Goal: Task Accomplishment & Management: Use online tool/utility

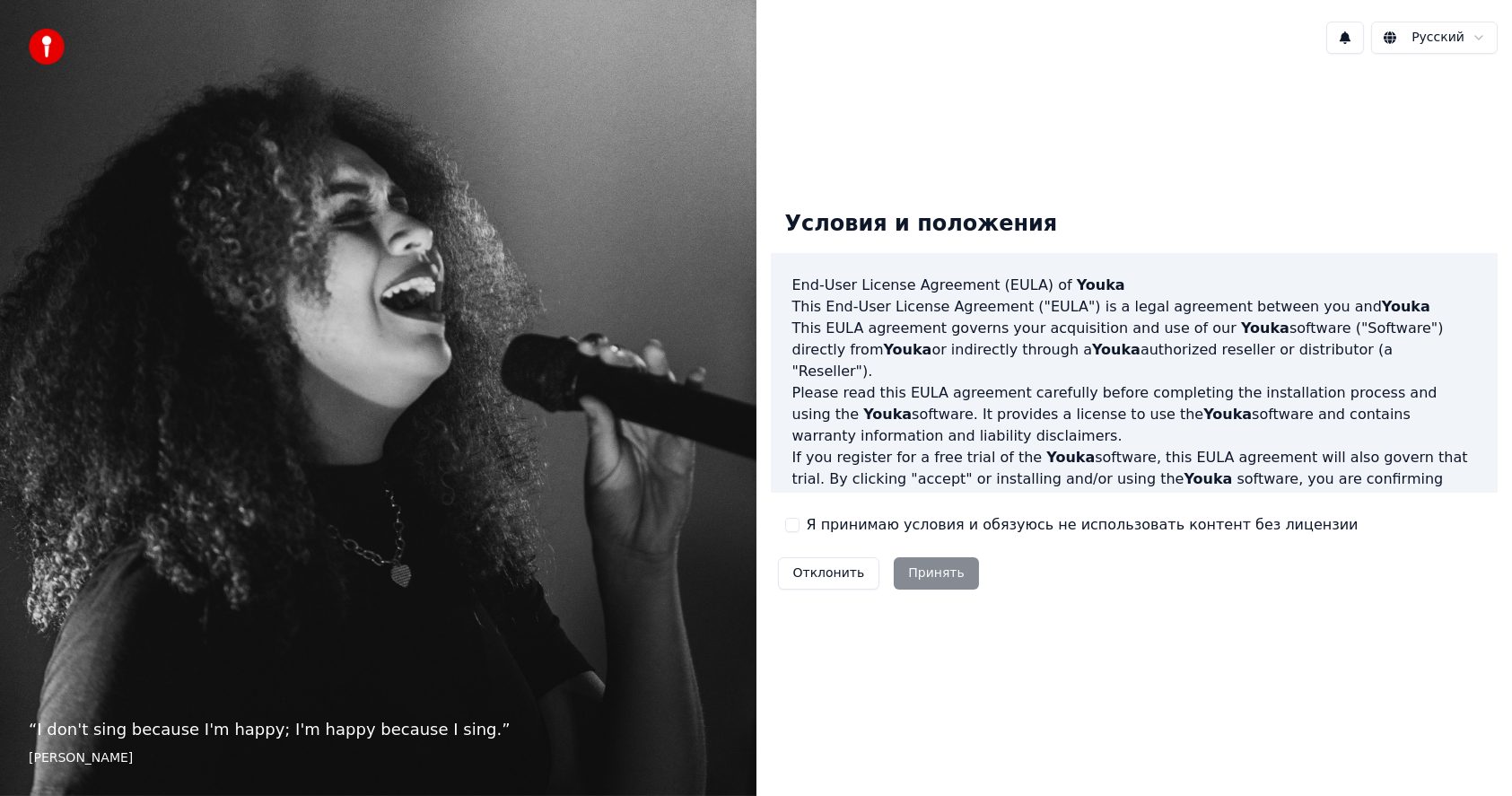
click at [791, 524] on button "Я принимаю условия и обязуюсь не использовать контент без лицензии" at bounding box center [792, 525] width 14 height 14
click at [931, 575] on button "Принять" at bounding box center [936, 573] width 85 height 32
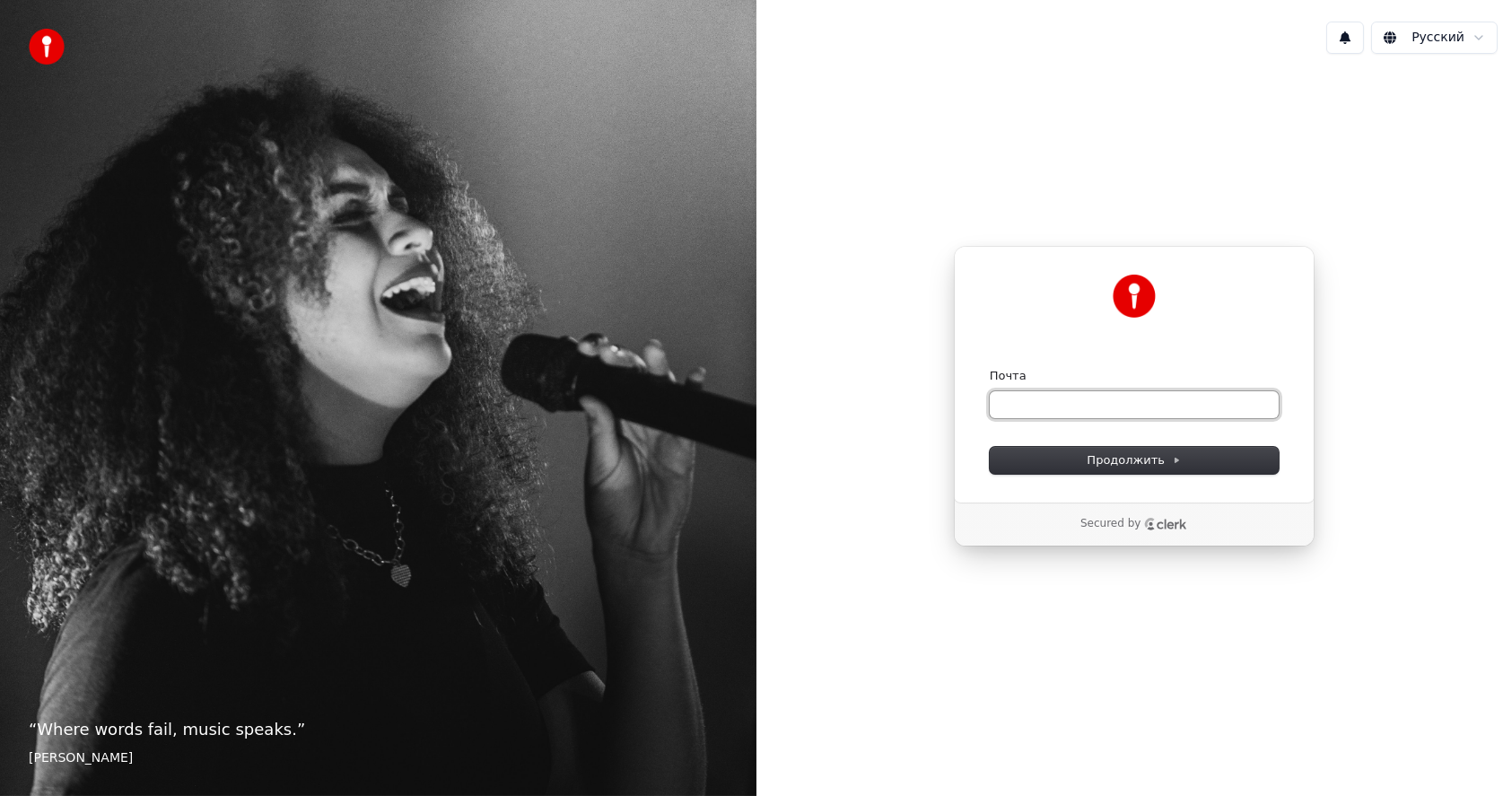
click at [1052, 401] on input "Почта" at bounding box center [1133, 405] width 289 height 27
click at [1104, 455] on span "Продолжить" at bounding box center [1134, 460] width 95 height 16
type input "**********"
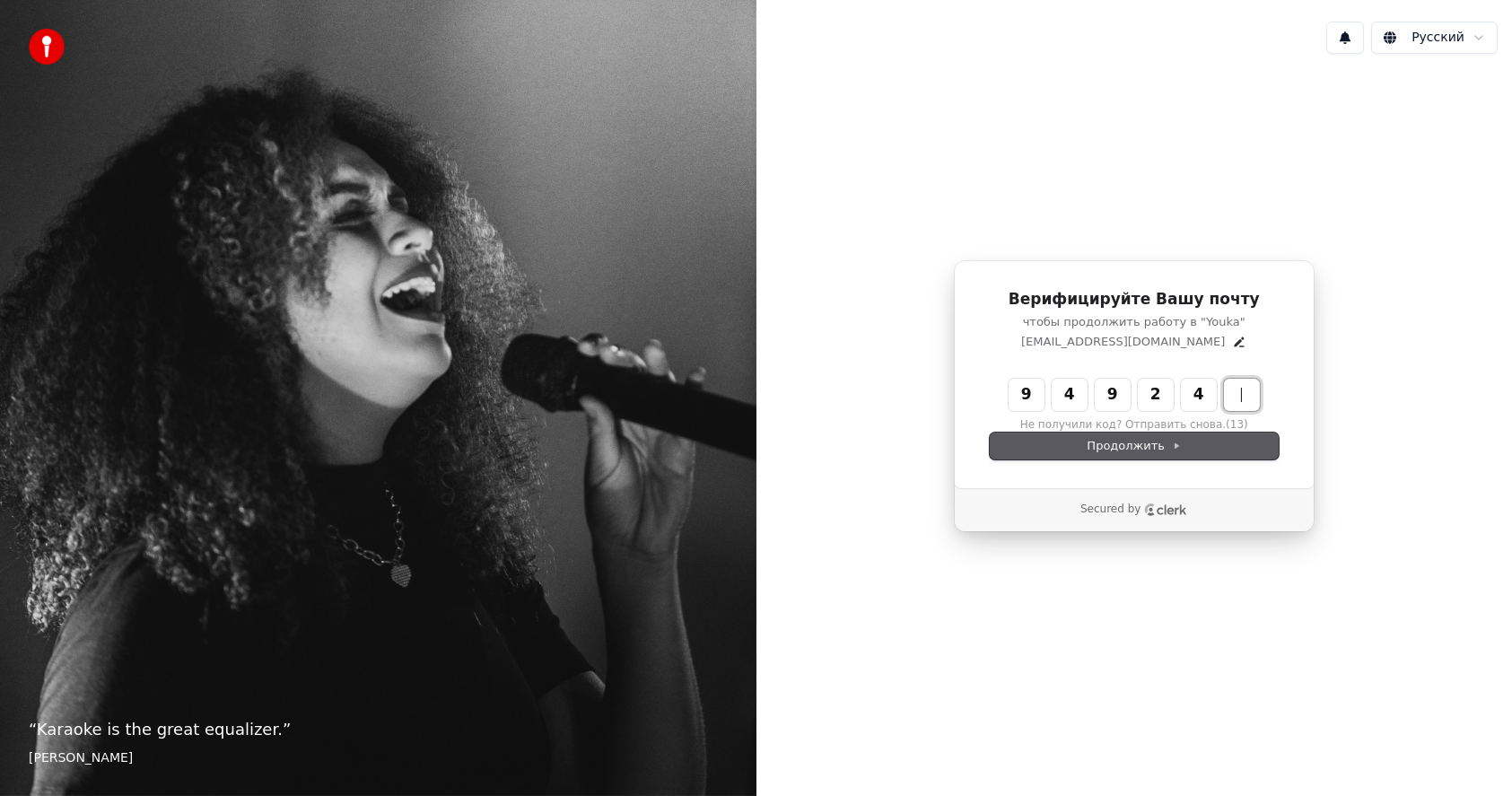
type input "******"
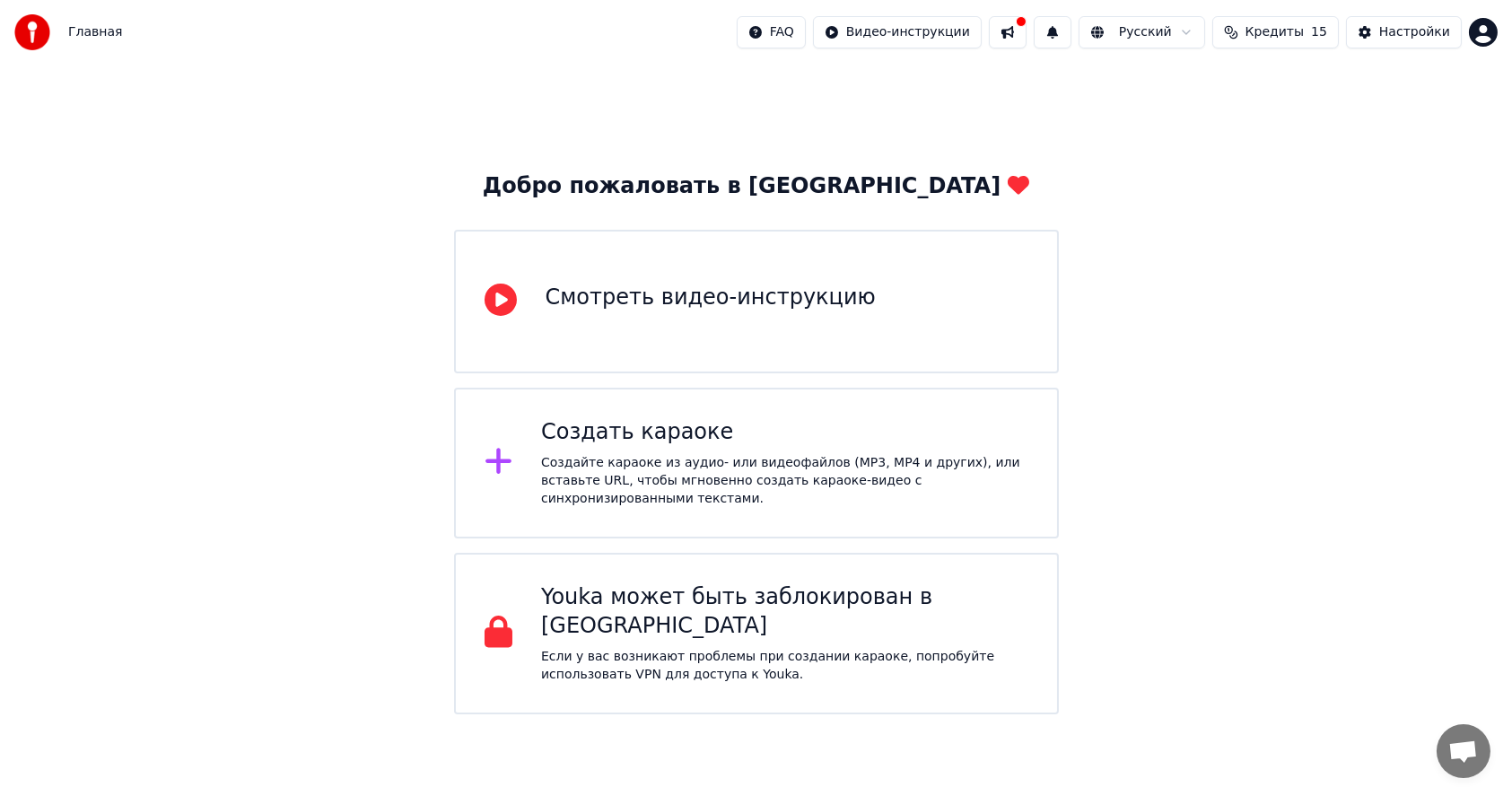
click at [645, 459] on div "Создайте караоке из аудио- или видеофайлов (MP3, MP4 и других), или вставьте UR…" at bounding box center [785, 481] width 487 height 54
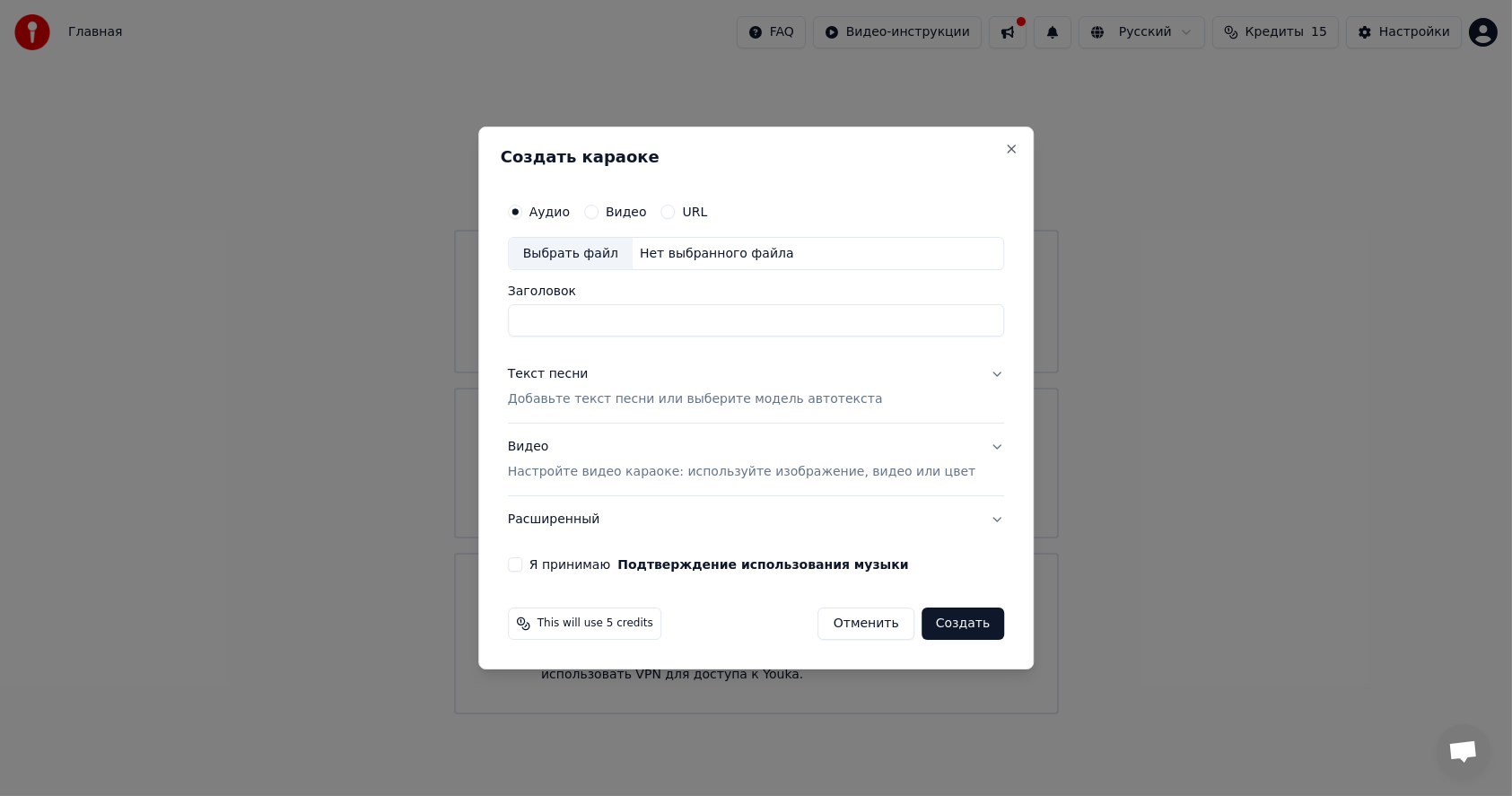
click at [611, 256] on div "Выбрать файл" at bounding box center [571, 253] width 124 height 32
click at [595, 261] on div "Выбрать файл" at bounding box center [571, 253] width 124 height 32
drag, startPoint x: 771, startPoint y: 320, endPoint x: 611, endPoint y: 331, distance: 160.4
click at [611, 331] on input "**********" at bounding box center [756, 321] width 497 height 32
paste input "**********"
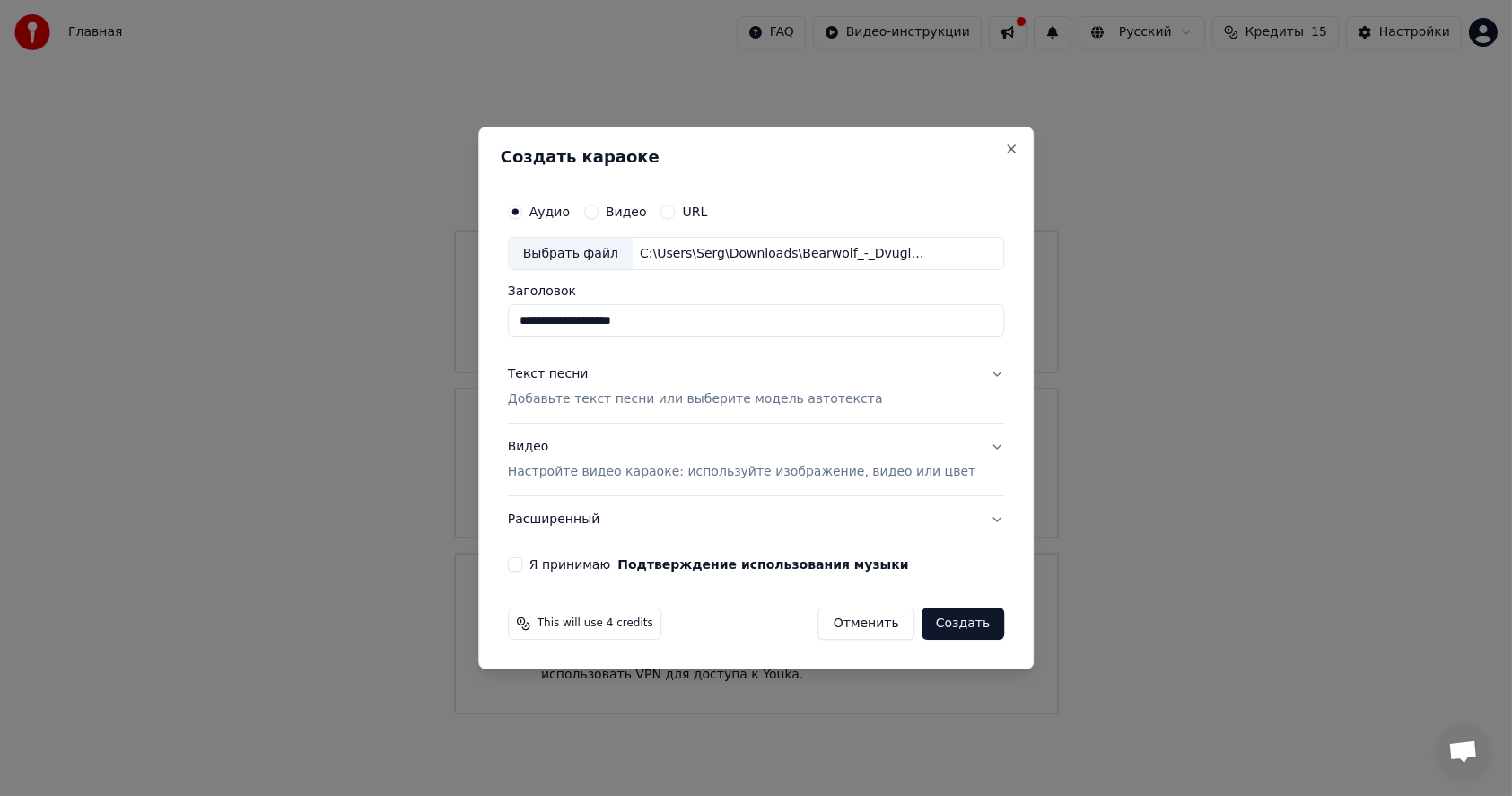
click at [613, 321] on input "**********" at bounding box center [756, 321] width 497 height 32
type input "**********"
click at [694, 393] on p "Добавьте текст песни или выберите модель автотекста" at bounding box center [696, 400] width 375 height 18
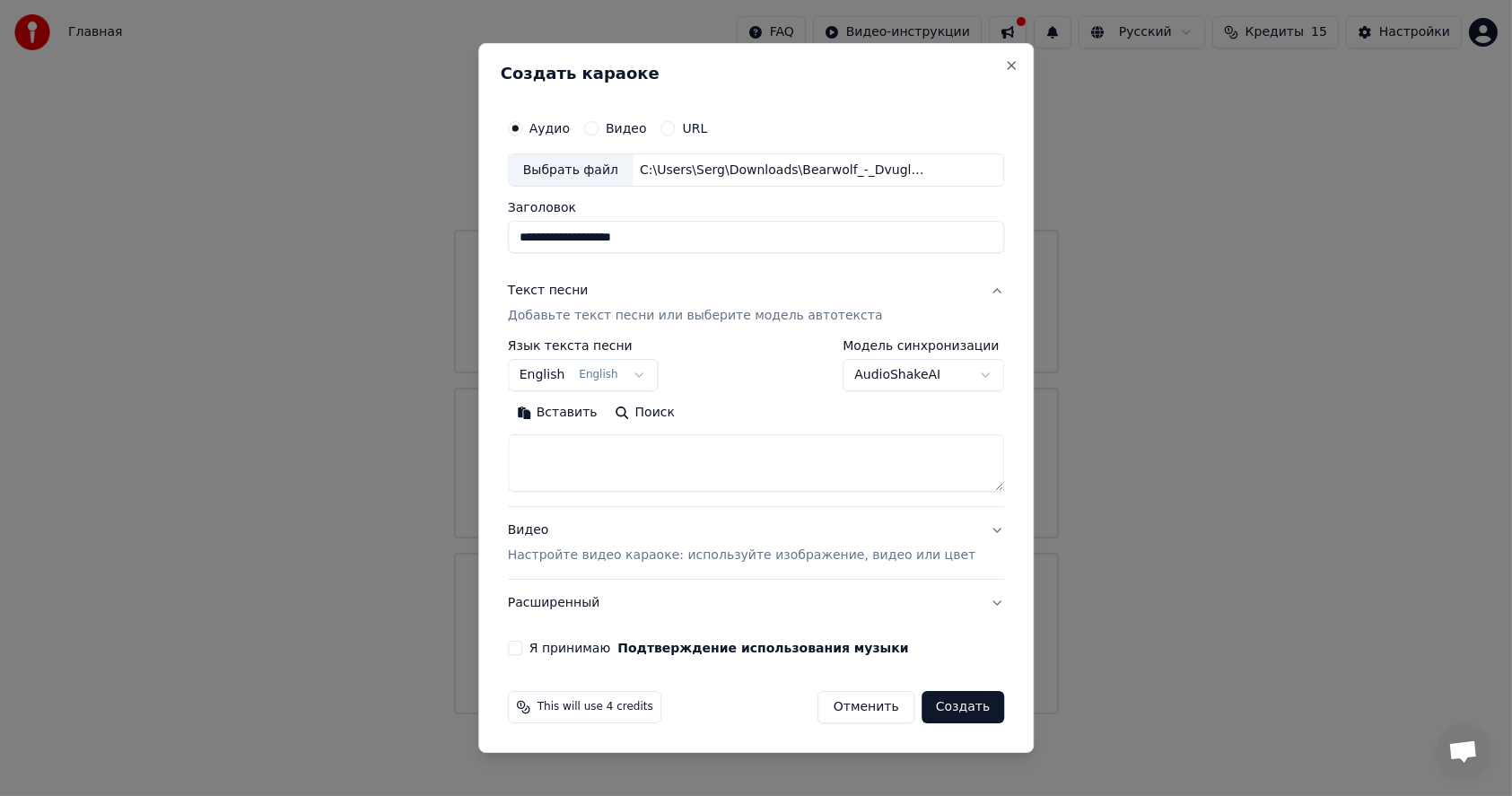
click at [604, 469] on textarea at bounding box center [756, 463] width 497 height 57
paste textarea "**********"
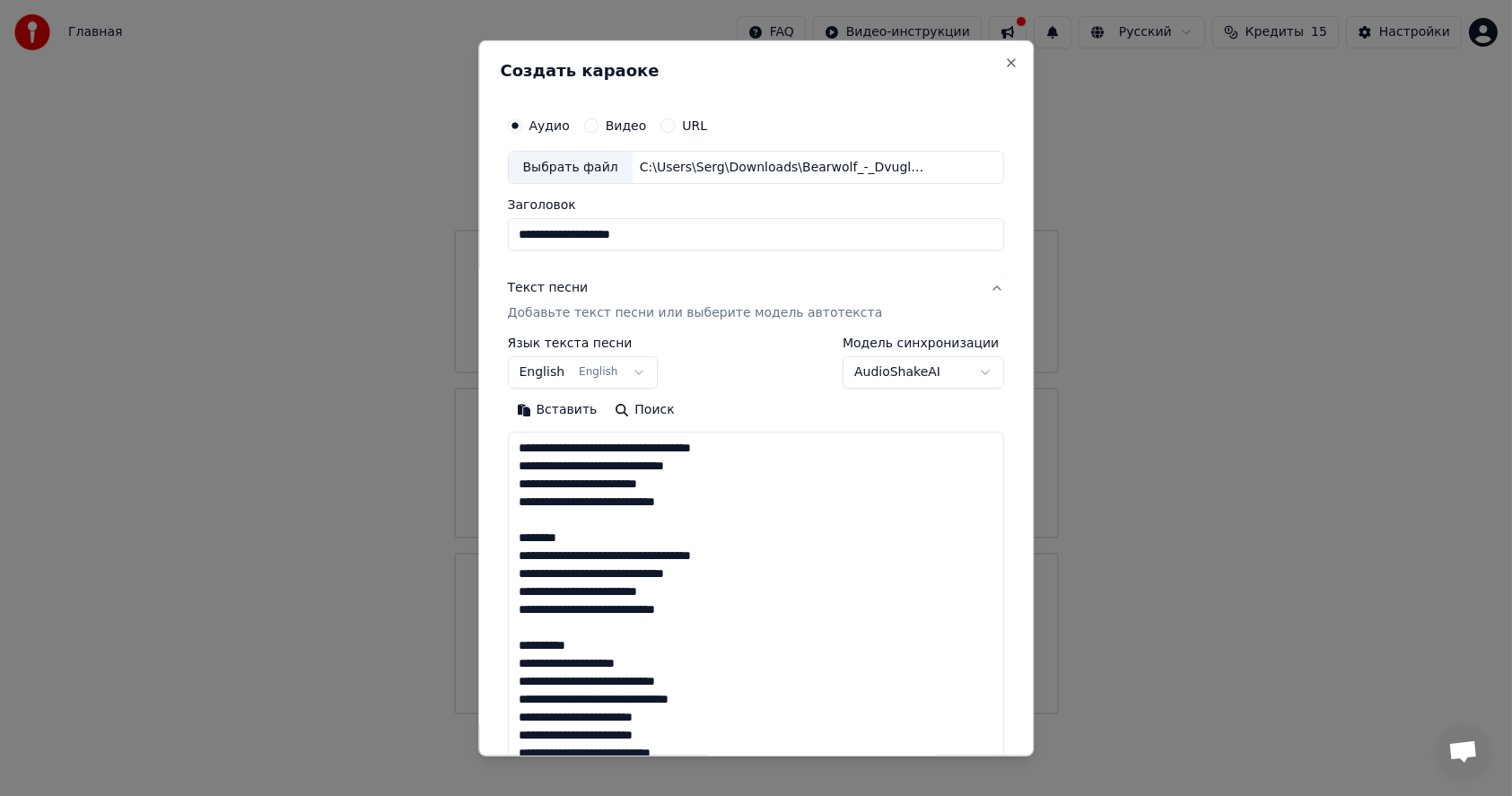
scroll to position [667, 0]
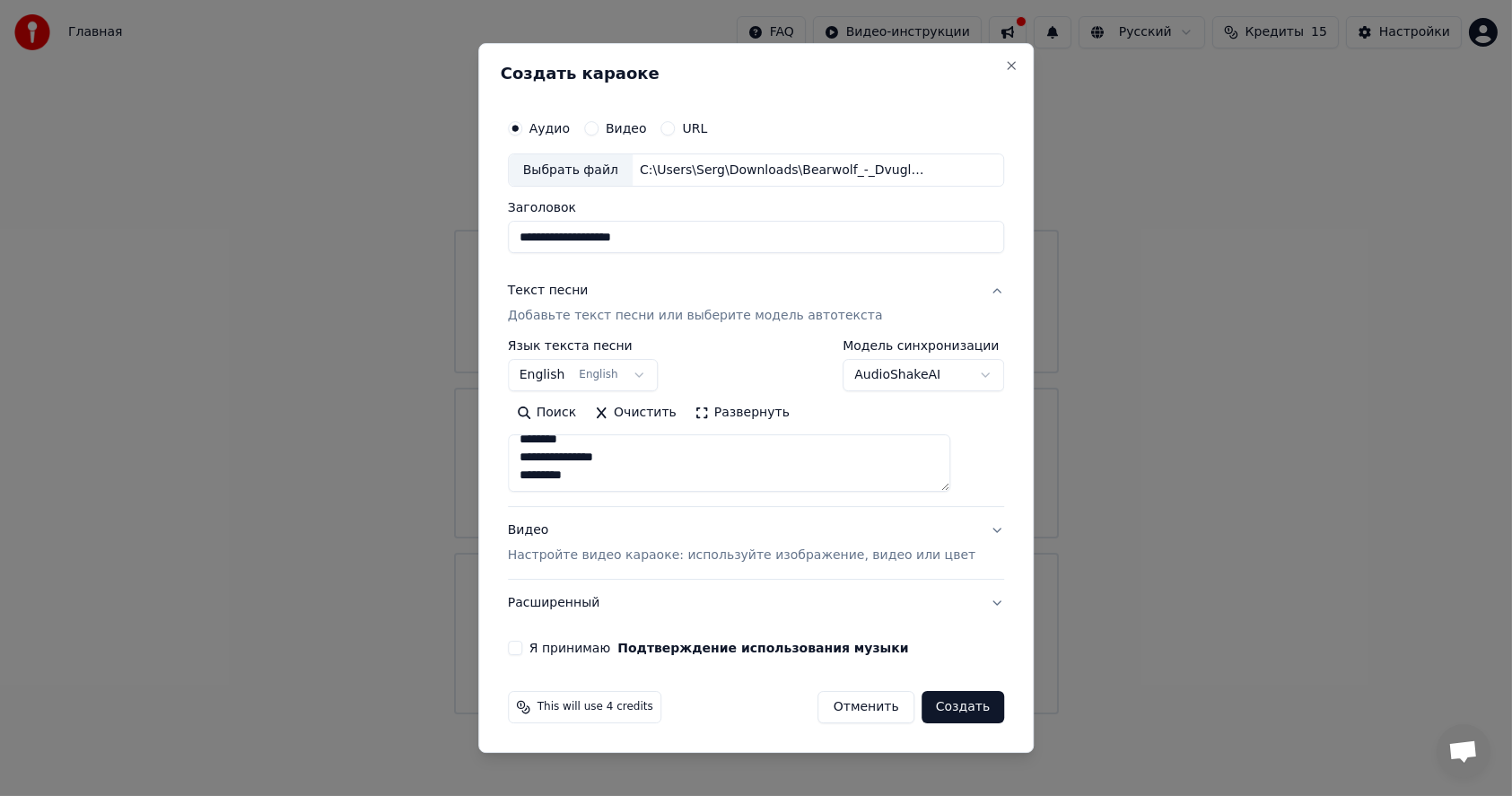
type textarea "**********"
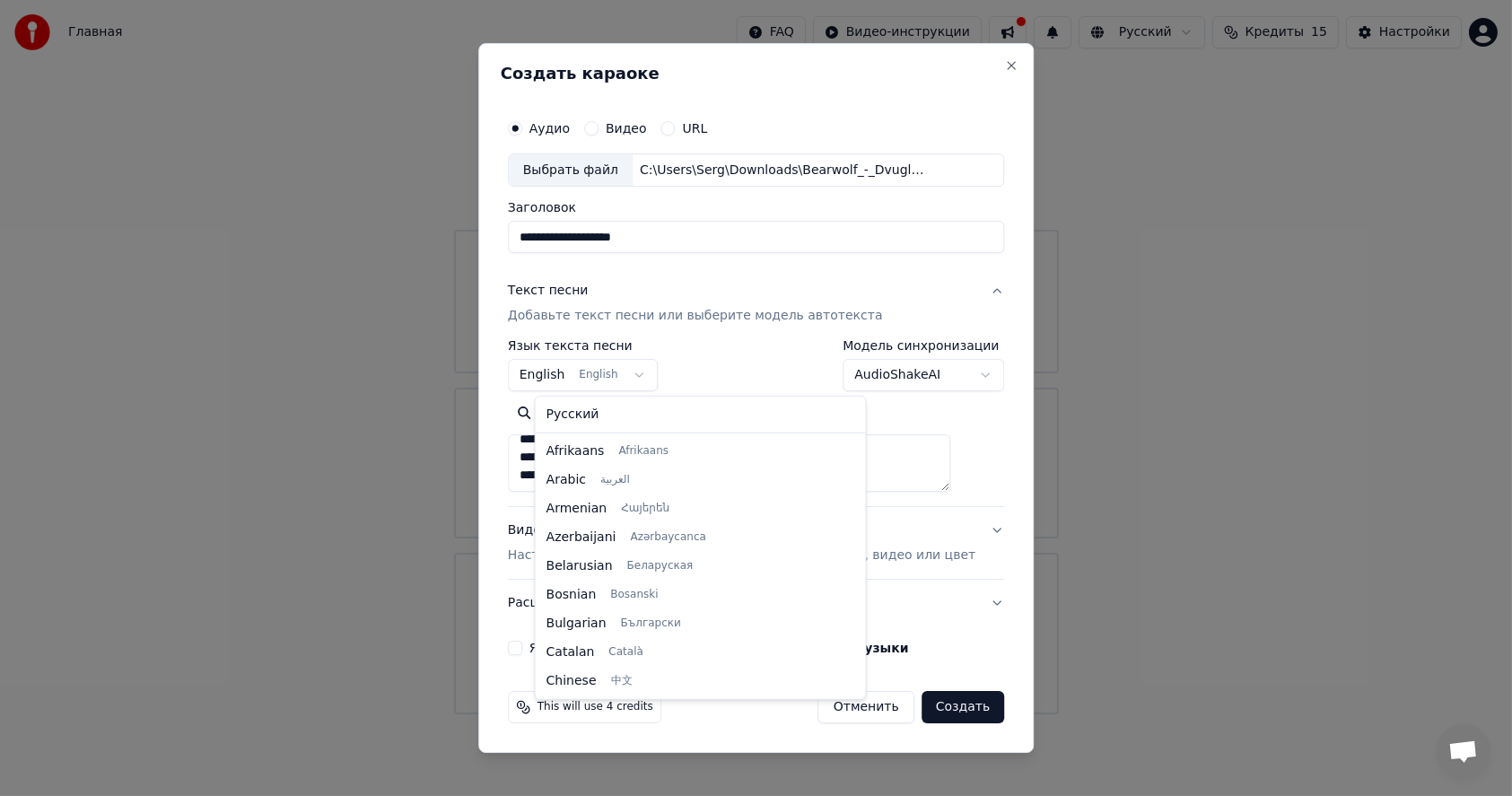
click at [659, 374] on body "**********" at bounding box center [756, 356] width 1512 height 714
select select "**"
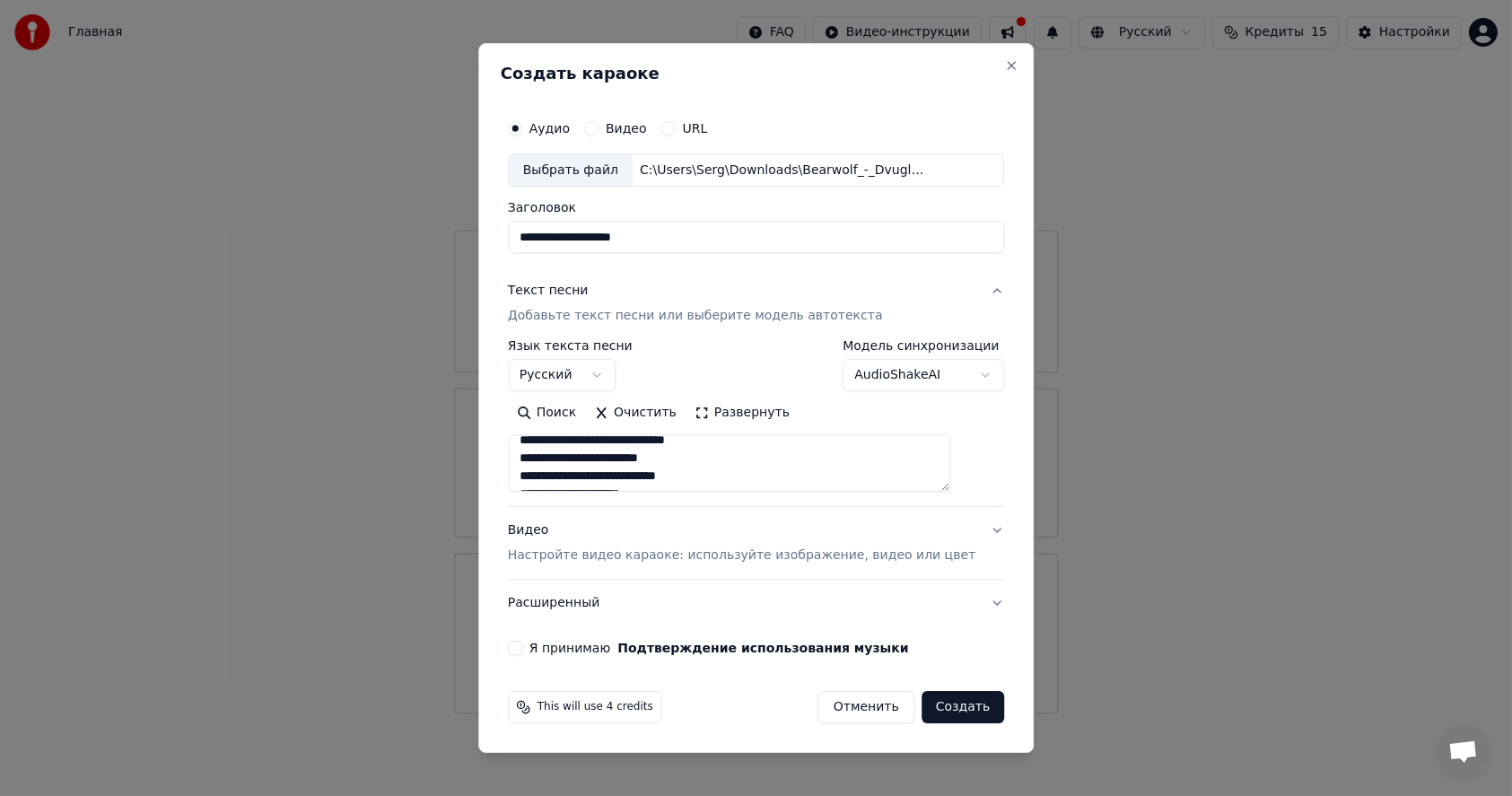
scroll to position [674, 0]
click at [738, 476] on textarea "**********" at bounding box center [729, 463] width 443 height 57
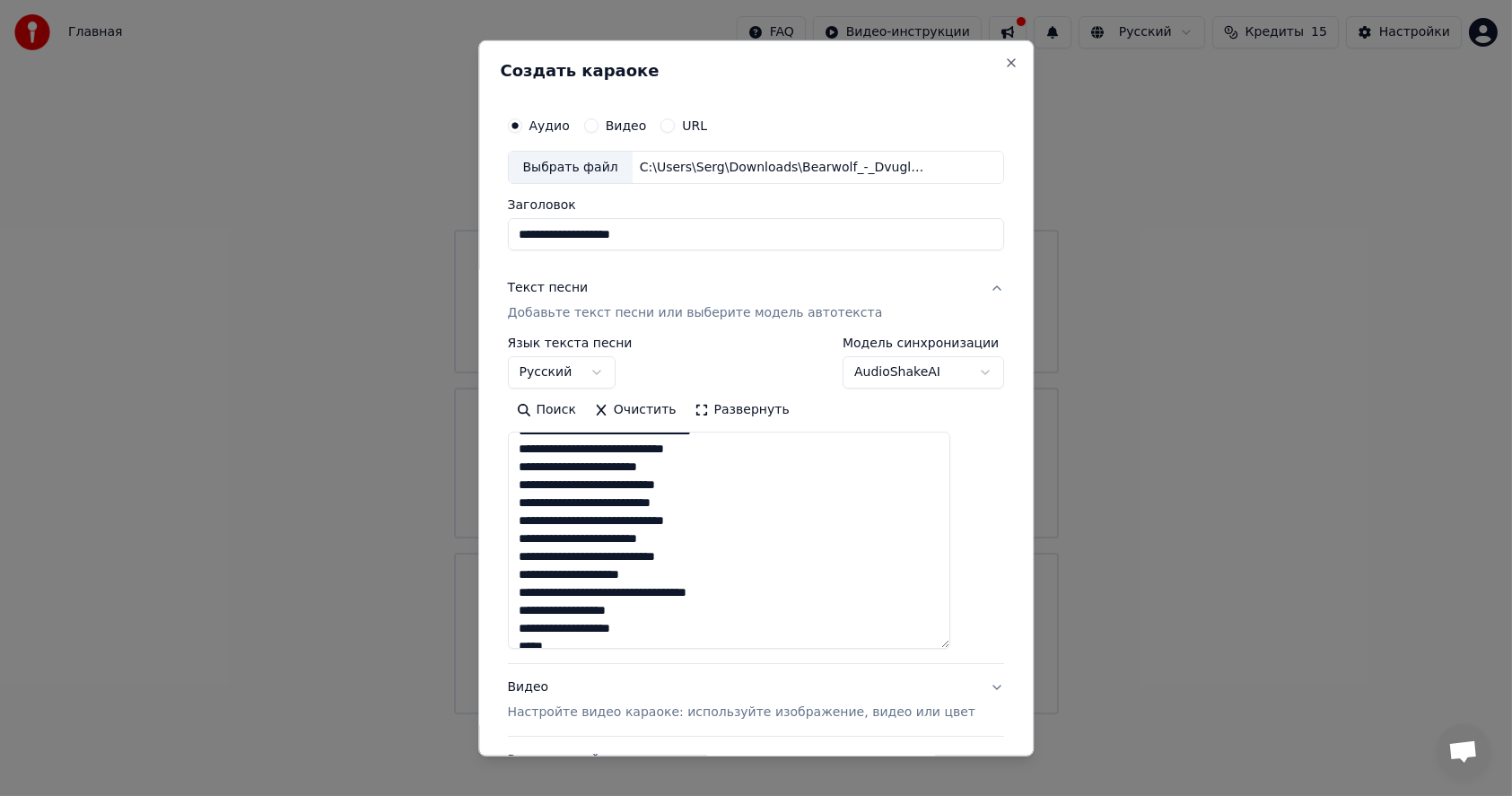
scroll to position [402, 0]
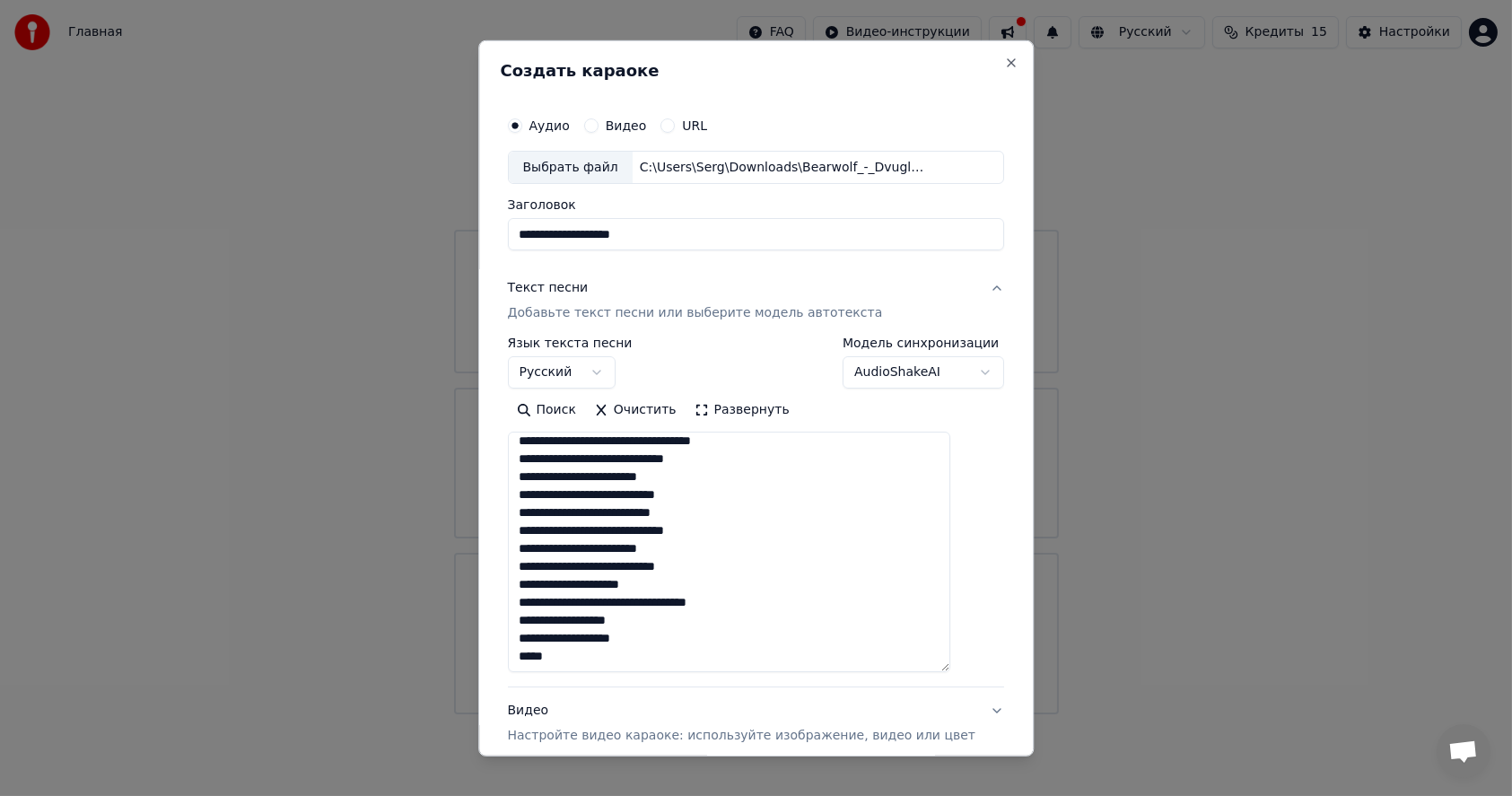
drag, startPoint x: 974, startPoint y: 486, endPoint x: 980, endPoint y: 666, distance: 180.1
click at [980, 668] on div "**********" at bounding box center [756, 397] width 556 height 716
type textarea "**********"
drag, startPoint x: 813, startPoint y: 66, endPoint x: 837, endPoint y: 30, distance: 43.3
click at [837, 30] on body "**********" at bounding box center [756, 356] width 1512 height 714
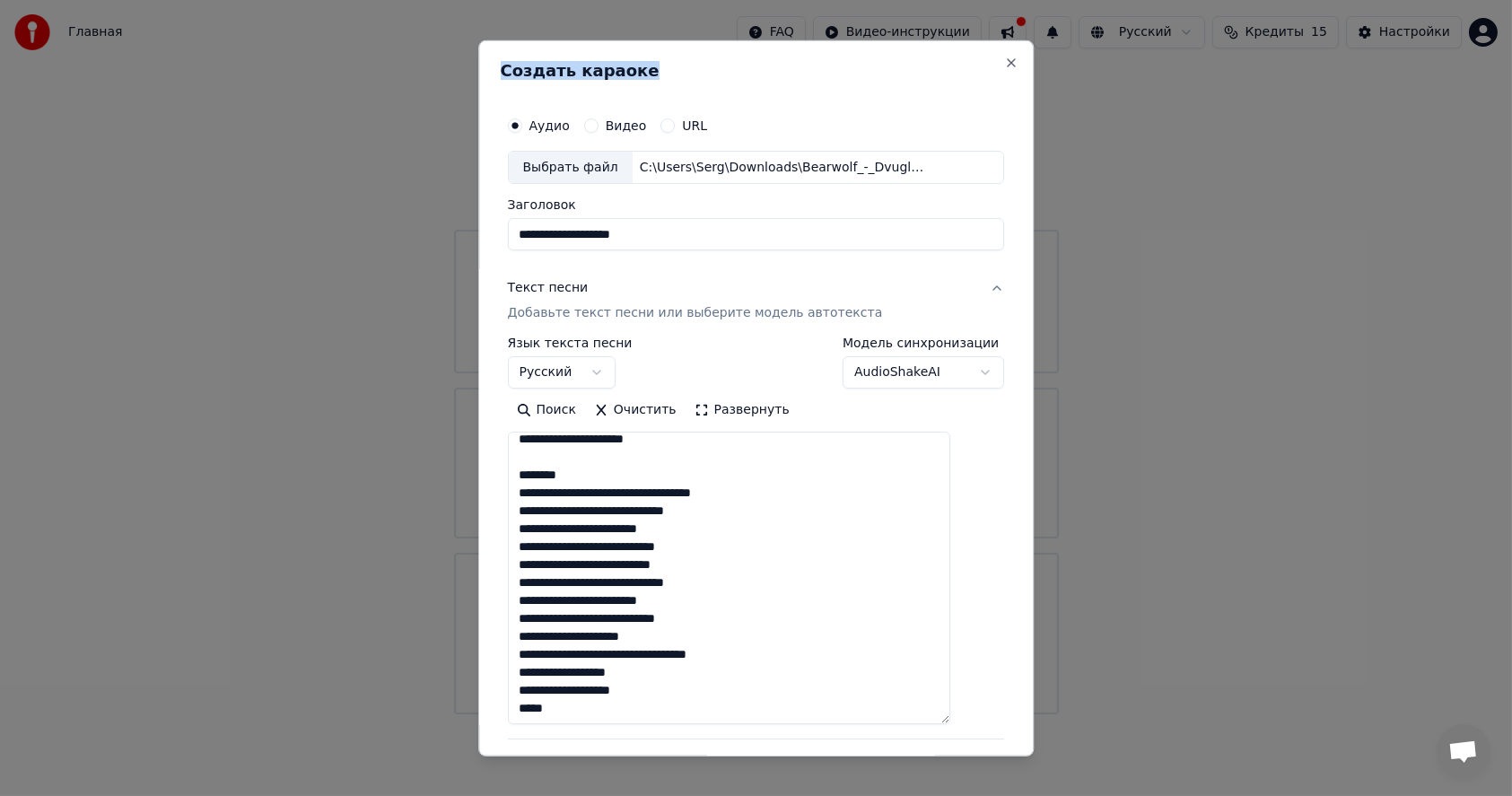
scroll to position [345, 0]
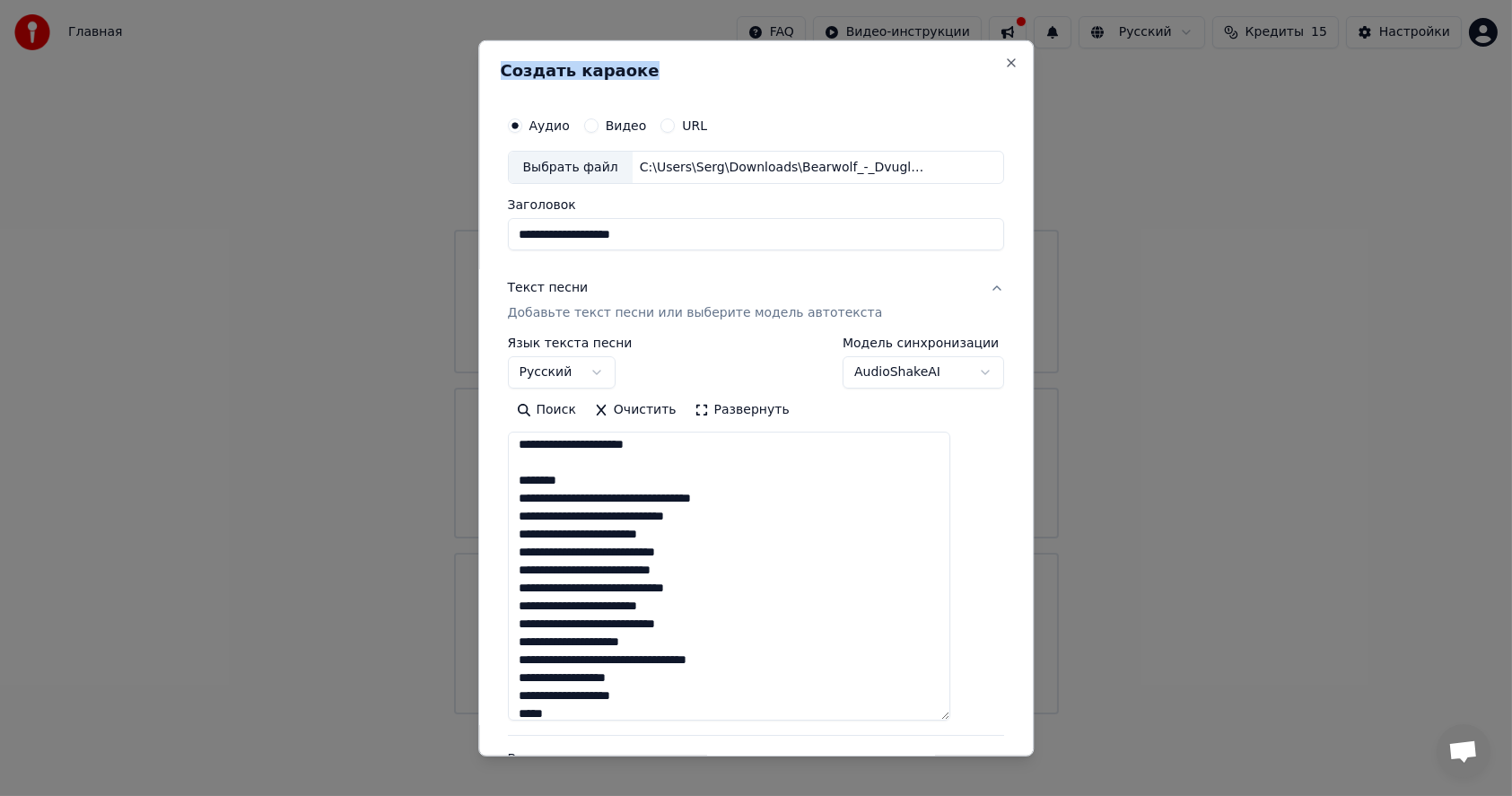
drag, startPoint x: 962, startPoint y: 669, endPoint x: 967, endPoint y: 717, distance: 48.3
click at [952, 717] on textarea "**********" at bounding box center [729, 576] width 443 height 289
click at [744, 535] on textarea "**********" at bounding box center [729, 576] width 443 height 289
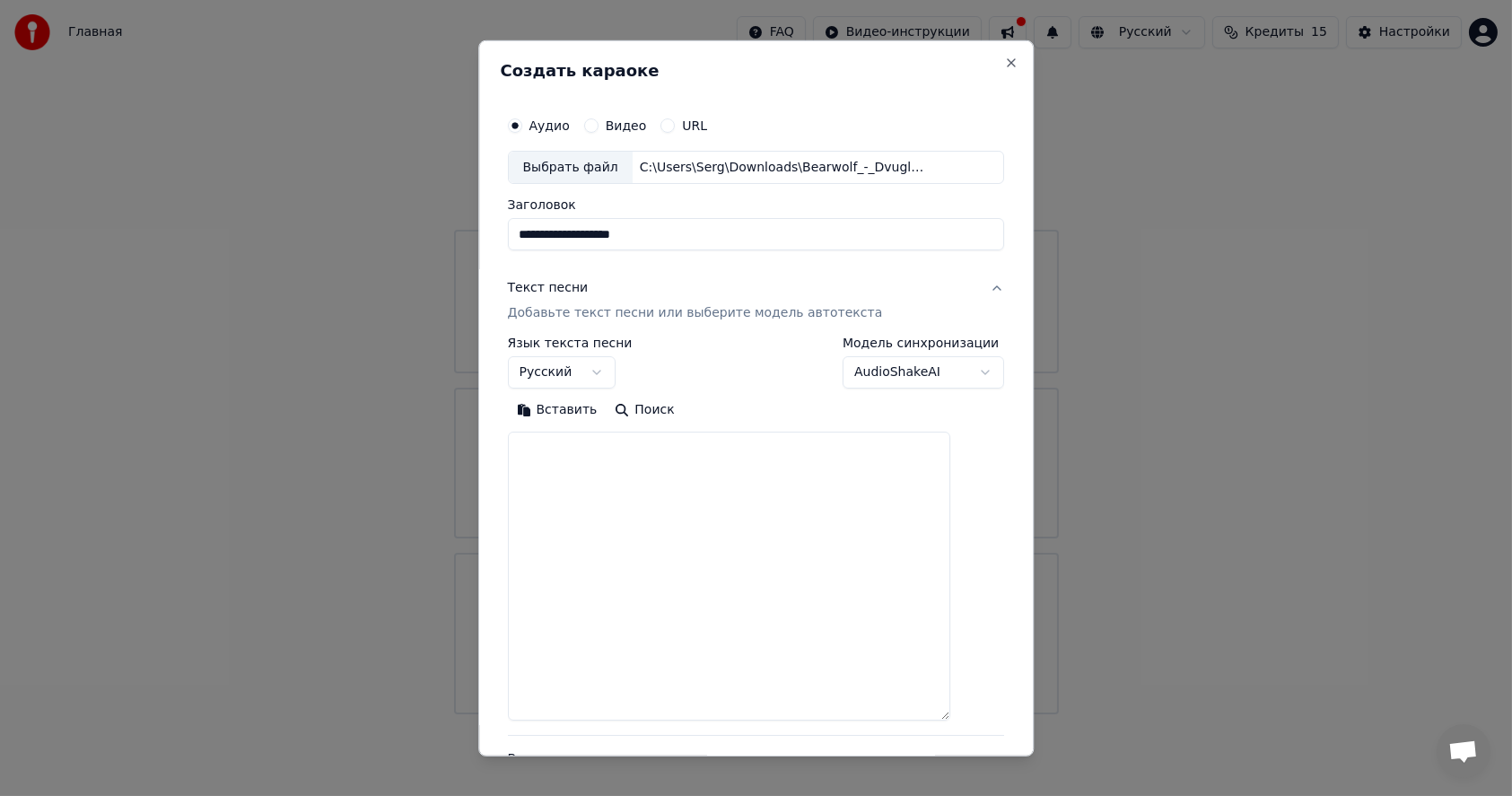
scroll to position [0, 0]
paste textarea "**********"
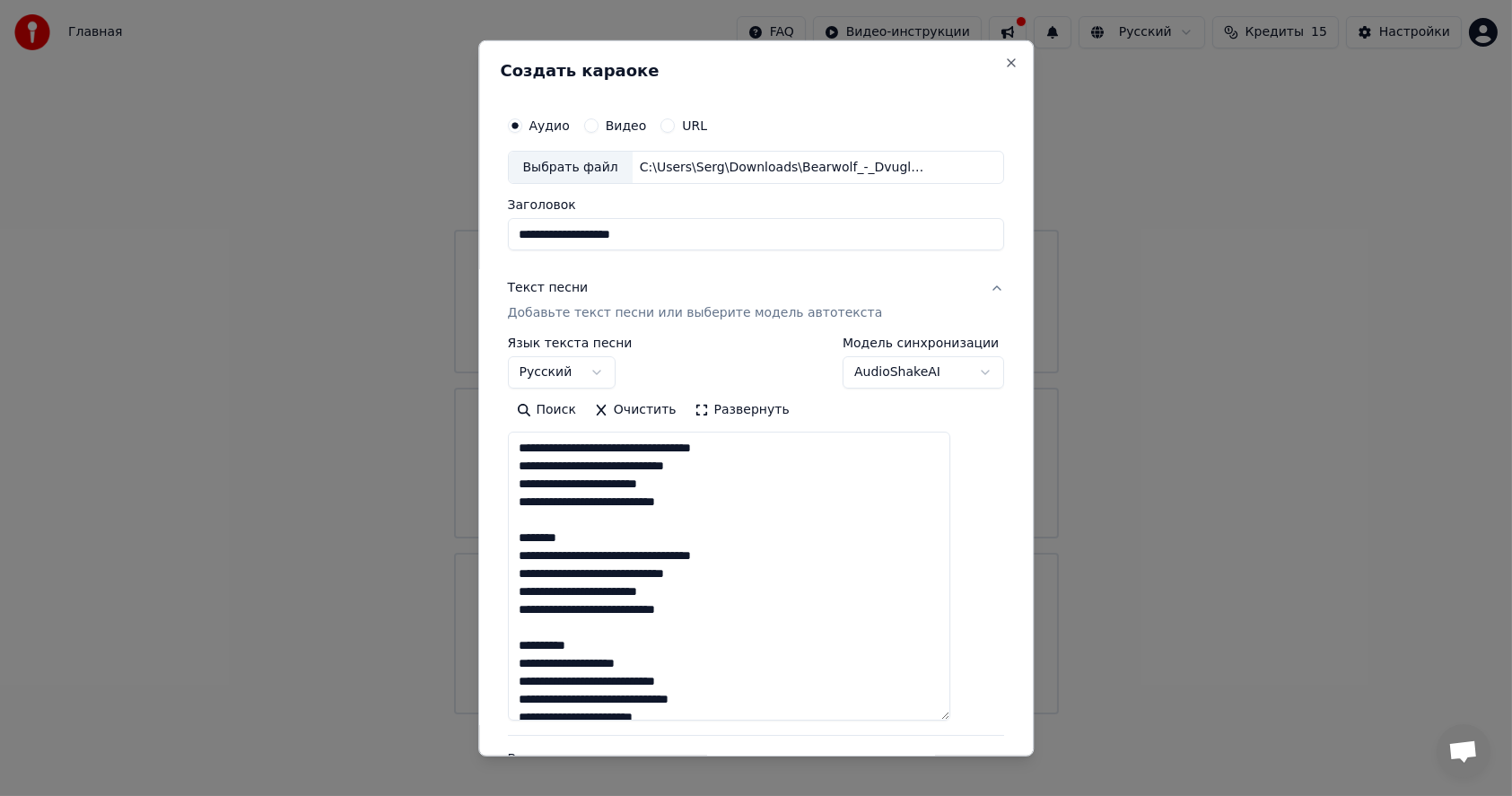
click at [602, 535] on textarea at bounding box center [729, 576] width 443 height 289
click at [608, 628] on textarea at bounding box center [729, 576] width 443 height 289
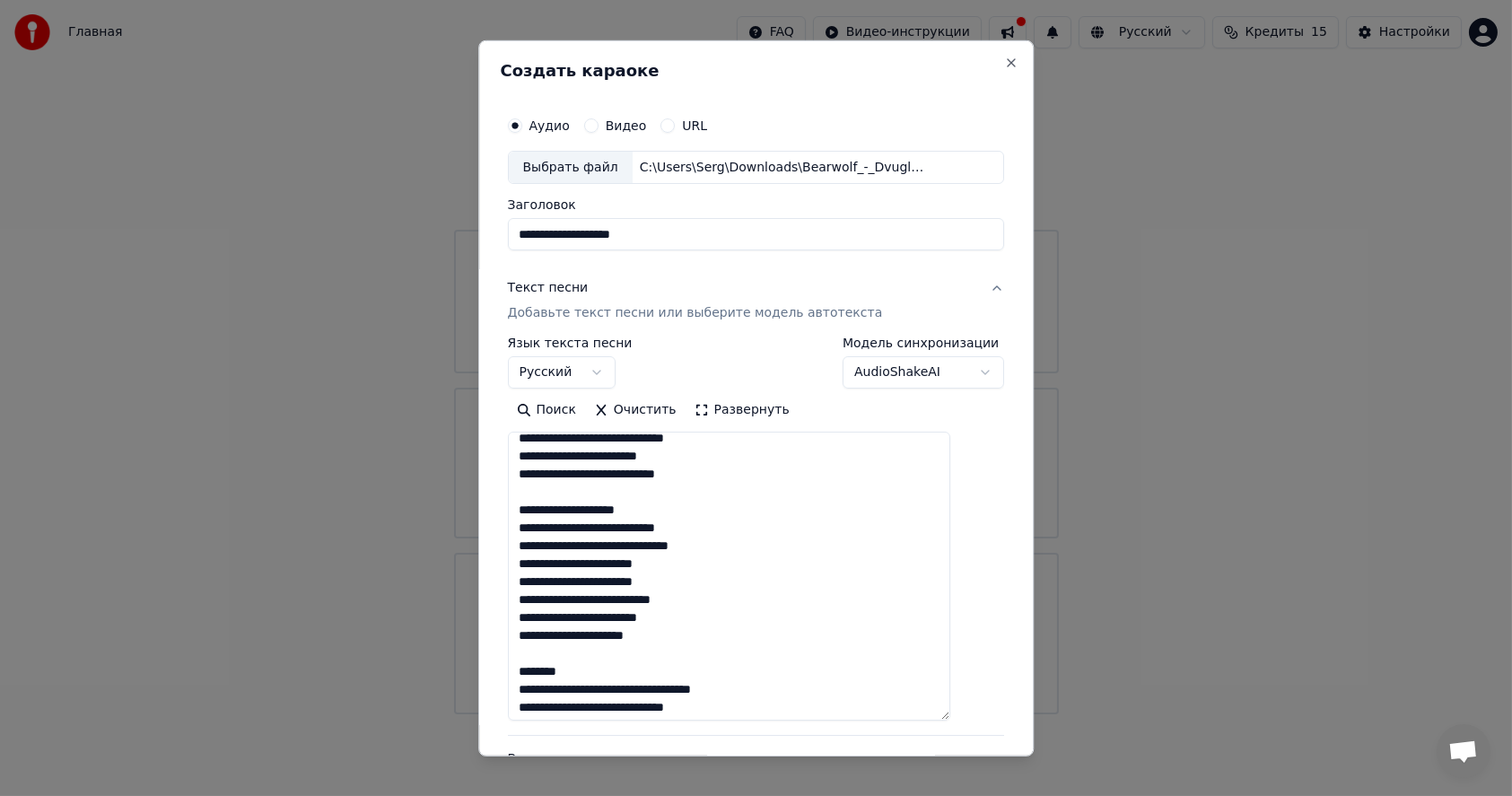
scroll to position [180, 0]
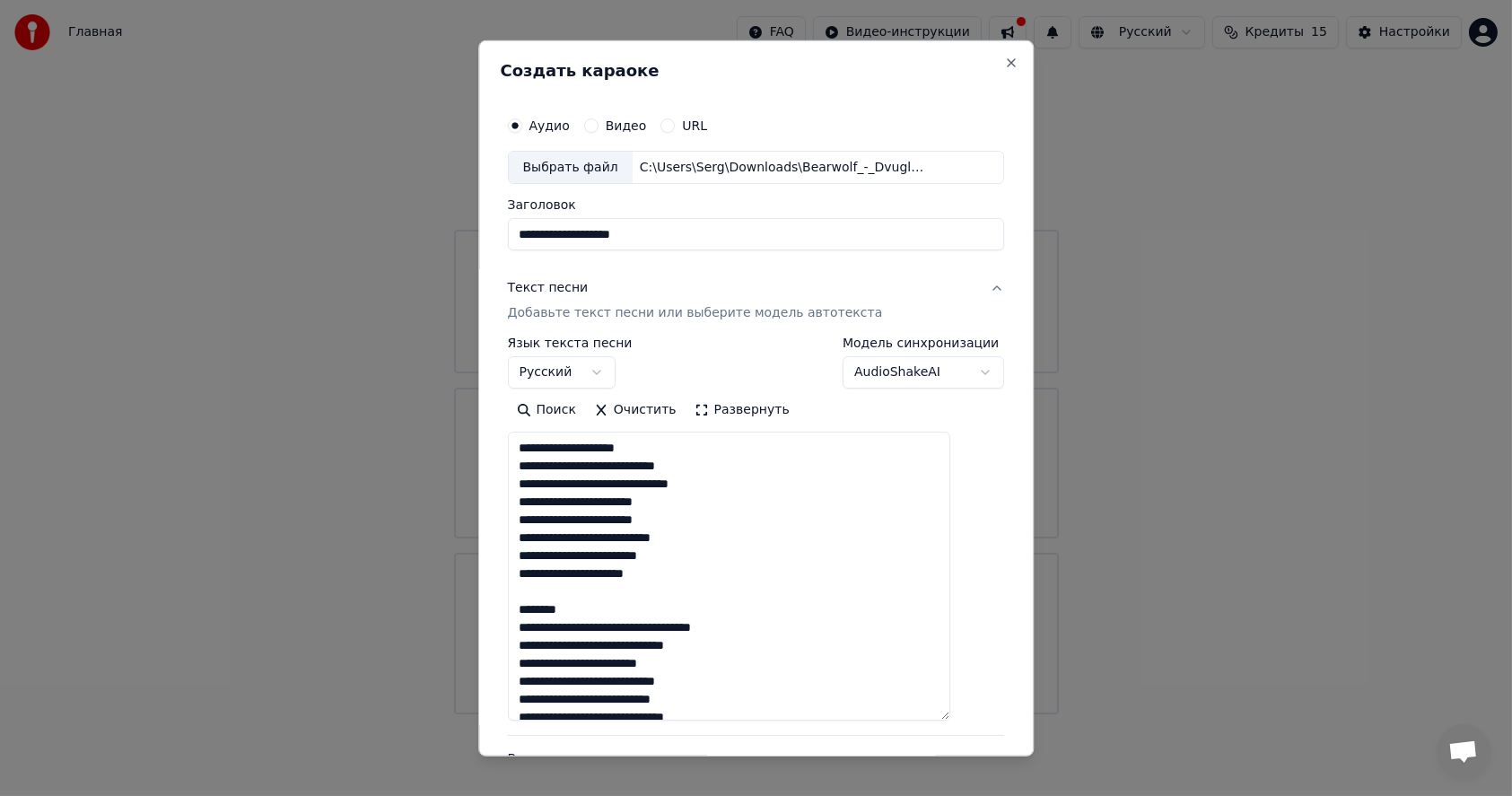
click at [598, 611] on textarea at bounding box center [729, 576] width 443 height 289
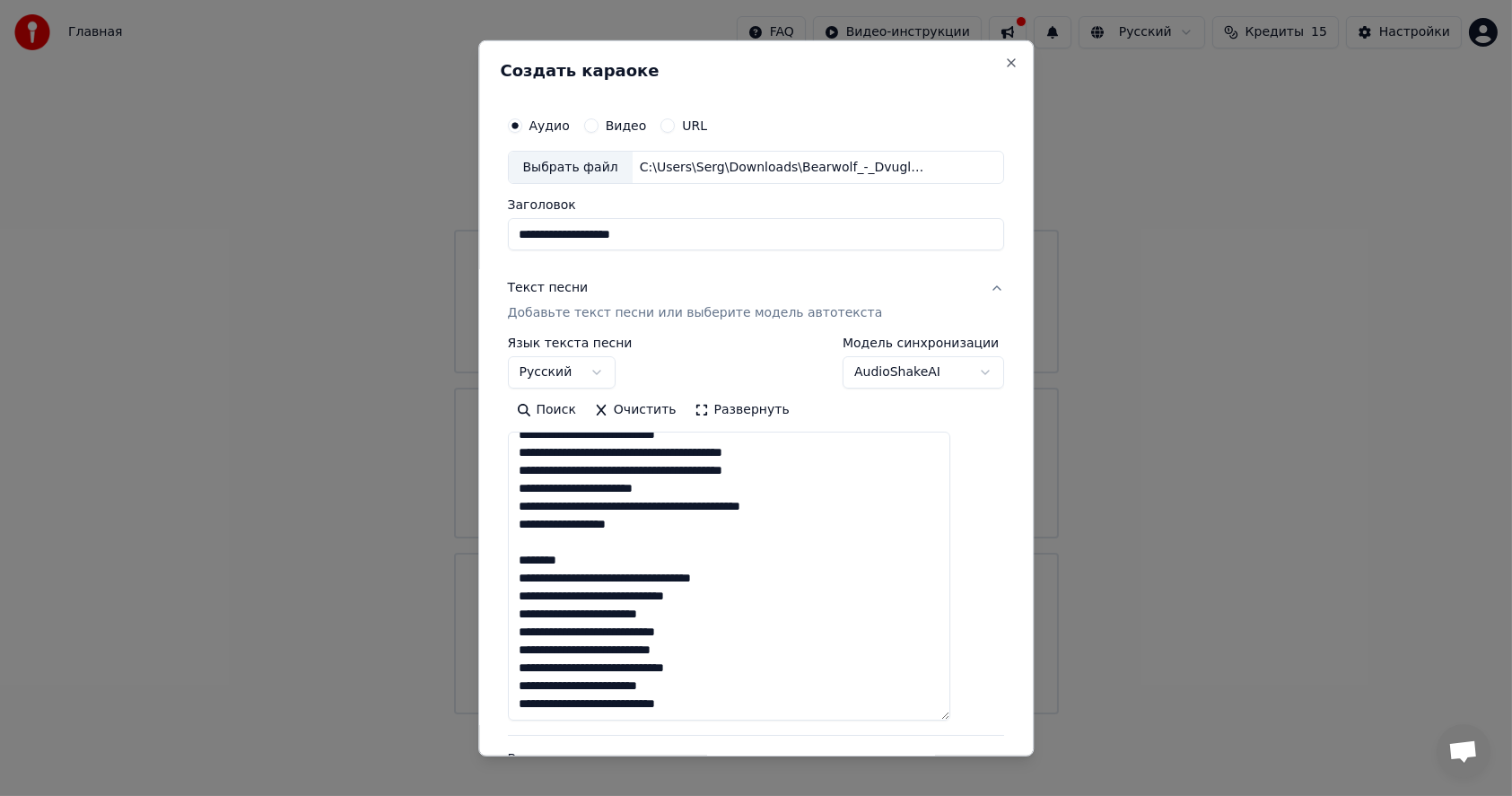
scroll to position [587, 0]
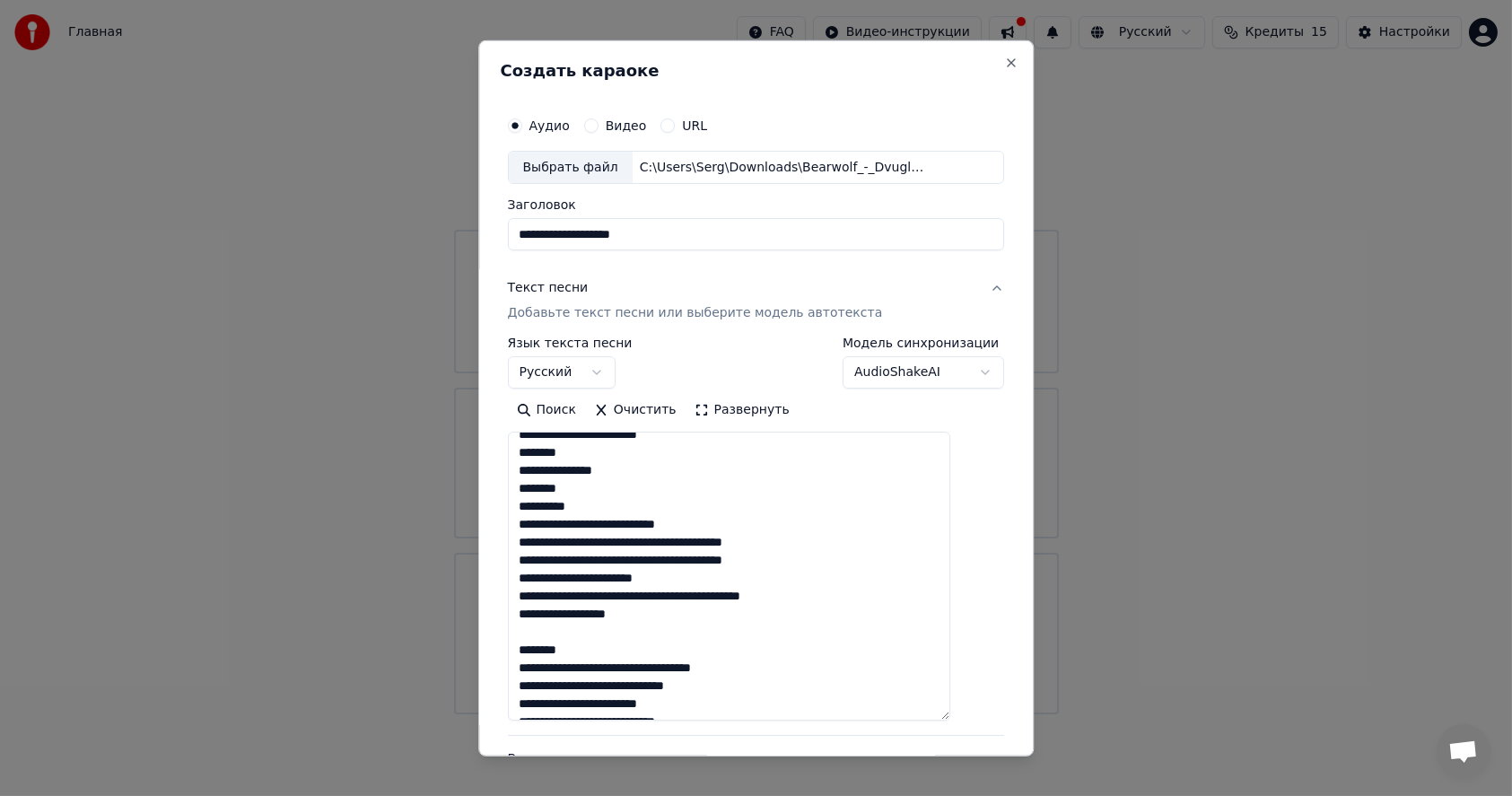
click at [604, 508] on textarea at bounding box center [729, 576] width 443 height 289
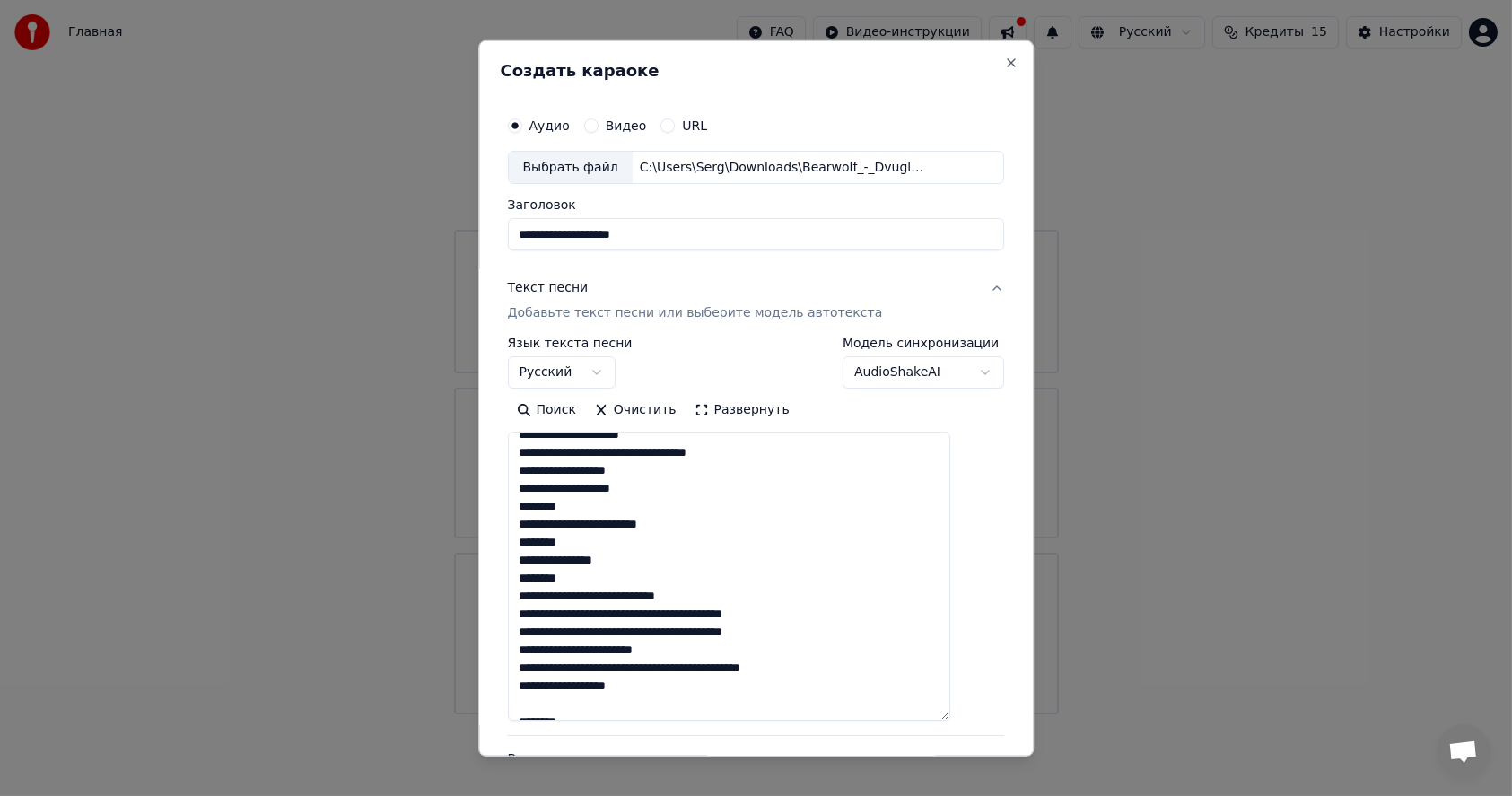
scroll to position [409, 0]
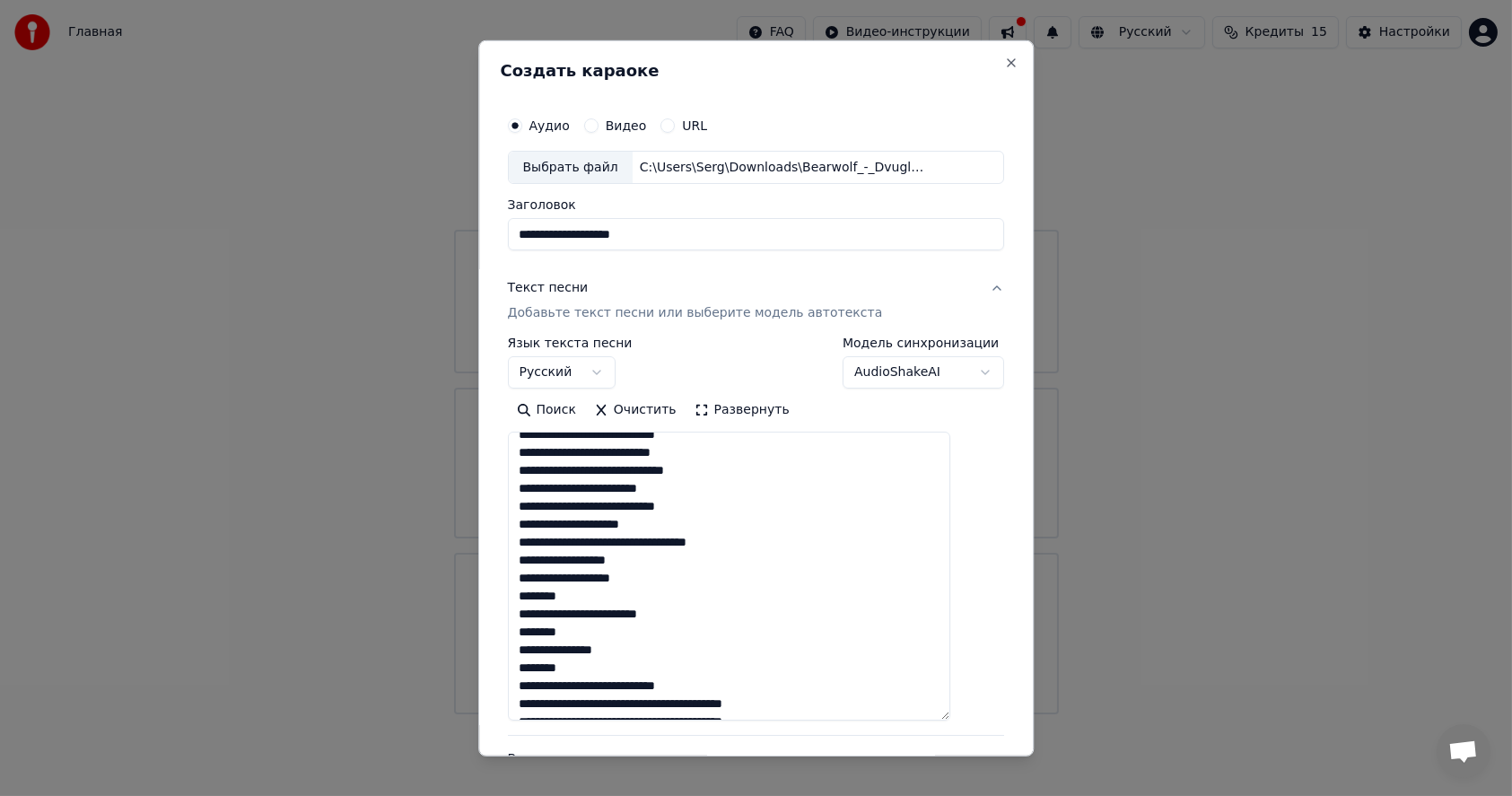
drag, startPoint x: 612, startPoint y: 668, endPoint x: 536, endPoint y: 530, distance: 157.5
click at [536, 530] on textarea at bounding box center [729, 576] width 443 height 289
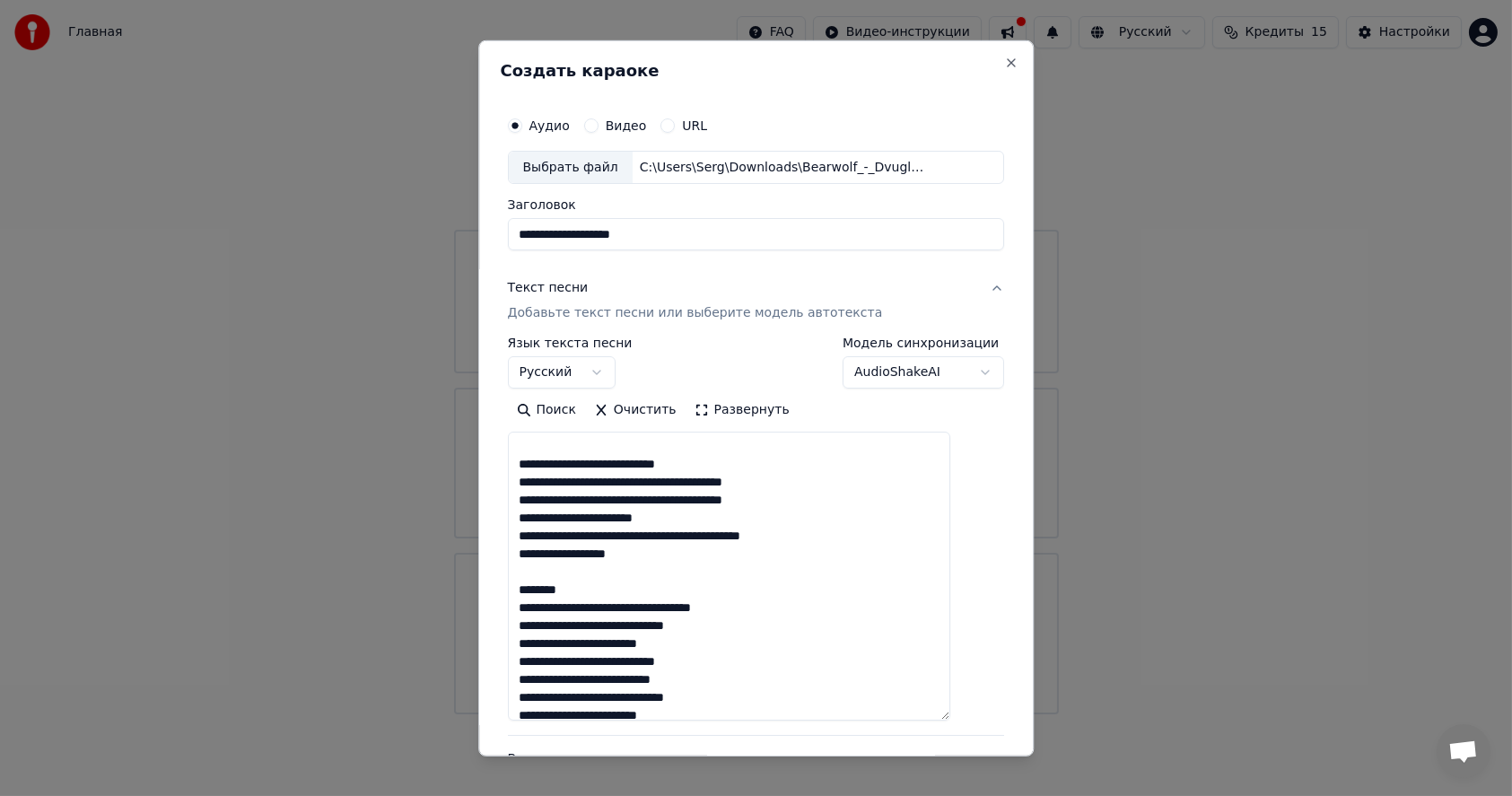
scroll to position [498, 0]
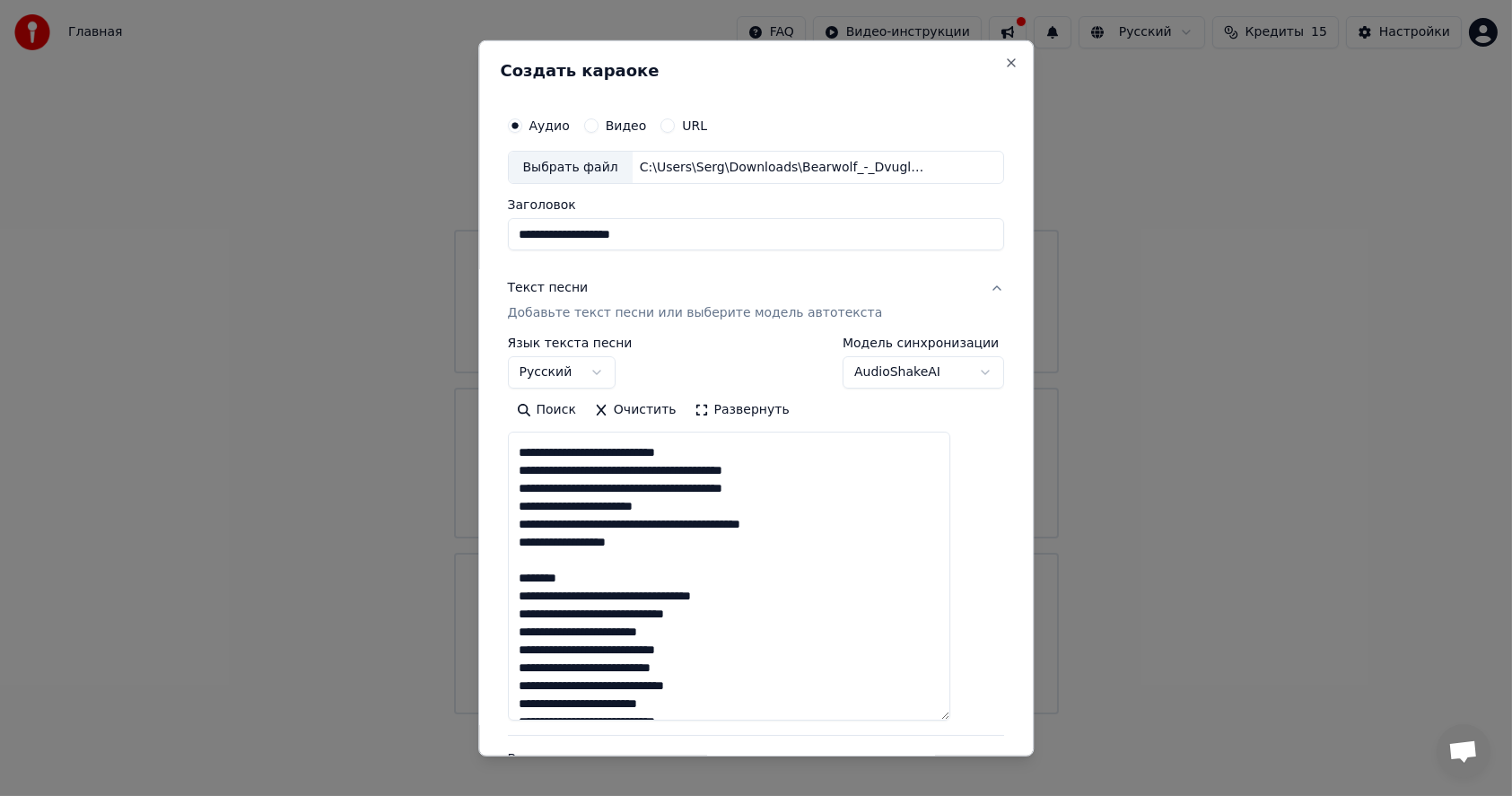
click at [609, 573] on textarea at bounding box center [729, 576] width 443 height 289
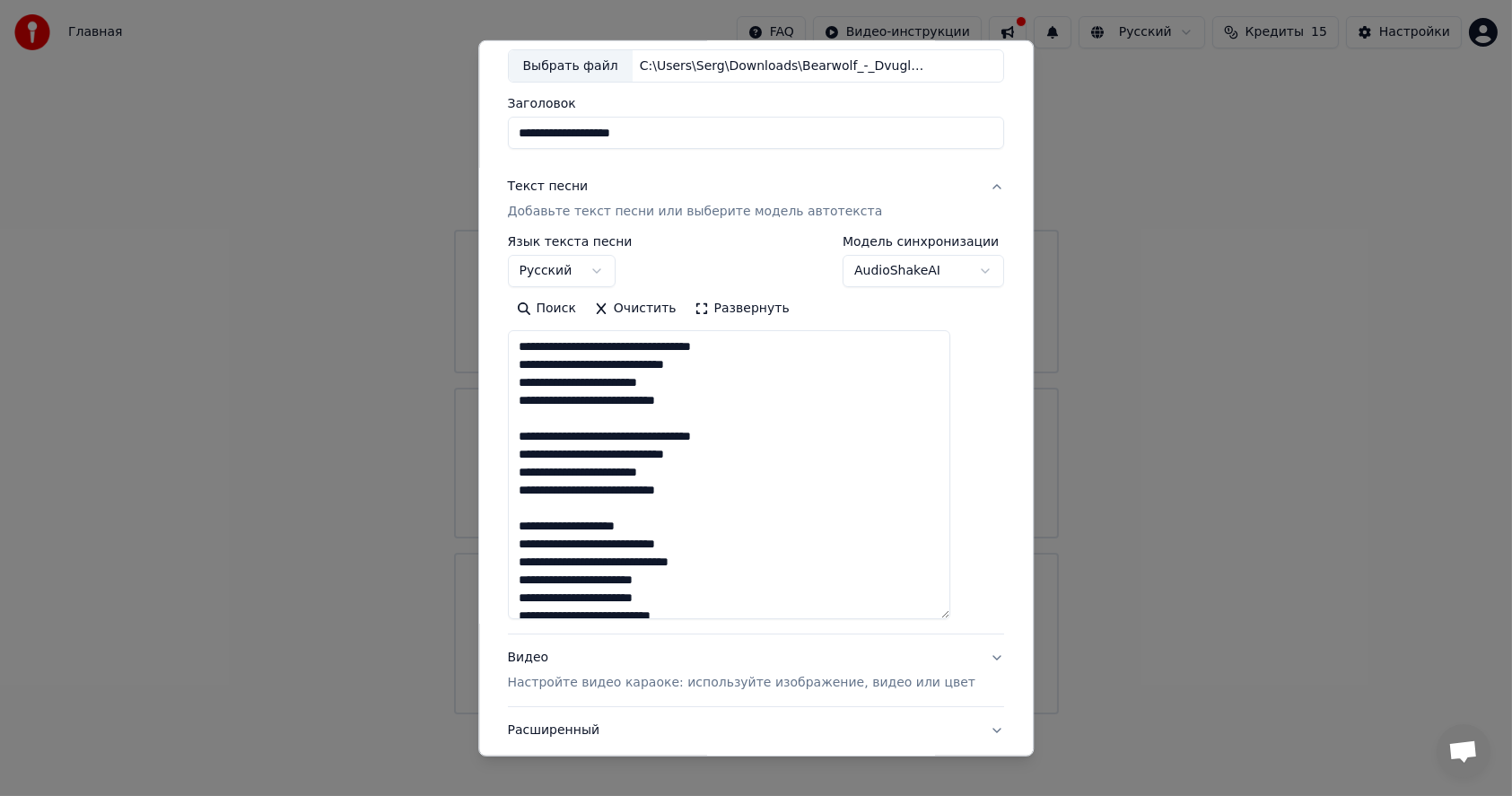
scroll to position [90, 0]
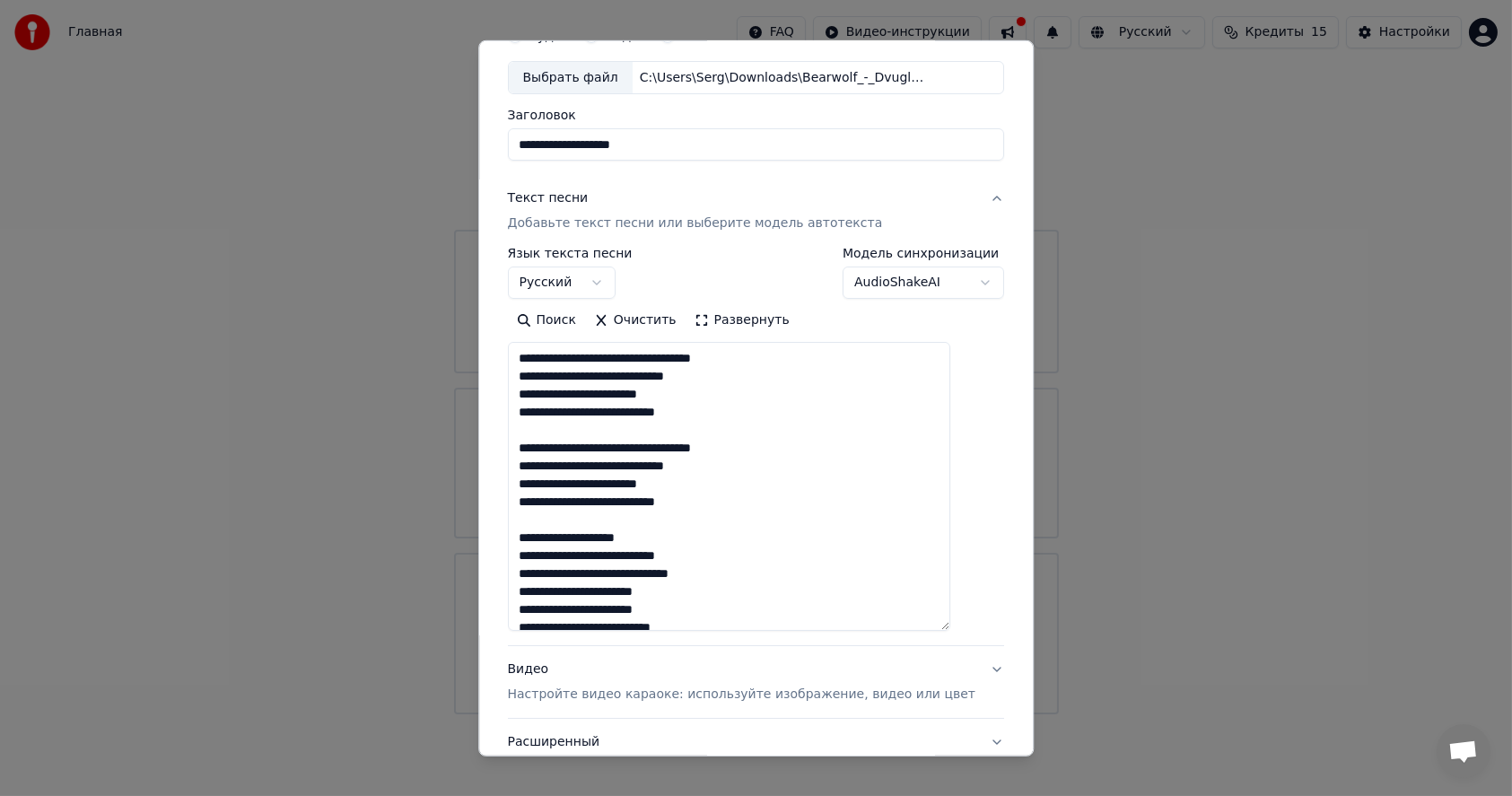
type textarea "**********"
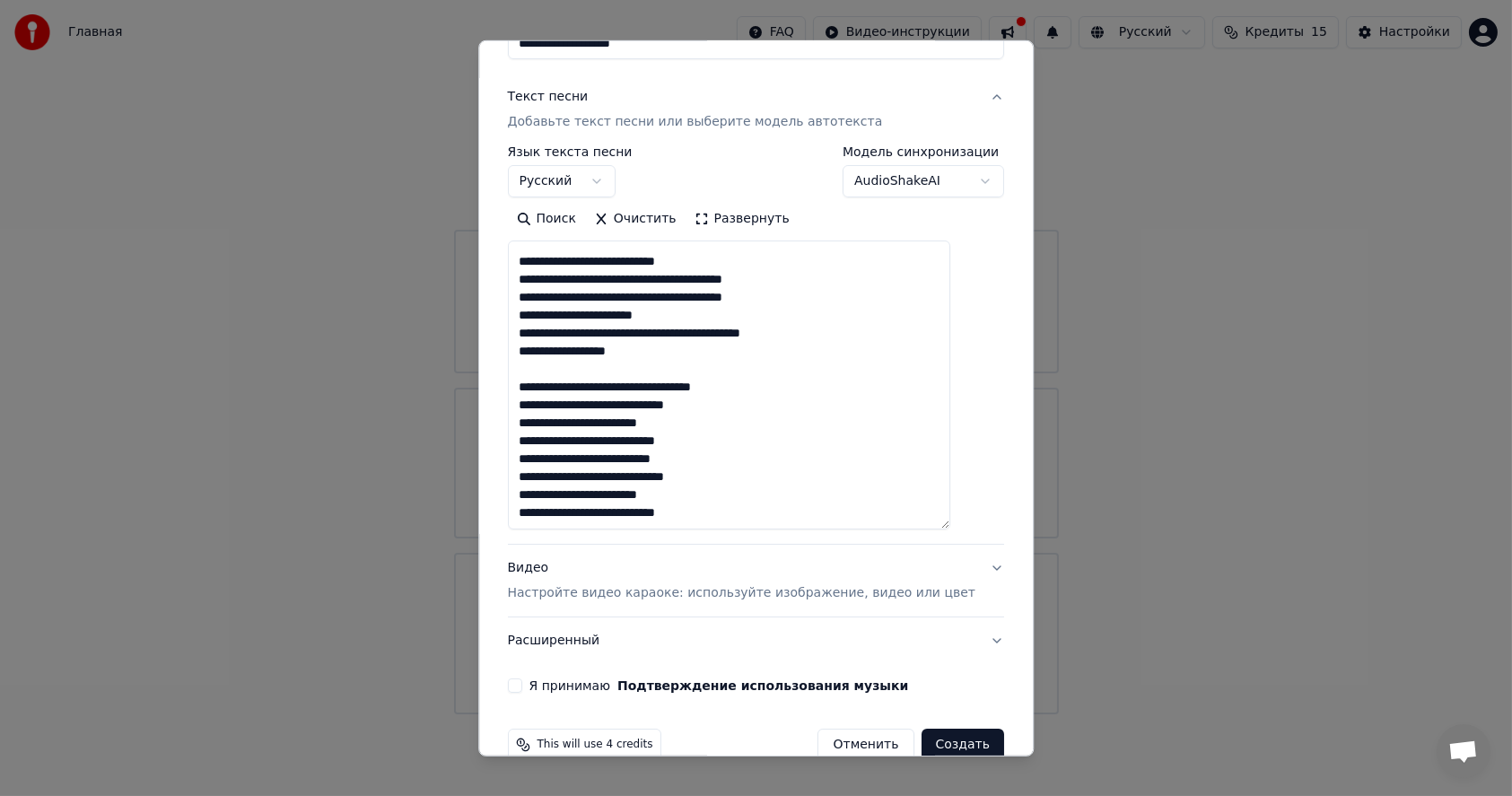
scroll to position [224, 0]
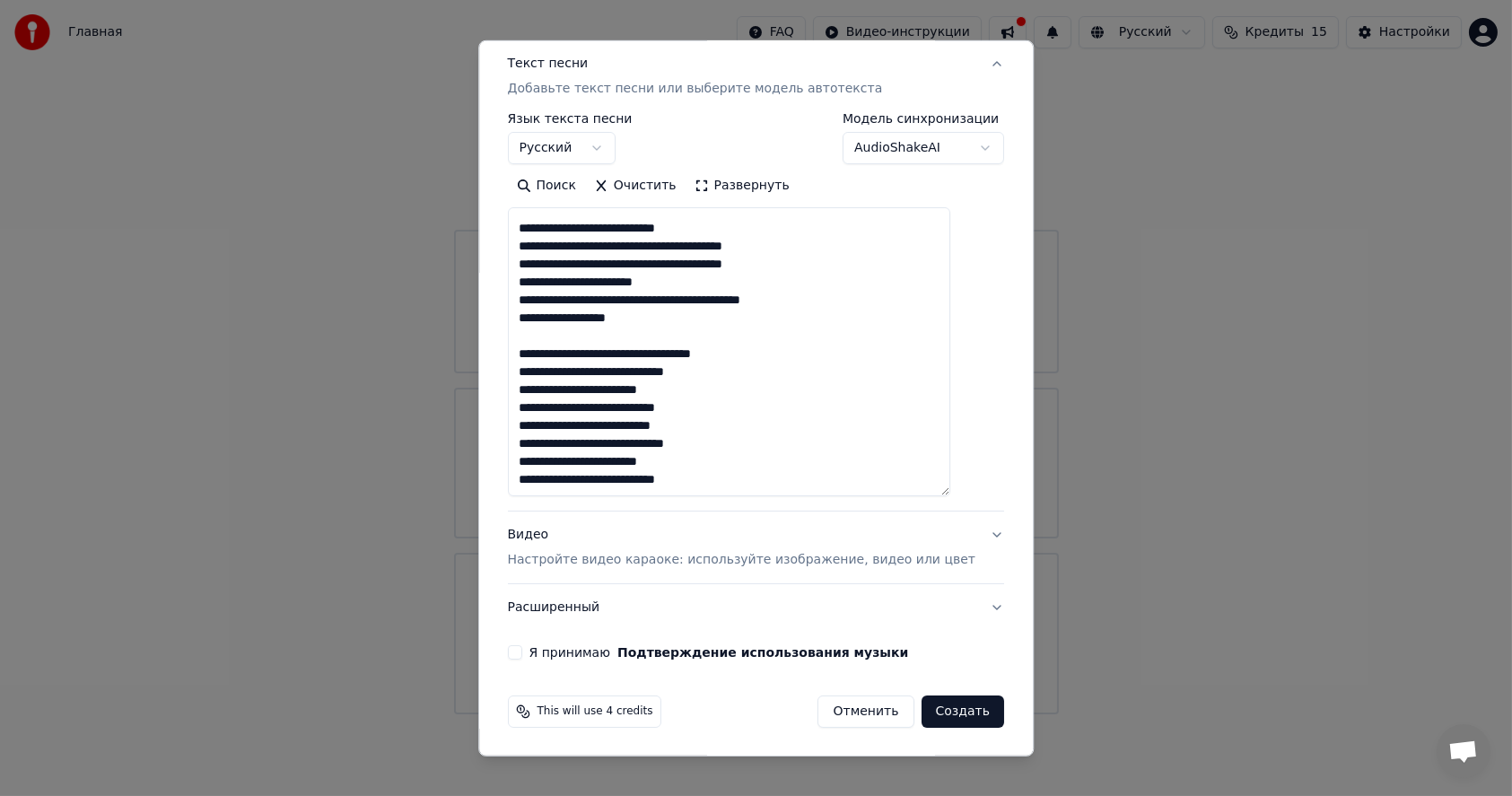
click at [964, 533] on button "Видео Настройте видео караоке: используйте изображение, видео или цвет" at bounding box center [756, 547] width 497 height 71
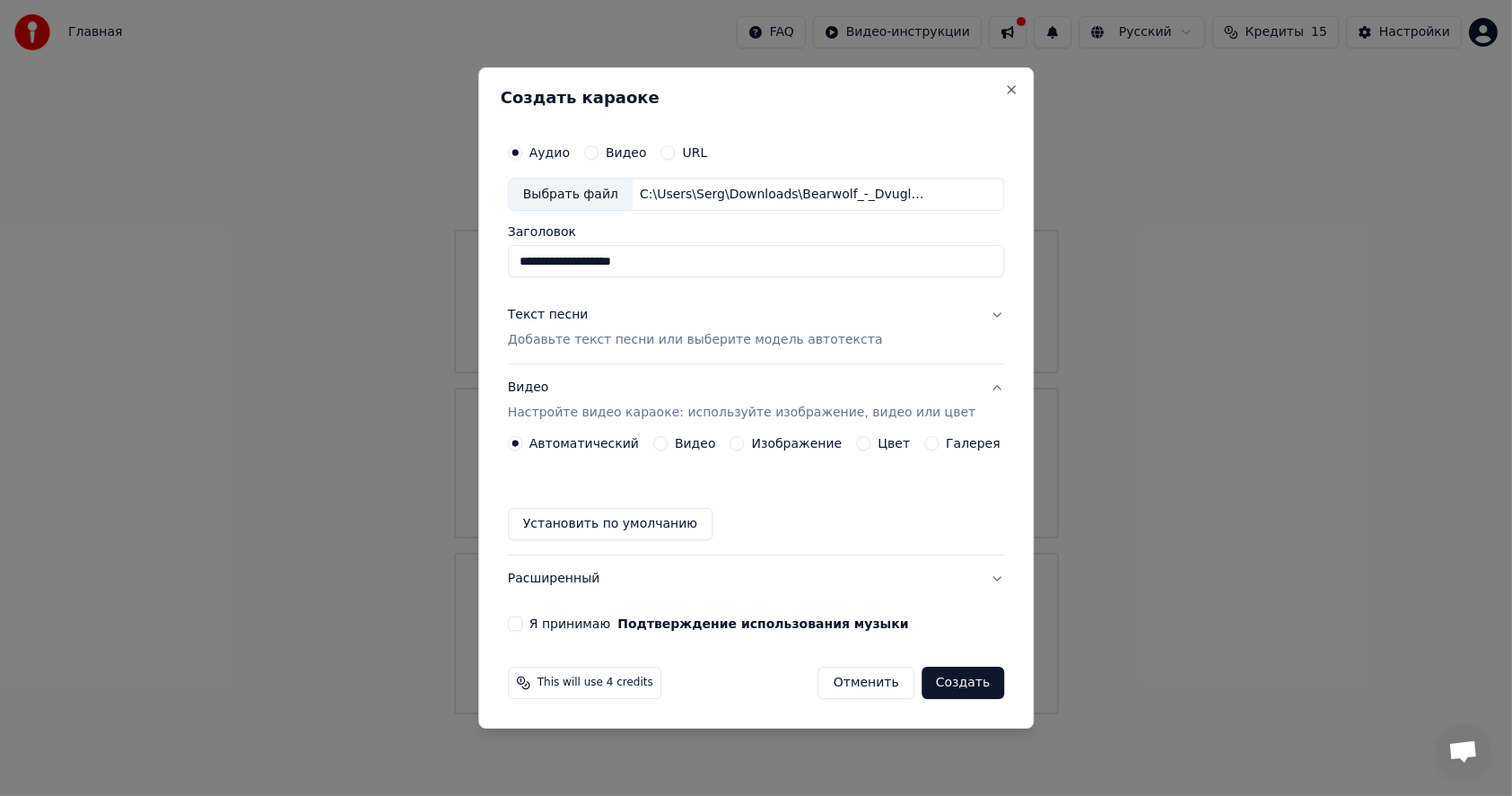
click at [745, 441] on button "Изображение" at bounding box center [737, 442] width 14 height 14
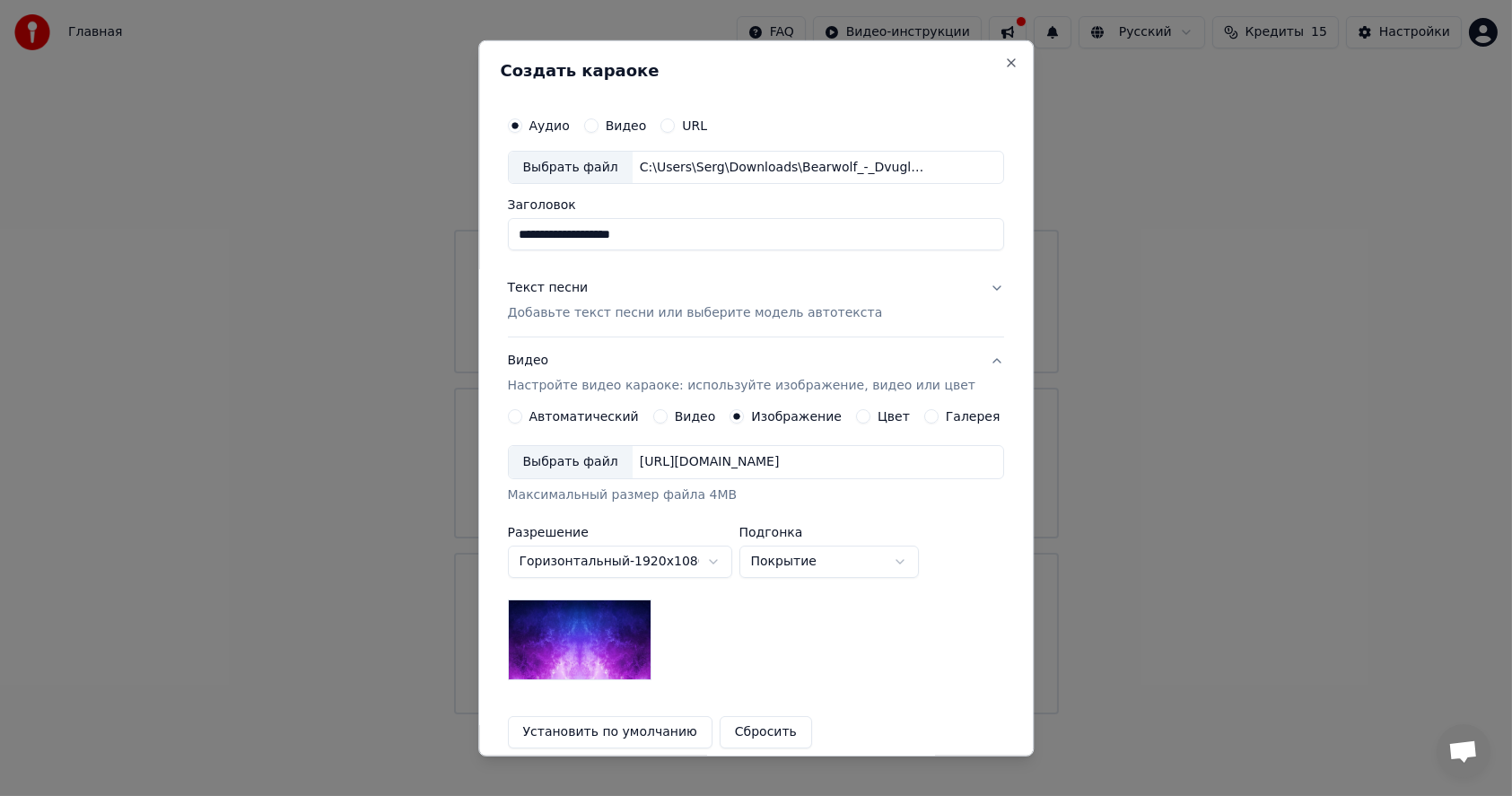
click at [575, 462] on div "Выбрать файл" at bounding box center [571, 462] width 124 height 32
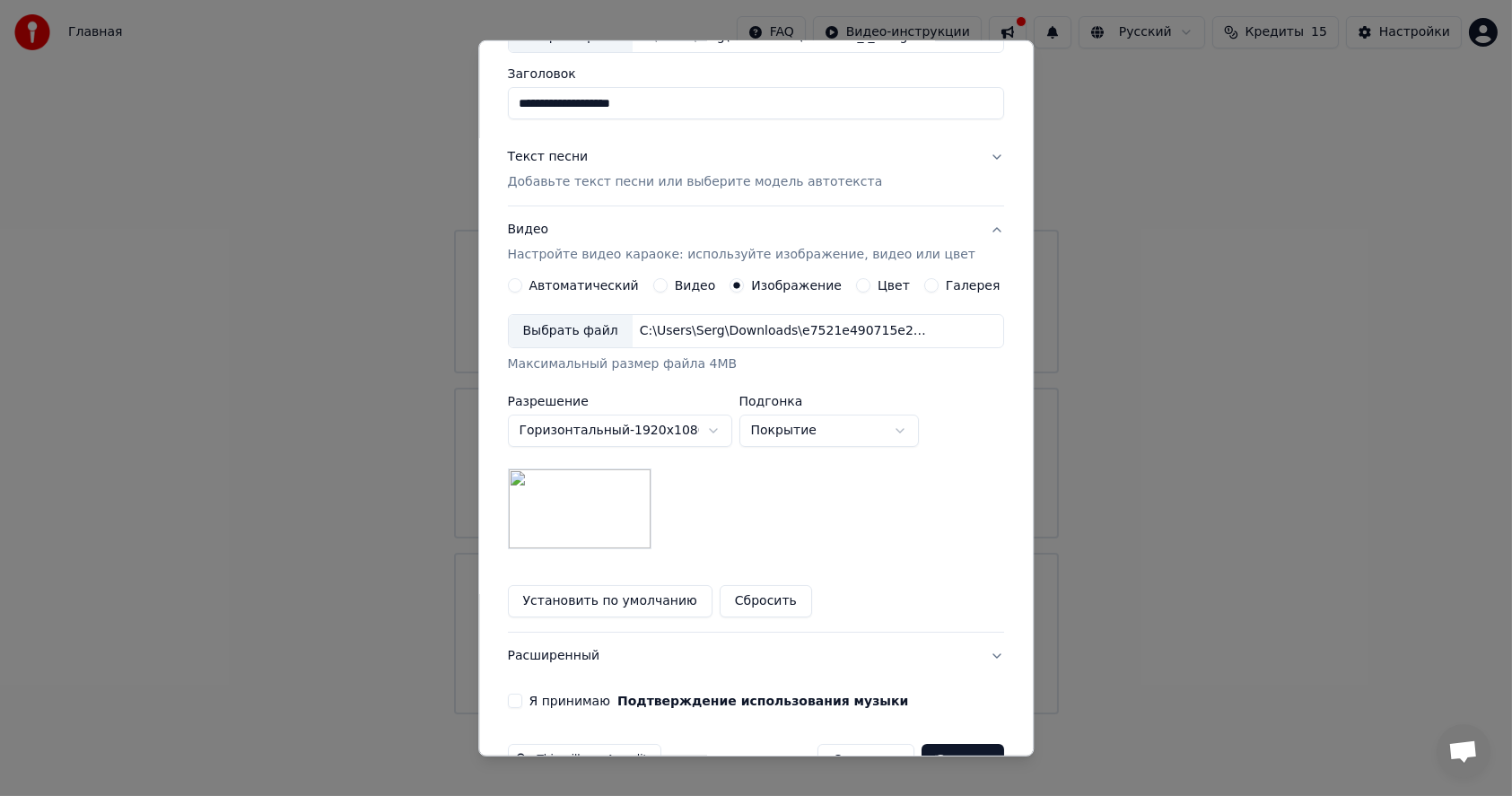
scroll to position [180, 0]
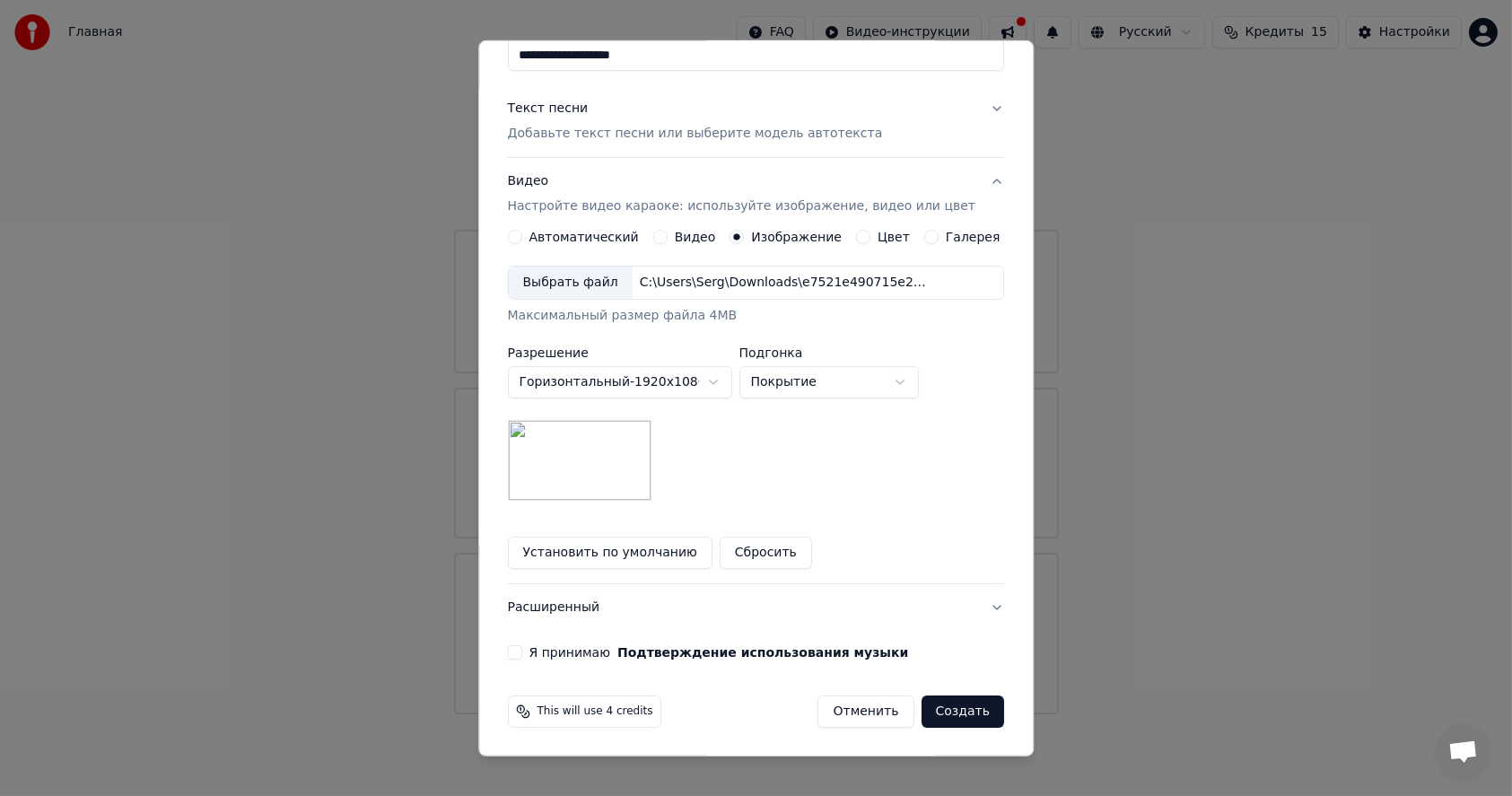
click at [523, 650] on button "Я принимаю Подтверждение использования музыки" at bounding box center [515, 652] width 14 height 14
click at [936, 712] on button "Создать" at bounding box center [962, 711] width 82 height 32
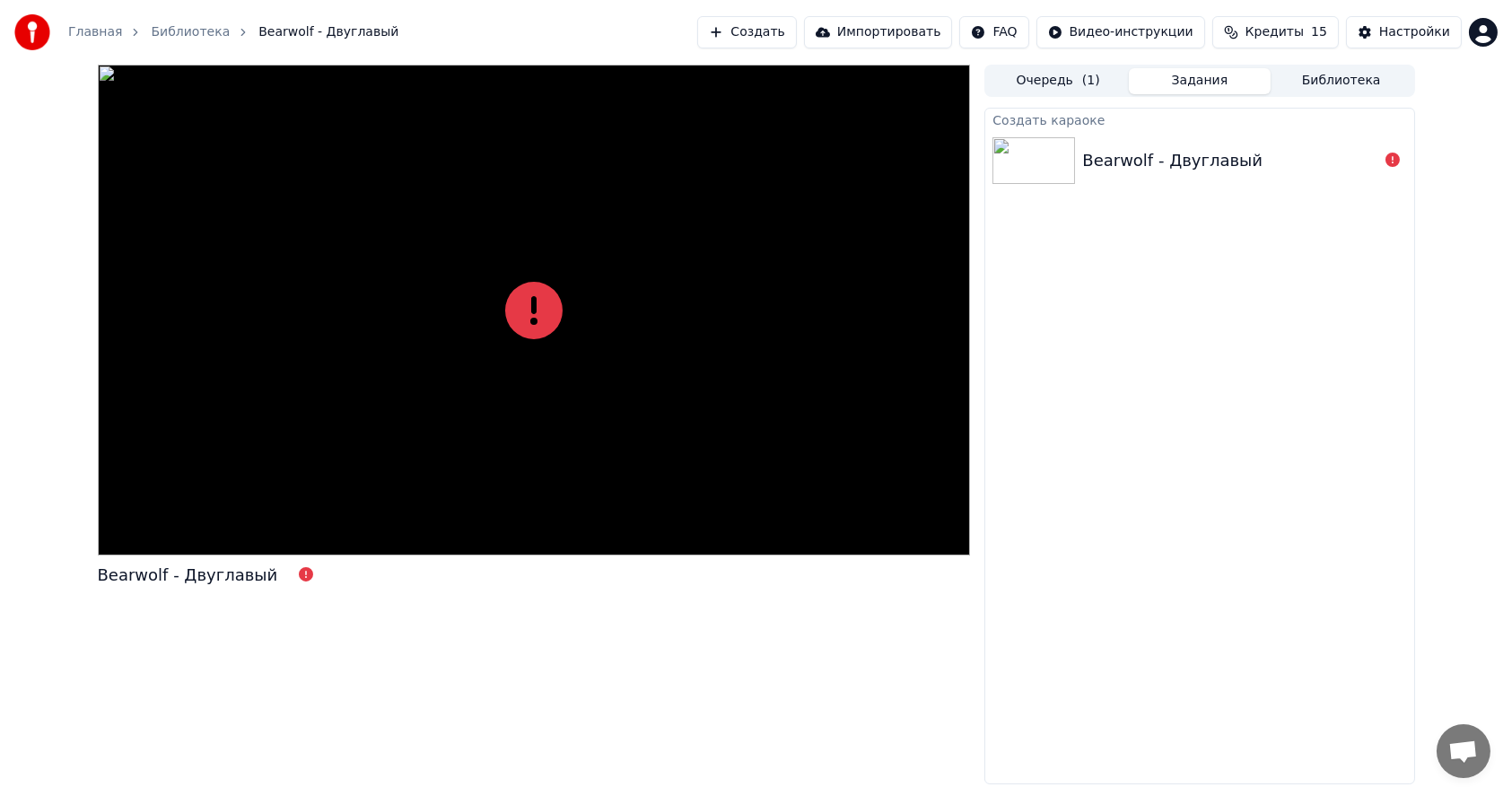
click at [1048, 80] on button "Очередь ( 1 )" at bounding box center [1058, 81] width 142 height 26
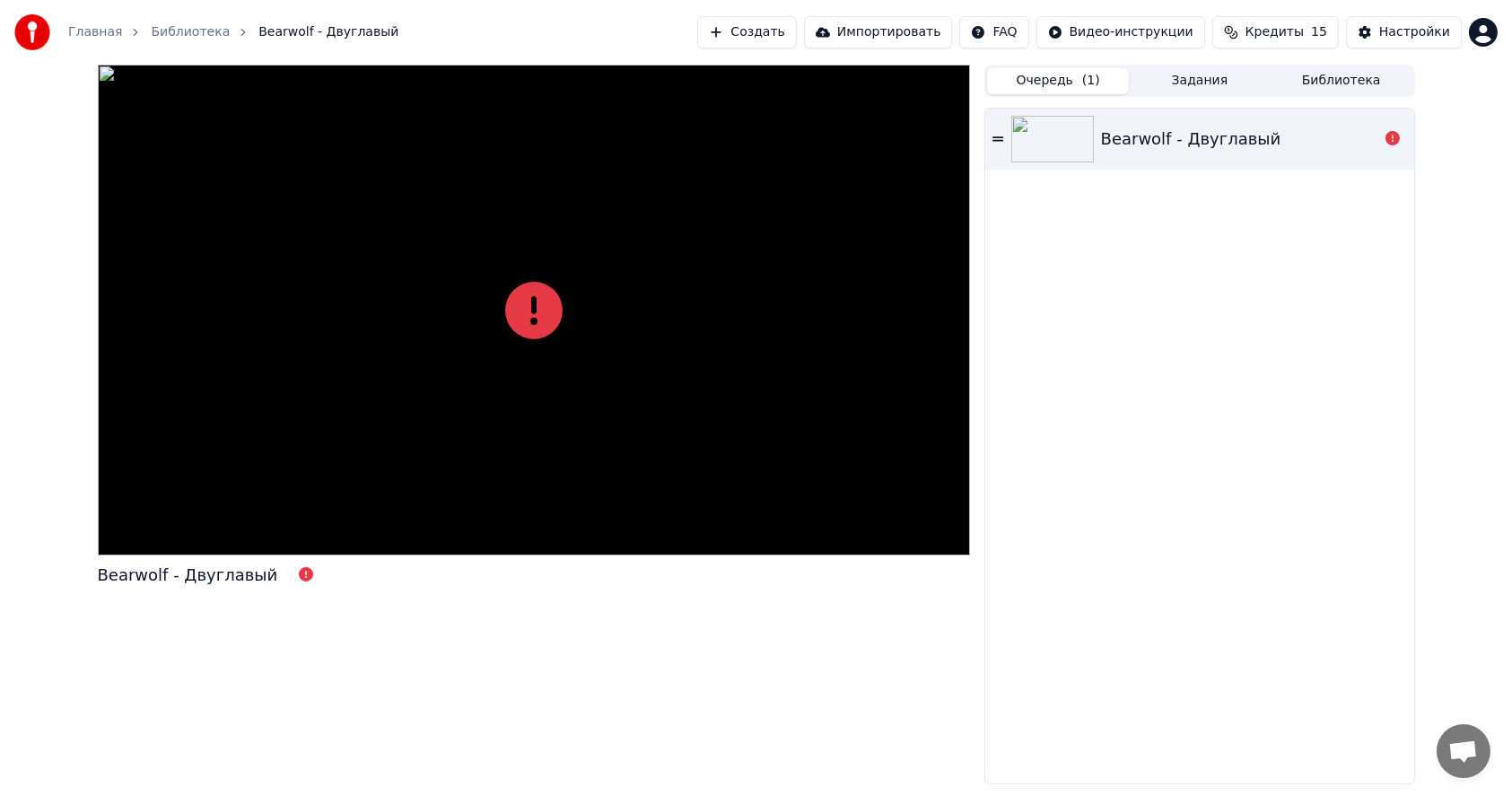
click at [999, 141] on icon at bounding box center [997, 138] width 11 height 13
click at [1384, 34] on button "Настройки" at bounding box center [1404, 32] width 116 height 32
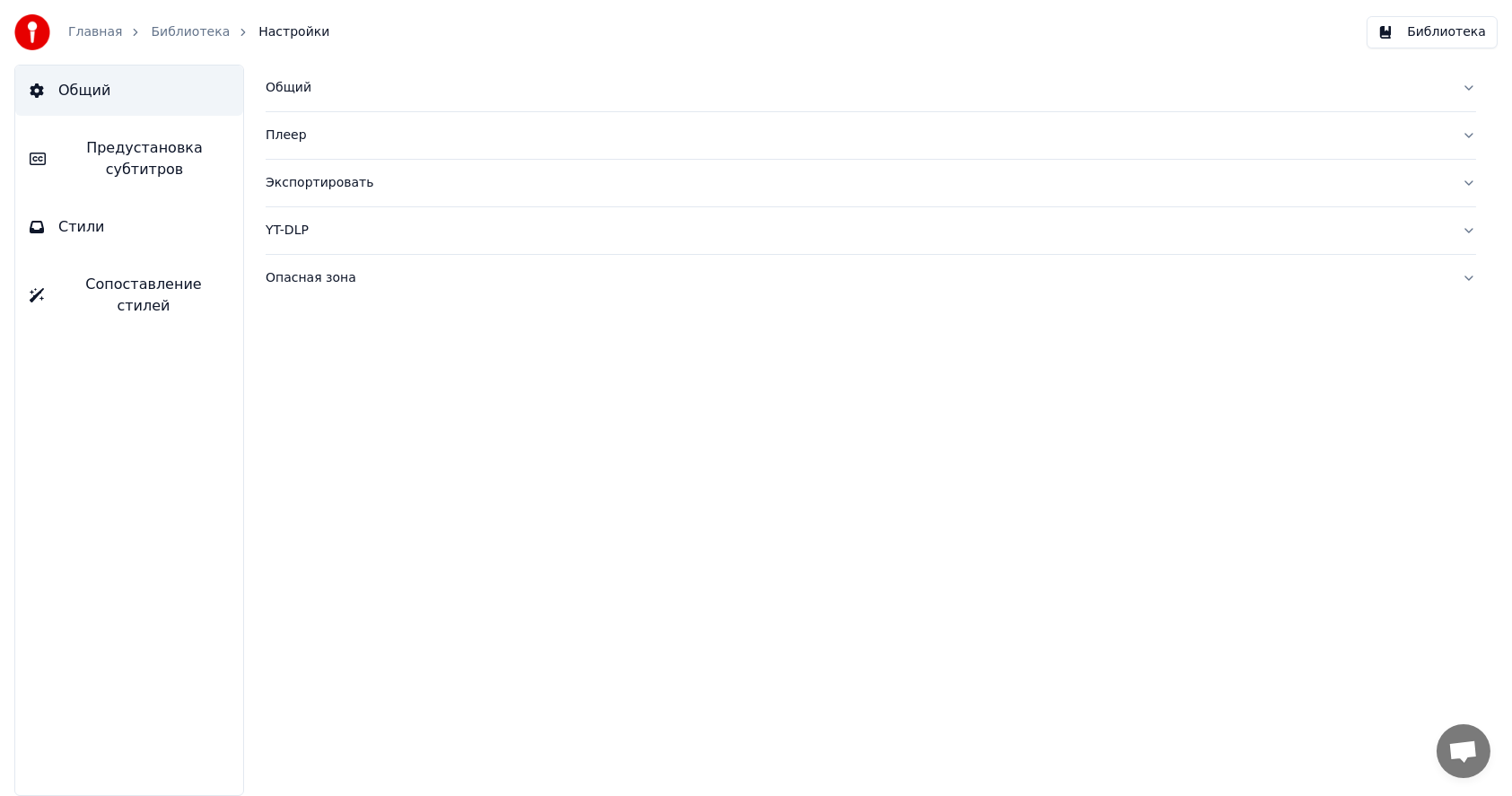
click at [1472, 32] on button "Библиотека" at bounding box center [1433, 32] width 131 height 32
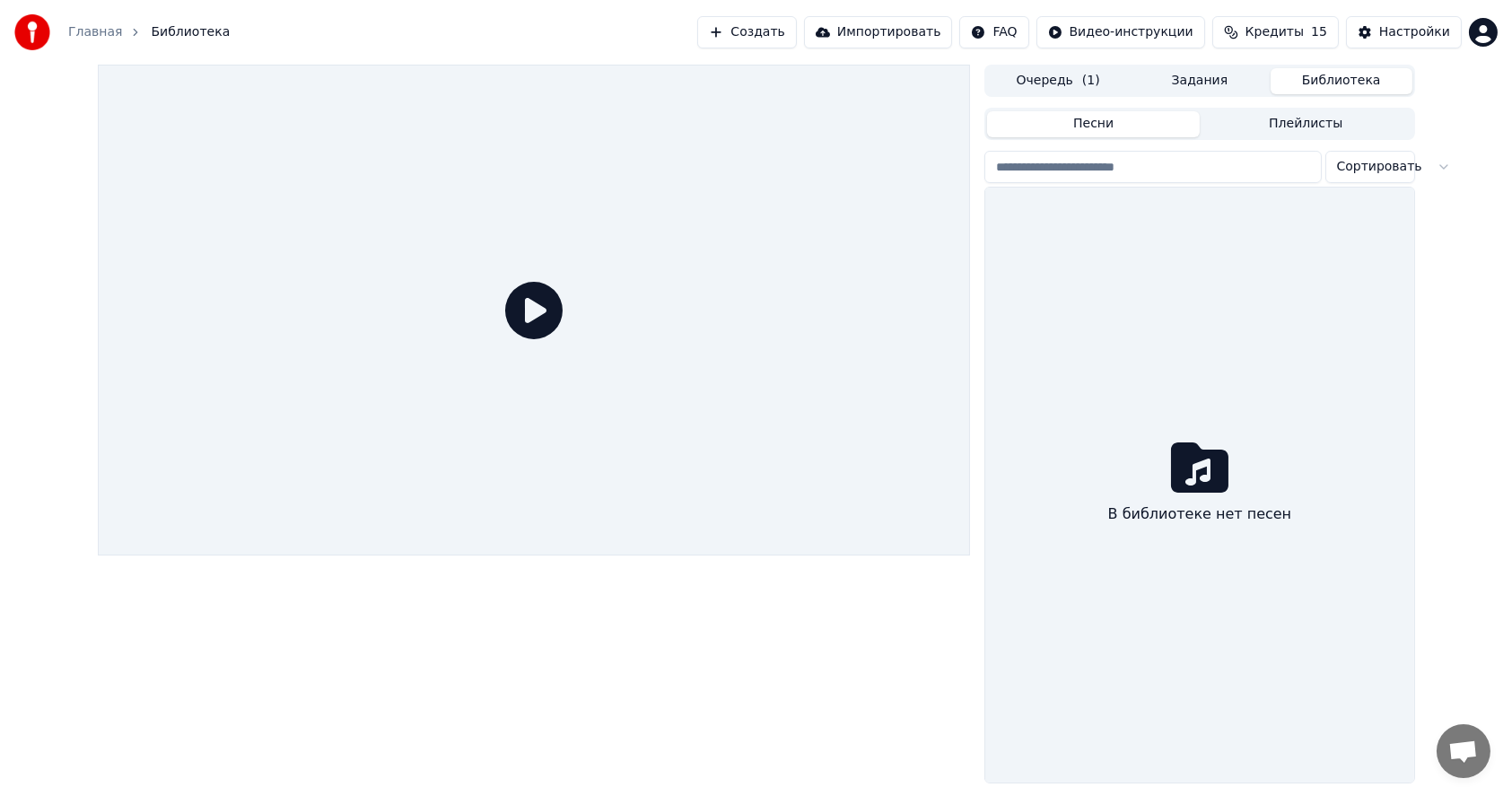
click at [1096, 126] on button "Песни" at bounding box center [1094, 124] width 213 height 26
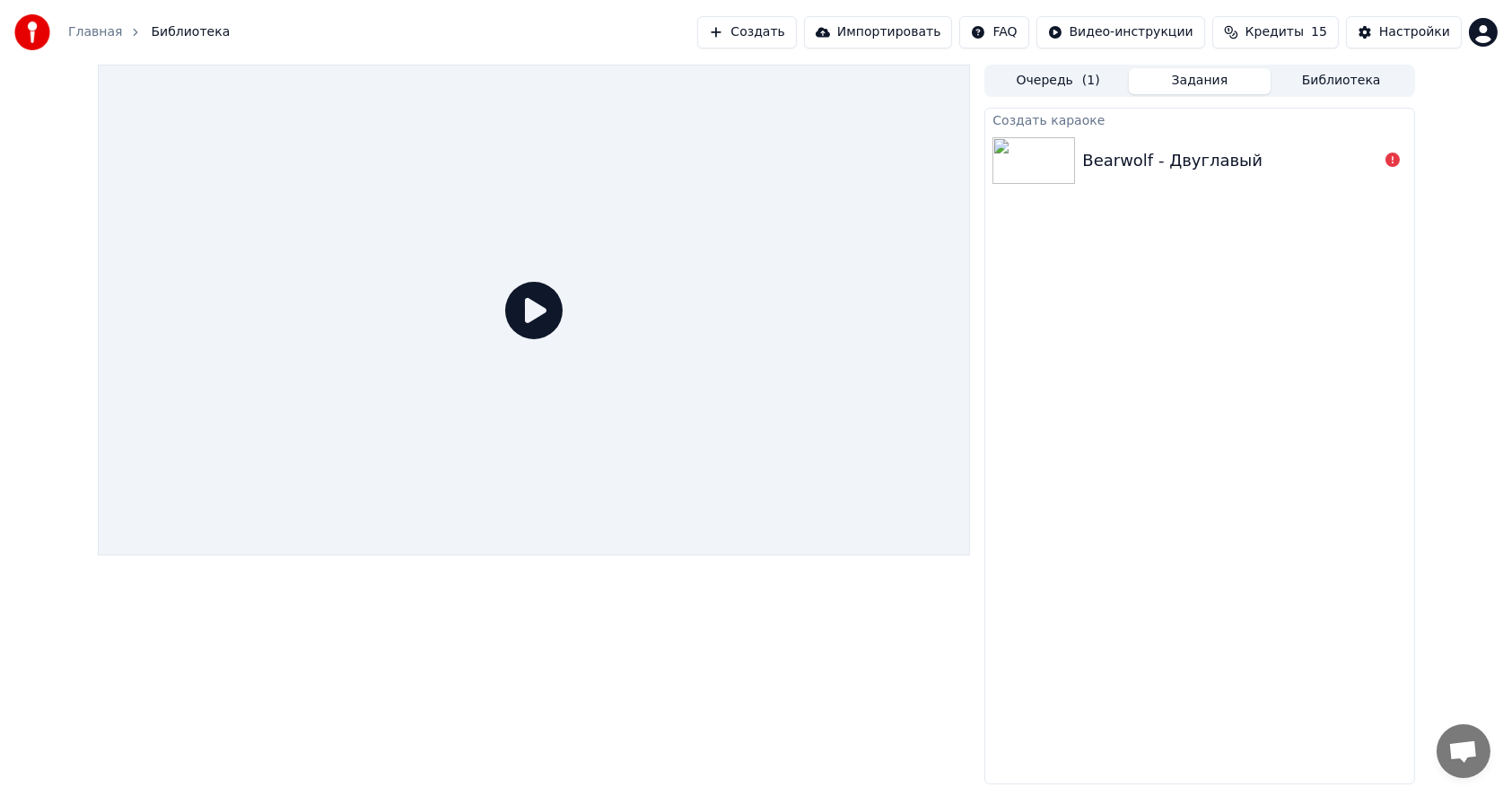
click at [1205, 80] on button "Задания" at bounding box center [1199, 81] width 142 height 26
click at [1065, 86] on button "Очередь ( 1 )" at bounding box center [1058, 81] width 142 height 26
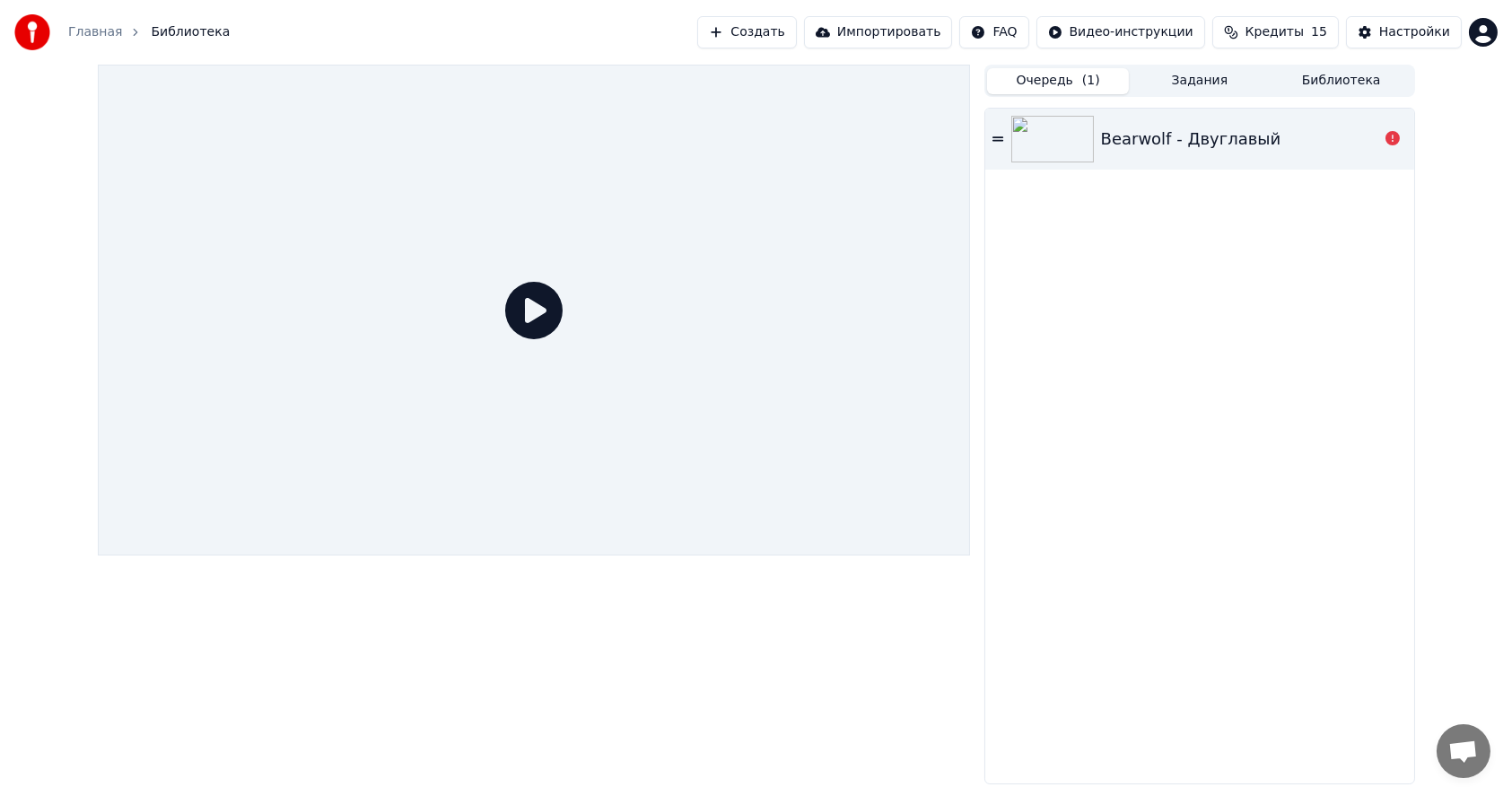
click at [1174, 155] on div "Bearwolf - Двуглавый" at bounding box center [1199, 138] width 428 height 61
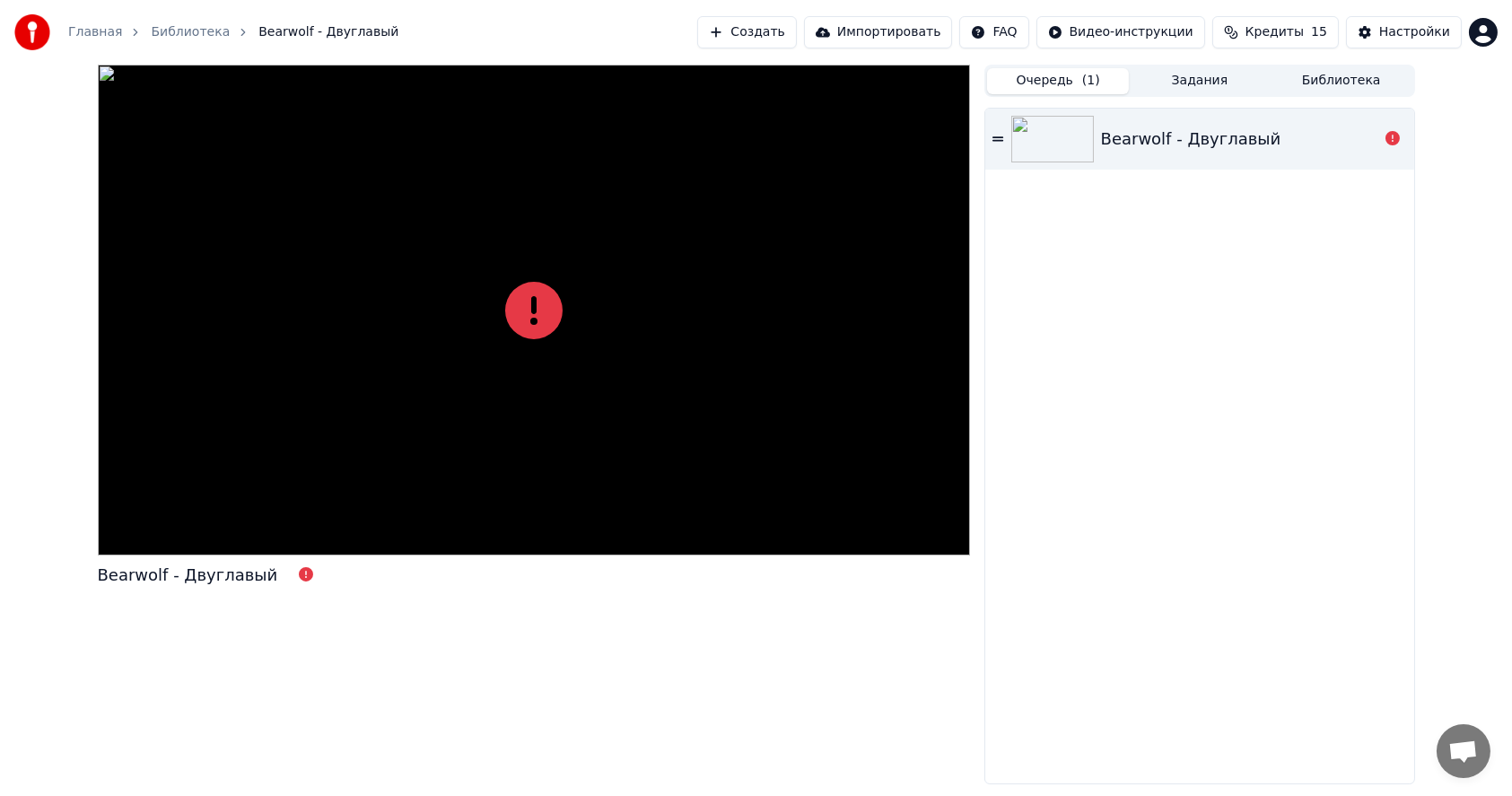
click at [1179, 139] on div "Bearwolf - Двуглавый" at bounding box center [1191, 139] width 181 height 25
click at [1191, 81] on button "Задания" at bounding box center [1199, 81] width 142 height 26
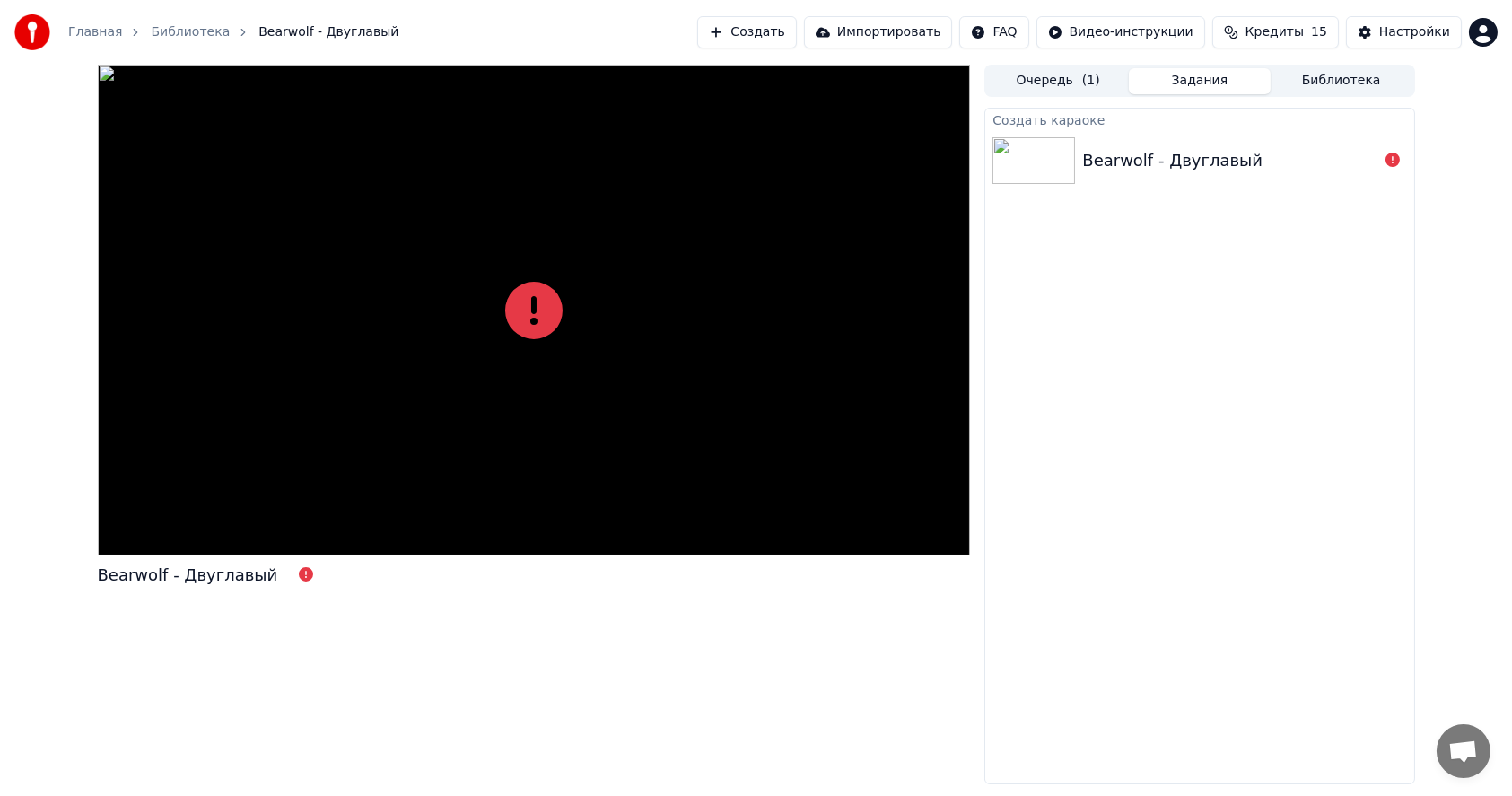
click at [1153, 157] on div "Bearwolf - Двуглавый" at bounding box center [1172, 160] width 181 height 25
click at [787, 32] on button "Создать" at bounding box center [747, 32] width 99 height 32
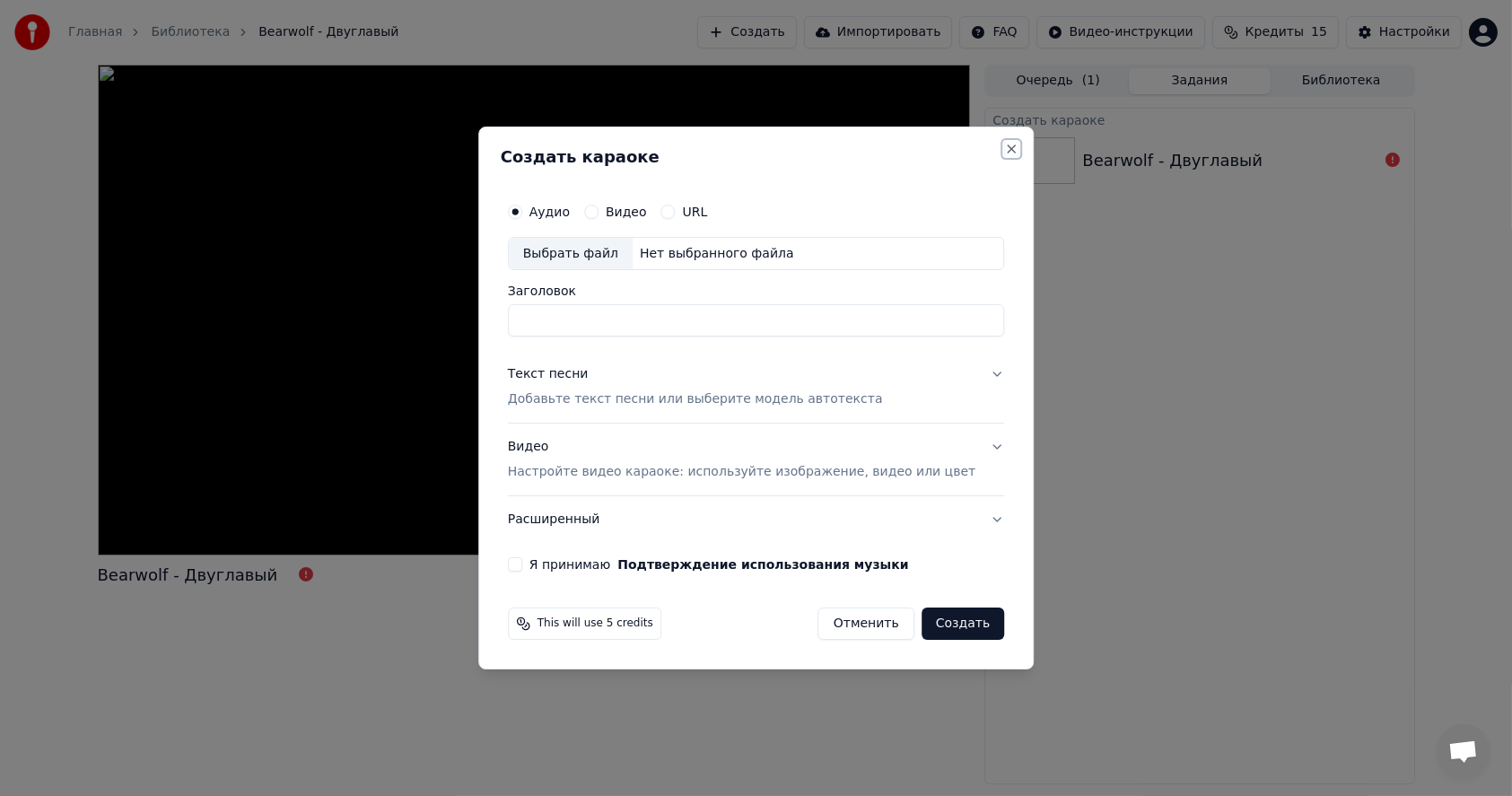
click at [1004, 149] on button "Close" at bounding box center [1011, 149] width 14 height 14
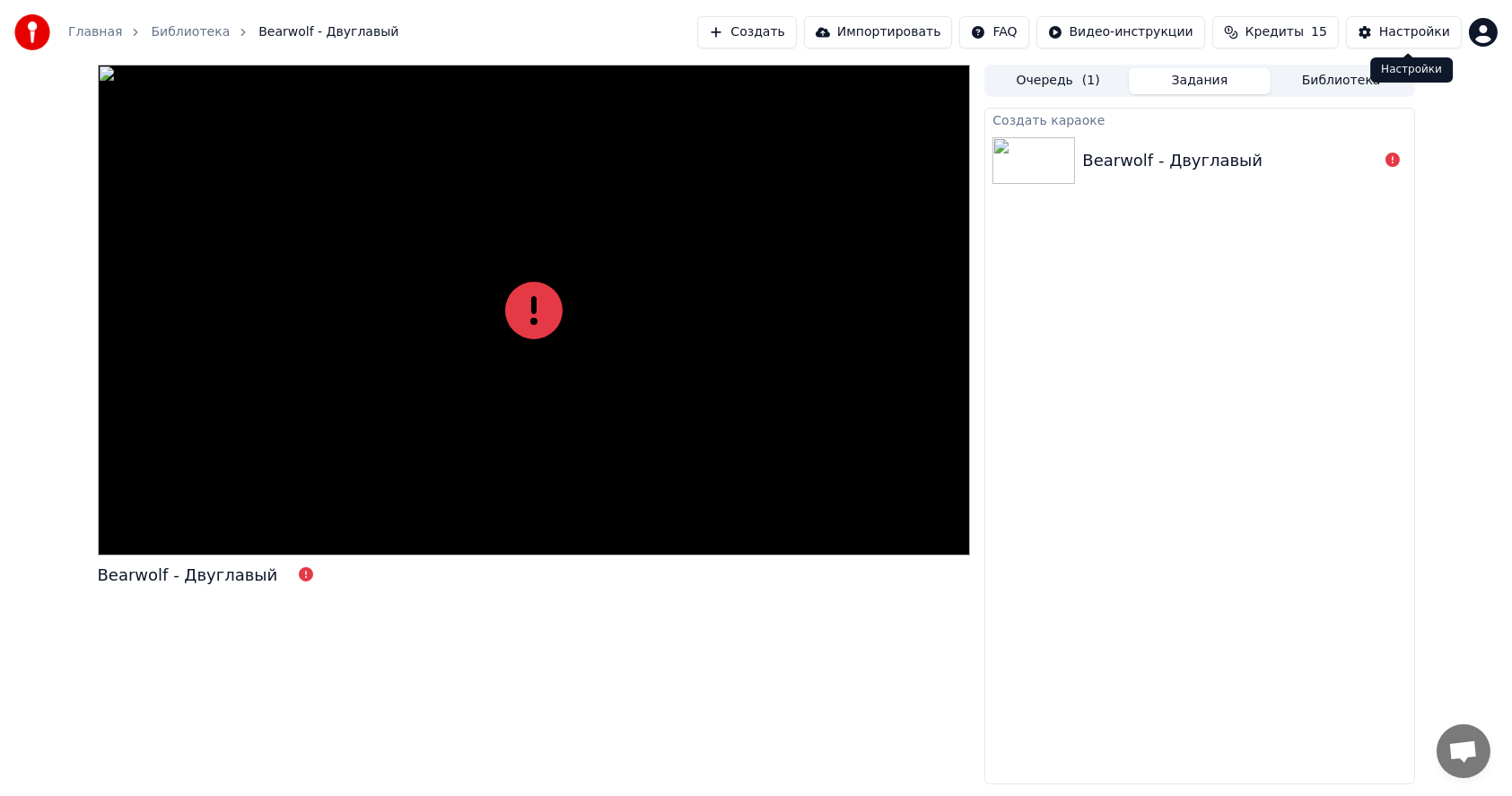
click at [1390, 30] on div "Настройки" at bounding box center [1414, 32] width 71 height 18
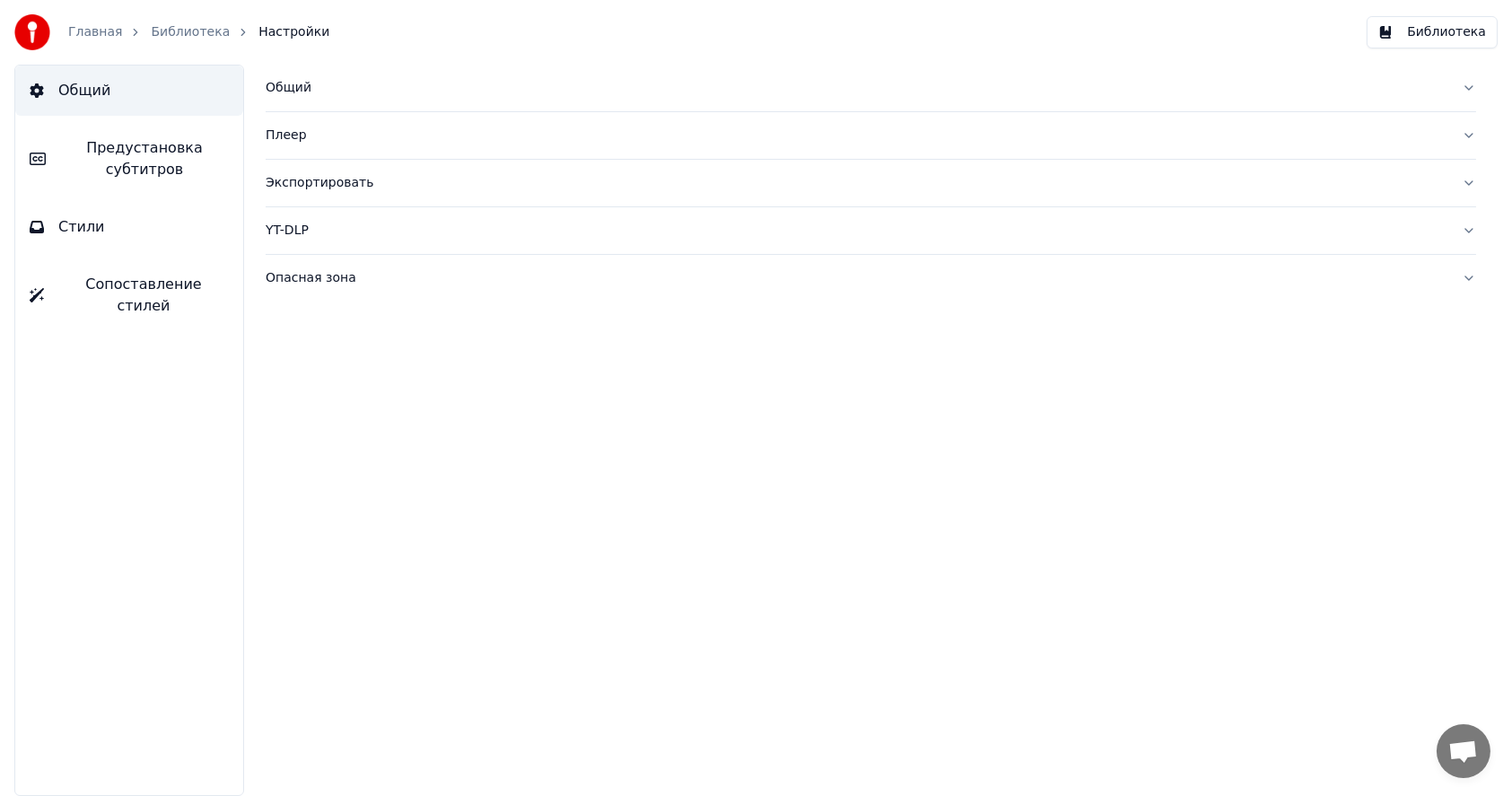
click at [296, 85] on div "Общий" at bounding box center [856, 88] width 1182 height 18
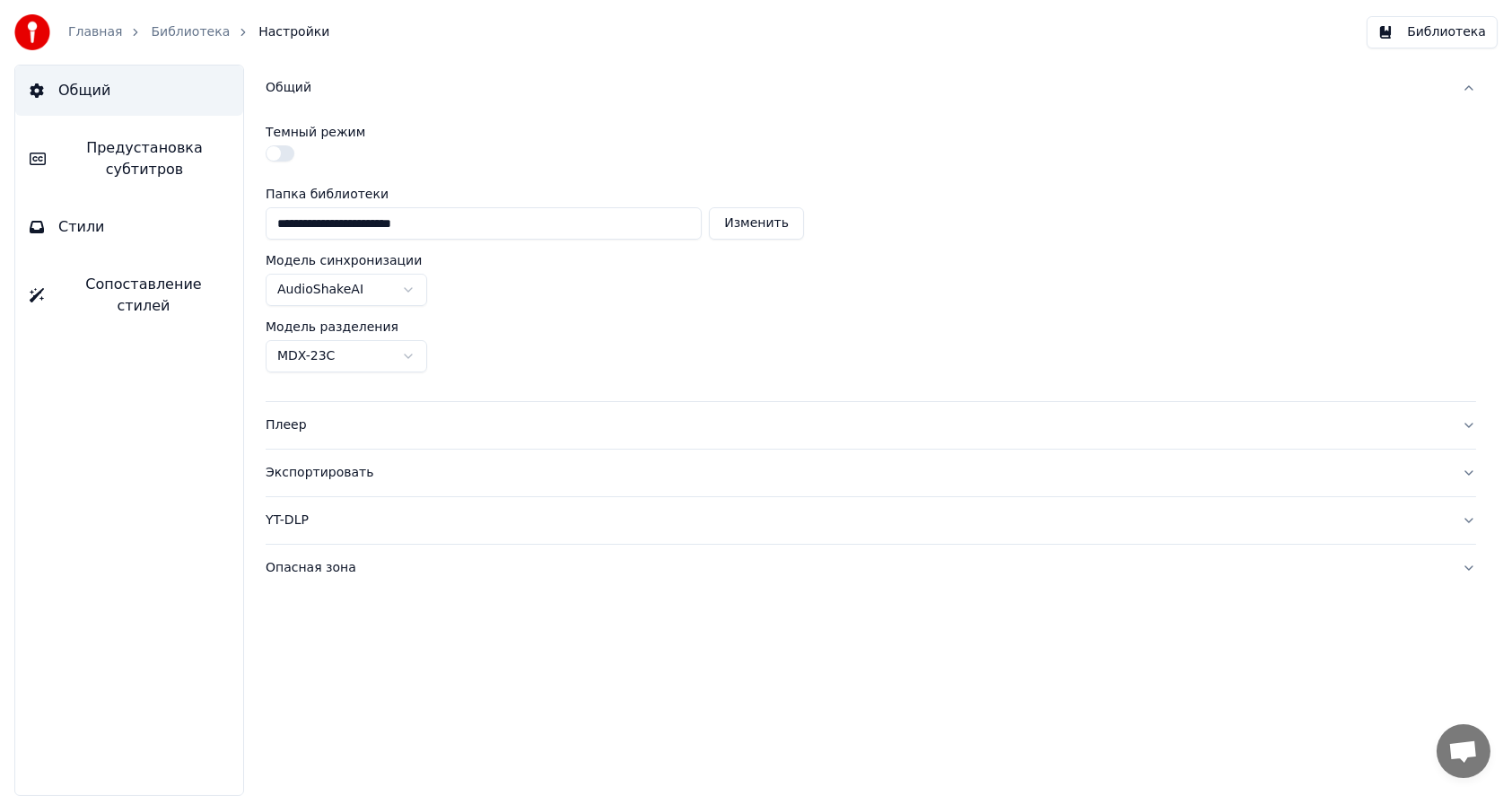
click at [325, 430] on div "Плеер" at bounding box center [856, 425] width 1182 height 18
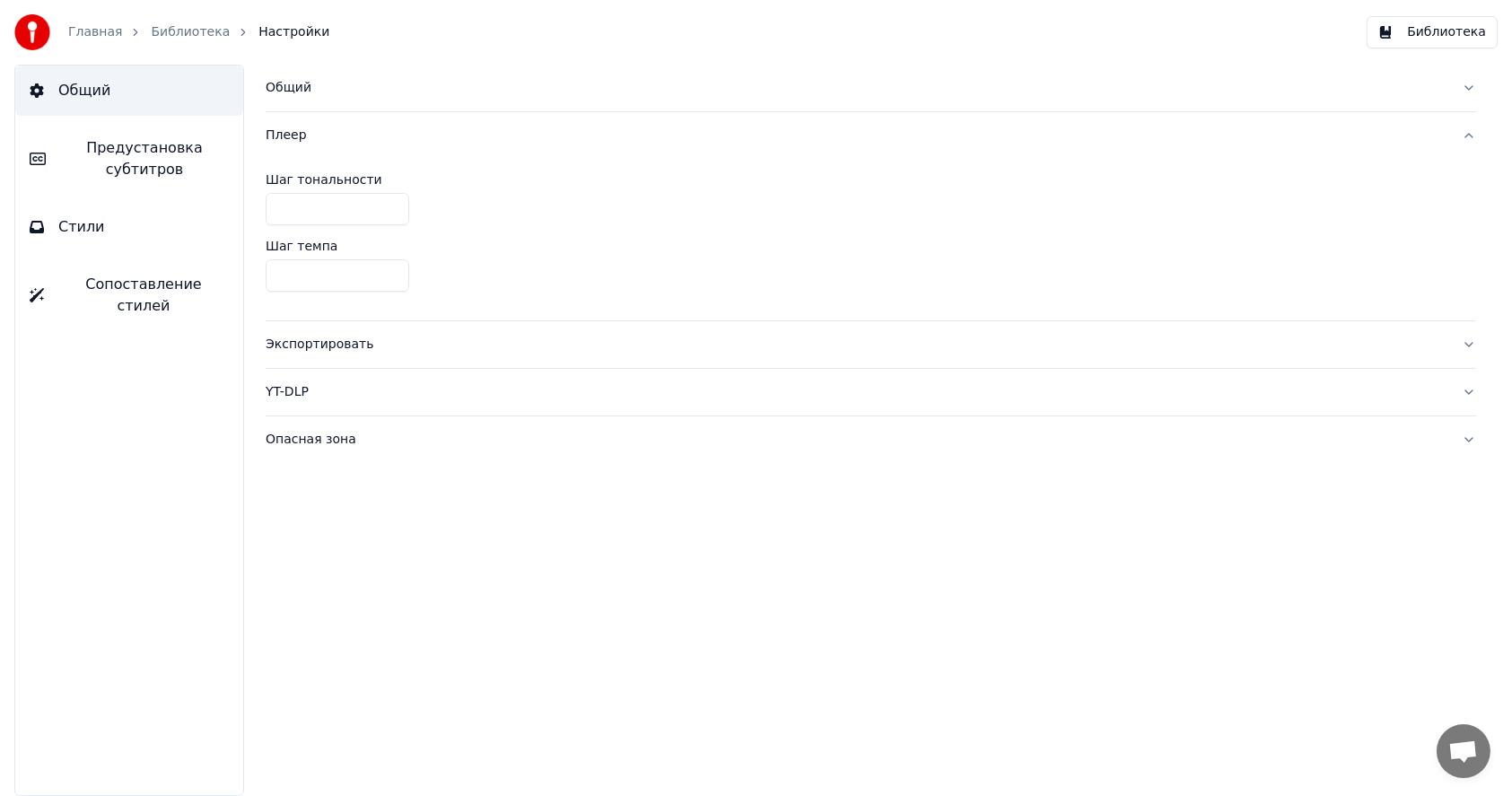
click at [373, 344] on div "Экспортировать" at bounding box center [856, 344] width 1182 height 18
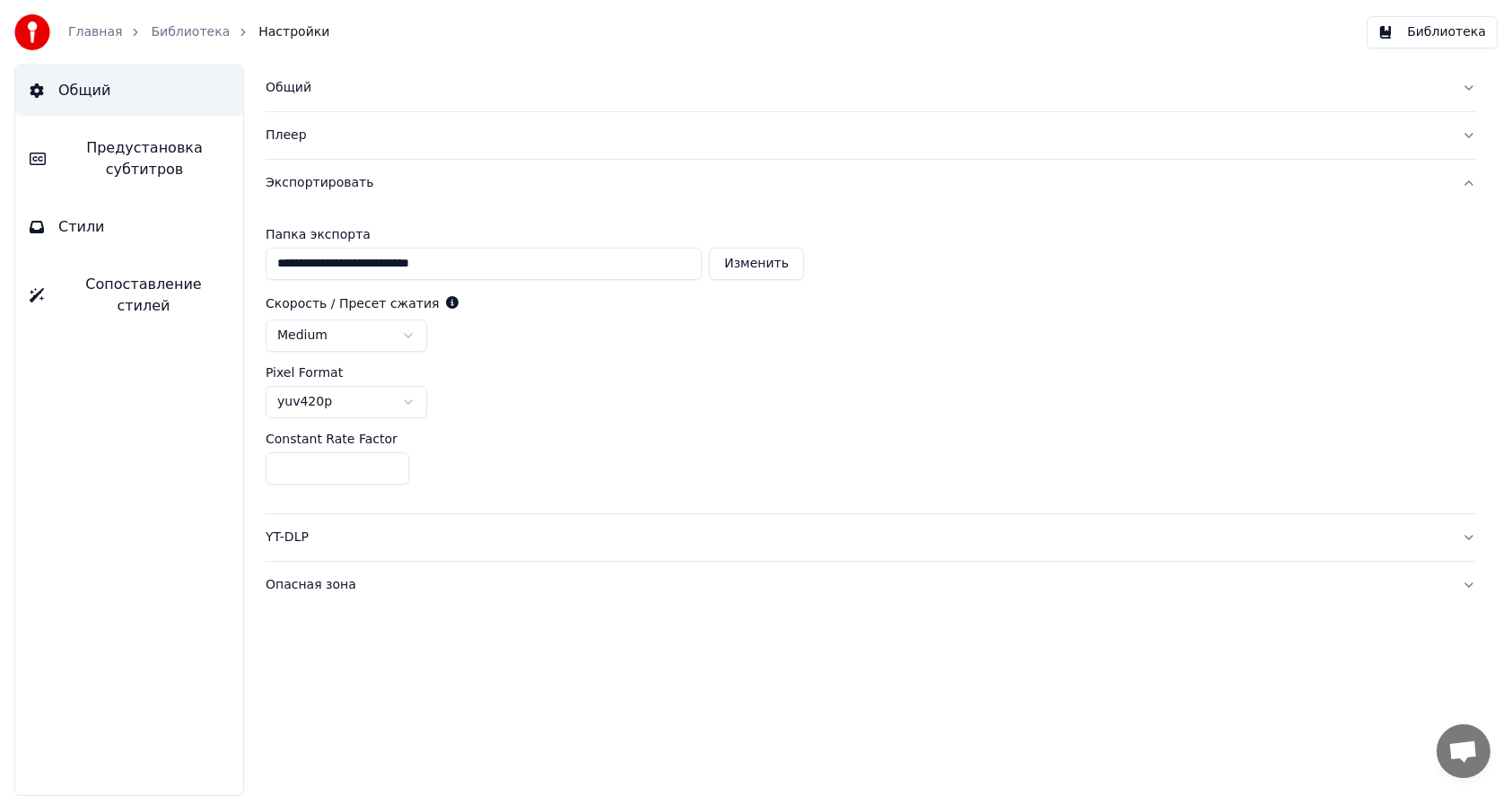
click at [313, 533] on div "YT-DLP" at bounding box center [856, 537] width 1182 height 18
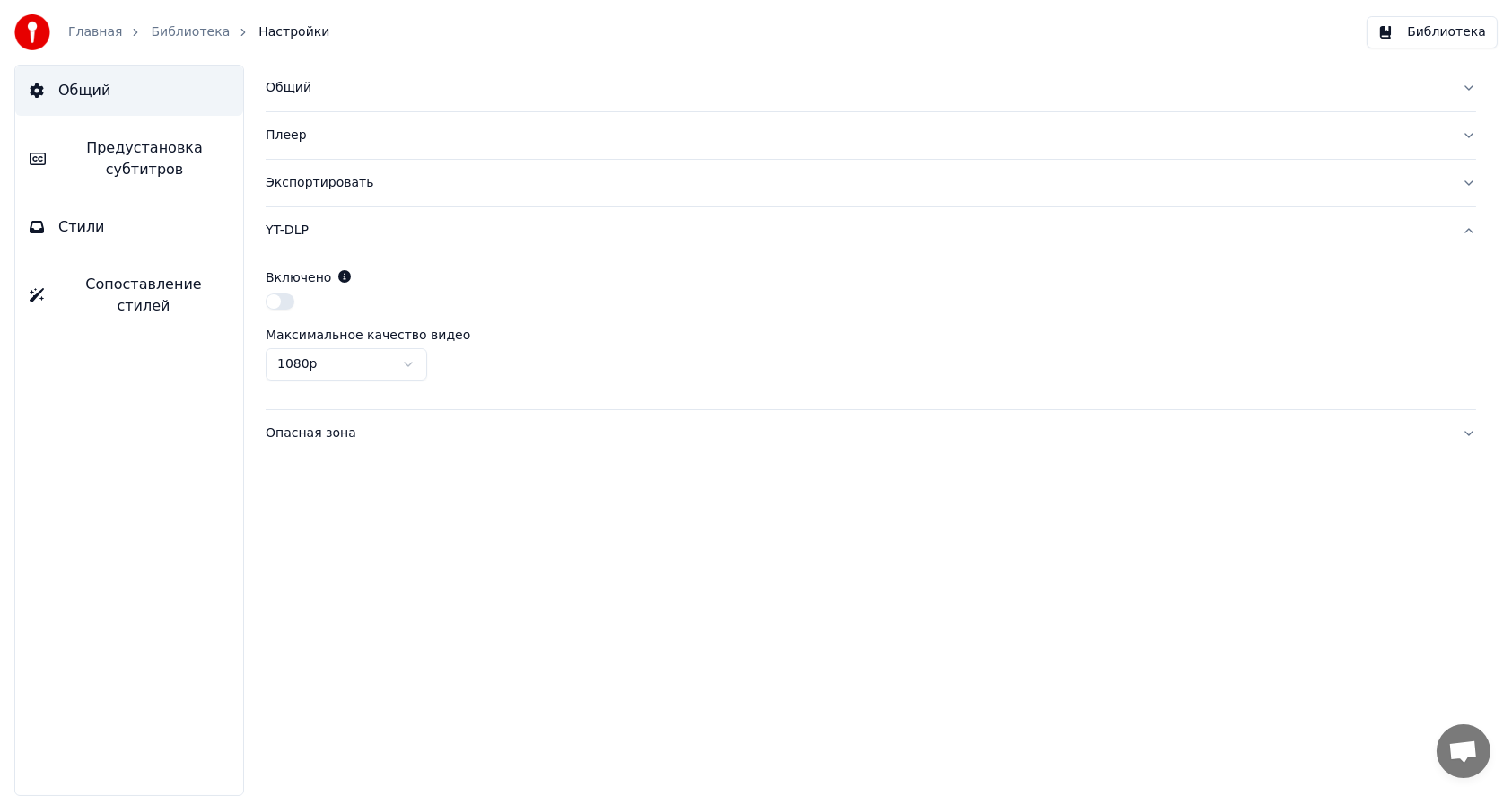
click at [329, 435] on div "Опасная зона" at bounding box center [856, 433] width 1182 height 18
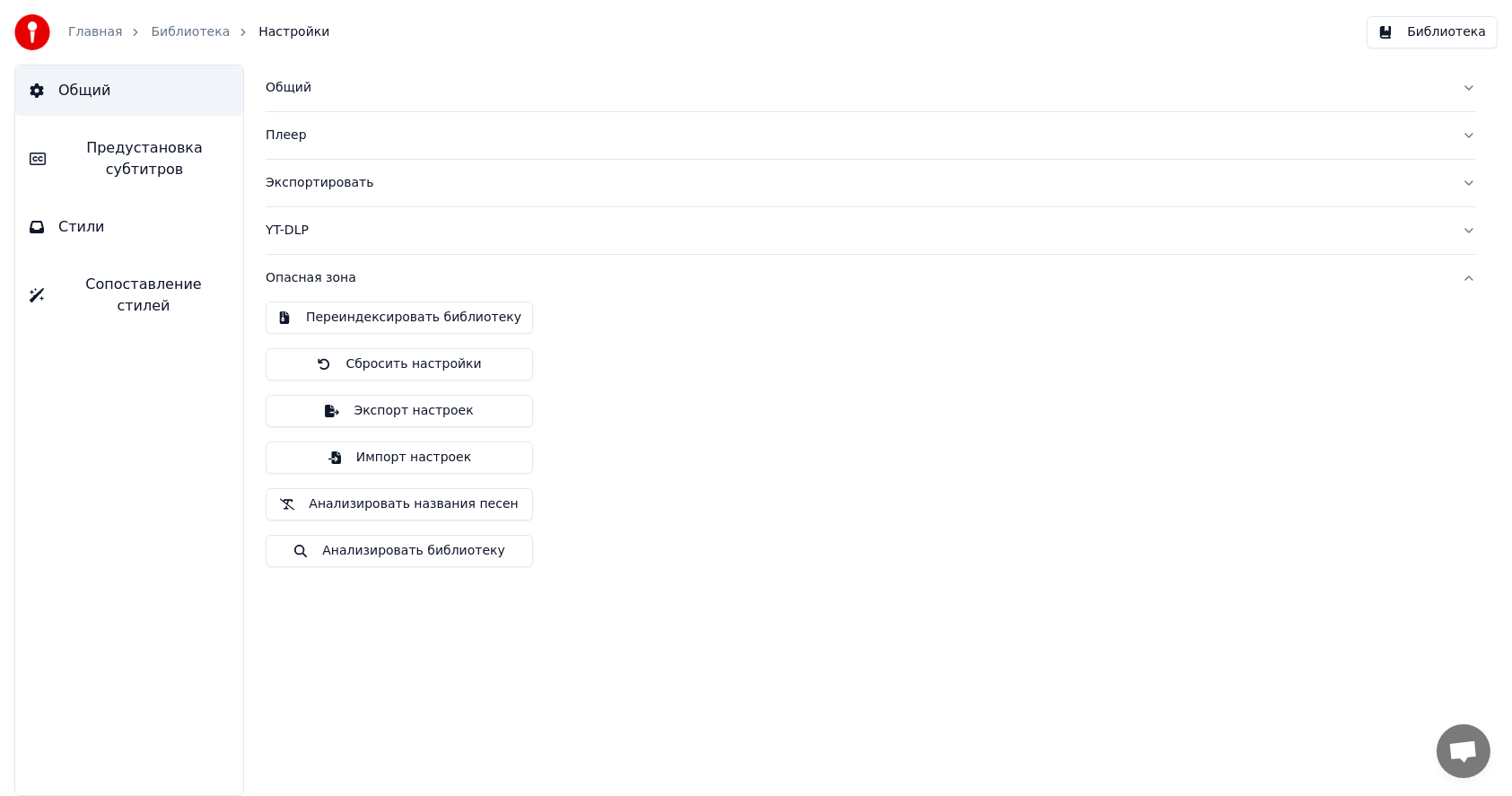
click at [95, 234] on span "Стили" at bounding box center [81, 227] width 46 height 21
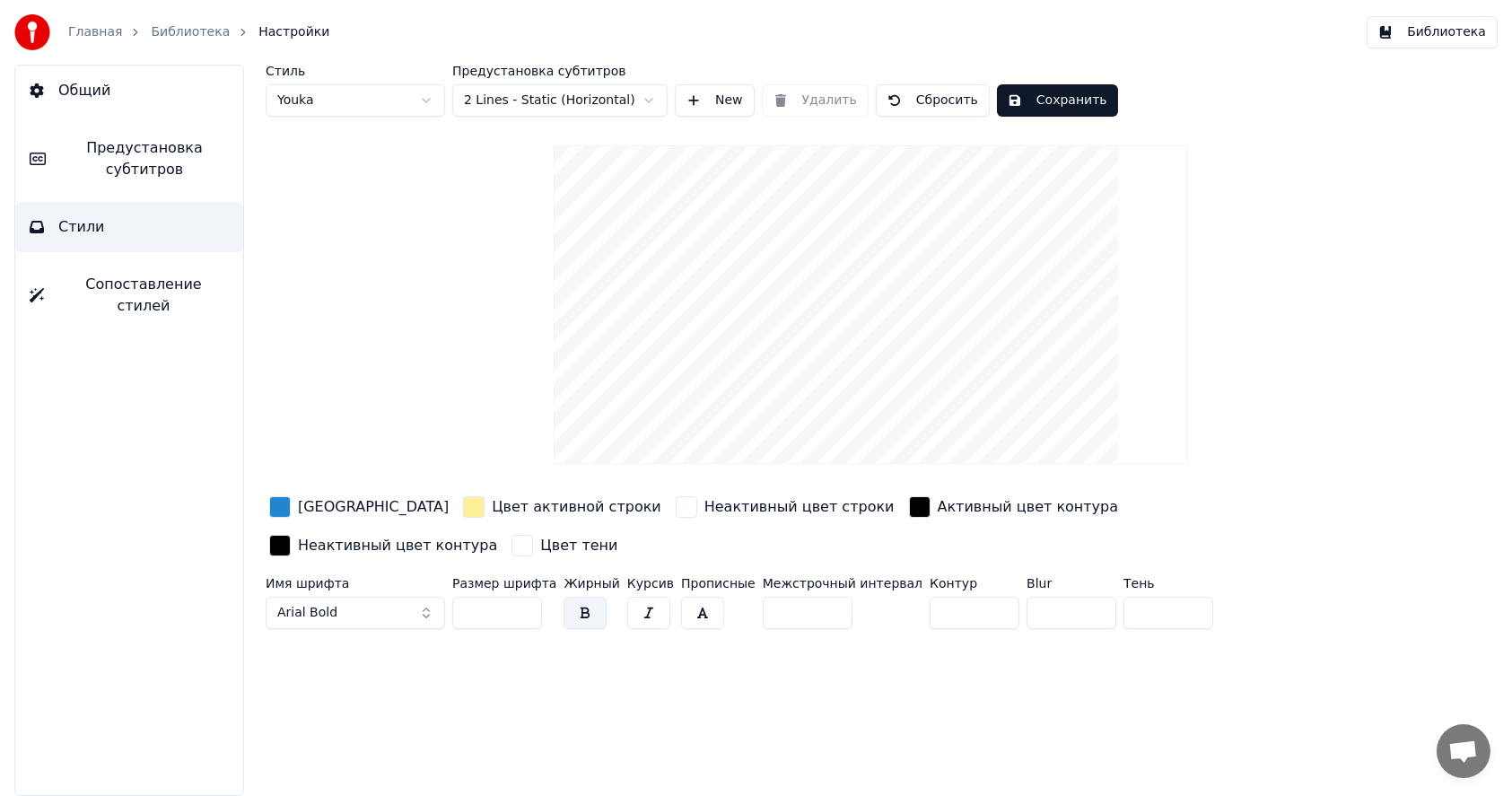
click at [89, 95] on span "Общий" at bounding box center [84, 91] width 52 height 21
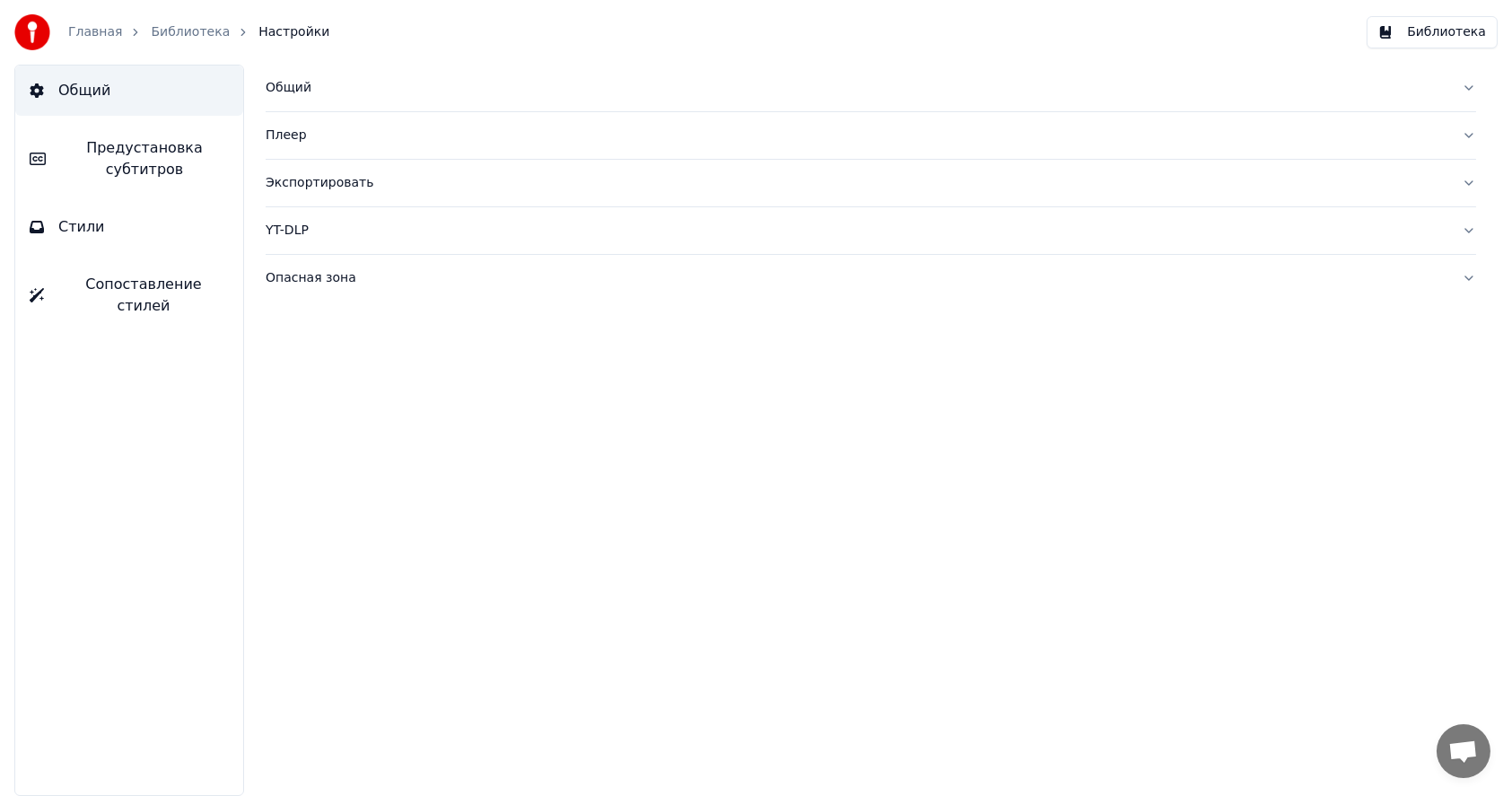
click at [95, 32] on link "Главная" at bounding box center [96, 32] width 54 height 18
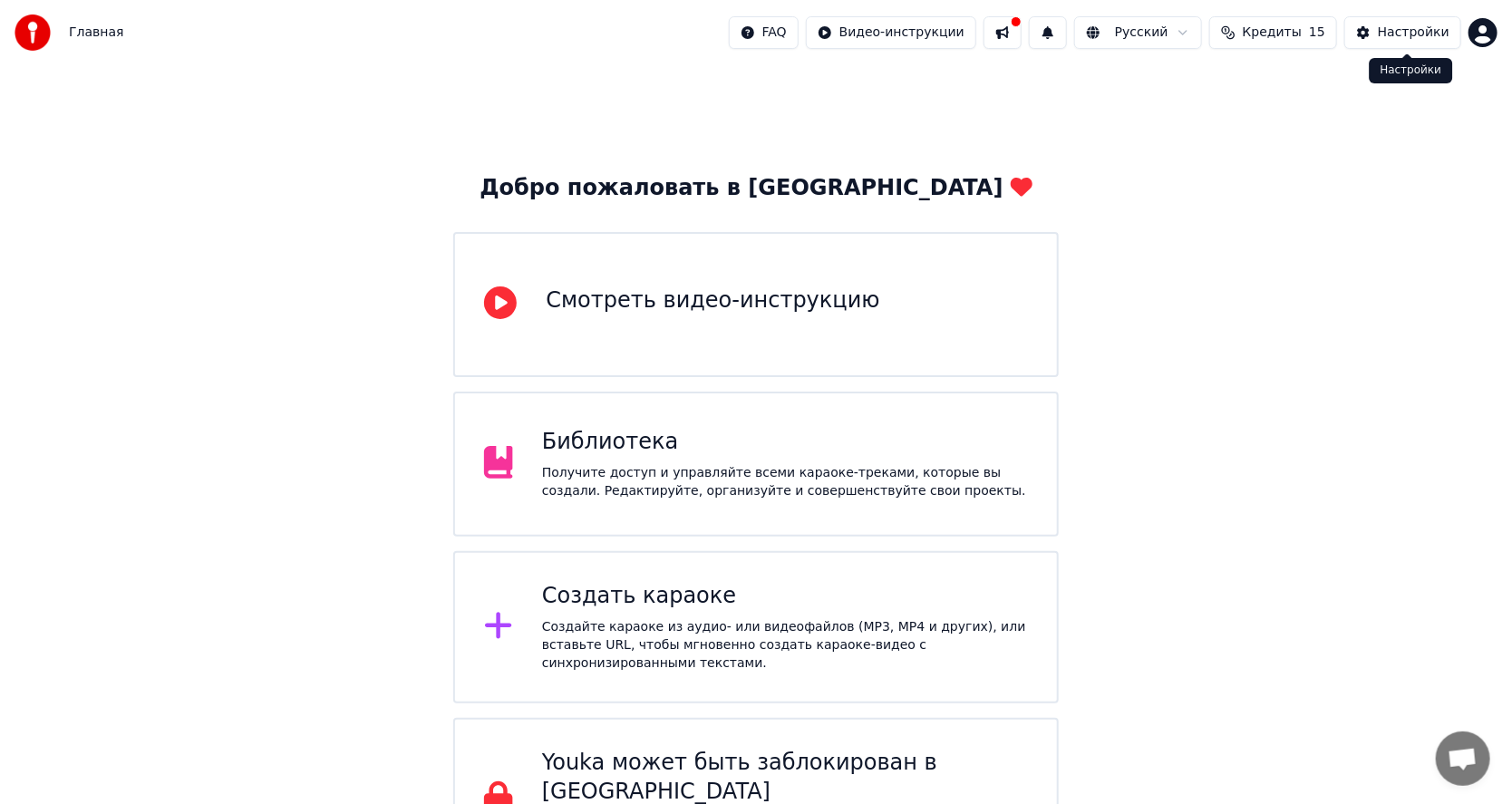
click at [1388, 33] on div "Настройки" at bounding box center [1413, 32] width 71 height 19
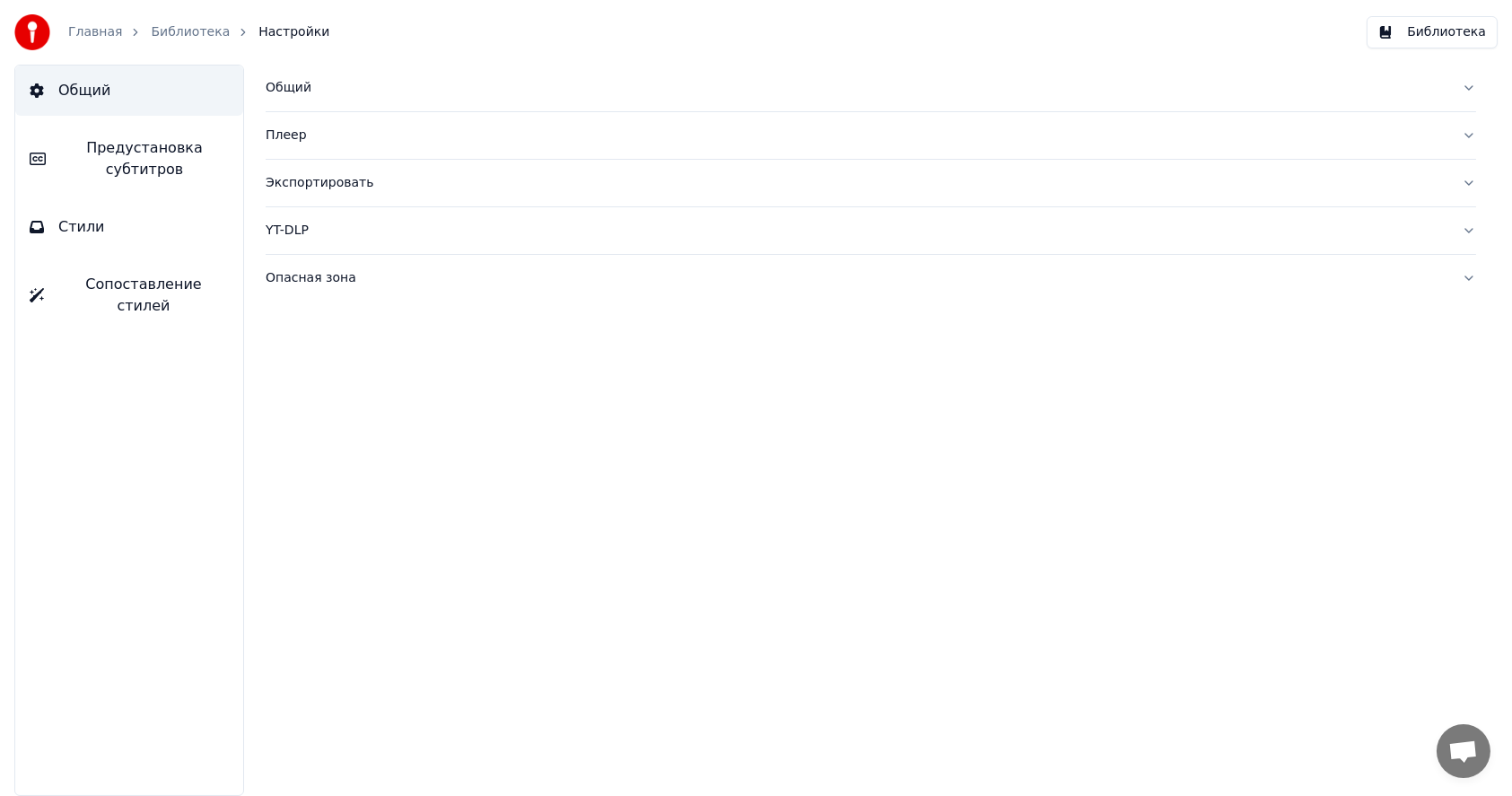
click at [169, 32] on link "Библиотека" at bounding box center [190, 32] width 79 height 18
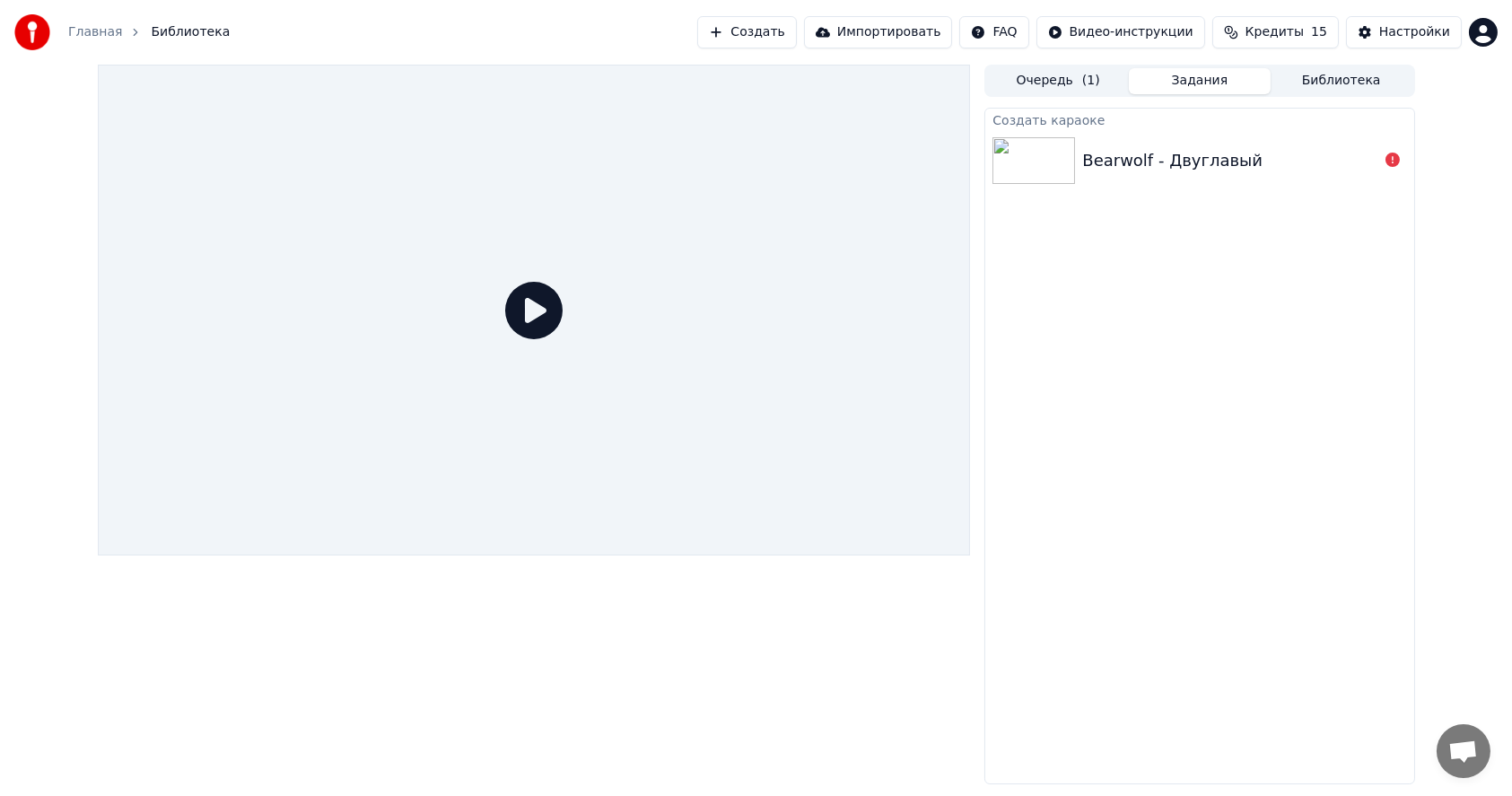
click at [1066, 161] on img at bounding box center [1033, 160] width 82 height 46
click at [1286, 38] on span "Кредиты" at bounding box center [1274, 32] width 58 height 18
click at [1284, 168] on button "Обновить" at bounding box center [1288, 165] width 108 height 32
click at [1264, 88] on th "Остаток" at bounding box center [1252, 85] width 70 height 36
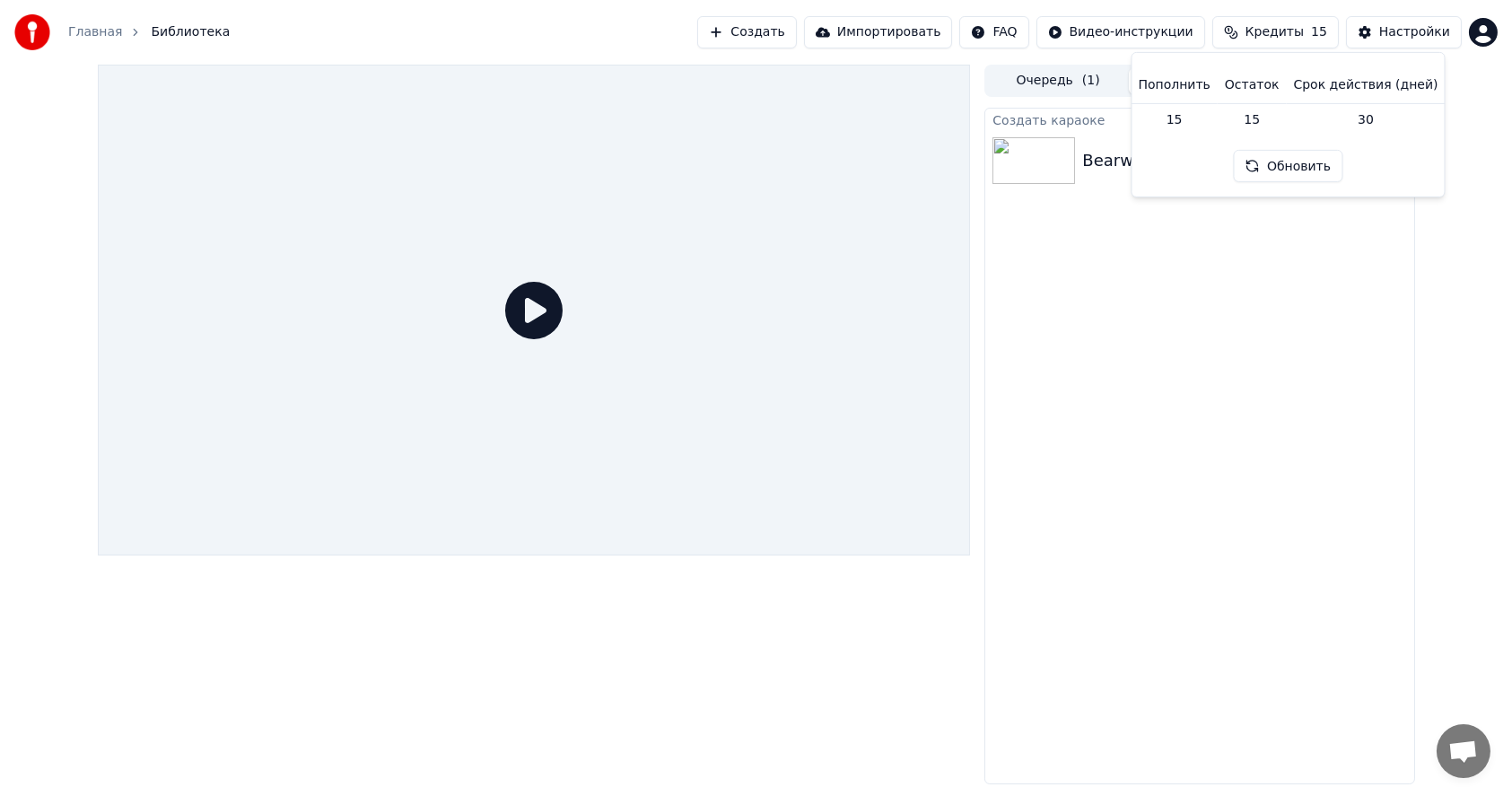
click at [1337, 82] on th "Срок действия (дней)" at bounding box center [1366, 85] width 158 height 36
click at [1295, 166] on button "Обновить" at bounding box center [1288, 165] width 108 height 32
click at [1140, 32] on html "Главная Библиотека Создать Импортировать FAQ Видео-инструкции Кредиты 15 Настро…" at bounding box center [756, 398] width 1512 height 796
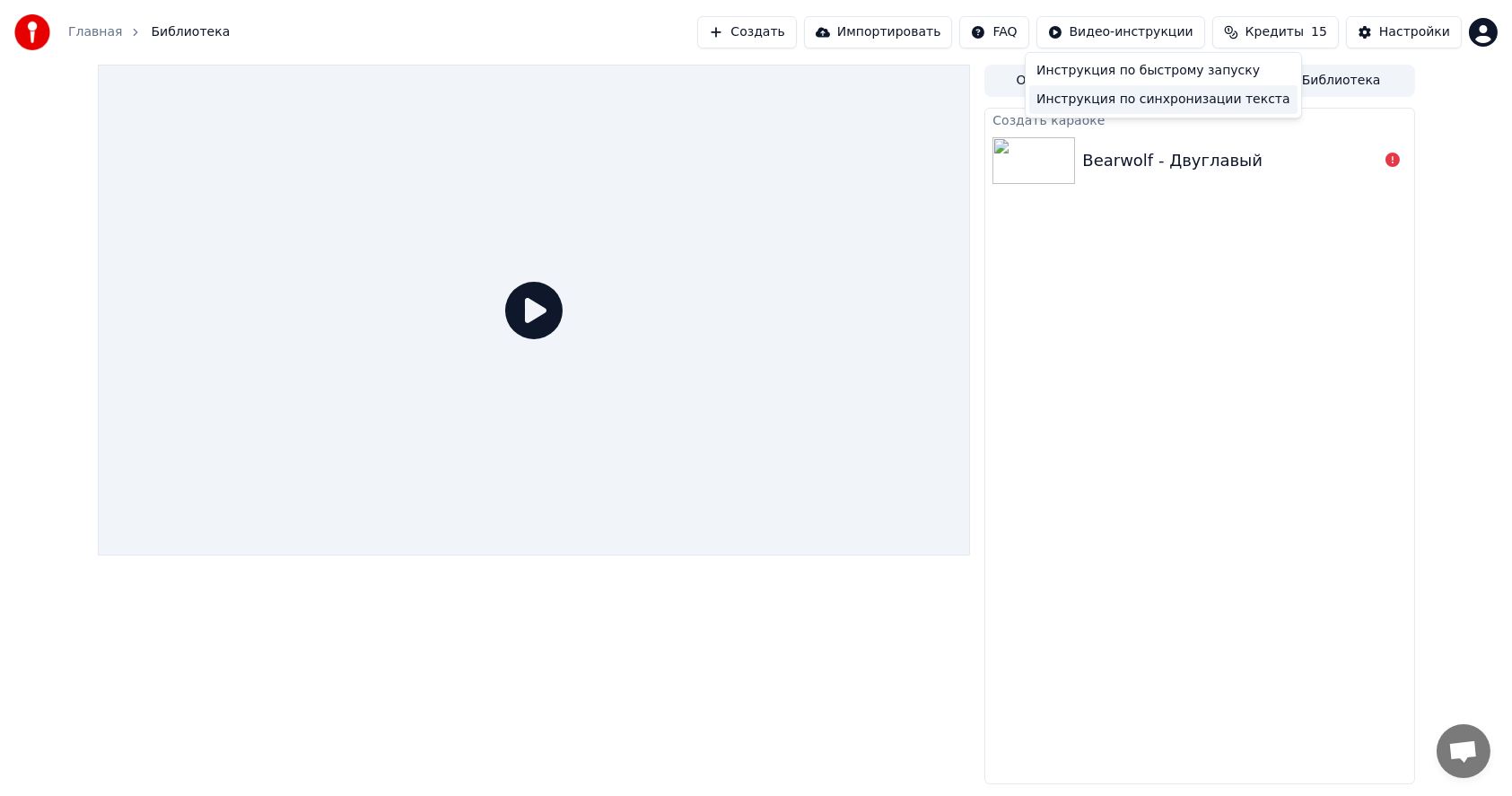
click at [1120, 104] on div "Инструкция по синхронизации текста" at bounding box center [1163, 100] width 269 height 29
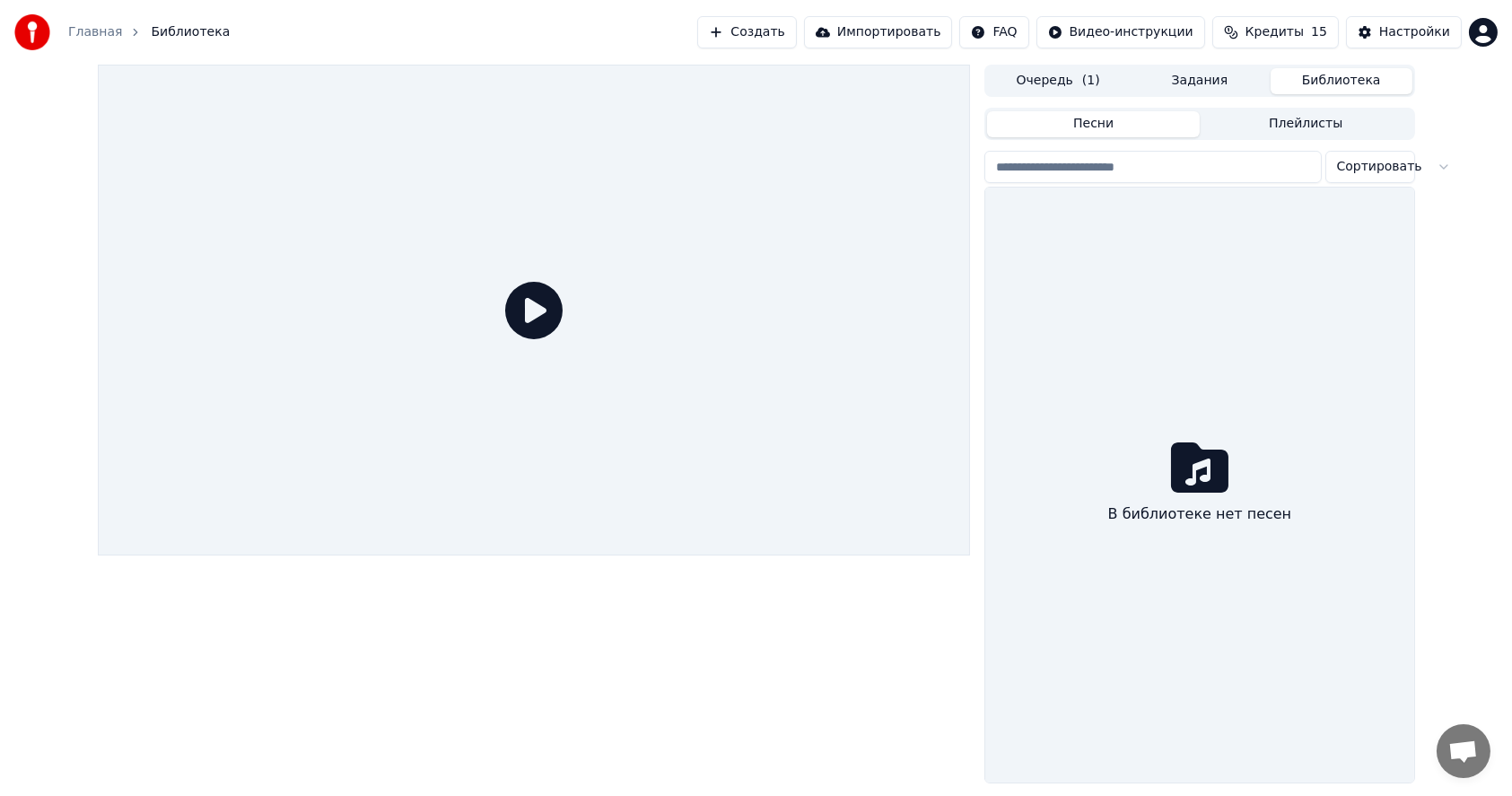
click at [1329, 80] on button "Библиотека" at bounding box center [1341, 81] width 142 height 26
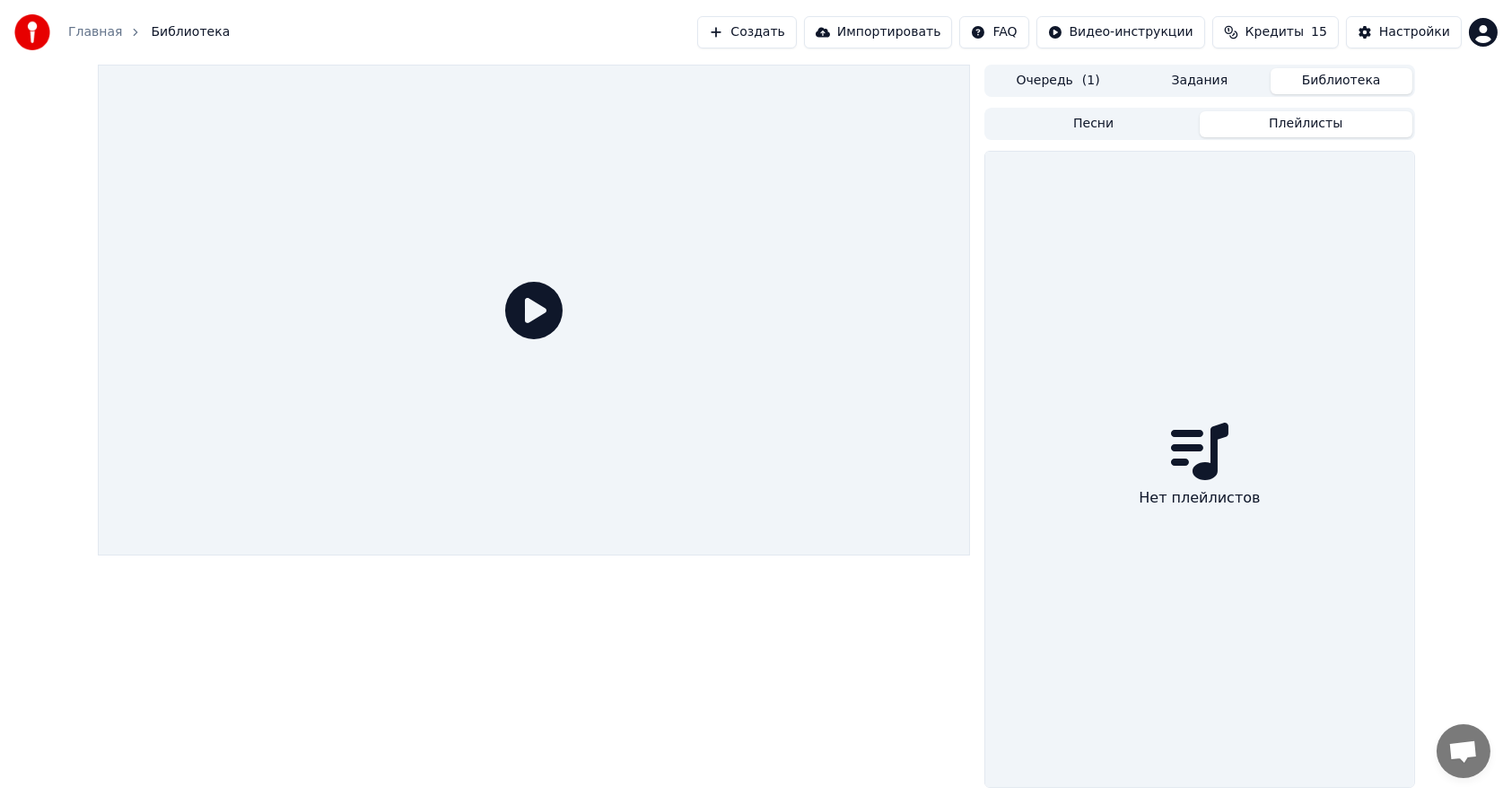
click at [1295, 115] on button "Плейлисты" at bounding box center [1306, 124] width 213 height 26
click at [1140, 121] on button "Песни" at bounding box center [1094, 124] width 213 height 26
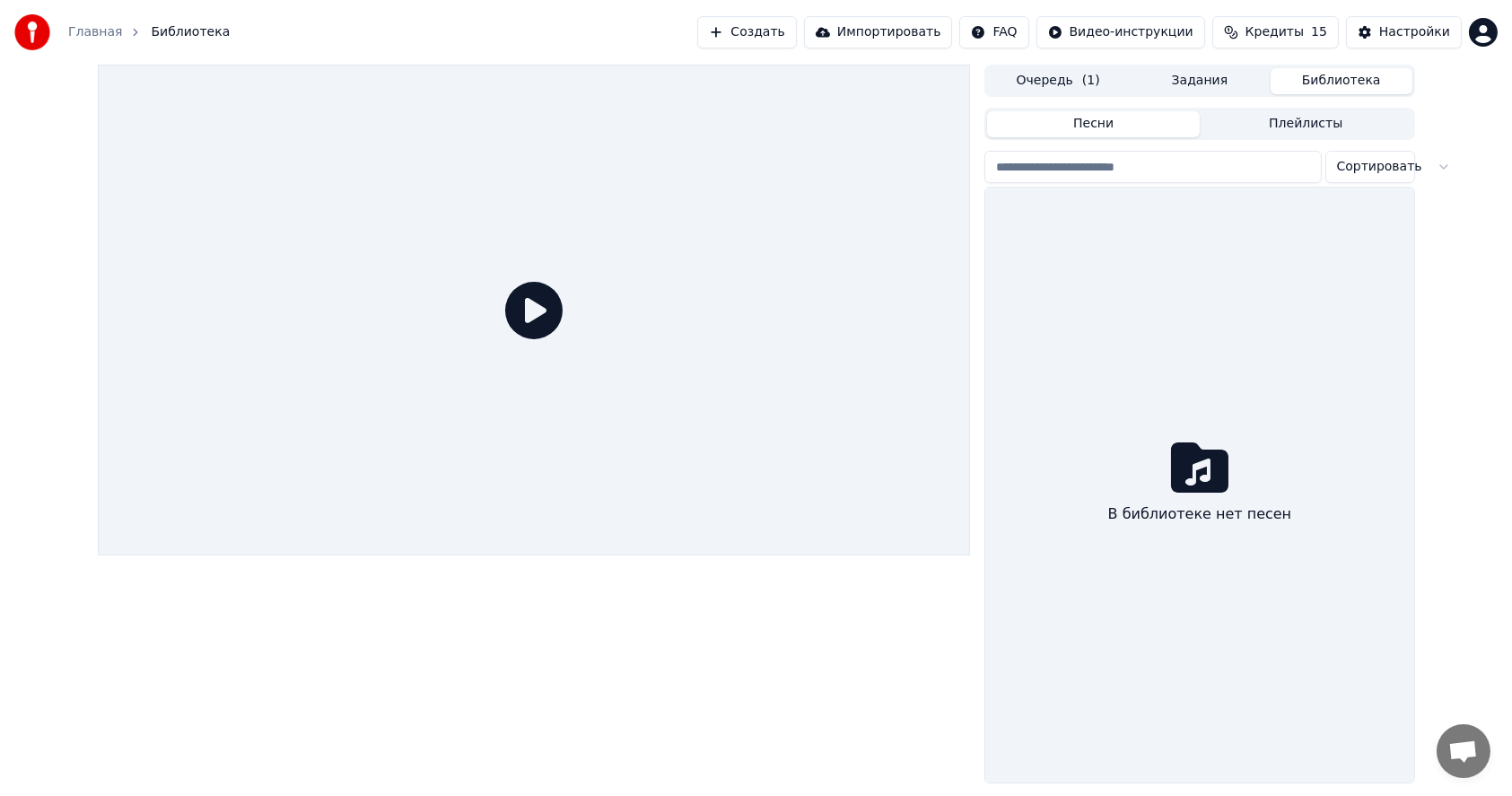
click at [1359, 172] on html "Главная Библиотека Создать Импортировать FAQ Видео-инструкции Кредиты 15 Настро…" at bounding box center [756, 398] width 1512 height 796
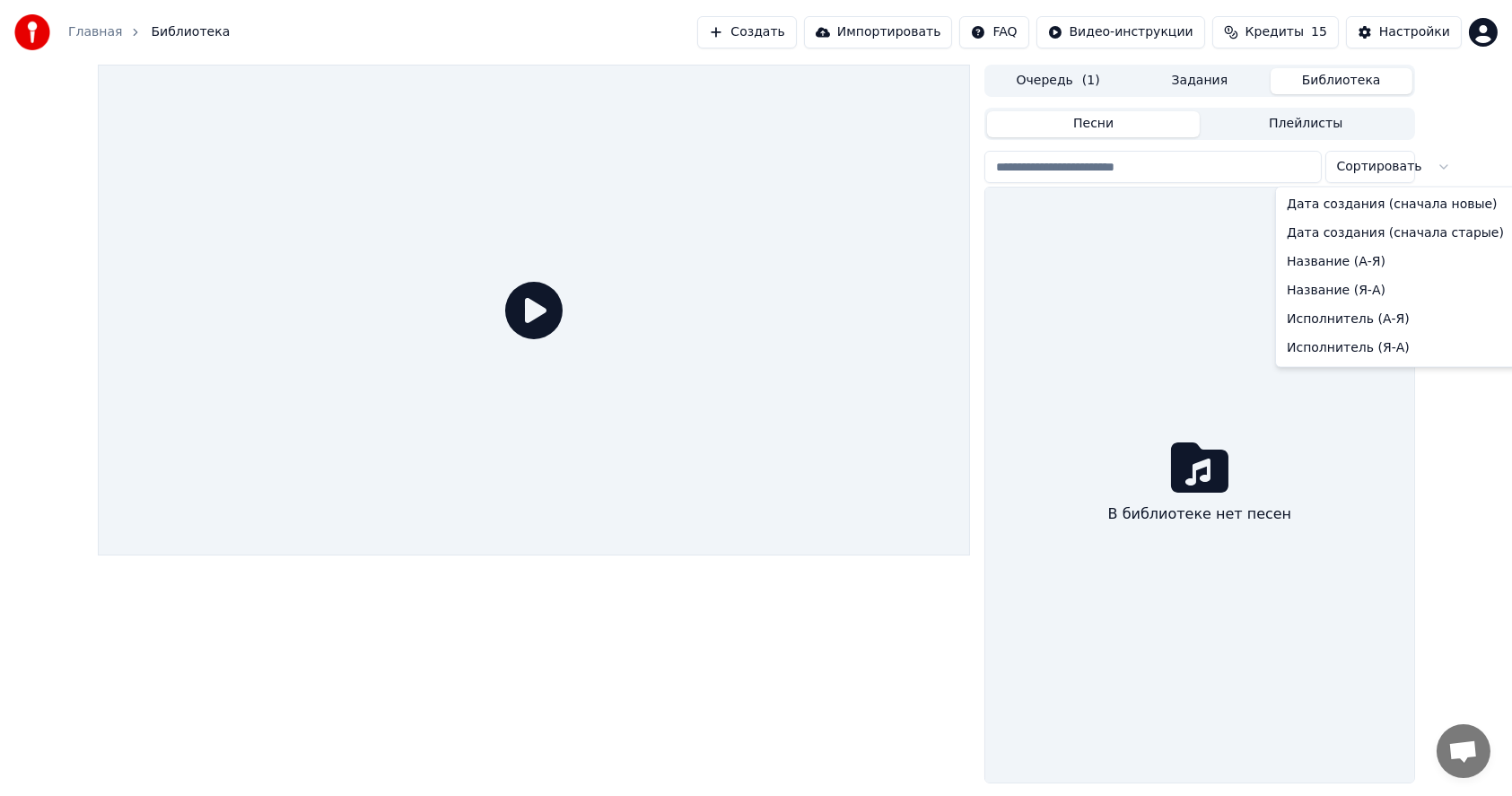
click at [1359, 172] on html "Главная Библиотека Создать Импортировать FAQ Видео-инструкции Кредиты 15 Настро…" at bounding box center [756, 398] width 1512 height 796
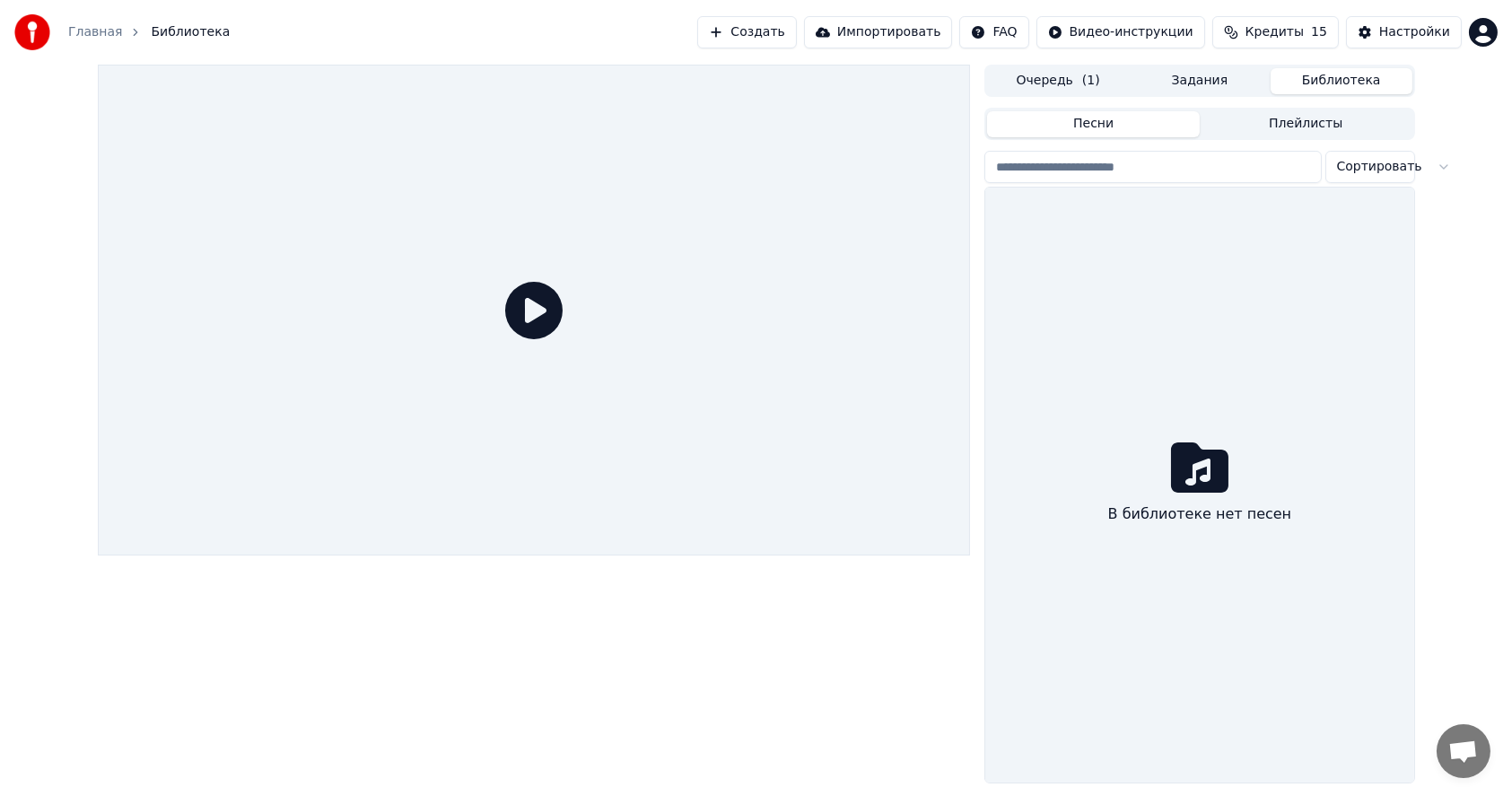
click at [1102, 121] on button "Песни" at bounding box center [1094, 124] width 213 height 26
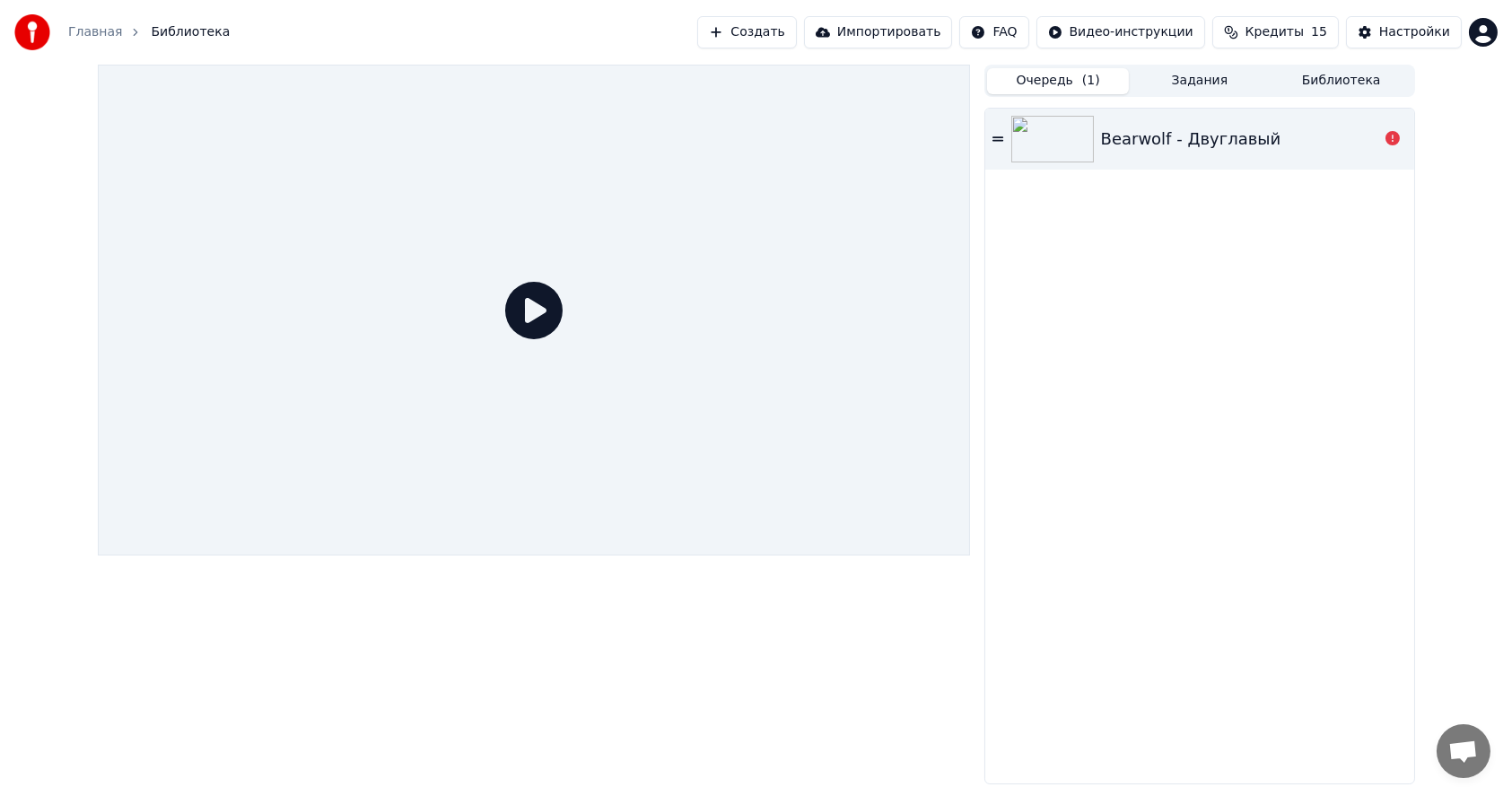
click at [1058, 82] on button "Очередь ( 1 )" at bounding box center [1058, 81] width 142 height 26
click at [990, 137] on div "Bearwolf - Двуглавый" at bounding box center [1199, 138] width 428 height 61
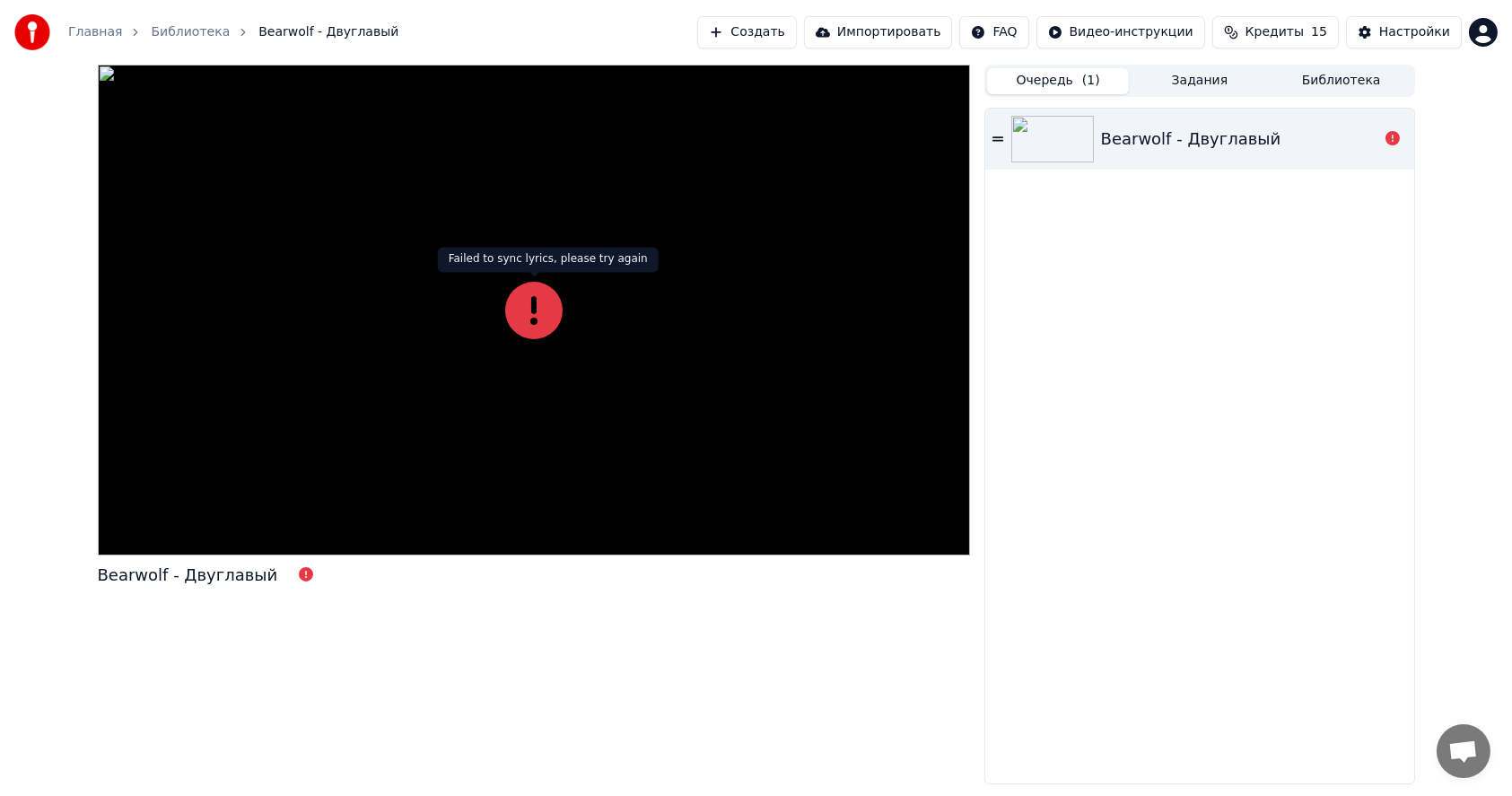
click at [547, 306] on icon at bounding box center [533, 310] width 57 height 57
click at [545, 308] on icon at bounding box center [533, 310] width 57 height 57
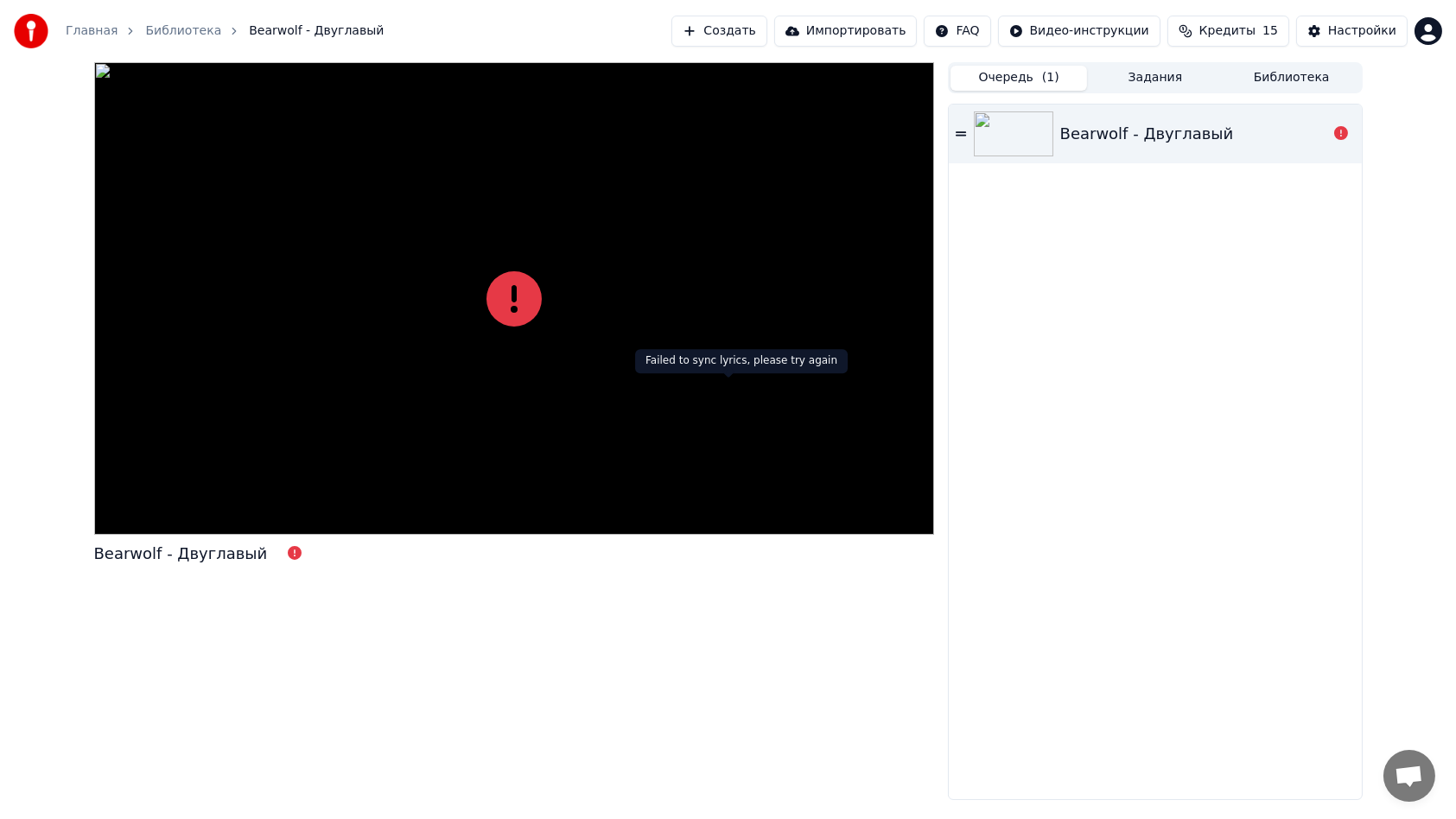
click at [541, 327] on icon at bounding box center [514, 299] width 55 height 55
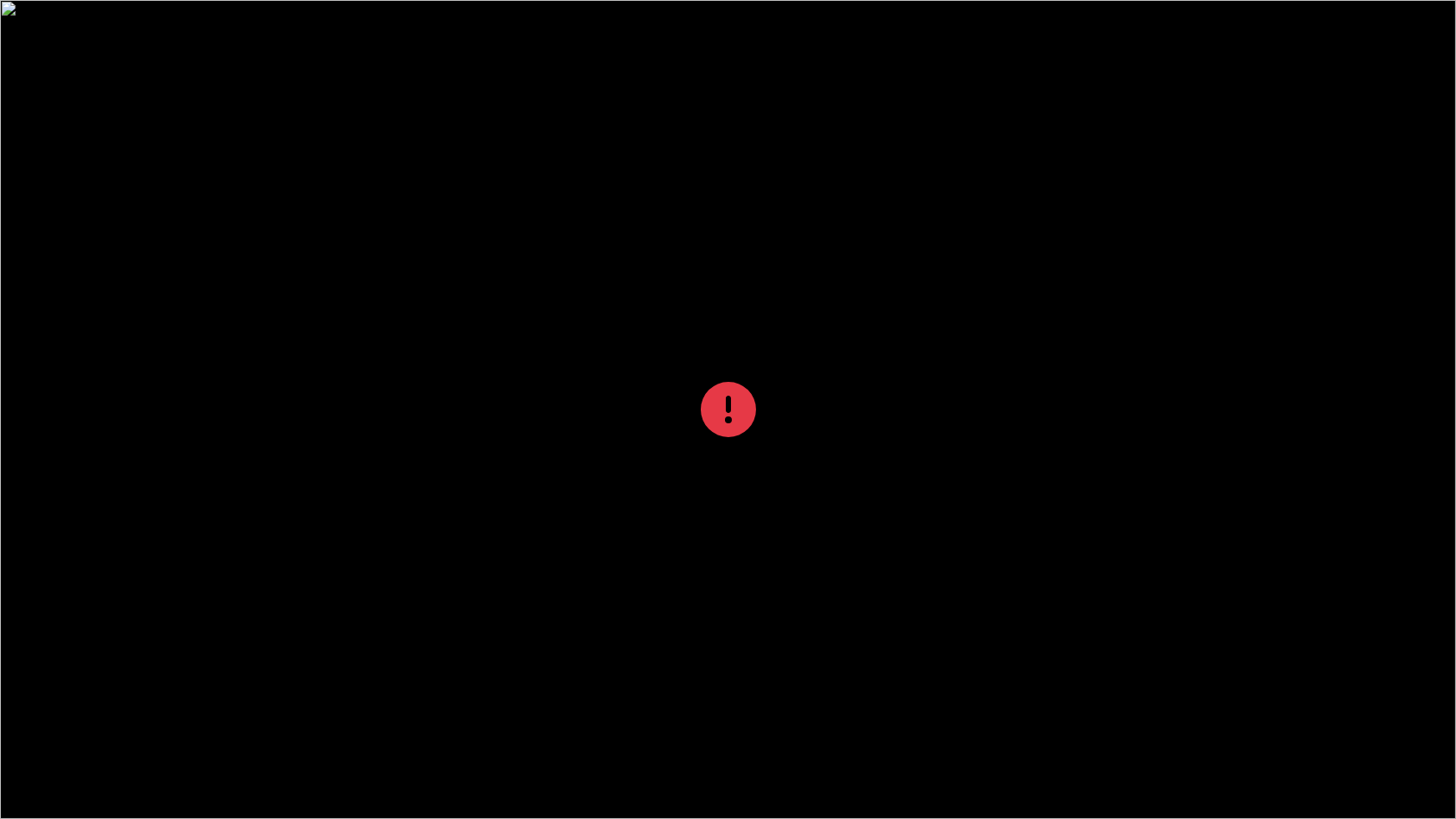
click at [740, 409] on icon at bounding box center [728, 410] width 55 height 55
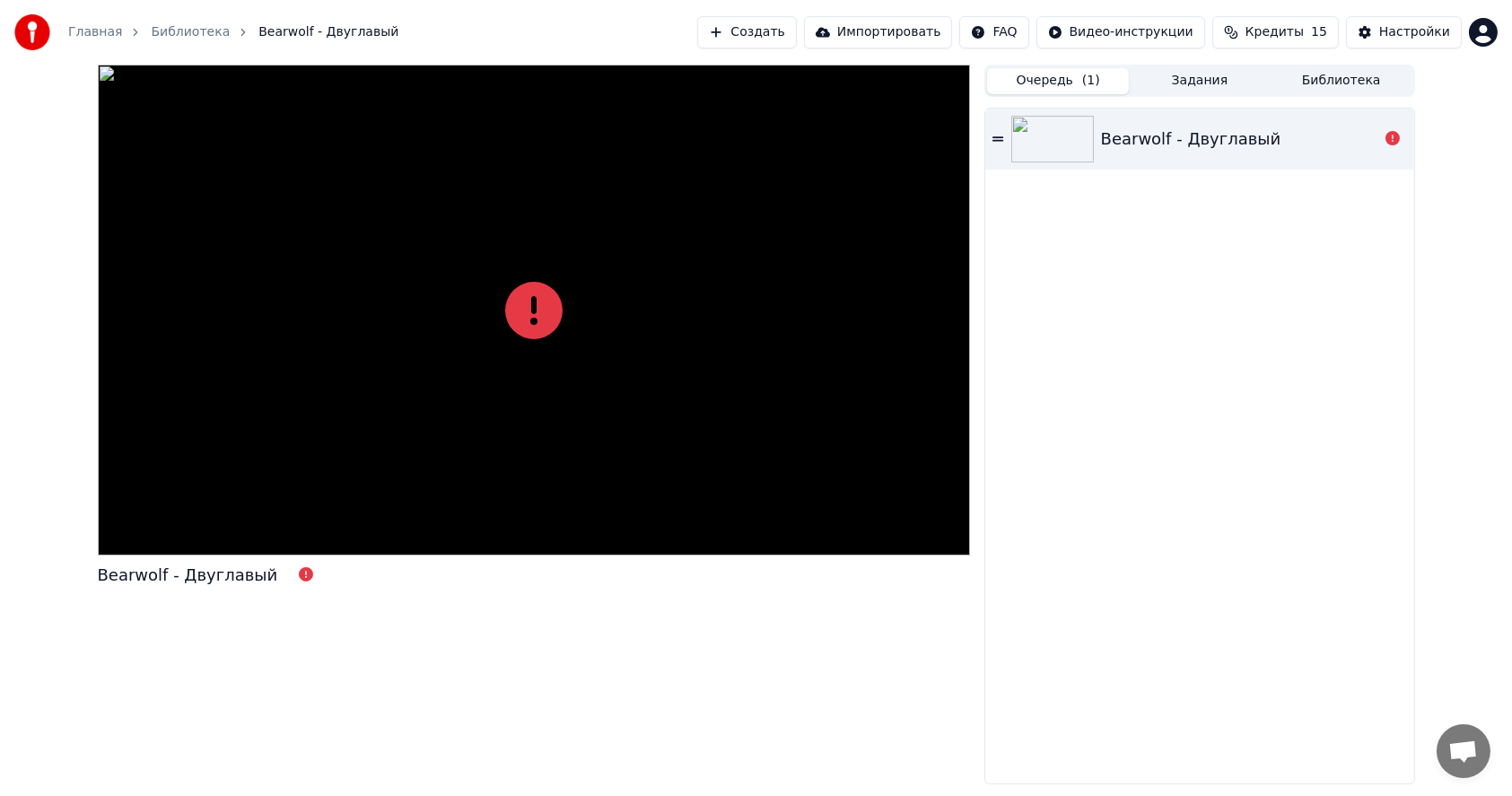
click at [1193, 397] on div "Bearwolf - Двуглавый" at bounding box center [1199, 445] width 428 height 674
click at [547, 318] on icon at bounding box center [533, 310] width 57 height 57
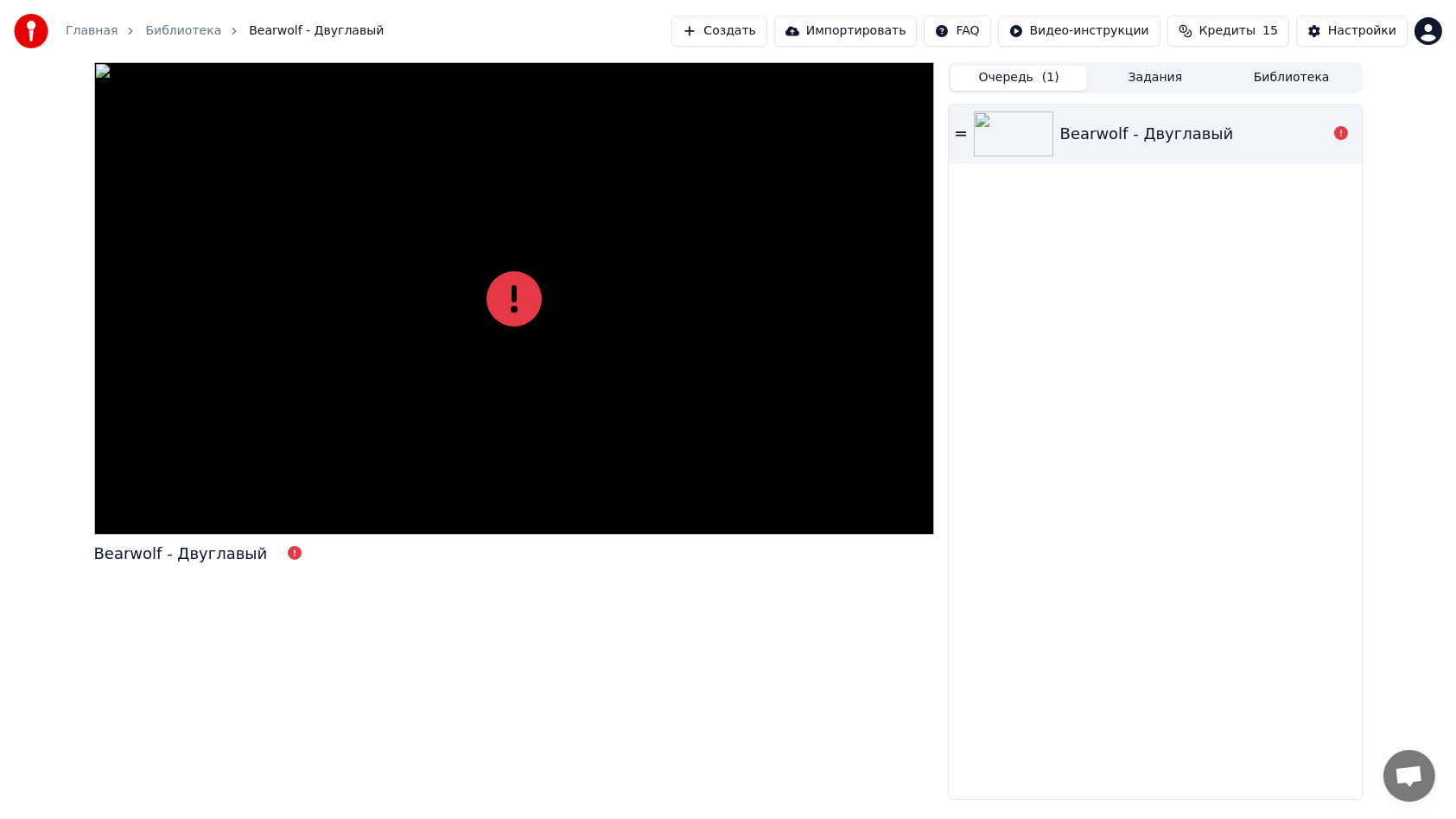
click at [527, 323] on div at bounding box center [514, 299] width 841 height 473
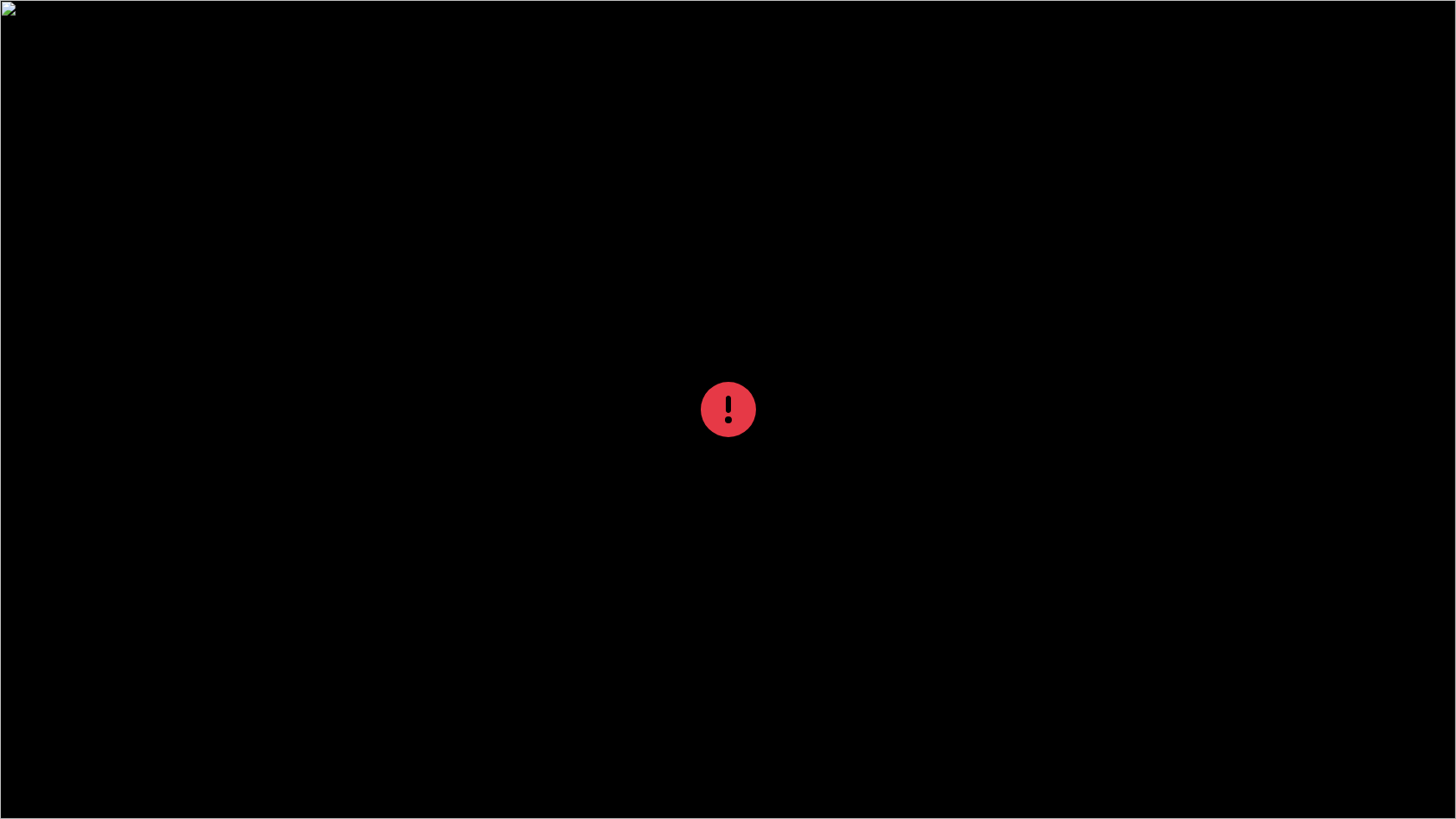
click at [733, 407] on icon at bounding box center [728, 410] width 55 height 55
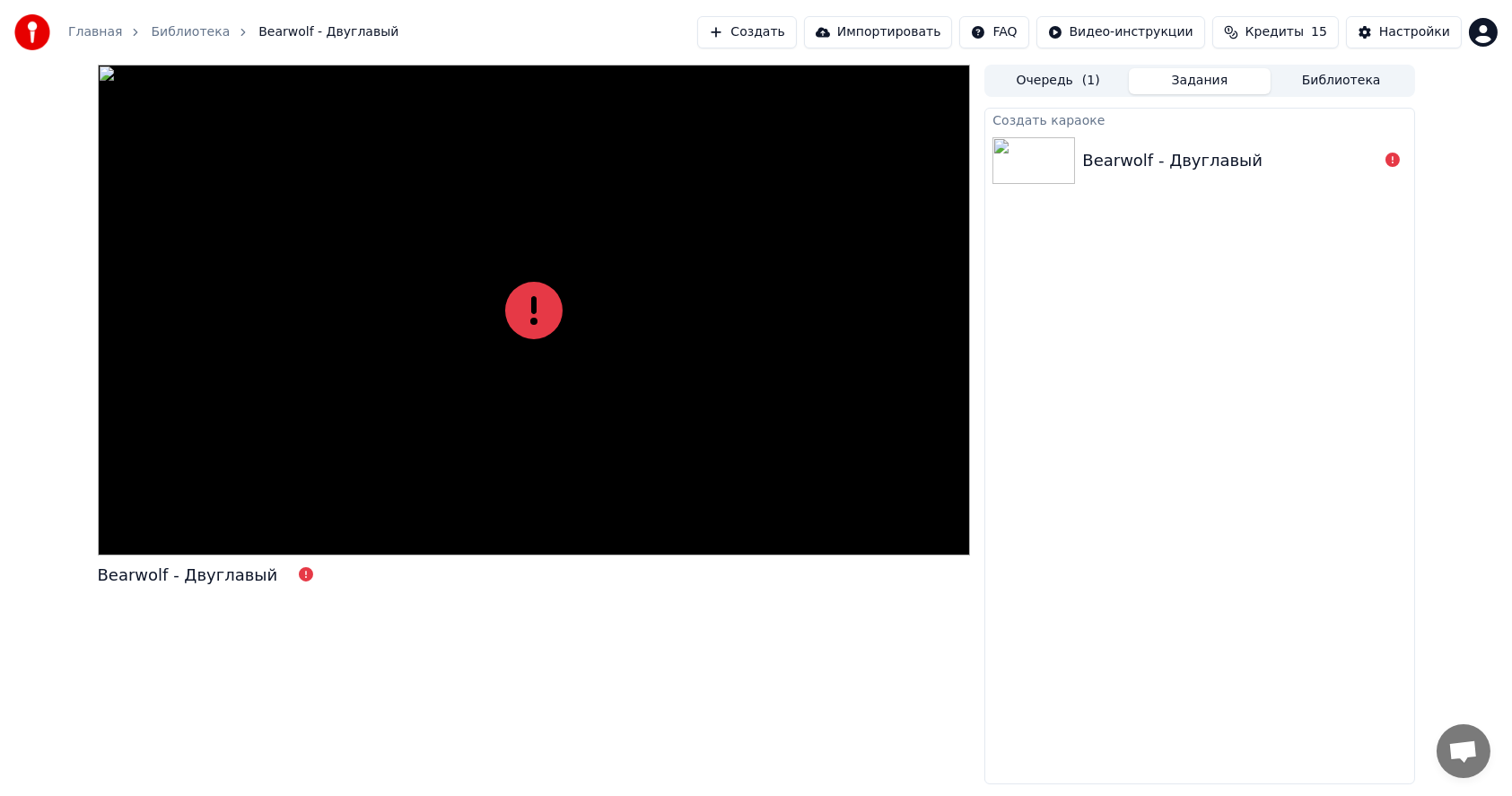
click at [1198, 80] on button "Задания" at bounding box center [1199, 81] width 142 height 26
click at [1186, 159] on div "Bearwolf - Двуглавый" at bounding box center [1172, 160] width 181 height 25
click at [900, 34] on button "Импортировать" at bounding box center [878, 32] width 149 height 32
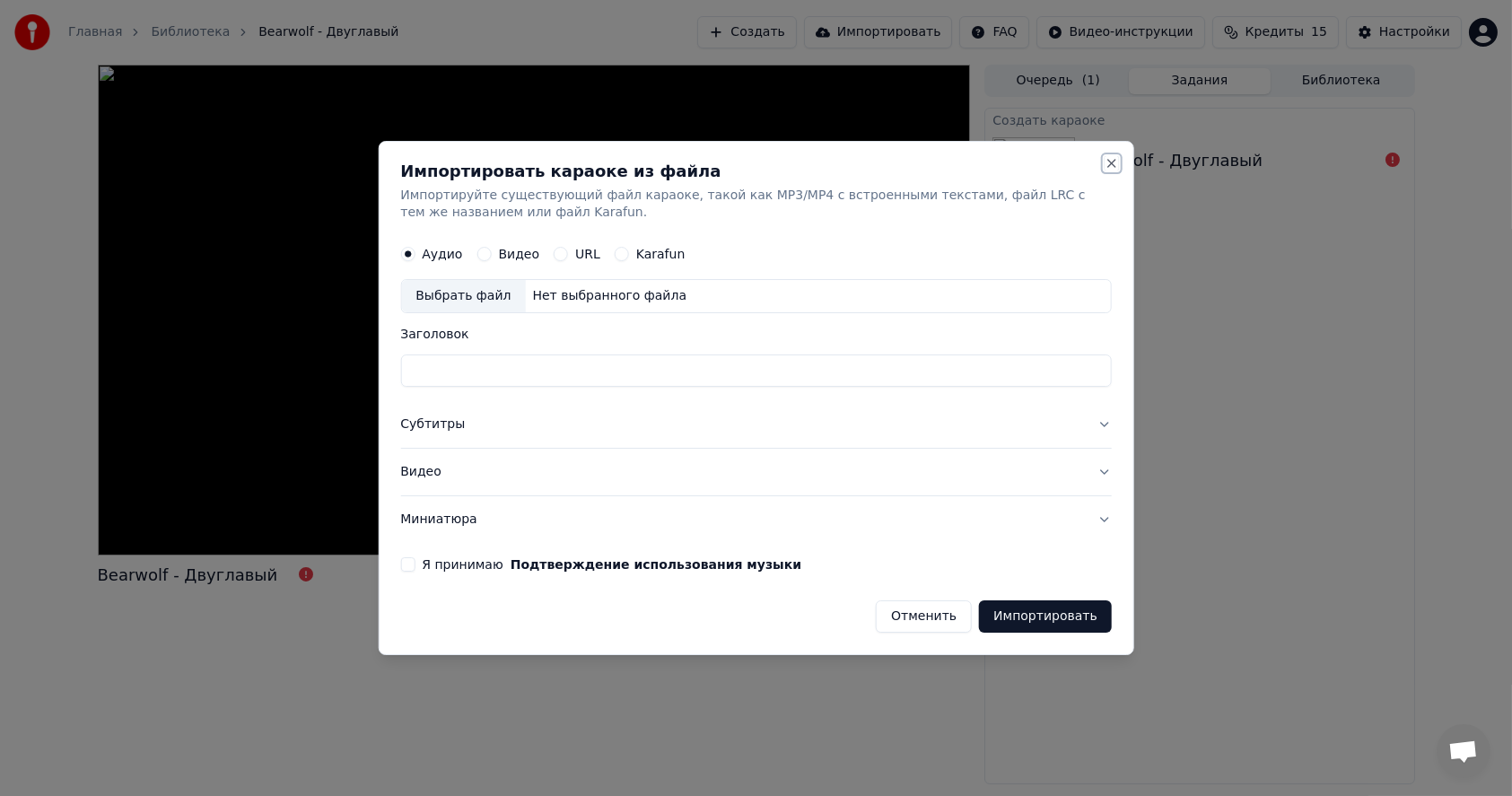
click at [1115, 163] on button "Close" at bounding box center [1111, 163] width 14 height 14
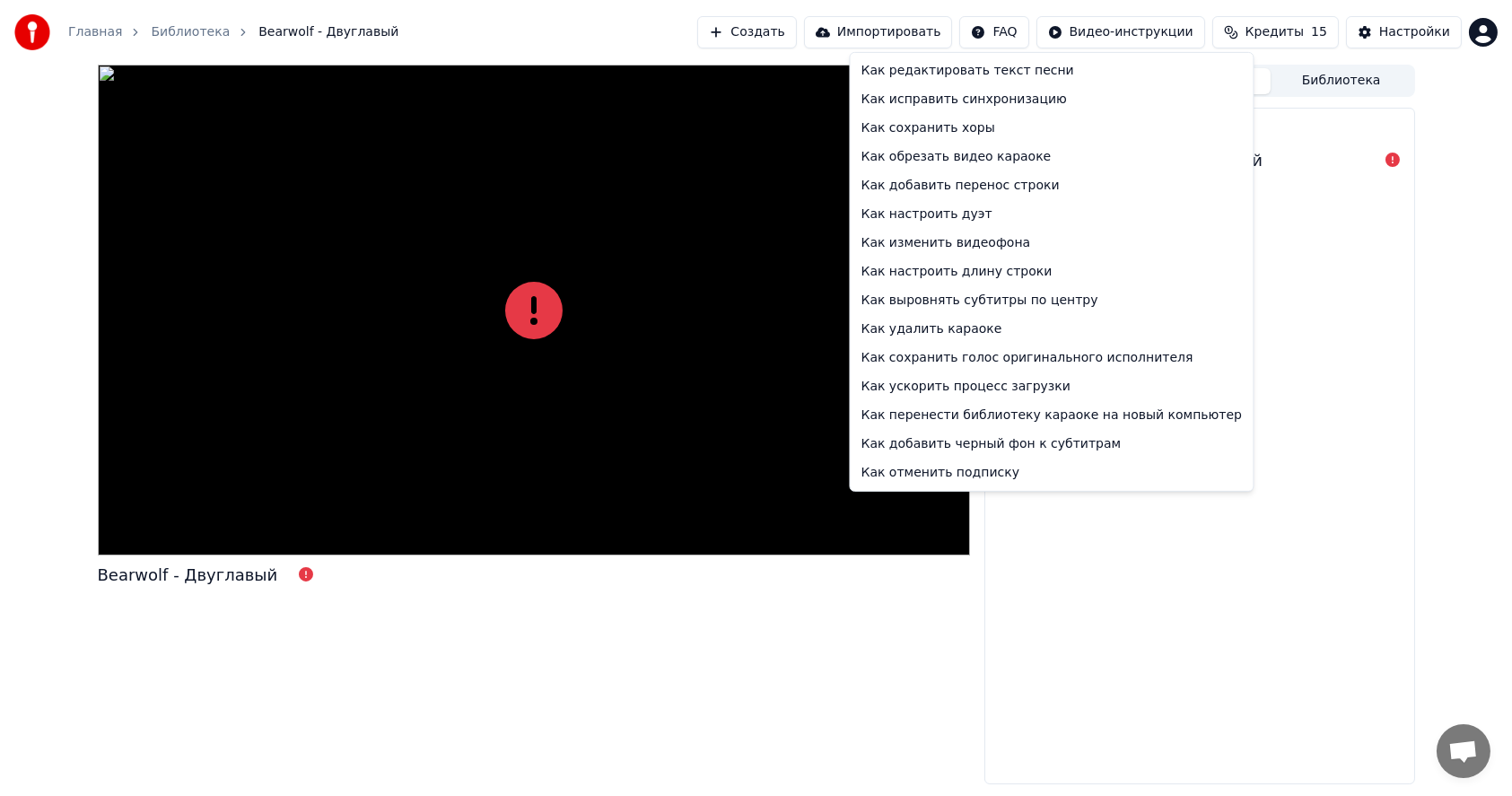
click at [1033, 30] on html "Главная Библиотека Bearwolf - Двуглавый Создать Импортировать FAQ Видео-инструк…" at bounding box center [756, 398] width 1512 height 796
click at [953, 102] on div "Как исправить синхронизацию" at bounding box center [1051, 100] width 396 height 29
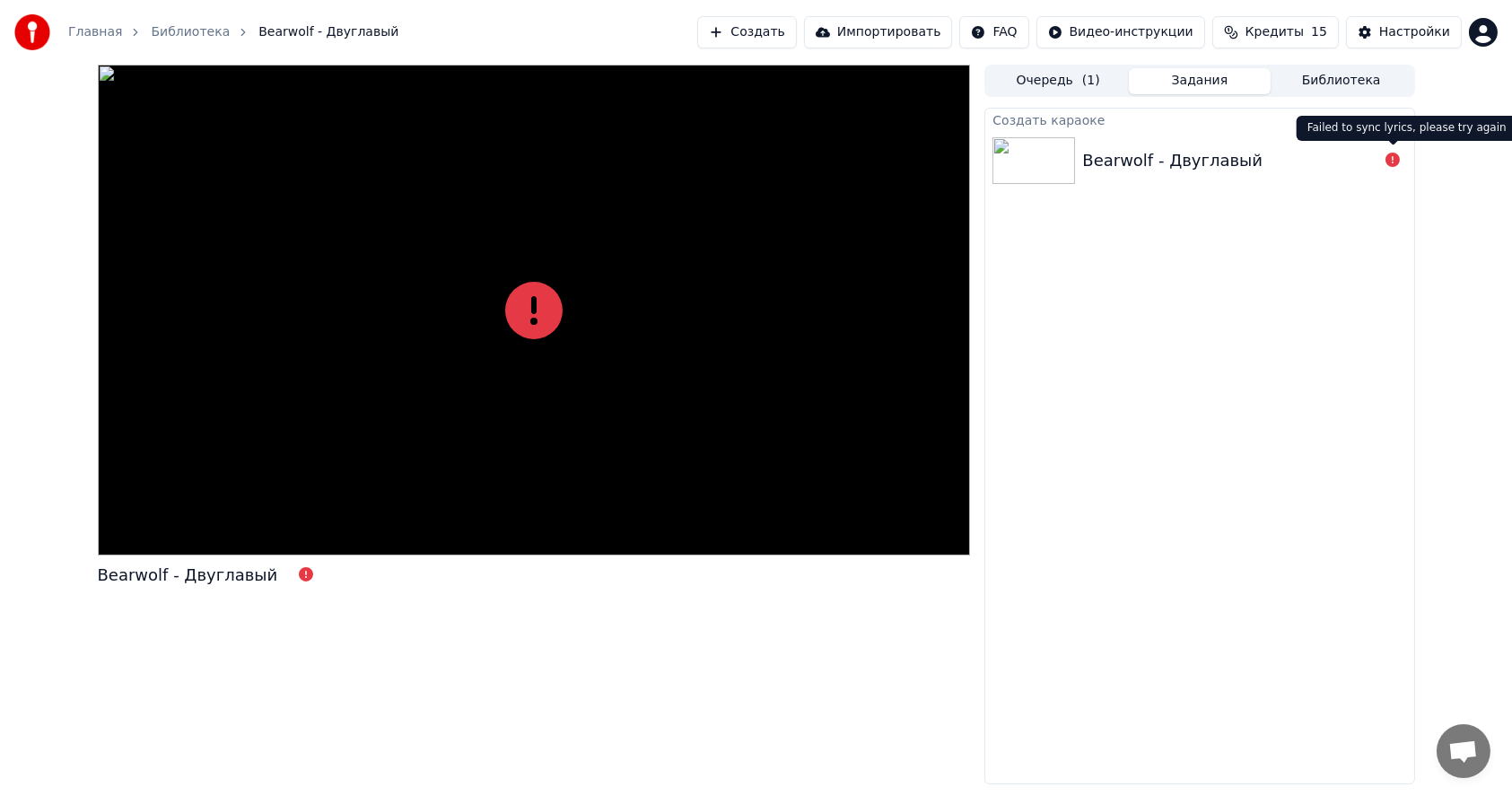
click at [1388, 158] on icon at bounding box center [1392, 159] width 14 height 14
click at [1393, 161] on icon at bounding box center [1392, 159] width 14 height 14
click at [796, 34] on button "Создать" at bounding box center [747, 32] width 99 height 32
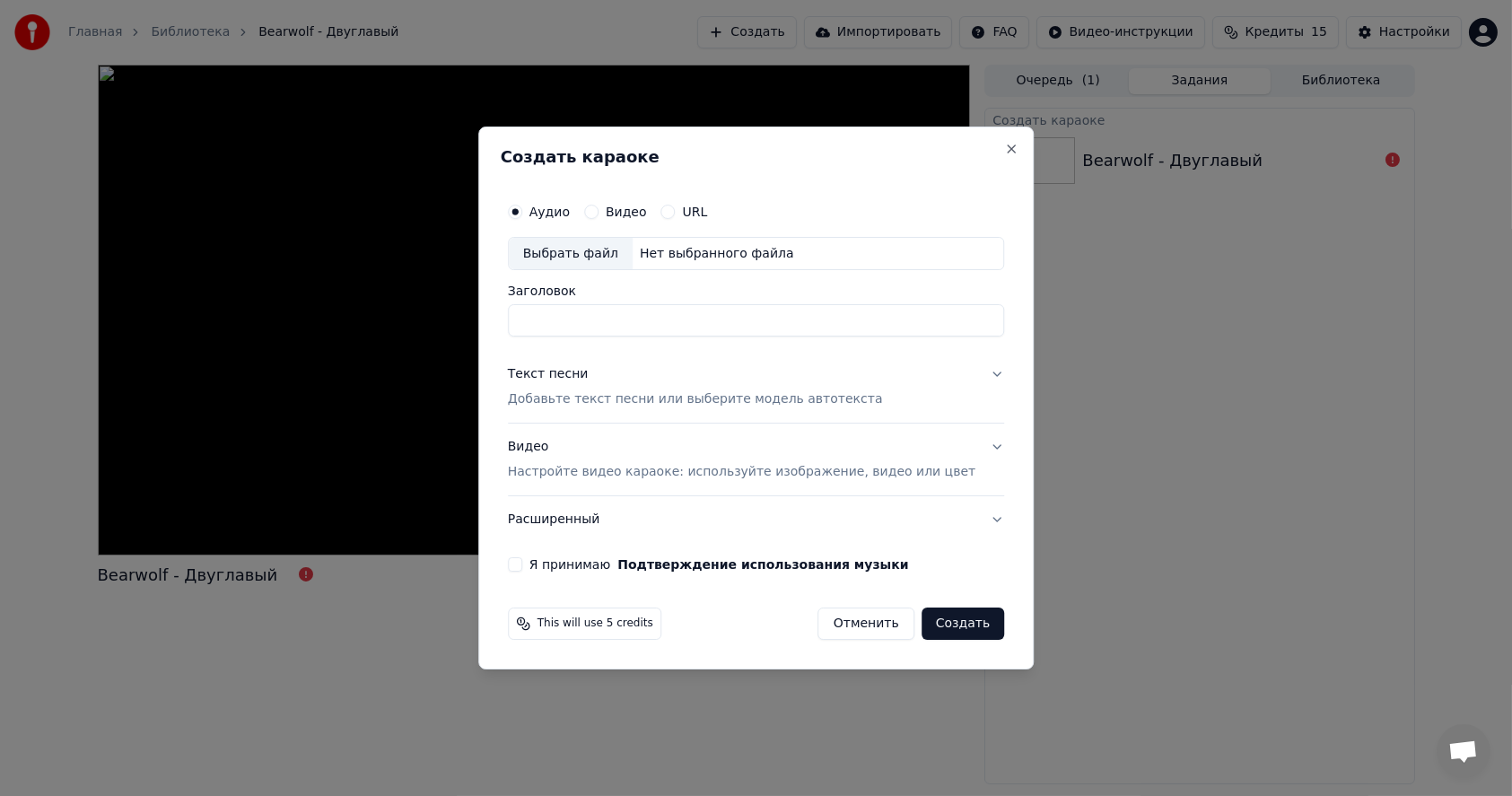
click at [598, 211] on button "Видео" at bounding box center [591, 212] width 14 height 14
click at [591, 255] on div "Выбрать файл" at bounding box center [571, 253] width 124 height 32
click at [599, 249] on div "Выбрать файл" at bounding box center [571, 253] width 124 height 32
drag, startPoint x: 766, startPoint y: 321, endPoint x: 612, endPoint y: 328, distance: 154.2
click at [612, 328] on input "**********" at bounding box center [756, 321] width 497 height 32
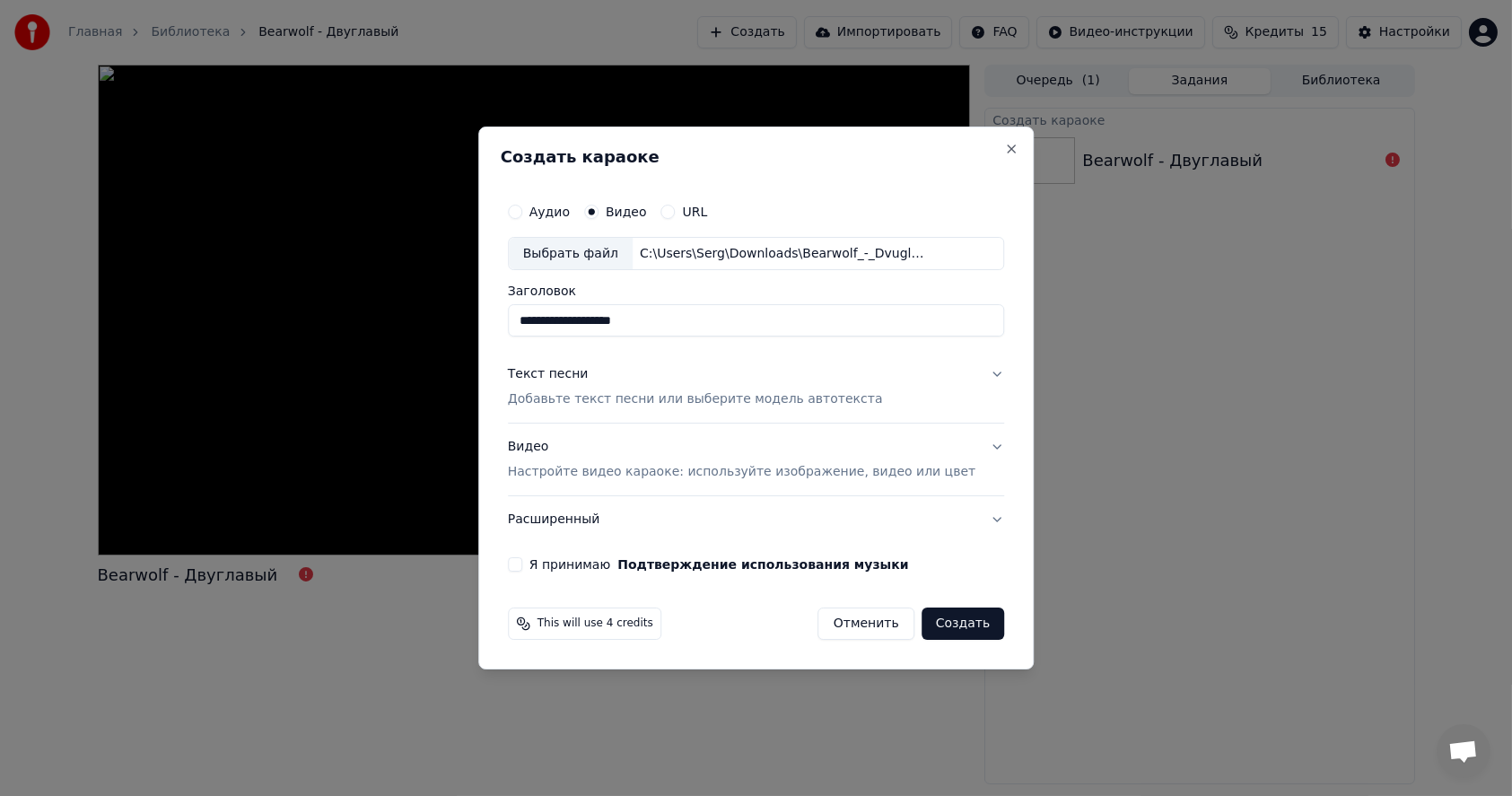
type input "**********"
click at [690, 402] on p "Добавьте текст песни или выберите модель автотекста" at bounding box center [696, 400] width 375 height 18
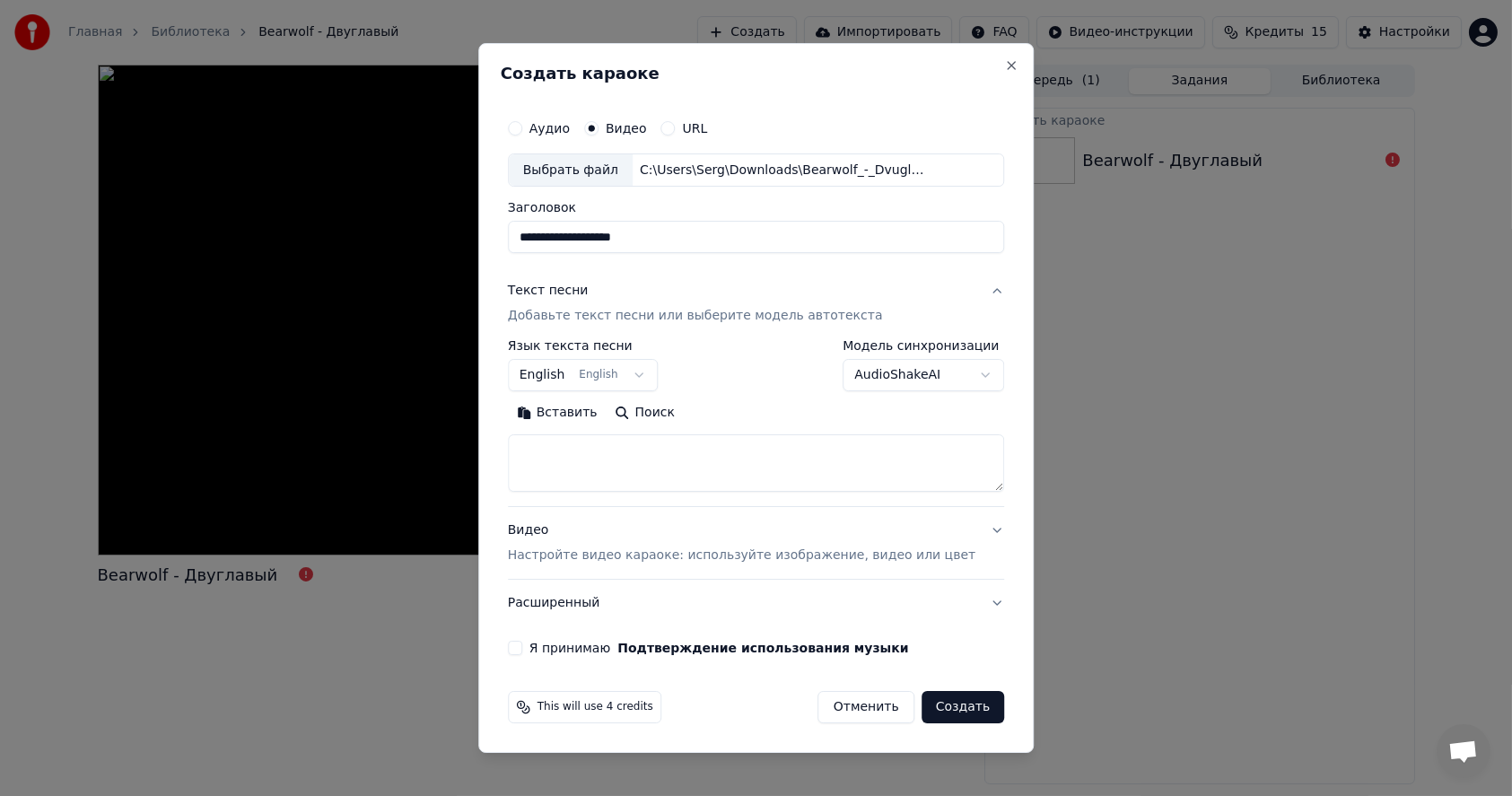
click at [659, 373] on body "**********" at bounding box center [756, 398] width 1512 height 796
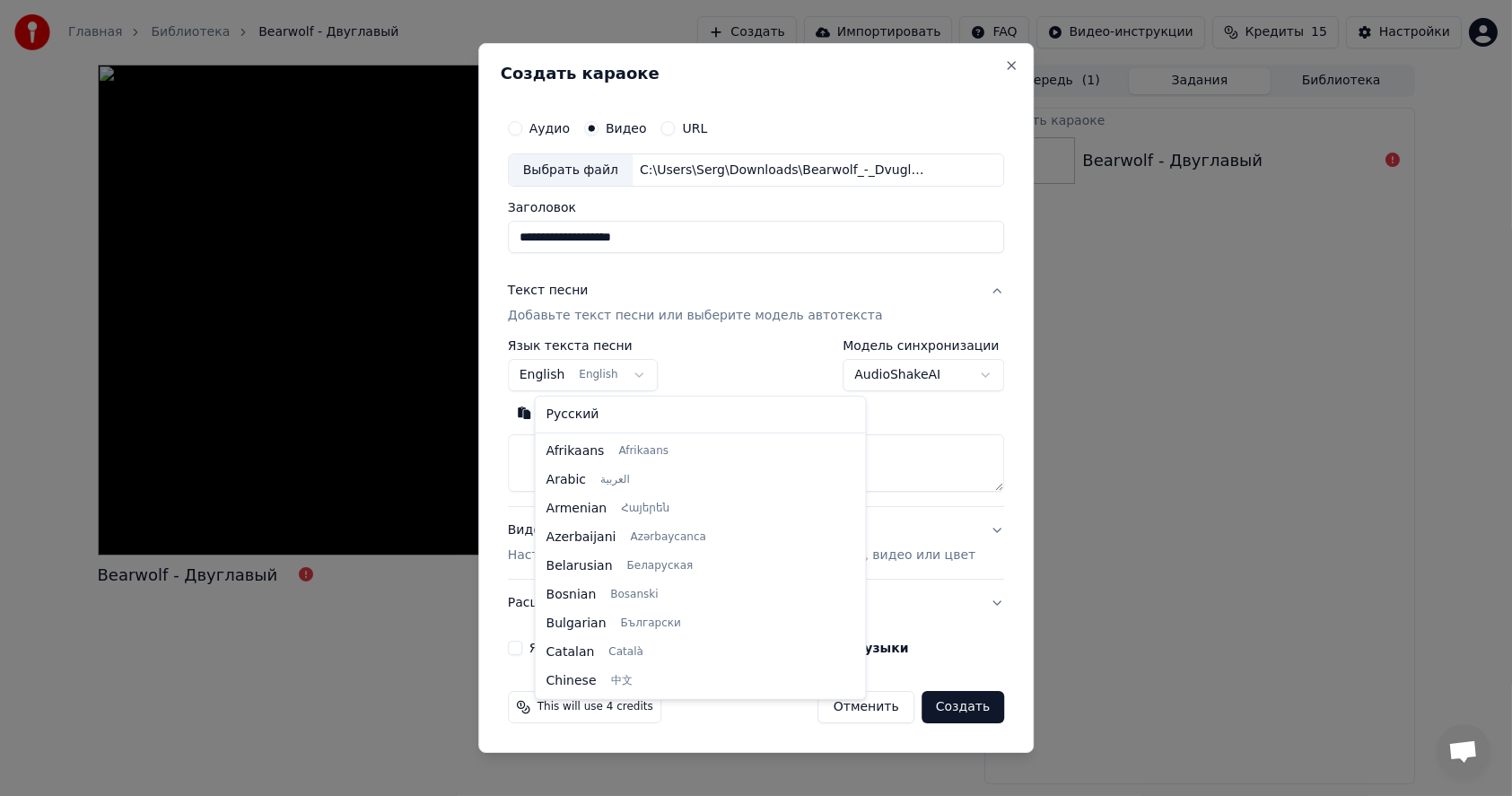
scroll to position [143, 0]
select select "**"
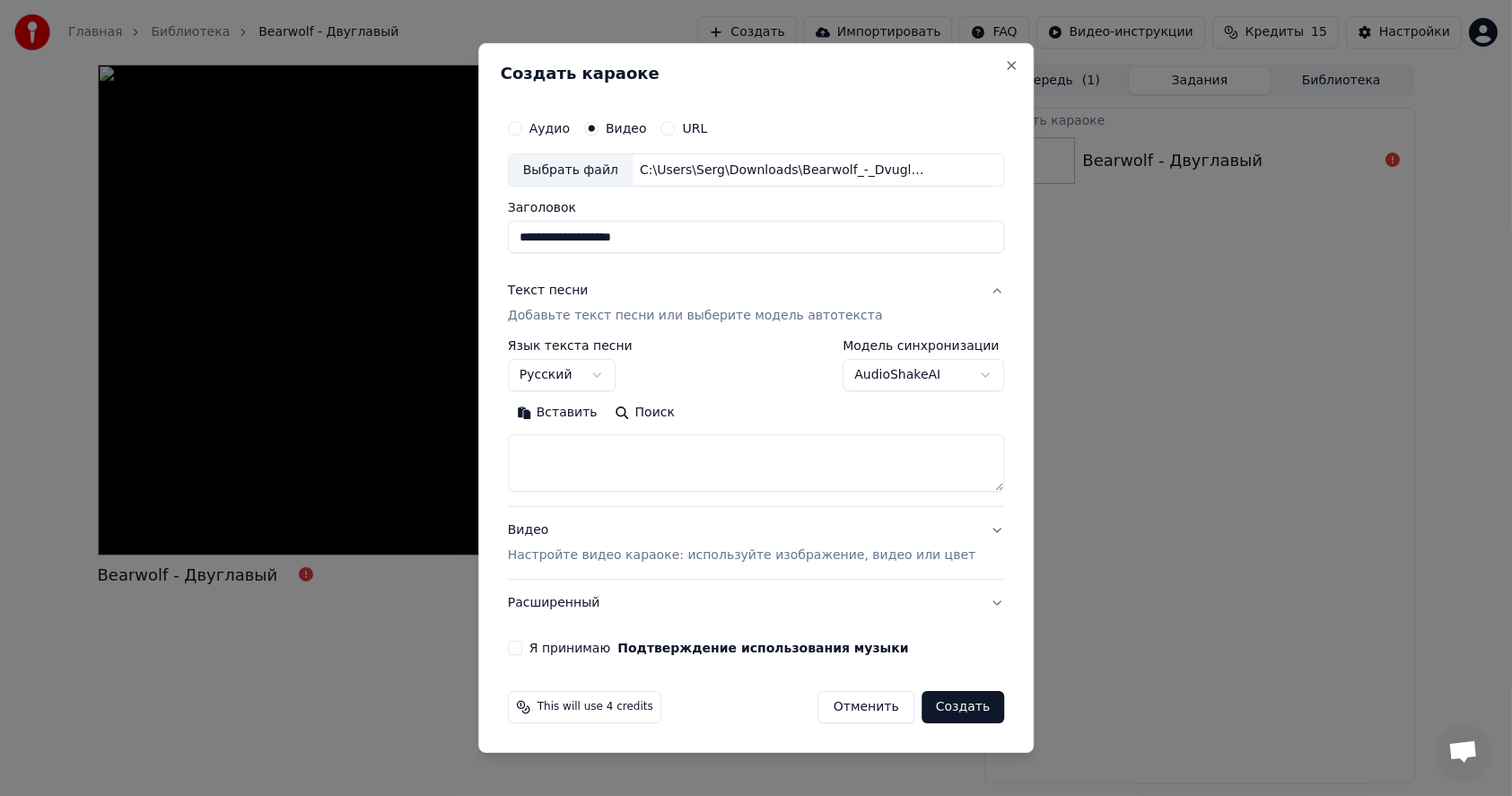
click at [591, 461] on textarea at bounding box center [756, 463] width 497 height 57
paste textarea "**********"
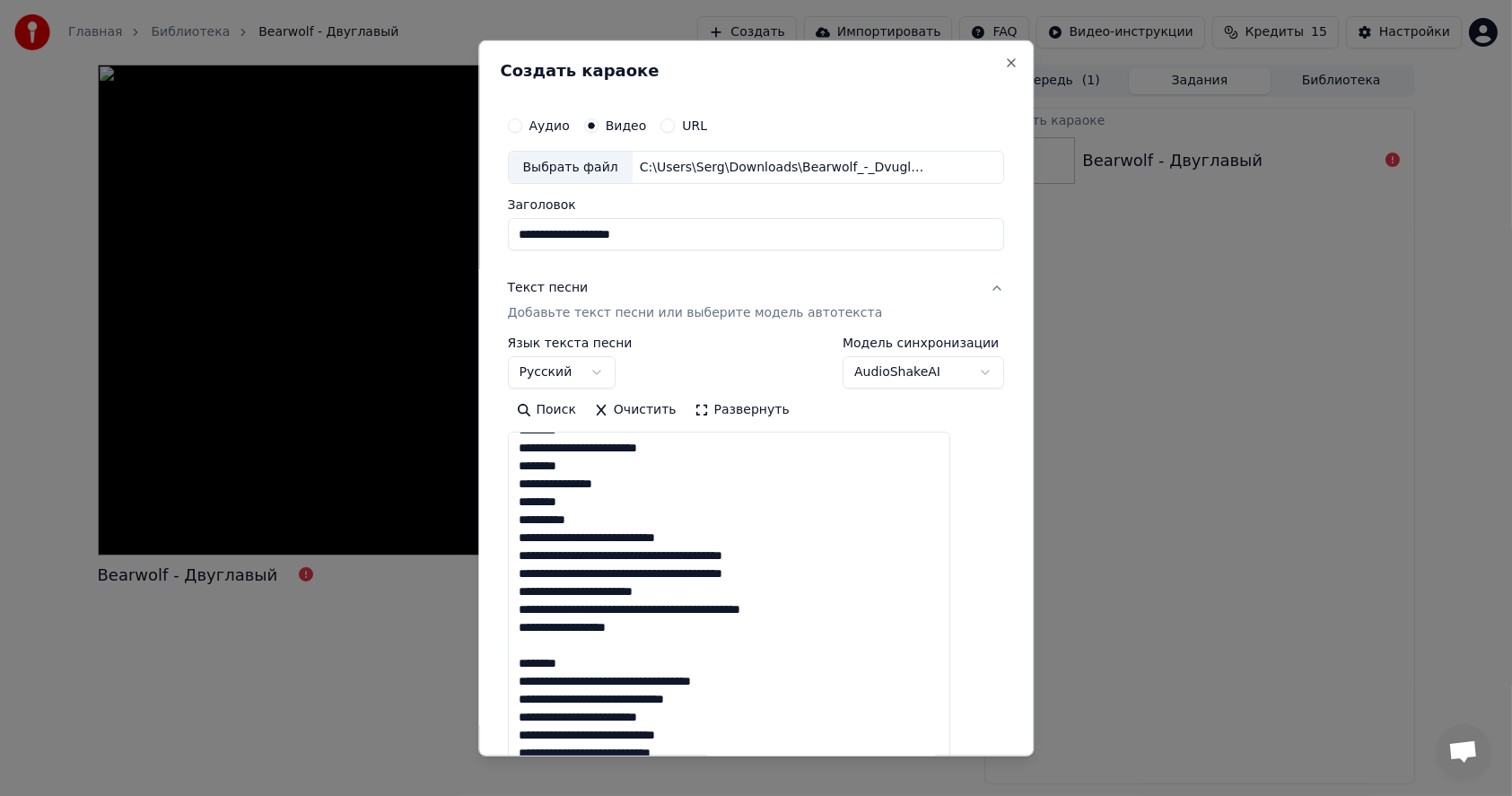
scroll to position [615, 0]
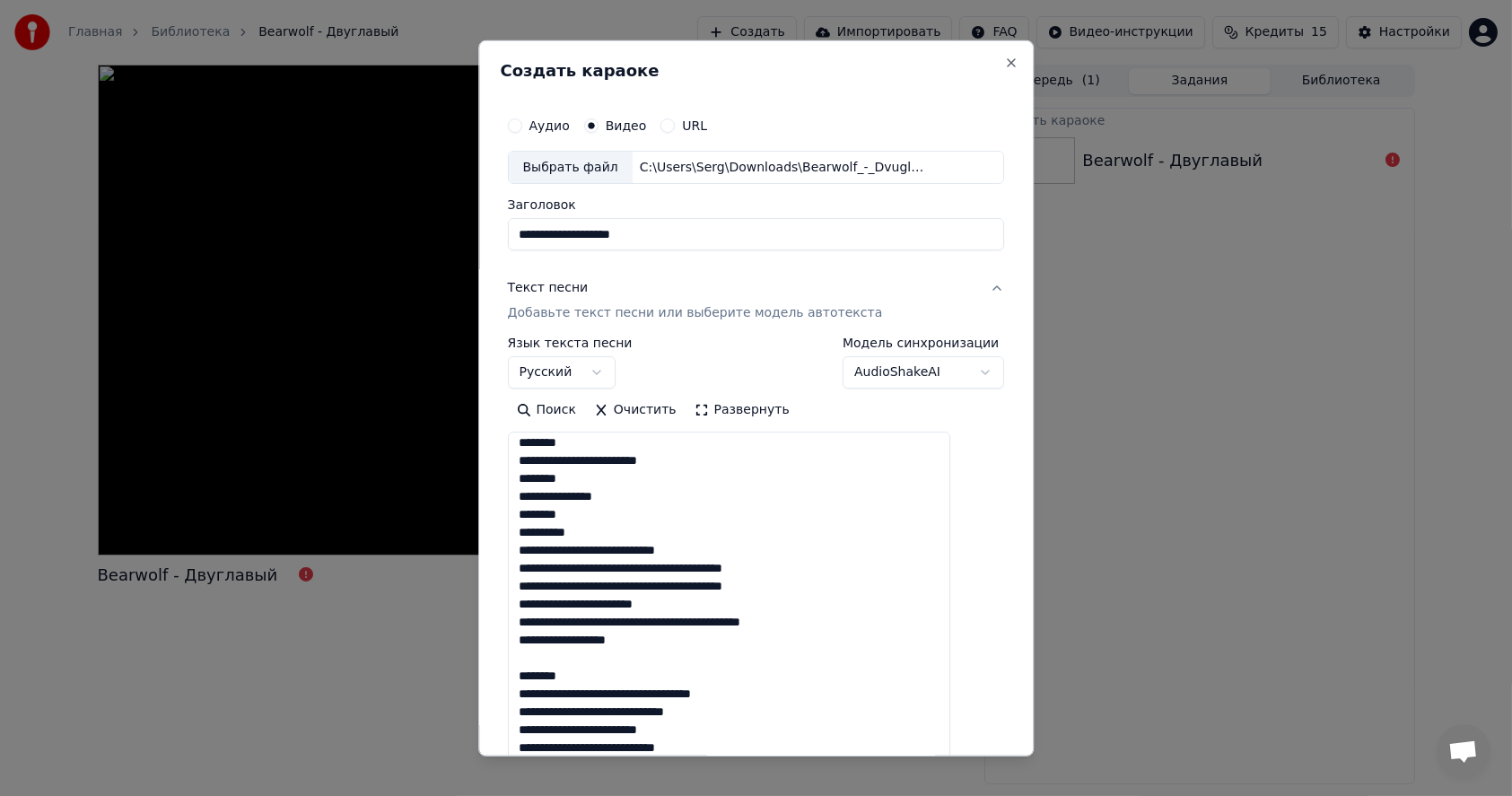
drag, startPoint x: 968, startPoint y: 488, endPoint x: 984, endPoint y: 831, distance: 343.4
click at [984, 795] on html "**********" at bounding box center [756, 398] width 1512 height 796
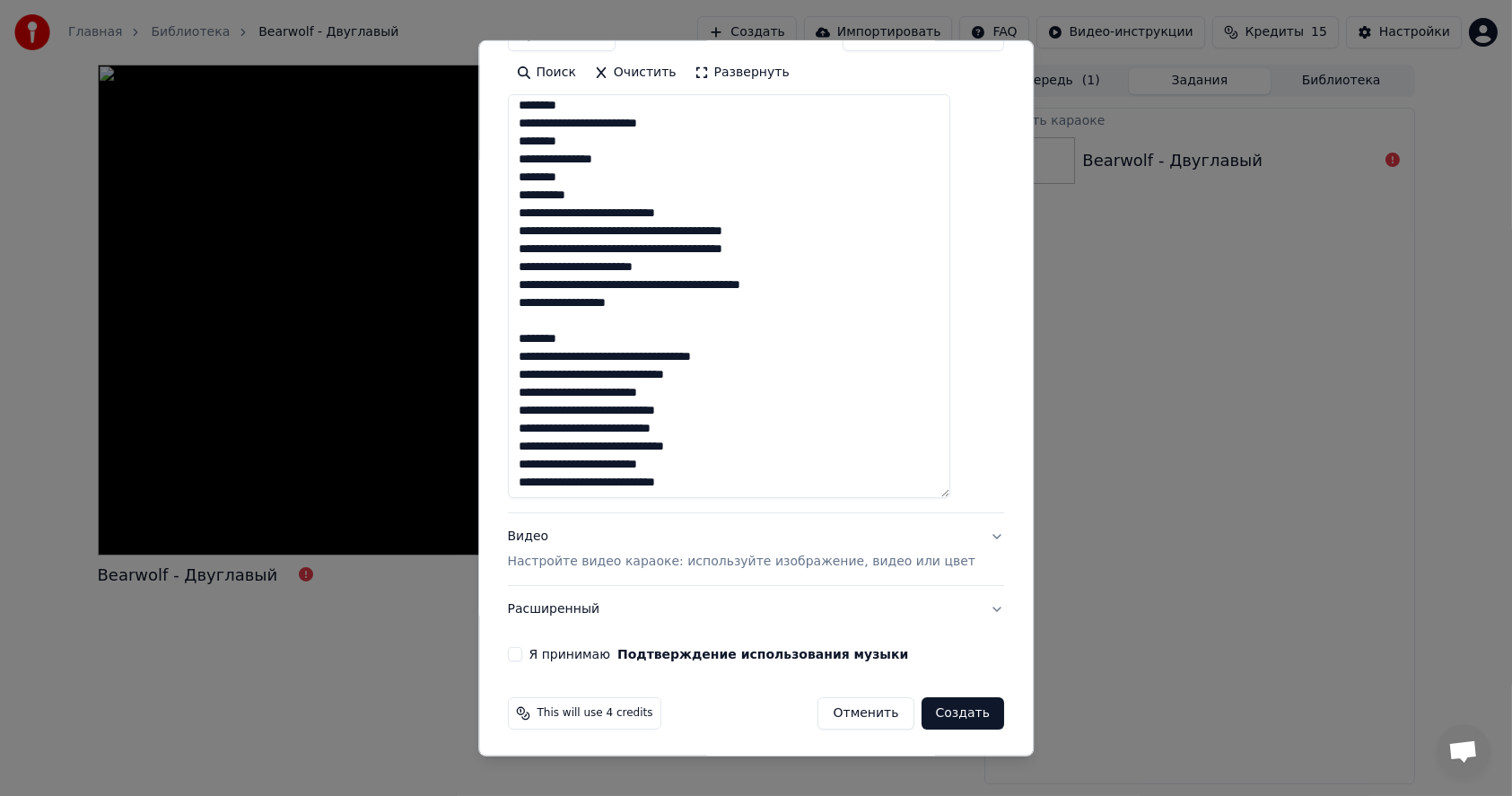
scroll to position [339, 0]
click at [644, 328] on textarea at bounding box center [729, 295] width 443 height 404
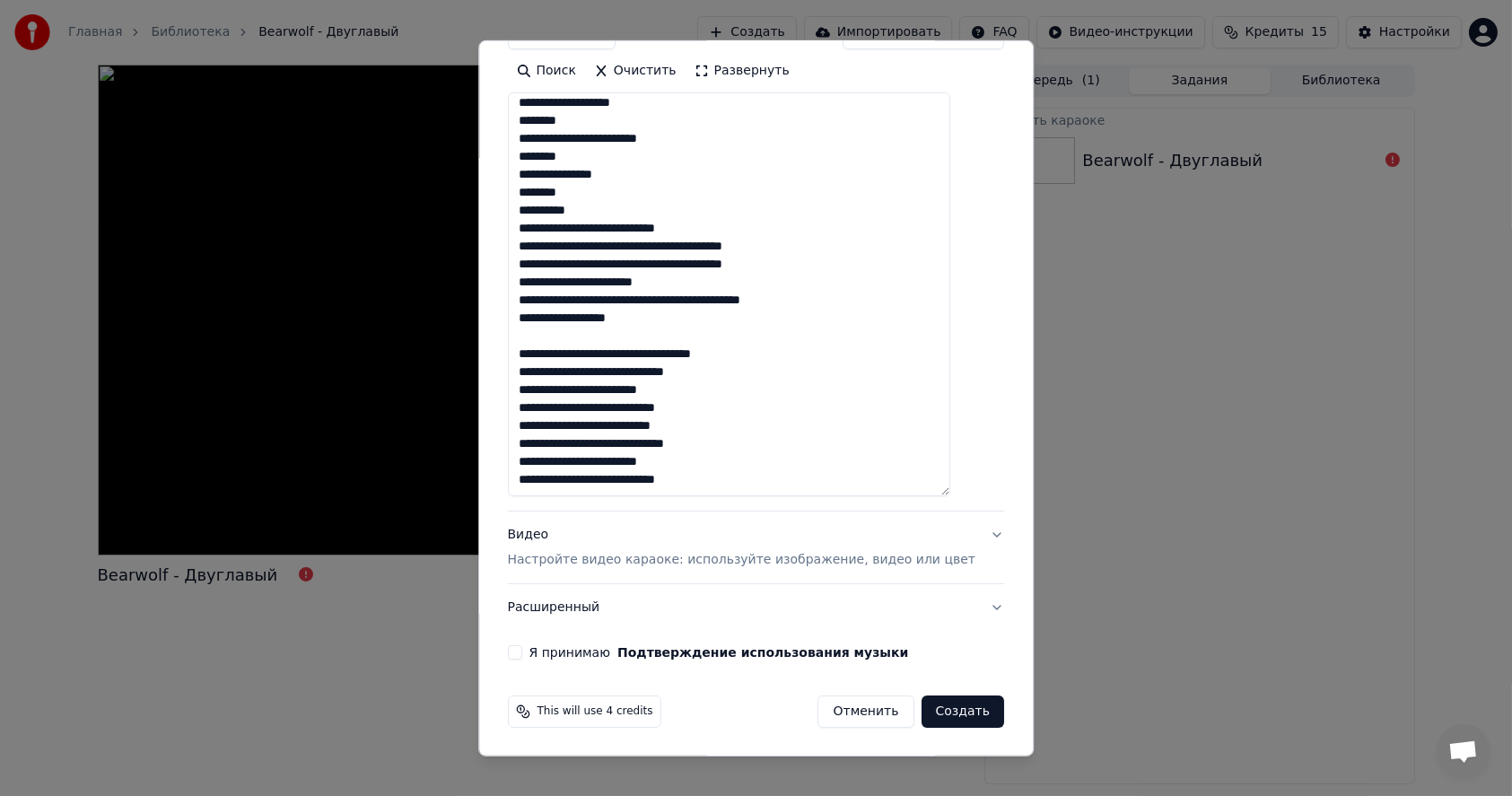
scroll to position [598, 0]
click at [604, 208] on textarea at bounding box center [729, 295] width 443 height 404
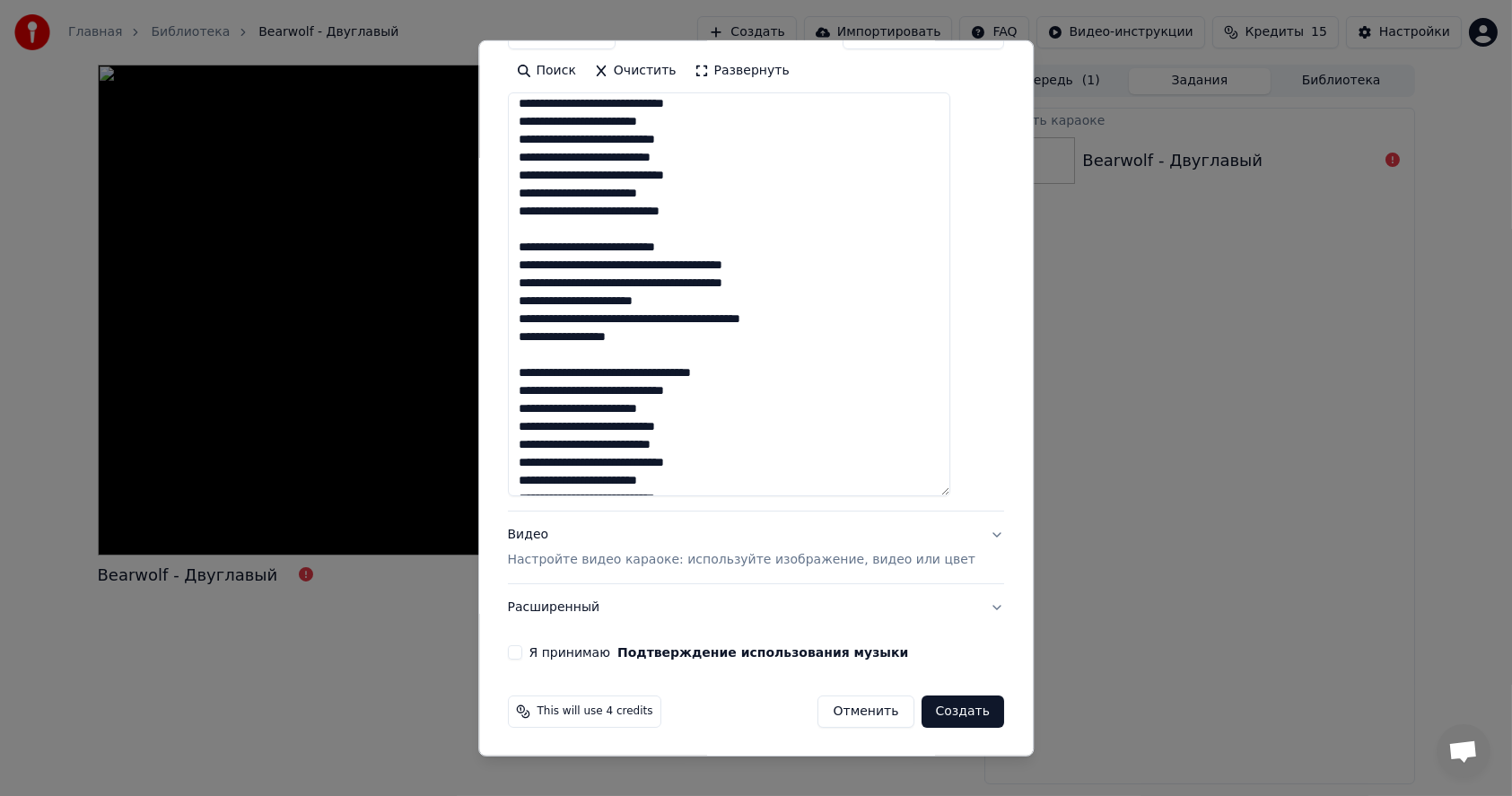
scroll to position [436, 0]
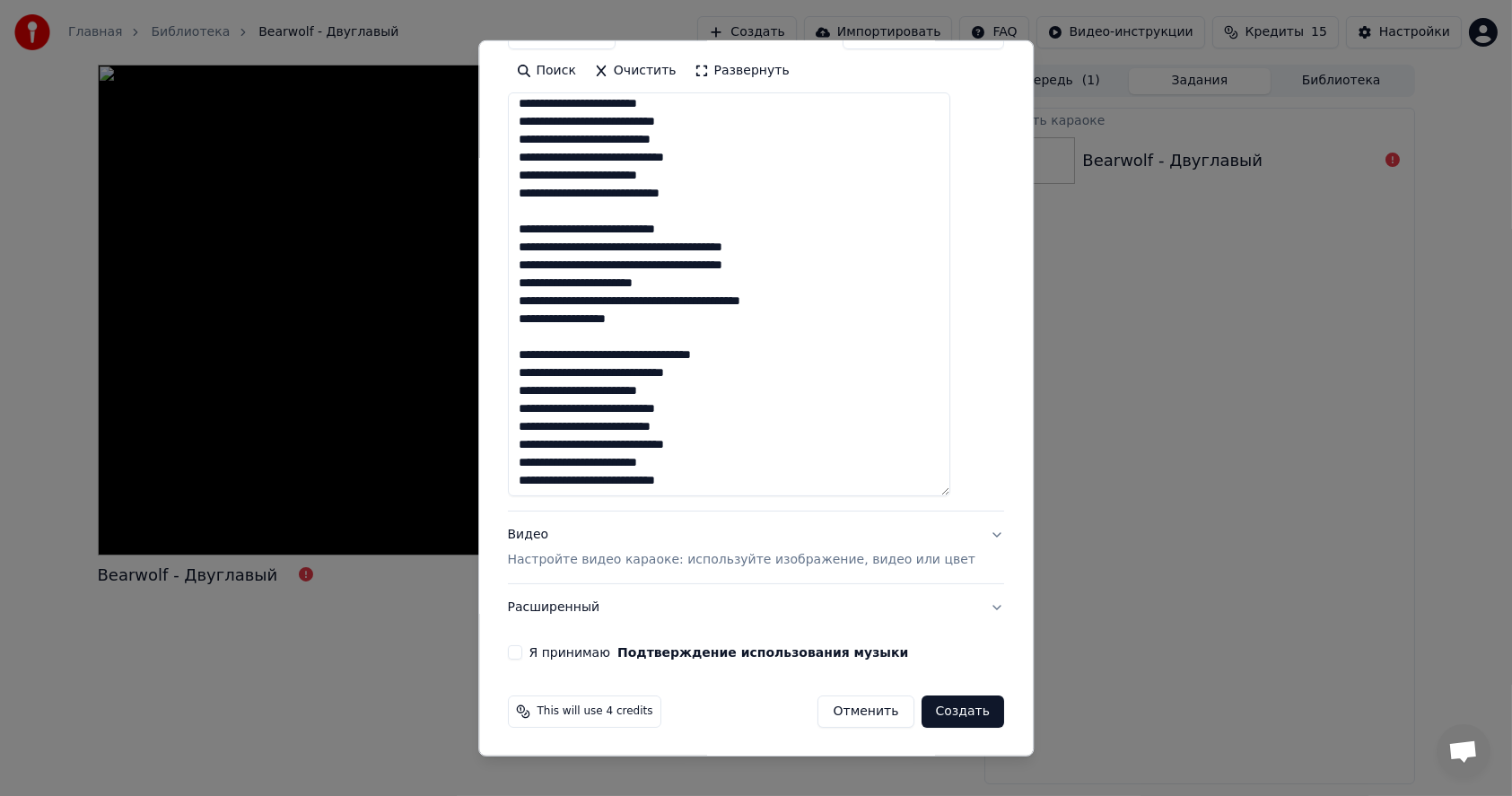
click at [722, 69] on button "Развернуть" at bounding box center [742, 71] width 113 height 29
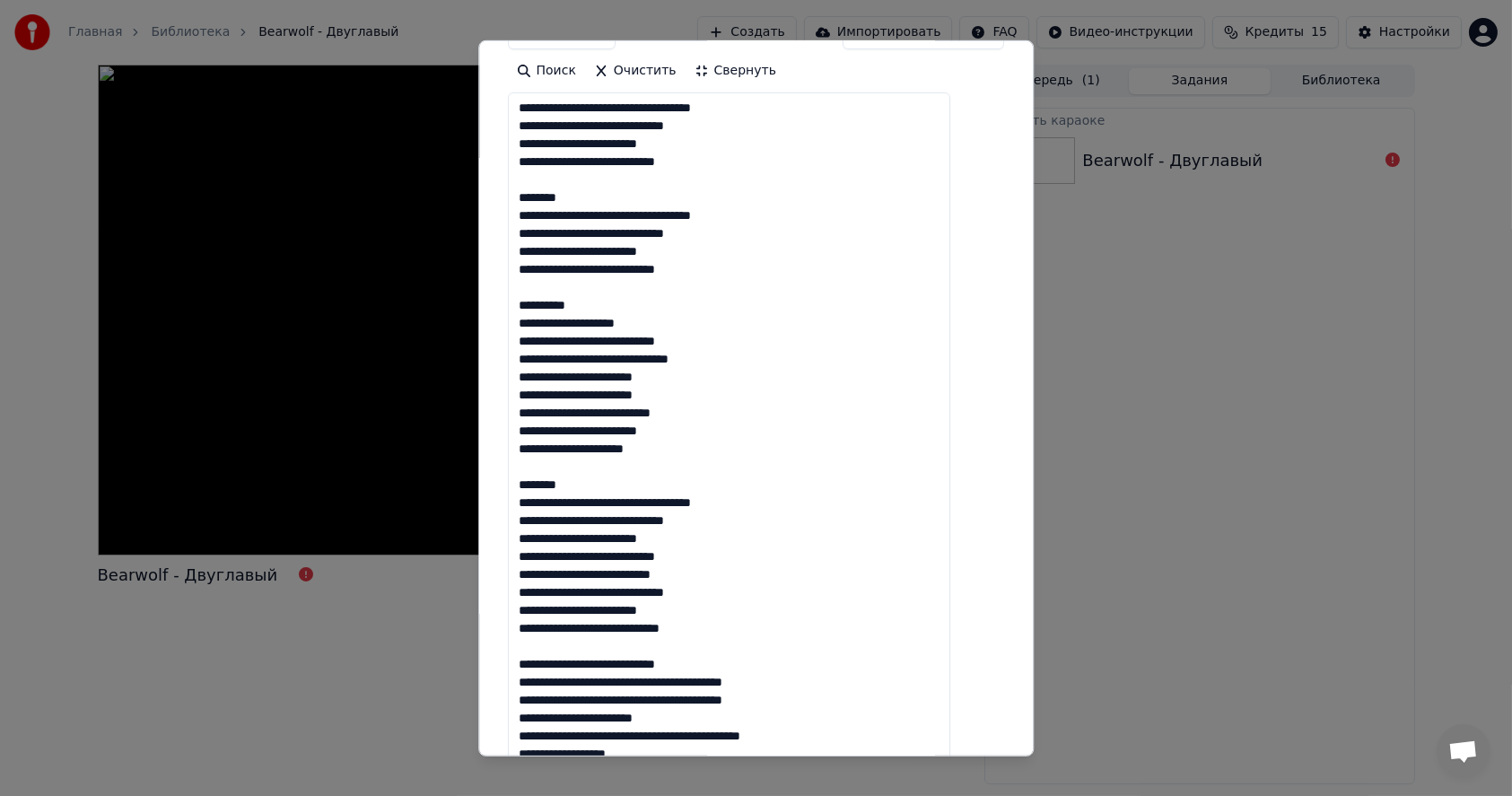
scroll to position [0, 0]
click at [621, 195] on textarea at bounding box center [729, 512] width 443 height 839
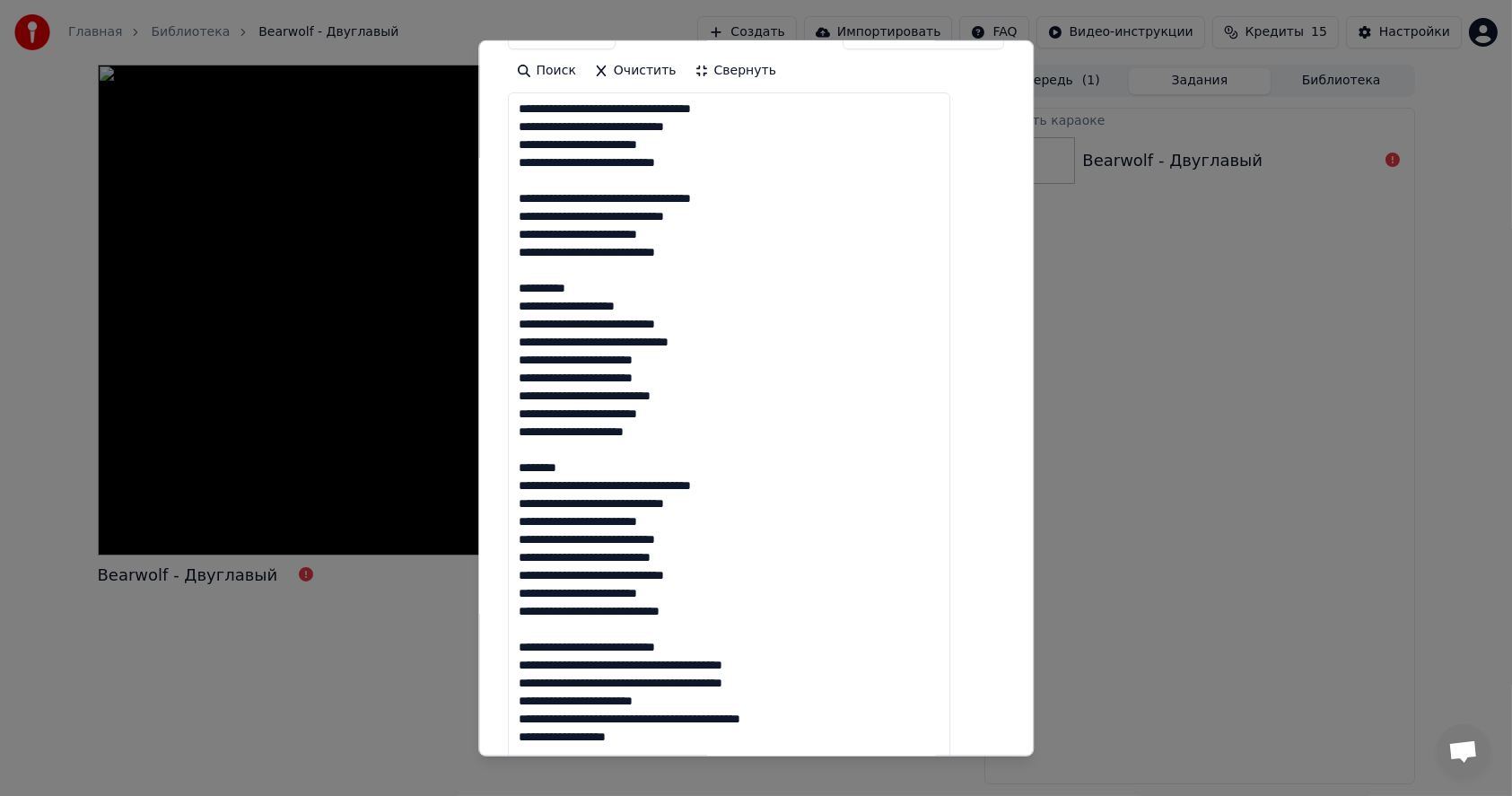
click at [613, 288] on textarea at bounding box center [729, 512] width 443 height 839
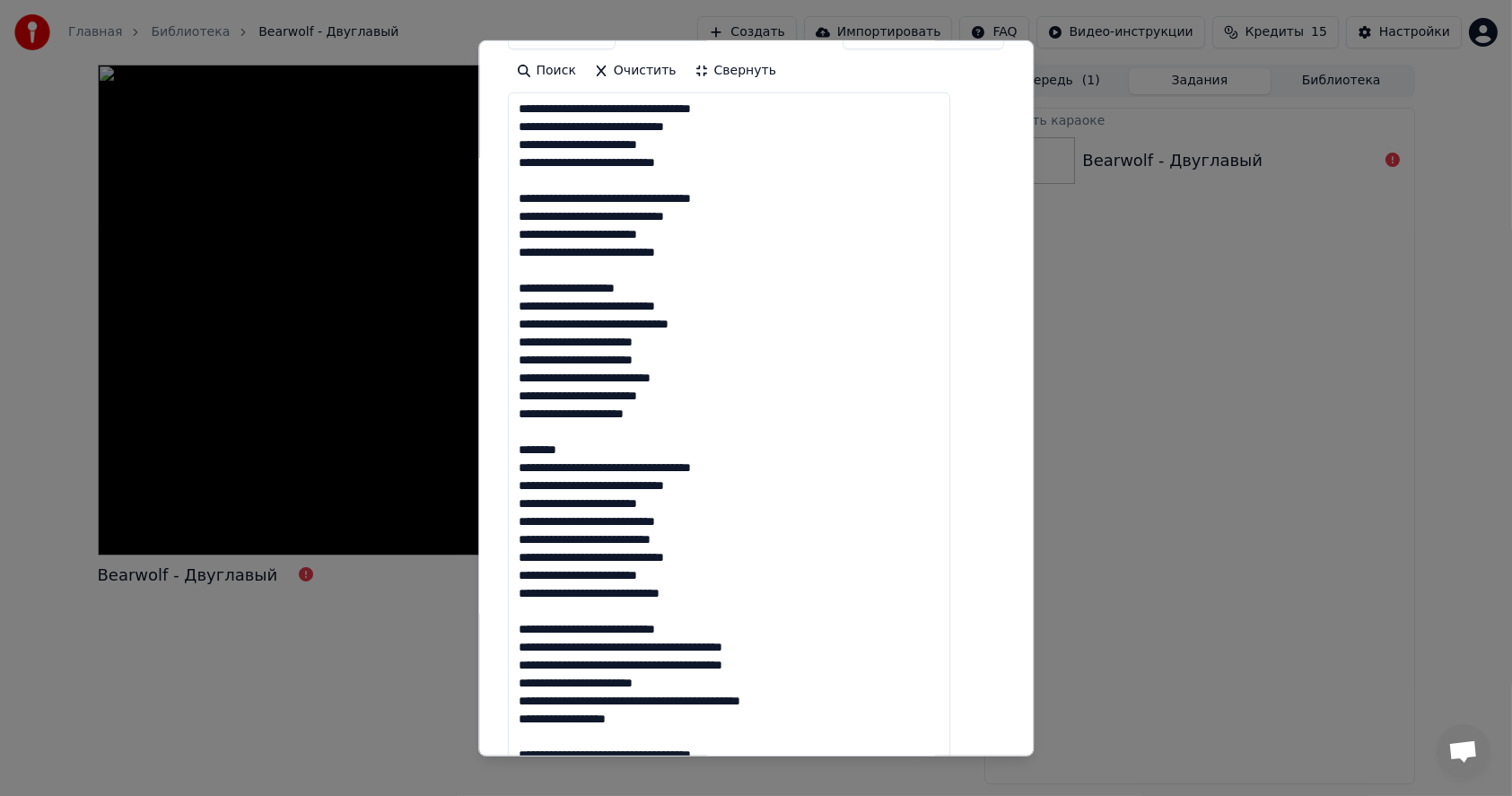
click at [605, 453] on textarea at bounding box center [729, 512] width 443 height 839
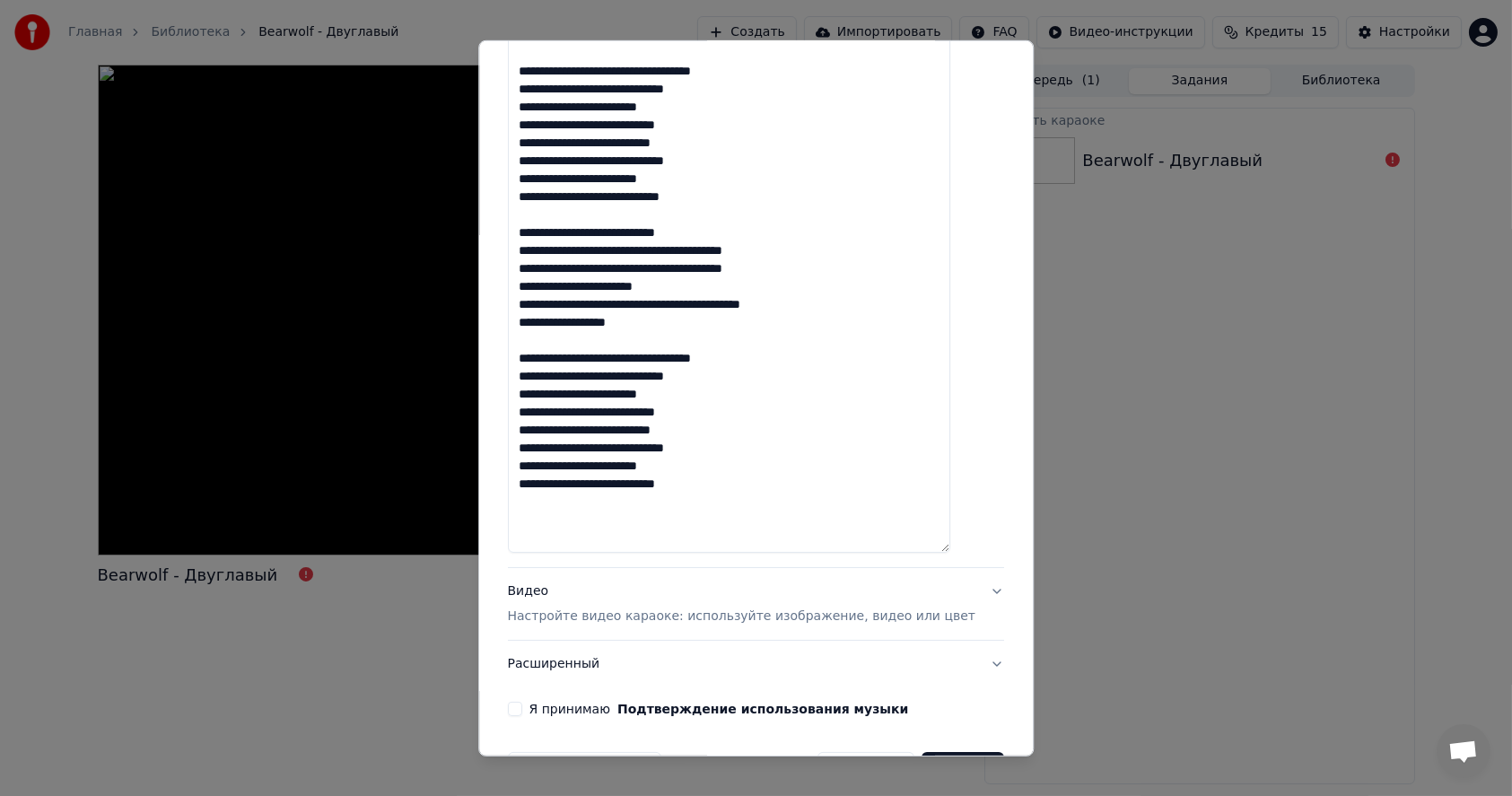
scroll to position [775, 0]
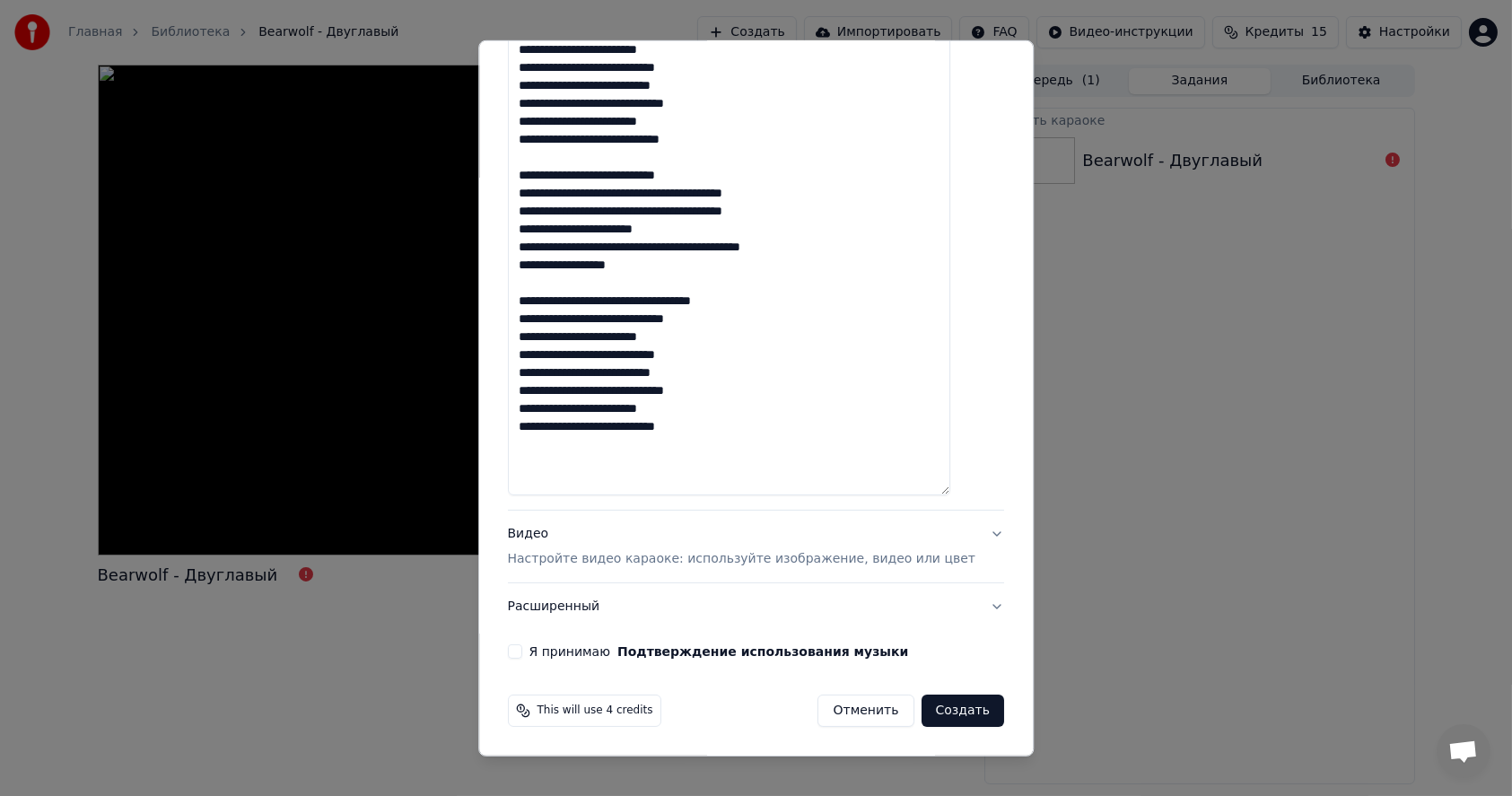
type textarea "**********"
click at [728, 556] on p "Настройте видео караоке: используйте изображение, видео или цвет" at bounding box center [742, 558] width 468 height 18
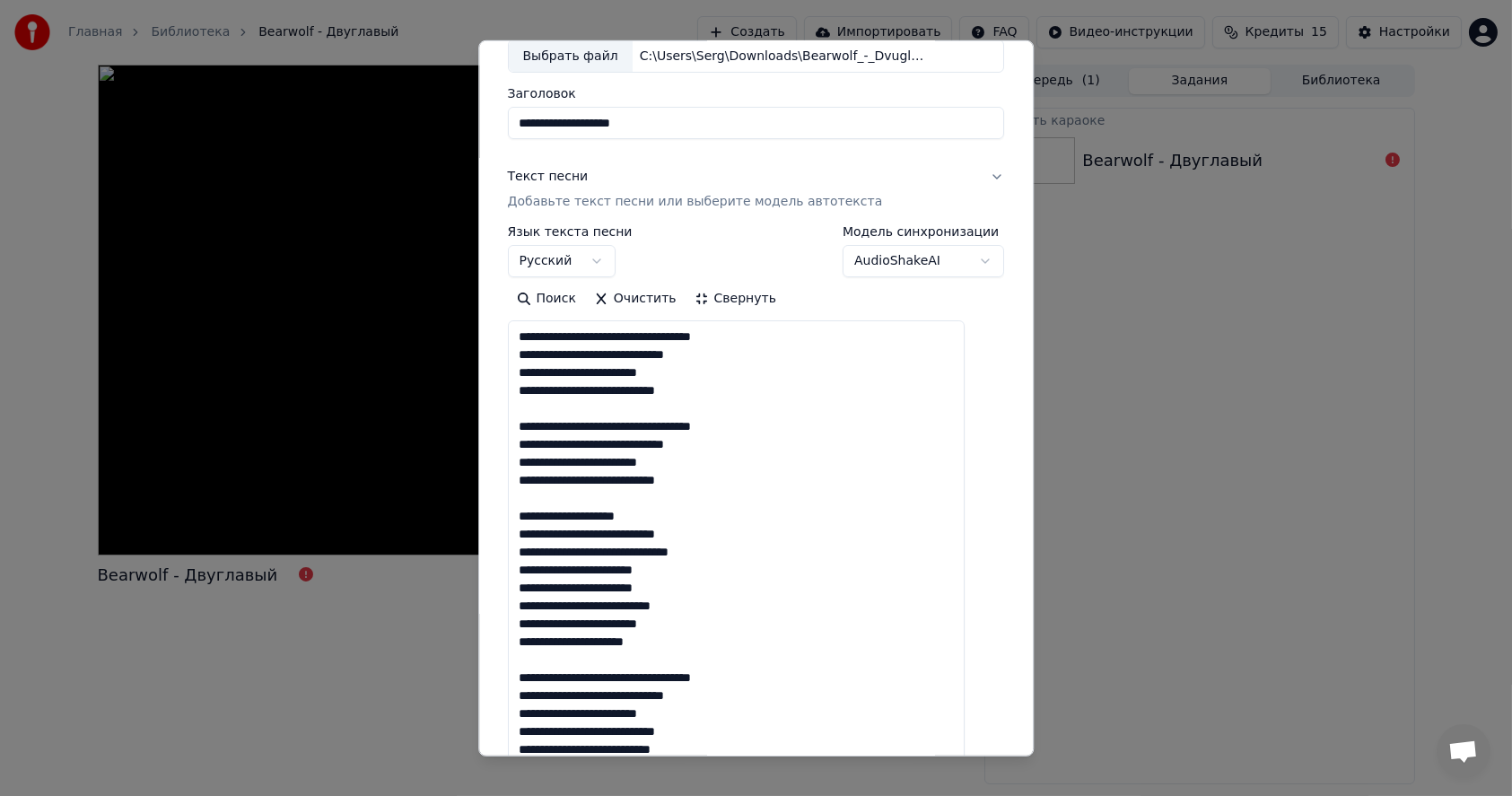
scroll to position [0, 0]
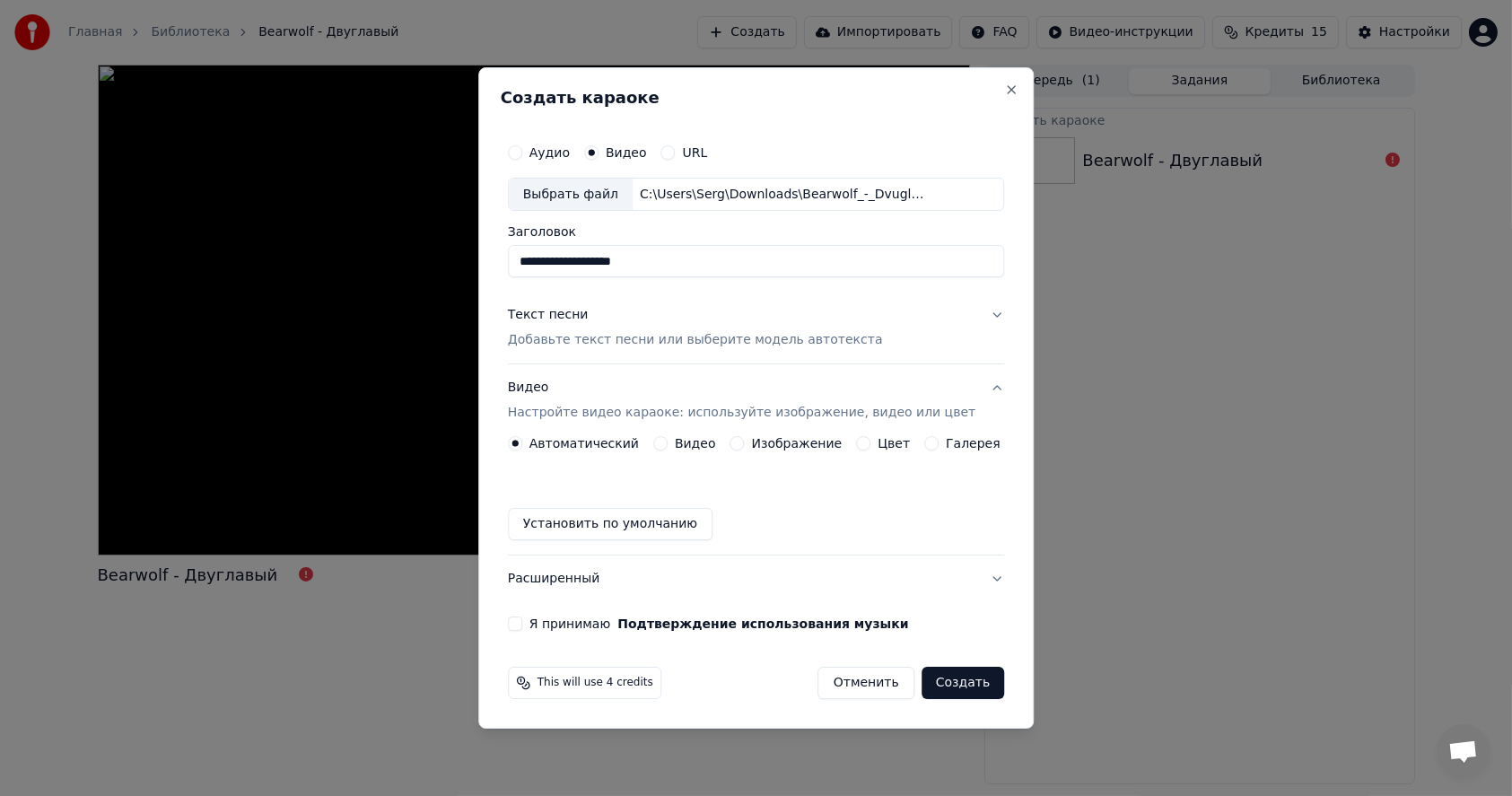
click at [742, 441] on button "Изображение" at bounding box center [737, 442] width 14 height 14
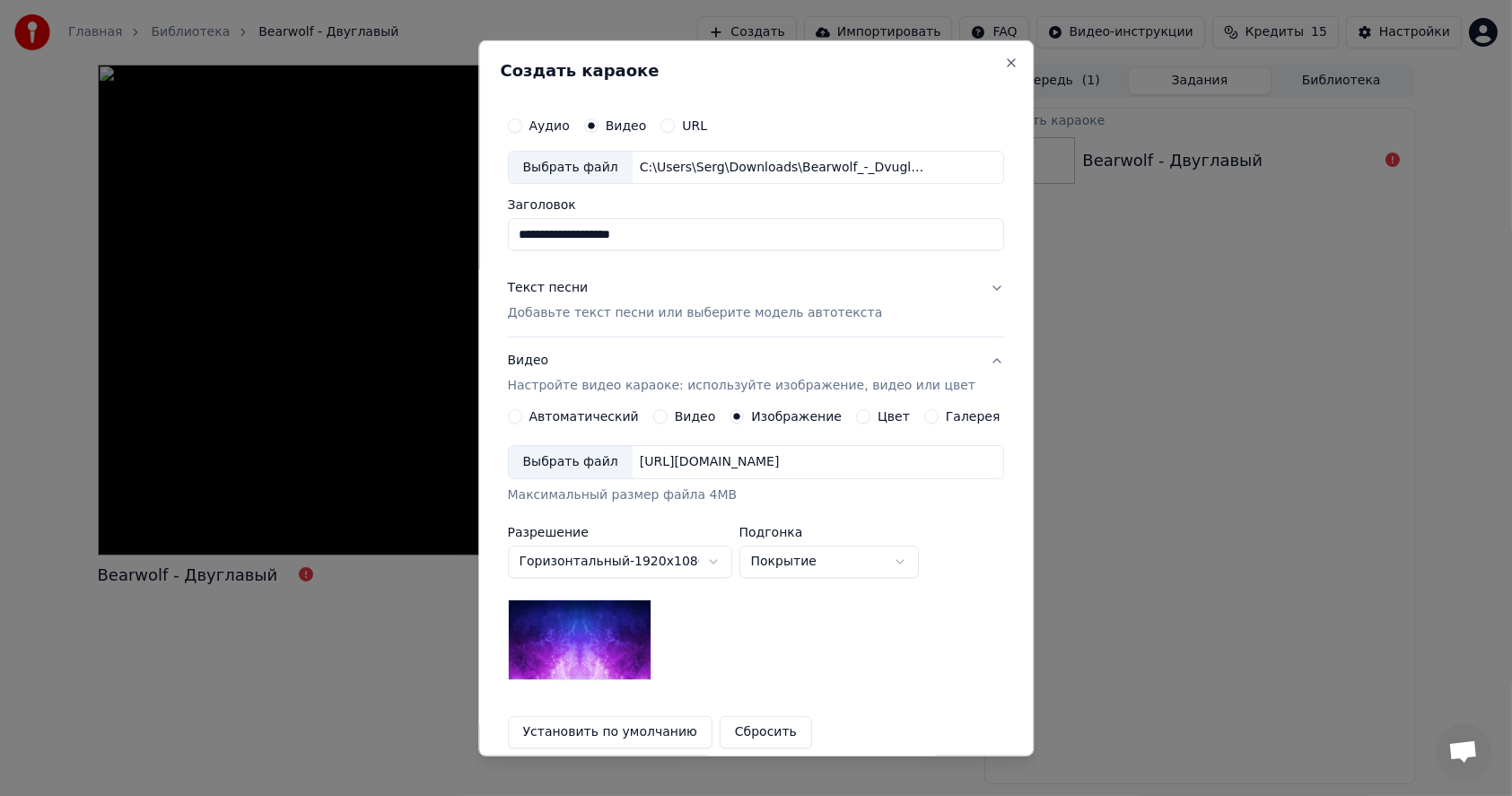
click at [581, 464] on div "Выбрать файл" at bounding box center [571, 462] width 124 height 32
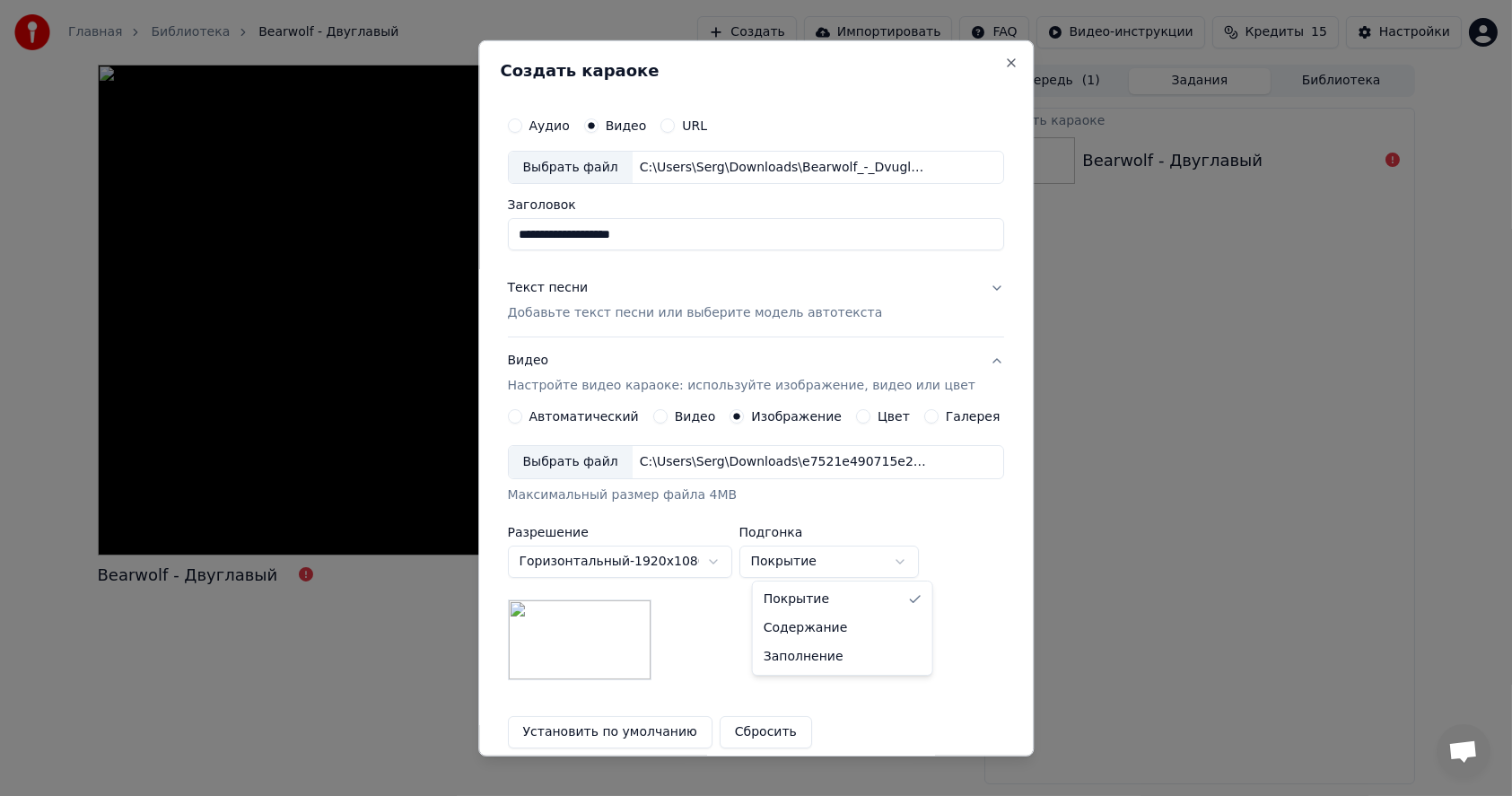
click at [826, 562] on body "**********" at bounding box center [756, 398] width 1512 height 796
select select "****"
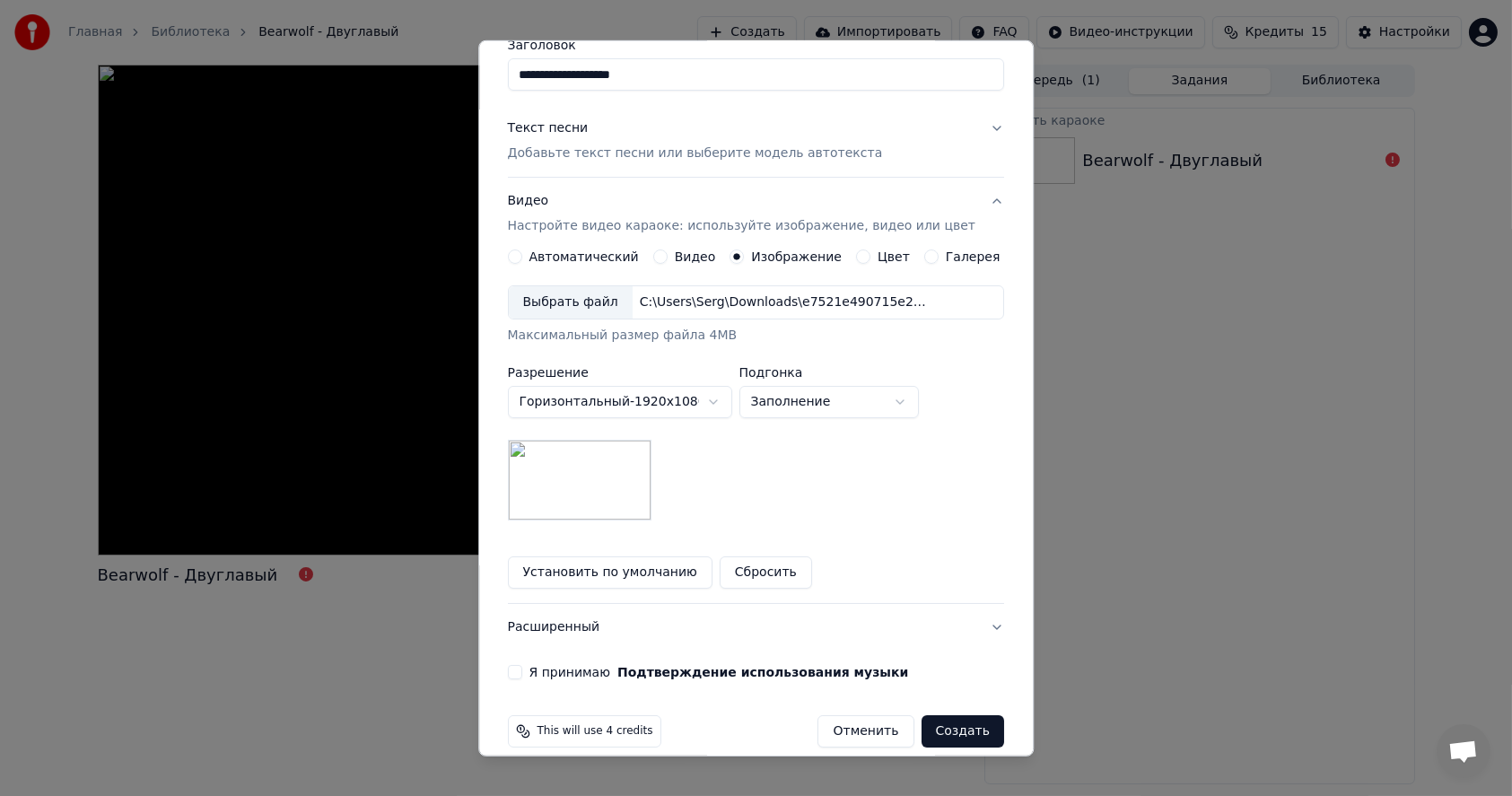
scroll to position [180, 0]
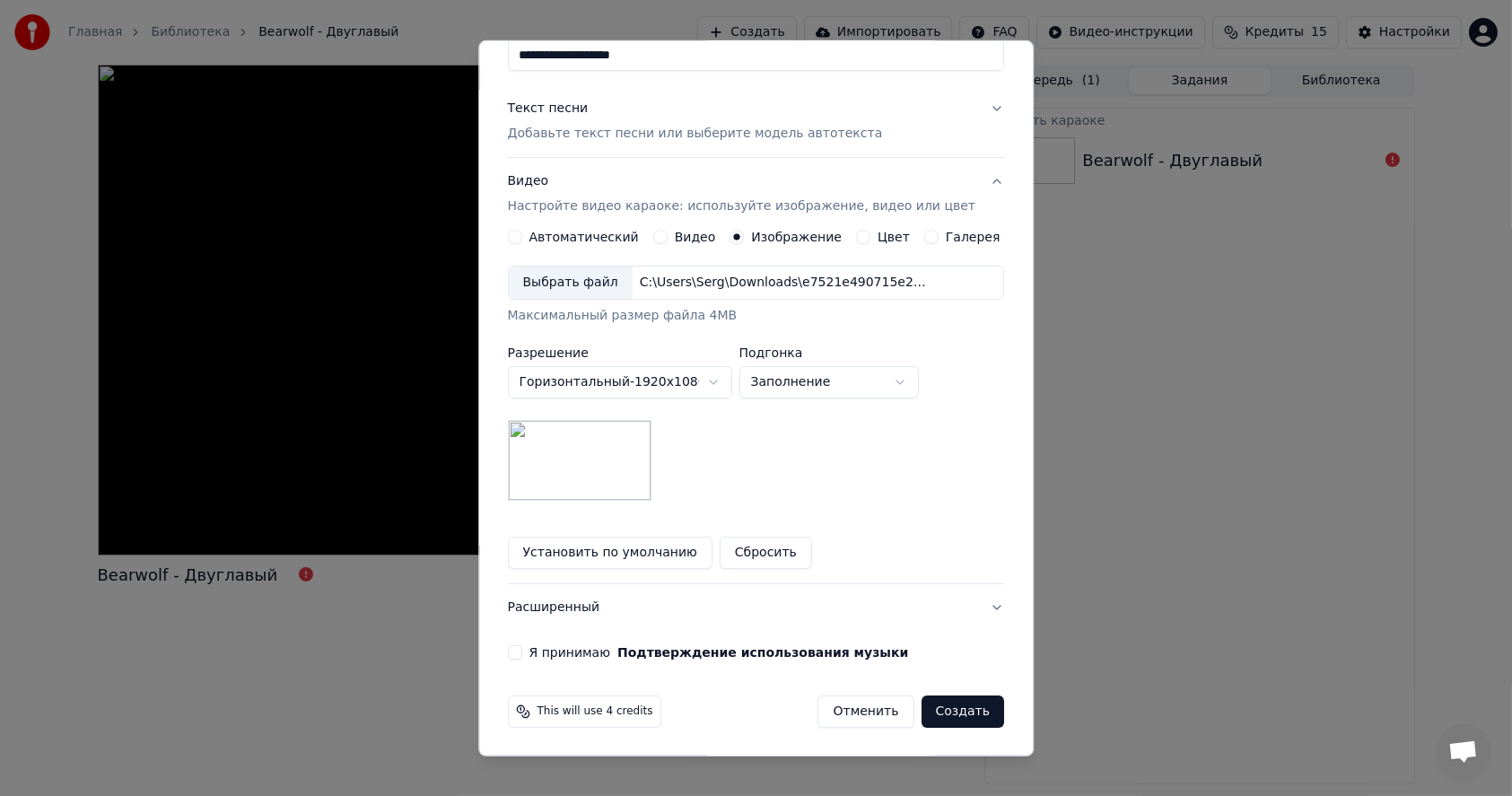
click at [967, 610] on button "Расширенный" at bounding box center [756, 608] width 497 height 46
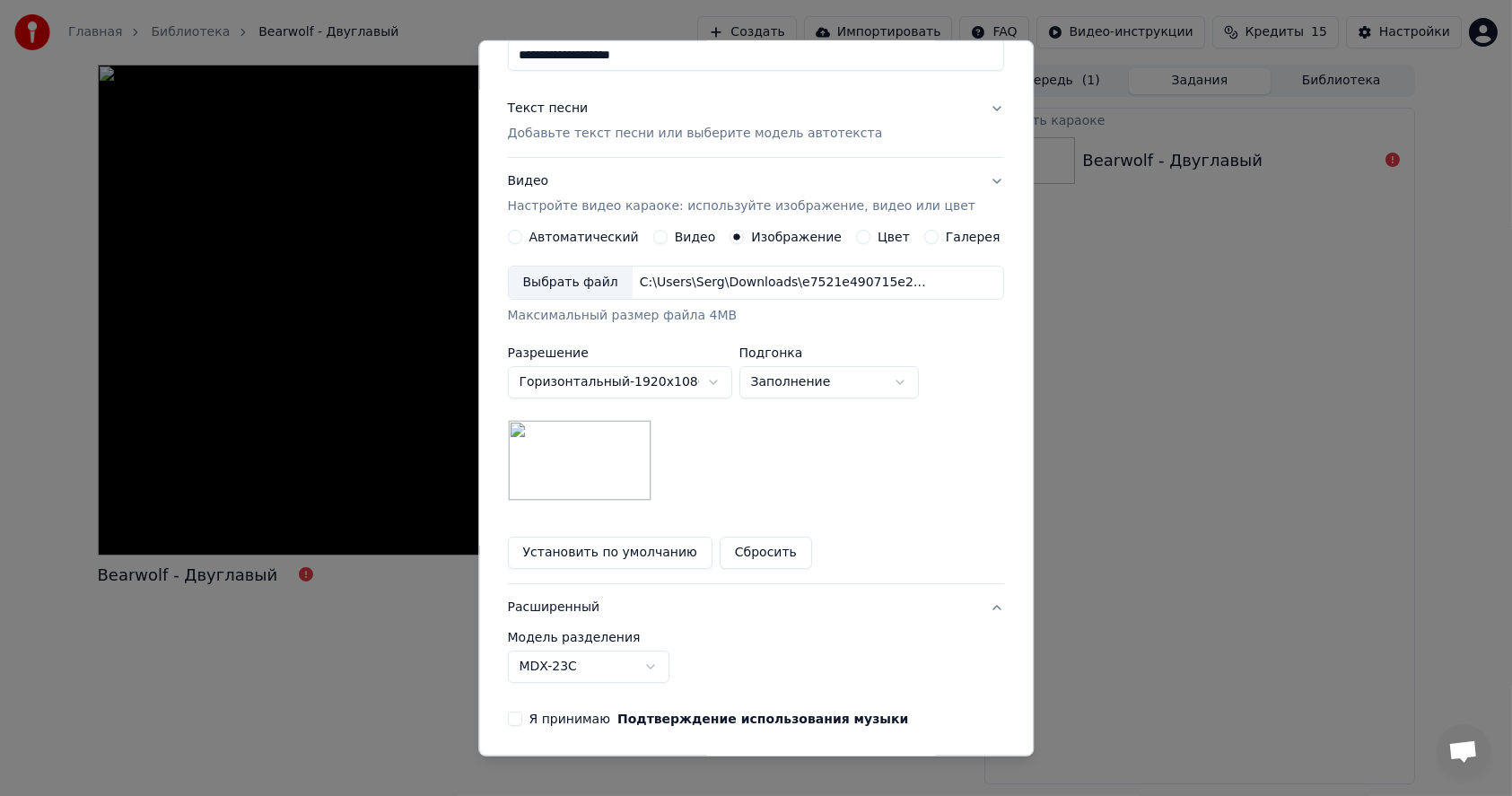
scroll to position [0, 0]
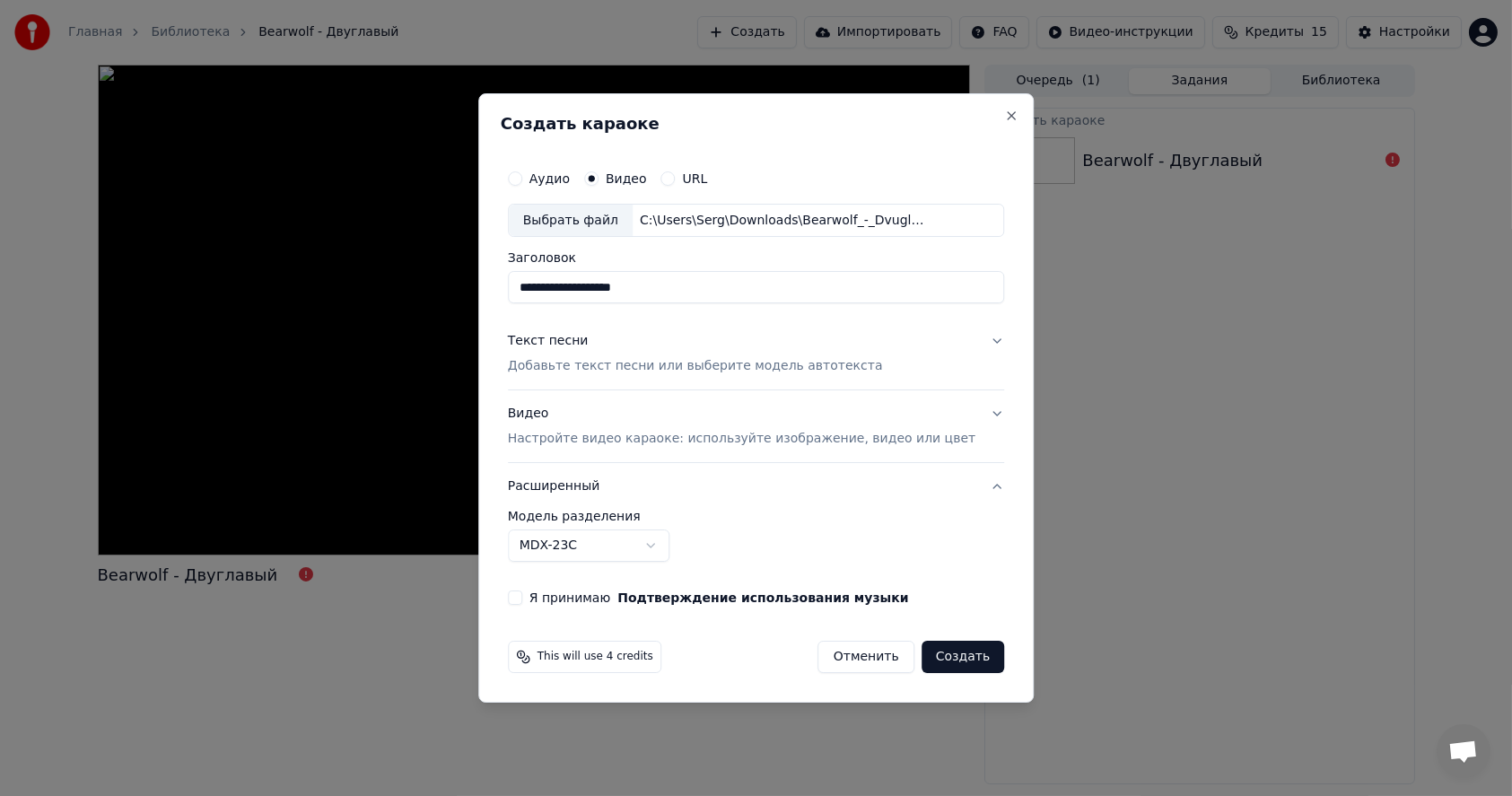
click at [677, 545] on body "**********" at bounding box center [756, 398] width 1512 height 796
click at [942, 660] on button "Создать" at bounding box center [962, 656] width 82 height 32
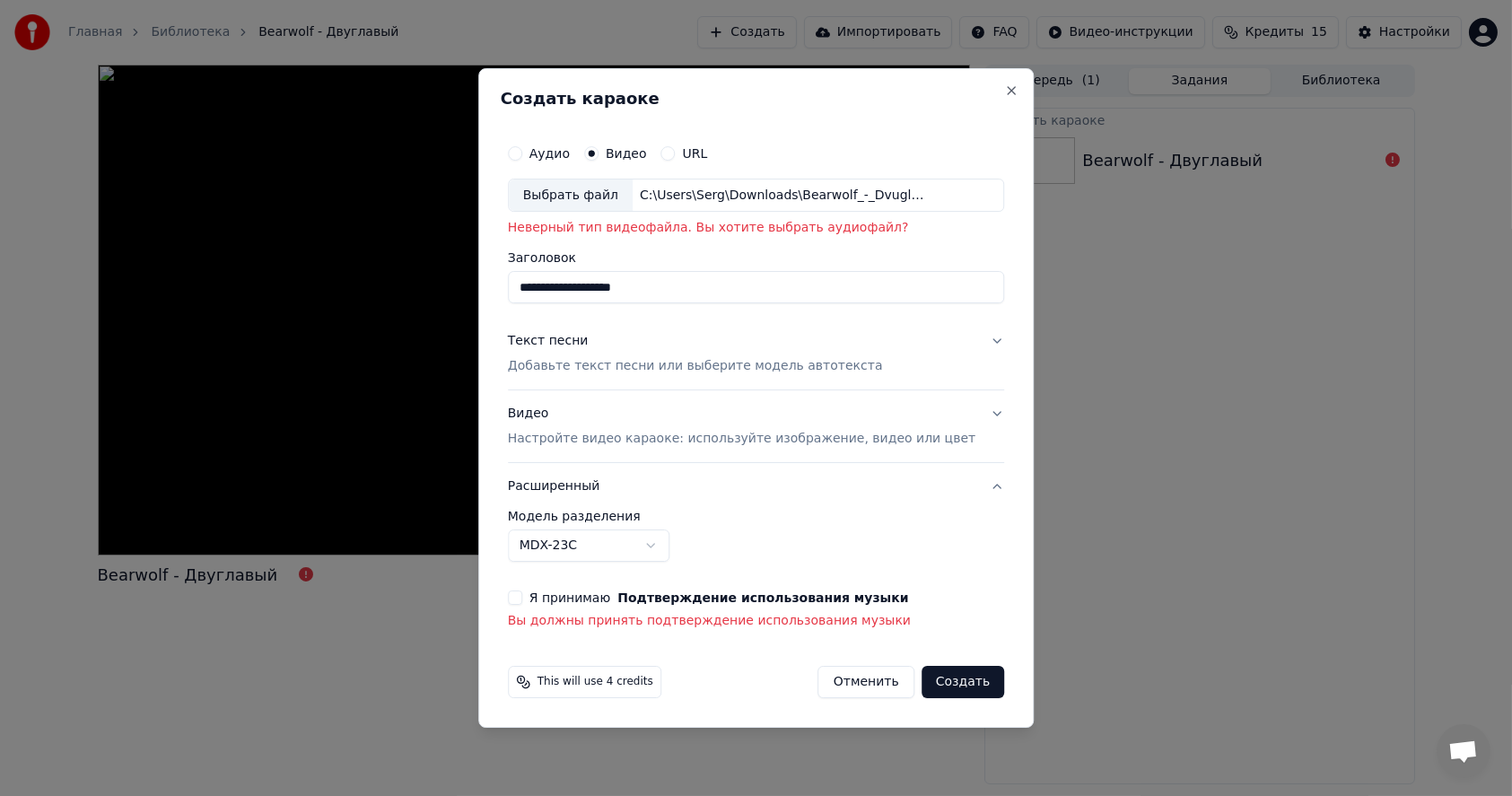
click at [523, 155] on button "Аудио" at bounding box center [515, 153] width 14 height 14
click at [612, 195] on div "Выбрать файл" at bounding box center [571, 195] width 124 height 32
type input "**********"
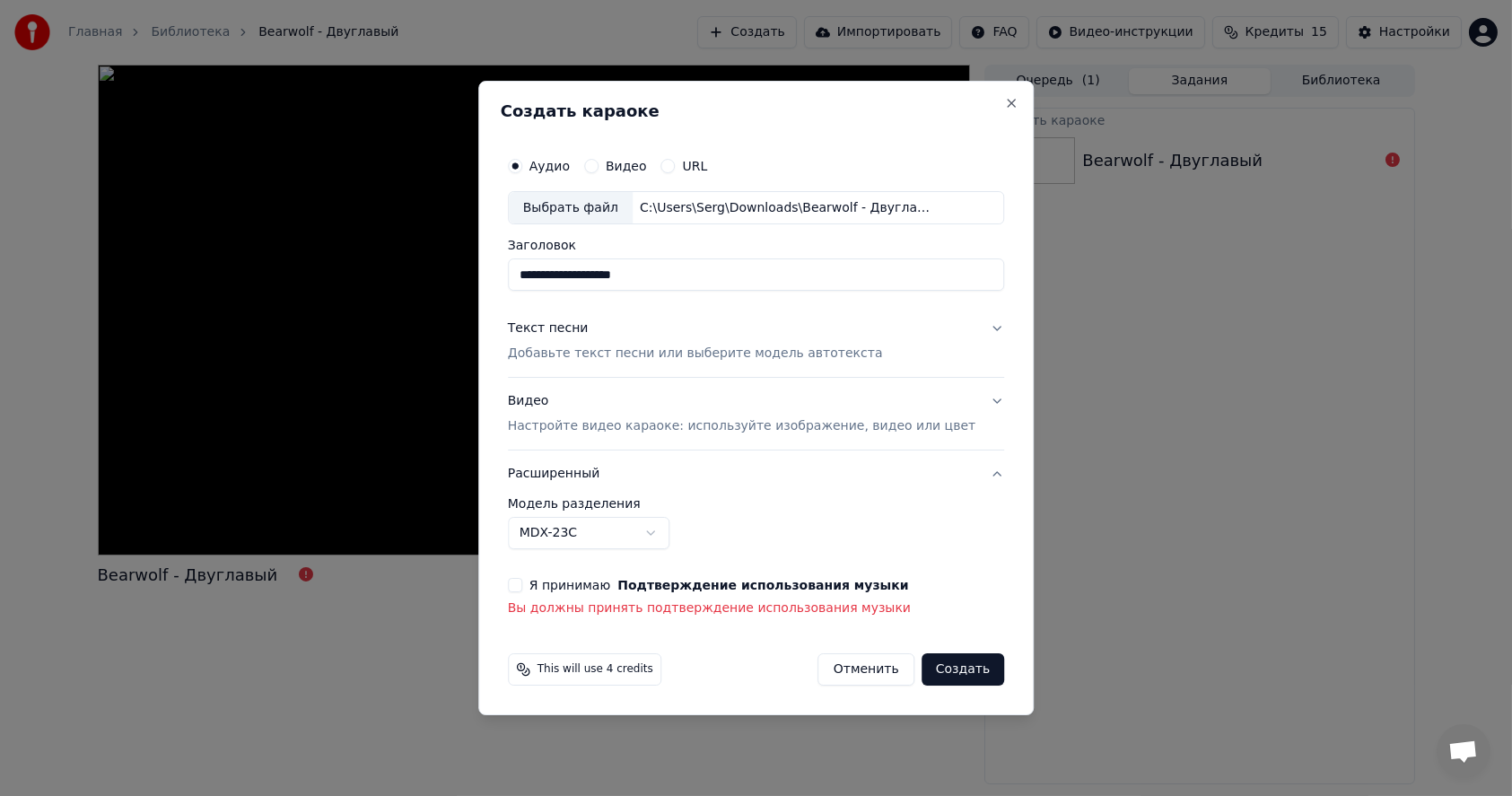
click at [523, 586] on button "Я принимаю Подтверждение использования музыки" at bounding box center [515, 584] width 14 height 14
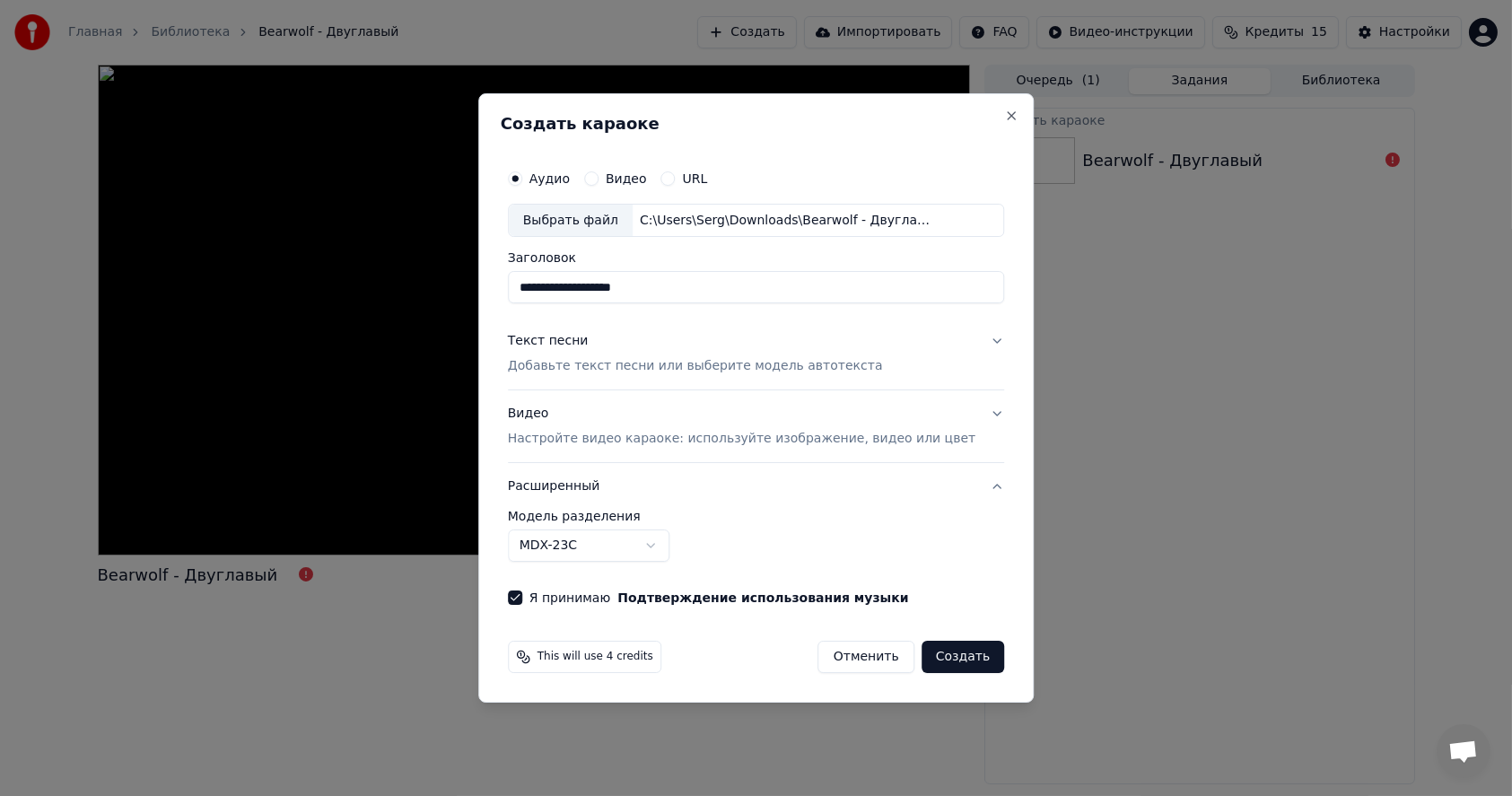
click at [939, 659] on button "Создать" at bounding box center [962, 656] width 82 height 32
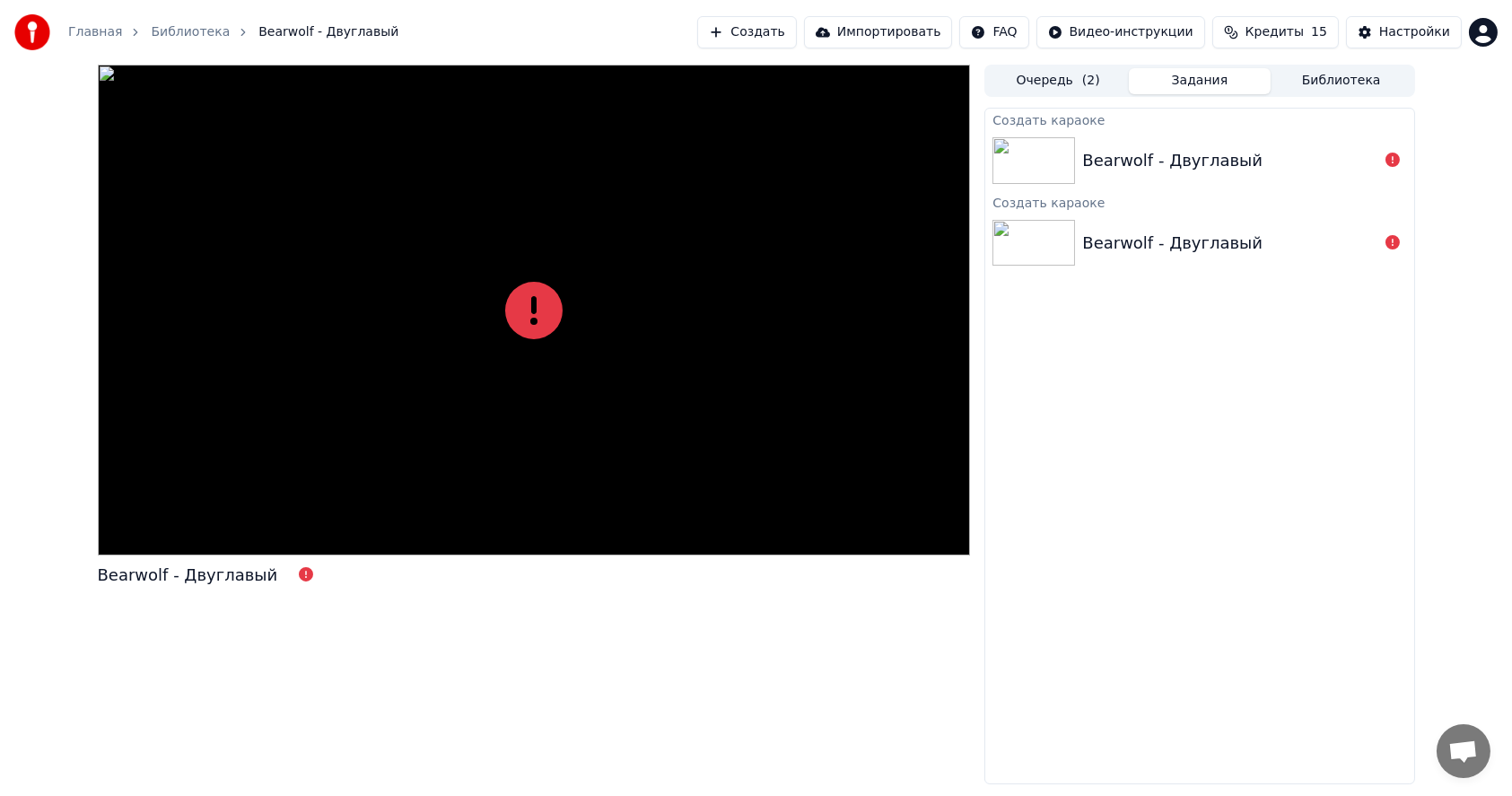
click at [1111, 254] on div "Bearwolf - Двуглавый" at bounding box center [1172, 243] width 181 height 25
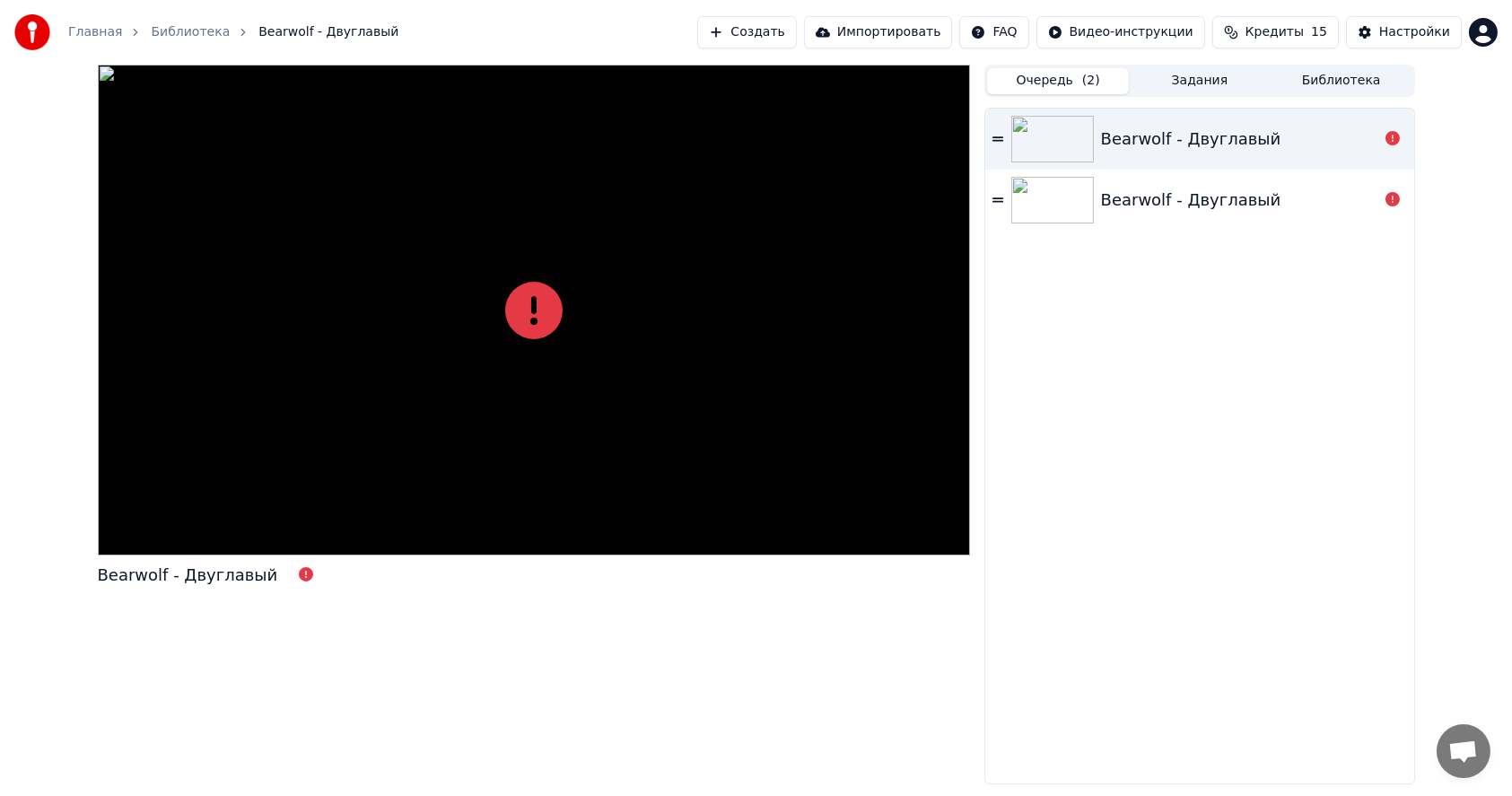
click at [1028, 76] on button "Очередь ( 2 )" at bounding box center [1058, 81] width 142 height 26
click at [1392, 32] on div "Настройки" at bounding box center [1414, 32] width 71 height 18
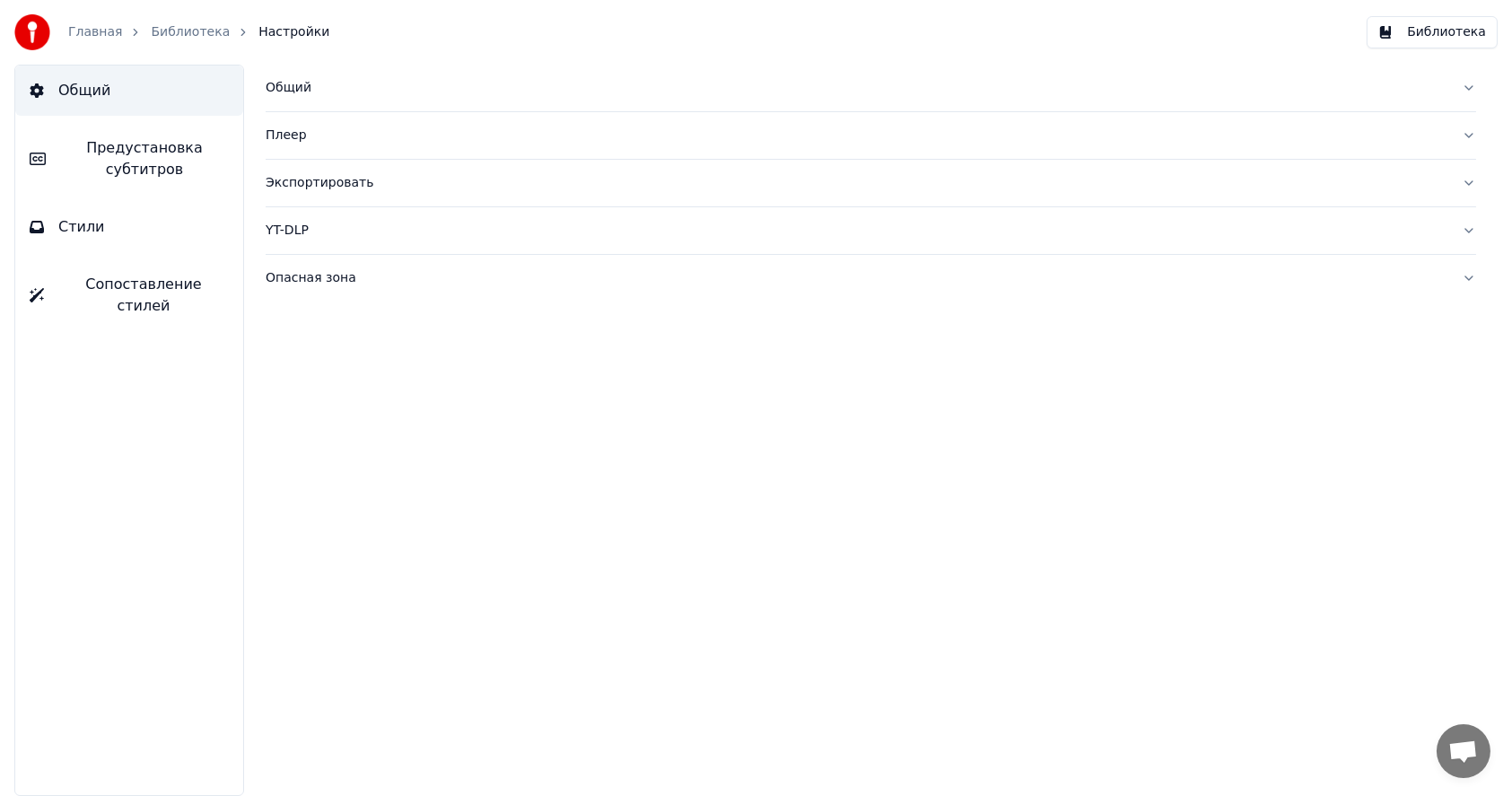
click at [301, 227] on div "YT-DLP" at bounding box center [856, 230] width 1182 height 18
click at [289, 301] on button "button" at bounding box center [280, 301] width 29 height 16
click at [124, 162] on span "Предустановка субтитров" at bounding box center [144, 158] width 169 height 43
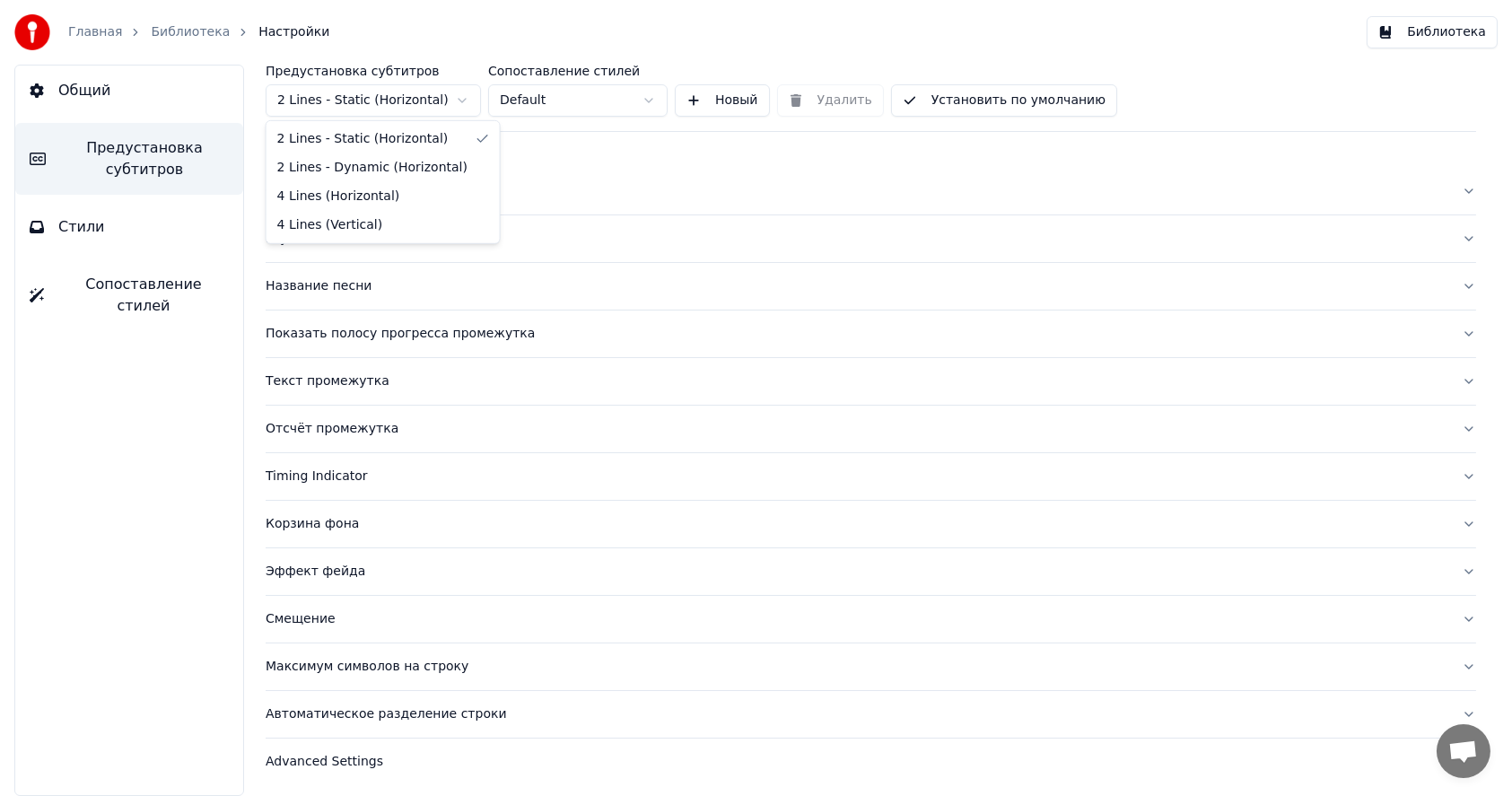
click at [403, 104] on html "Главная Библиотека Настройки Библиотека Общий Предустановка субтитров Стили Соп…" at bounding box center [756, 398] width 1512 height 796
click at [585, 96] on html "Главная Библиотека Настройки Библиотека Общий Предустановка субтитров Стили Соп…" at bounding box center [756, 398] width 1512 height 796
click at [599, 96] on html "Главная Библиотека Настройки Библиотека Общий Предустановка субтитров Стили Соп…" at bounding box center [756, 398] width 1512 height 796
click at [290, 239] on div "Layout" at bounding box center [856, 239] width 1182 height 18
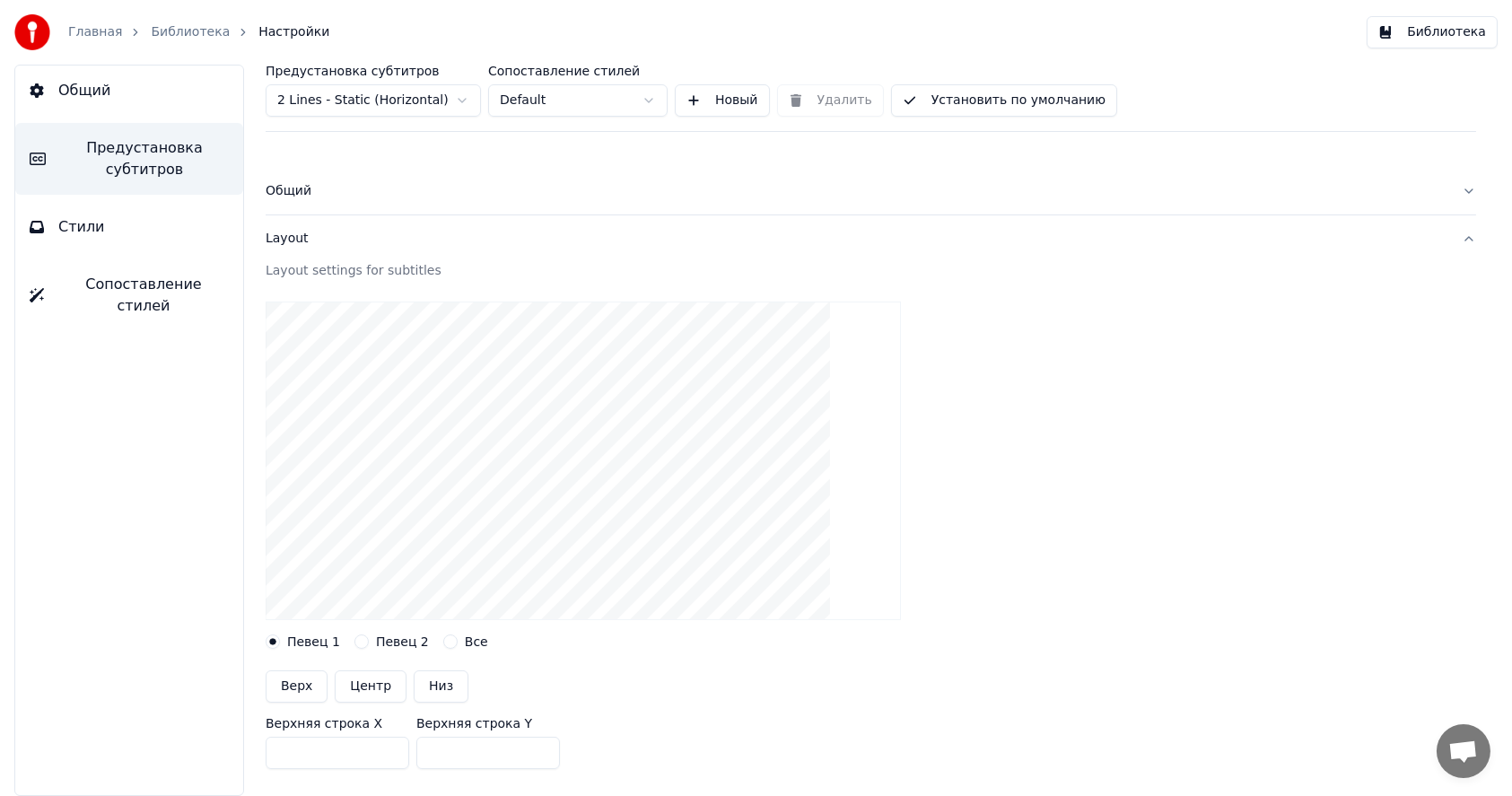
click at [443, 640] on button "Все" at bounding box center [450, 641] width 14 height 14
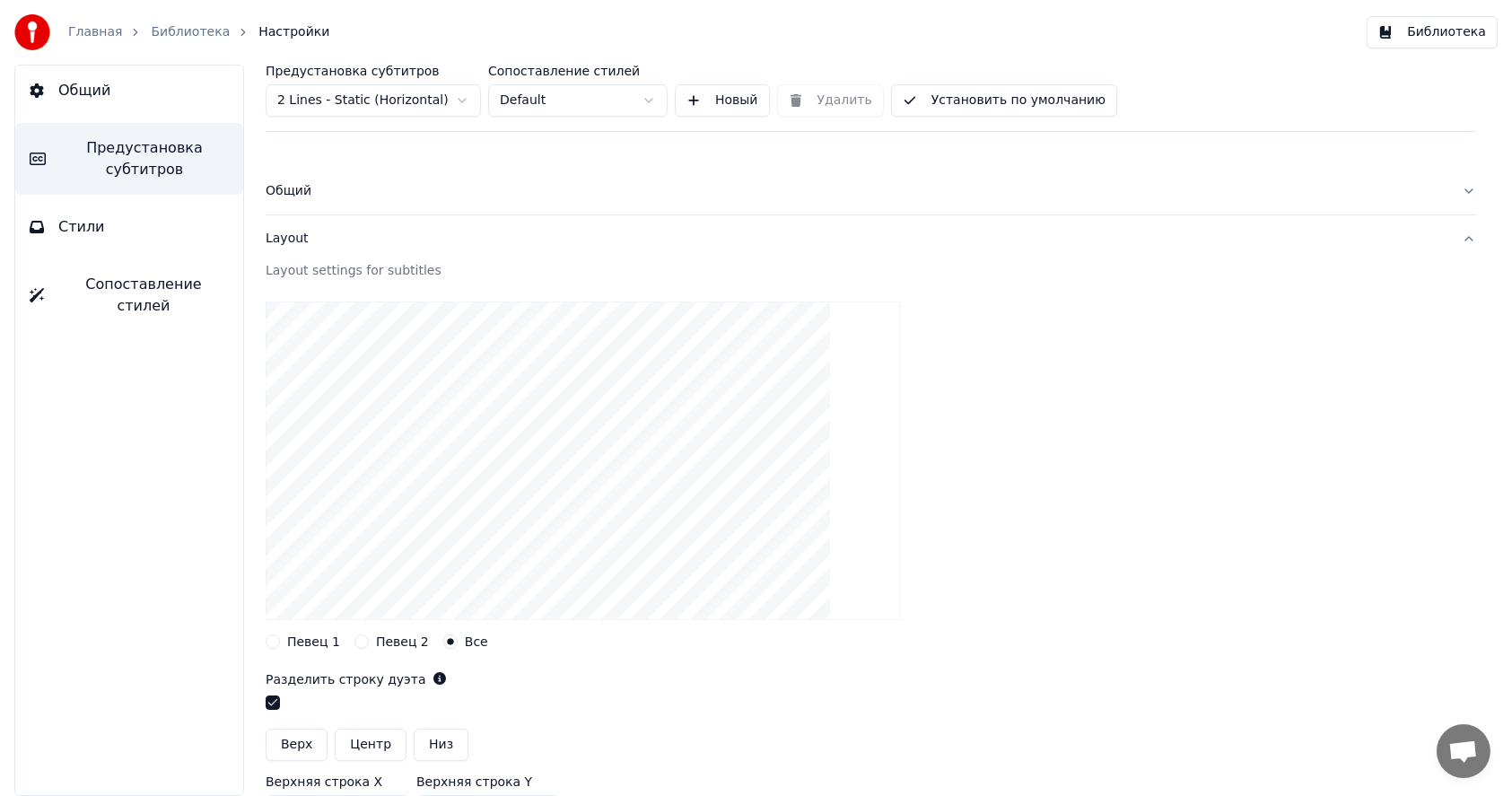
click at [275, 644] on button "Певец 1" at bounding box center [272, 641] width 14 height 14
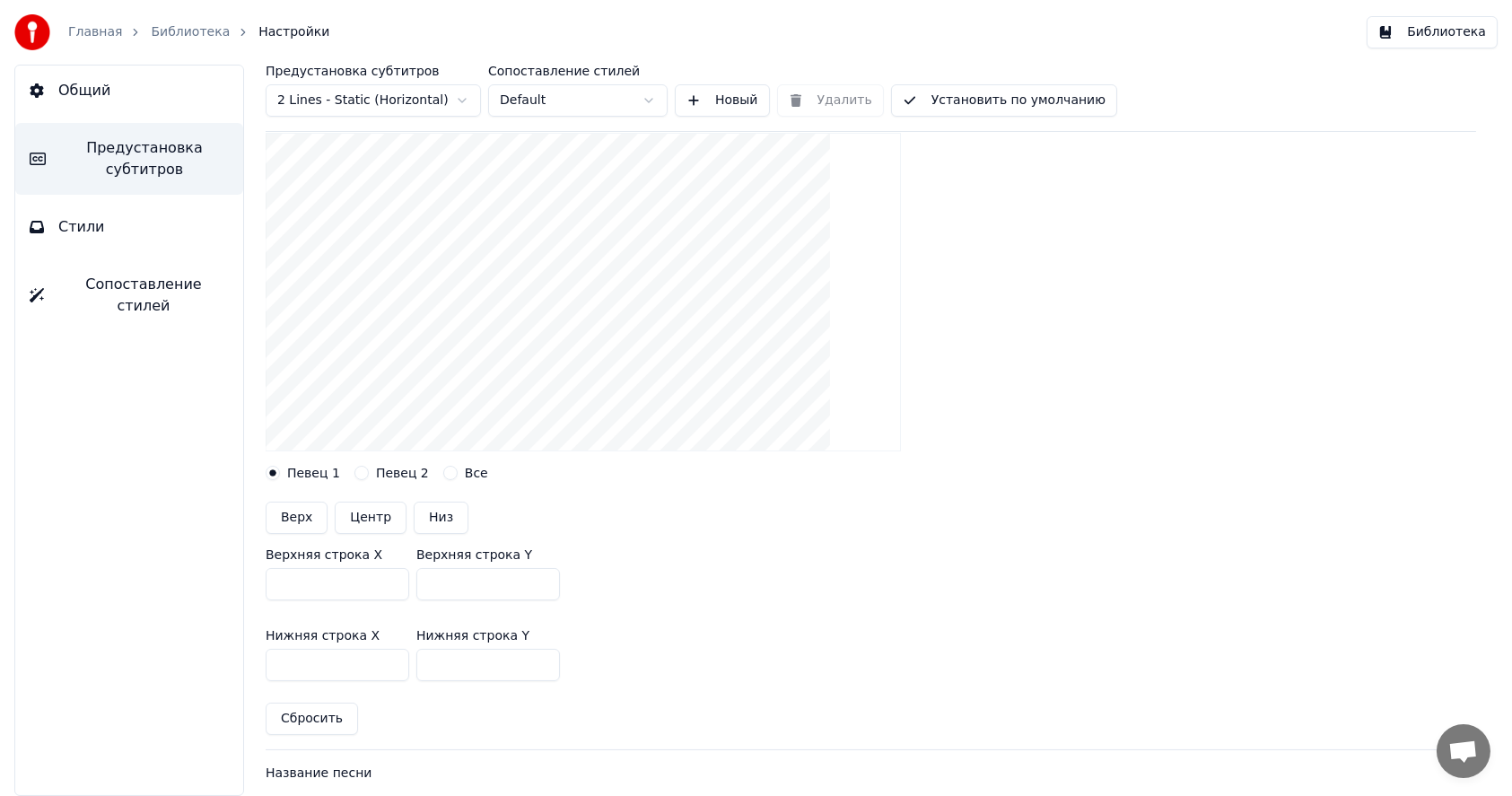
scroll to position [180, 0]
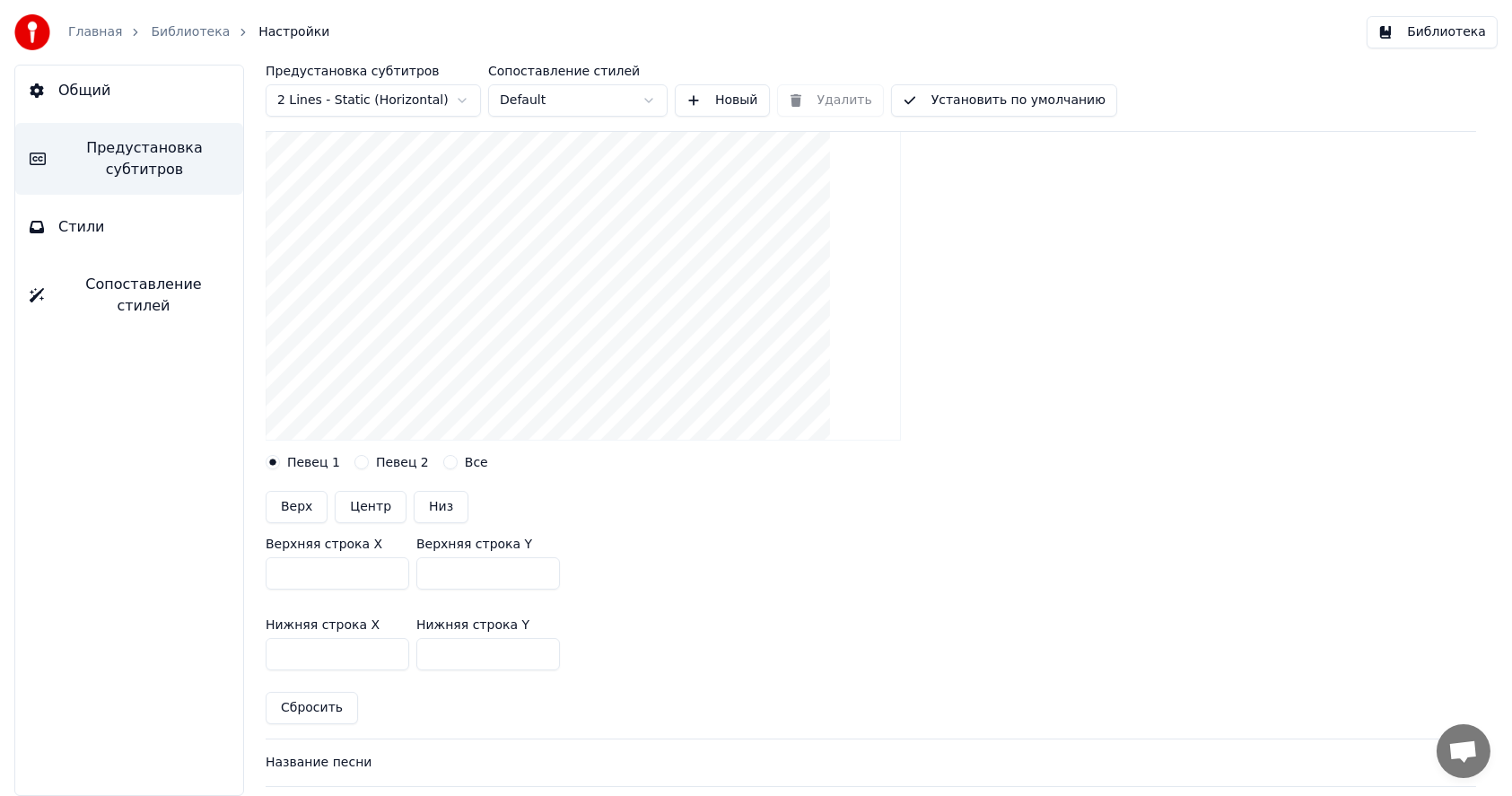
click at [354, 507] on button "Центр" at bounding box center [370, 506] width 71 height 32
type input "***"
click at [300, 511] on button "Верх" at bounding box center [297, 506] width 62 height 32
type input "***"
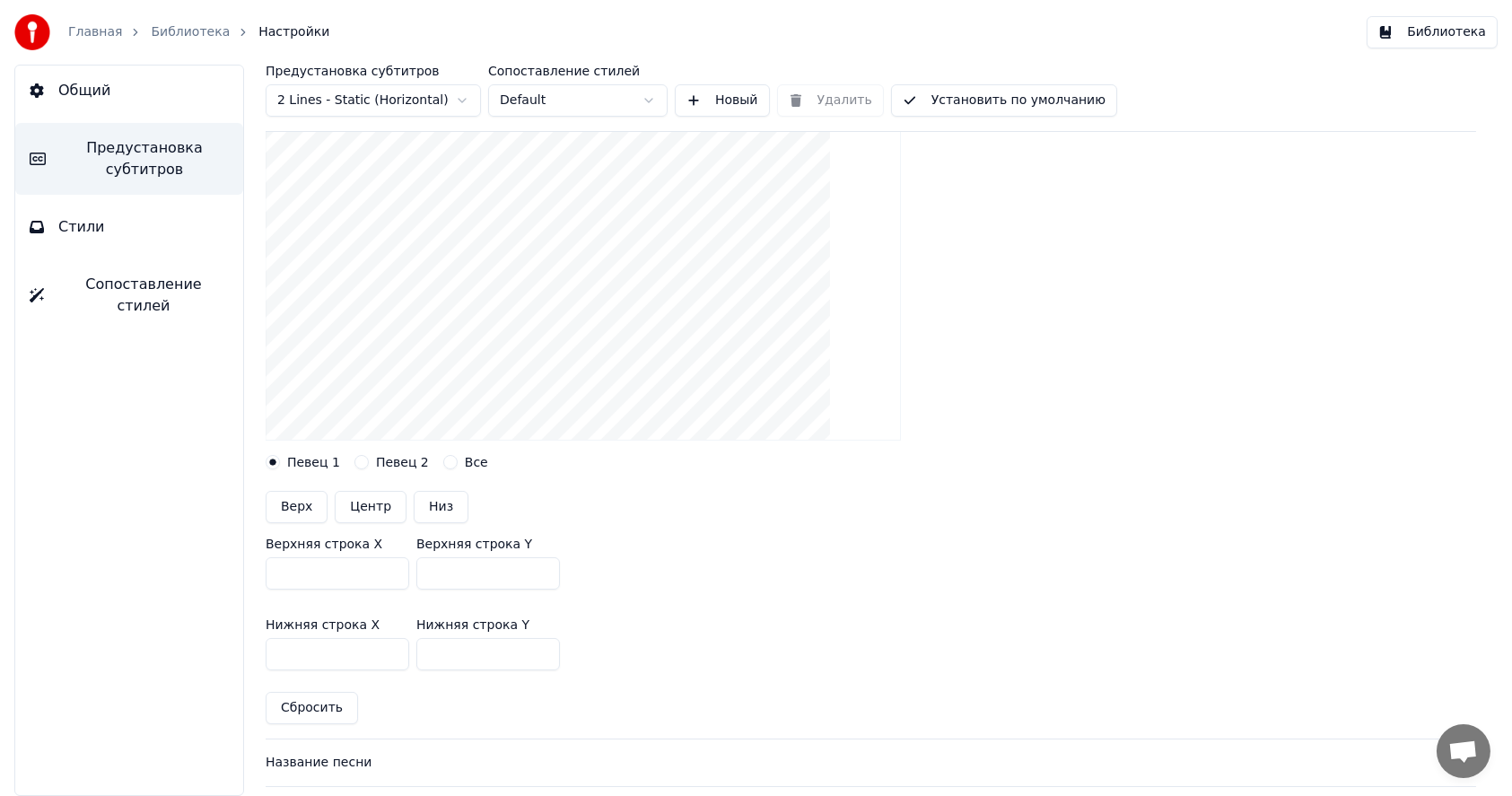
type input "***"
click at [433, 505] on button "Низ" at bounding box center [441, 506] width 55 height 32
type input "***"
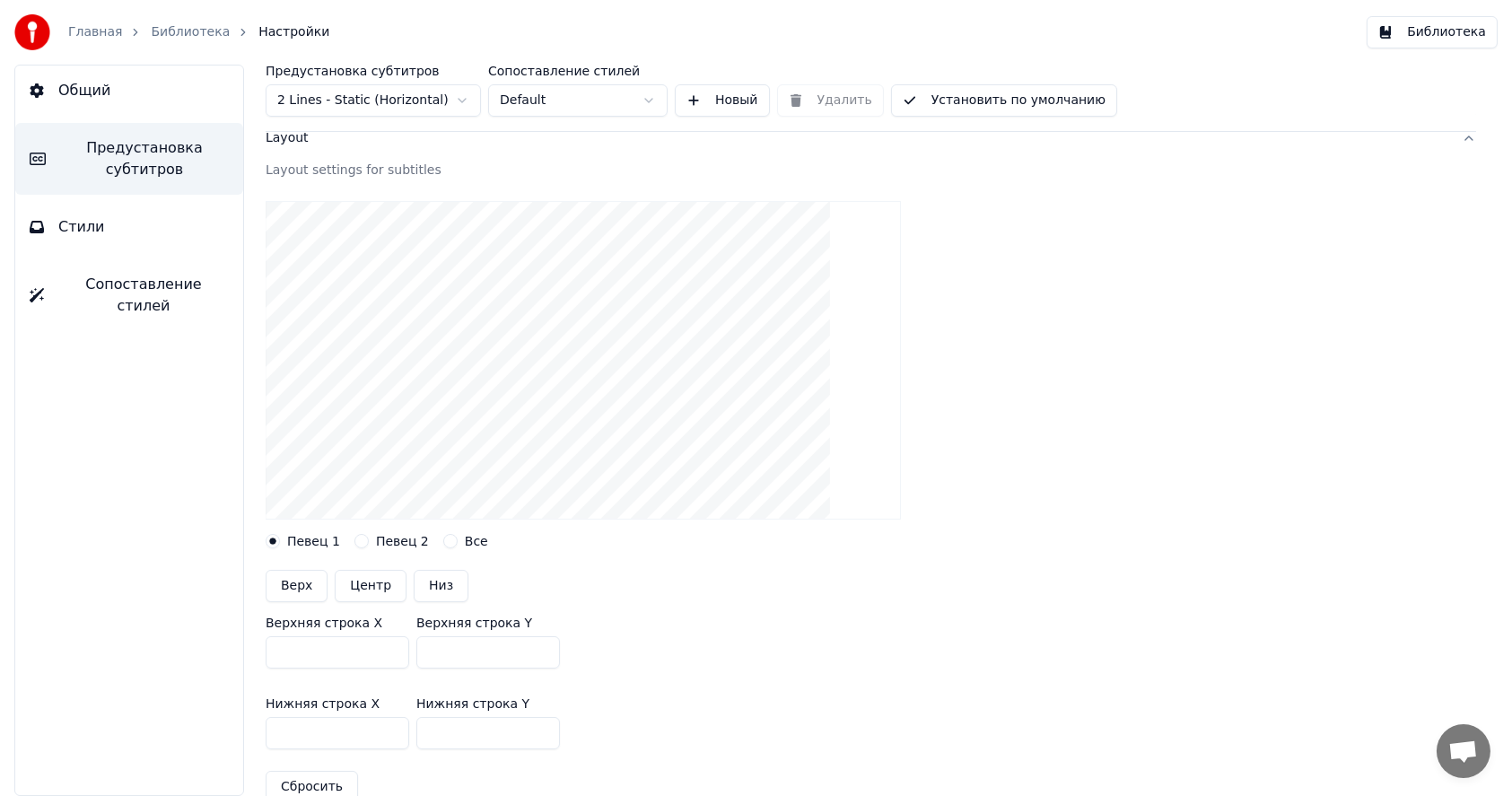
scroll to position [90, 0]
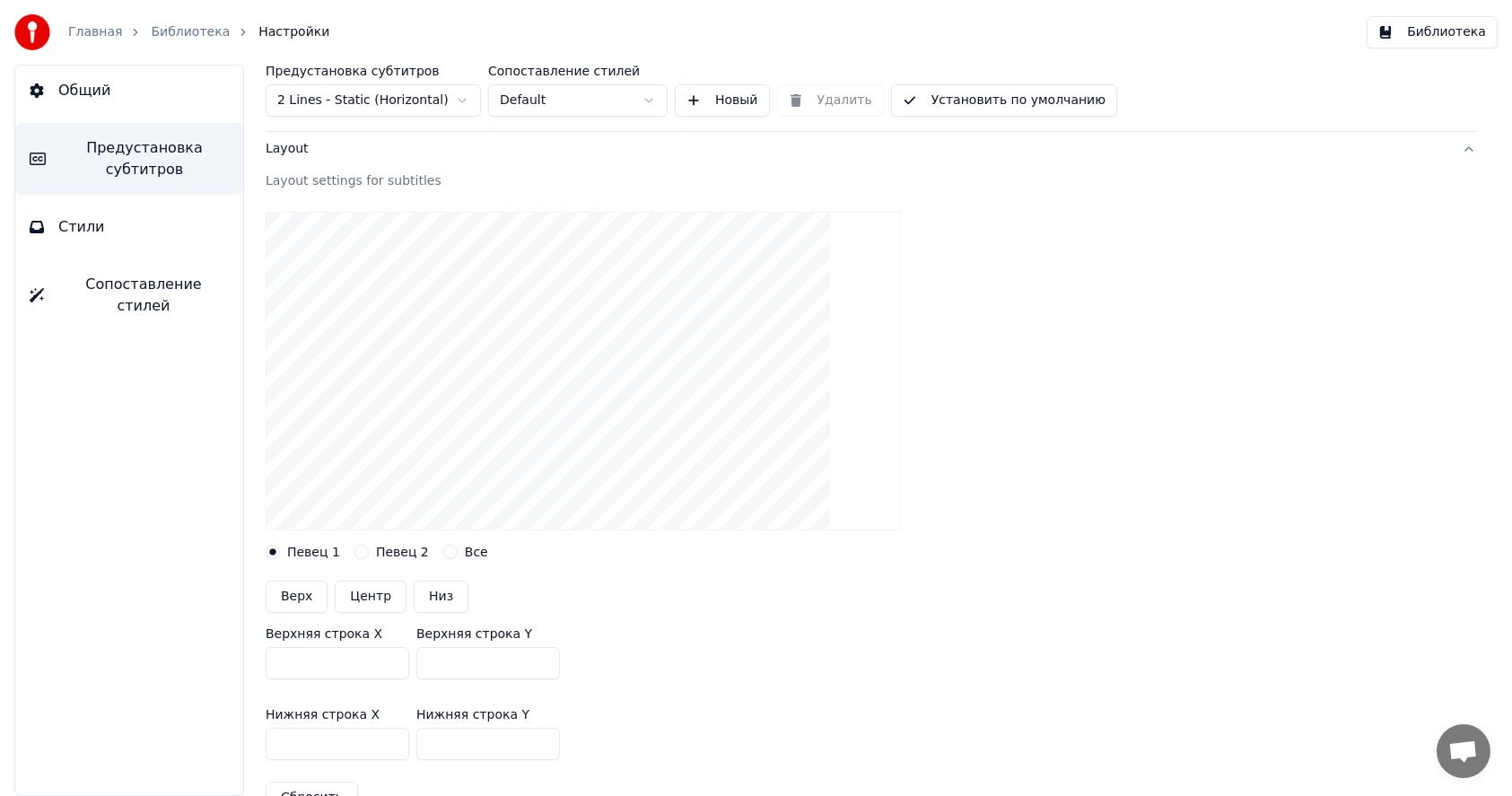
click at [423, 105] on html "Главная Библиотека Настройки Библиотека Общий Предустановка субтитров Стили Соп…" at bounding box center [756, 398] width 1512 height 796
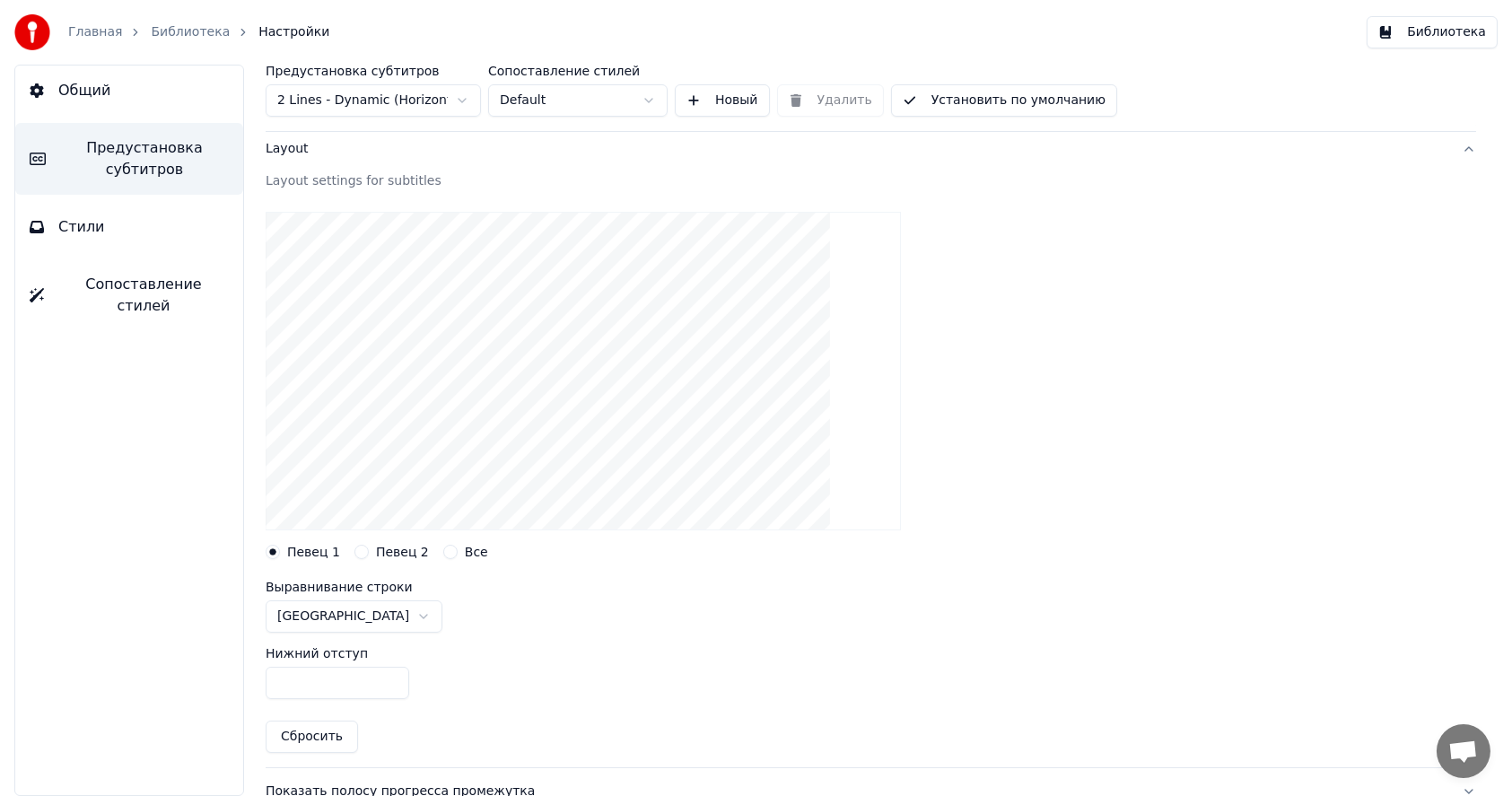
click at [432, 102] on html "Главная Библиотека Настройки Библиотека Общий Предустановка субтитров Стили Соп…" at bounding box center [756, 398] width 1512 height 796
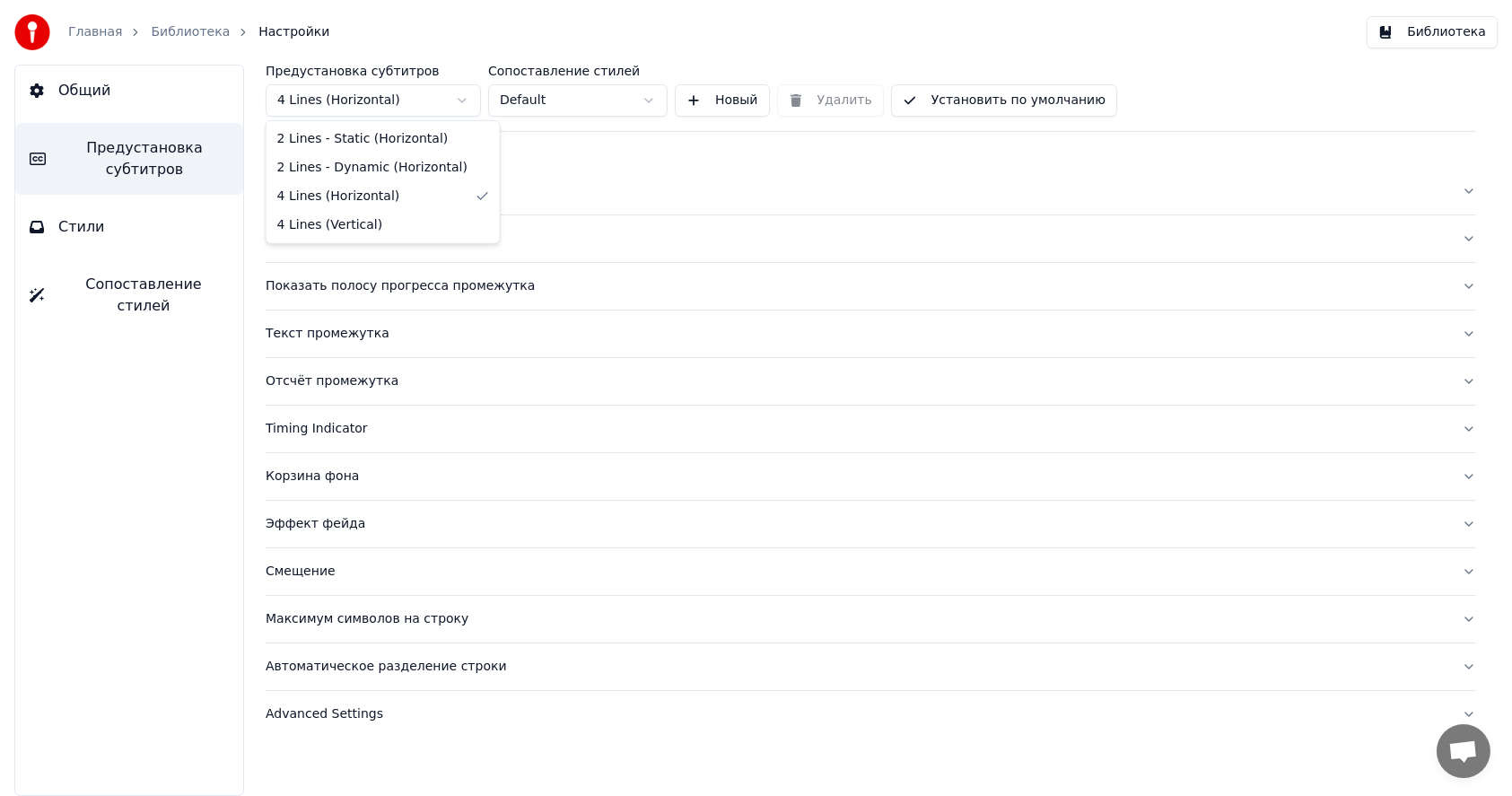
click at [422, 101] on html "Главная Библиотека Настройки Библиотека Общий Предустановка субтитров Стили Соп…" at bounding box center [756, 398] width 1512 height 796
click at [428, 107] on html "Главная Библиотека Настройки Библиотека Общий Предустановка субтитров Стили Соп…" at bounding box center [756, 398] width 1512 height 796
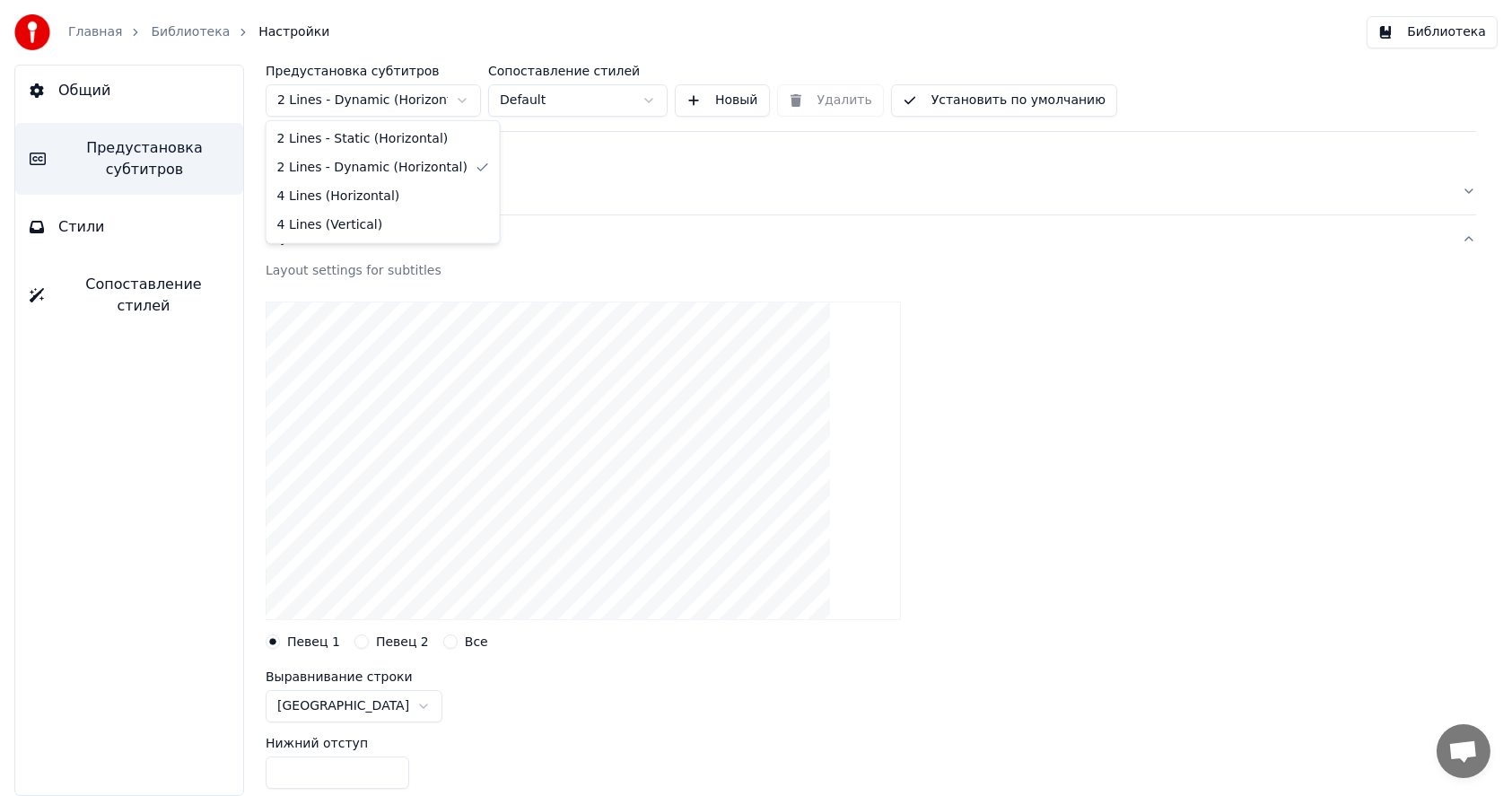
click at [404, 99] on html "Главная Библиотека Настройки Библиотека Общий Предустановка субтитров Стили Соп…" at bounding box center [756, 398] width 1512 height 796
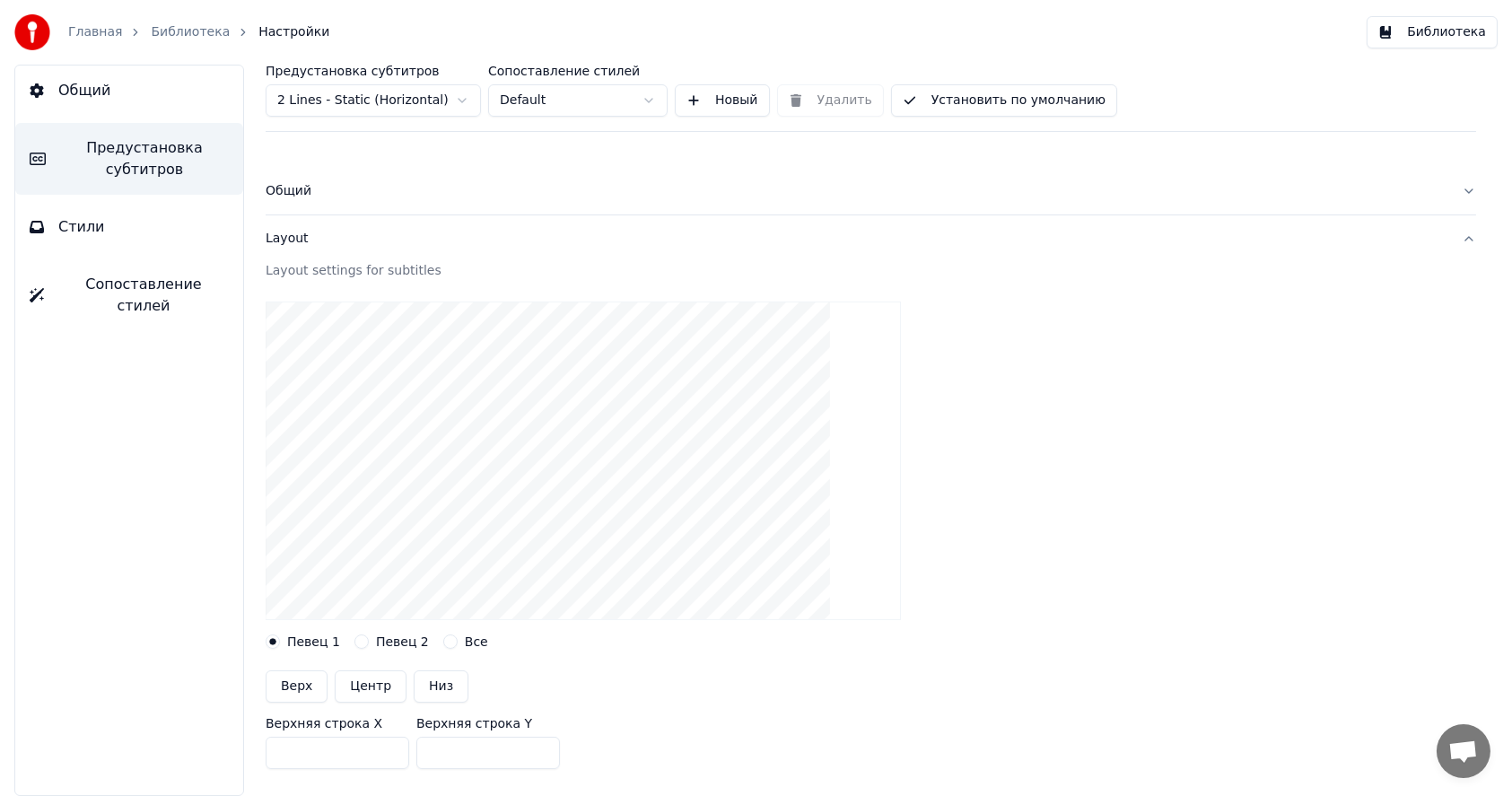
click at [612, 99] on html "Главная Библиотека Настройки Библиотека Общий Предустановка субтитров Стили Соп…" at bounding box center [756, 398] width 1512 height 796
click at [595, 104] on html "Главная Библиотека Настройки Библиотека Общий Предустановка субтитров Стили Соп…" at bounding box center [756, 398] width 1512 height 796
click at [298, 237] on div "Layout" at bounding box center [856, 239] width 1182 height 18
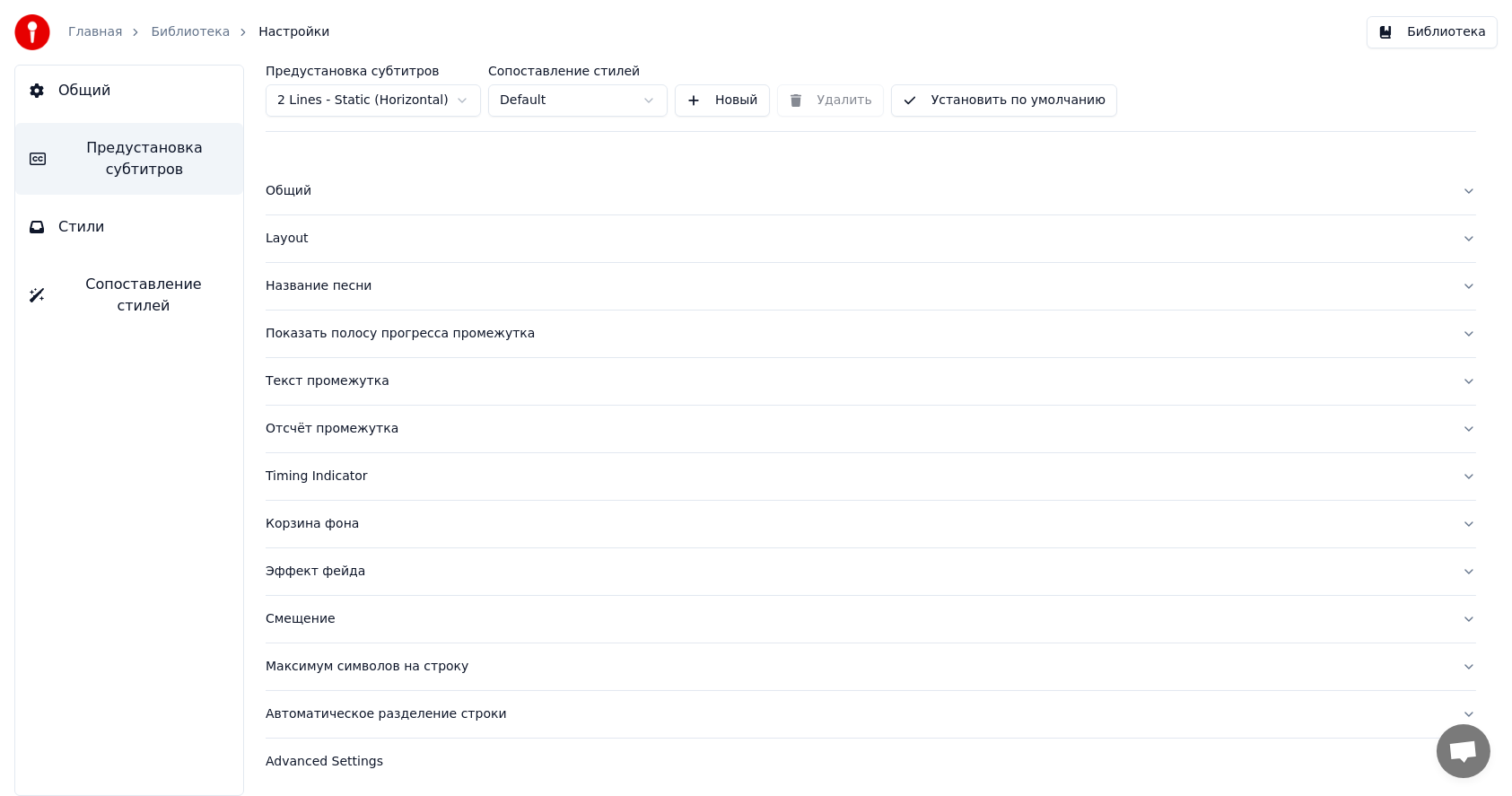
click at [298, 237] on div "Layout" at bounding box center [856, 239] width 1182 height 18
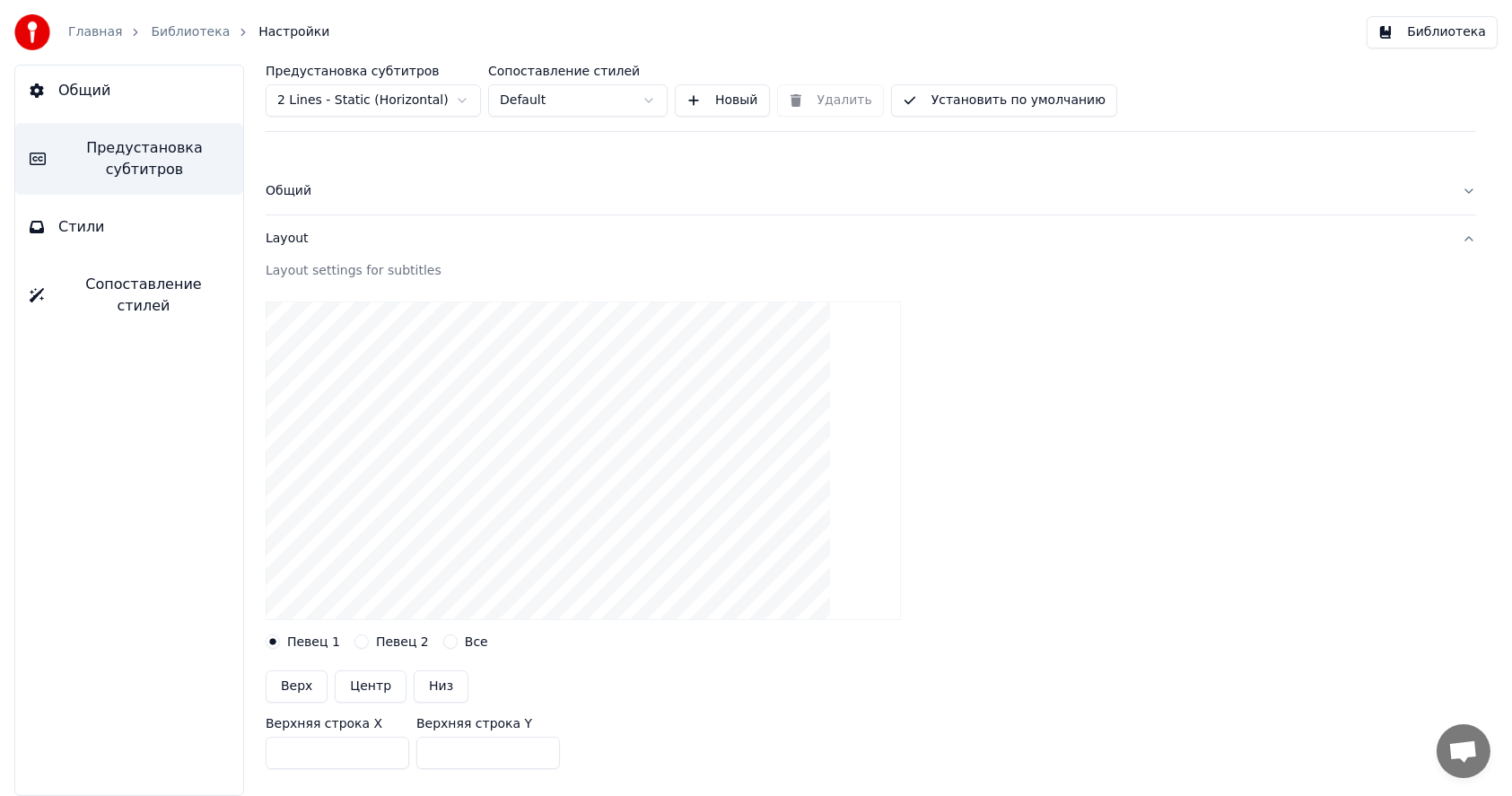
click at [298, 236] on div "Layout" at bounding box center [856, 239] width 1182 height 18
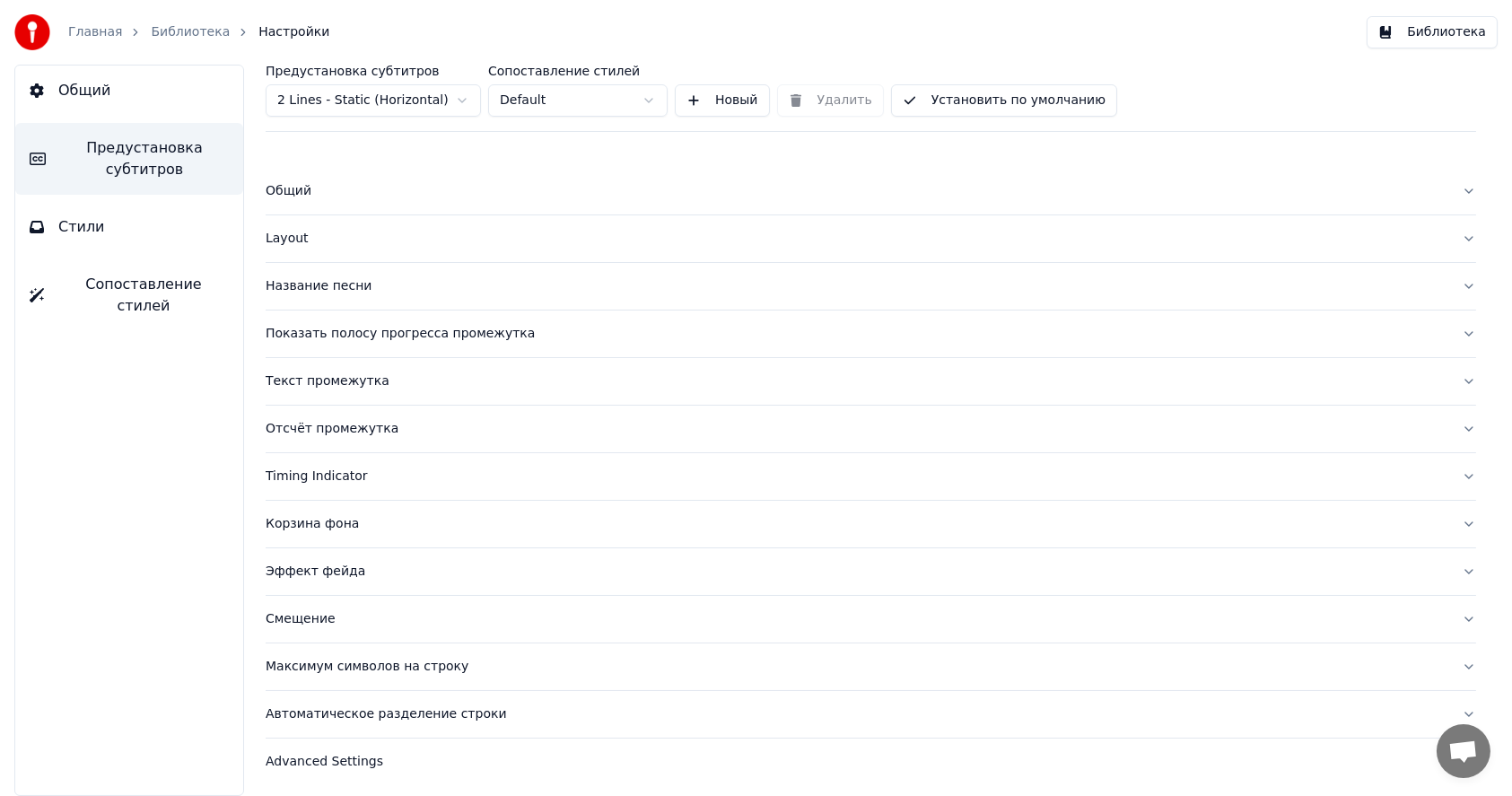
click at [300, 191] on div "Общий" at bounding box center [856, 191] width 1182 height 18
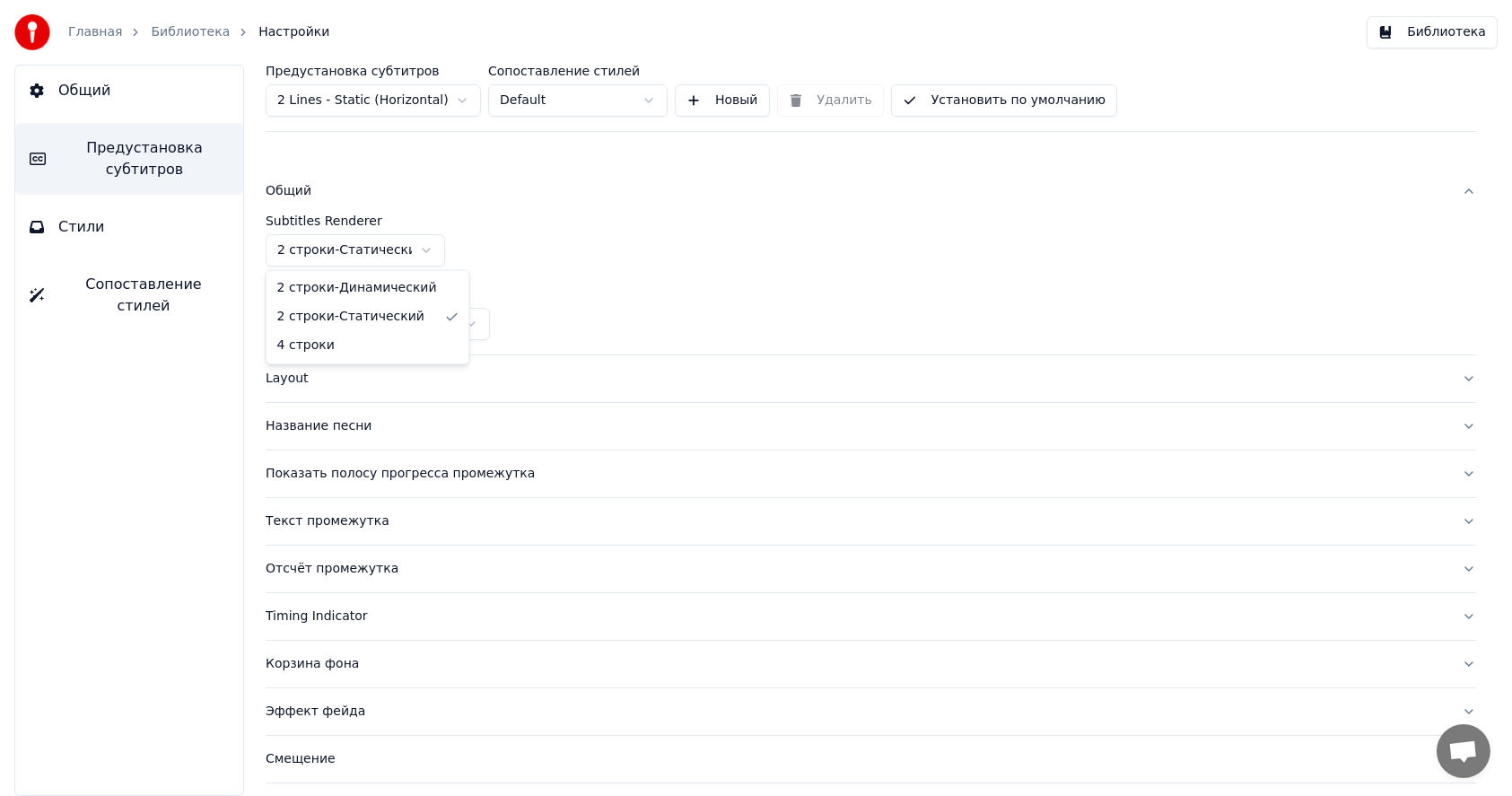
click at [334, 247] on html "Главная Библиотека Настройки Библиотека Общий Предустановка субтитров Стили Соп…" at bounding box center [756, 398] width 1512 height 796
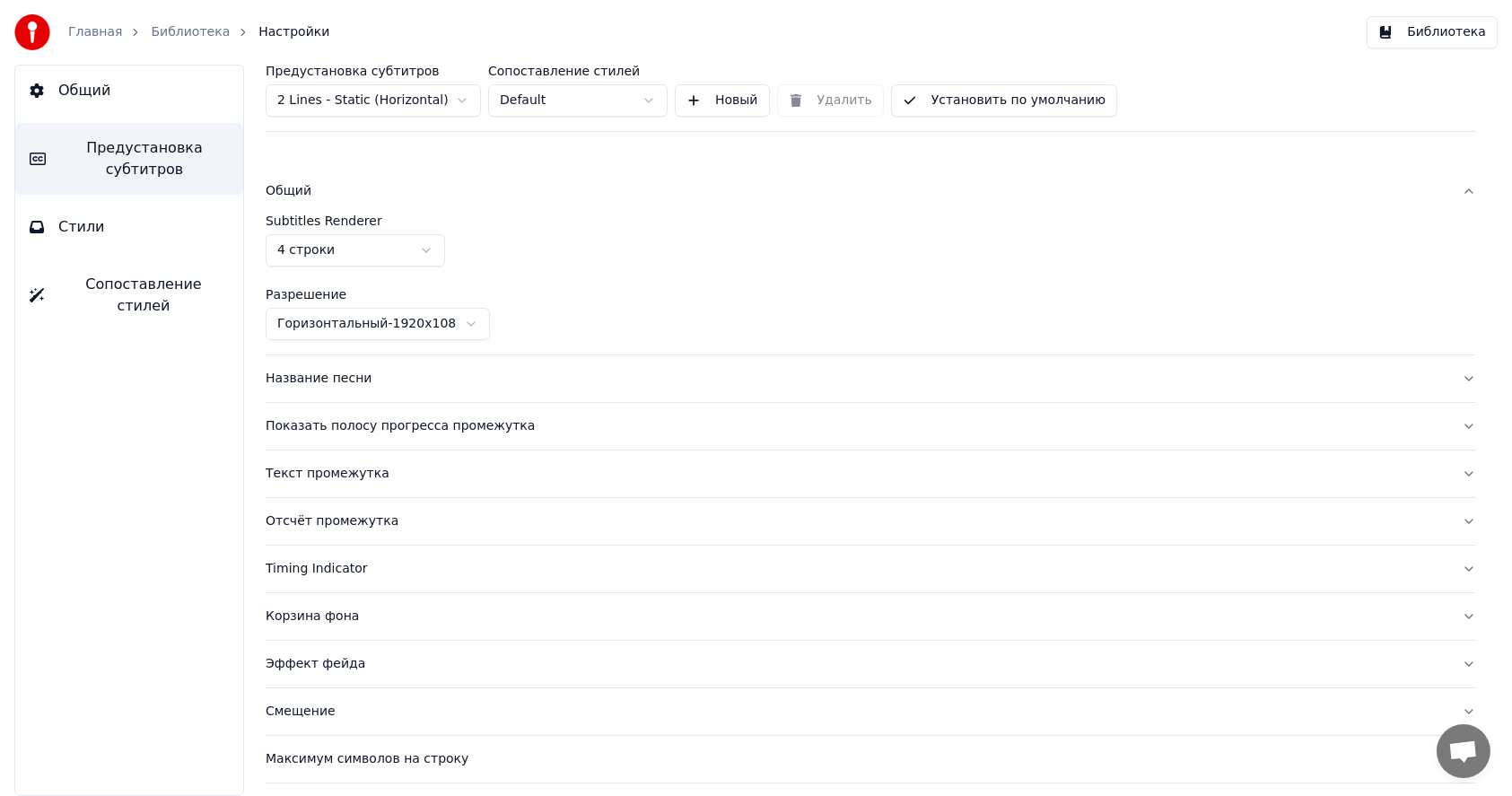
click at [358, 327] on html "Главная Библиотека Настройки Библиотека Общий Предустановка субтитров Стили Соп…" at bounding box center [756, 398] width 1512 height 796
click at [313, 294] on label "Разрешение" at bounding box center [870, 294] width 1211 height 13
click at [328, 254] on html "Главная Библиотека Настройки Библиотека Общий Предустановка субтитров Стили Соп…" at bounding box center [756, 398] width 1512 height 796
click at [303, 374] on div "Layout" at bounding box center [856, 379] width 1182 height 18
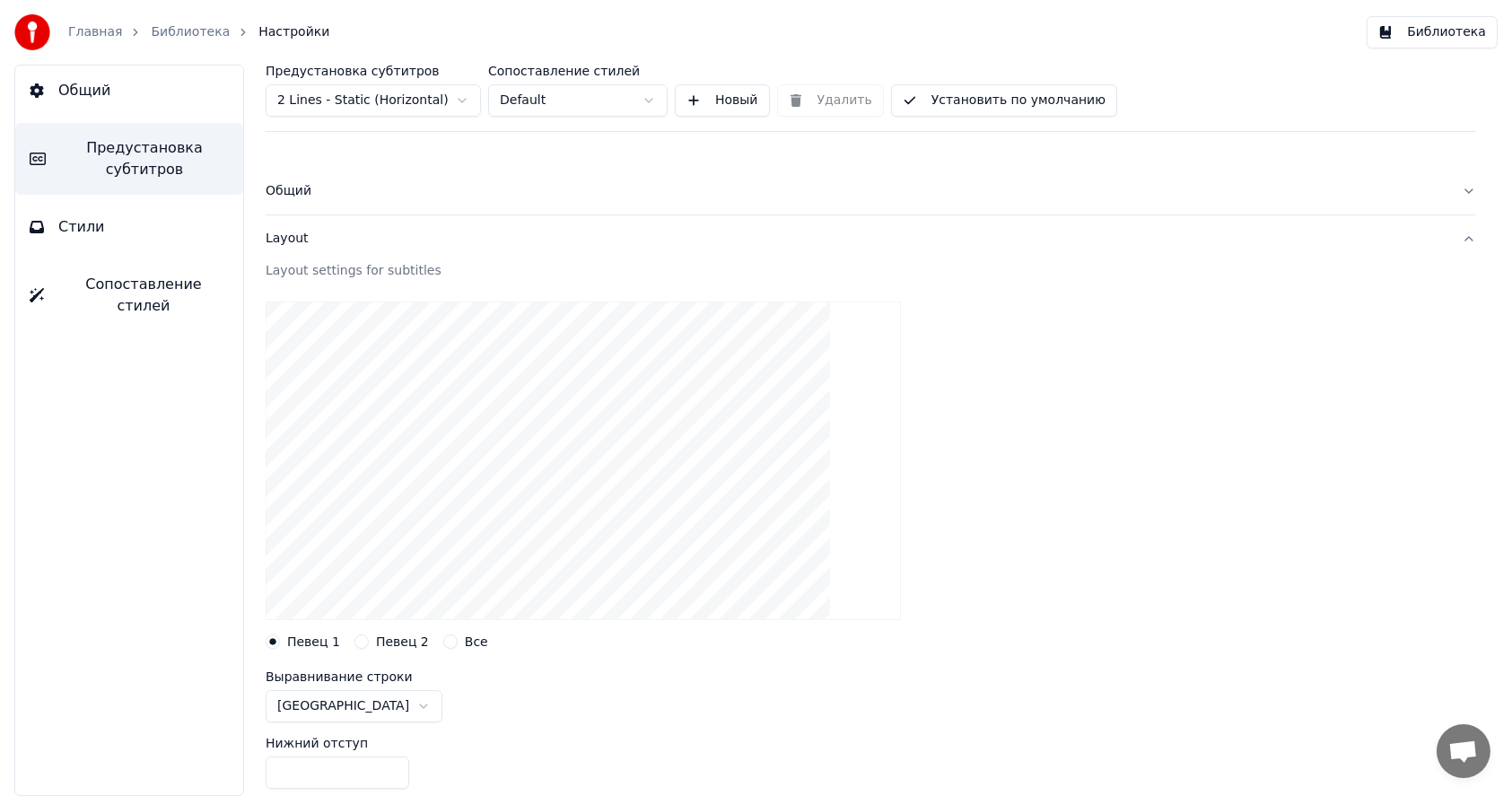
click at [300, 190] on div "Общий" at bounding box center [856, 191] width 1182 height 18
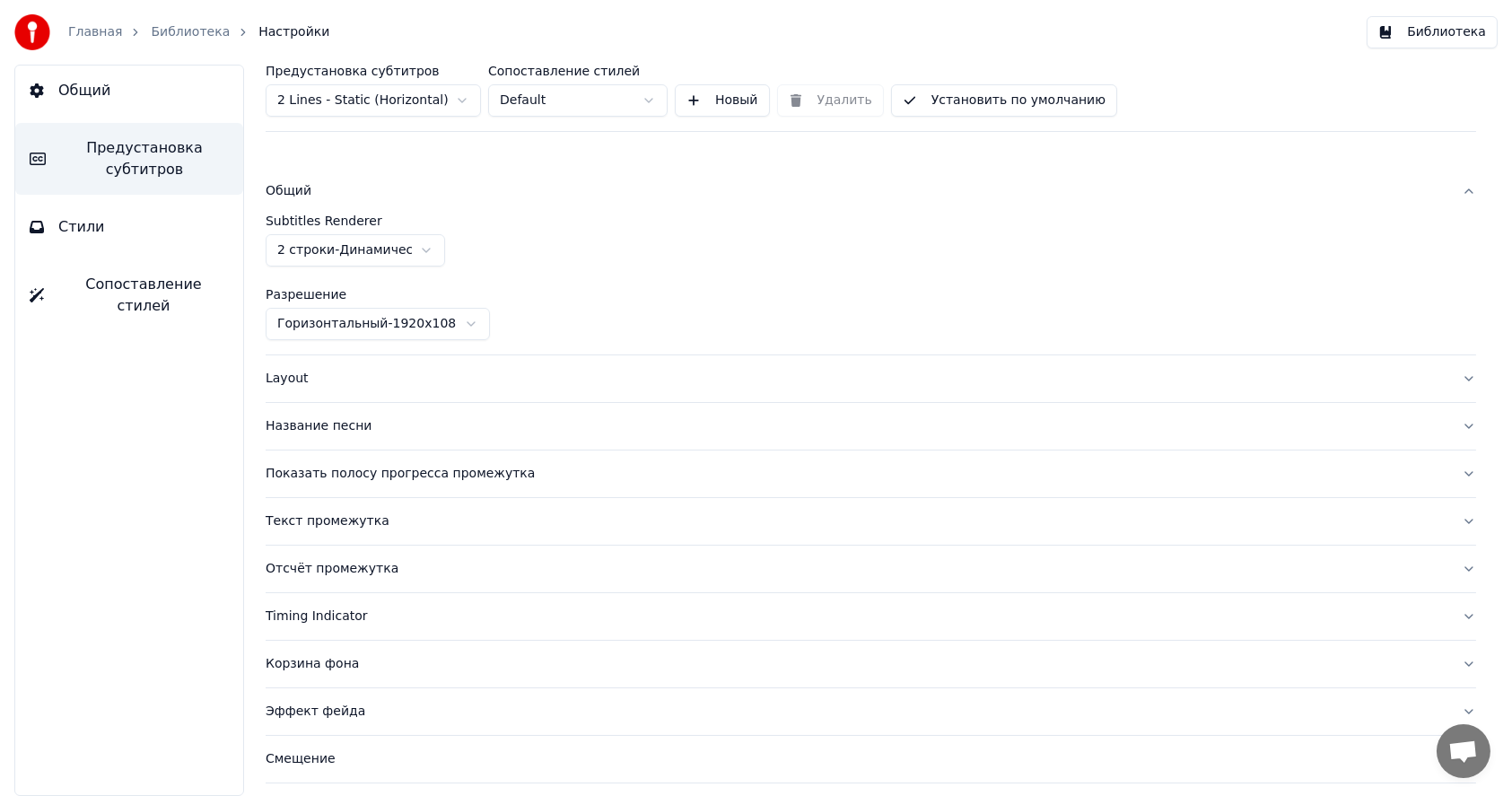
click at [350, 251] on html "Главная Библиотека Настройки Библиотека Общий Предустановка субтитров Стили Соп…" at bounding box center [756, 398] width 1512 height 796
click at [412, 95] on html "Главная Библиотека Настройки Библиотека Общий Предустановка субтитров Стили Соп…" at bounding box center [756, 398] width 1512 height 796
click at [439, 107] on html "Главная Библиотека Настройки Библиотека Общий Предустановка субтитров Стили Соп…" at bounding box center [756, 398] width 1512 height 796
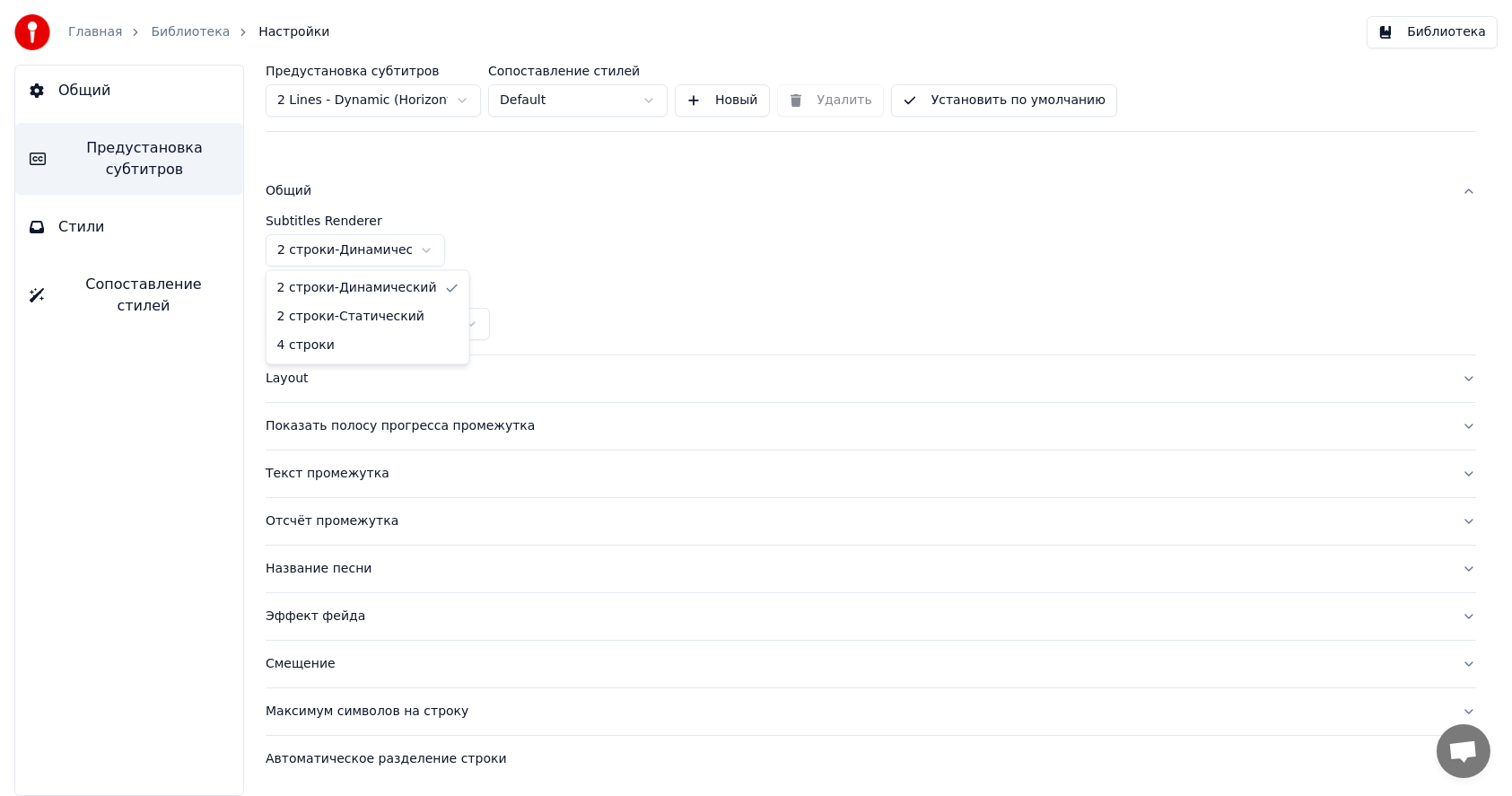
click at [391, 251] on html "Главная Библиотека Настройки Библиотека Общий Предустановка субтитров Стили Соп…" at bounding box center [756, 398] width 1512 height 796
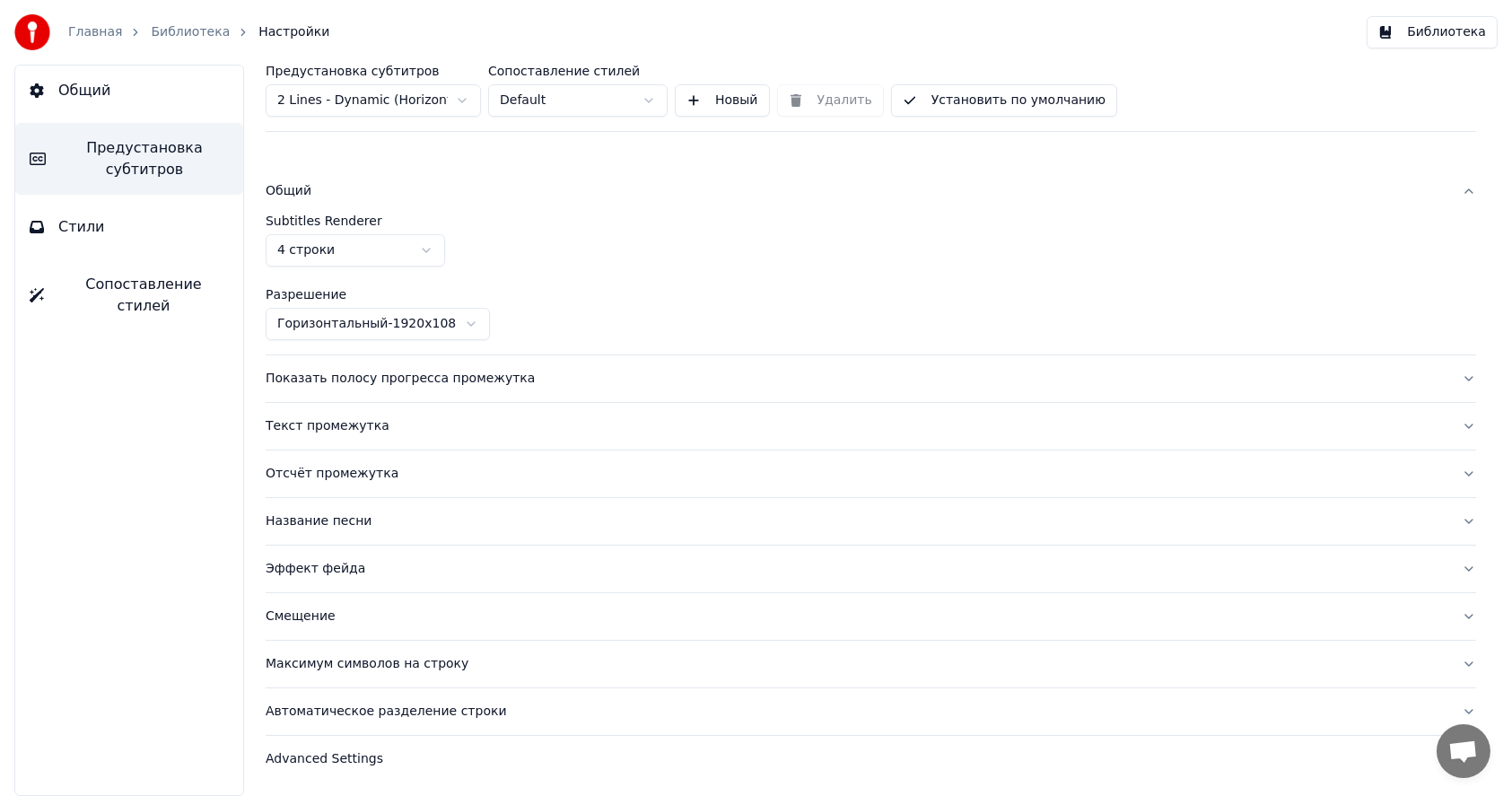
click at [340, 375] on div "Показать полосу прогресса промежутка" at bounding box center [856, 379] width 1182 height 18
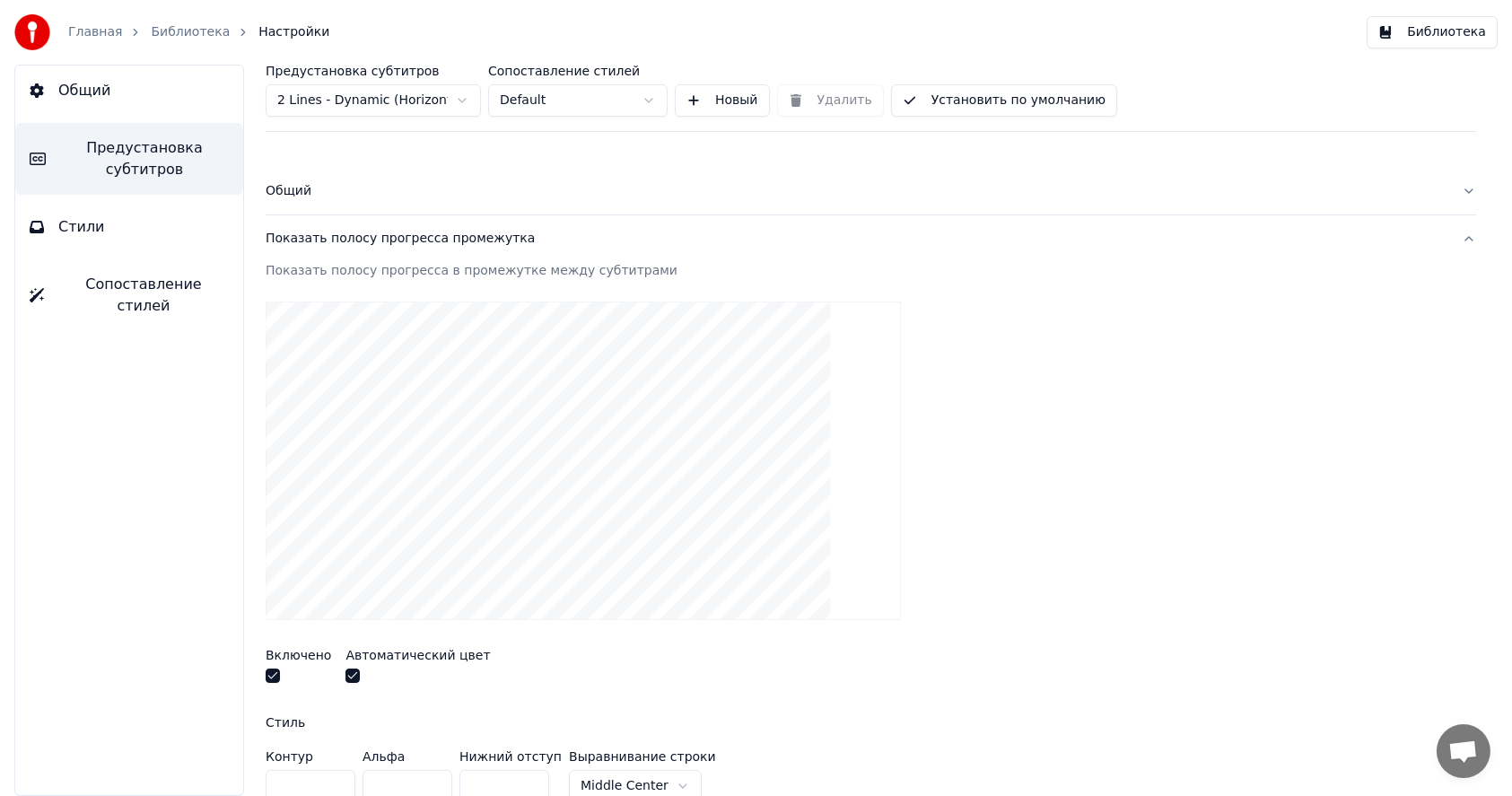
click at [349, 230] on div "Показать полосу прогресса промежутка" at bounding box center [856, 239] width 1182 height 18
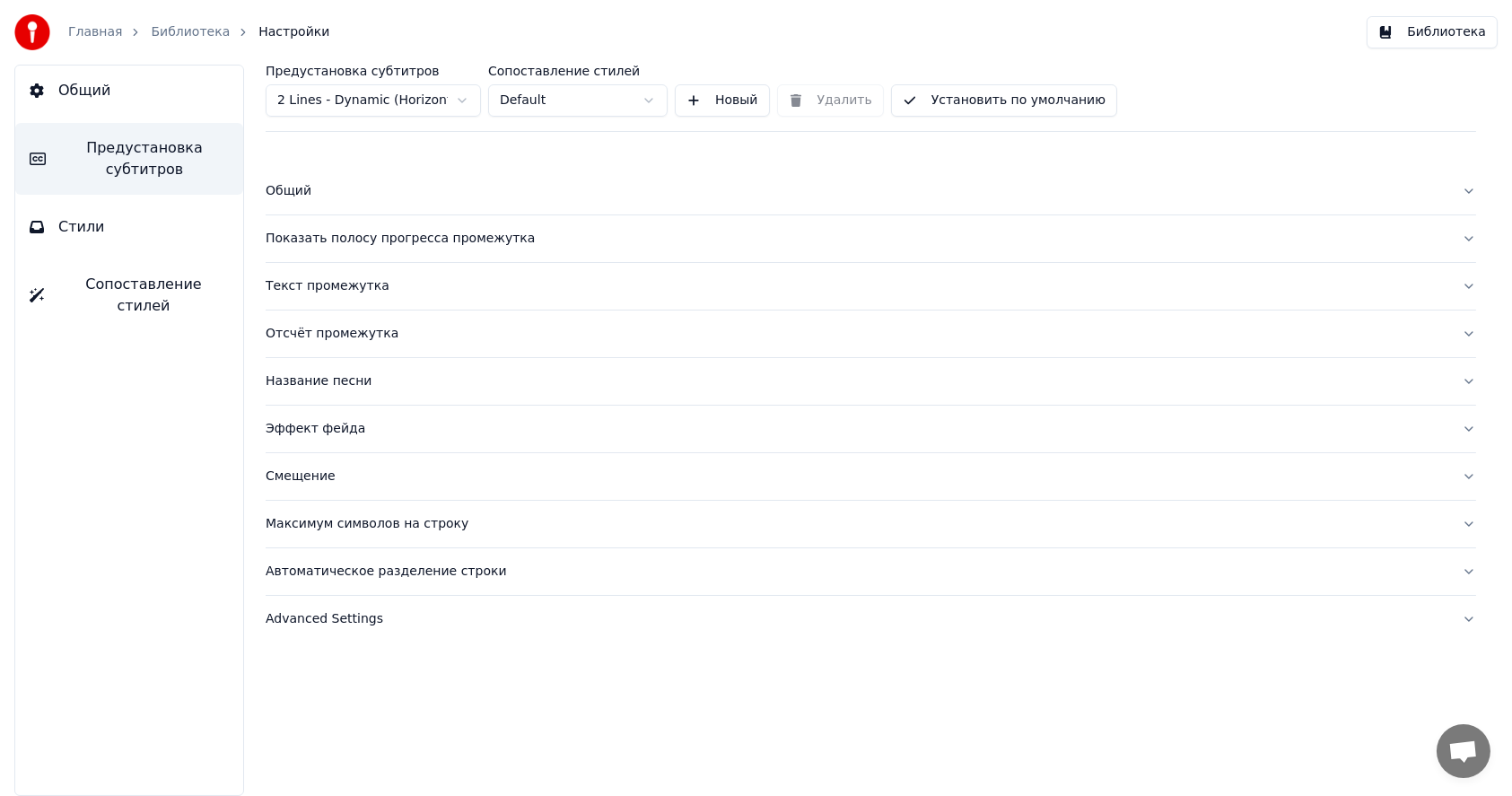
click at [308, 194] on div "Общий" at bounding box center [856, 191] width 1182 height 18
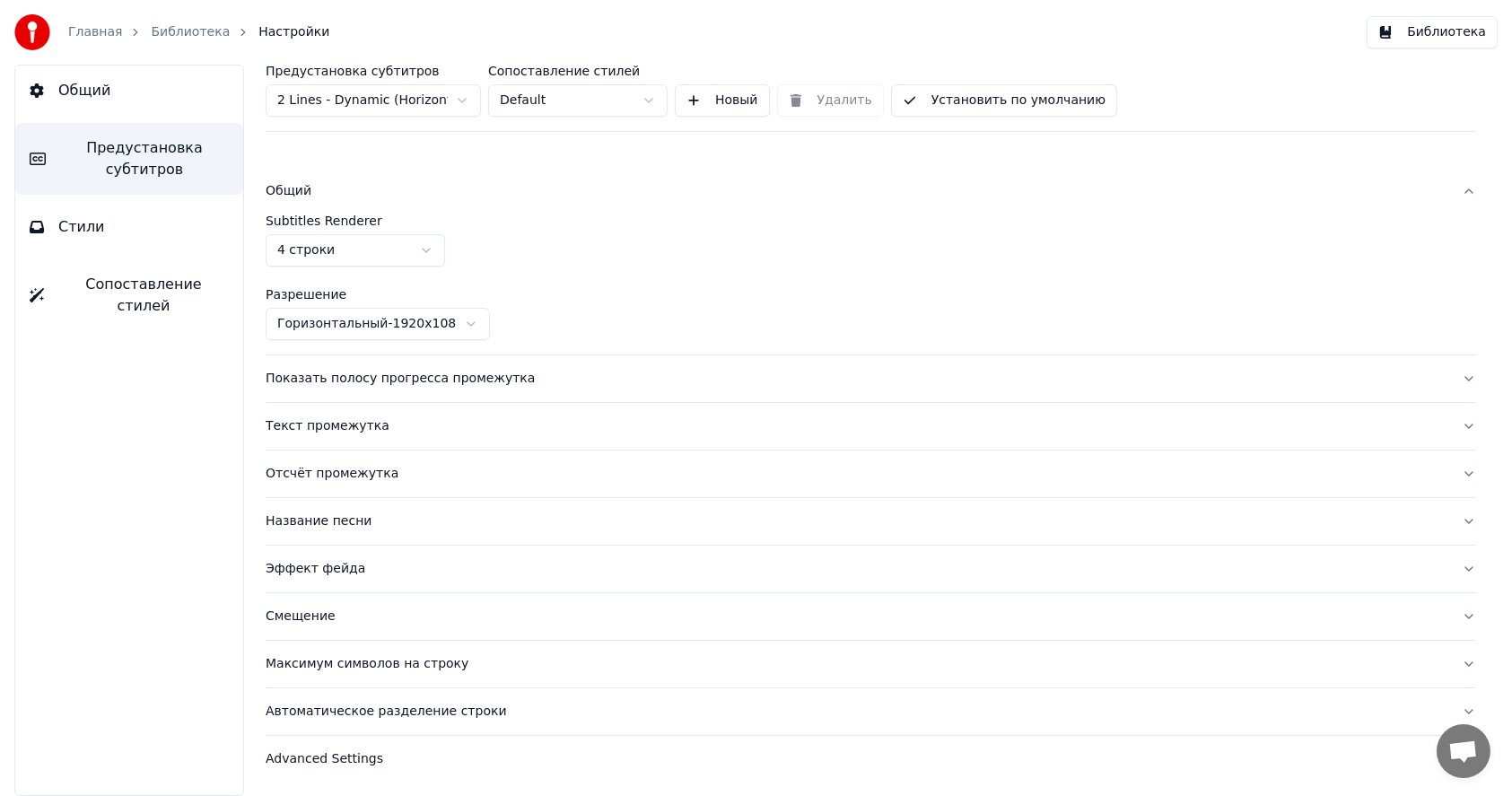
click at [376, 254] on html "Главная Библиотека Настройки Библиотека Общий Предустановка субтитров Стили Соп…" at bounding box center [756, 398] width 1512 height 796
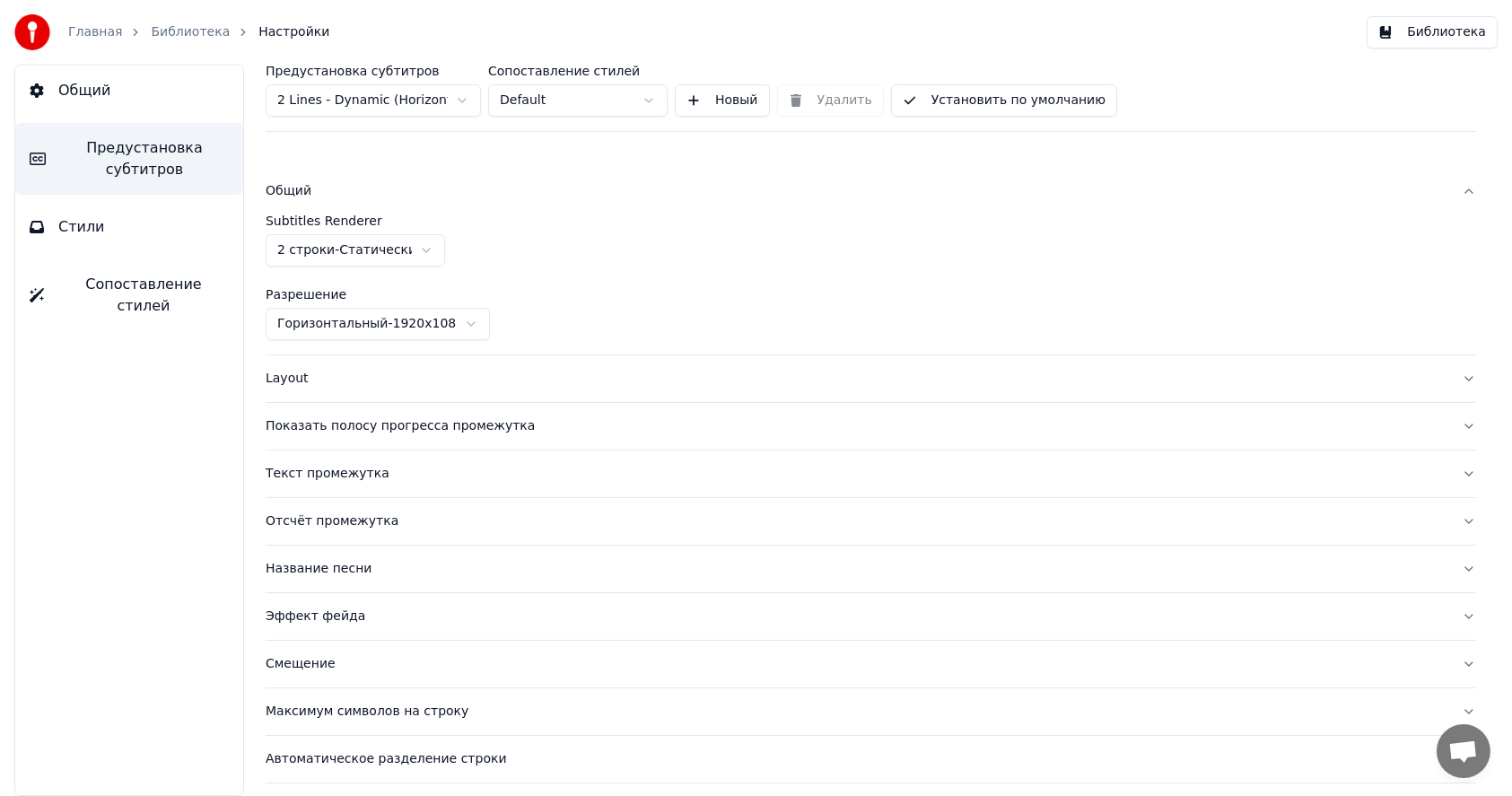
click at [374, 257] on html "Главная Библиотека Настройки Библиотека Общий Предустановка субтитров Стили Соп…" at bounding box center [756, 398] width 1512 height 796
click at [300, 193] on div "Общий" at bounding box center [856, 191] width 1182 height 18
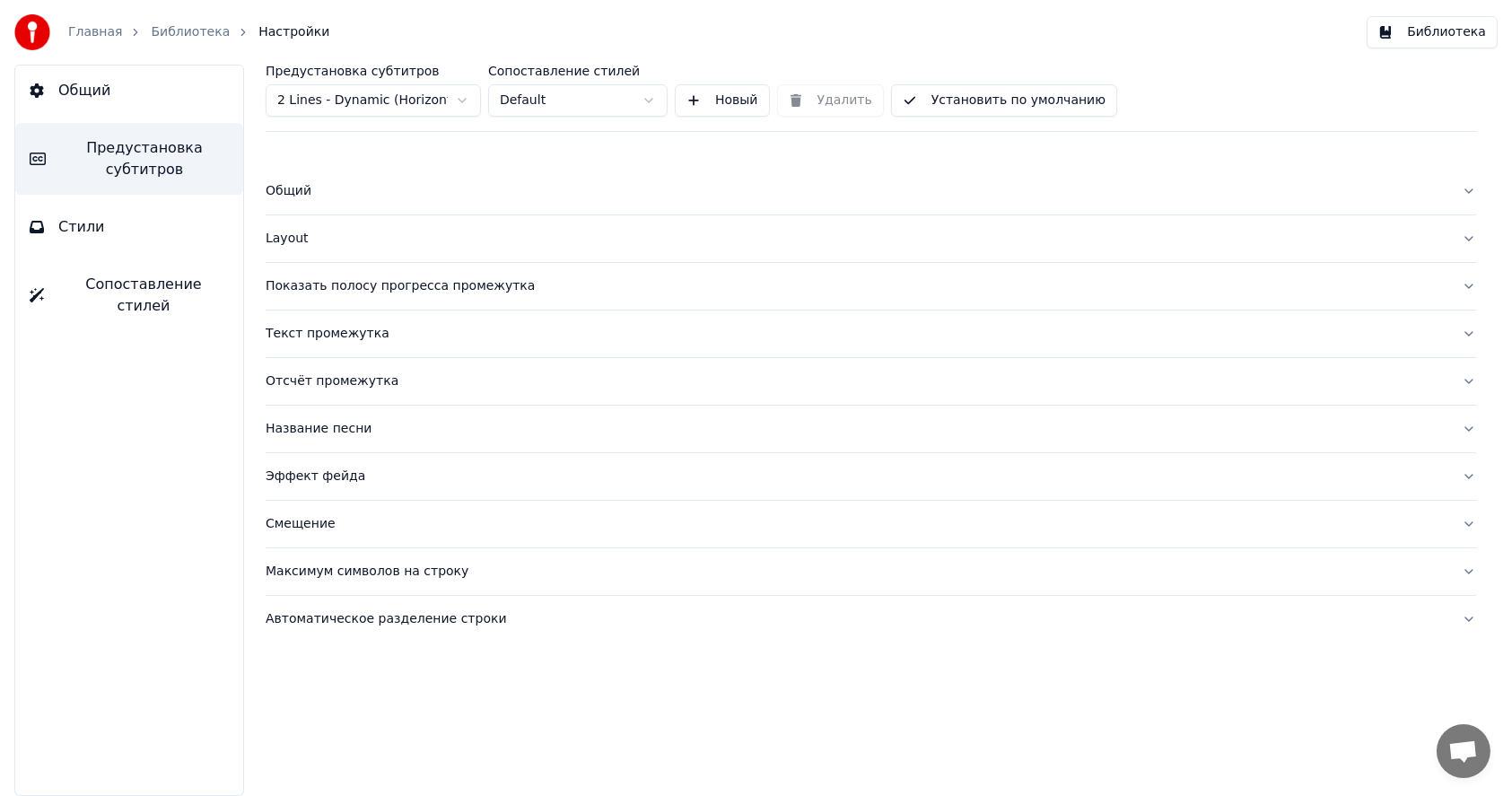
click at [297, 189] on div "Общий" at bounding box center [856, 191] width 1182 height 18
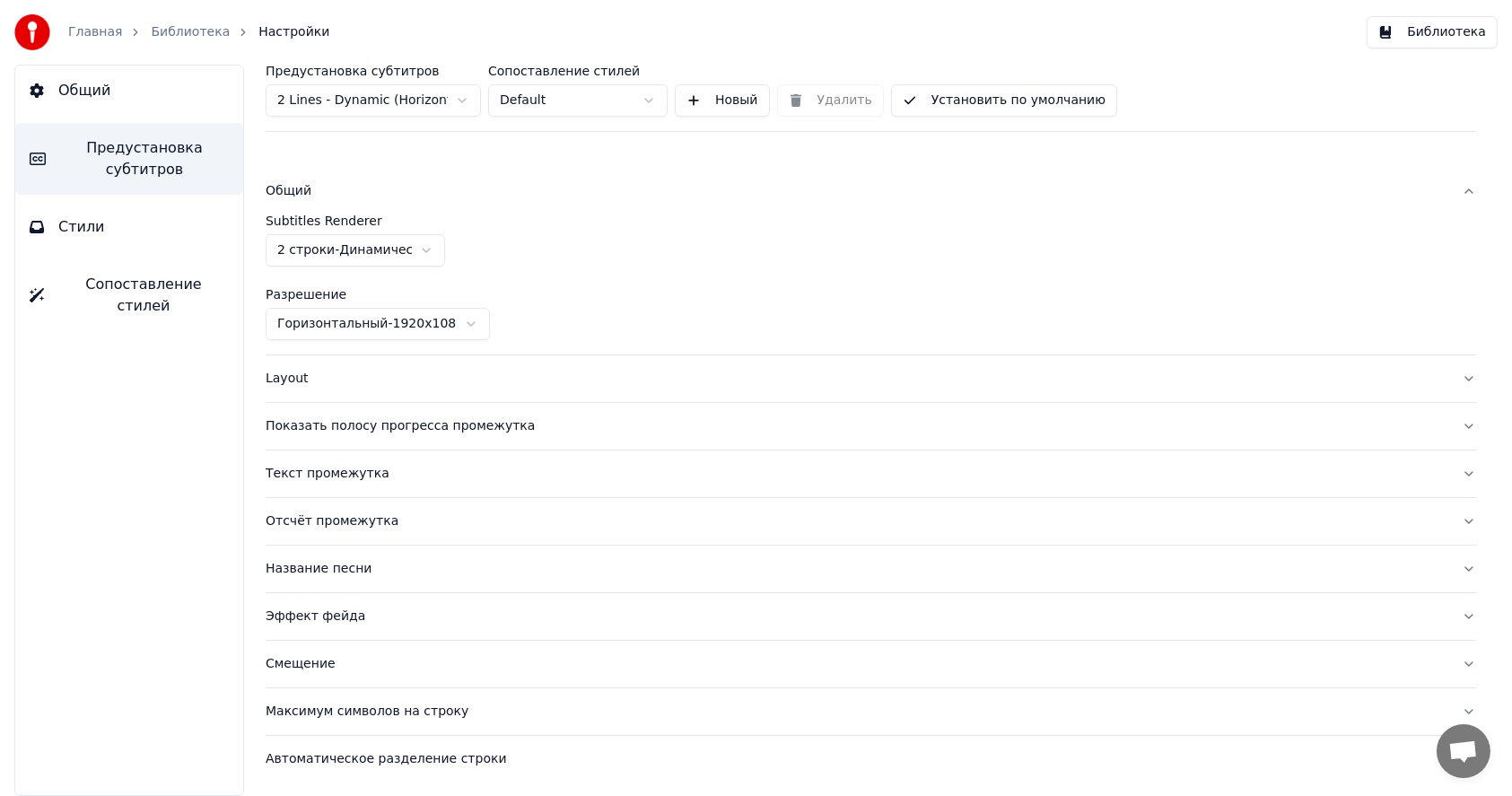
click at [297, 189] on div "Общий" at bounding box center [856, 191] width 1182 height 18
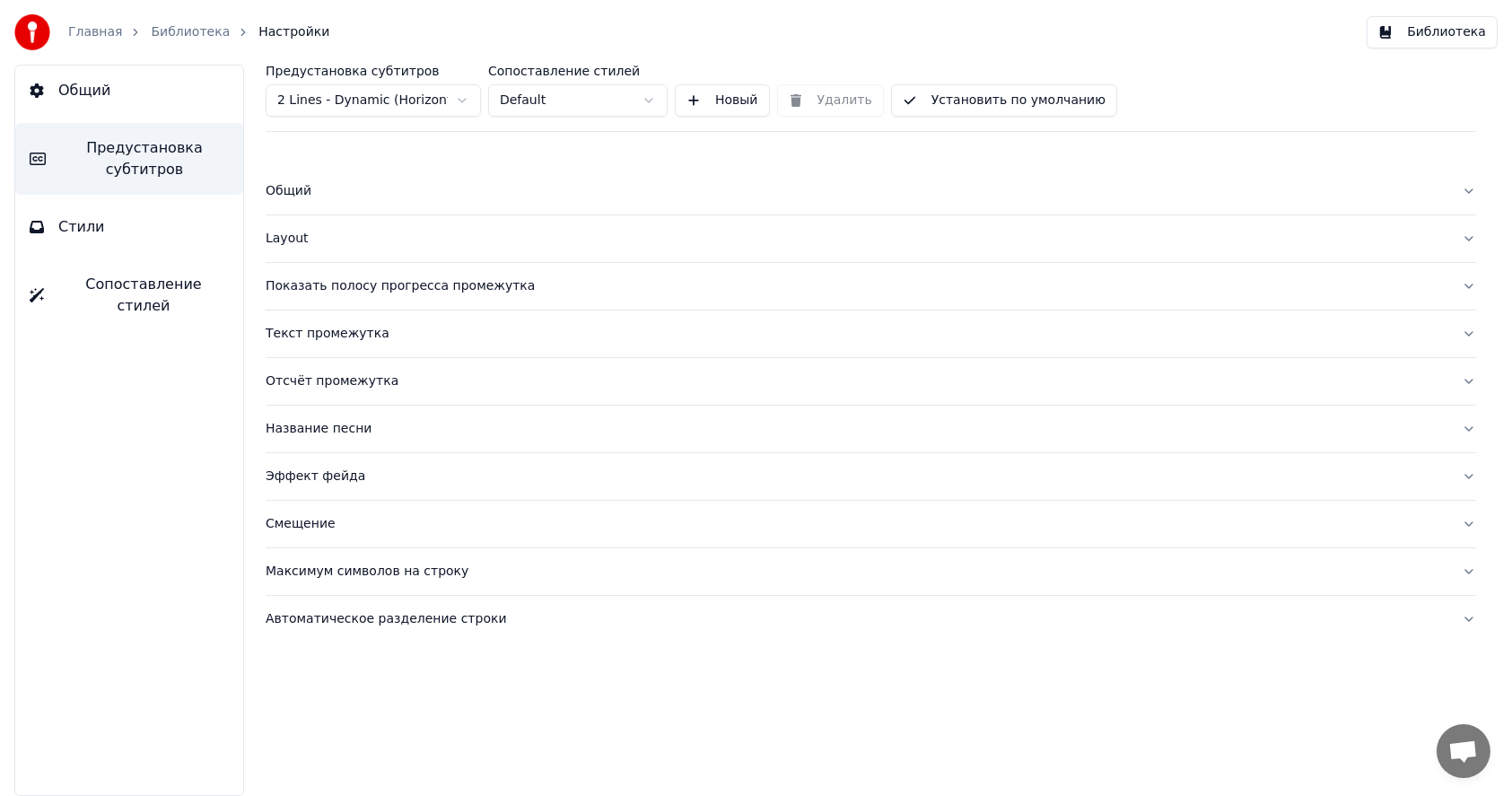
click at [293, 243] on div "Layout" at bounding box center [856, 239] width 1182 height 18
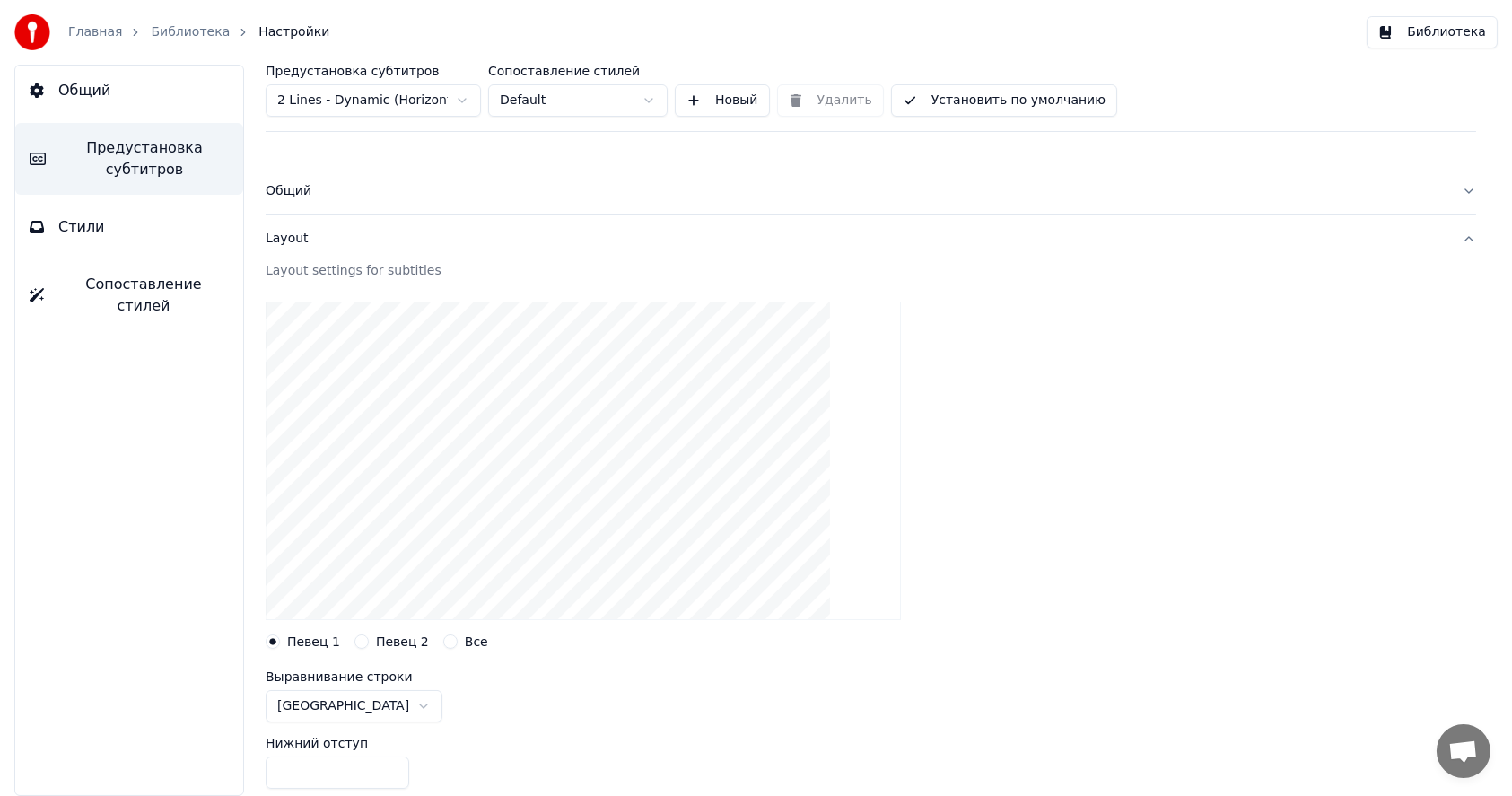
click at [294, 186] on div "Общий" at bounding box center [856, 191] width 1182 height 18
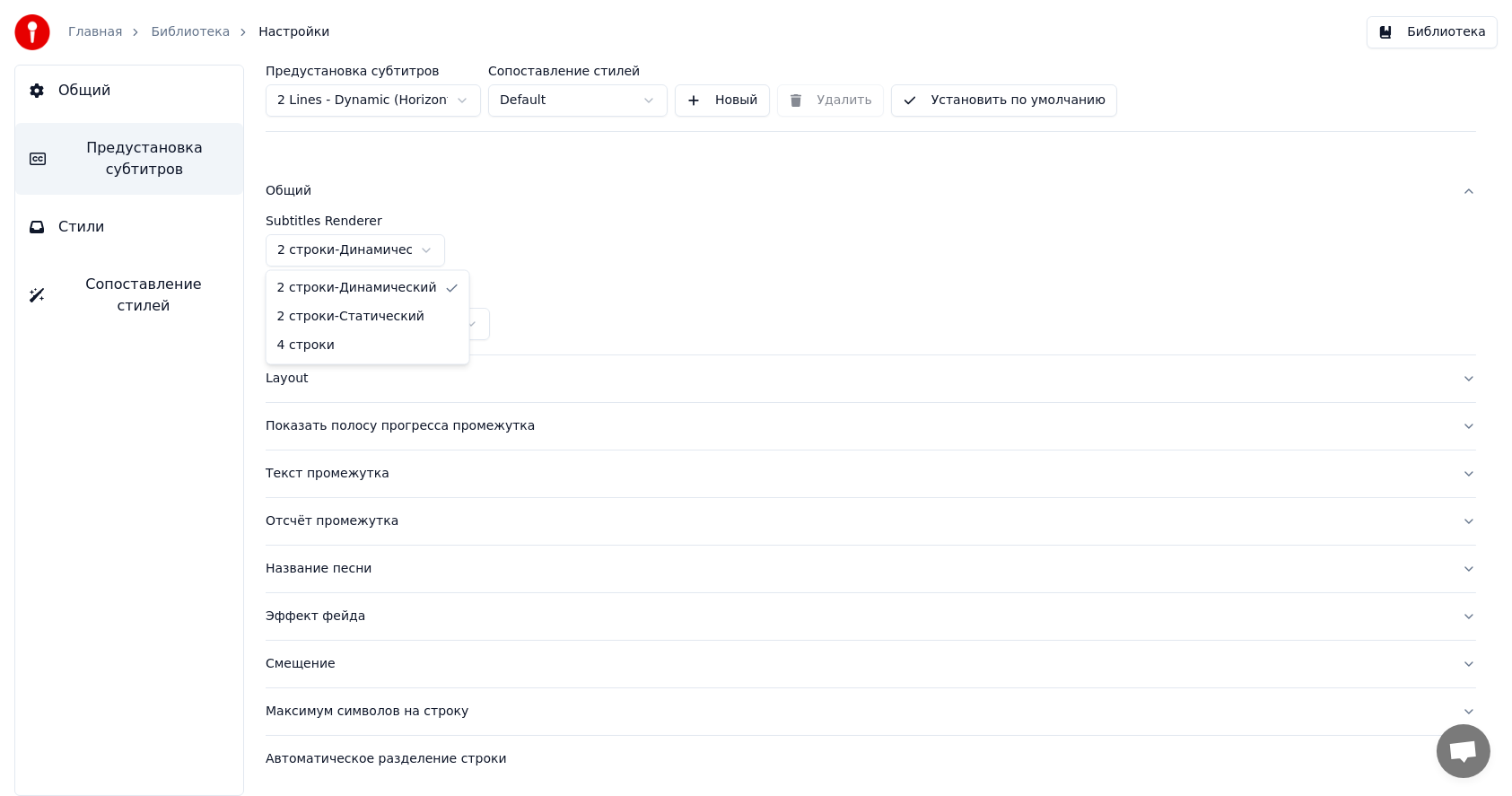
click at [321, 249] on html "Главная Библиотека Настройки Библиотека Общий Предустановка субтитров Стили Соп…" at bounding box center [756, 398] width 1512 height 796
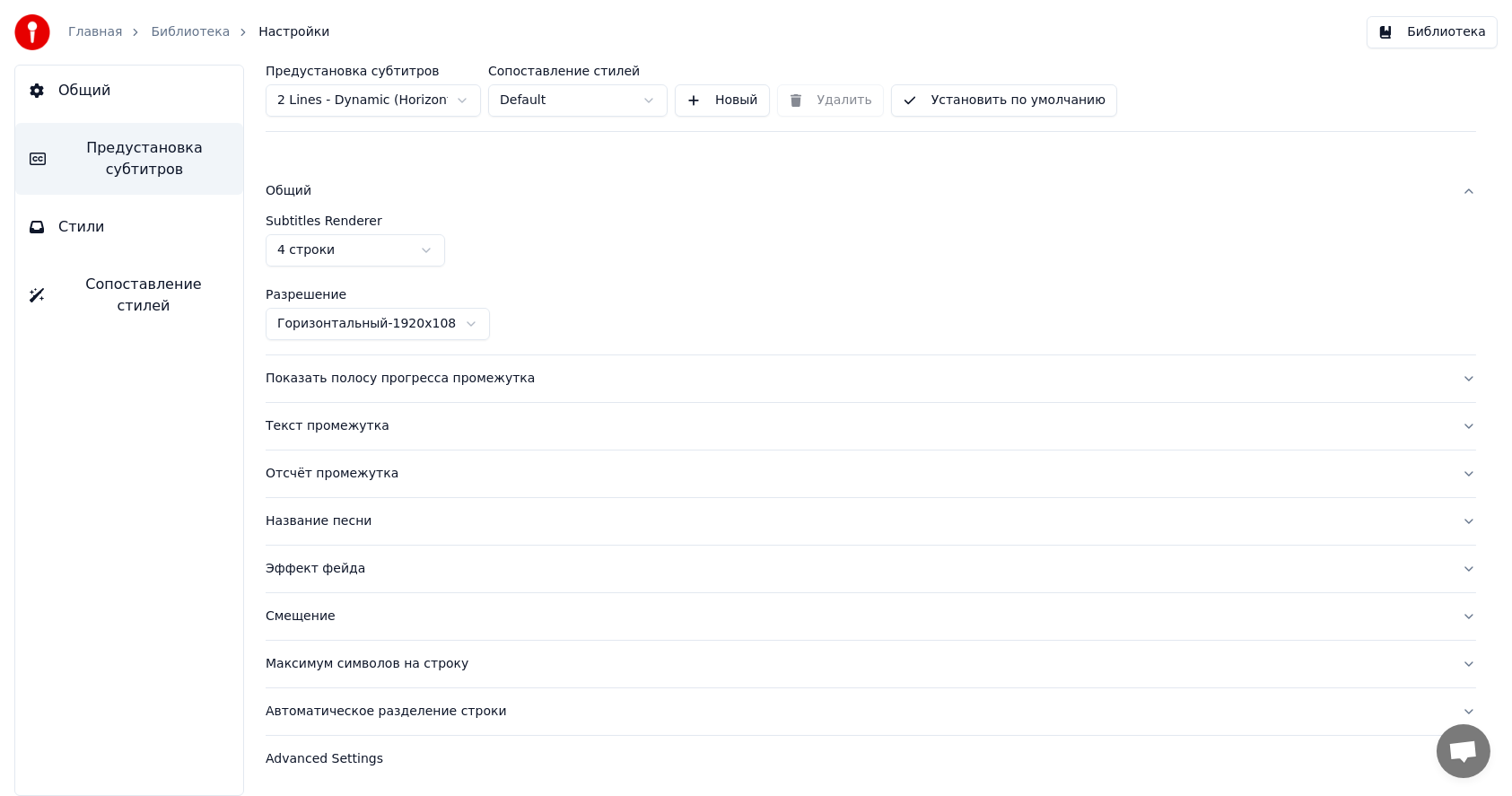
click at [321, 252] on html "Главная Библиотека Настройки Библиотека Общий Предустановка субтитров Стили Соп…" at bounding box center [756, 398] width 1512 height 796
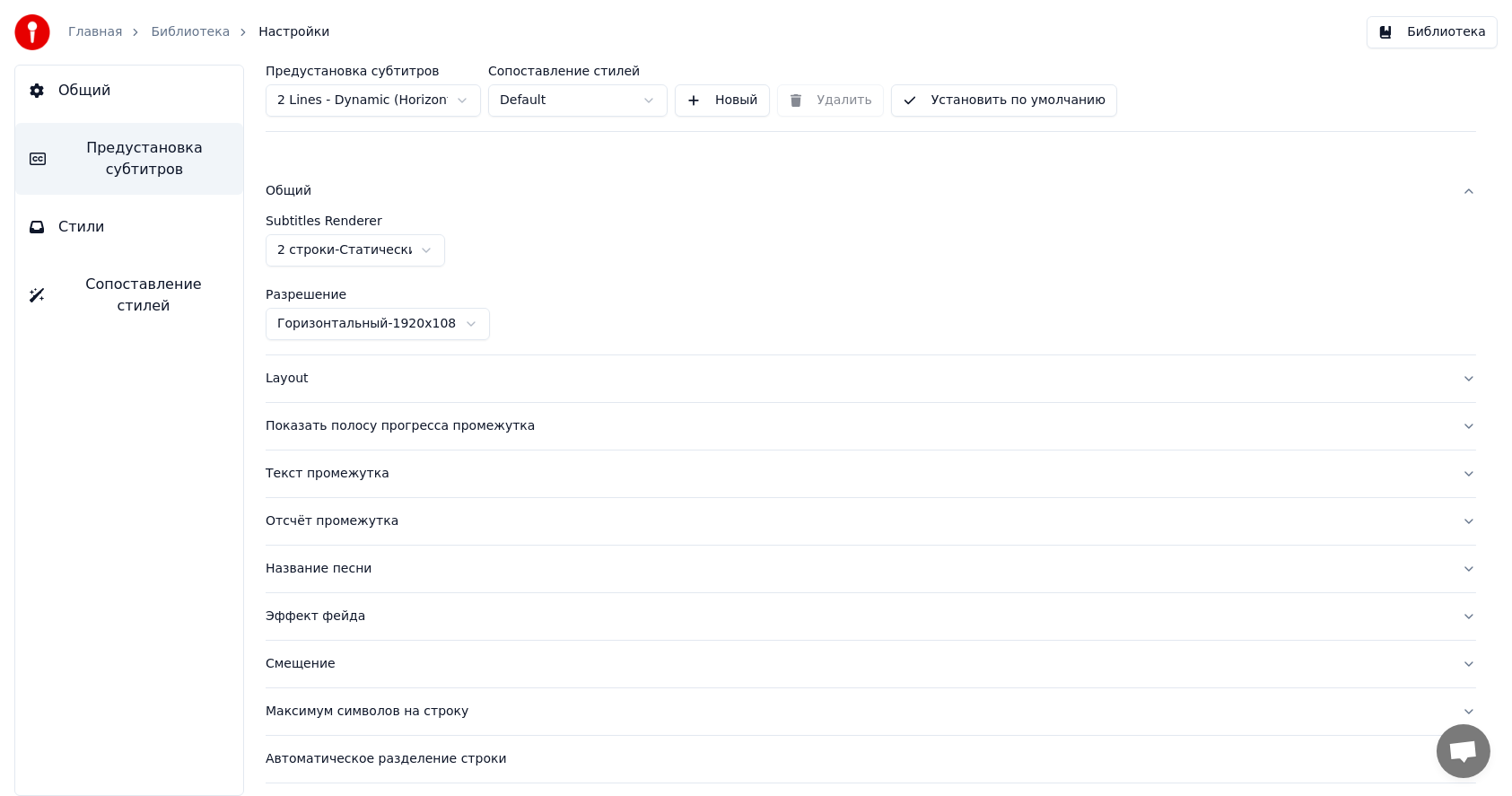
click at [304, 380] on div "Layout" at bounding box center [856, 379] width 1182 height 18
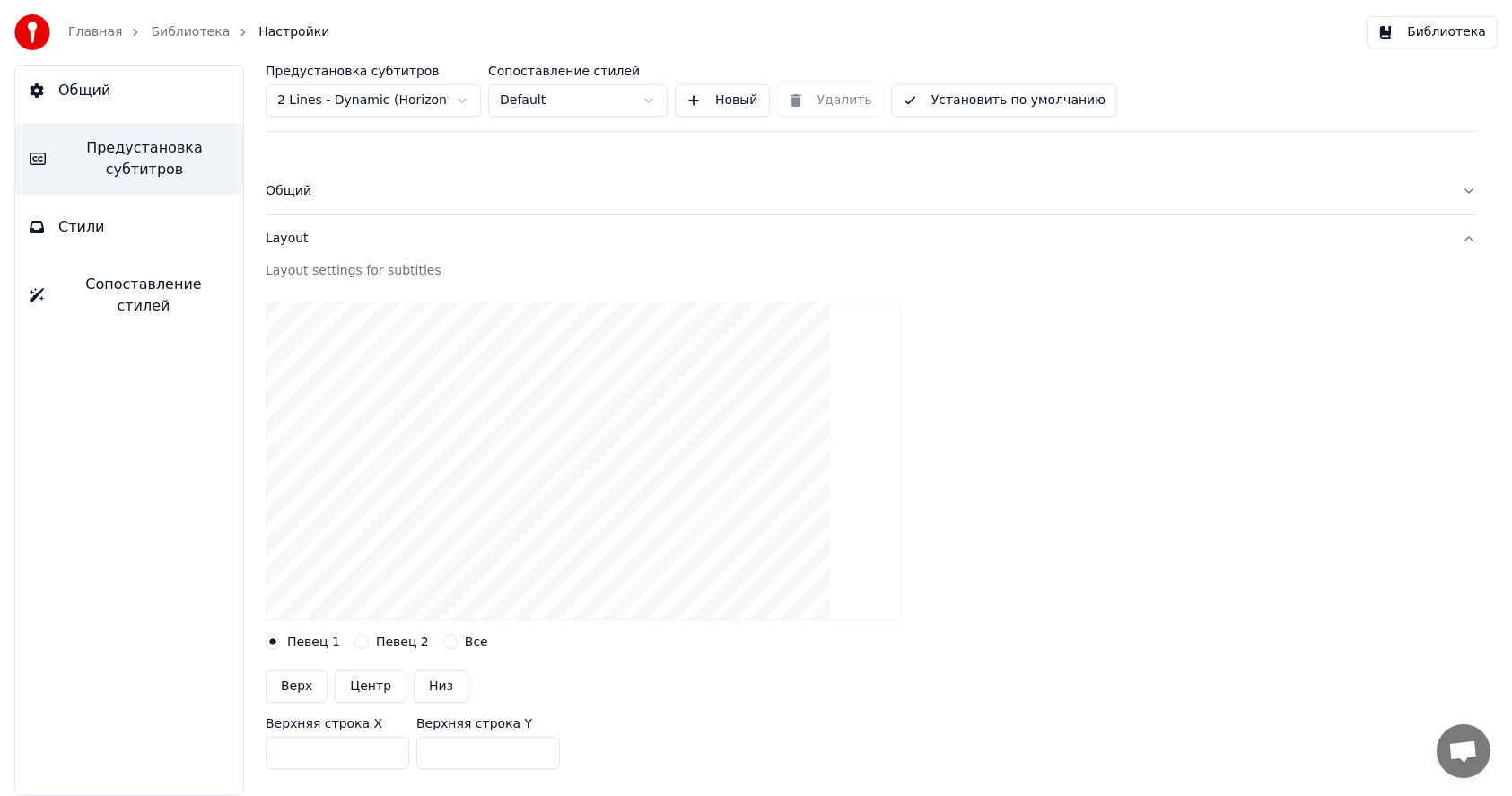
click at [295, 245] on div "Layout" at bounding box center [856, 239] width 1182 height 18
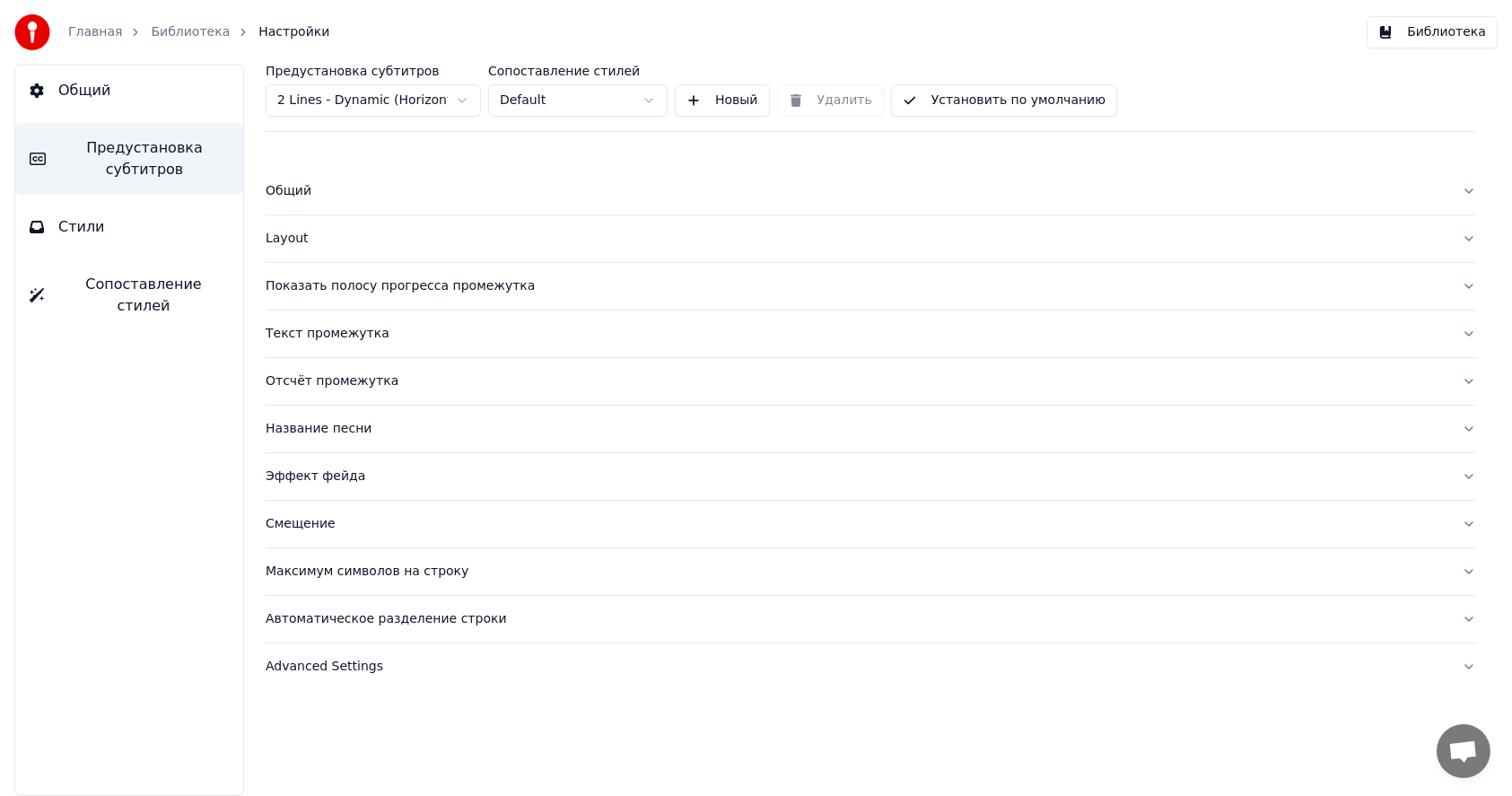
click at [300, 196] on div "Общий" at bounding box center [856, 191] width 1182 height 18
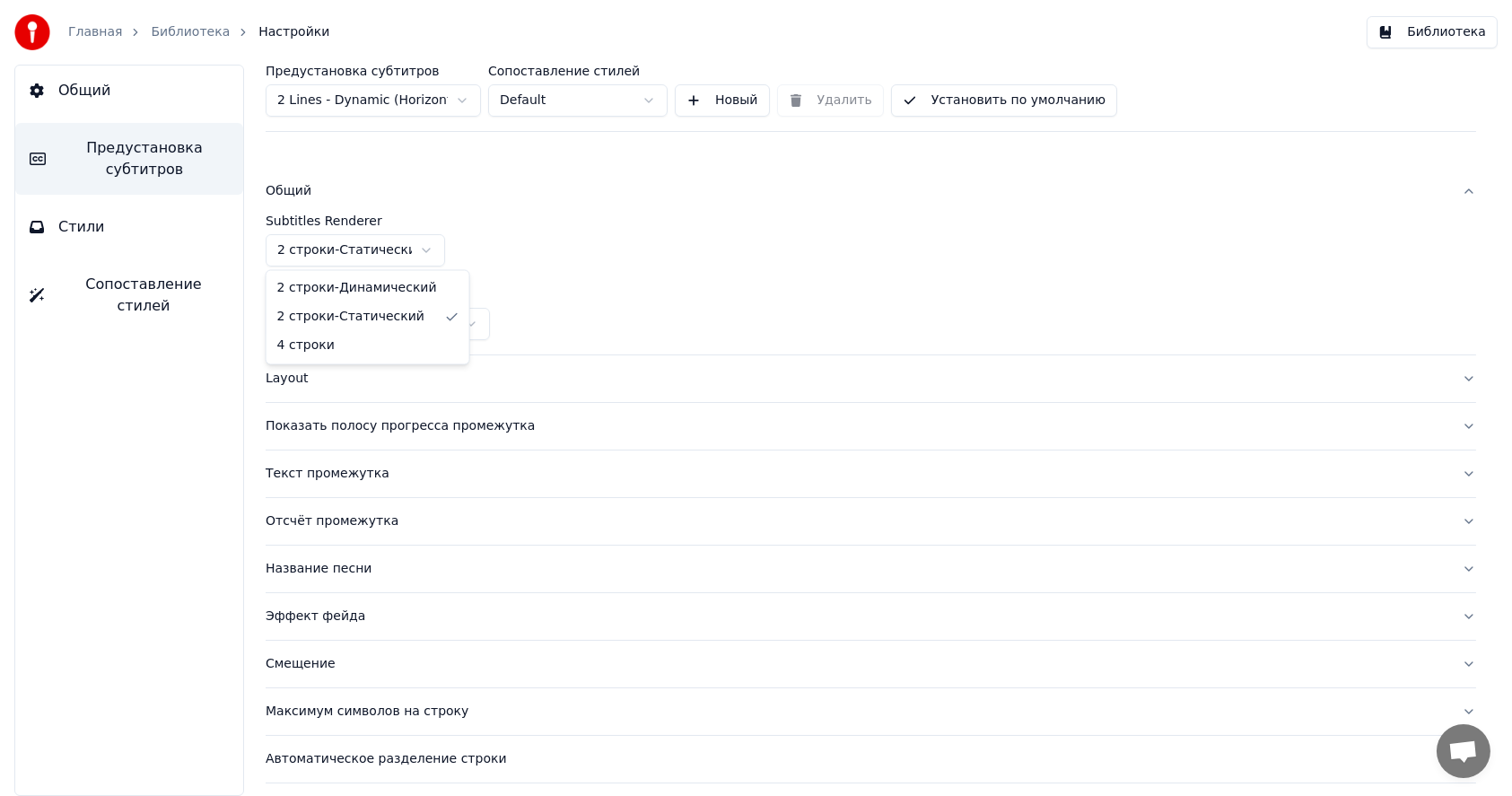
click at [305, 249] on html "Главная Библиотека Настройки Библиотека Общий Предустановка субтитров Стили Соп…" at bounding box center [756, 398] width 1512 height 796
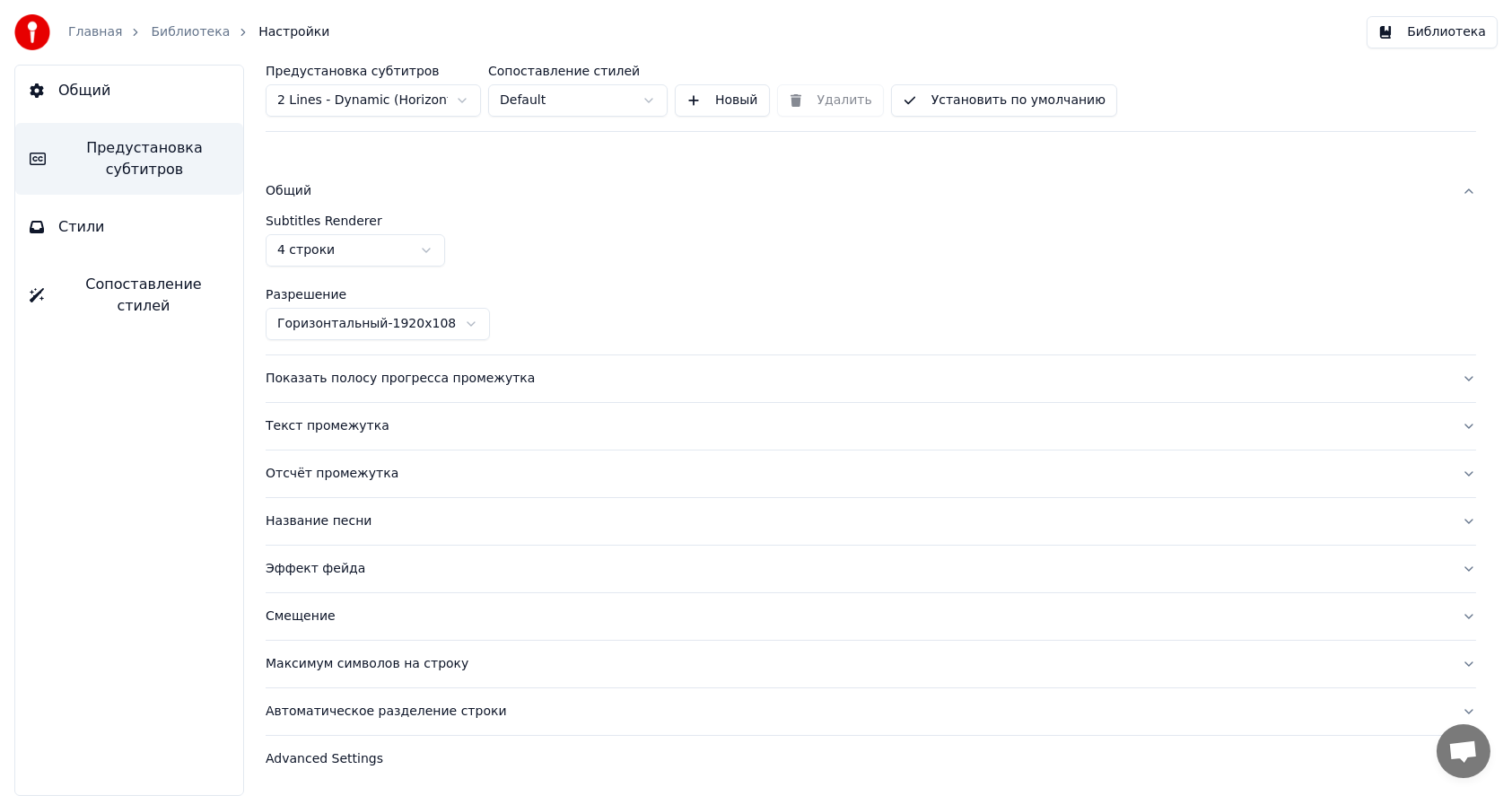
click at [327, 427] on div "Текст промежутка" at bounding box center [856, 426] width 1182 height 18
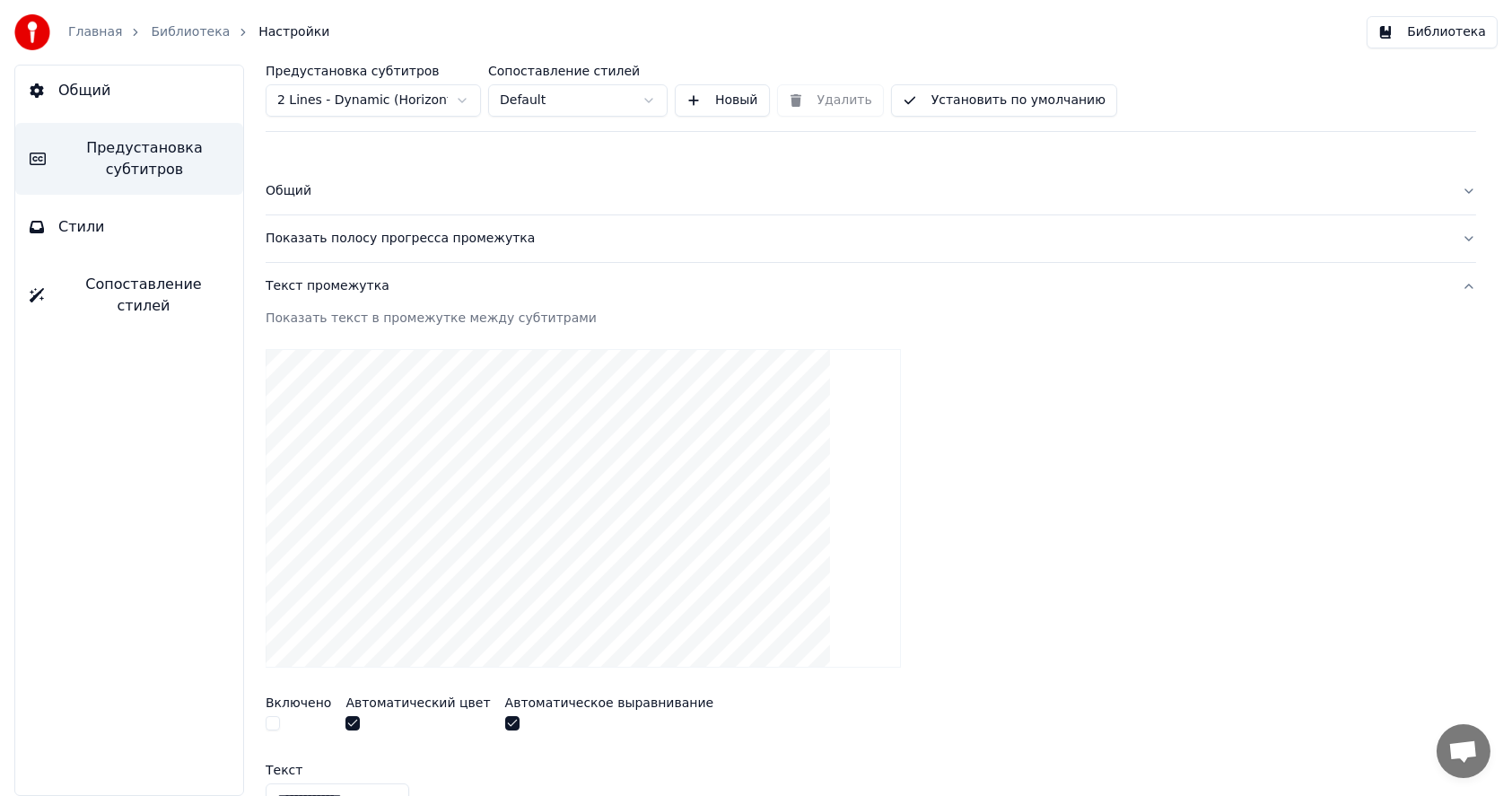
click at [323, 288] on div "Текст промежутка" at bounding box center [856, 286] width 1182 height 18
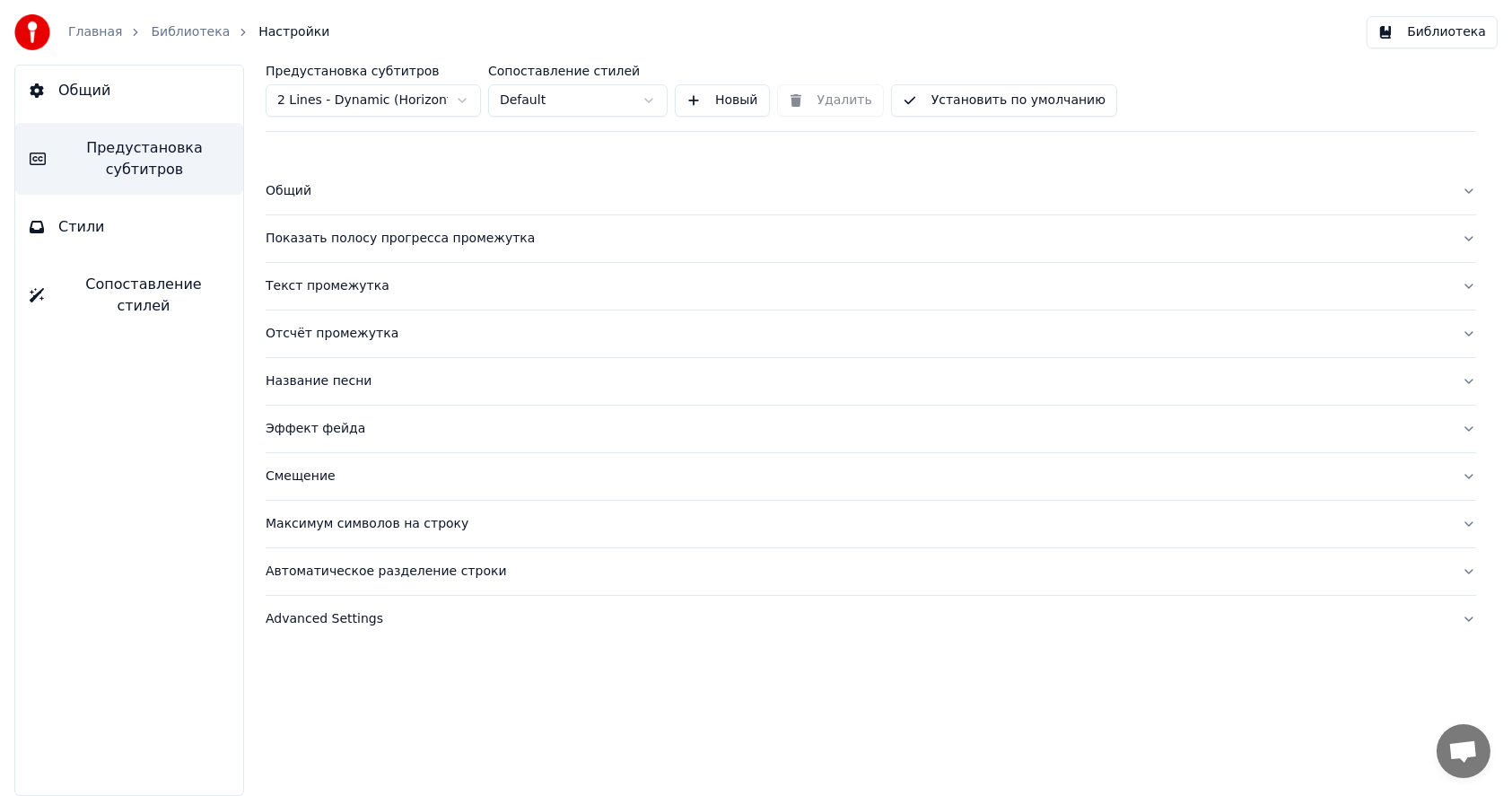
click at [314, 428] on div "Эффект фейда" at bounding box center [856, 429] width 1182 height 18
click at [313, 384] on div "Название песни" at bounding box center [856, 381] width 1182 height 18
click at [315, 336] on div "Отсчёт промежутка" at bounding box center [856, 333] width 1182 height 18
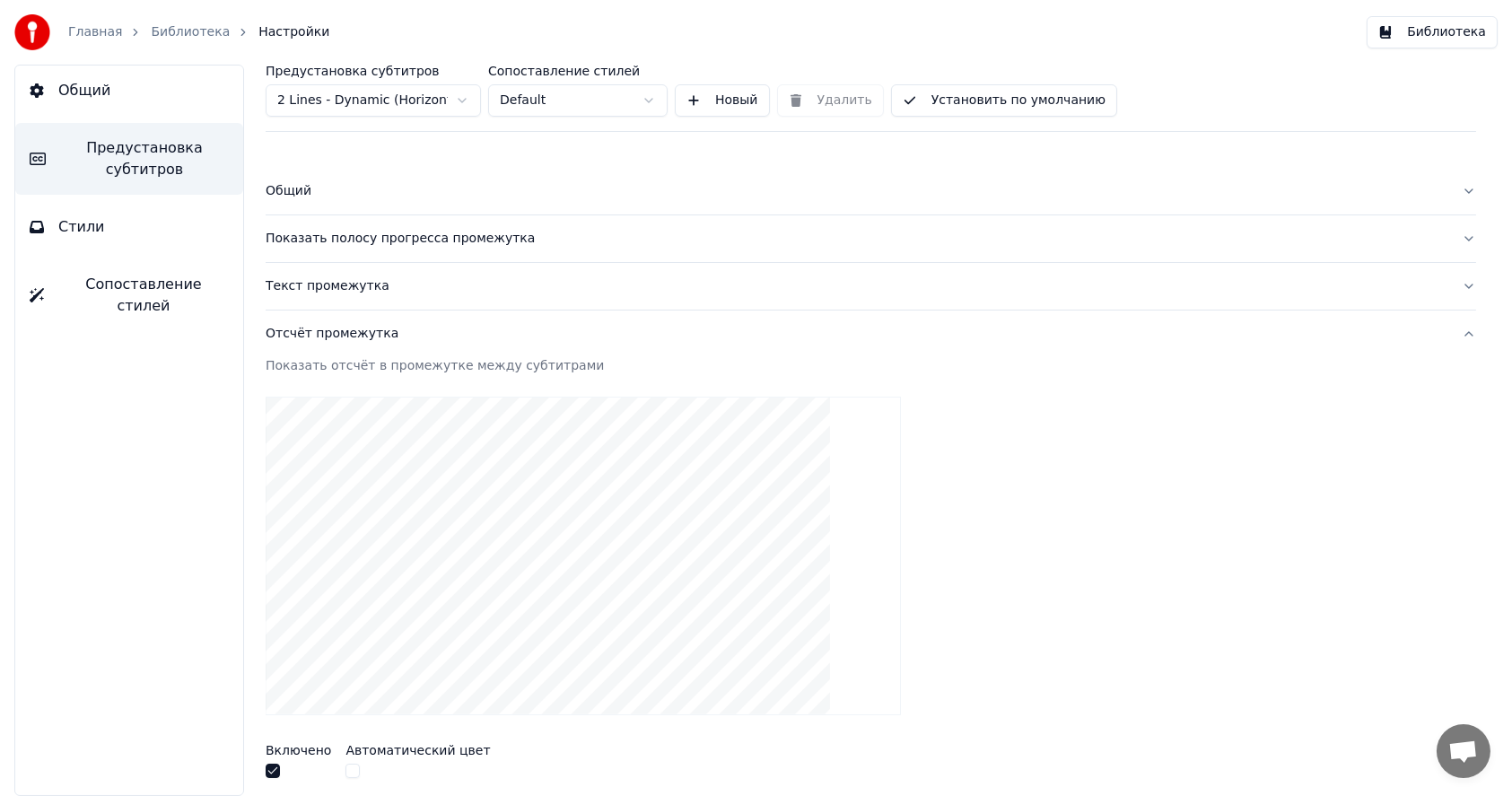
click at [321, 287] on div "Текст промежутка" at bounding box center [856, 286] width 1182 height 18
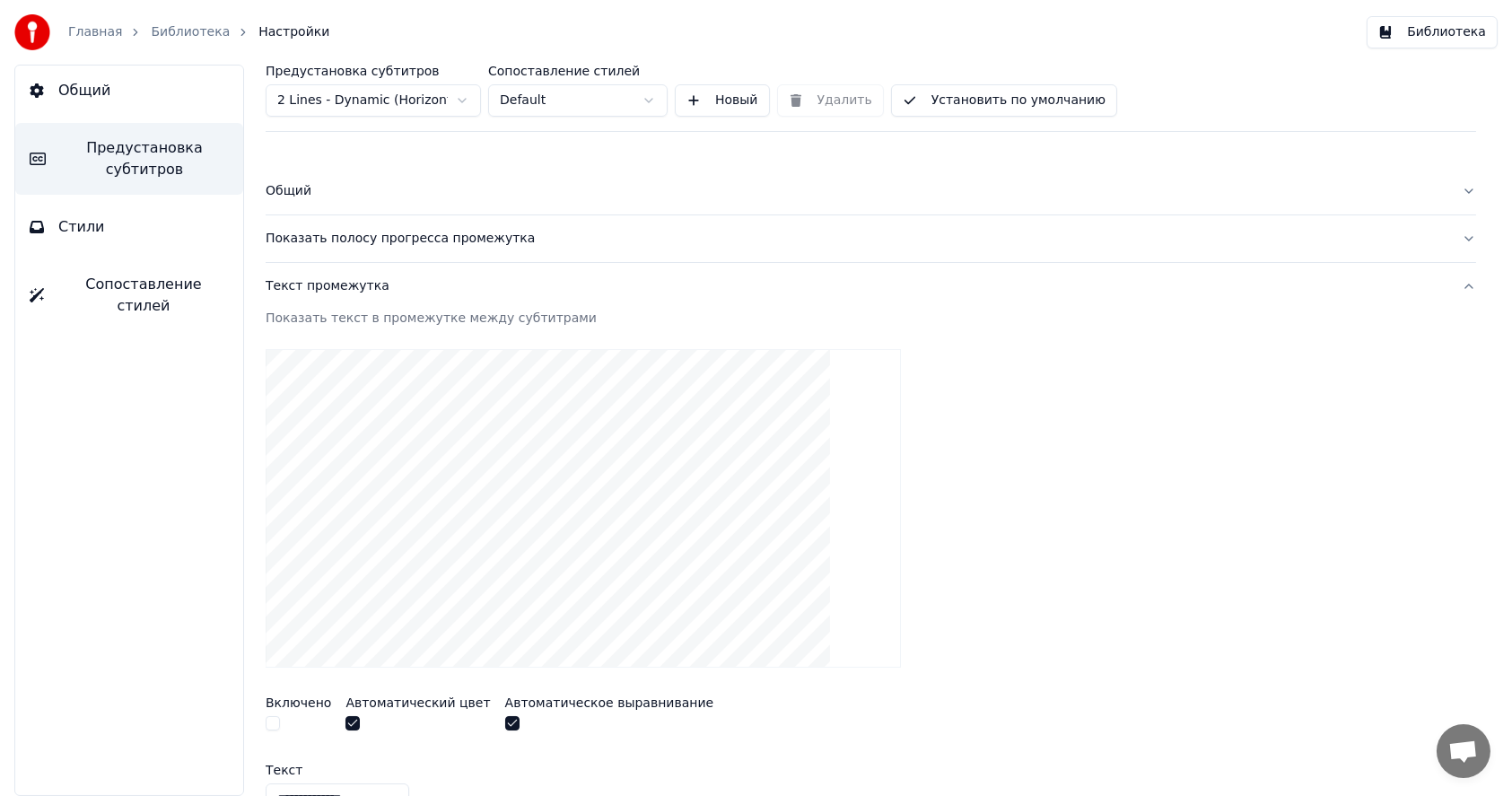
click at [332, 239] on div "Показать полосу прогресса промежутка" at bounding box center [856, 239] width 1182 height 18
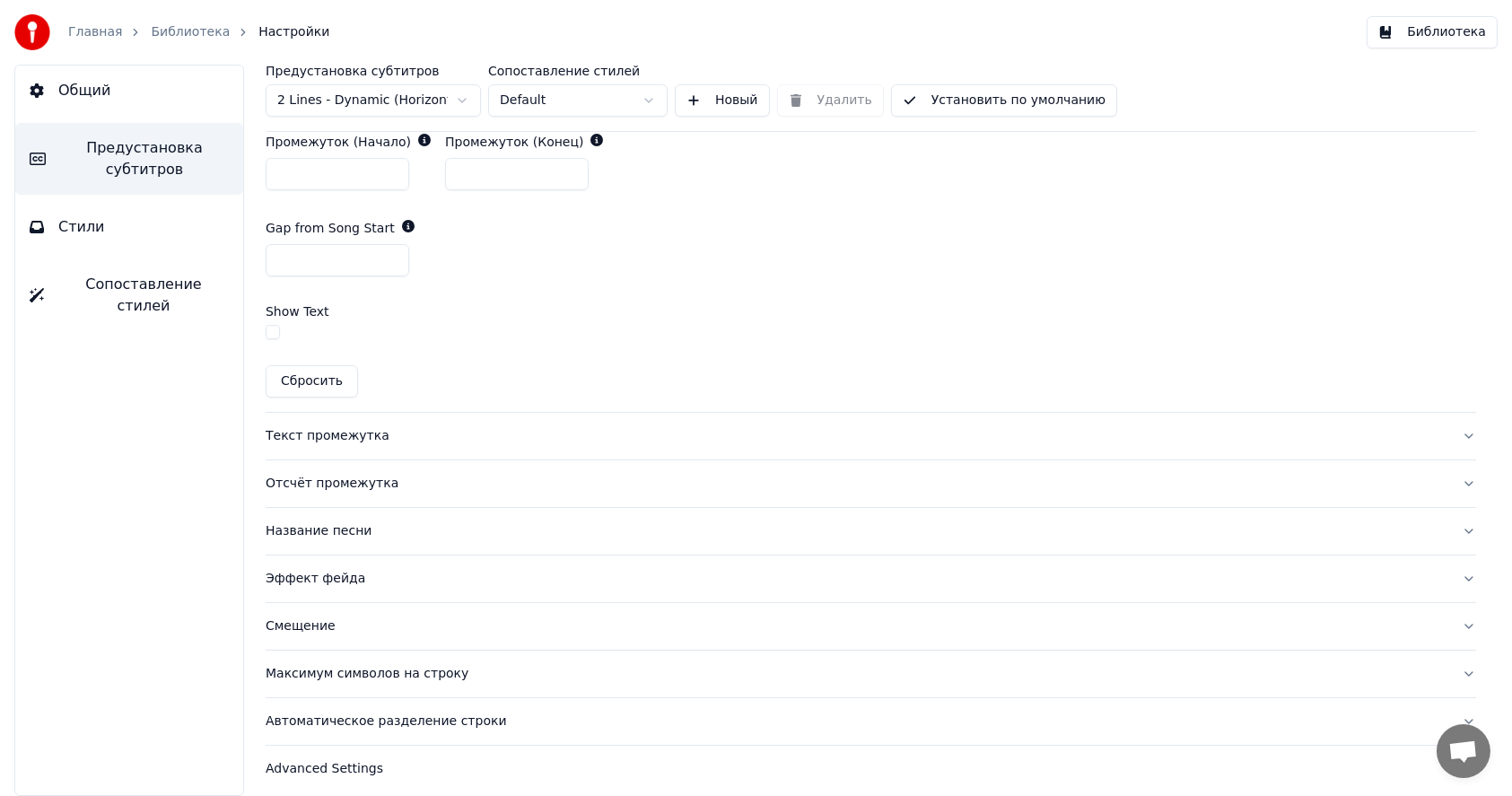
scroll to position [954, 0]
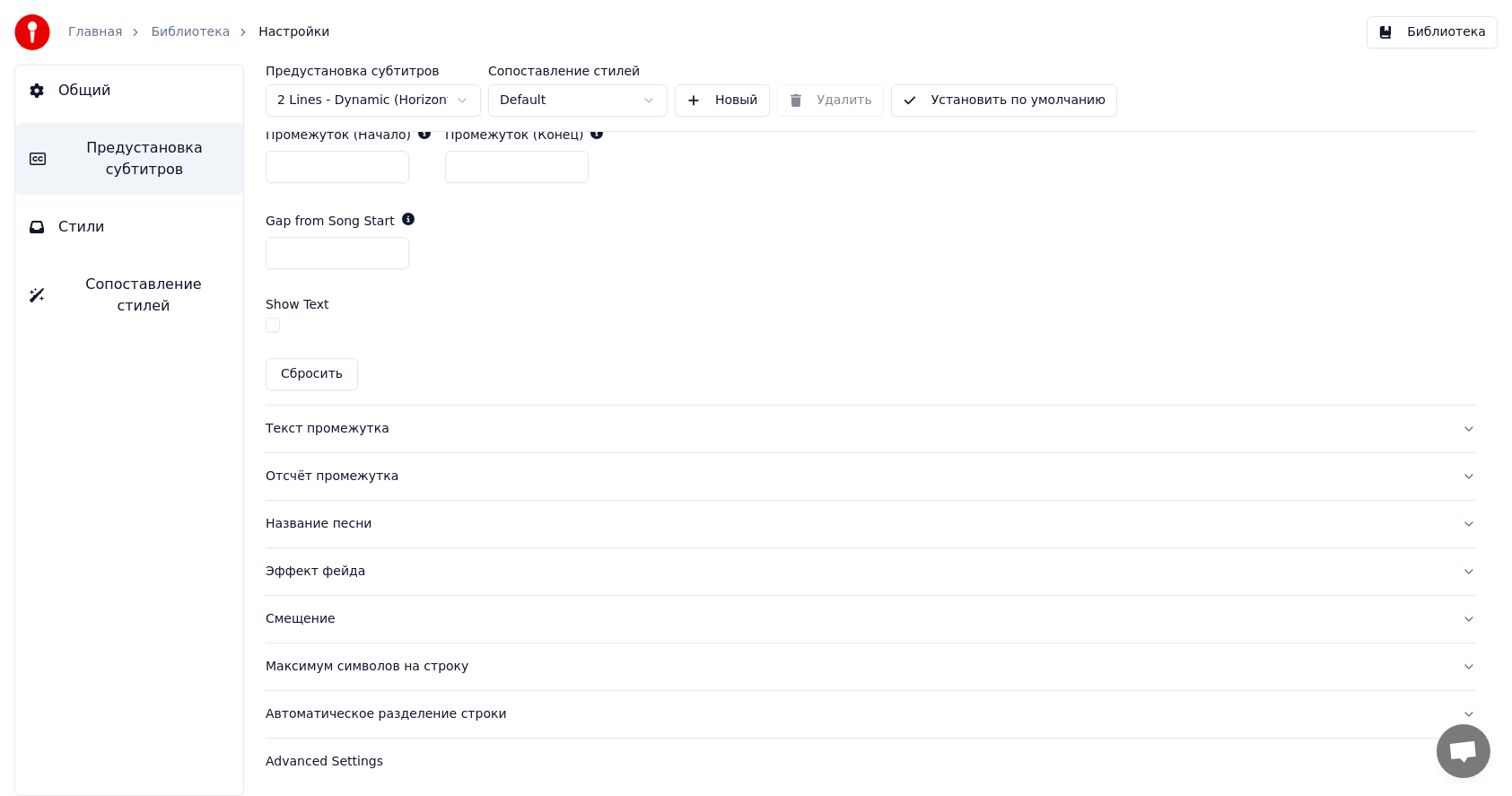
click at [81, 224] on span "Стили" at bounding box center [81, 227] width 46 height 21
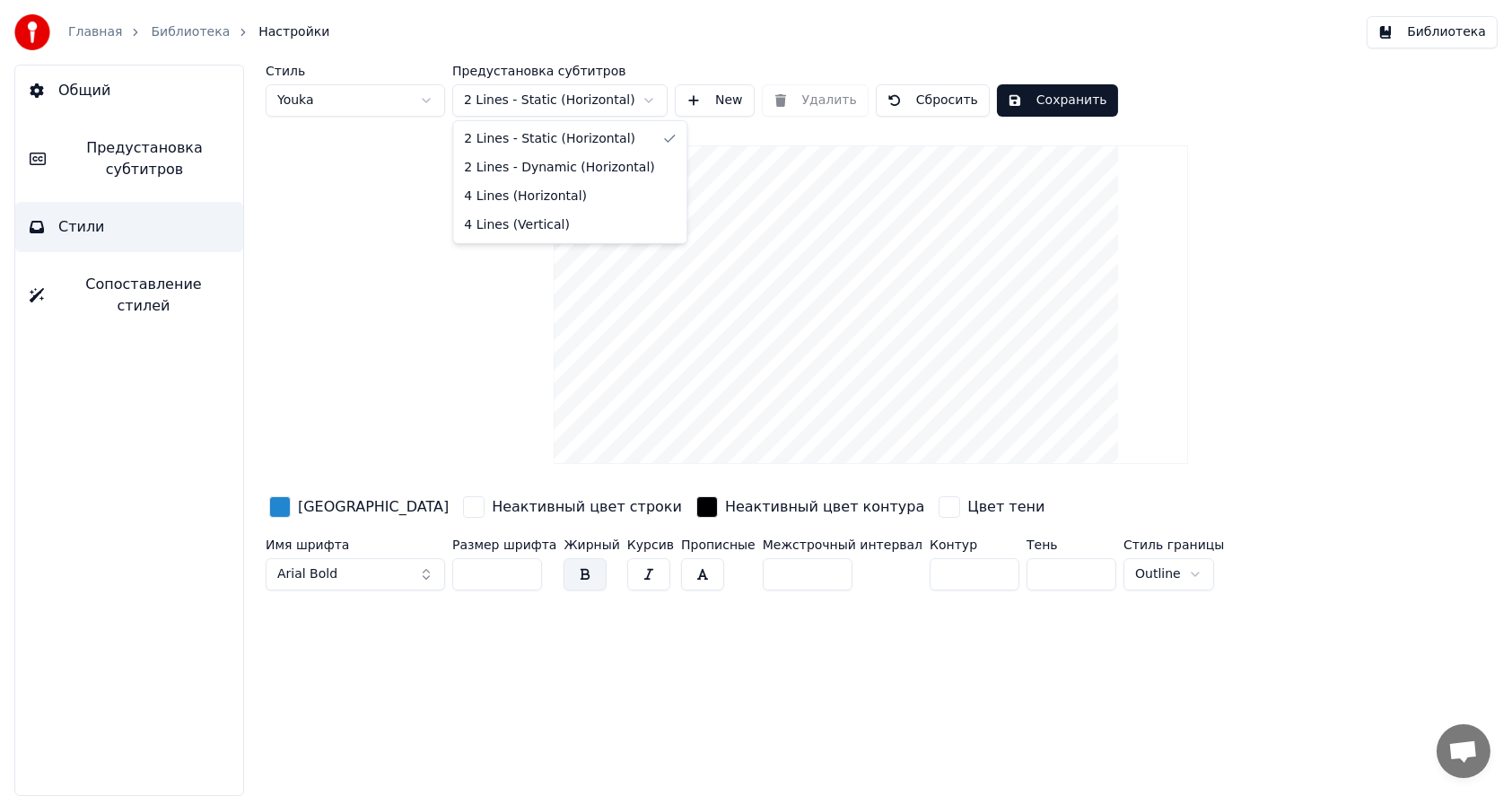
click at [605, 100] on html "Главная Библиотека Настройки Библиотека Общий Предустановка субтитров Стили Соп…" at bounding box center [756, 398] width 1512 height 796
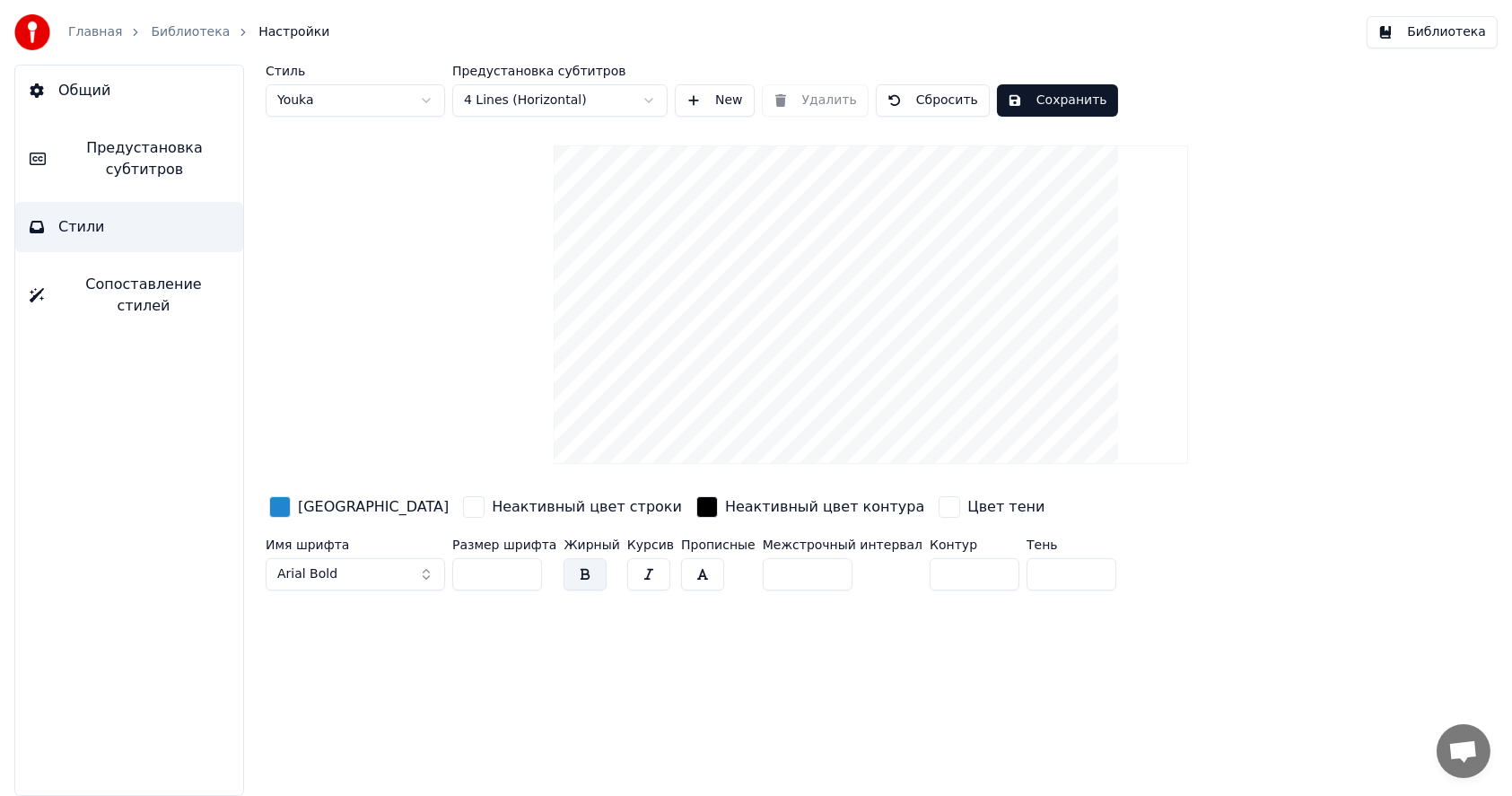
click at [564, 100] on html "Главная Библиотека Настройки Библиотека Общий Предустановка субтитров Стили Соп…" at bounding box center [756, 398] width 1512 height 796
click at [578, 103] on html "Главная Библиотека Настройки Библиотека Общий Предустановка субтитров Стили Соп…" at bounding box center [756, 398] width 1512 height 796
click at [414, 102] on html "Главная Библиотека Настройки Библиотека Общий Предустановка субтитров Стили Соп…" at bounding box center [756, 398] width 1512 height 796
click at [420, 103] on html "Главная Библиотека Настройки Библиотека Общий Предустановка субтитров Стили Соп…" at bounding box center [756, 398] width 1512 height 796
click at [716, 105] on button "New" at bounding box center [714, 100] width 80 height 32
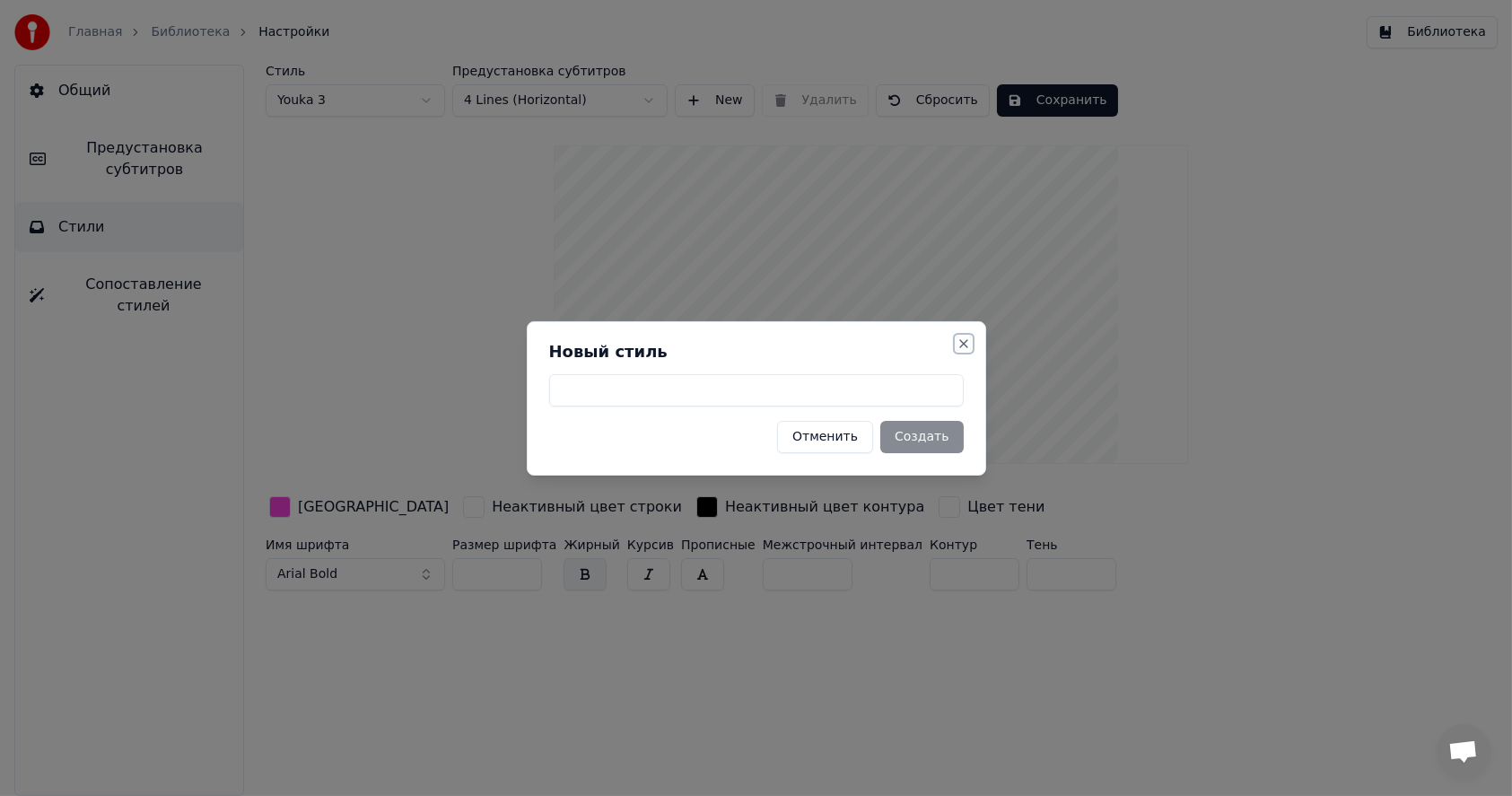
click at [961, 340] on button "Close" at bounding box center [963, 343] width 14 height 14
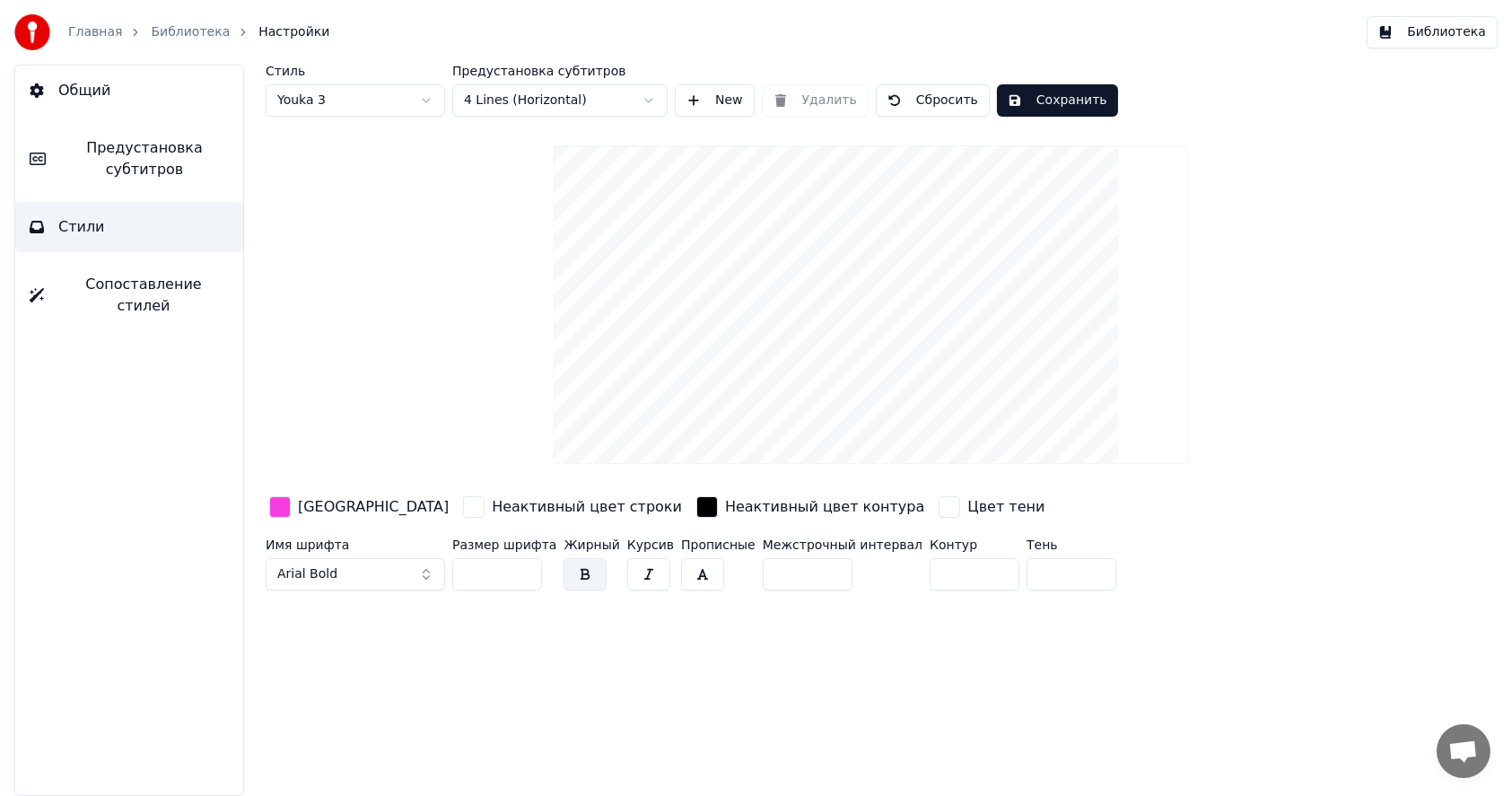
click at [1041, 94] on button "Сохранить" at bounding box center [1057, 100] width 121 height 32
click at [1038, 105] on button "Готово" at bounding box center [1044, 100] width 96 height 32
click at [175, 33] on link "Библиотека" at bounding box center [190, 32] width 79 height 18
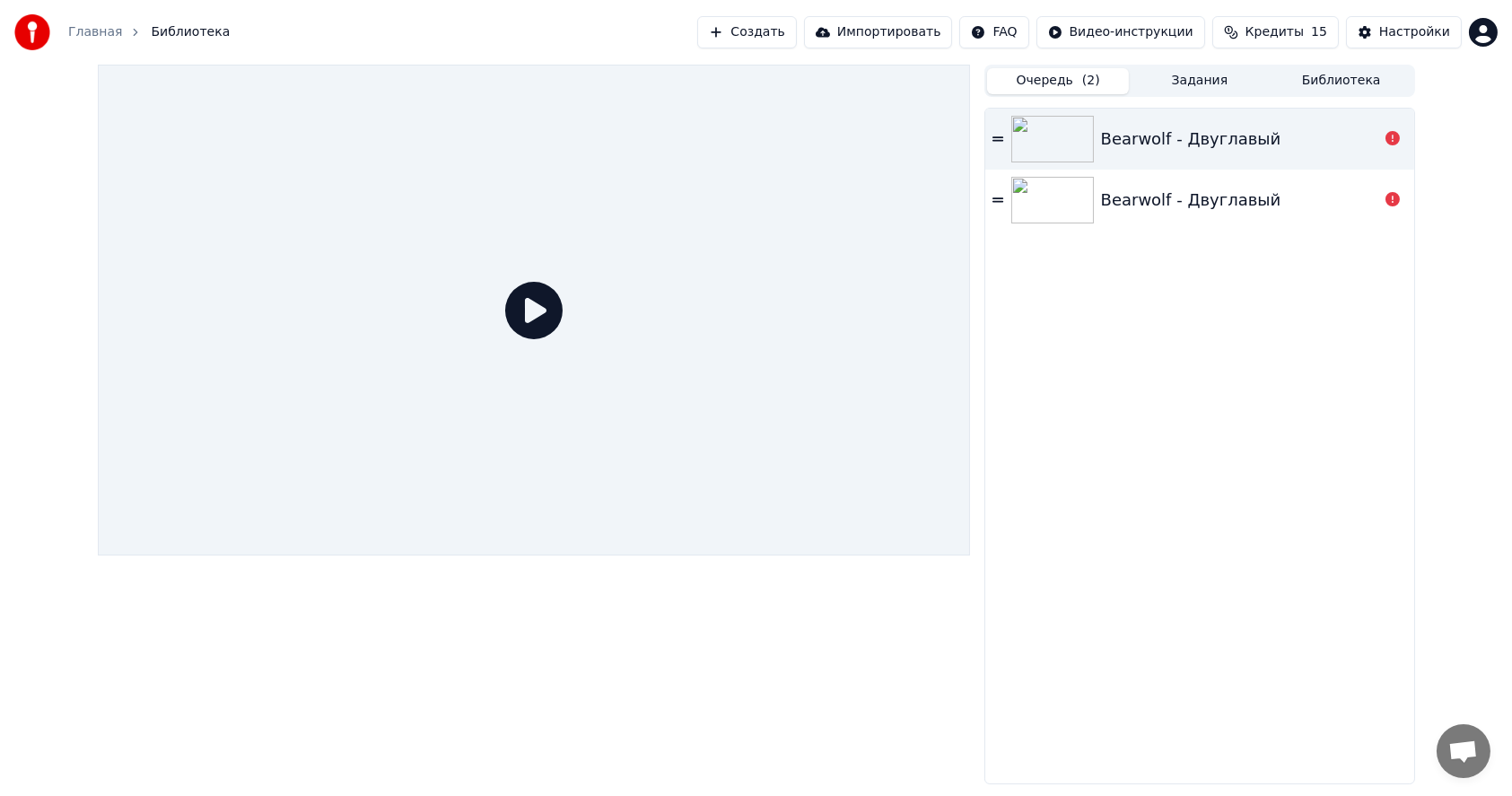
click at [1191, 135] on div "Bearwolf - Двуглавый" at bounding box center [1191, 139] width 181 height 25
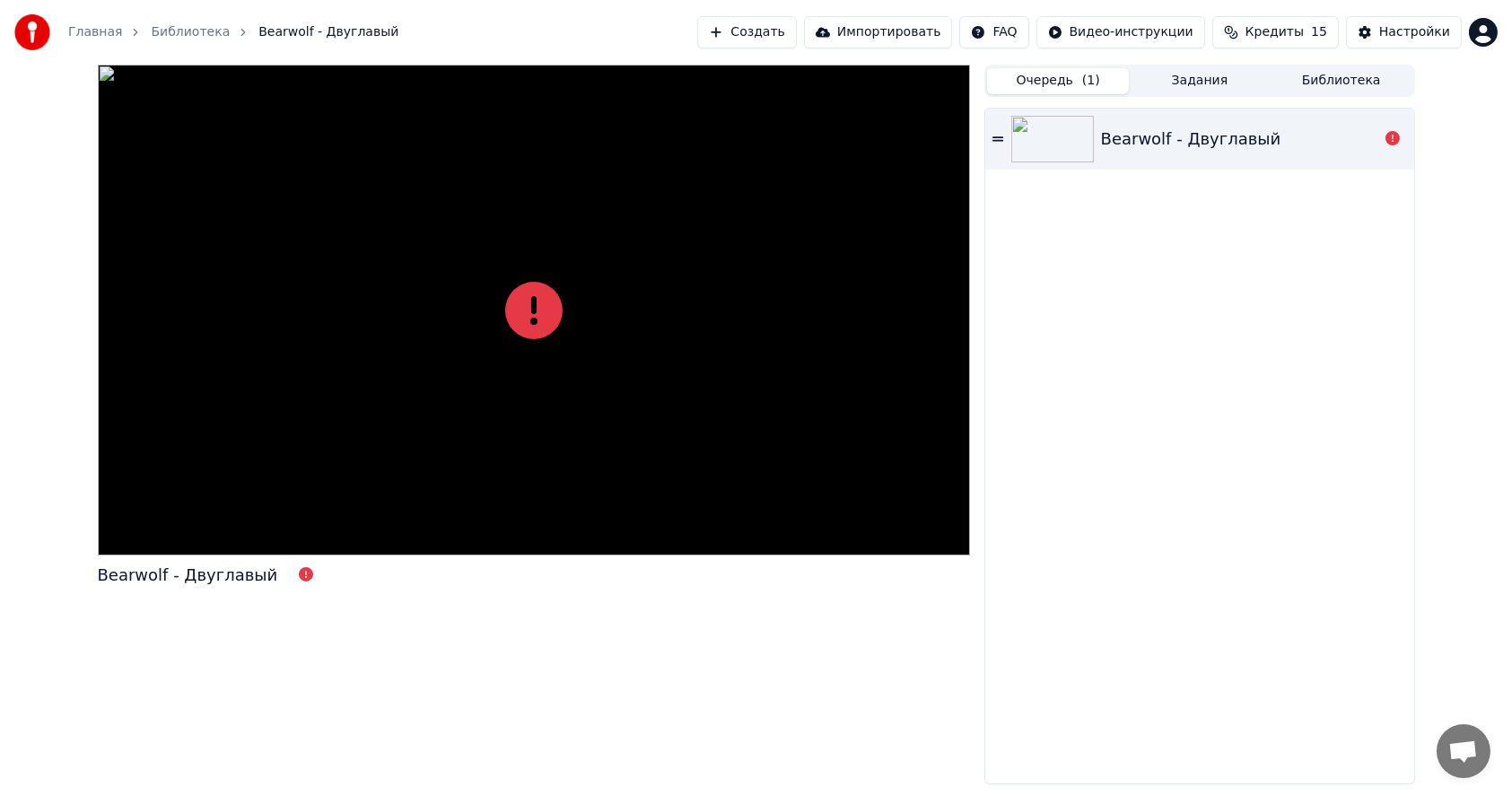
click at [796, 32] on button "Создать" at bounding box center [747, 32] width 99 height 32
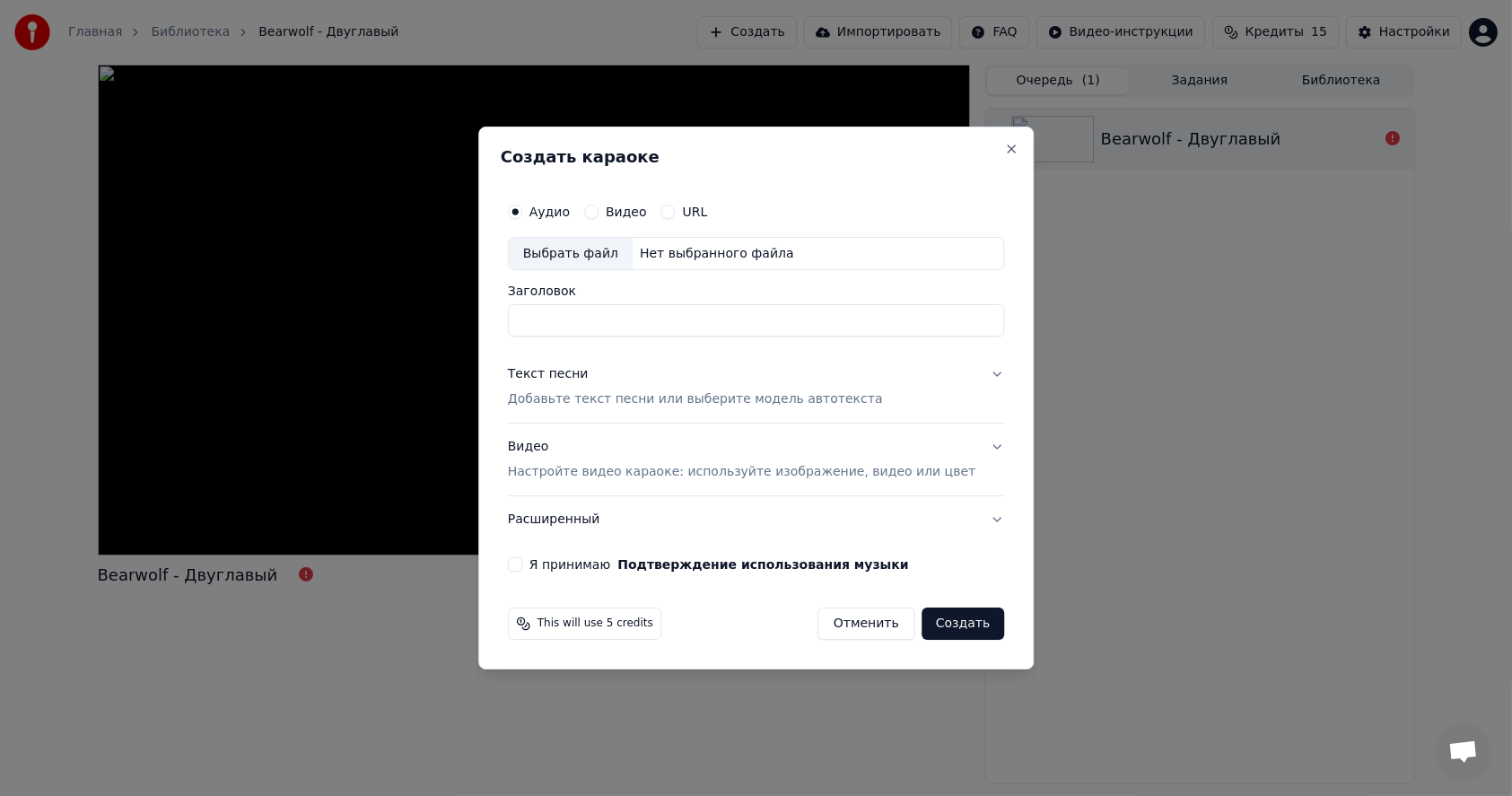
click at [675, 211] on button "URL" at bounding box center [669, 212] width 14 height 14
click at [658, 256] on input "text" at bounding box center [756, 253] width 497 height 36
paste input "**********"
type input "**********"
click at [583, 325] on input "Заголовок" at bounding box center [756, 322] width 497 height 32
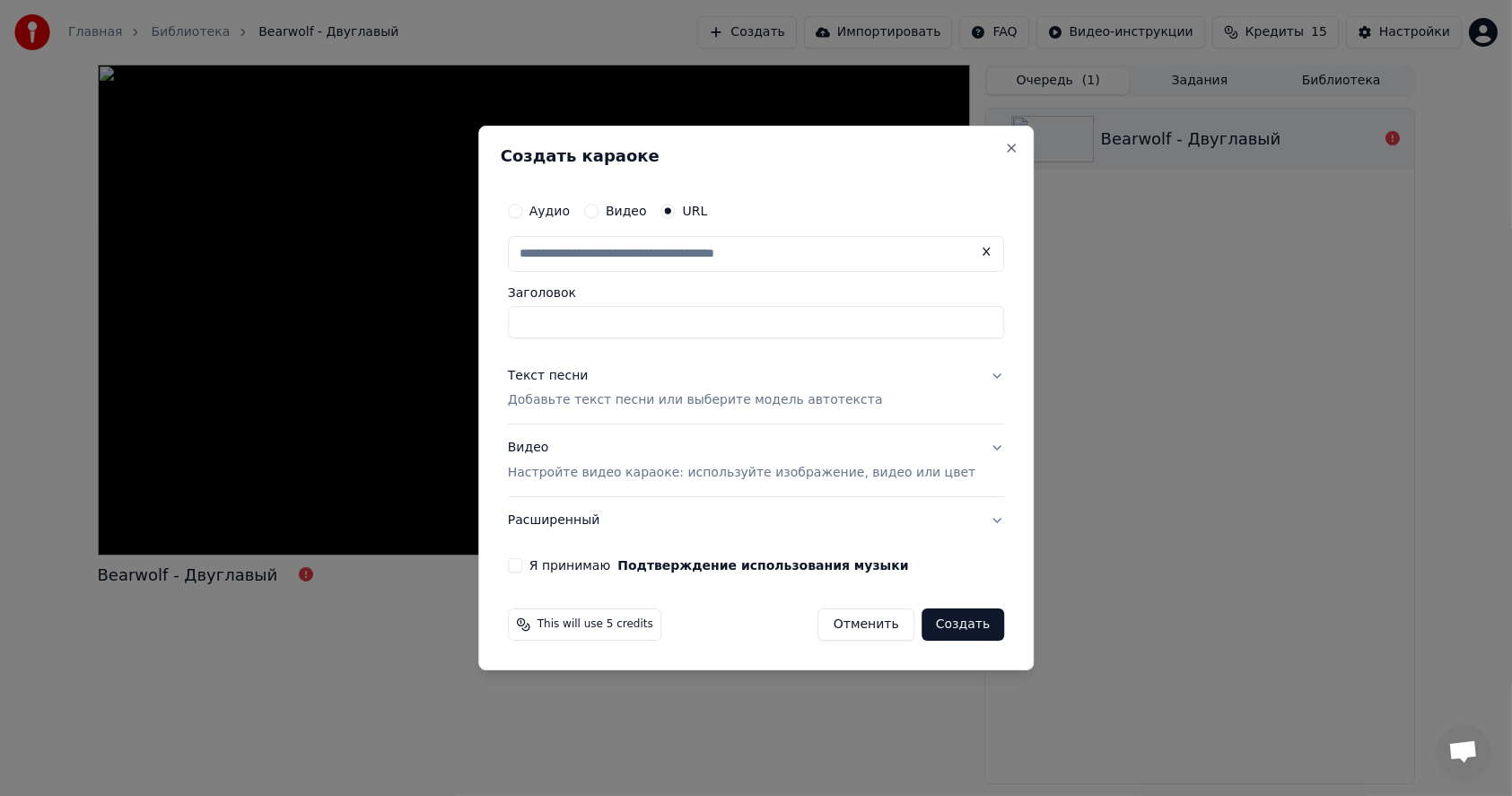
click at [613, 255] on input "text" at bounding box center [756, 253] width 497 height 36
paste input "**********"
type input "**********"
click at [613, 258] on input "text" at bounding box center [756, 253] width 497 height 36
paste input "**********"
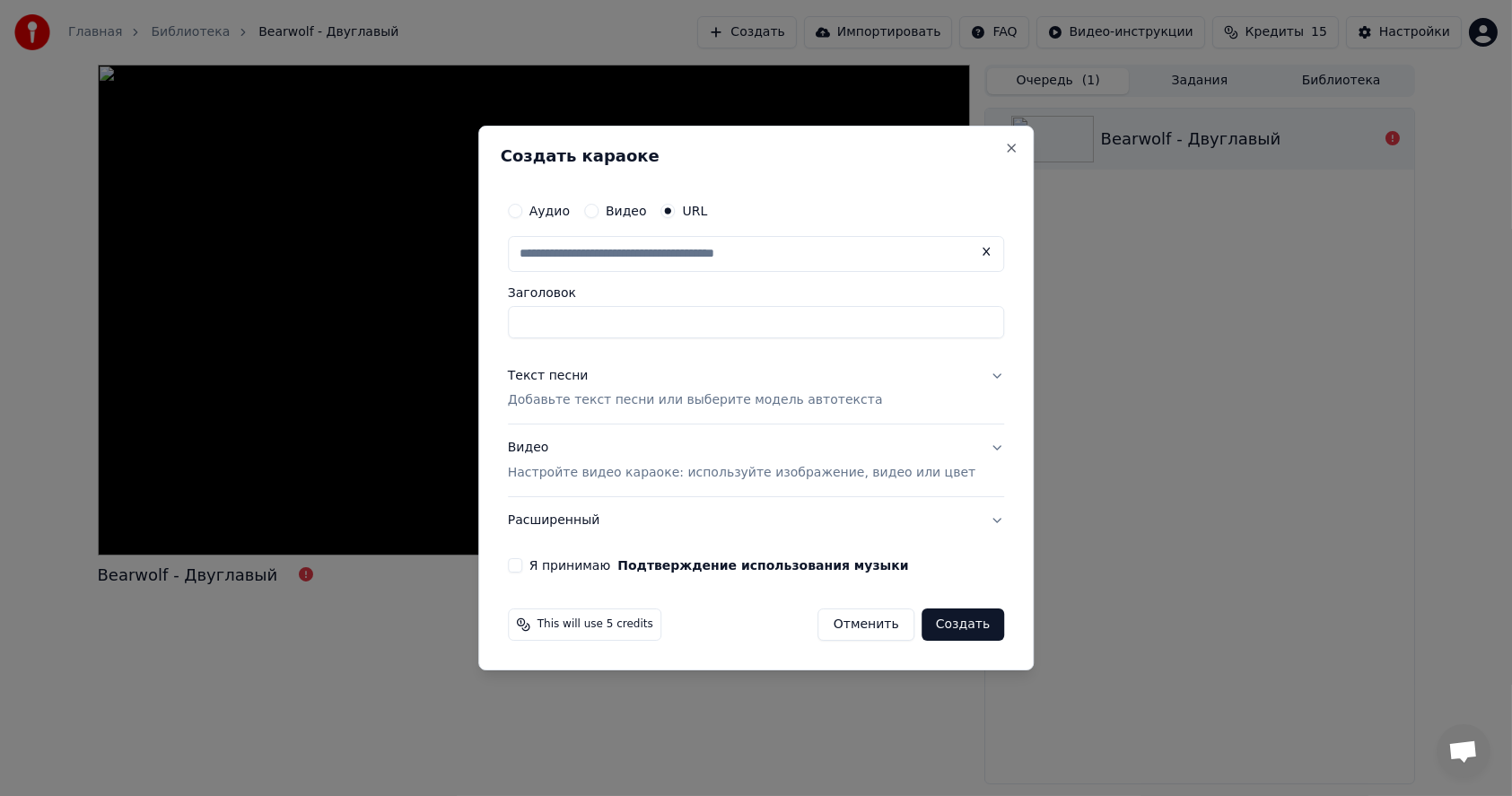
type input "**********"
click at [971, 375] on button "Текст песни Добавьте текст песни или выберите модель автотекста" at bounding box center [756, 388] width 497 height 71
type input "**********"
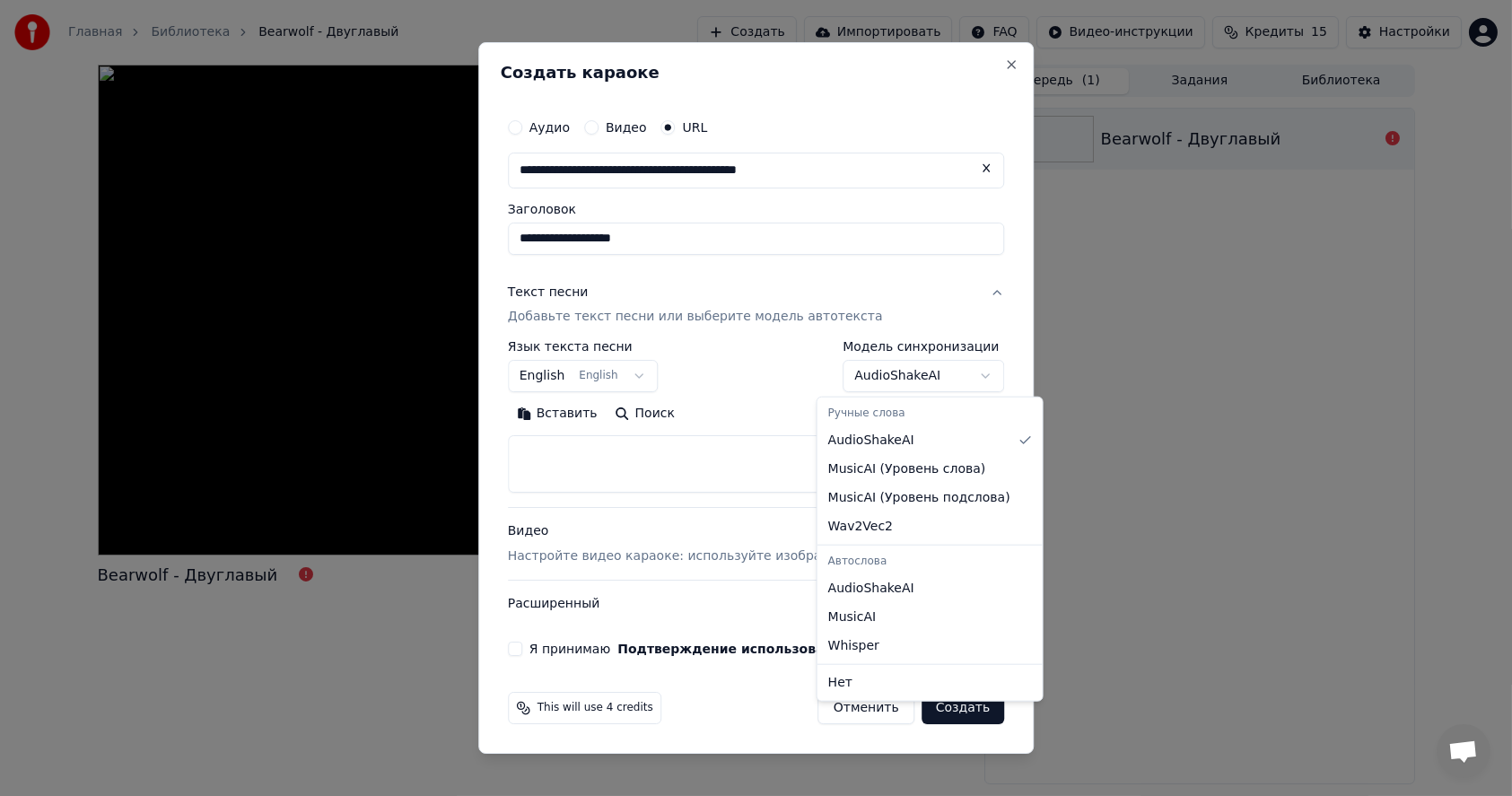
click at [945, 377] on body "**********" at bounding box center [756, 398] width 1512 height 796
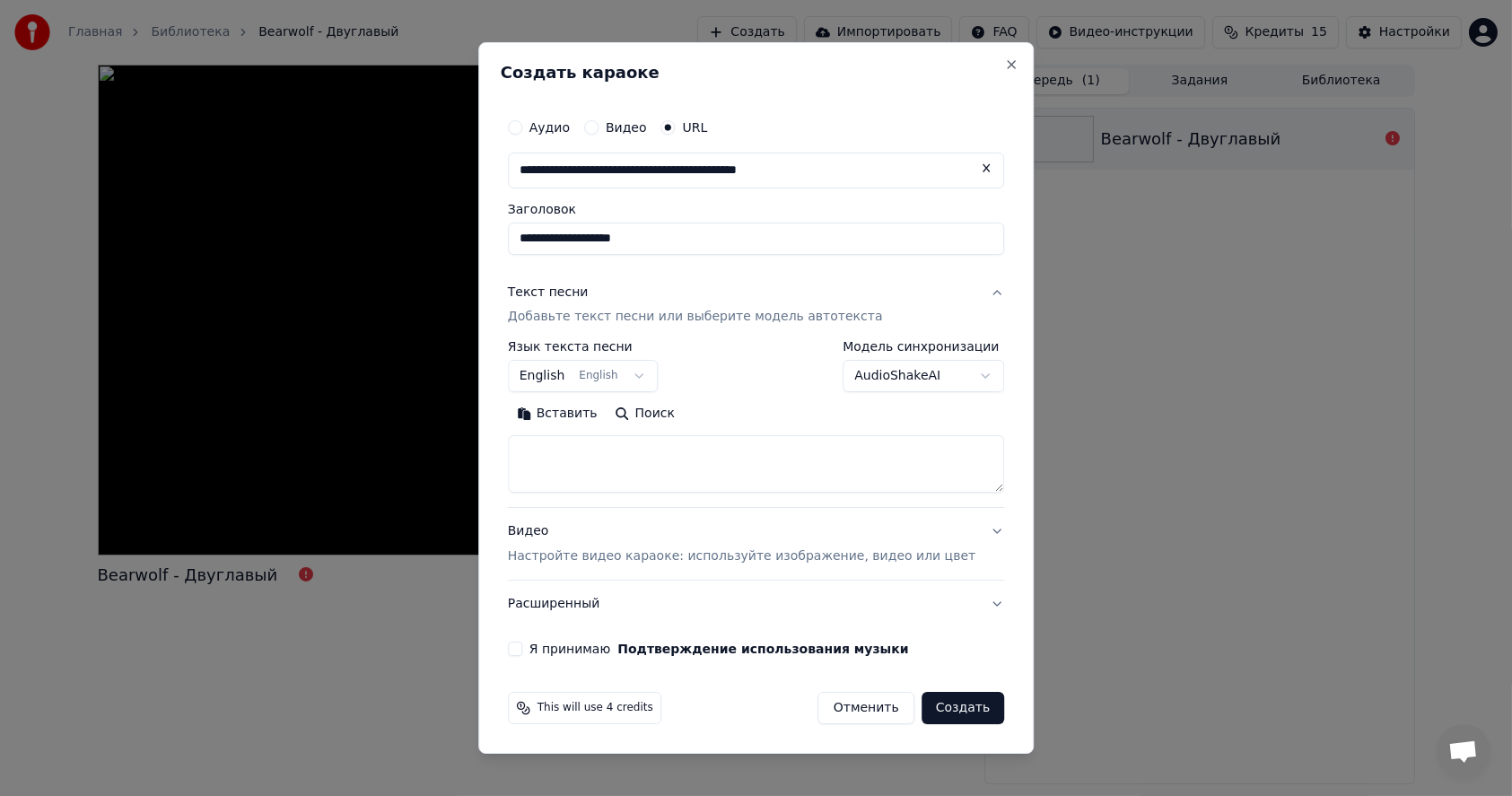
click at [945, 377] on body "**********" at bounding box center [756, 398] width 1512 height 796
click at [589, 464] on textarea at bounding box center [756, 464] width 497 height 57
paste textarea "**********"
type textarea "**********"
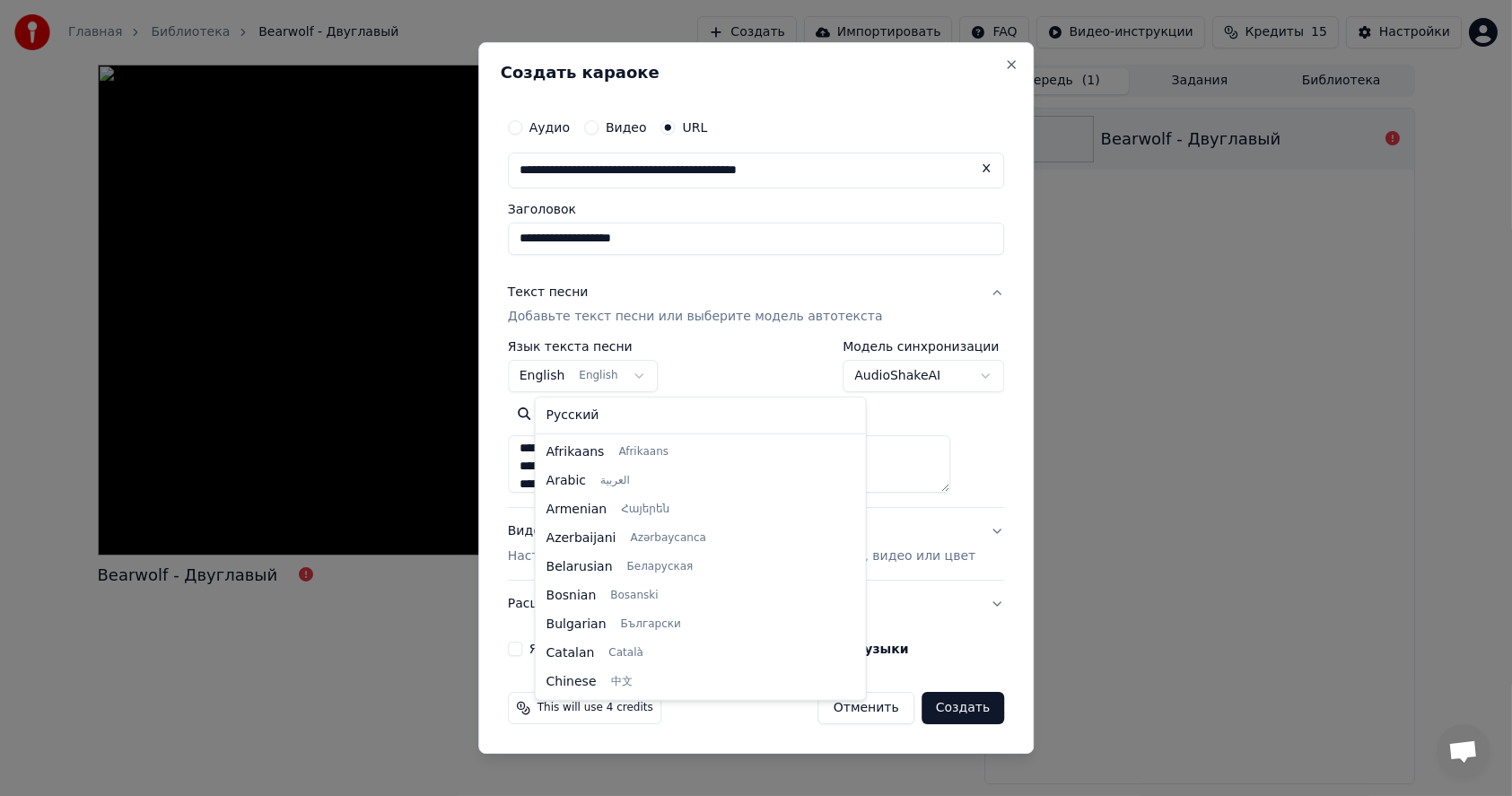
scroll to position [143, 0]
click at [567, 380] on body "**********" at bounding box center [756, 398] width 1512 height 796
select select "**"
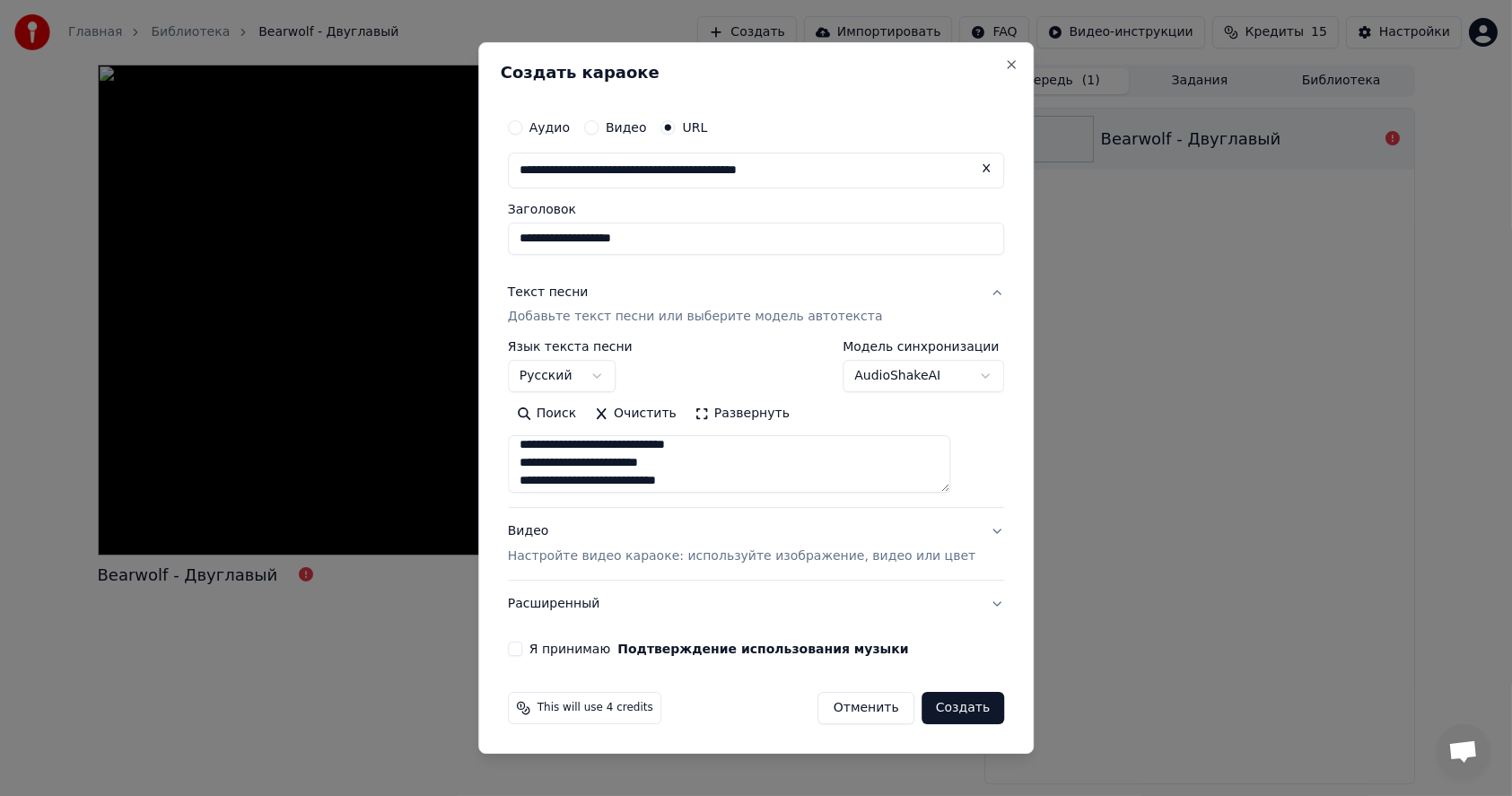
scroll to position [657, 0]
click at [557, 532] on div "Видео Настройте видео караоке: используйте изображение, видео или цвет" at bounding box center [742, 544] width 468 height 43
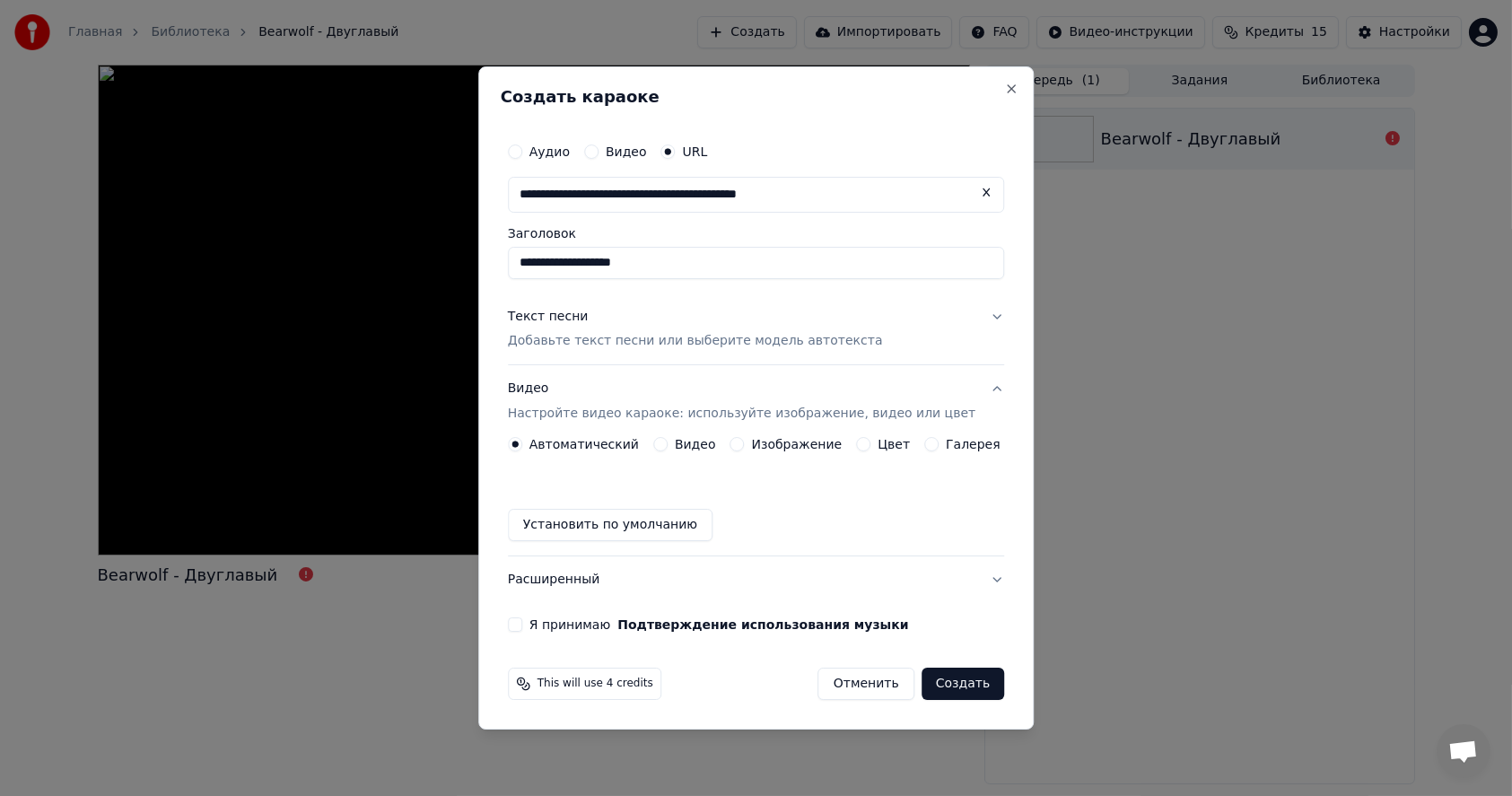
click at [745, 444] on button "Изображение" at bounding box center [737, 443] width 14 height 14
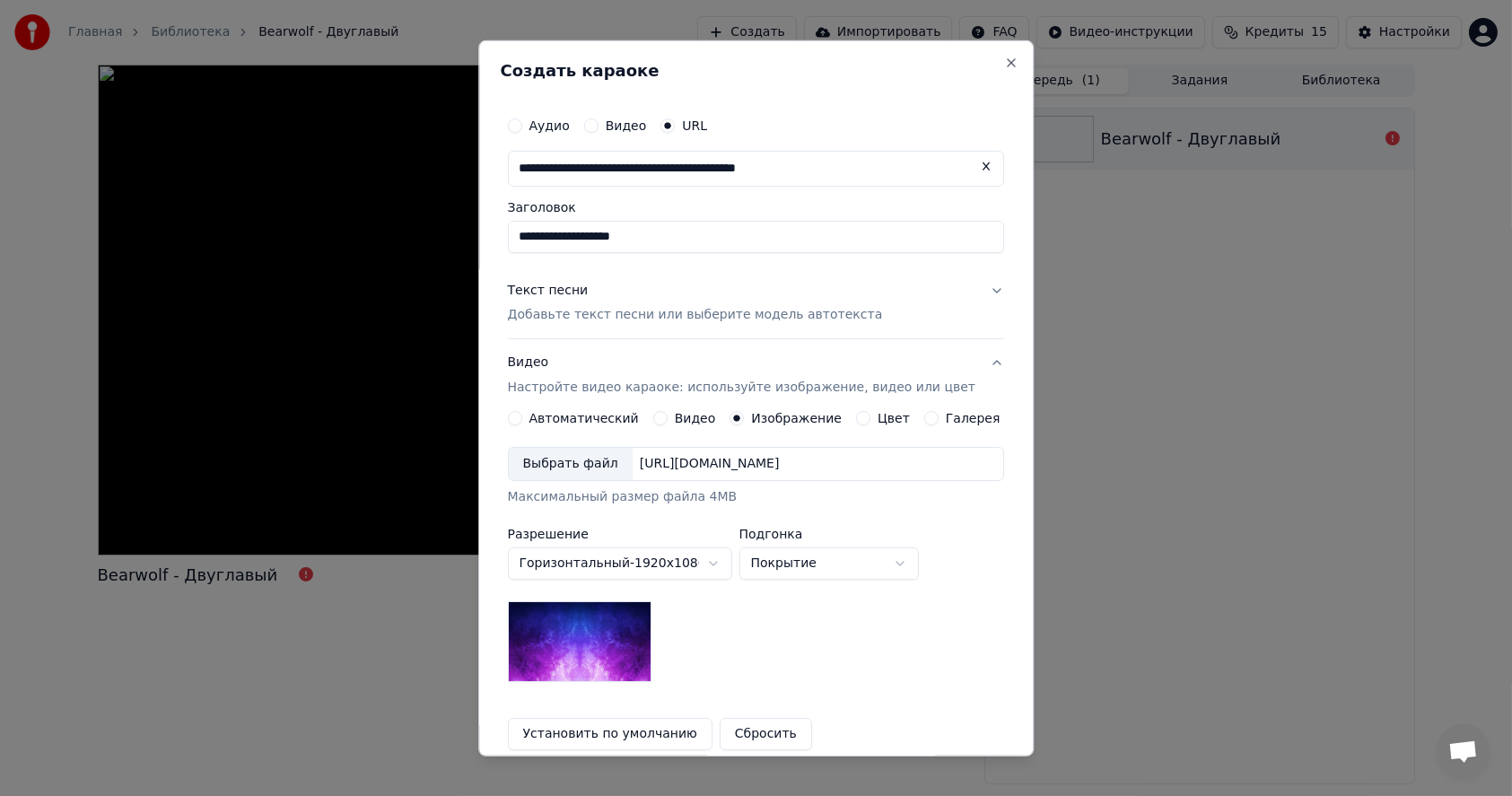
click at [585, 468] on div "Выбрать файл" at bounding box center [571, 463] width 124 height 32
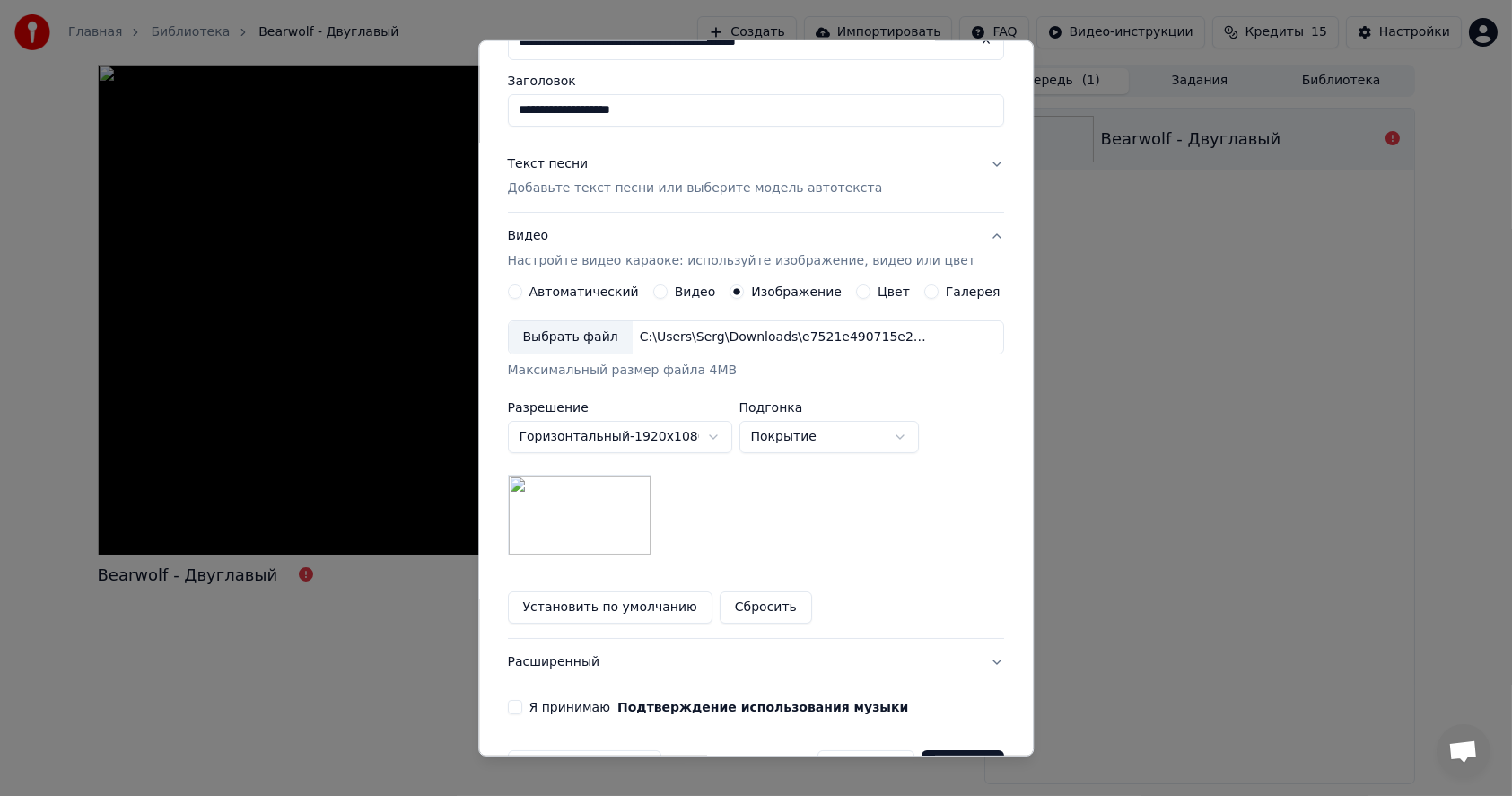
scroll to position [182, 0]
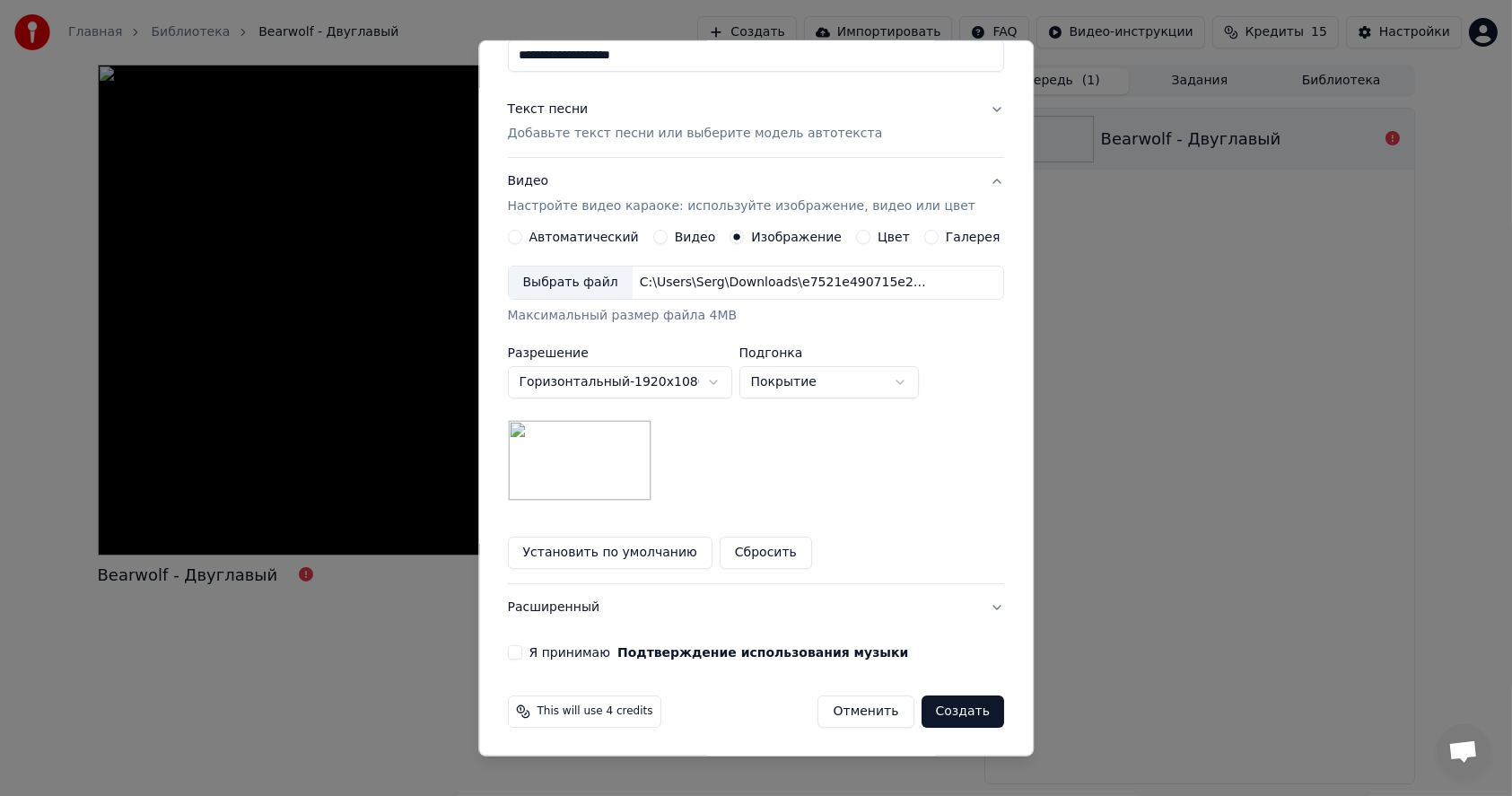
click at [523, 653] on button "Я принимаю Подтверждение использования музыки" at bounding box center [515, 652] width 14 height 14
click at [935, 711] on button "Создать" at bounding box center [962, 711] width 82 height 32
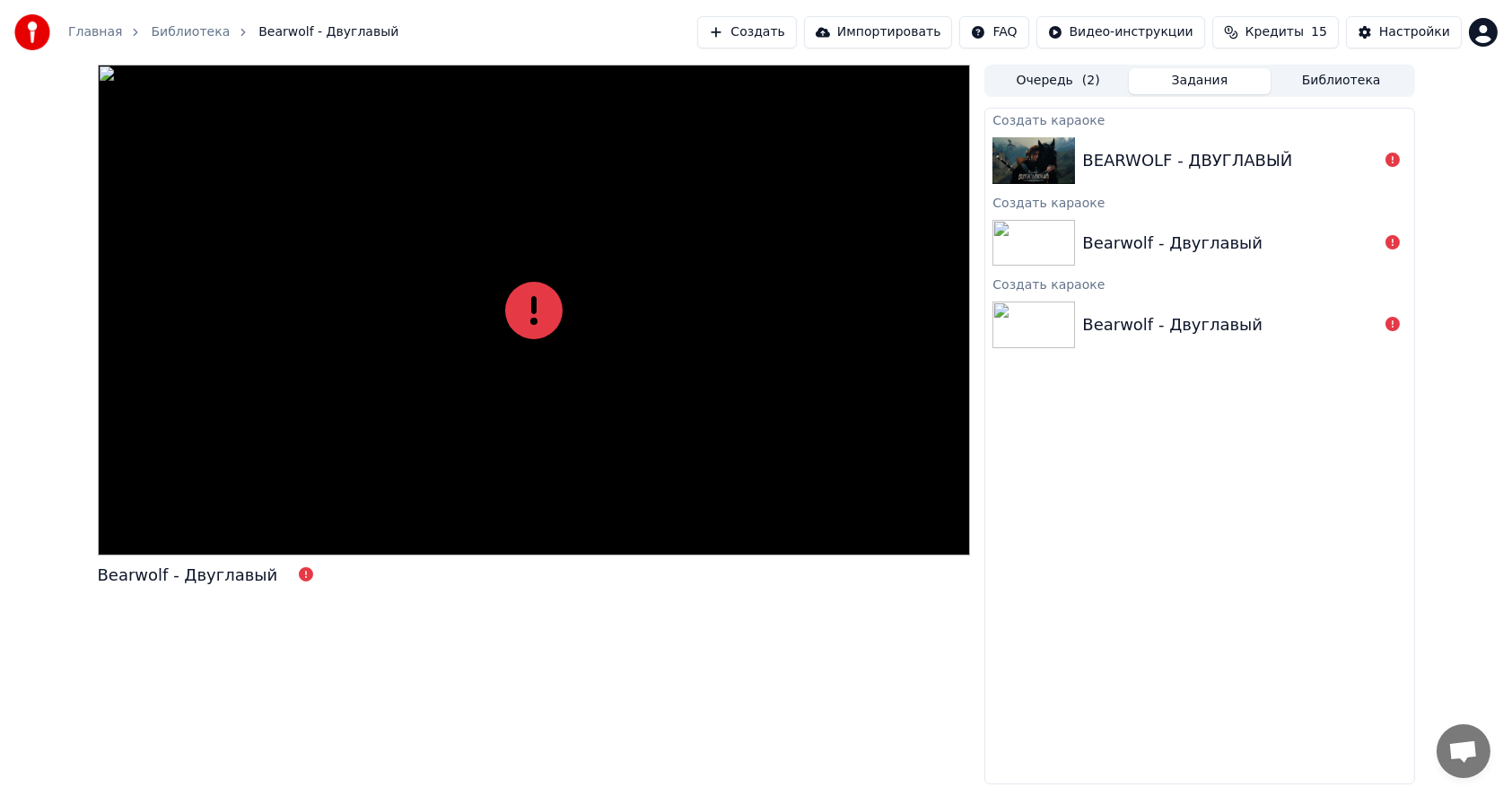
click at [1047, 165] on img at bounding box center [1033, 160] width 82 height 46
click at [1038, 163] on img at bounding box center [1033, 160] width 82 height 46
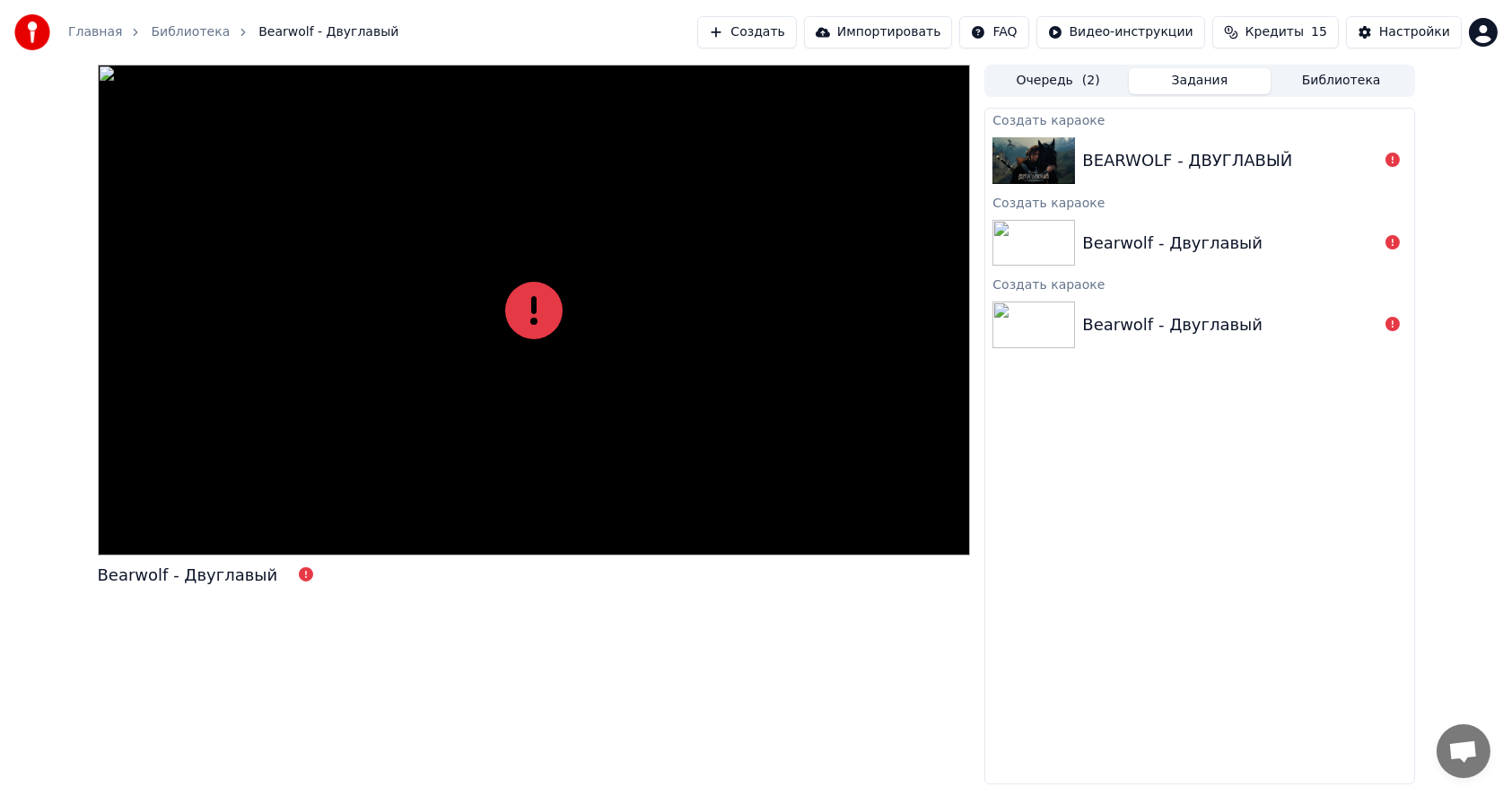
click at [1038, 163] on img at bounding box center [1033, 160] width 82 height 46
click at [1039, 243] on img at bounding box center [1033, 243] width 82 height 46
click at [1047, 319] on img at bounding box center [1033, 325] width 82 height 46
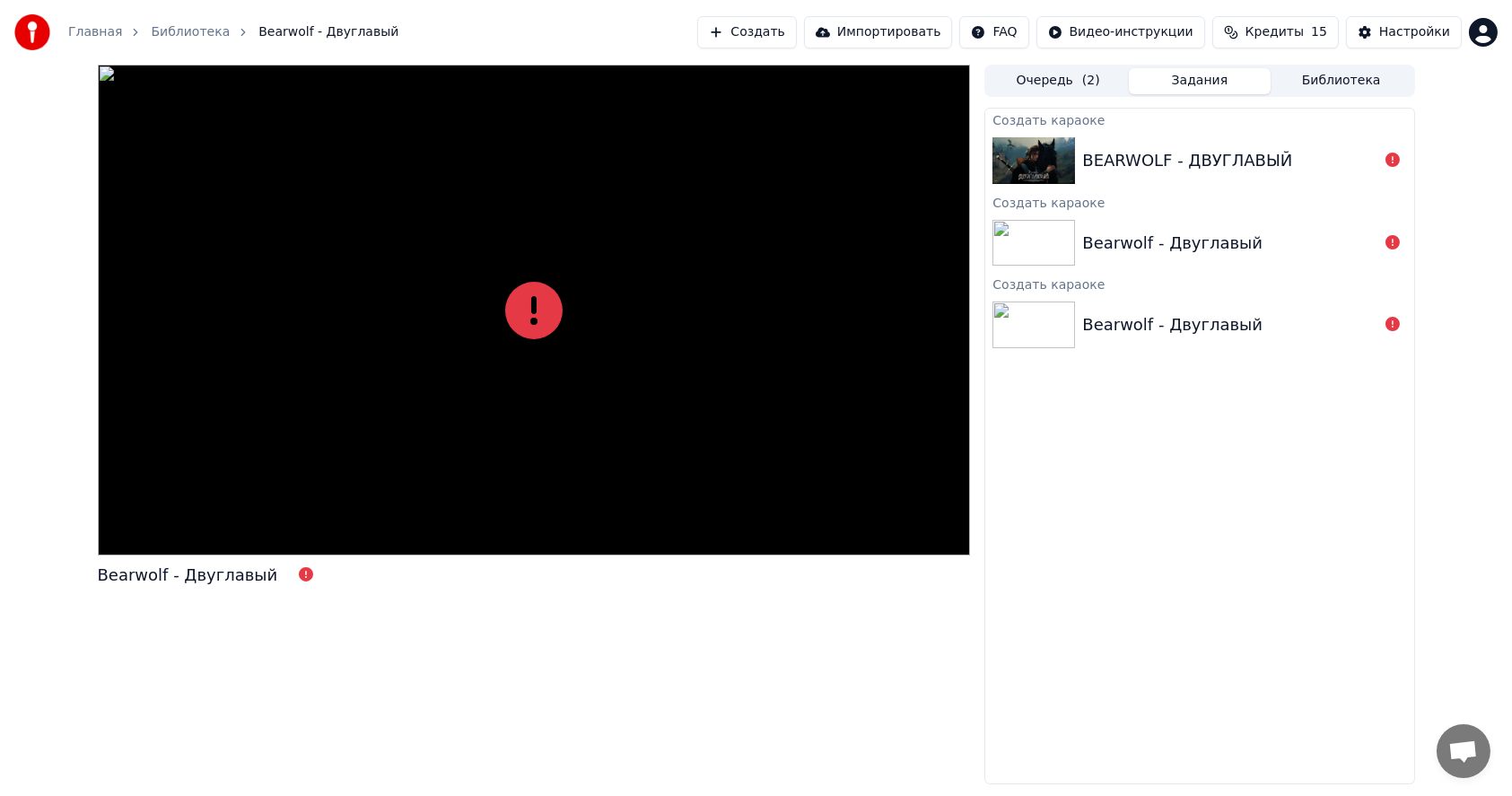
click at [1047, 319] on img at bounding box center [1033, 325] width 82 height 46
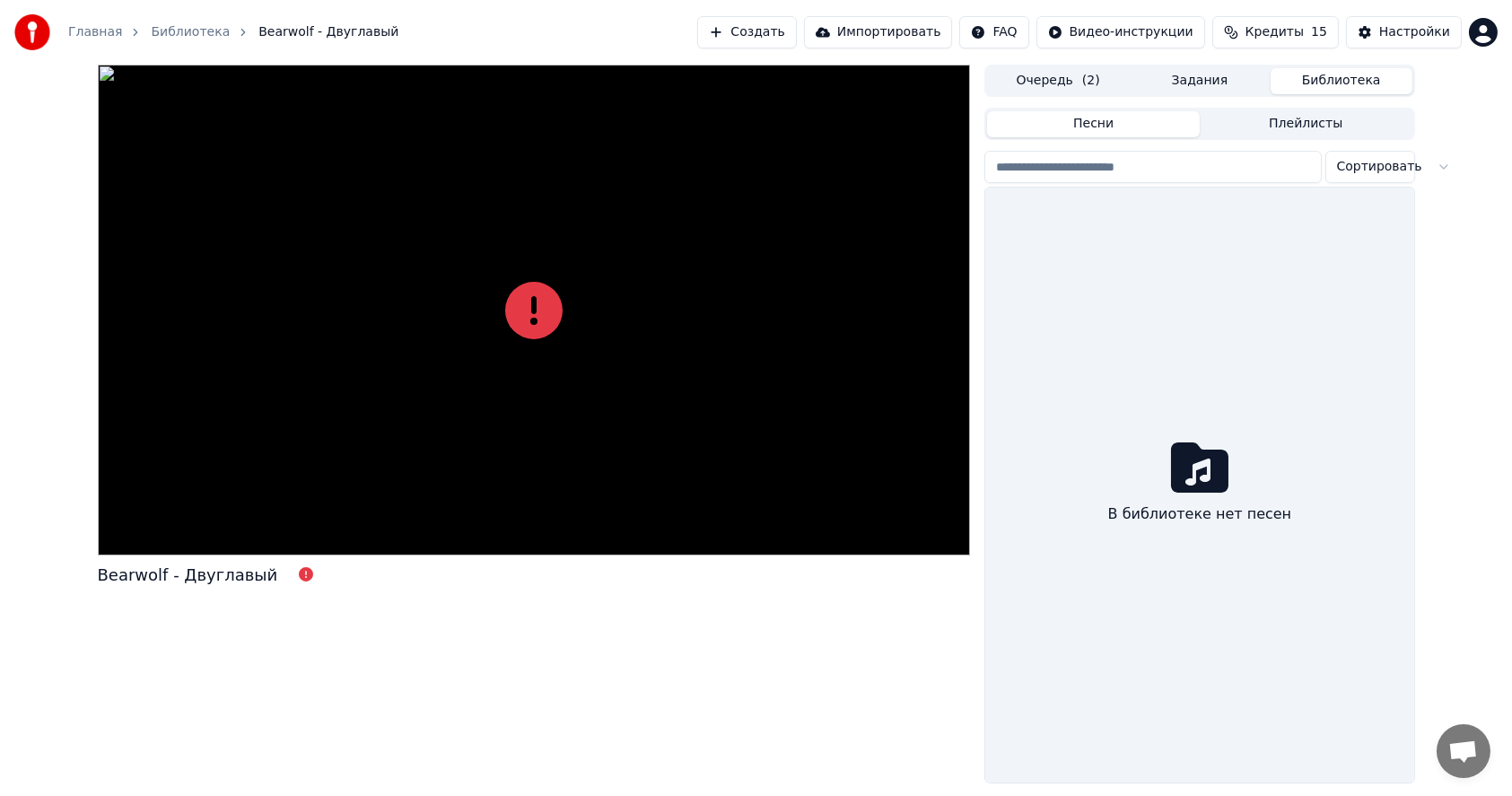
click at [1346, 82] on button "Библиотека" at bounding box center [1341, 81] width 142 height 26
click at [1191, 477] on icon at bounding box center [1199, 468] width 57 height 50
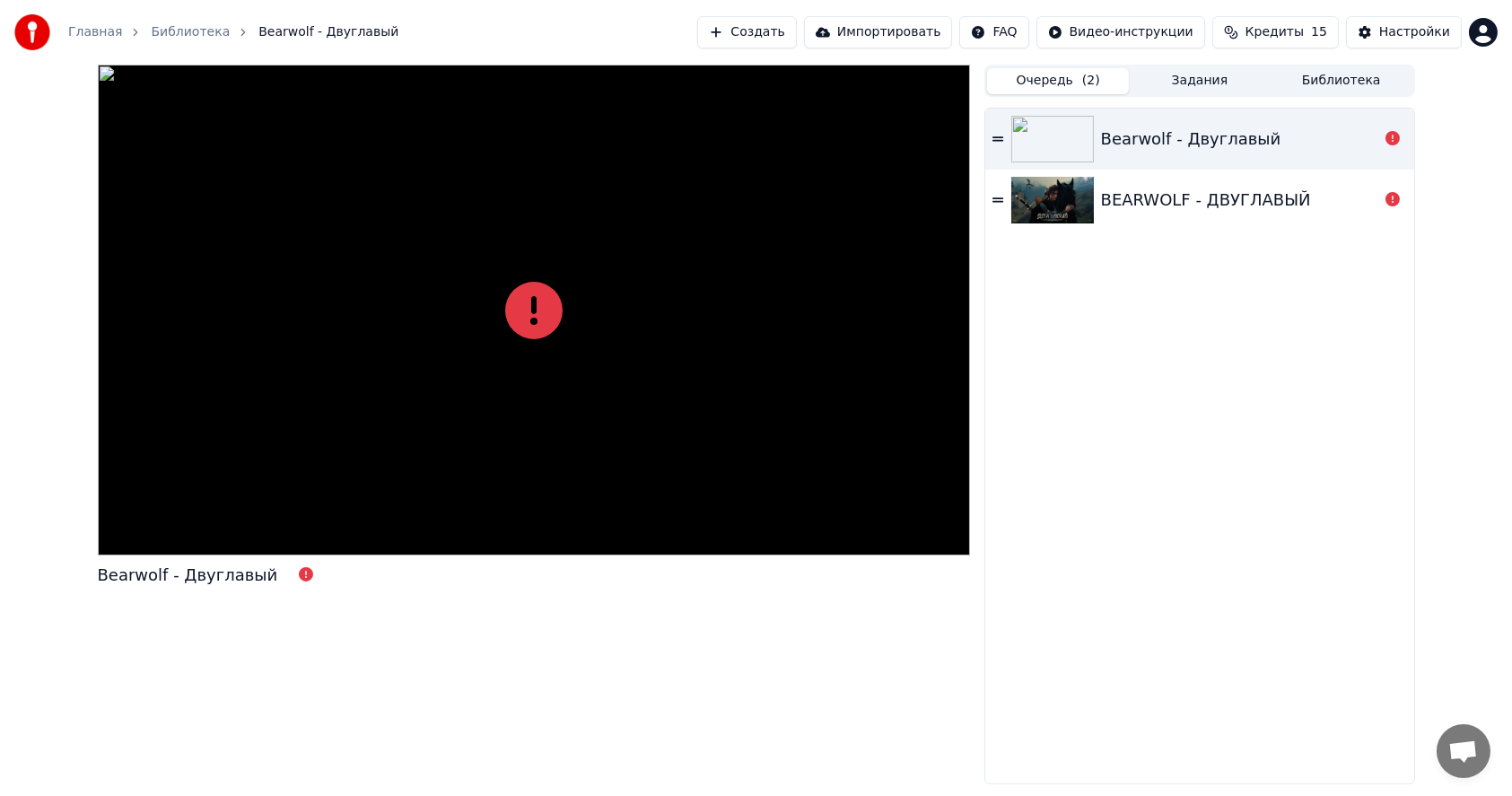
click at [1072, 82] on button "Очередь ( 2 )" at bounding box center [1058, 81] width 142 height 26
click at [1063, 149] on img at bounding box center [1052, 139] width 82 height 46
click at [1041, 140] on img at bounding box center [1052, 139] width 82 height 46
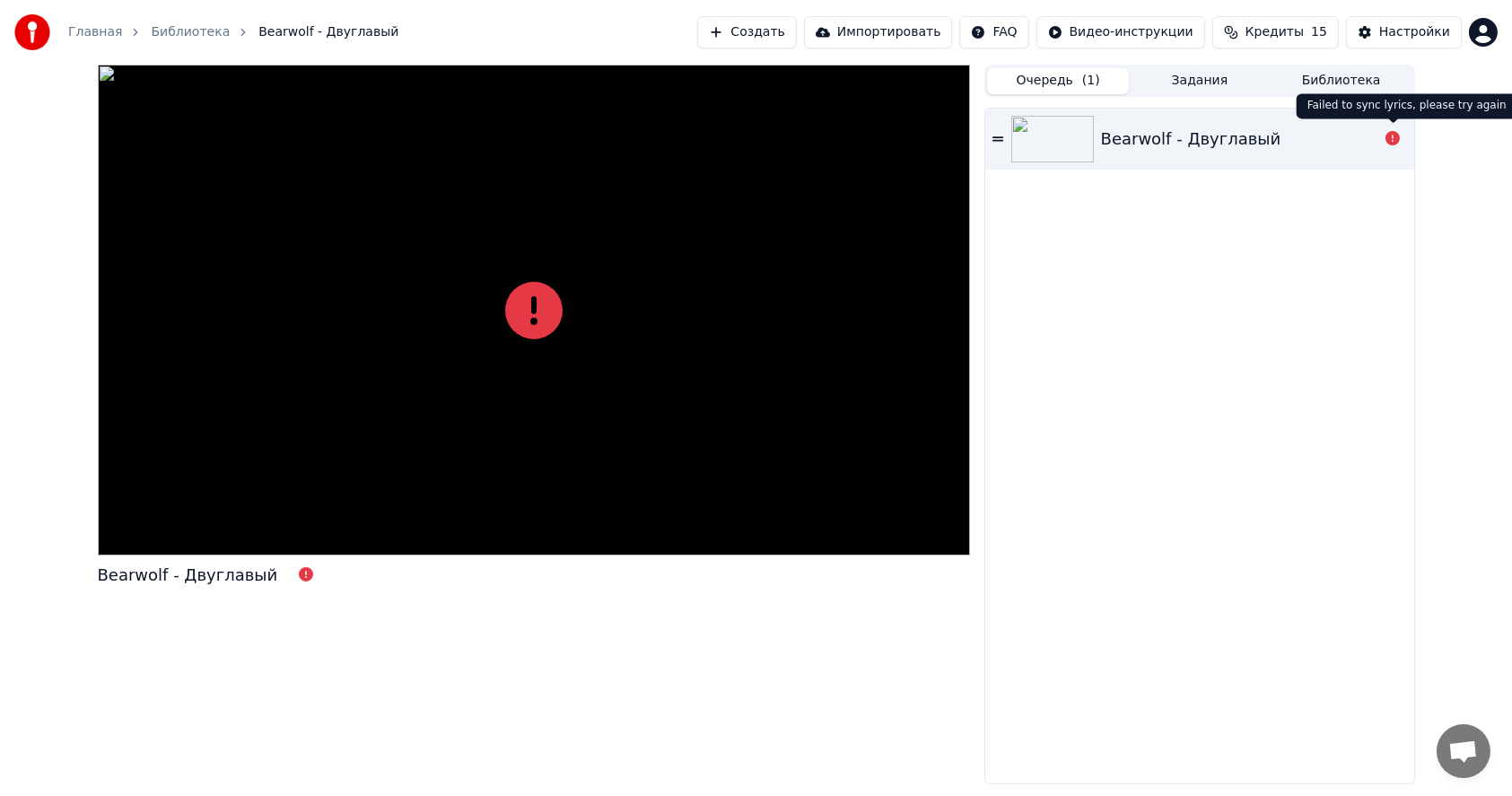
click at [1395, 137] on icon at bounding box center [1392, 138] width 14 height 14
click at [992, 140] on icon at bounding box center [997, 138] width 11 height 13
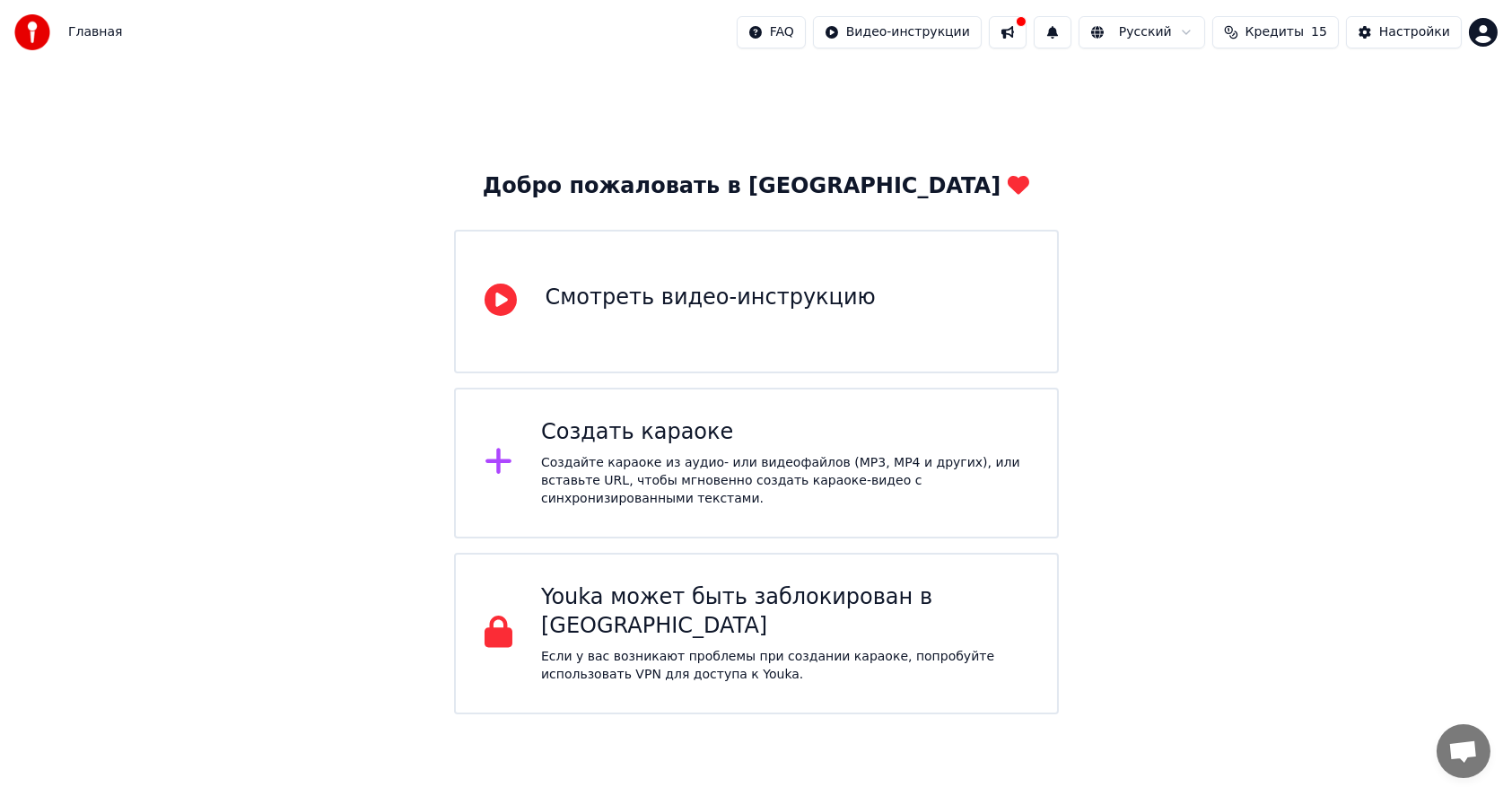
click at [1027, 29] on button at bounding box center [1008, 32] width 38 height 32
click at [1442, 189] on div "Добро пожаловать в Youka Смотреть видео-инструкцию Создать караоке Создайте кар…" at bounding box center [756, 389] width 1512 height 649
click at [1490, 31] on html "Главная FAQ Видео-инструкции Русский Кредиты 15 Настройки Добро пожаловать в Yo…" at bounding box center [756, 356] width 1512 height 714
drag, startPoint x: 1165, startPoint y: 192, endPoint x: 1229, endPoint y: 151, distance: 76.0
click at [1166, 191] on html "Главная FAQ Видео-инструкции Русский Кредиты 15 Настройки Добро пожаловать в Yo…" at bounding box center [756, 356] width 1512 height 714
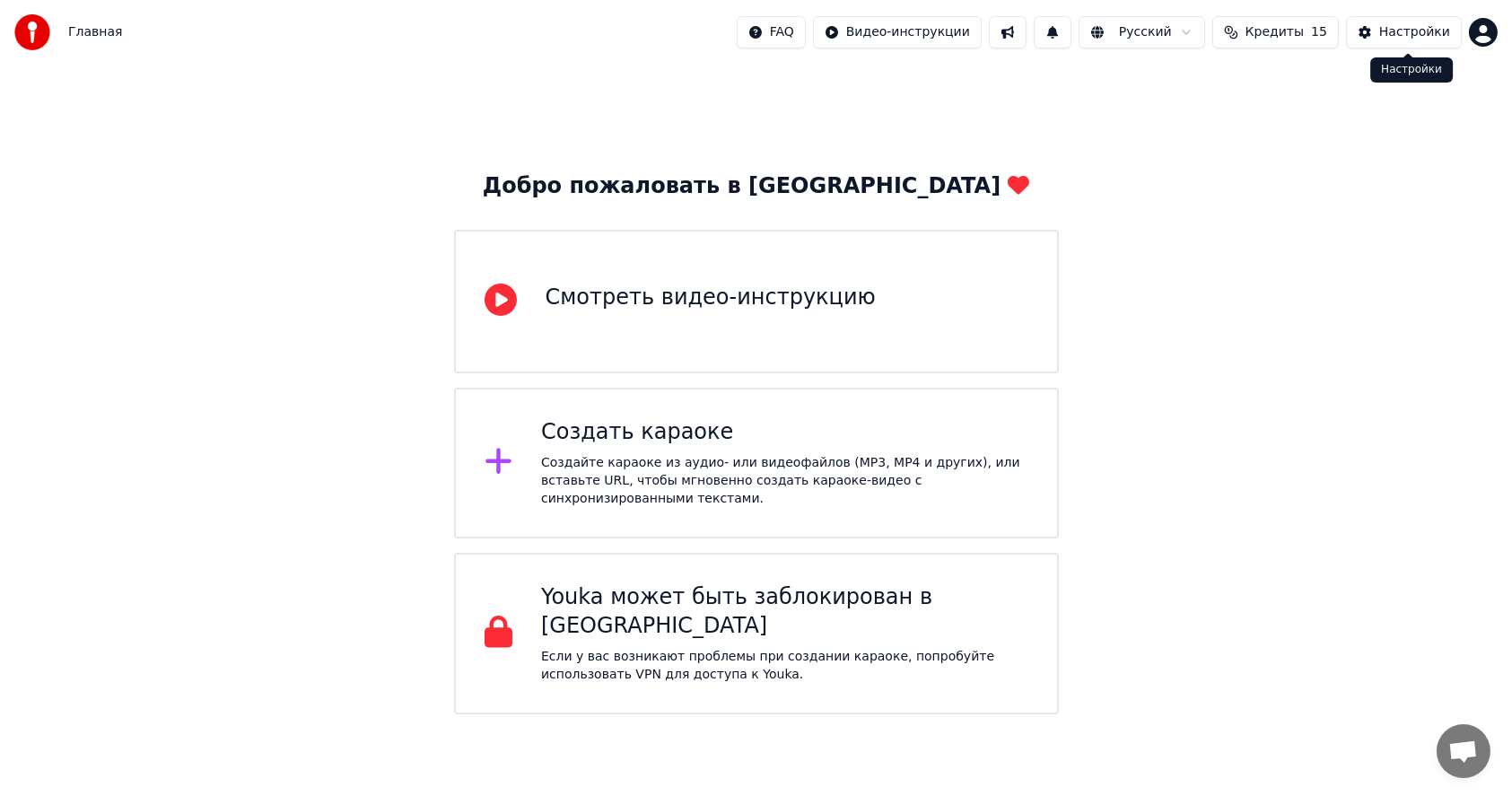
click at [1379, 31] on button "Настройки" at bounding box center [1404, 32] width 116 height 32
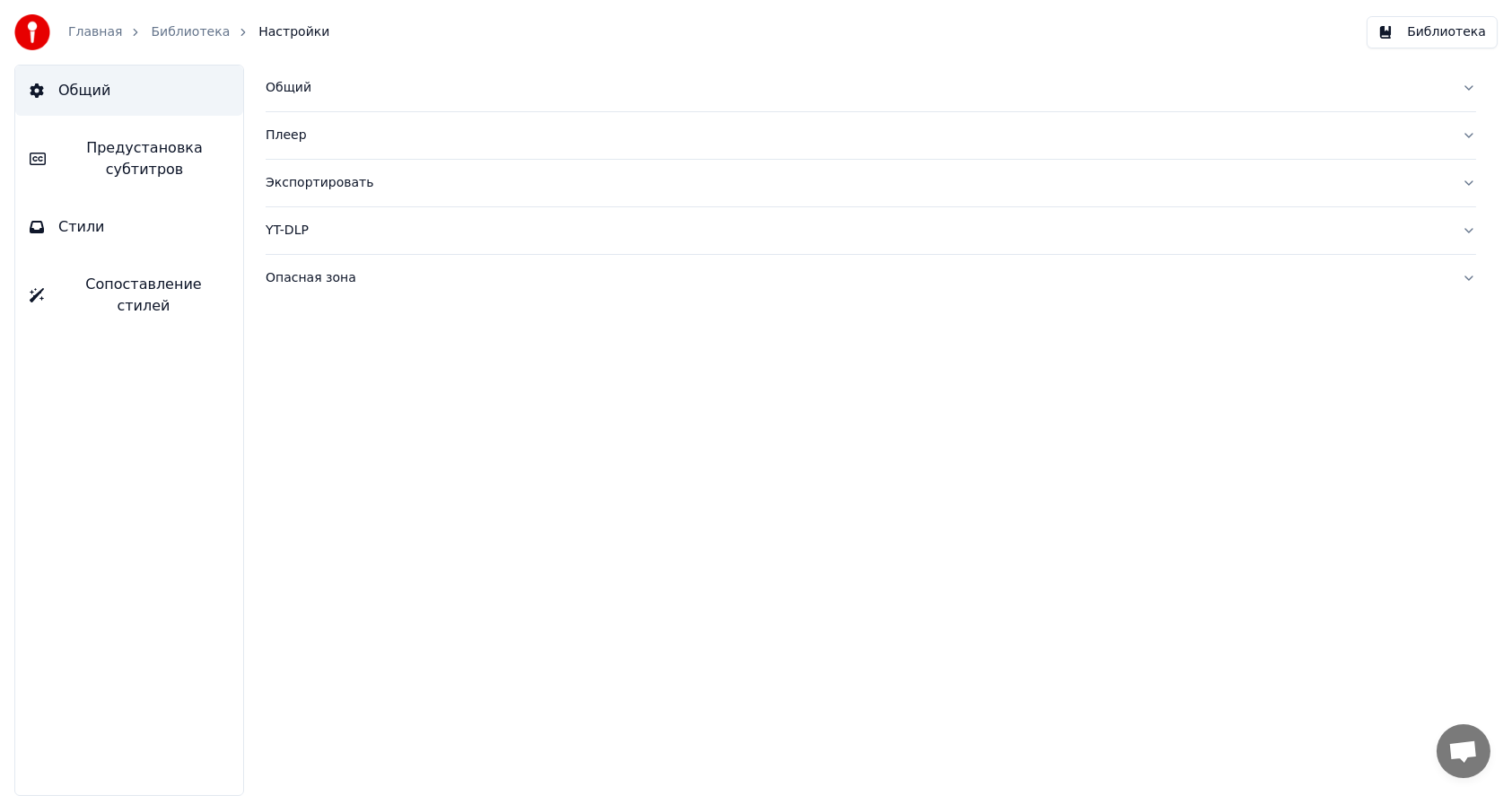
click at [174, 25] on link "Библиотека" at bounding box center [190, 32] width 79 height 18
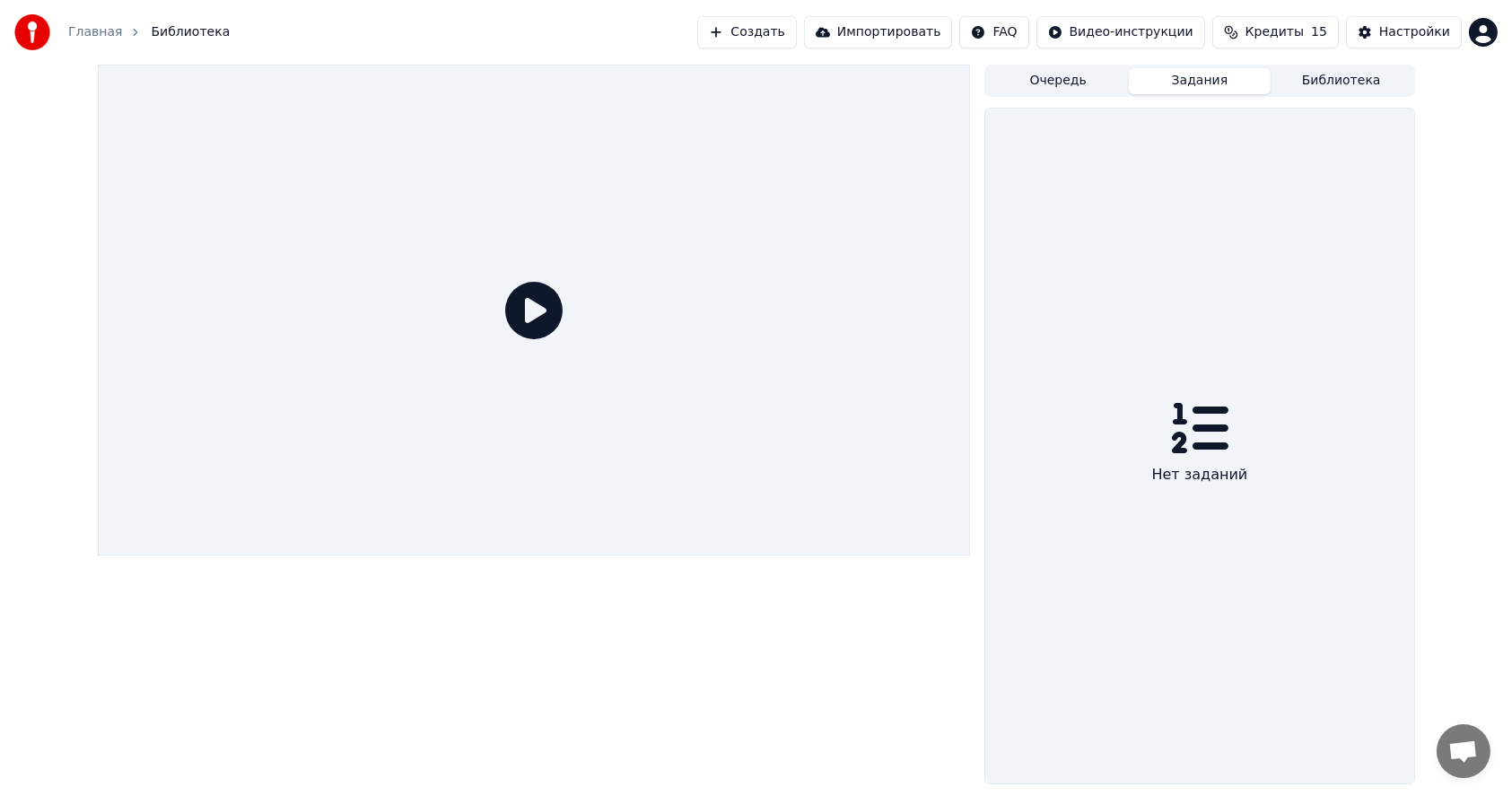
click at [1191, 88] on button "Задания" at bounding box center [1199, 81] width 142 height 26
click at [1049, 83] on button "Очередь" at bounding box center [1058, 81] width 142 height 26
click at [796, 35] on button "Создать" at bounding box center [747, 32] width 99 height 32
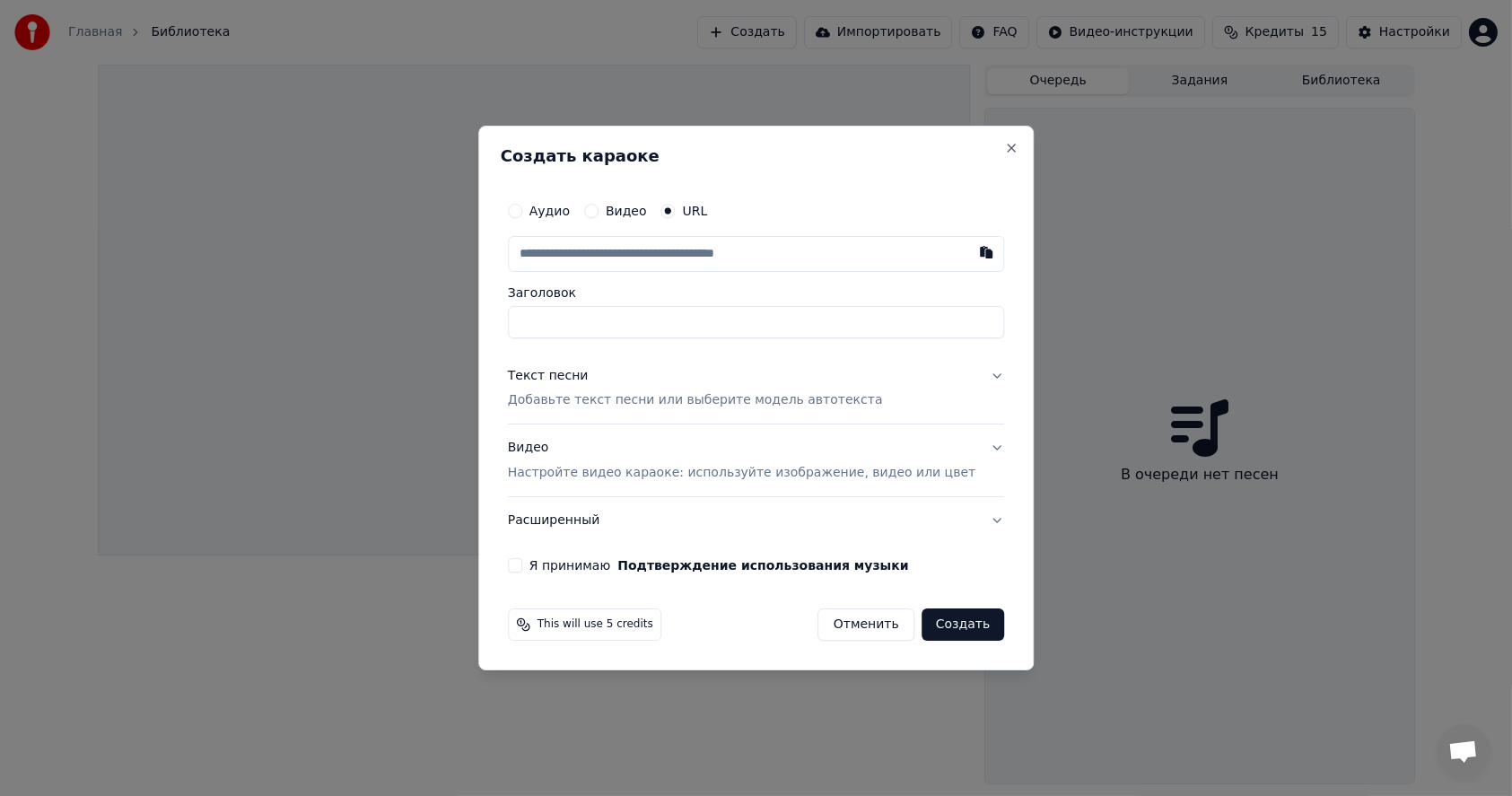
click at [632, 259] on input "text" at bounding box center [756, 253] width 497 height 36
paste input "**********"
type input "**********"
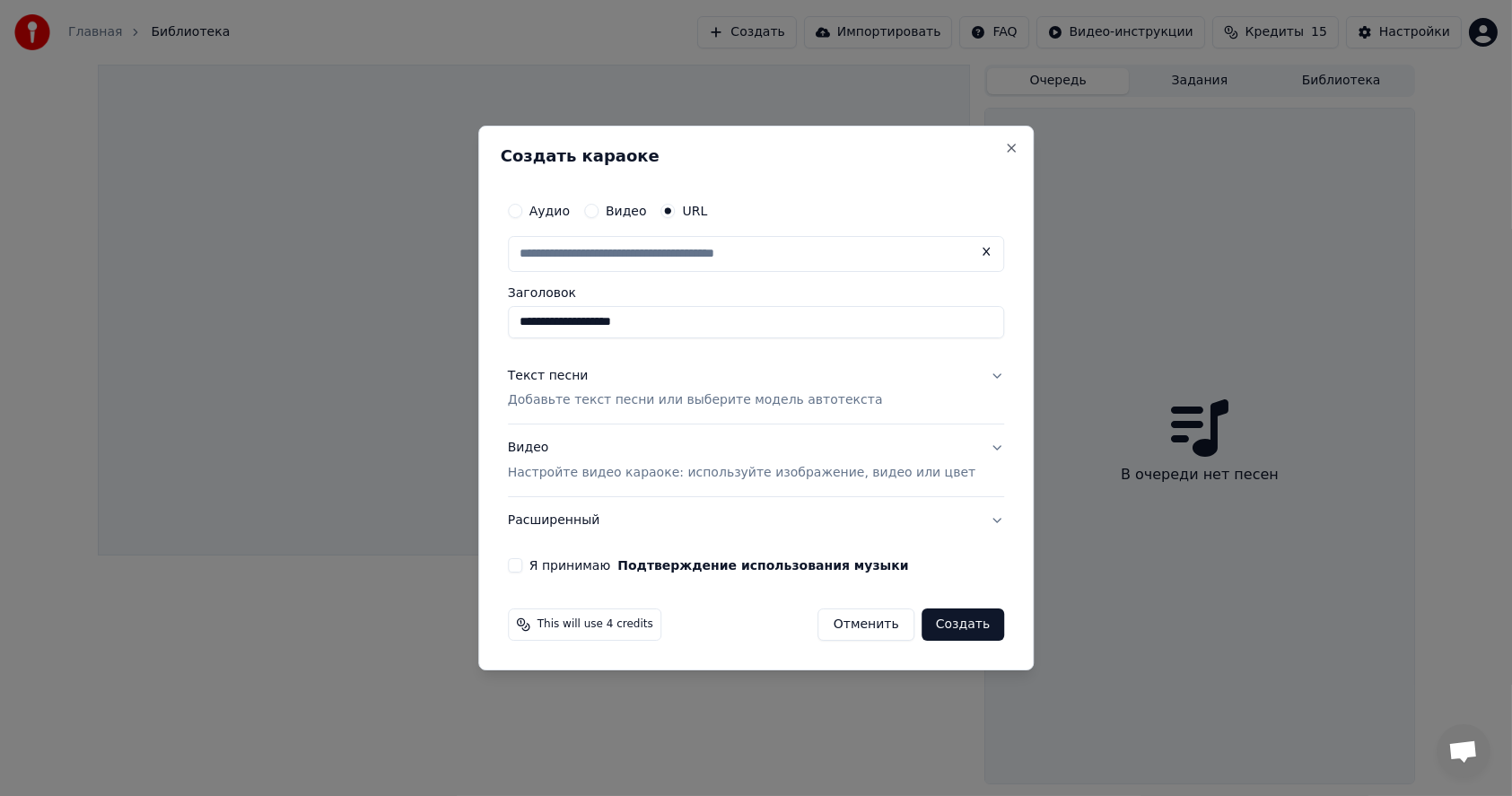
click at [581, 401] on p "Добавьте текст песни или выберите модель автотекста" at bounding box center [696, 401] width 375 height 18
type input "**********"
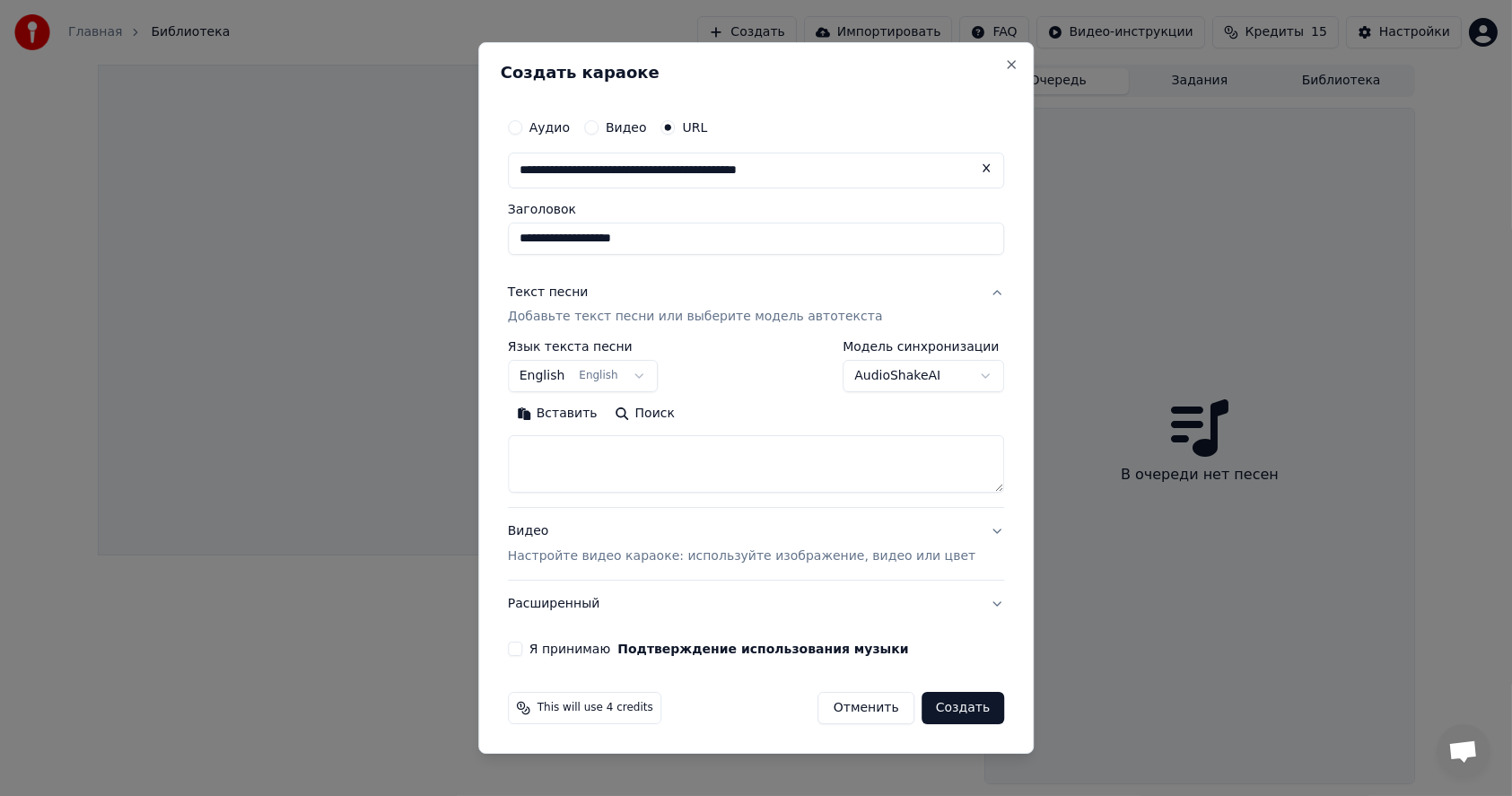
click at [576, 294] on div "Текст песни" at bounding box center [549, 292] width 81 height 18
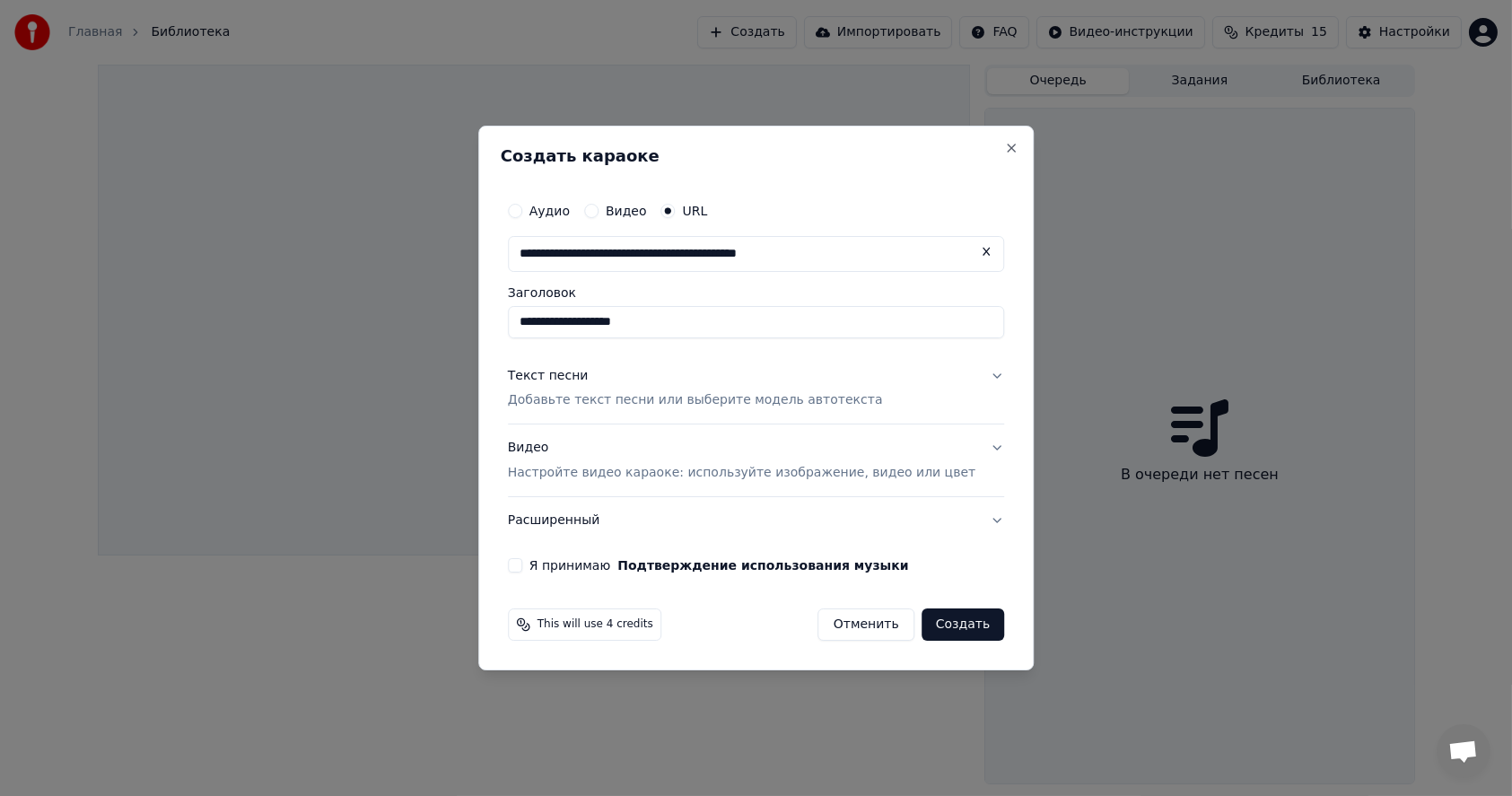
click at [971, 375] on button "Текст песни Добавьте текст песни или выберите модель автотекста" at bounding box center [756, 388] width 497 height 71
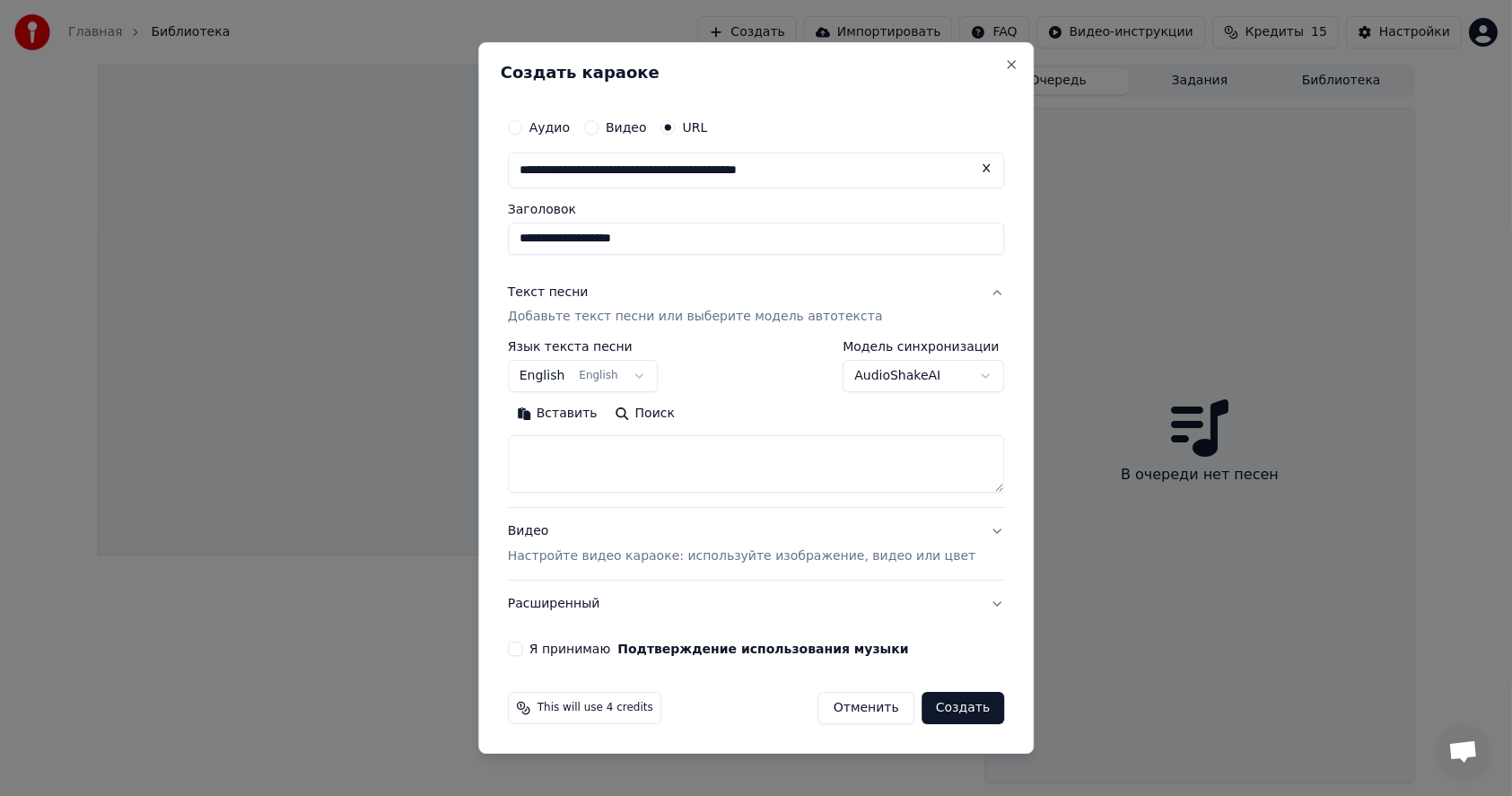
click at [936, 377] on body "**********" at bounding box center [756, 398] width 1512 height 796
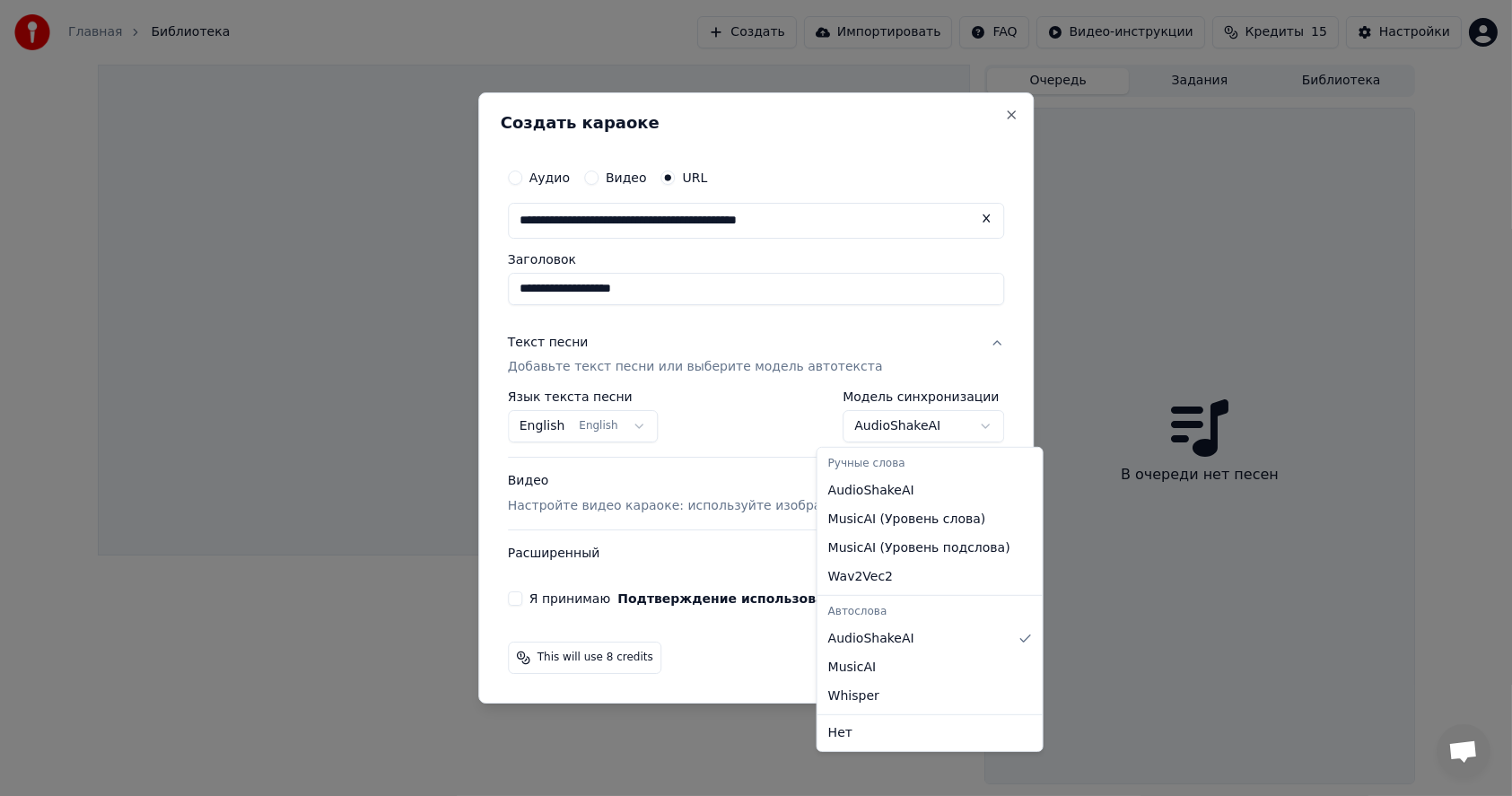
click at [948, 425] on body "**********" at bounding box center [756, 398] width 1512 height 796
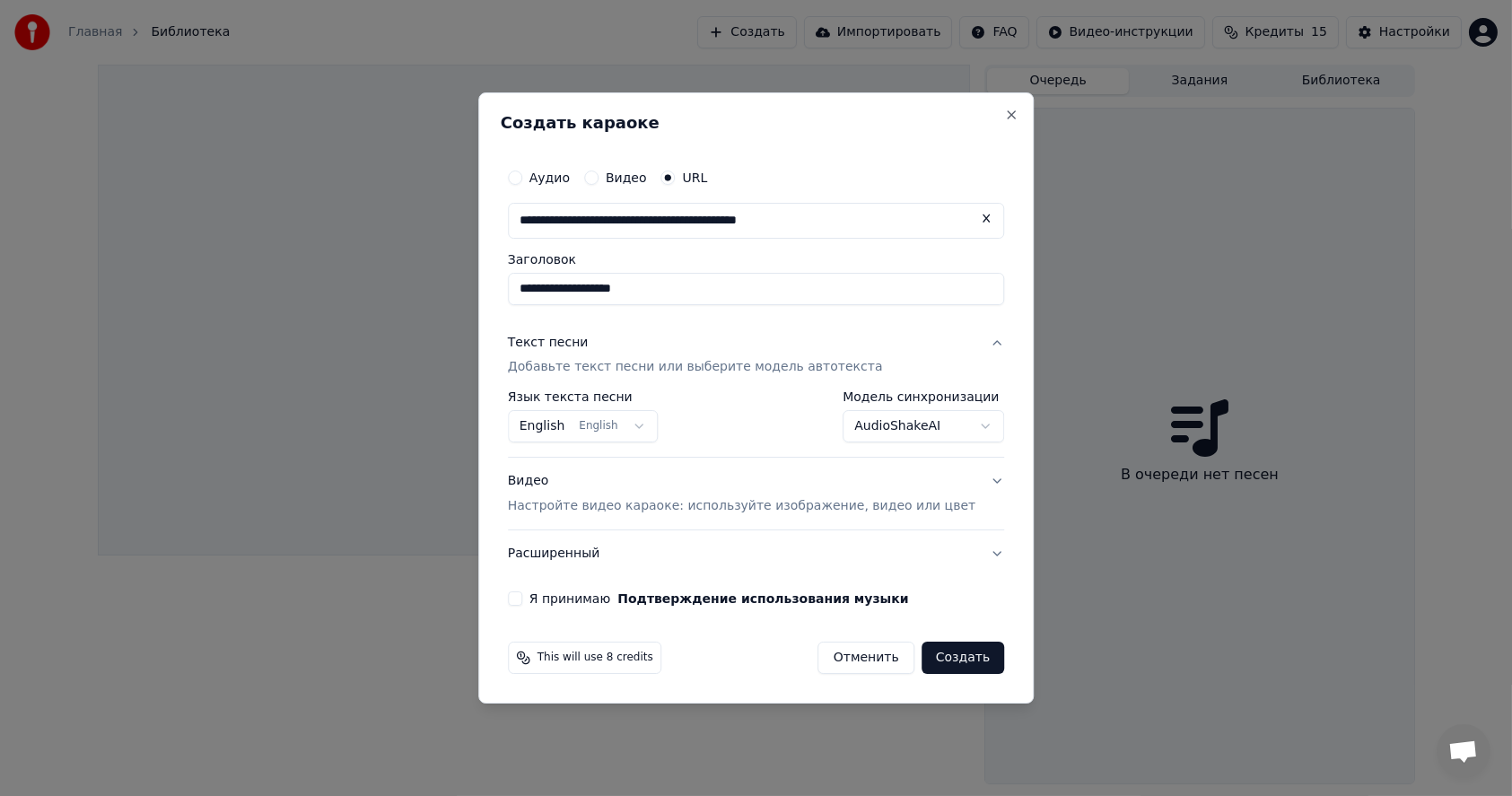
click at [601, 422] on body "**********" at bounding box center [756, 398] width 1512 height 796
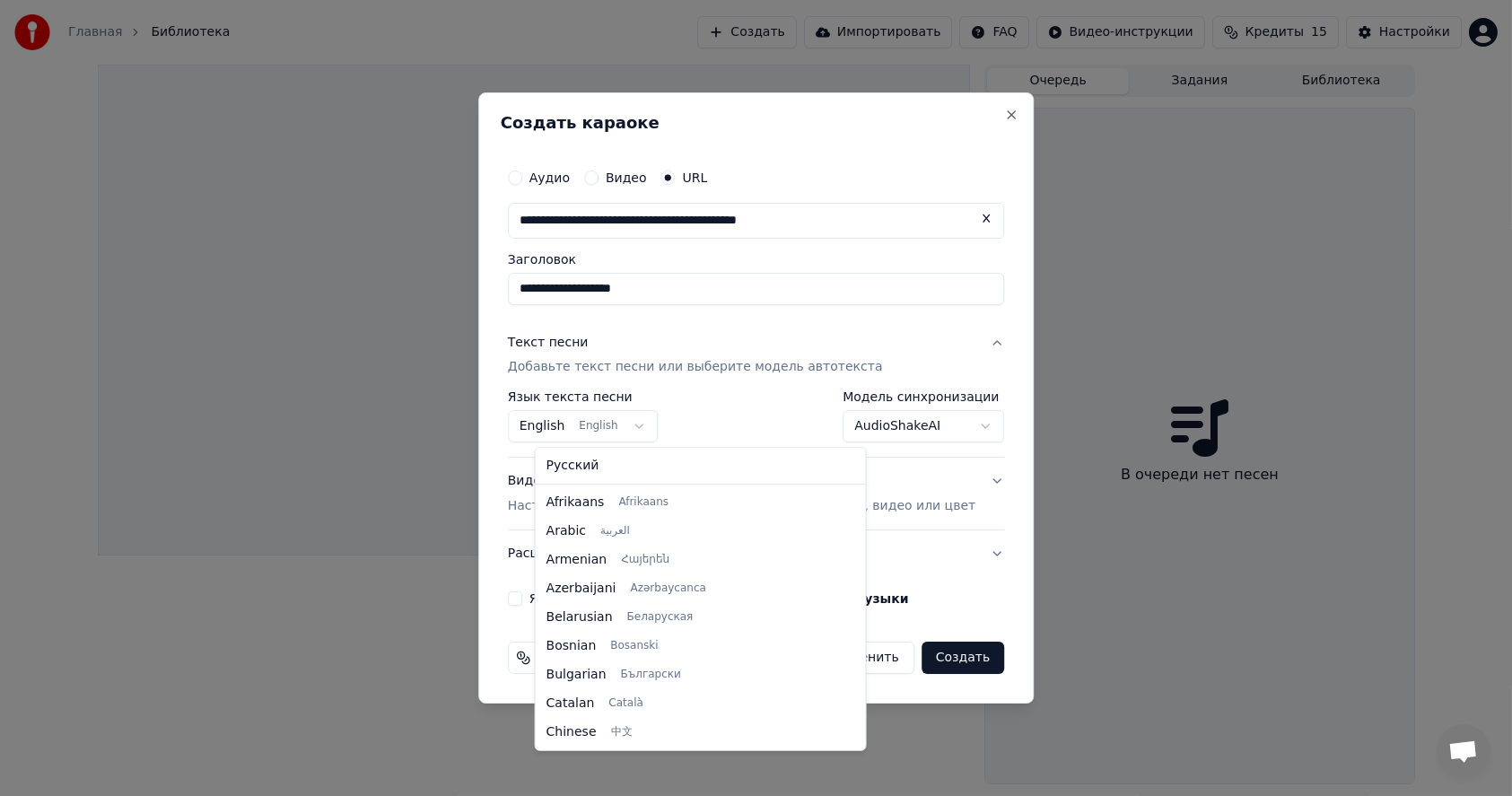
click at [630, 427] on body "**********" at bounding box center [756, 398] width 1512 height 796
click at [961, 337] on body "**********" at bounding box center [756, 398] width 1512 height 796
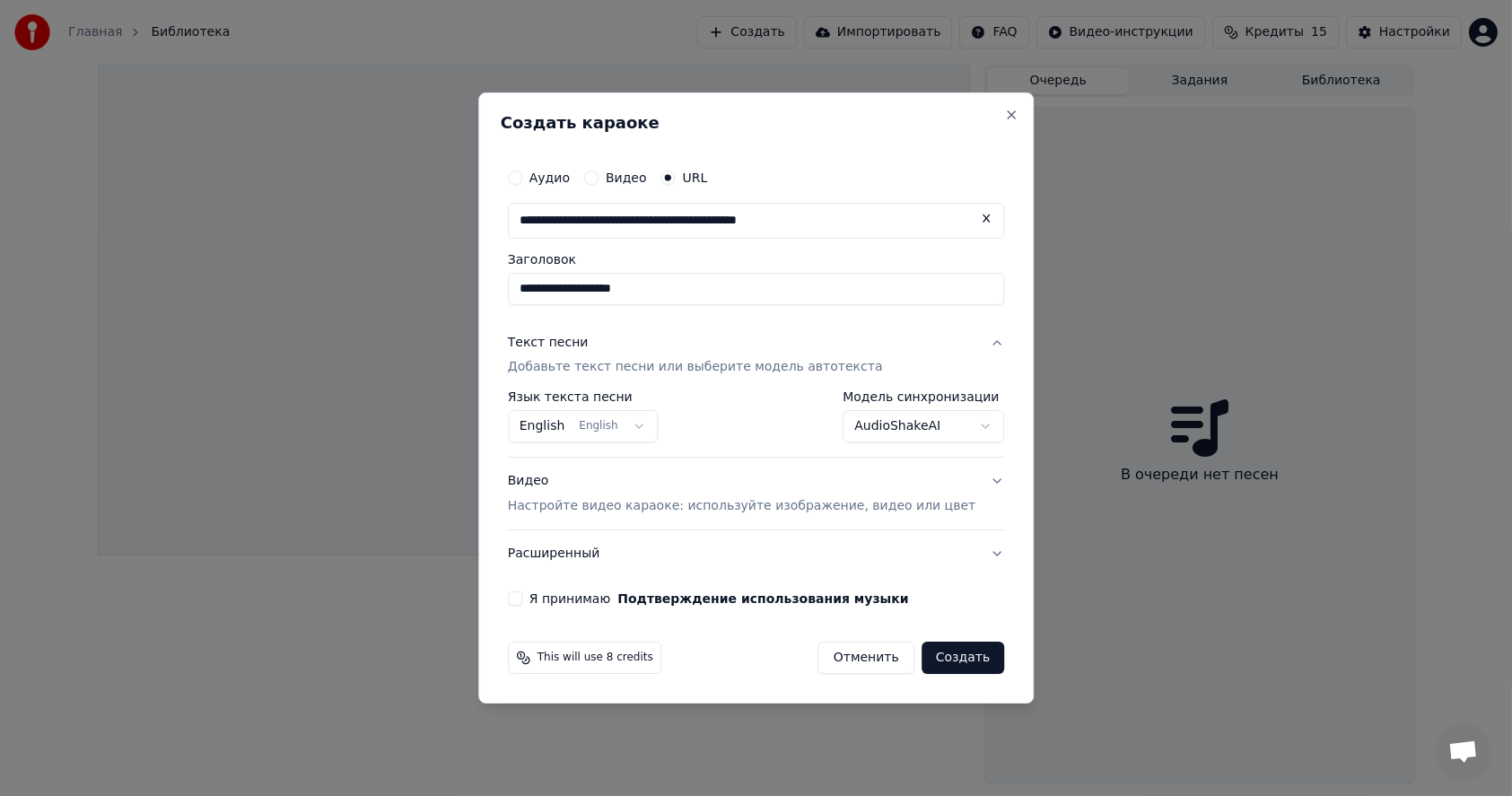
click at [956, 431] on body "**********" at bounding box center [756, 398] width 1512 height 796
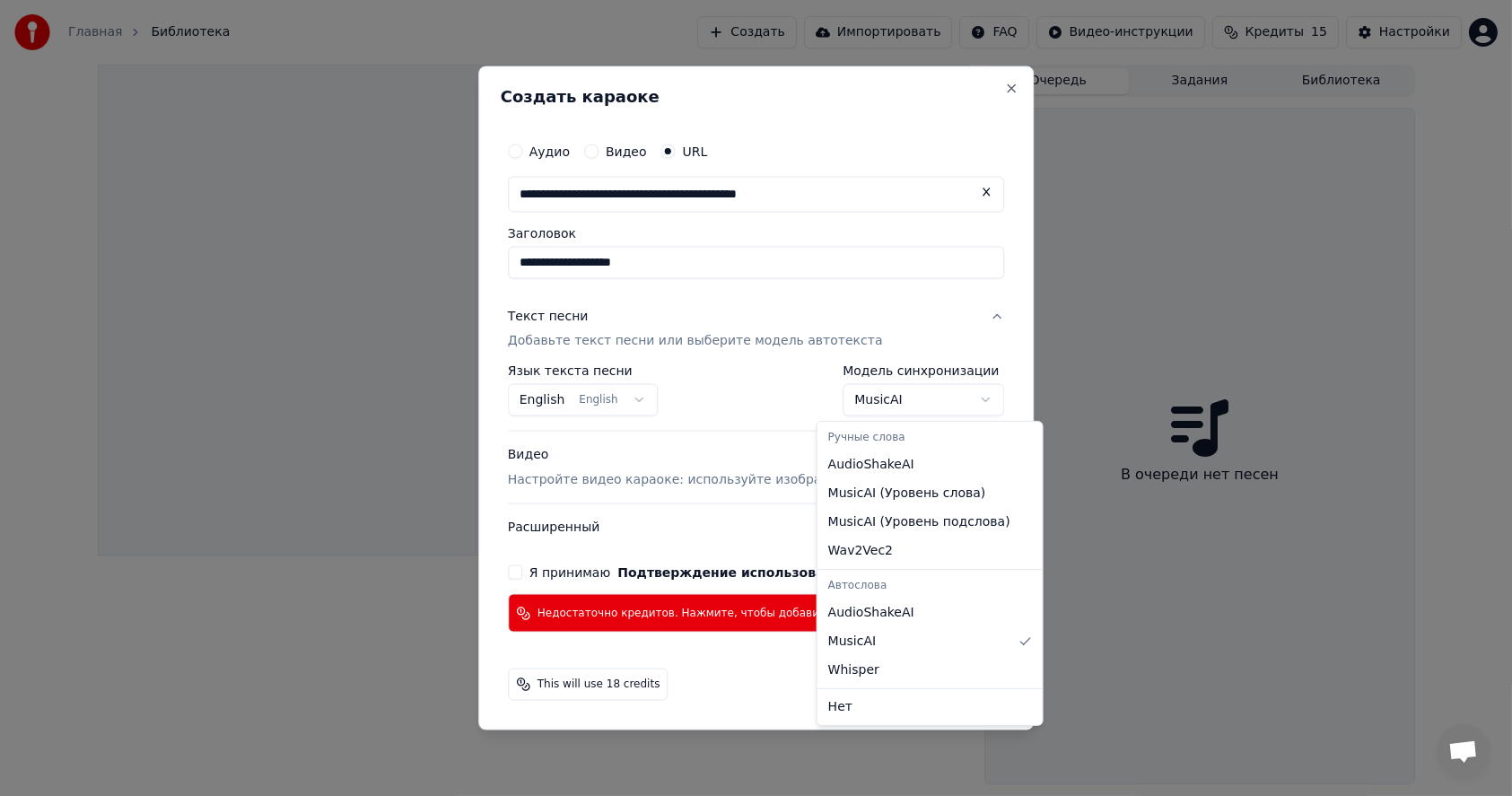
click at [963, 397] on body "**********" at bounding box center [756, 398] width 1512 height 796
select select "*******"
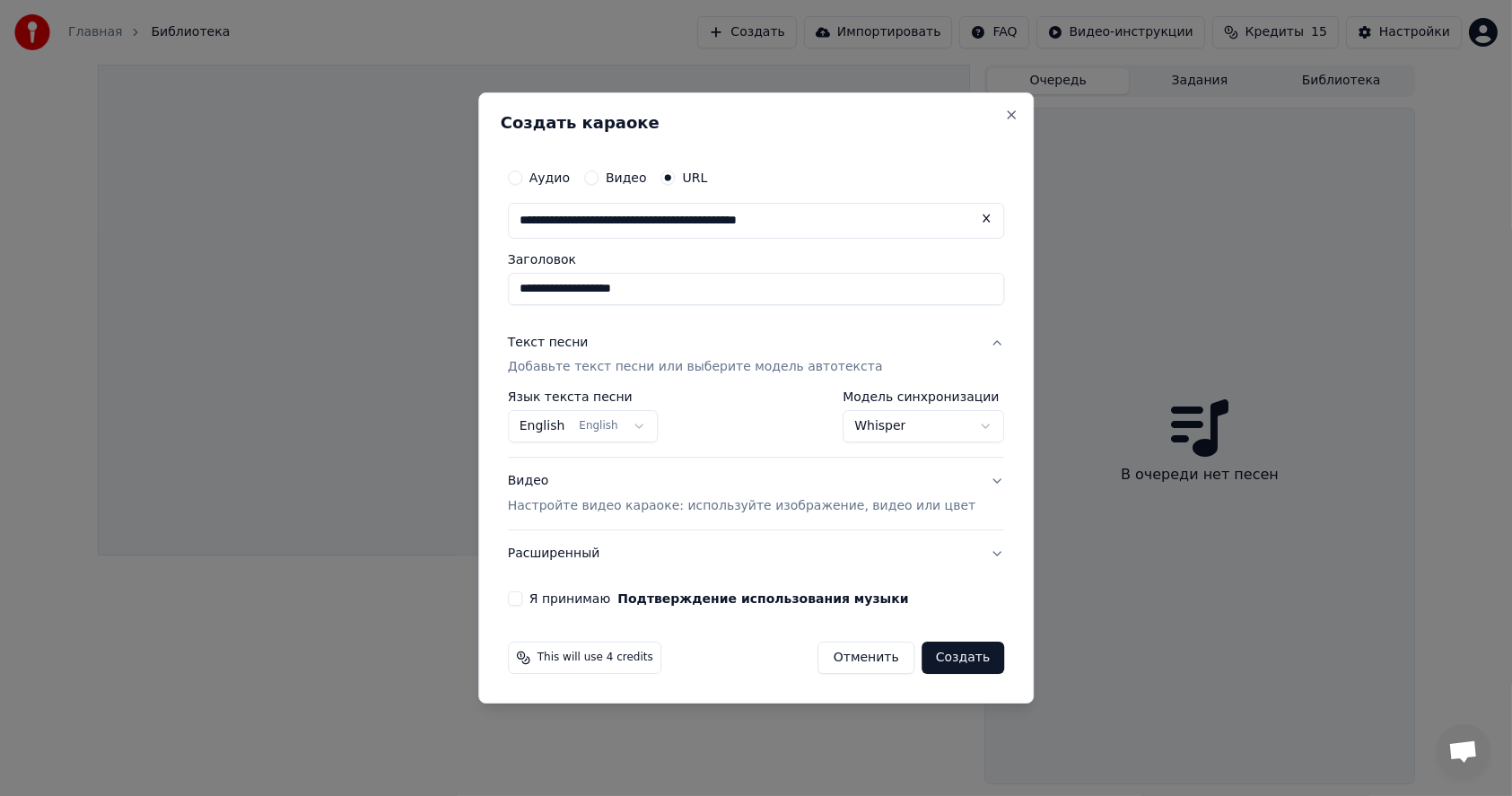
click at [588, 340] on div "Текст песни" at bounding box center [549, 343] width 81 height 18
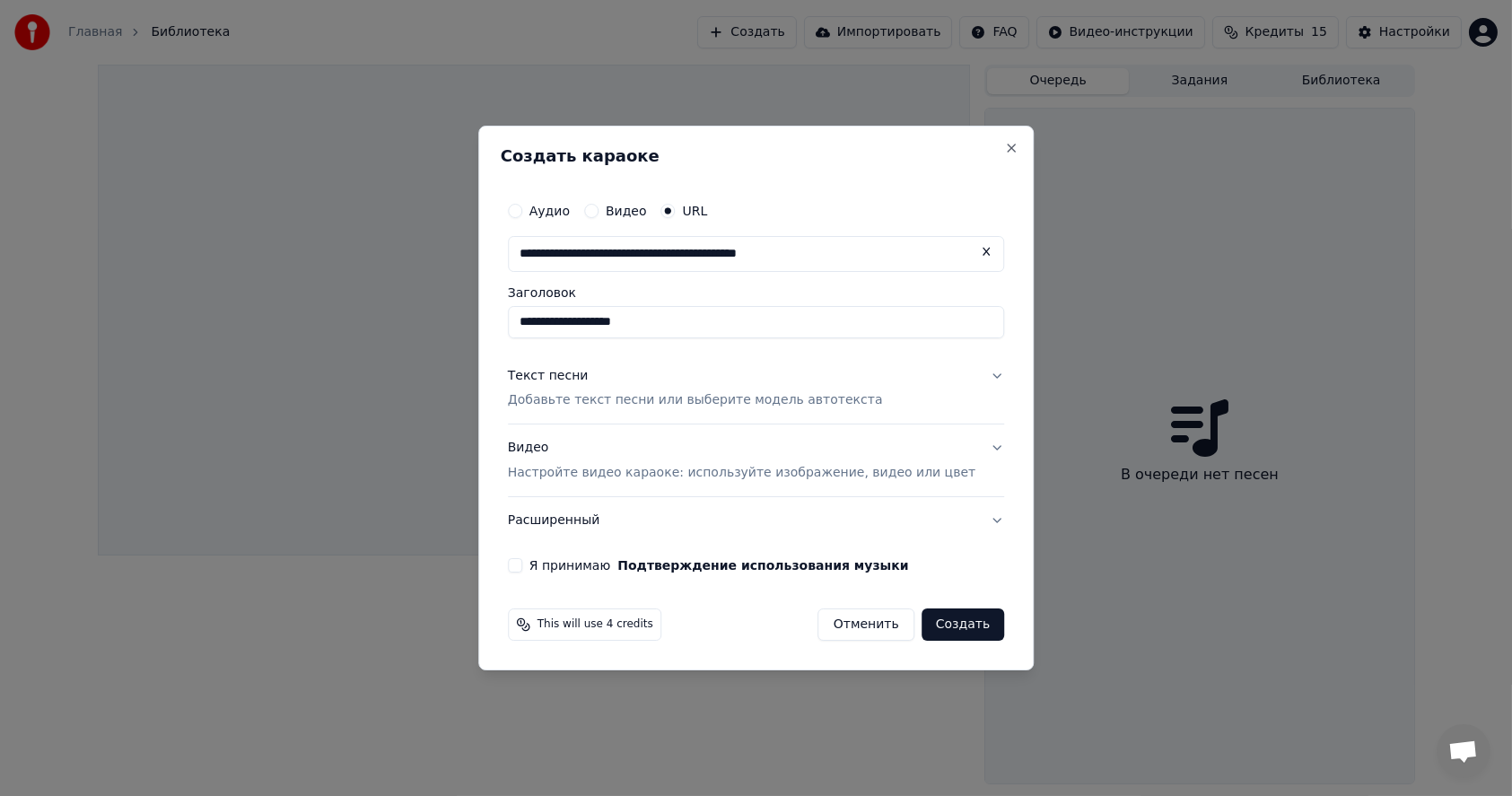
click at [588, 371] on div "Текст песни" at bounding box center [549, 376] width 81 height 18
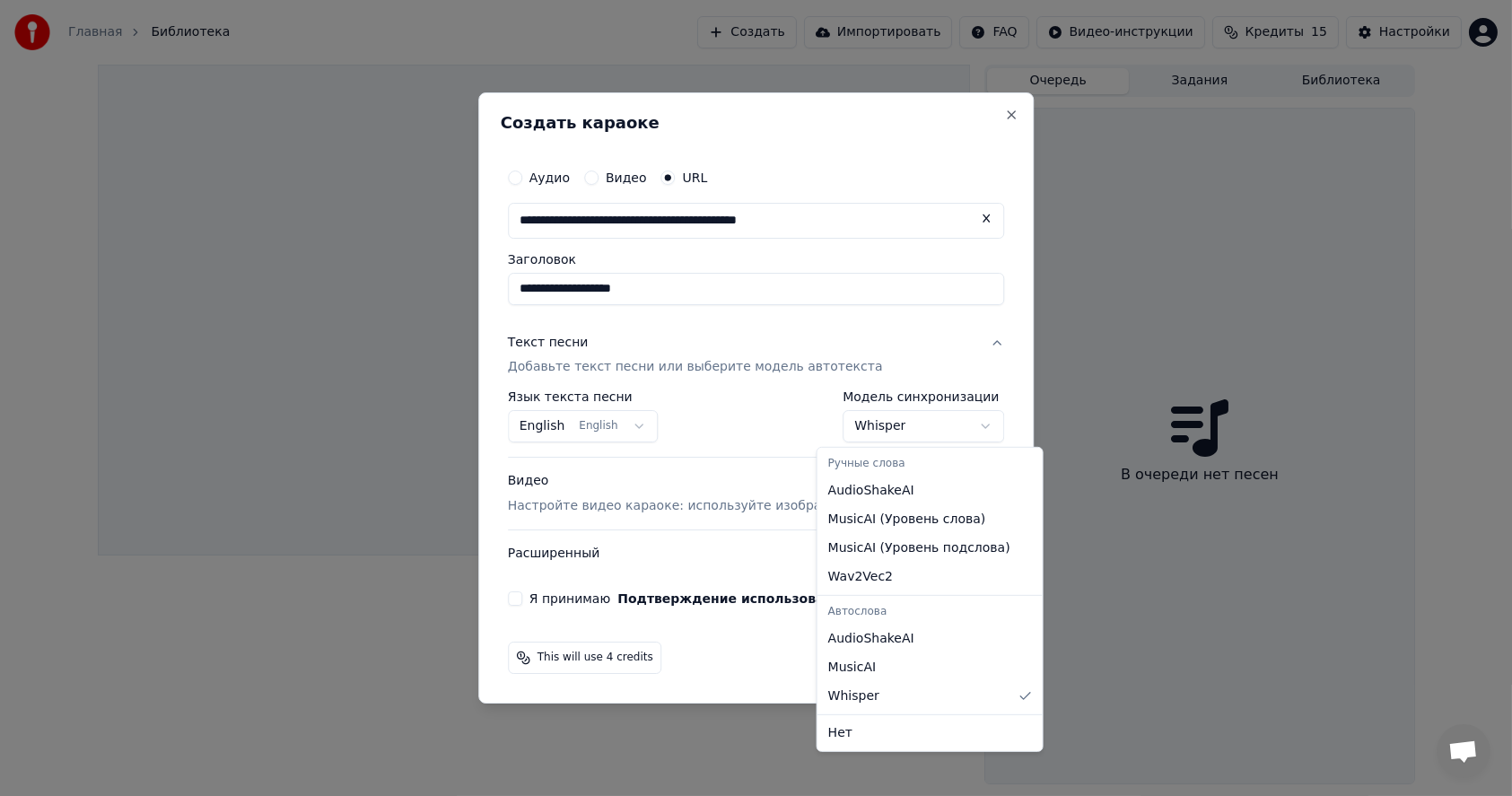
click at [962, 428] on body "**********" at bounding box center [756, 398] width 1512 height 796
select select "**********"
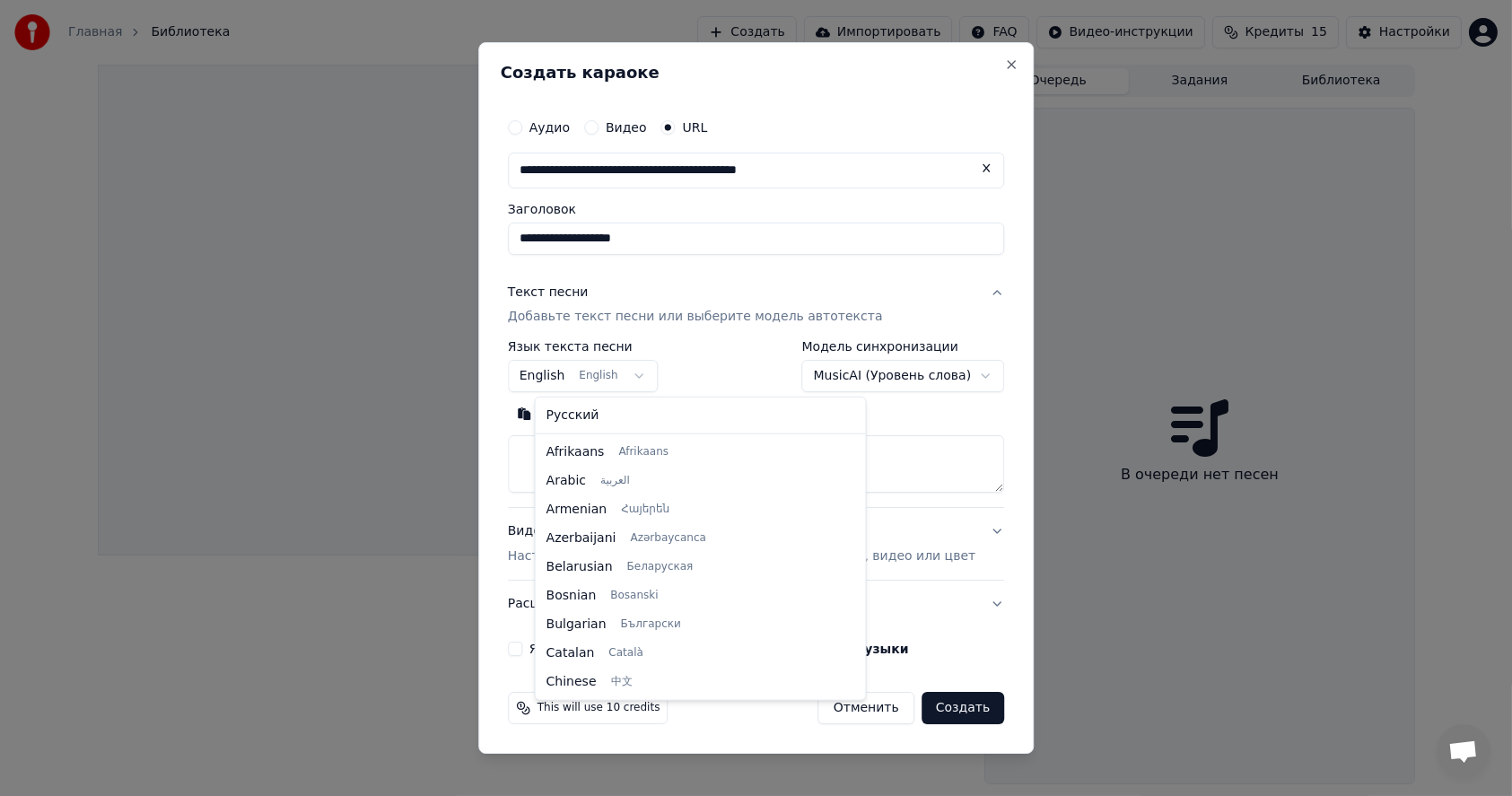
click at [618, 374] on body "**********" at bounding box center [756, 398] width 1512 height 796
select select "**"
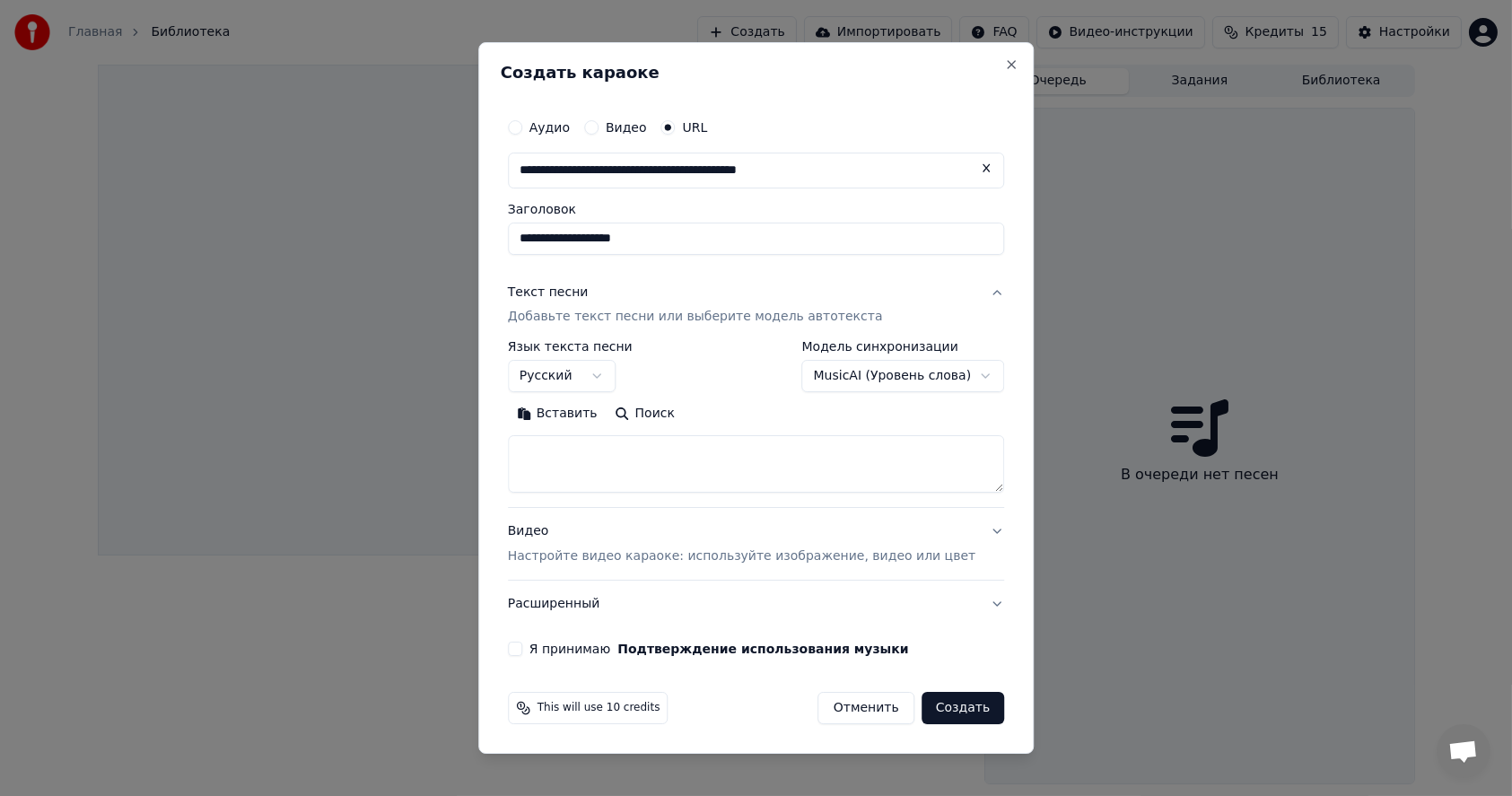
click at [570, 410] on button "Вставить" at bounding box center [557, 414] width 99 height 29
type textarea "**********"
drag, startPoint x: 879, startPoint y: 452, endPoint x: 426, endPoint y: 435, distance: 453.3
click at [428, 435] on body "**********" at bounding box center [756, 398] width 1512 height 796
click at [666, 468] on textarea at bounding box center [729, 464] width 443 height 57
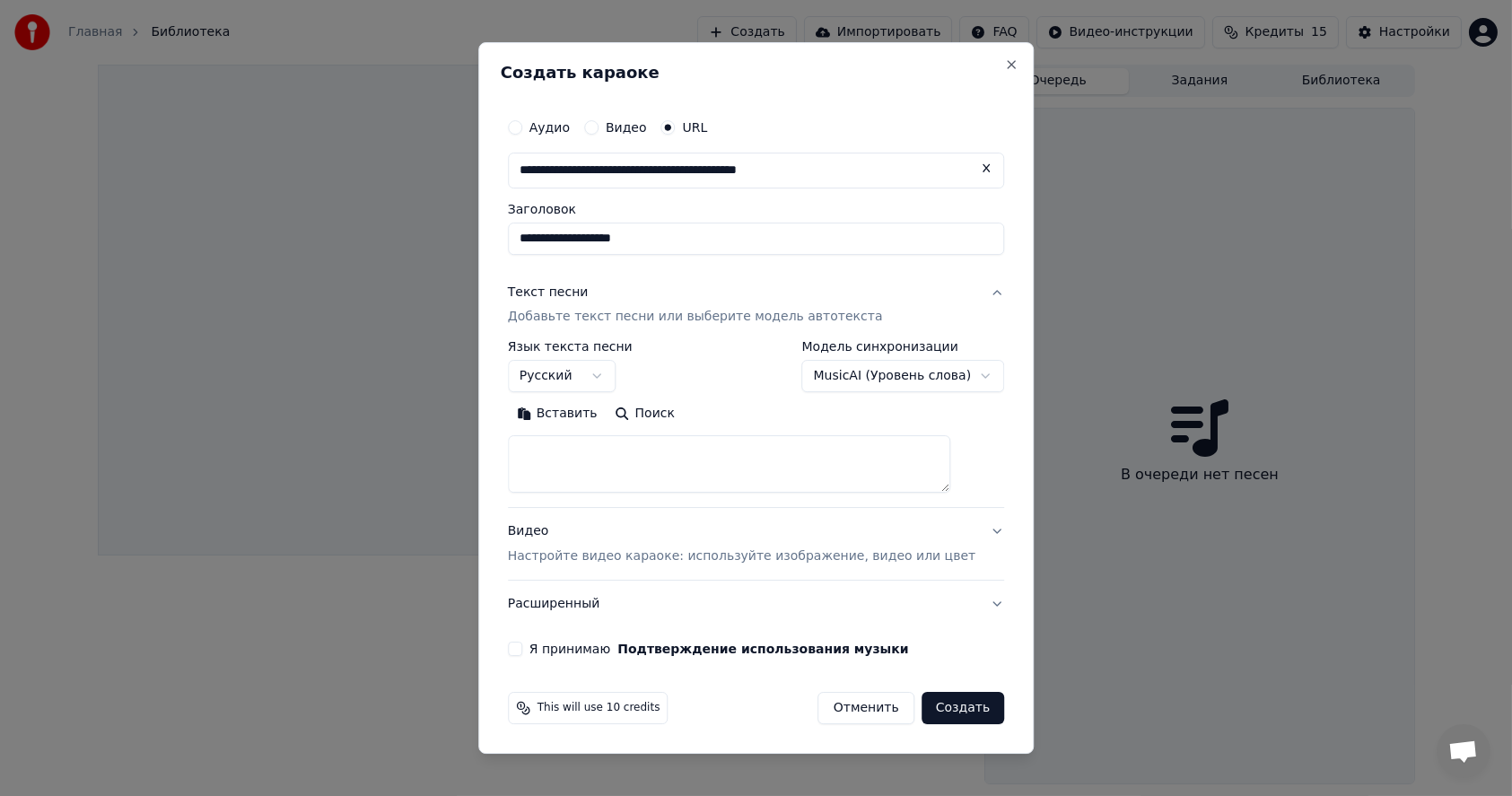
paste textarea "**********"
click at [747, 410] on button "Развернуть" at bounding box center [742, 414] width 113 height 29
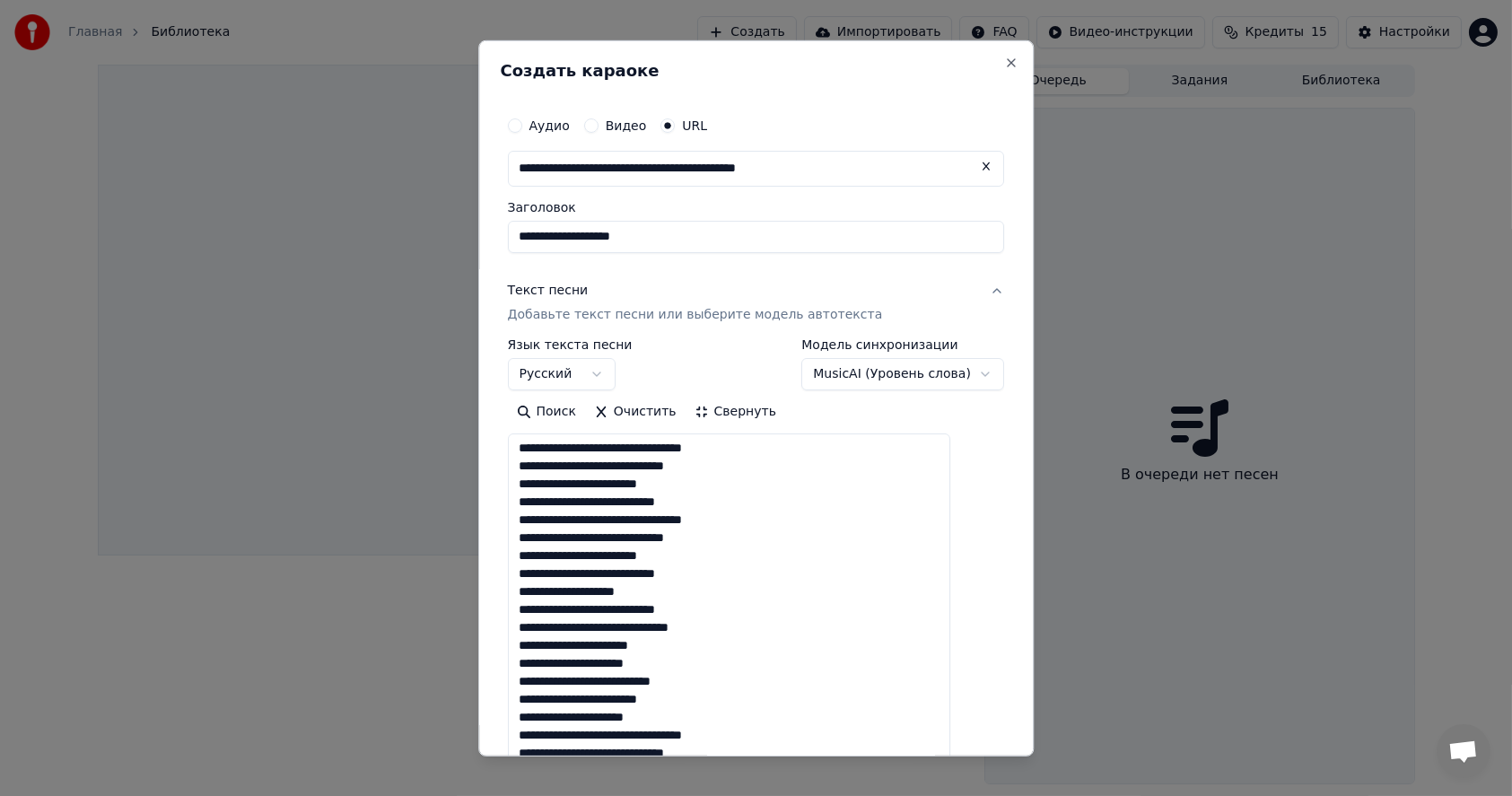
click at [740, 505] on textarea at bounding box center [729, 790] width 443 height 713
click at [746, 589] on textarea at bounding box center [729, 790] width 443 height 713
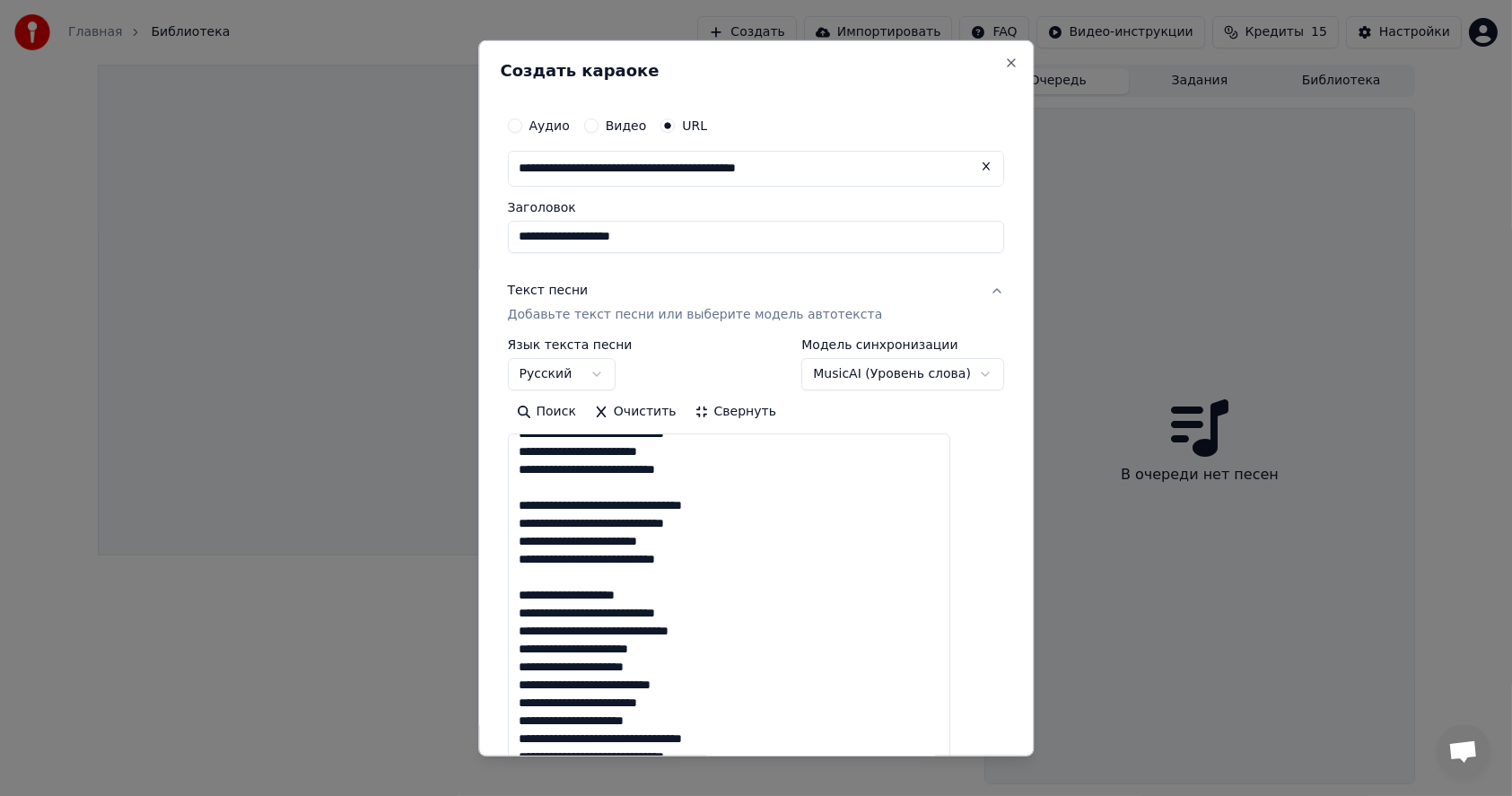
scroll to position [38, 0]
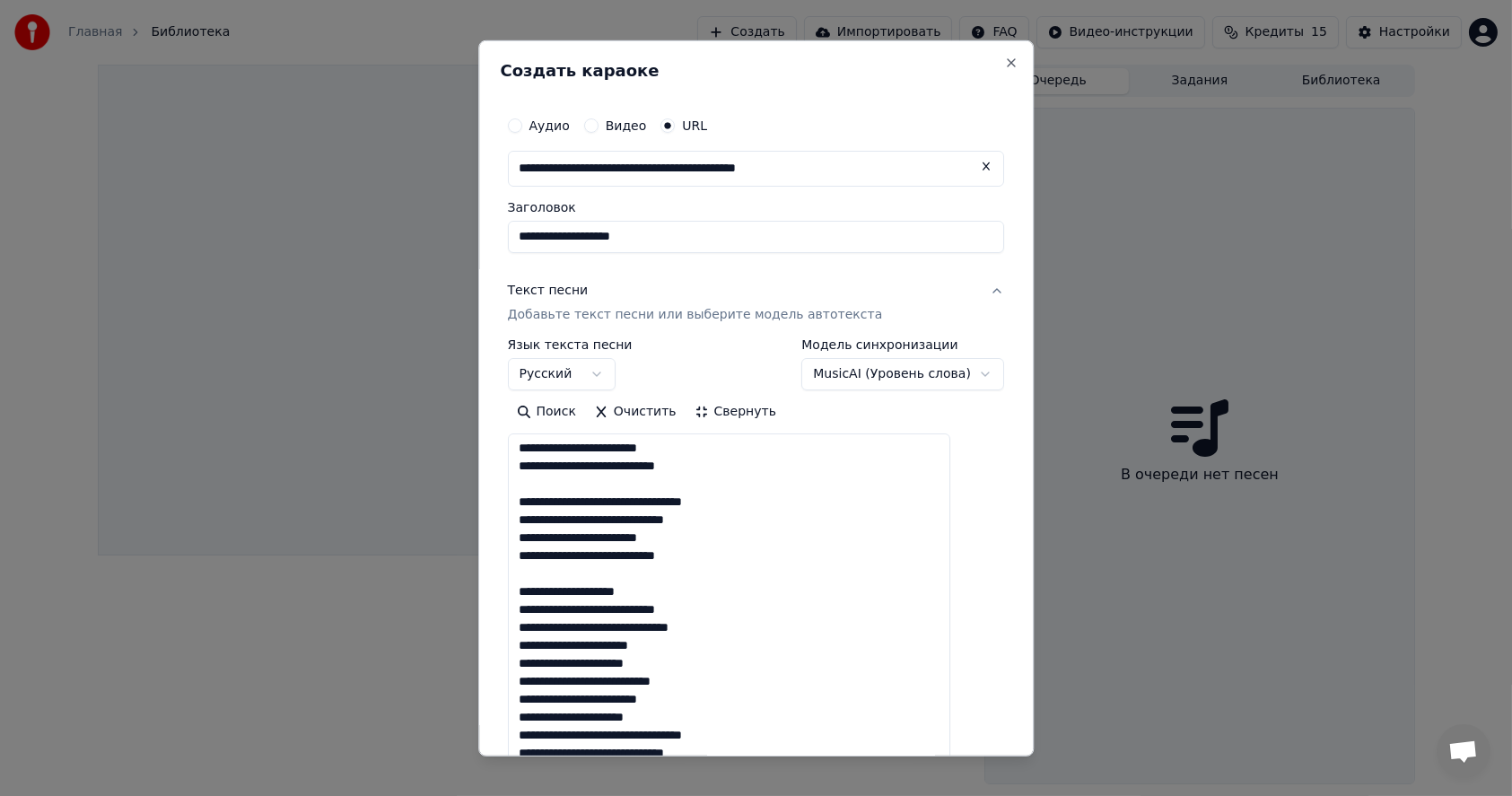
click at [682, 712] on textarea at bounding box center [729, 790] width 443 height 713
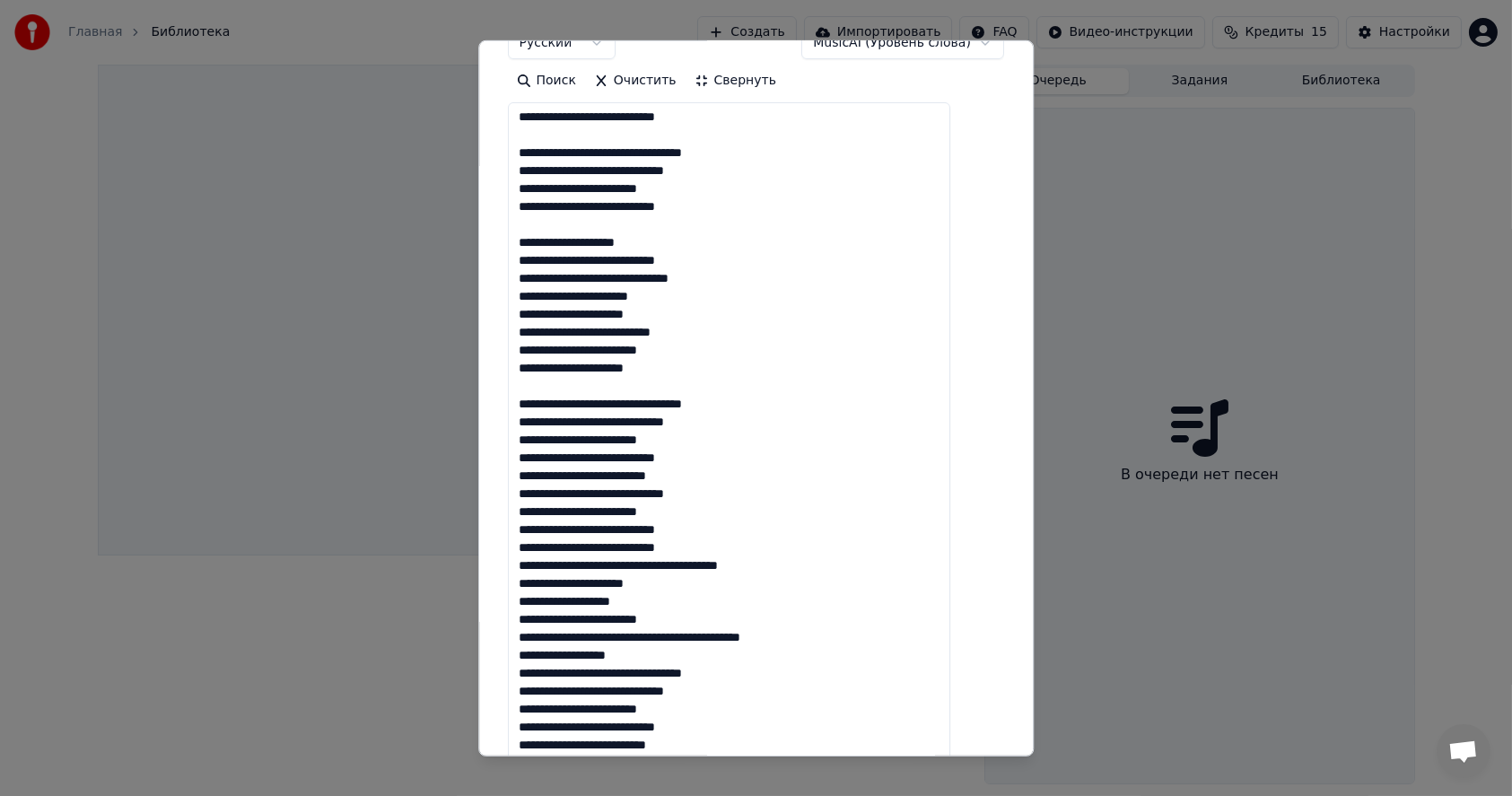
scroll to position [359, 0]
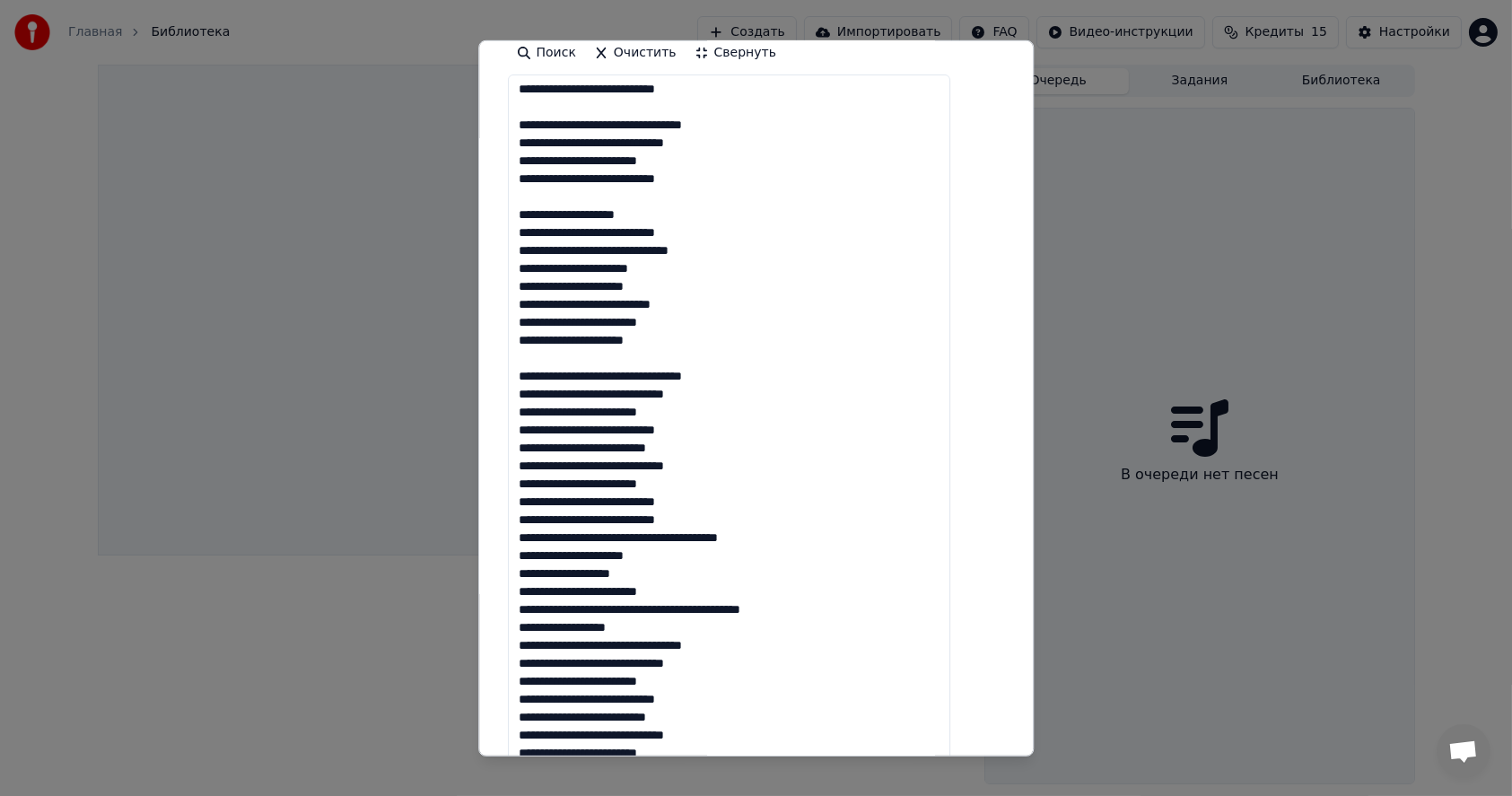
click at [743, 498] on textarea at bounding box center [729, 431] width 443 height 713
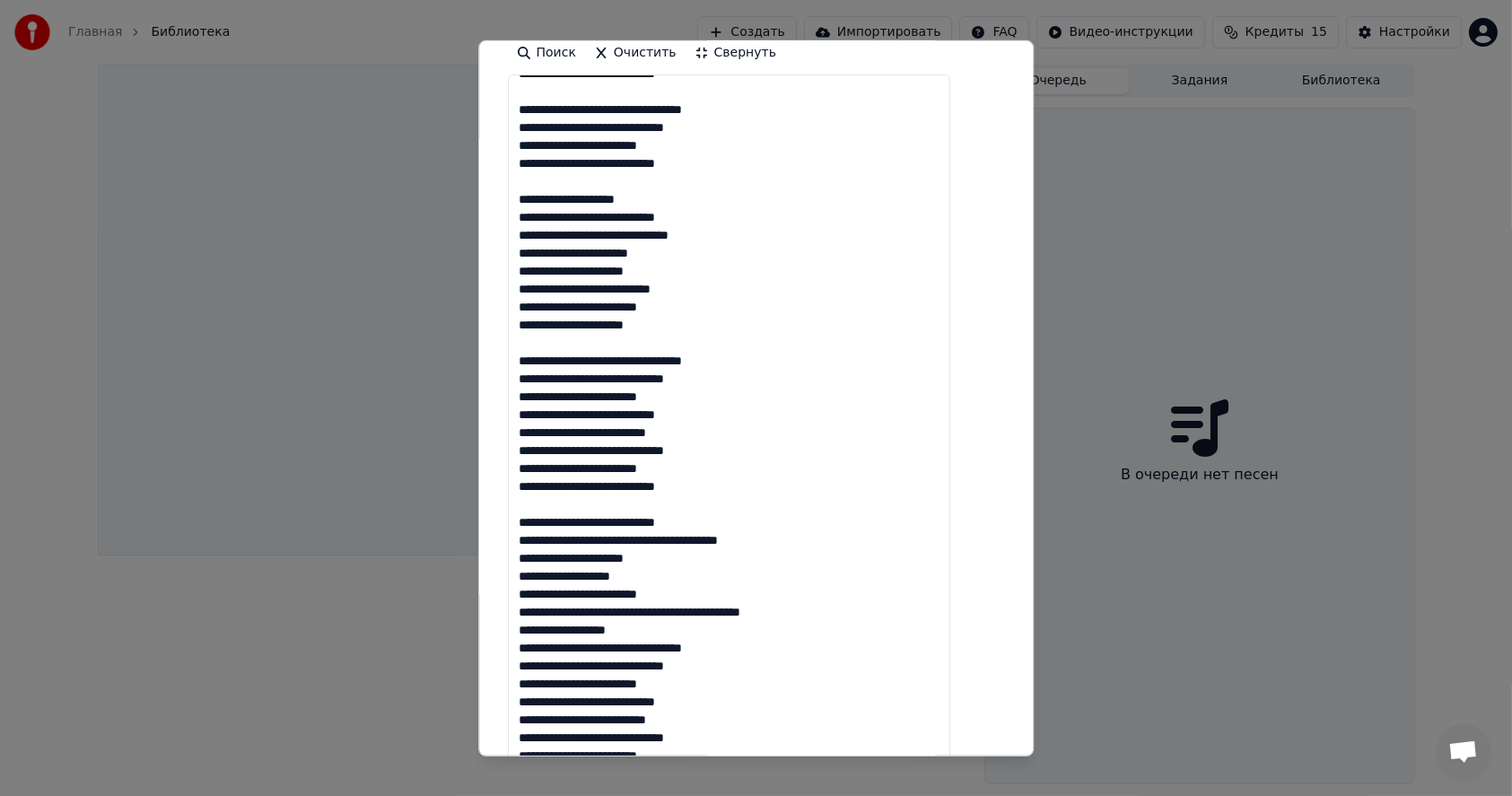
scroll to position [72, 0]
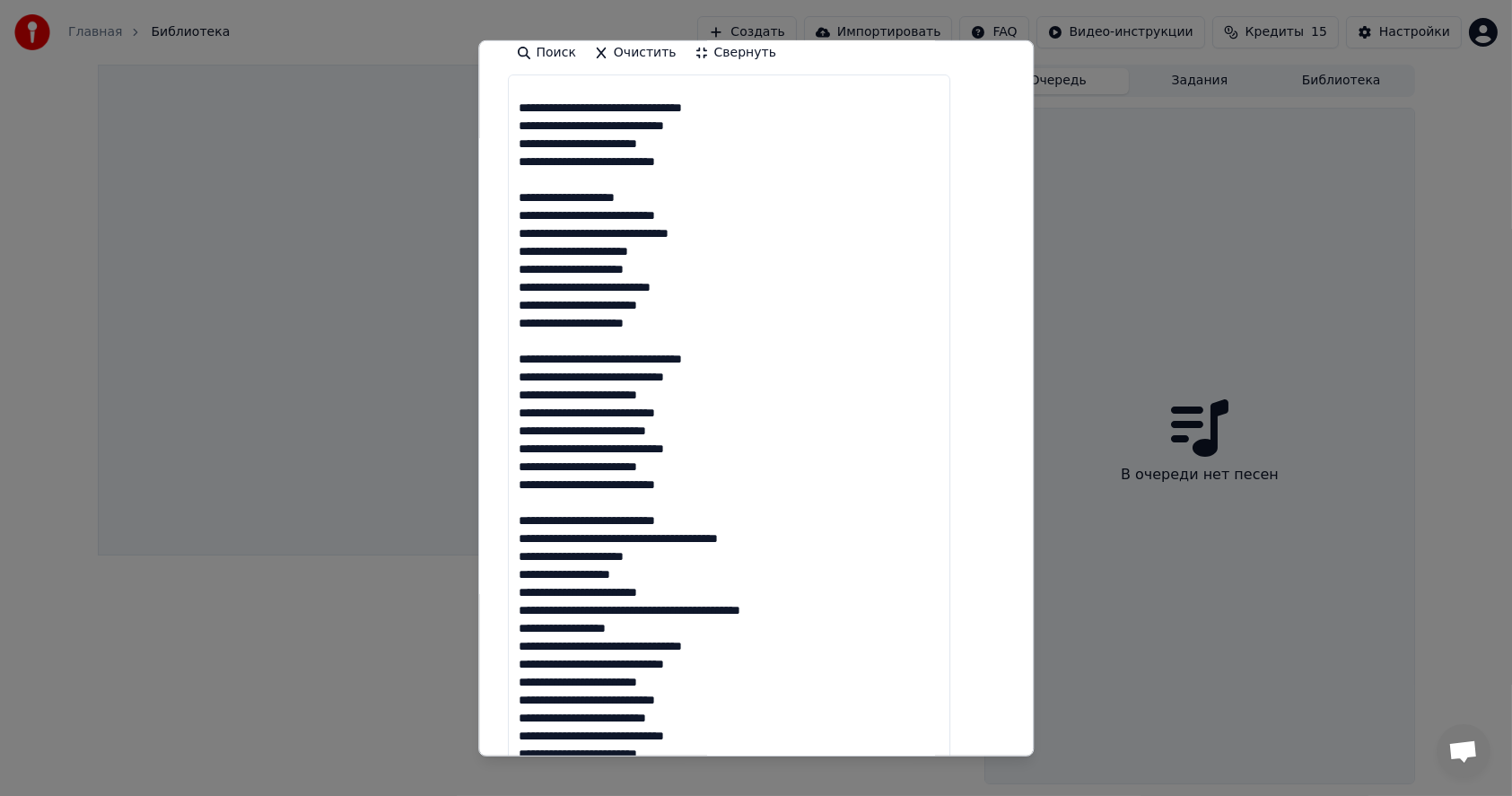
click at [768, 646] on textarea at bounding box center [729, 431] width 443 height 713
click at [663, 628] on textarea at bounding box center [729, 431] width 443 height 713
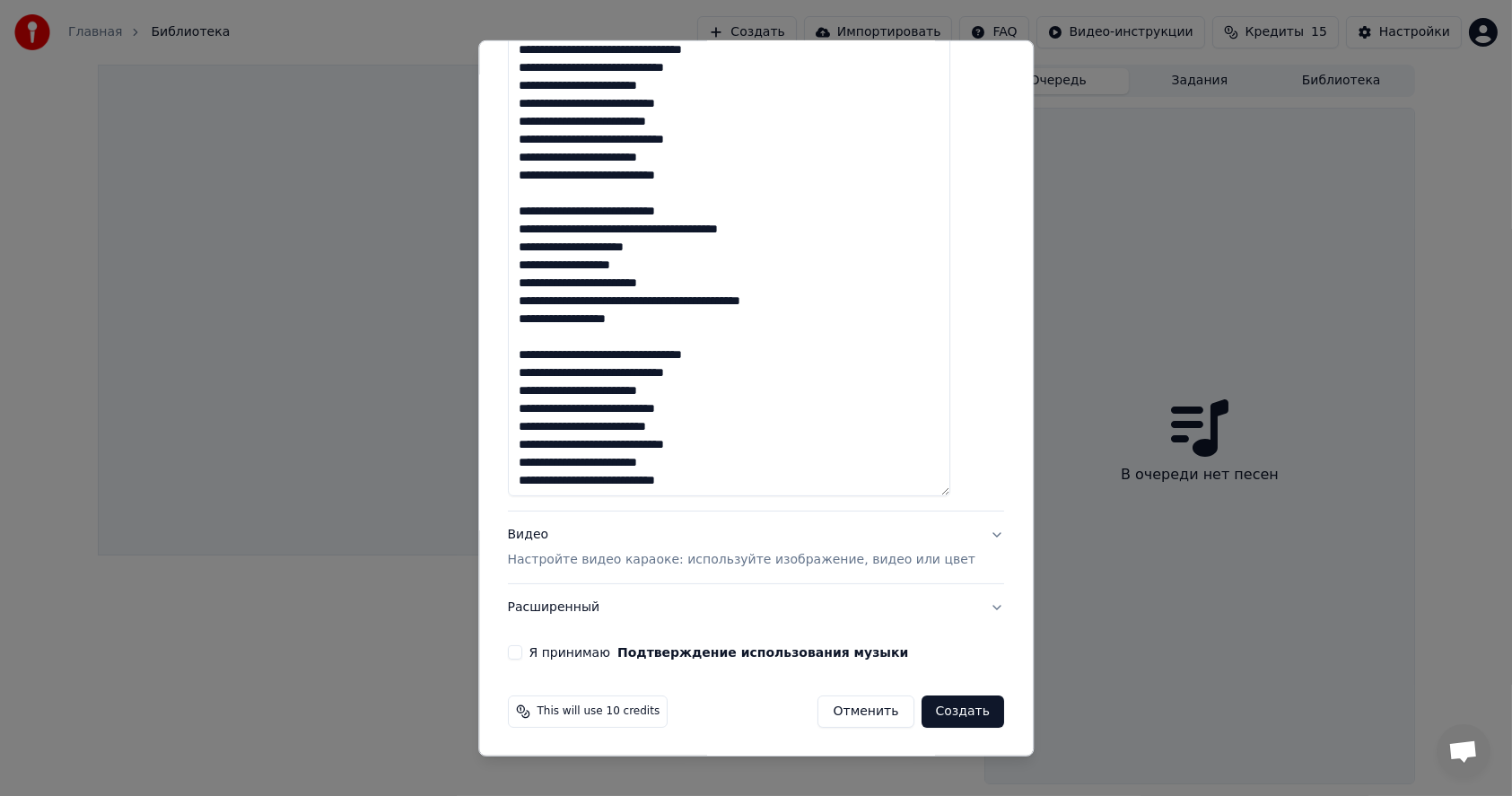
scroll to position [651, 0]
type textarea "**********"
click at [960, 531] on button "Видео Настройте видео караоке: используйте изображение, видео или цвет" at bounding box center [756, 546] width 497 height 71
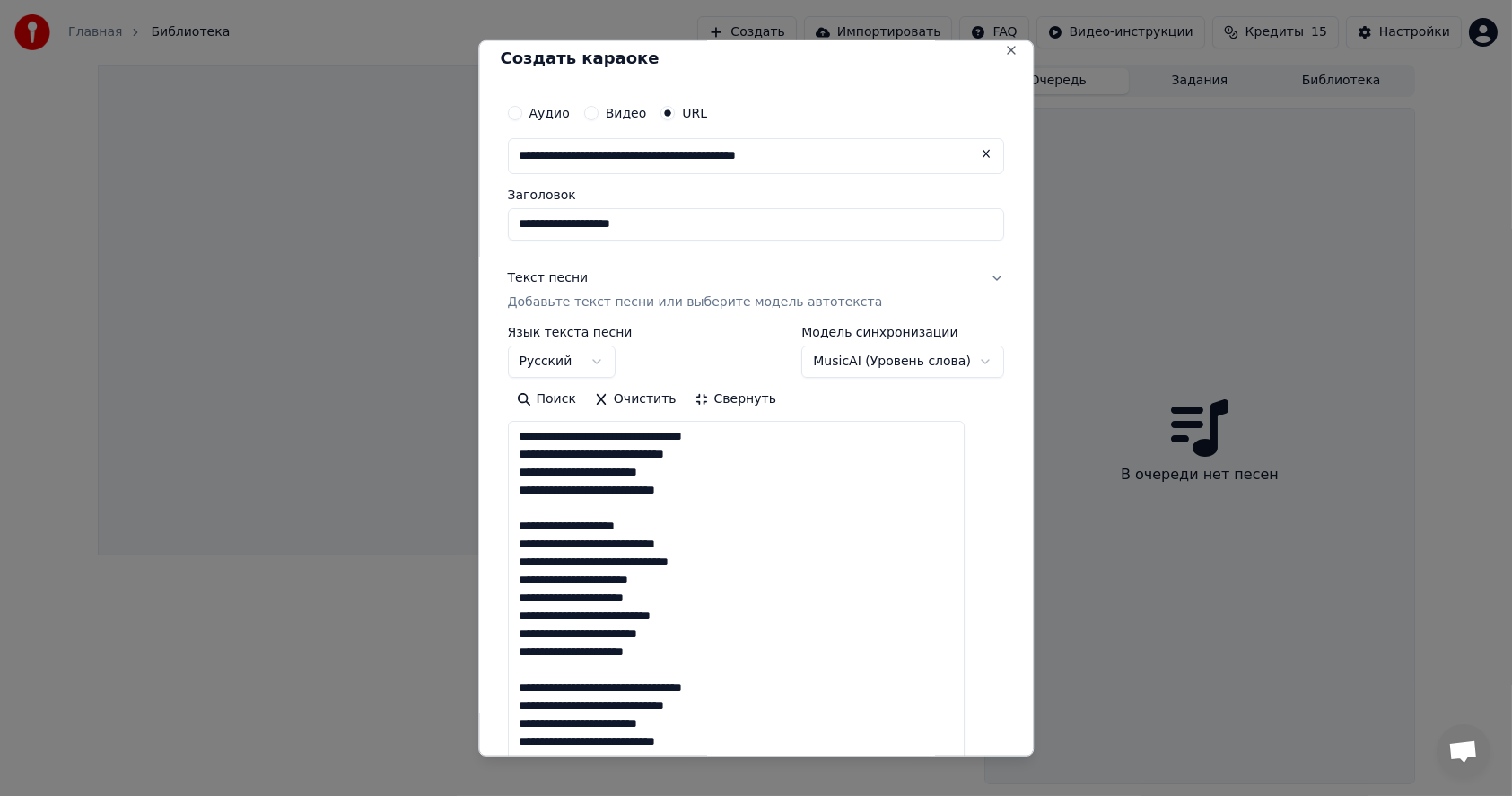
scroll to position [0, 0]
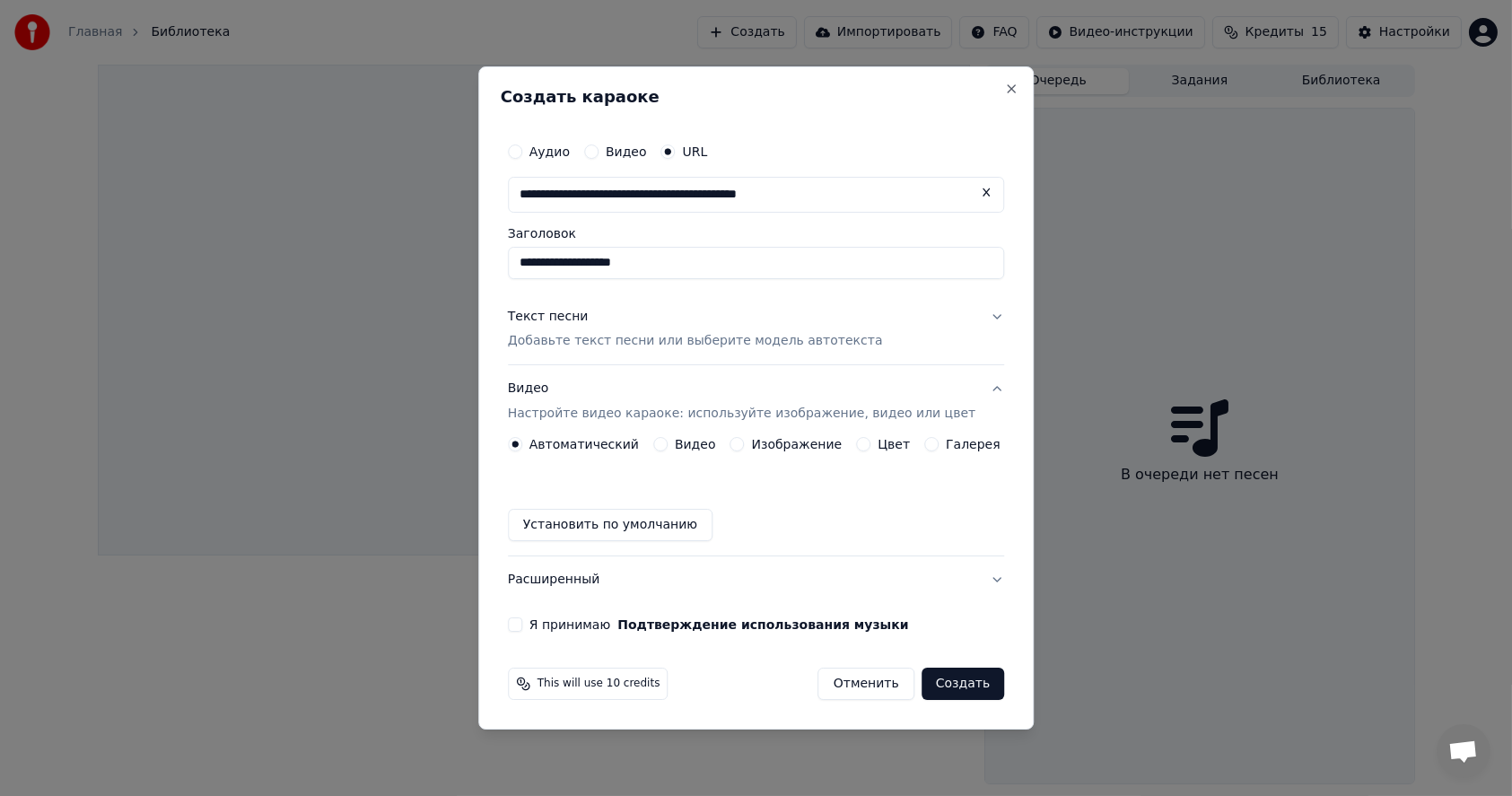
click at [748, 441] on div "Изображение" at bounding box center [786, 443] width 112 height 14
click at [743, 445] on button "Изображение" at bounding box center [737, 443] width 14 height 14
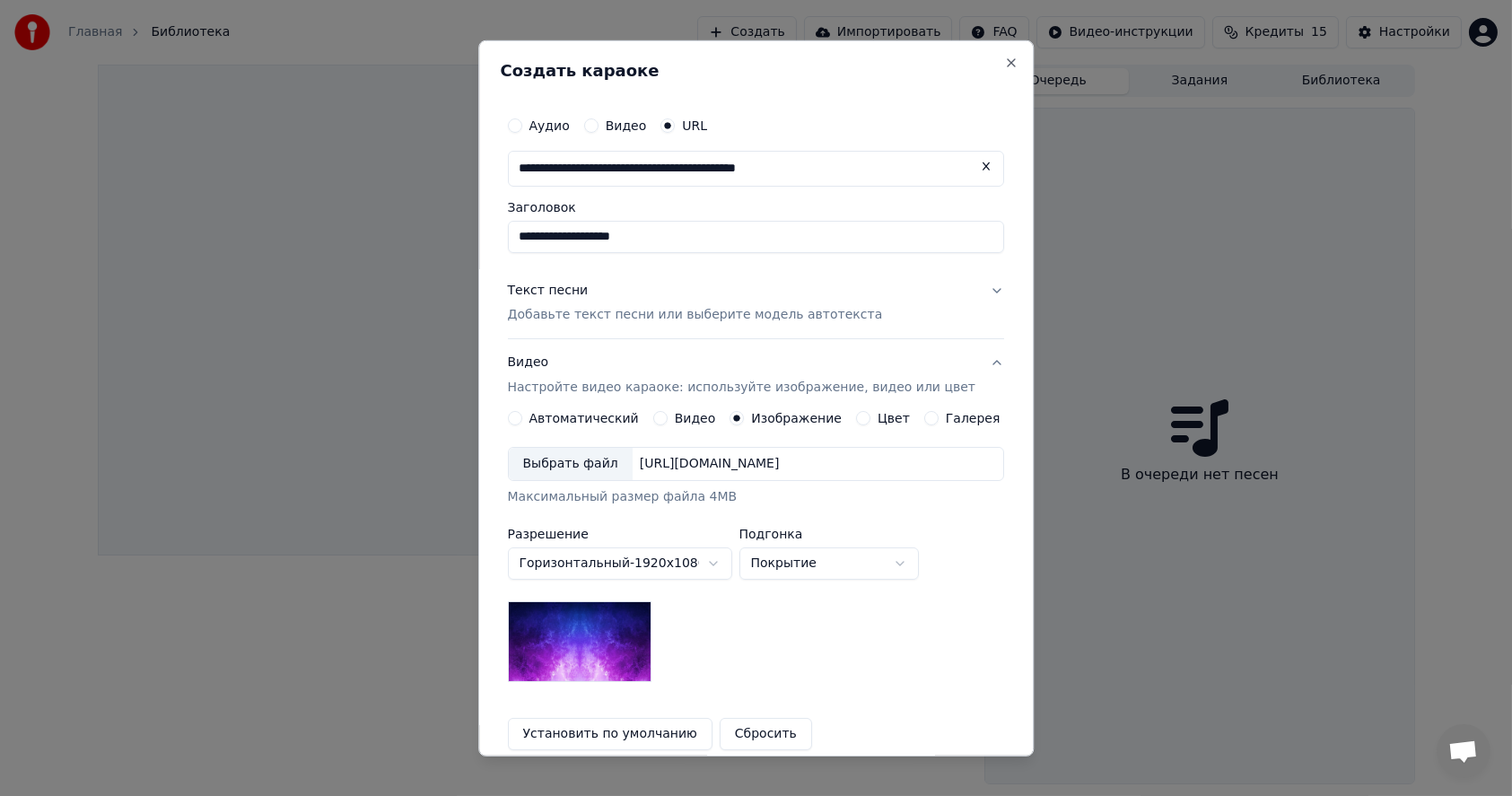
click at [570, 470] on div "Выбрать файл" at bounding box center [571, 463] width 124 height 32
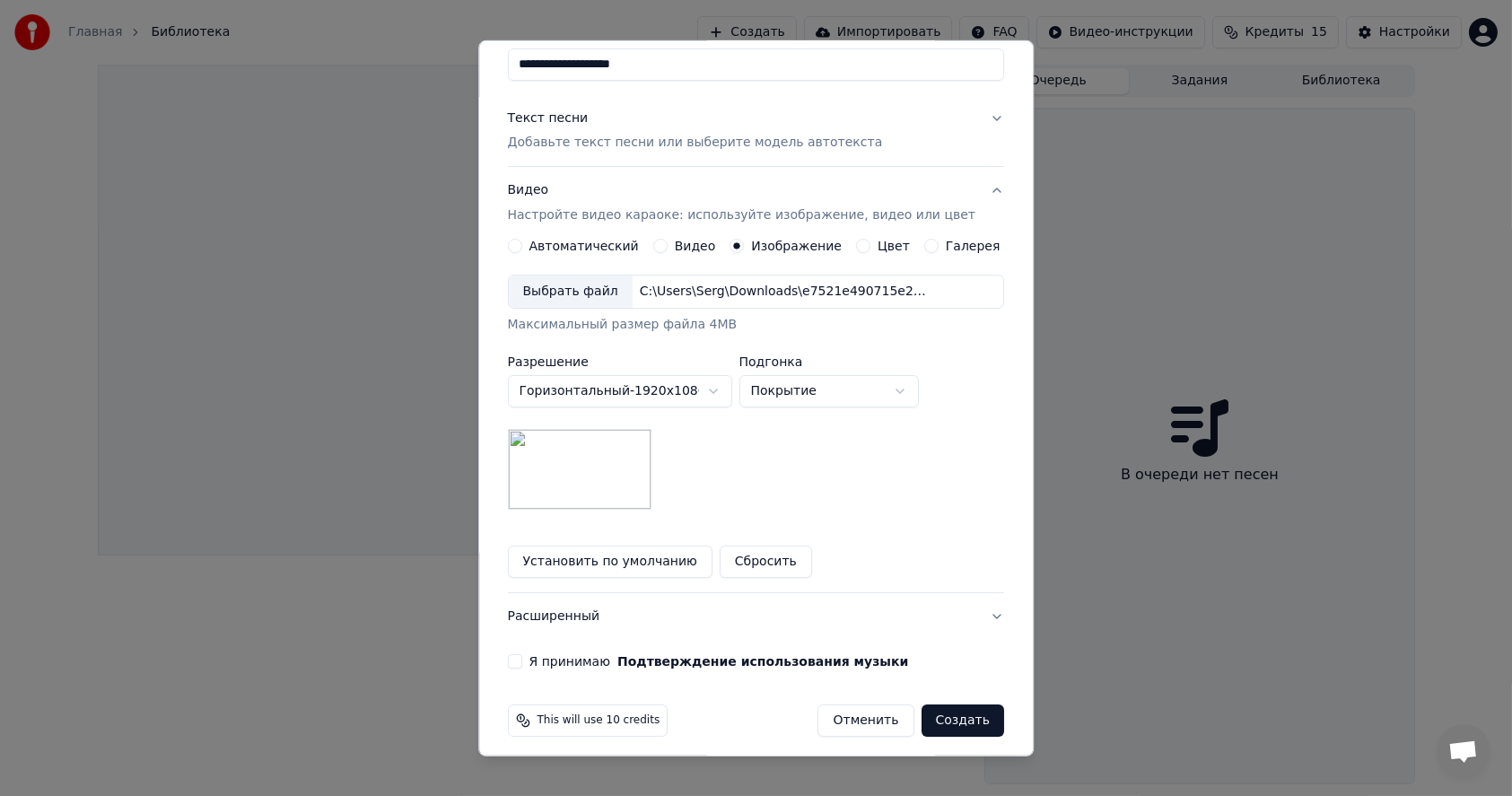
scroll to position [182, 0]
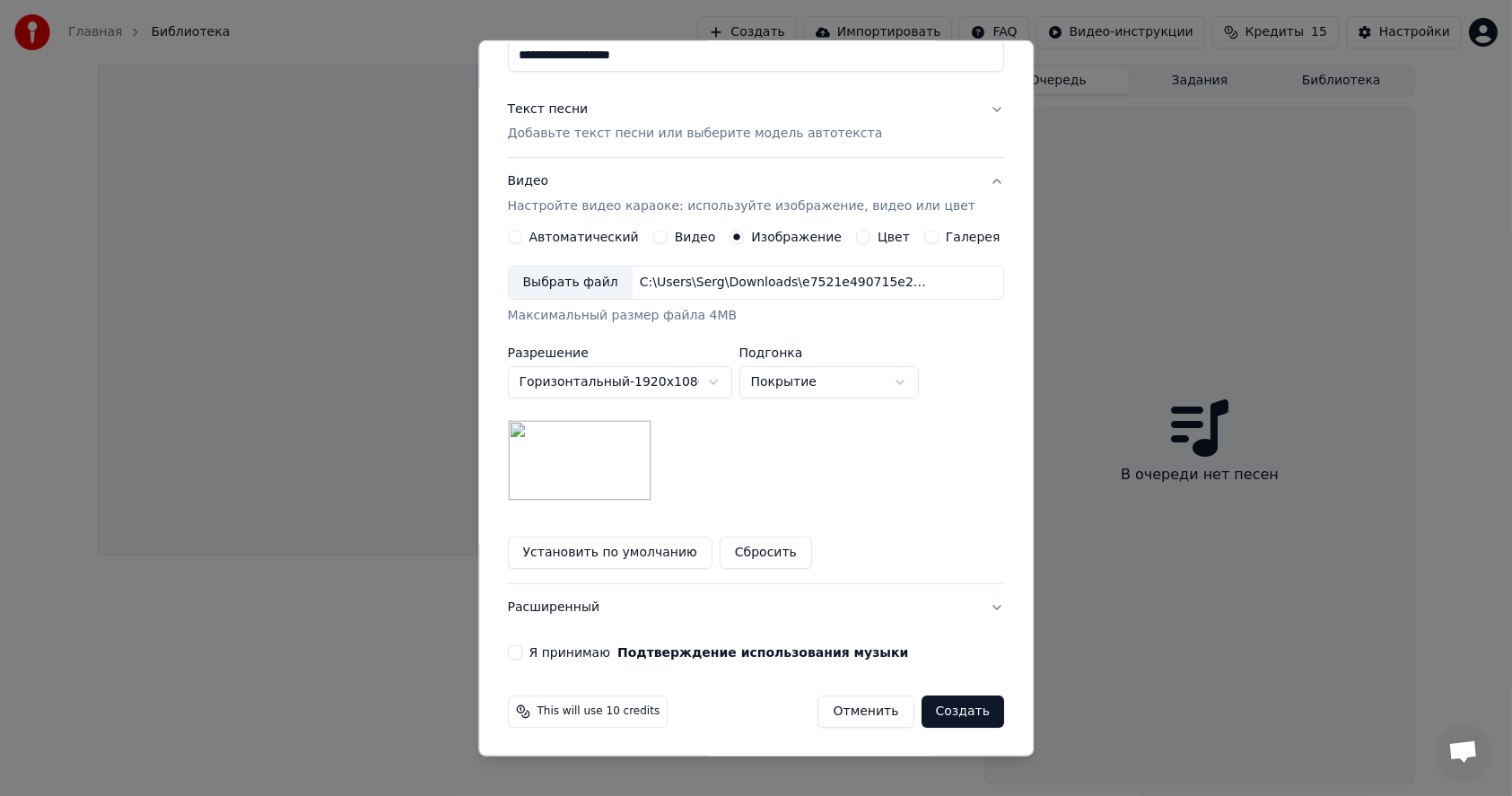
click at [519, 650] on button "Я принимаю Подтверждение использования музыки" at bounding box center [515, 652] width 14 height 14
click at [612, 712] on span "This will use 10 credits" at bounding box center [598, 711] width 123 height 14
click at [927, 707] on button "Создать" at bounding box center [962, 711] width 82 height 32
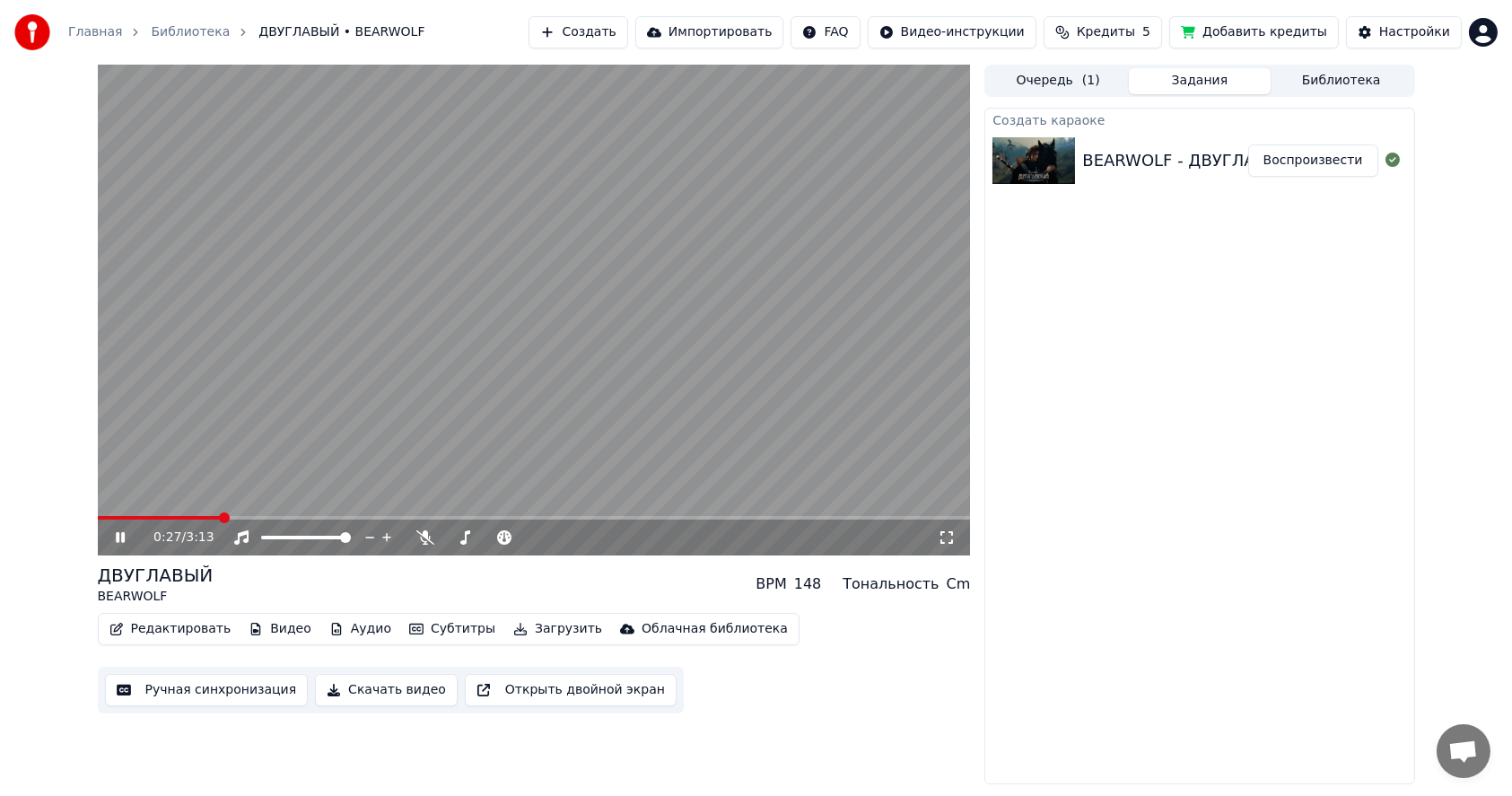
click at [170, 633] on button "Редактировать" at bounding box center [170, 629] width 136 height 25
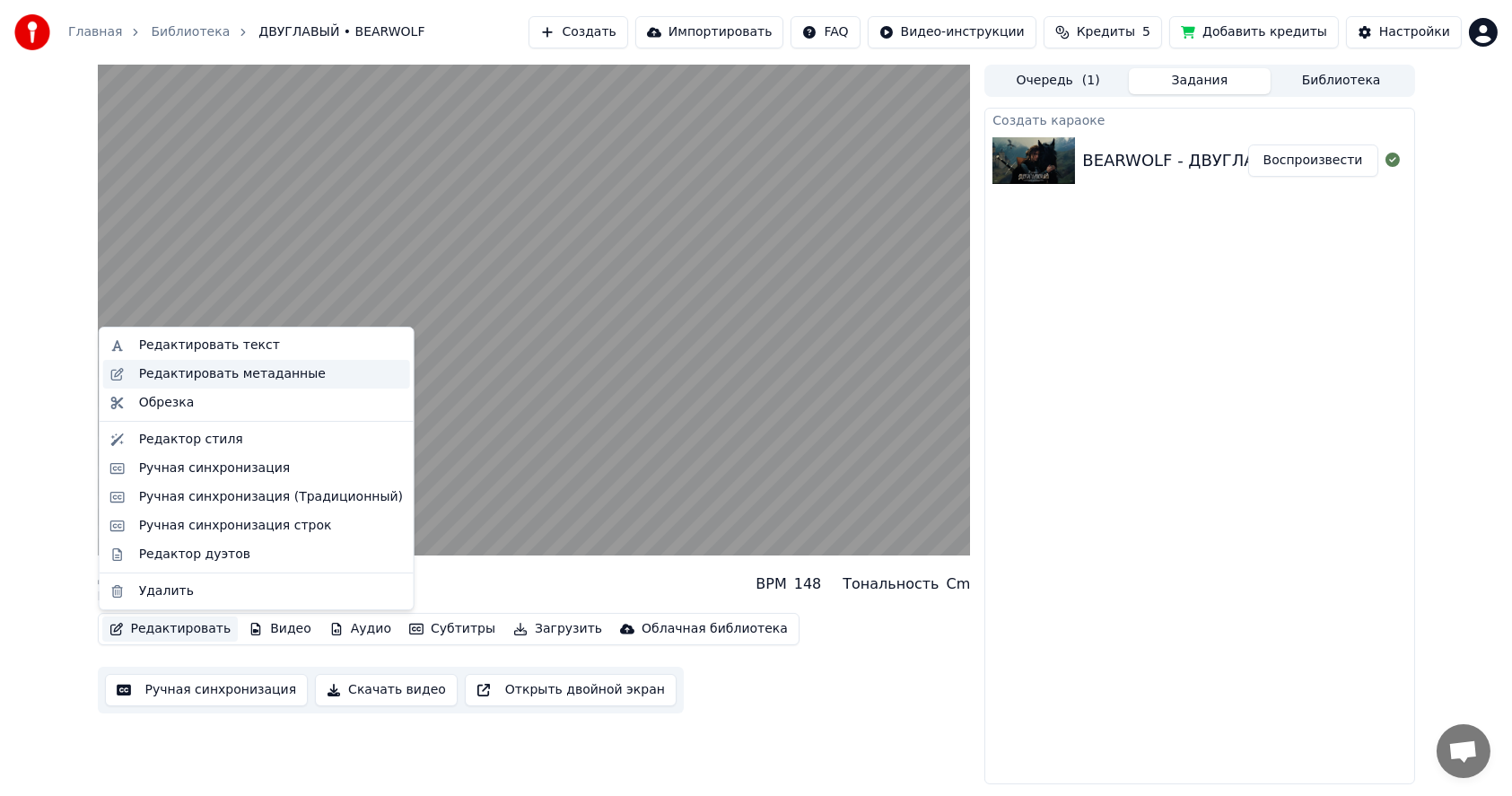
click at [195, 375] on div "Редактировать метаданные" at bounding box center [232, 374] width 186 height 18
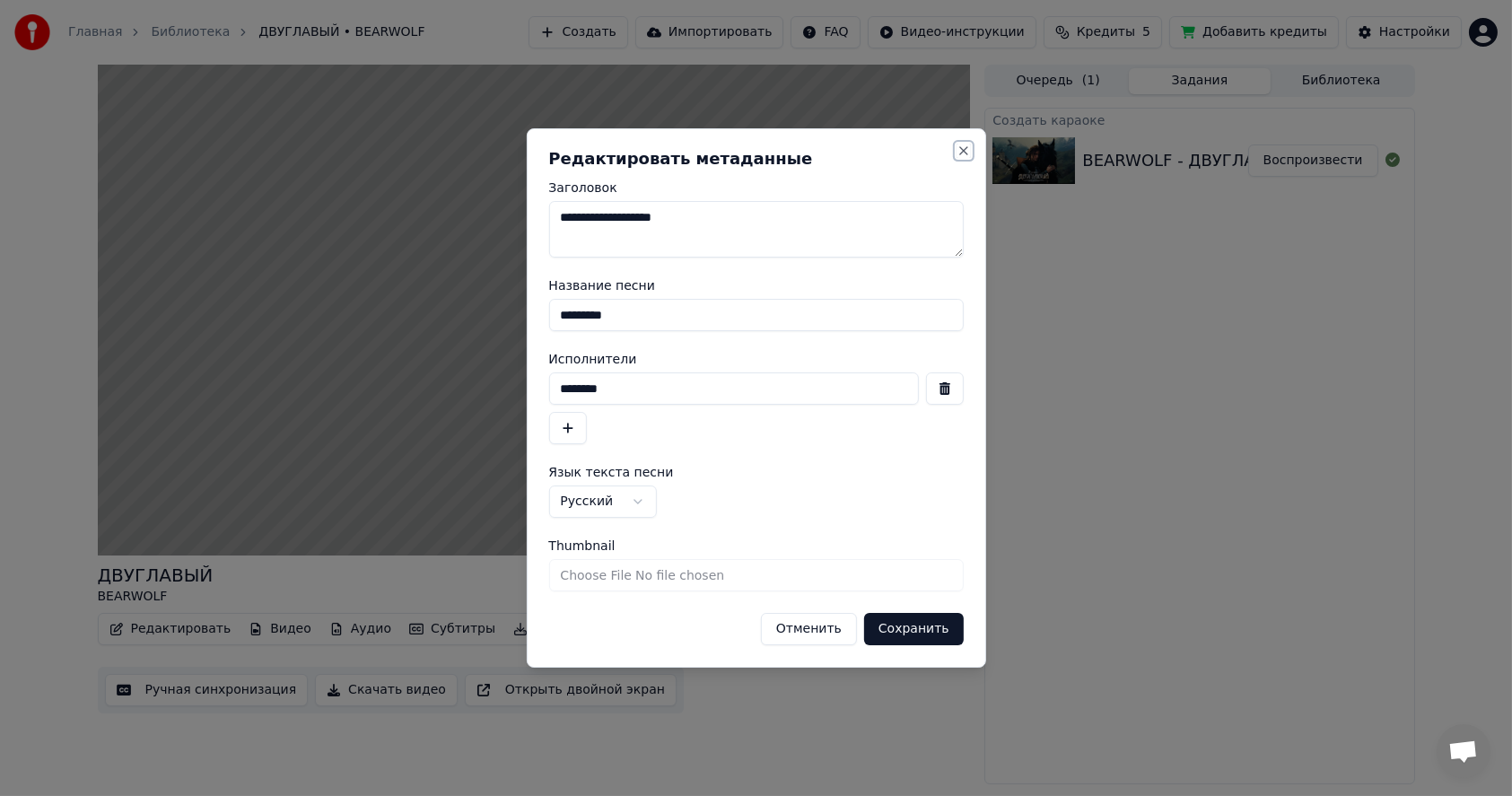
click at [960, 146] on button "Close" at bounding box center [963, 151] width 14 height 14
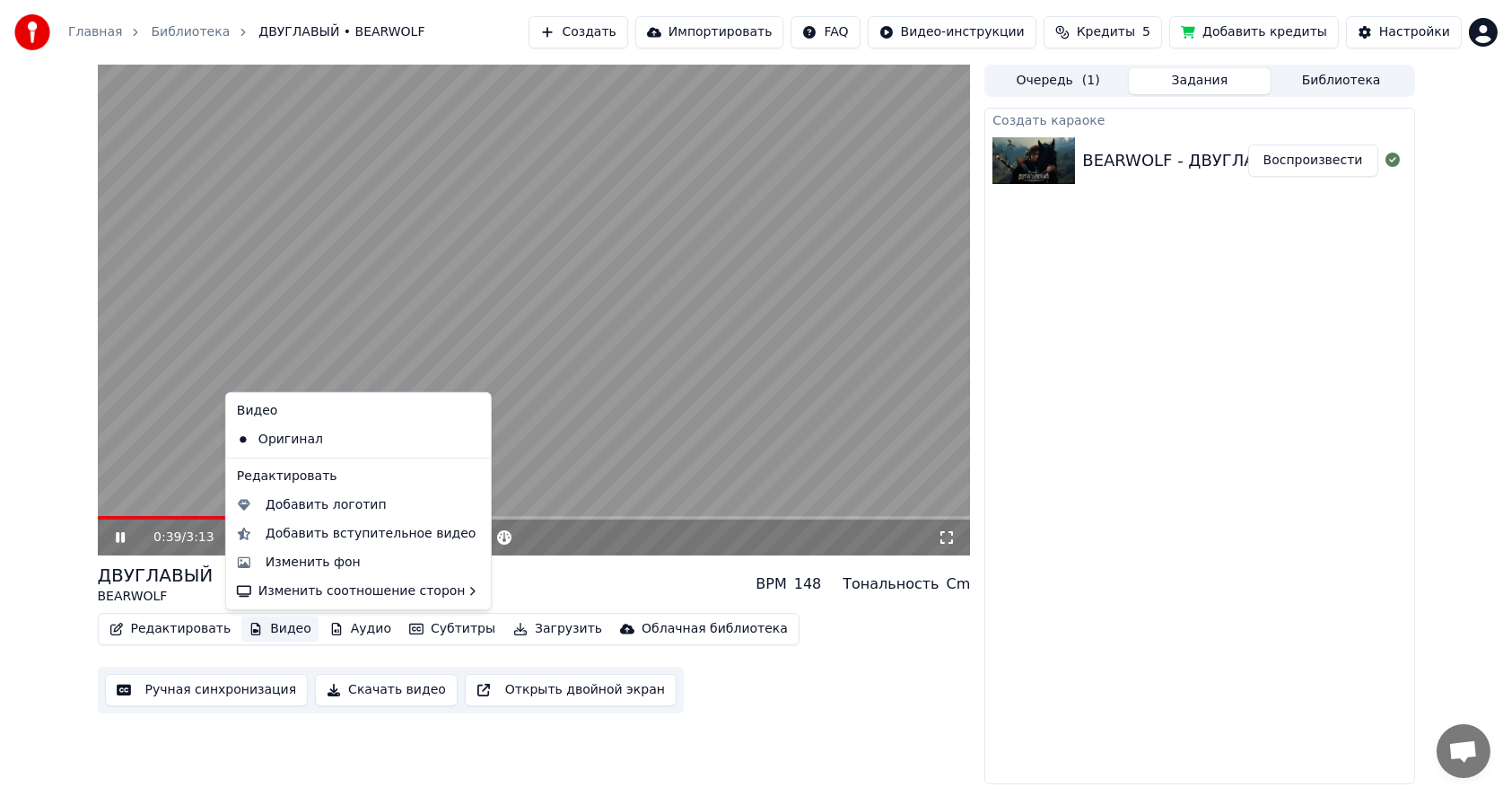
click at [263, 628] on button "Видео" at bounding box center [280, 629] width 77 height 25
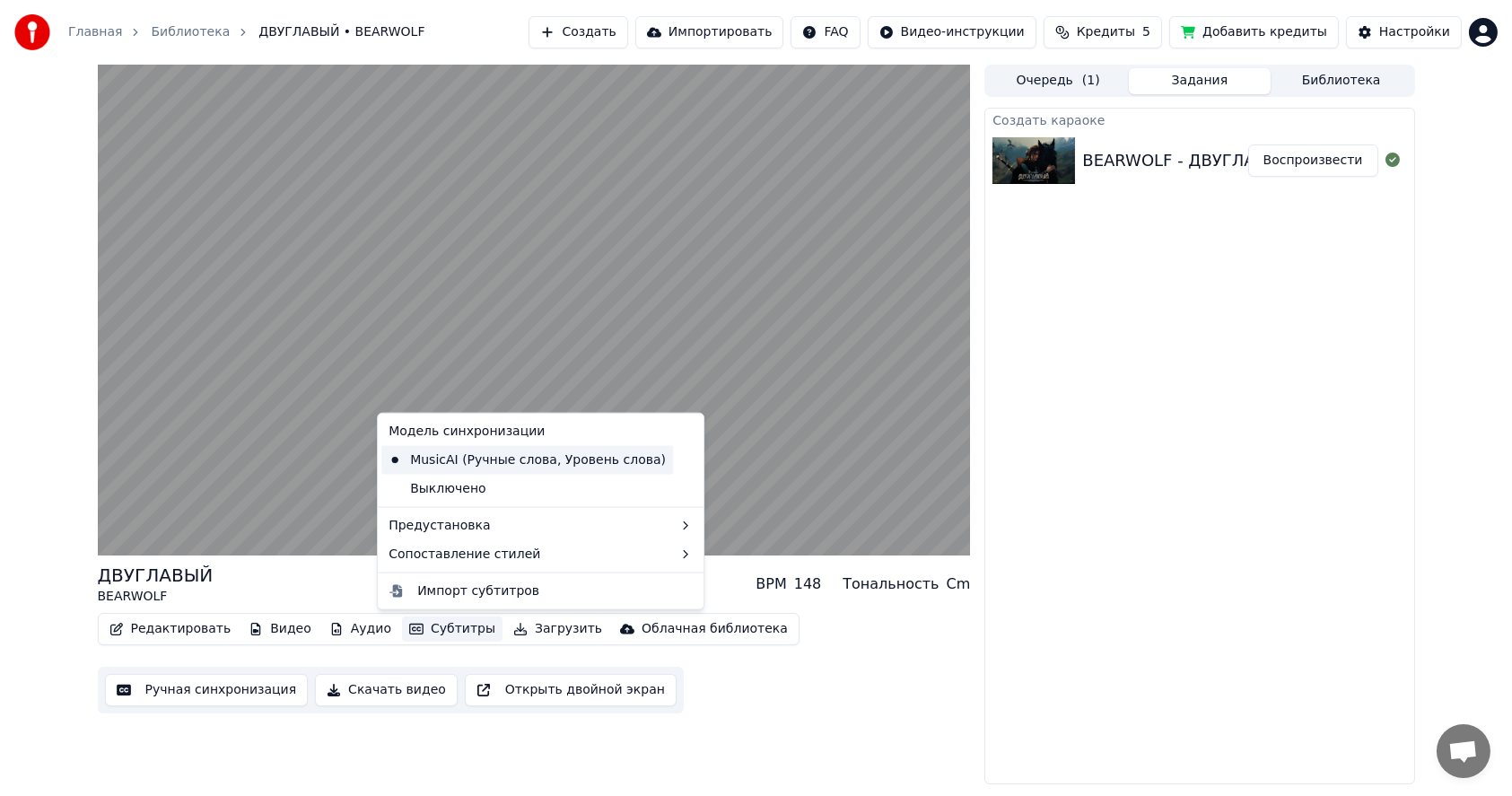
click at [453, 461] on div "MusicAI (Ручные слова, Уровень слова)" at bounding box center [528, 461] width 292 height 29
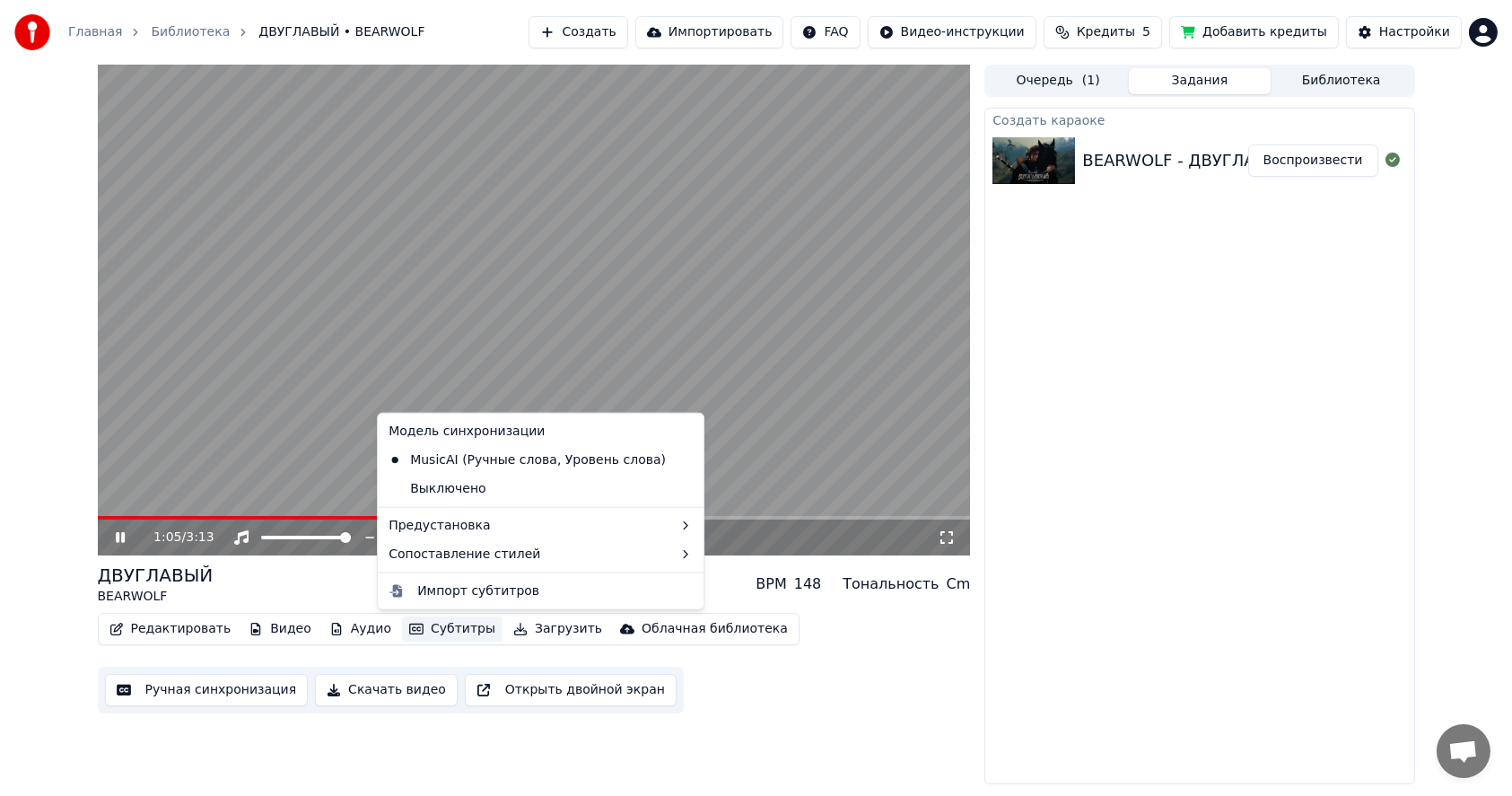
click at [425, 634] on button "Субтитры" at bounding box center [452, 629] width 100 height 25
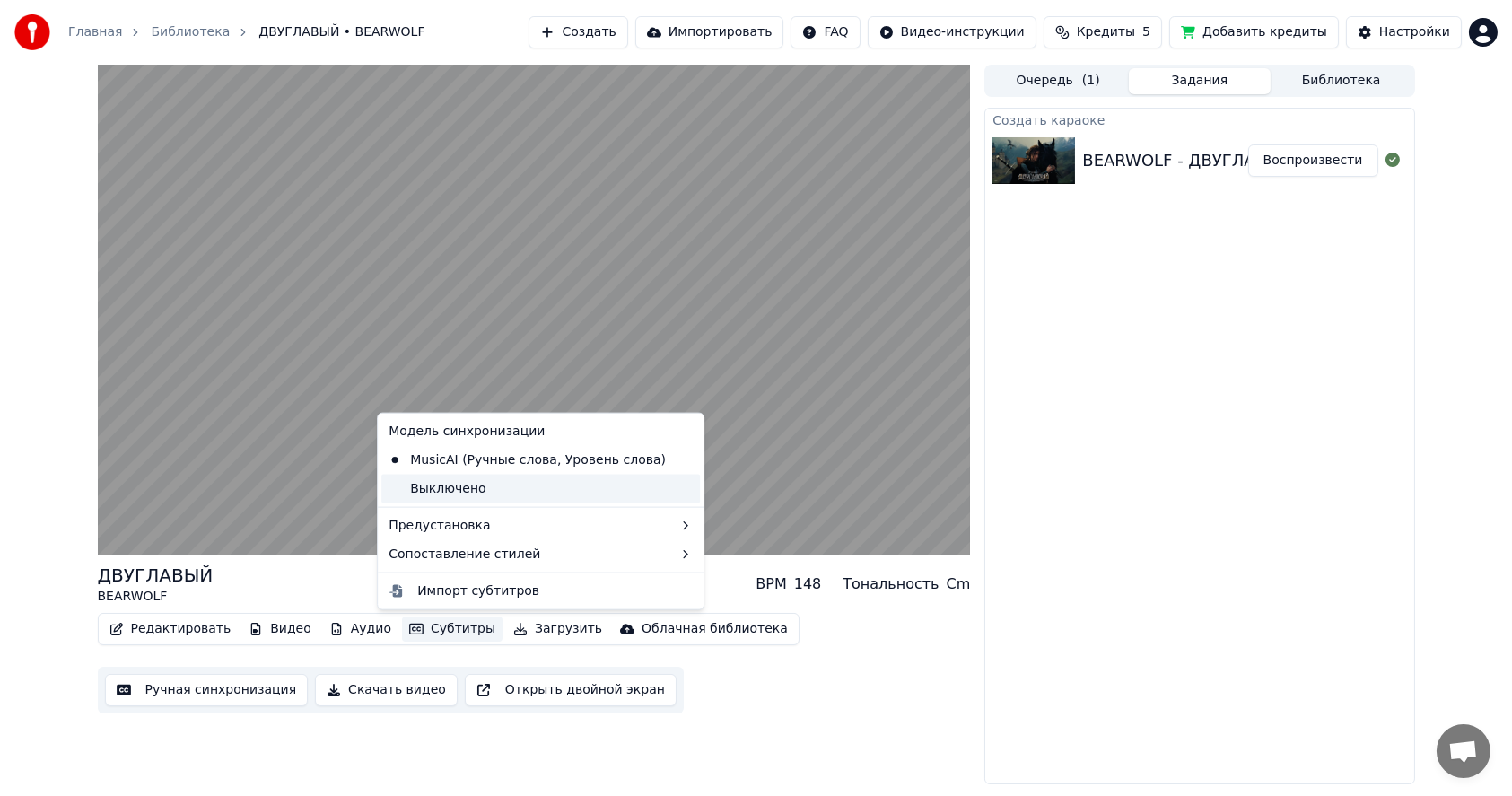
click at [447, 489] on div "Выключено" at bounding box center [541, 489] width 319 height 29
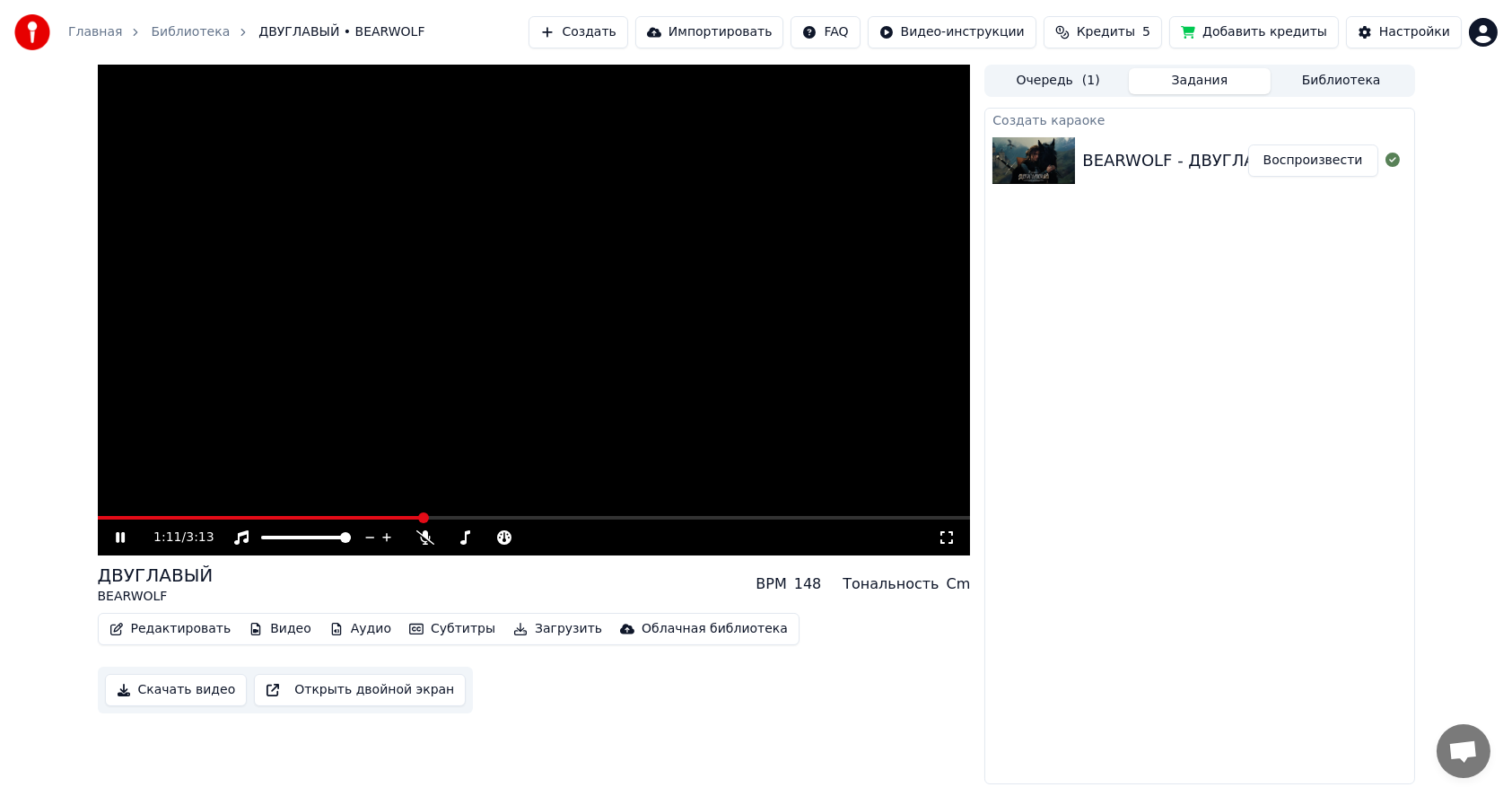
click at [430, 635] on button "Субтитры" at bounding box center [452, 629] width 100 height 25
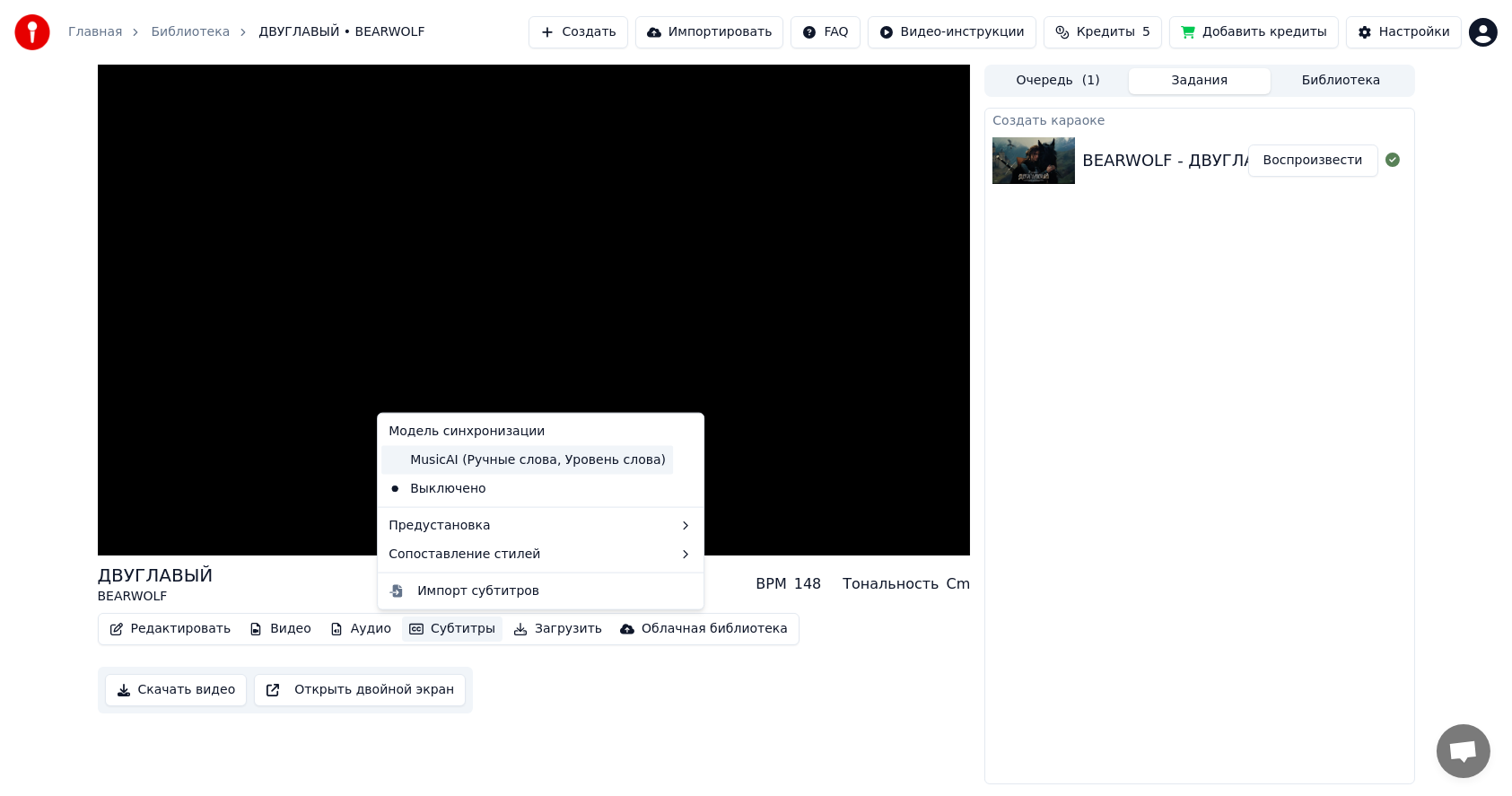
click at [449, 464] on div "MusicAI (Ручные слова, Уровень слова)" at bounding box center [528, 461] width 292 height 29
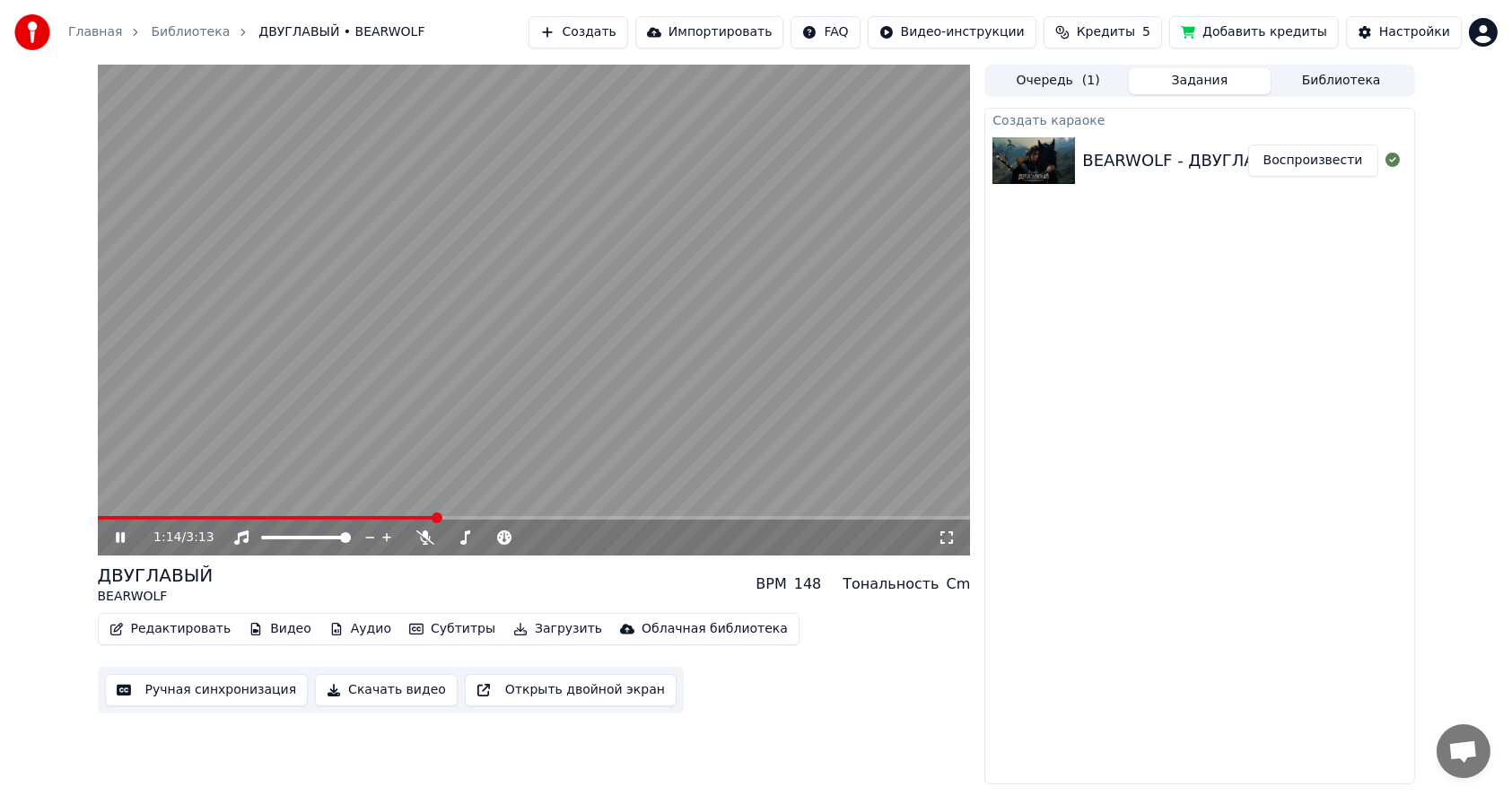
click at [422, 629] on button "Субтитры" at bounding box center [452, 629] width 100 height 25
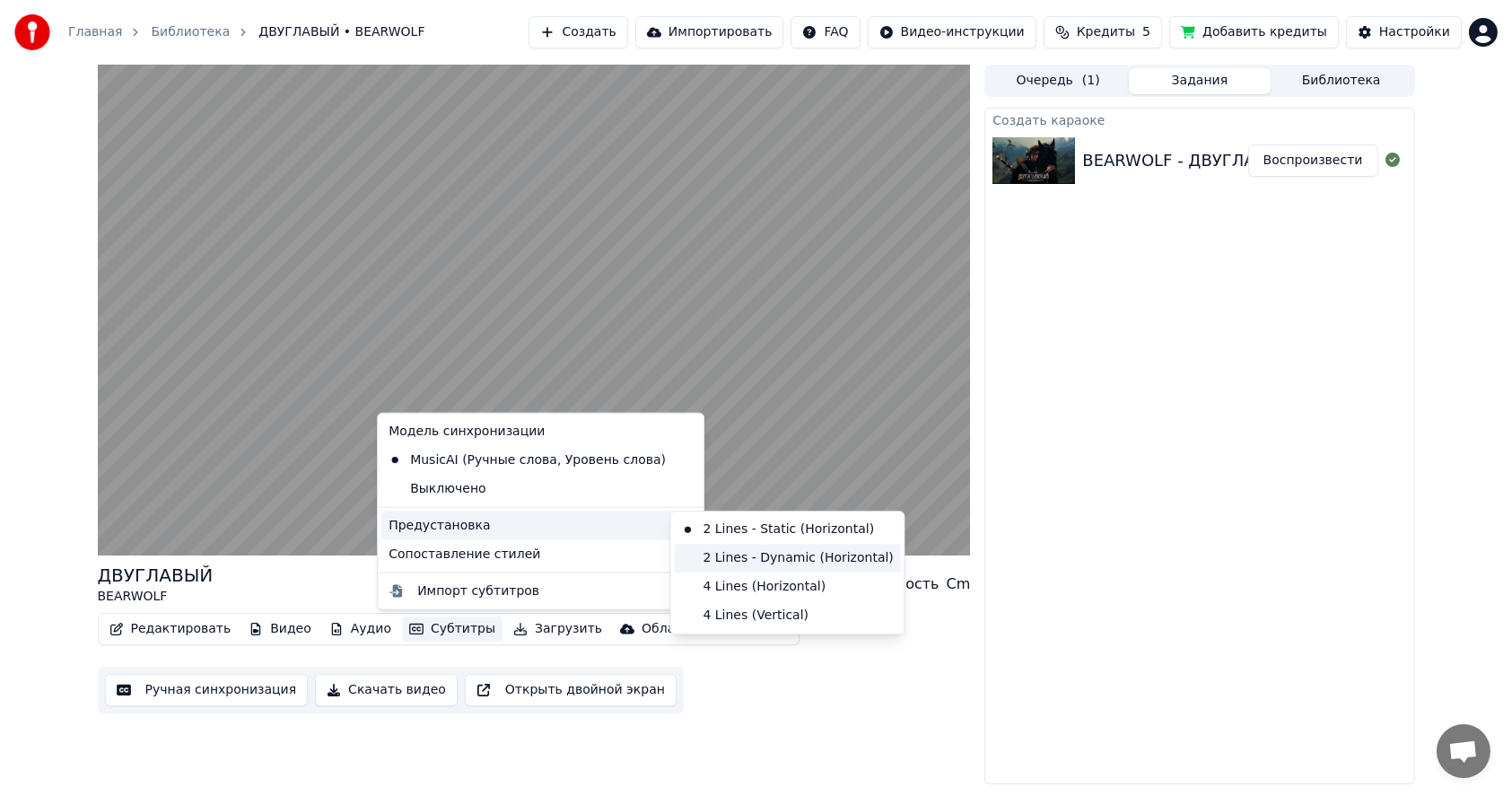
click at [724, 557] on div "2 Lines - Dynamic (Horizontal)" at bounding box center [787, 558] width 226 height 29
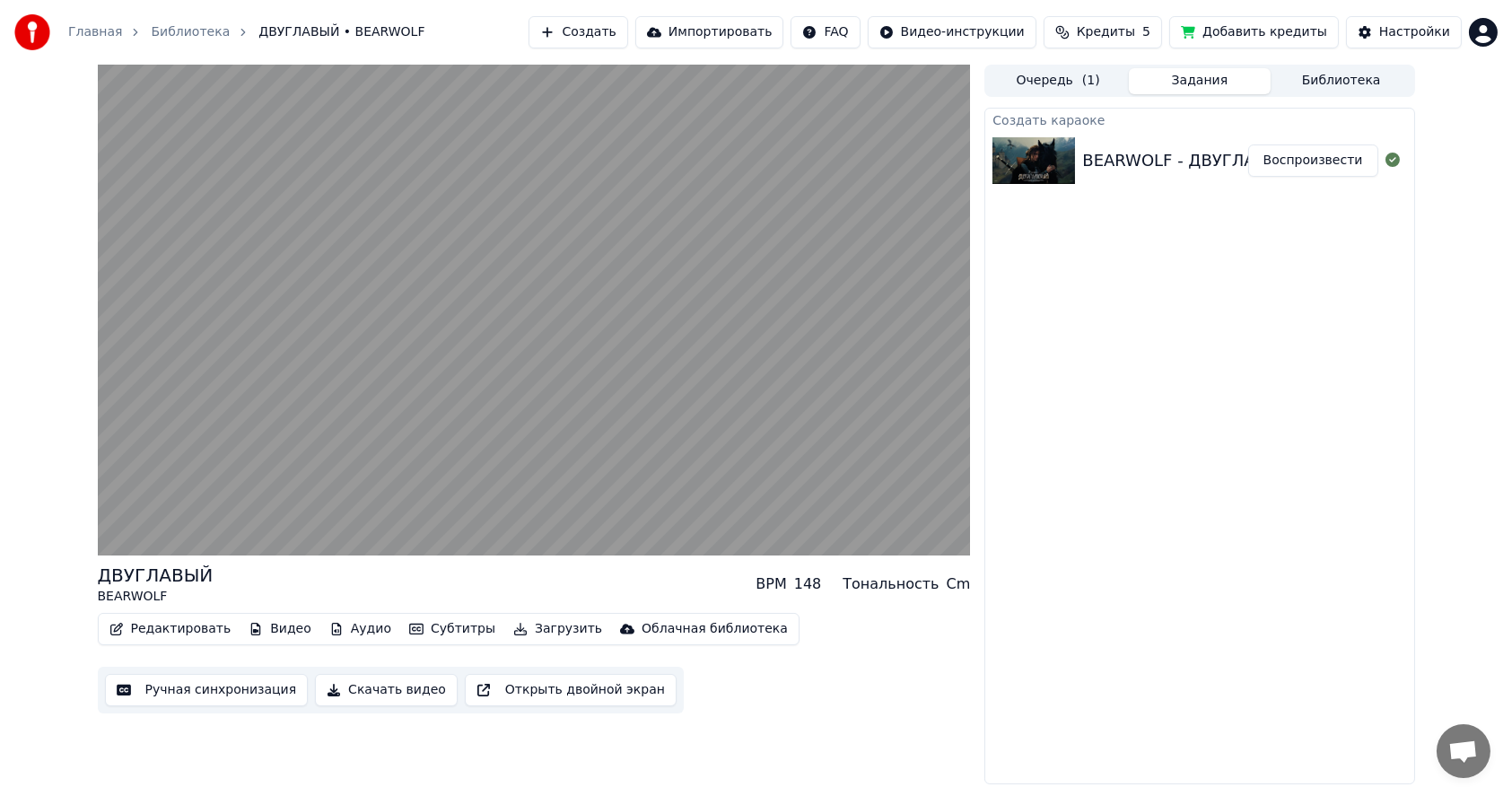
click at [190, 692] on button "Ручная синхронизация" at bounding box center [207, 690] width 204 height 32
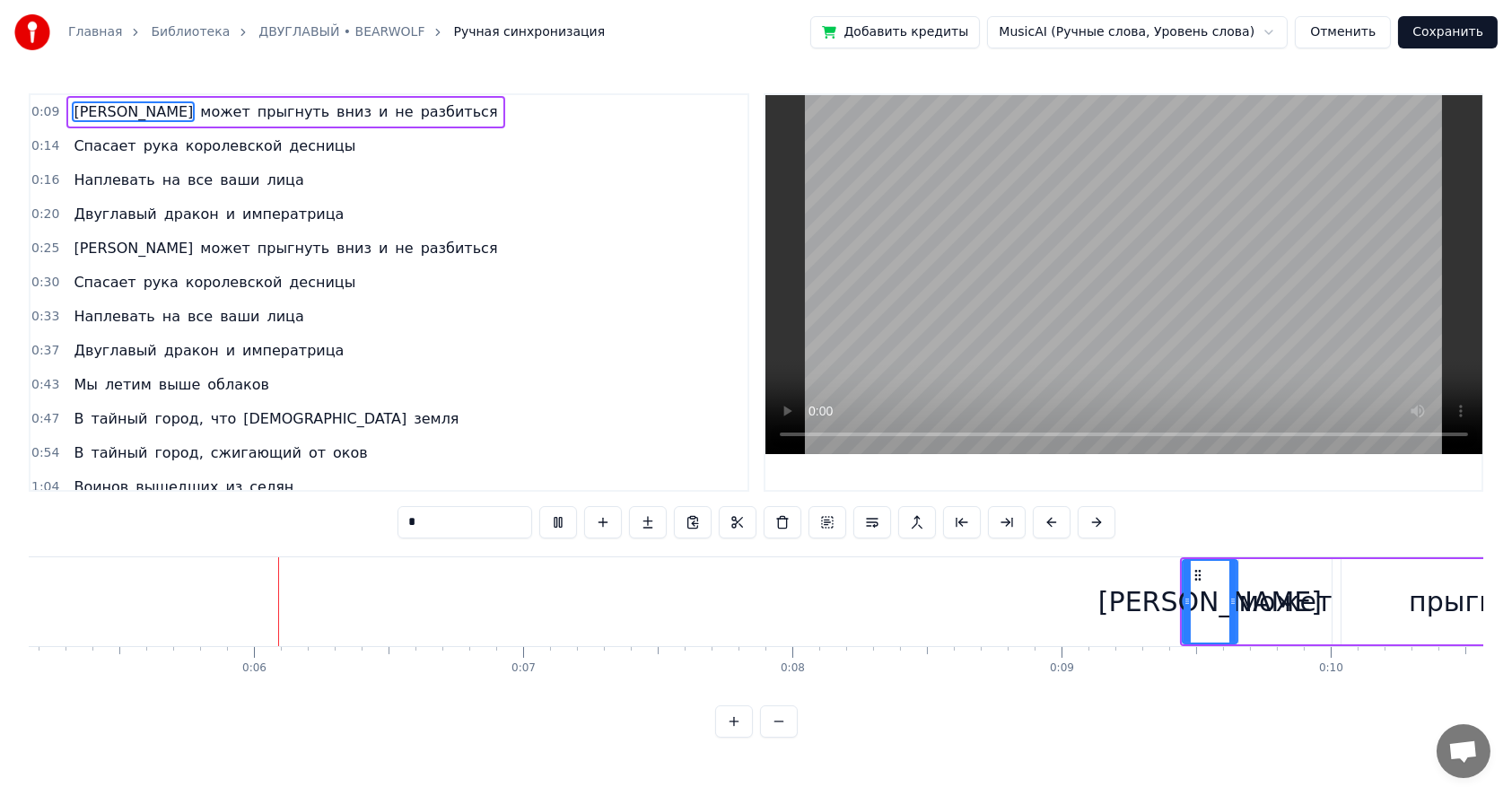
scroll to position [0, 1391]
click at [1224, 611] on div "[PERSON_NAME]" at bounding box center [1209, 601] width 53 height 82
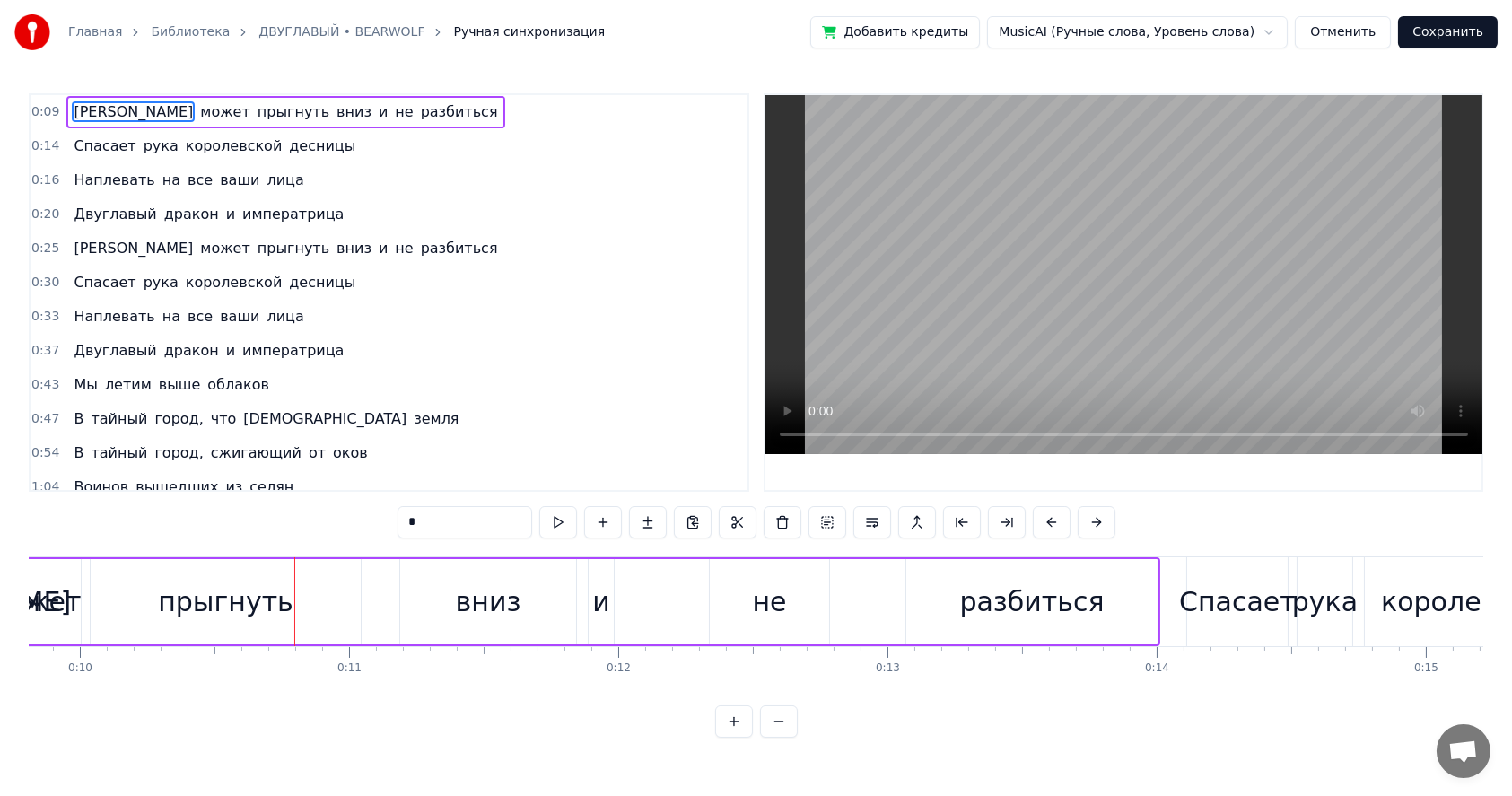
scroll to position [0, 2692]
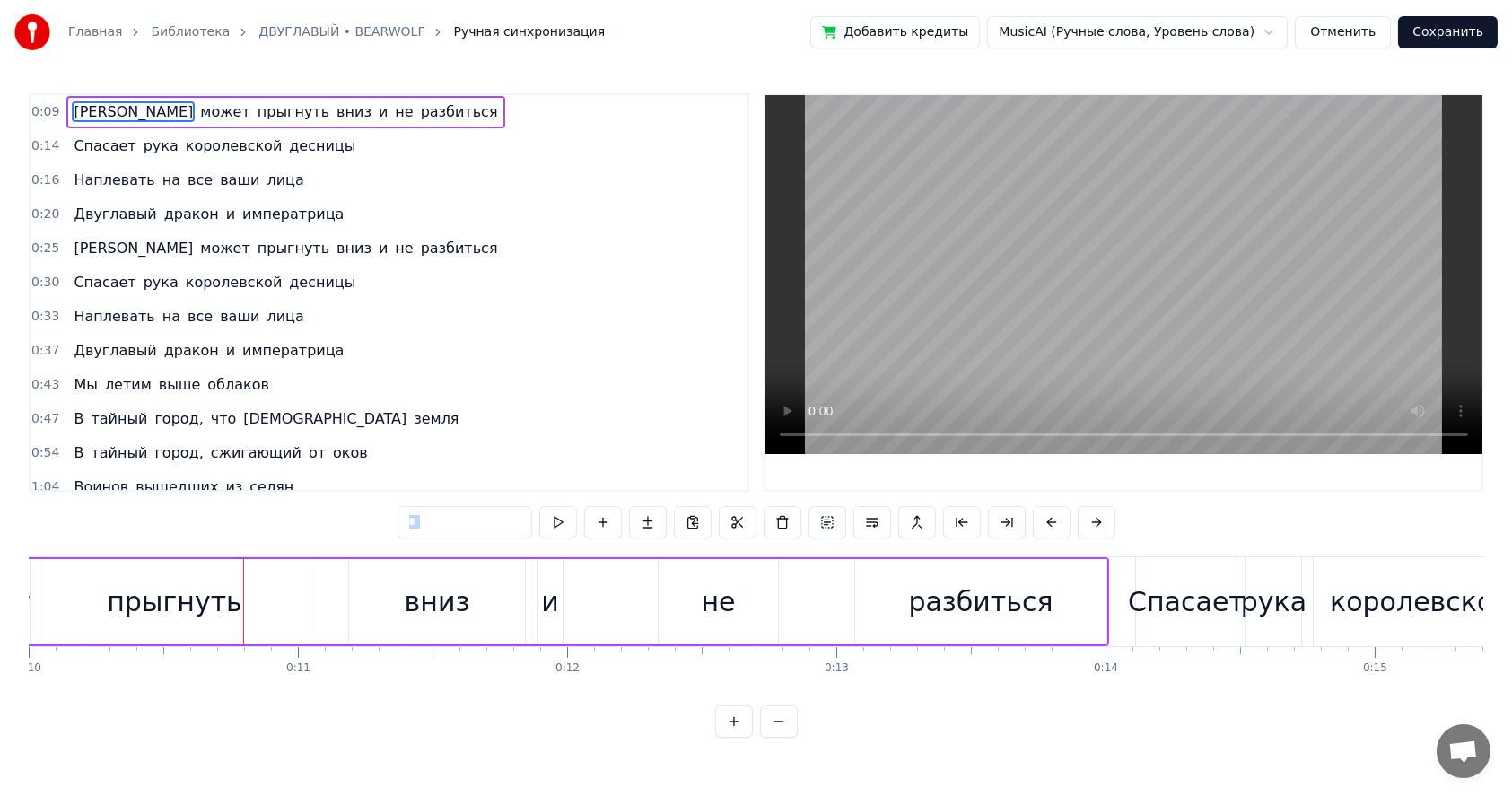
click at [408, 606] on div "вниз" at bounding box center [438, 602] width 66 height 41
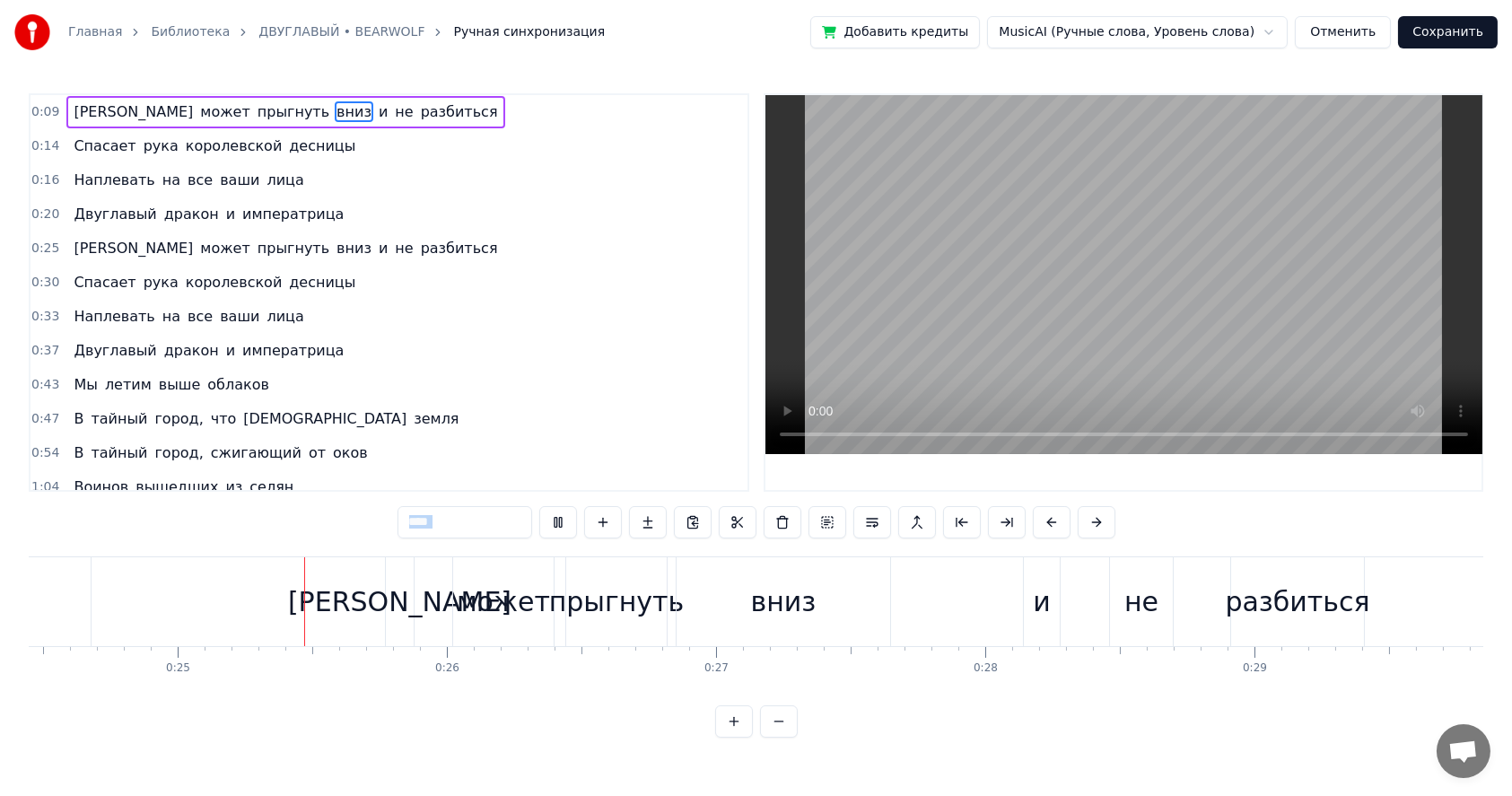
scroll to position [0, 6608]
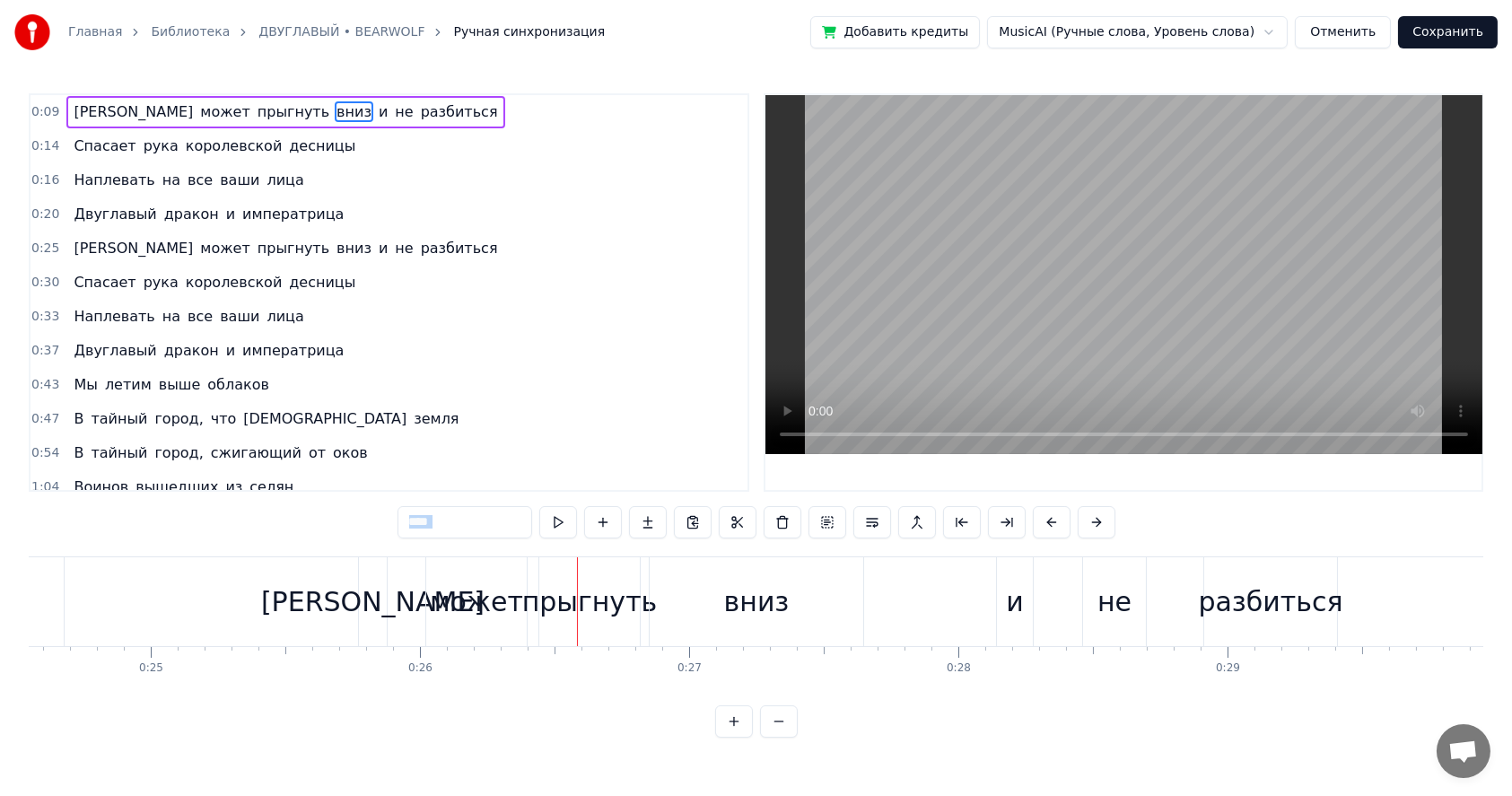
click at [71, 115] on span "[PERSON_NAME]" at bounding box center [132, 111] width 123 height 20
type input "*"
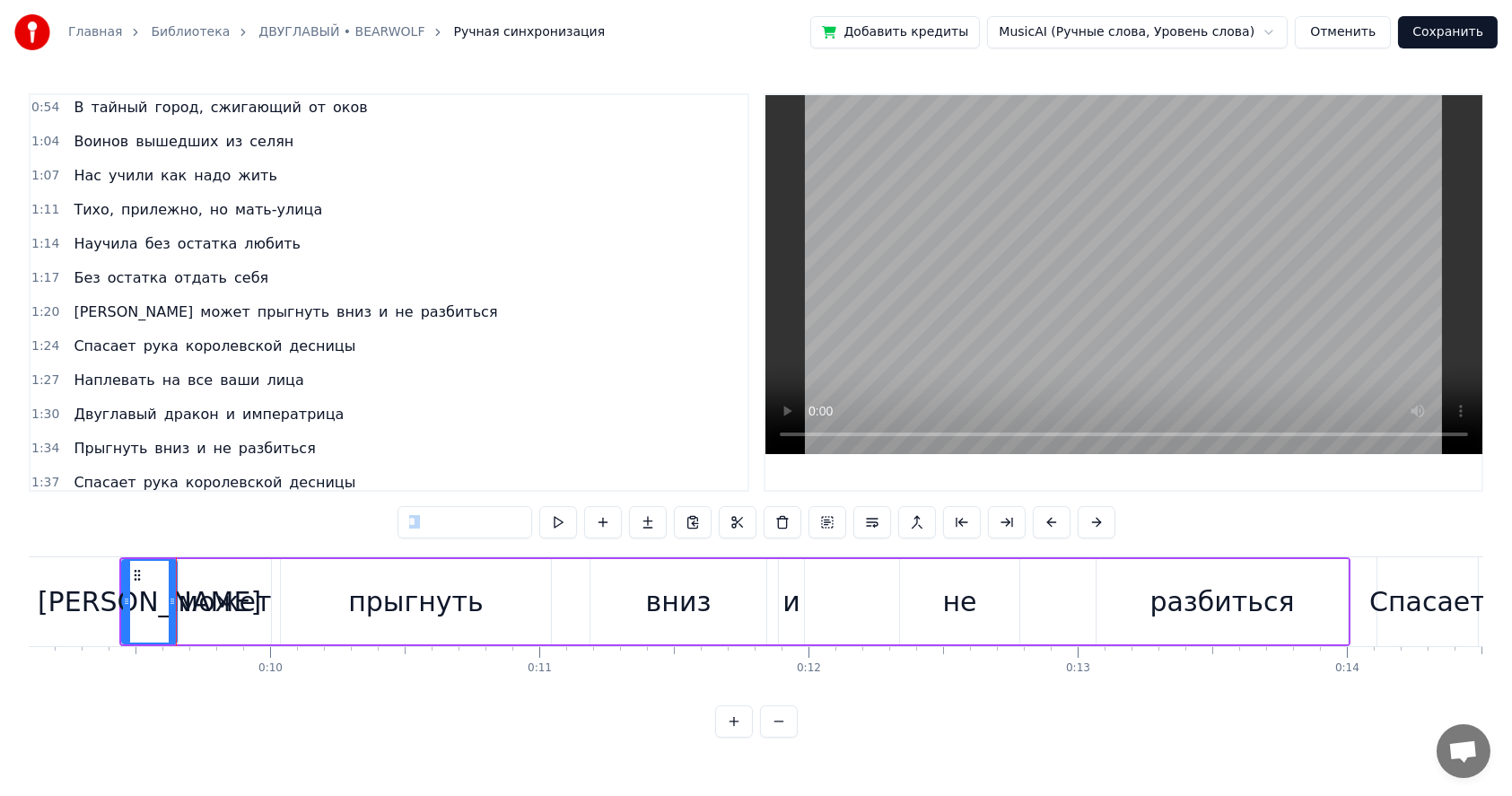
scroll to position [691, 0]
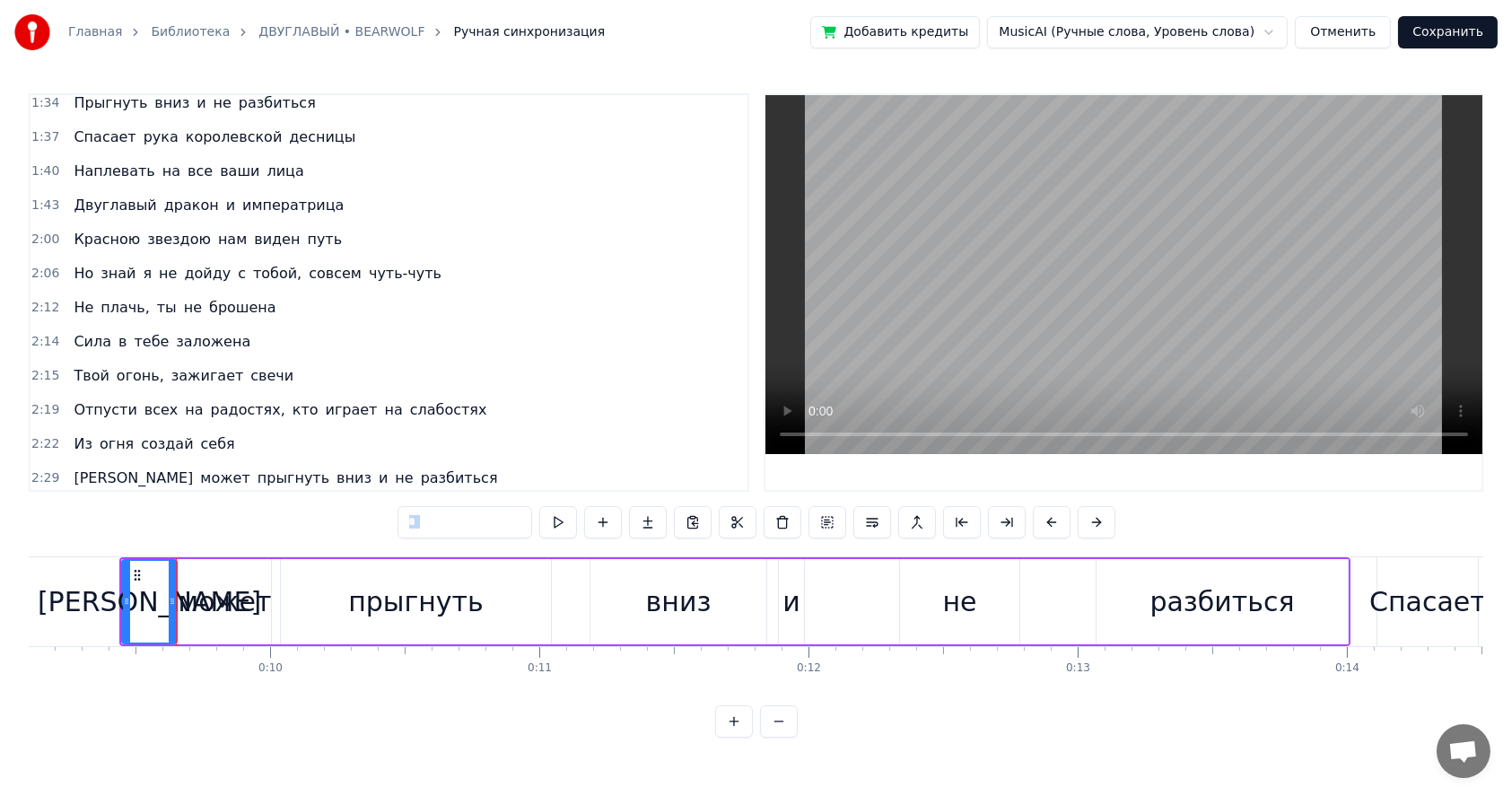
click at [463, 38] on span "Ручная синхронизация" at bounding box center [528, 32] width 152 height 18
click at [183, 31] on link "Библиотека" at bounding box center [190, 32] width 79 height 18
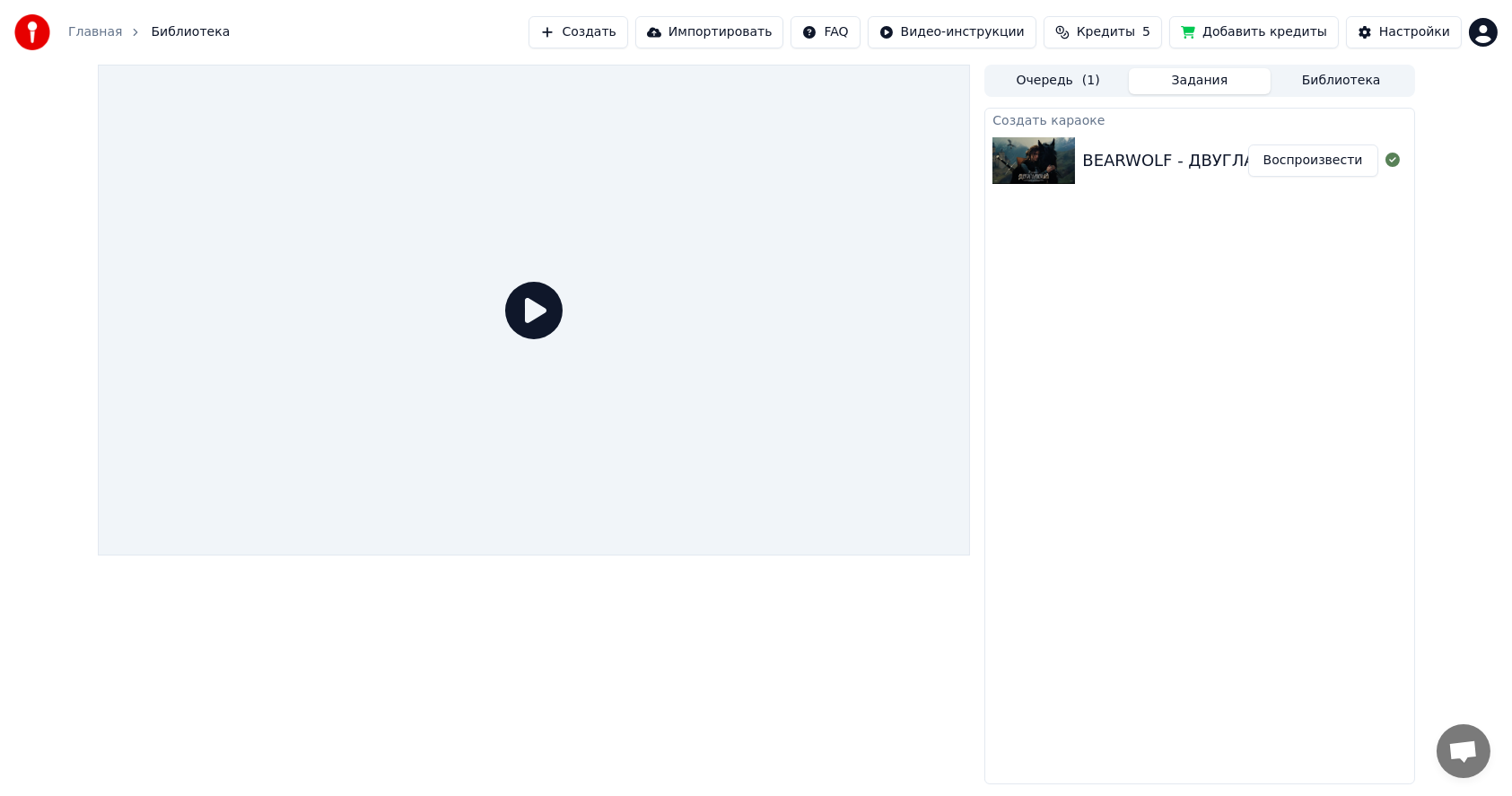
click at [1189, 368] on div "Создать караоке BEARWOLF - ДВУГЛАВЫЙ Воспроизвести" at bounding box center [1199, 445] width 430 height 676
click at [1320, 78] on button "Библиотека" at bounding box center [1341, 81] width 142 height 26
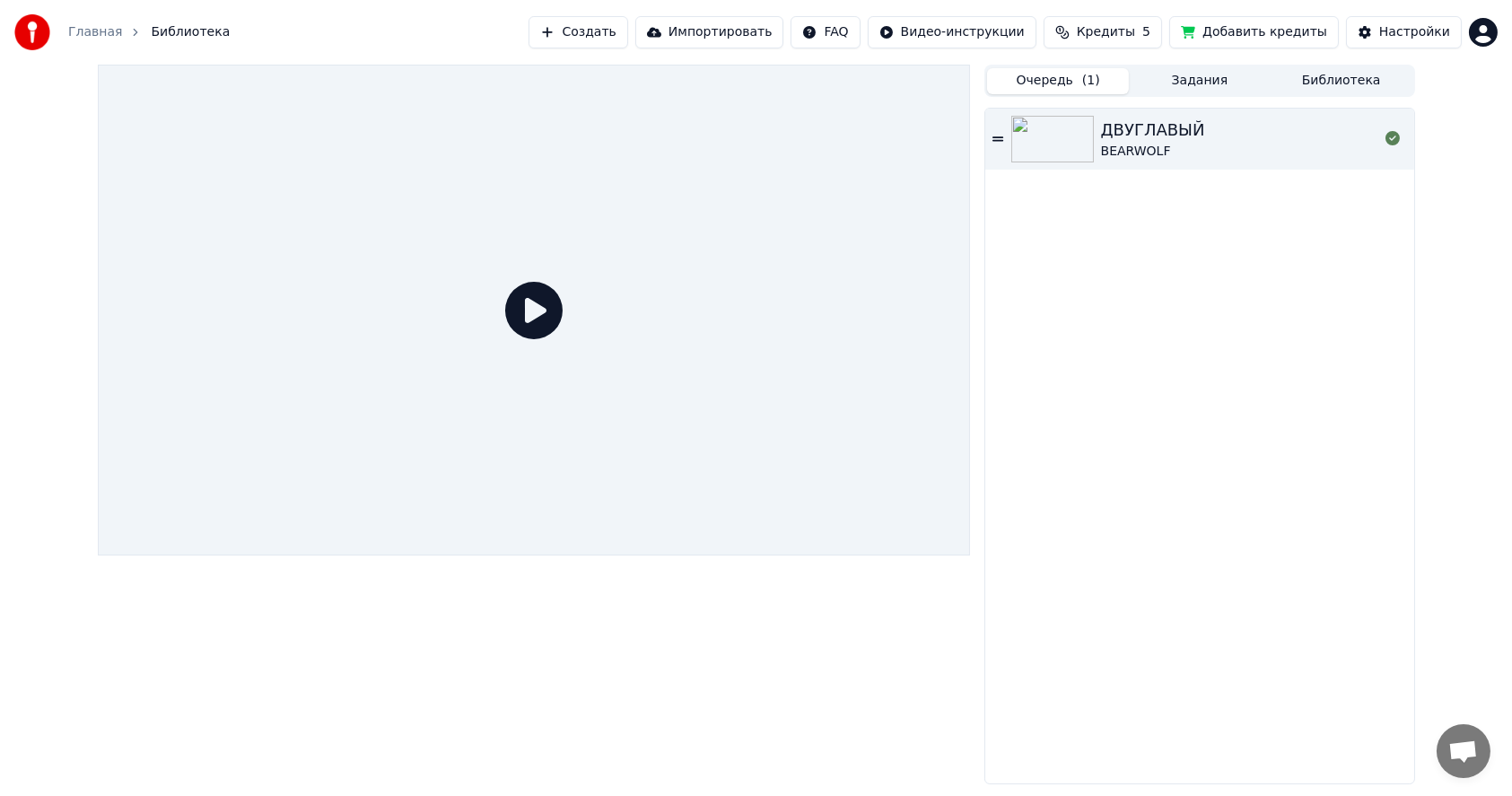
click at [1056, 85] on button "Очередь ( 1 )" at bounding box center [1058, 81] width 142 height 26
click at [994, 140] on icon at bounding box center [997, 138] width 11 height 5
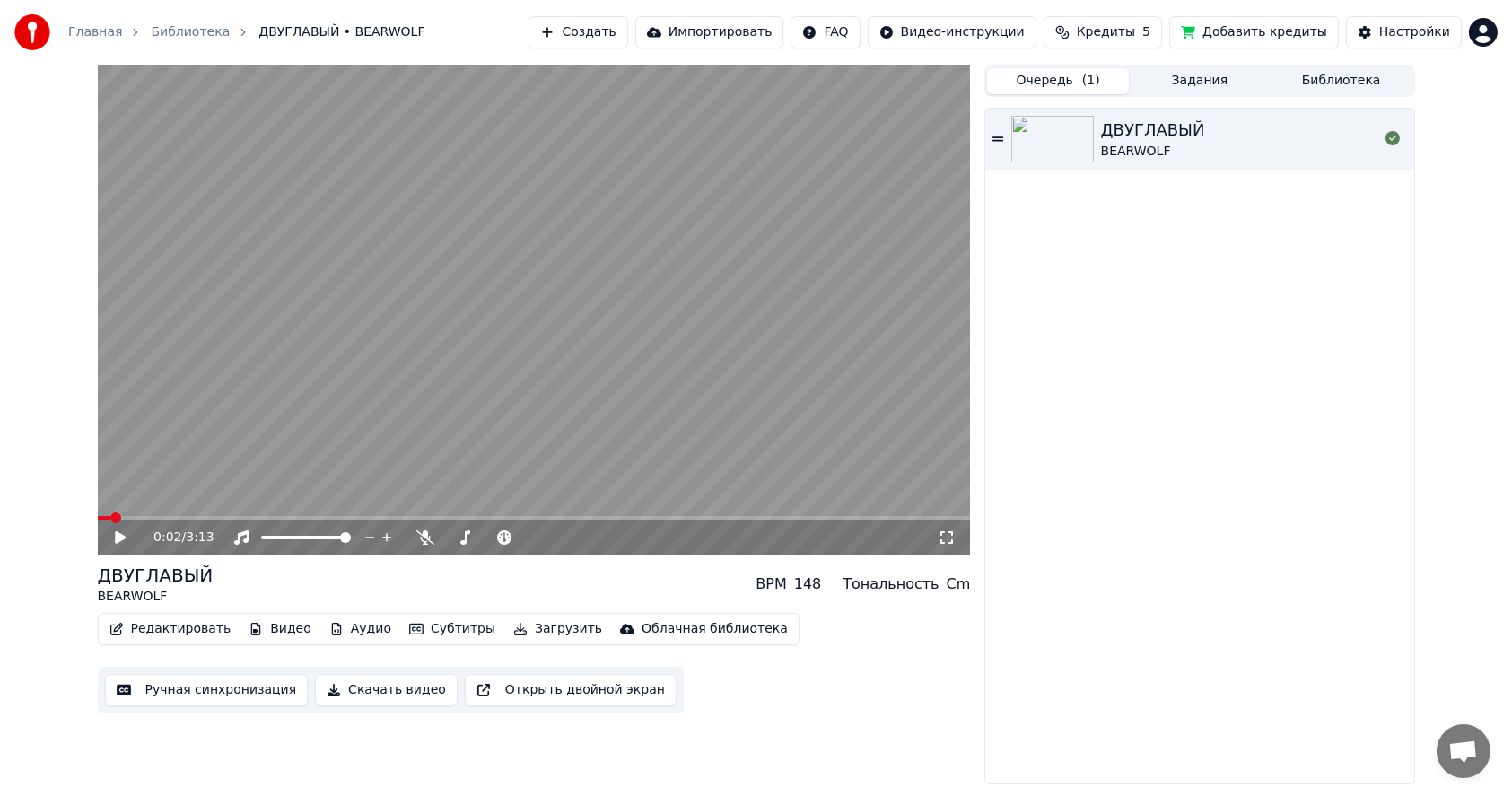
click at [146, 630] on button "Редактировать" at bounding box center [170, 629] width 136 height 25
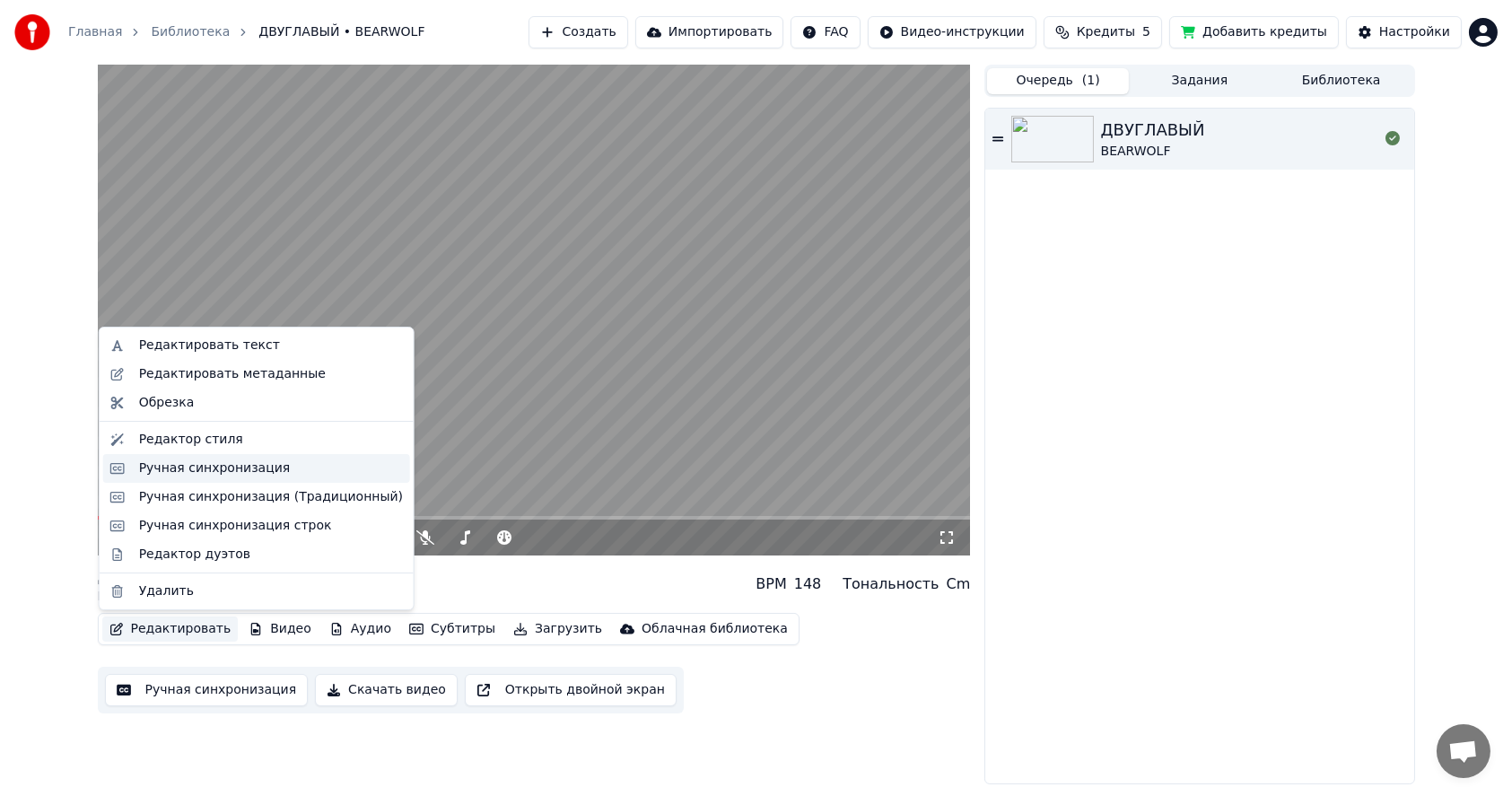
click at [174, 469] on div "Ручная синхронизация" at bounding box center [214, 469] width 152 height 18
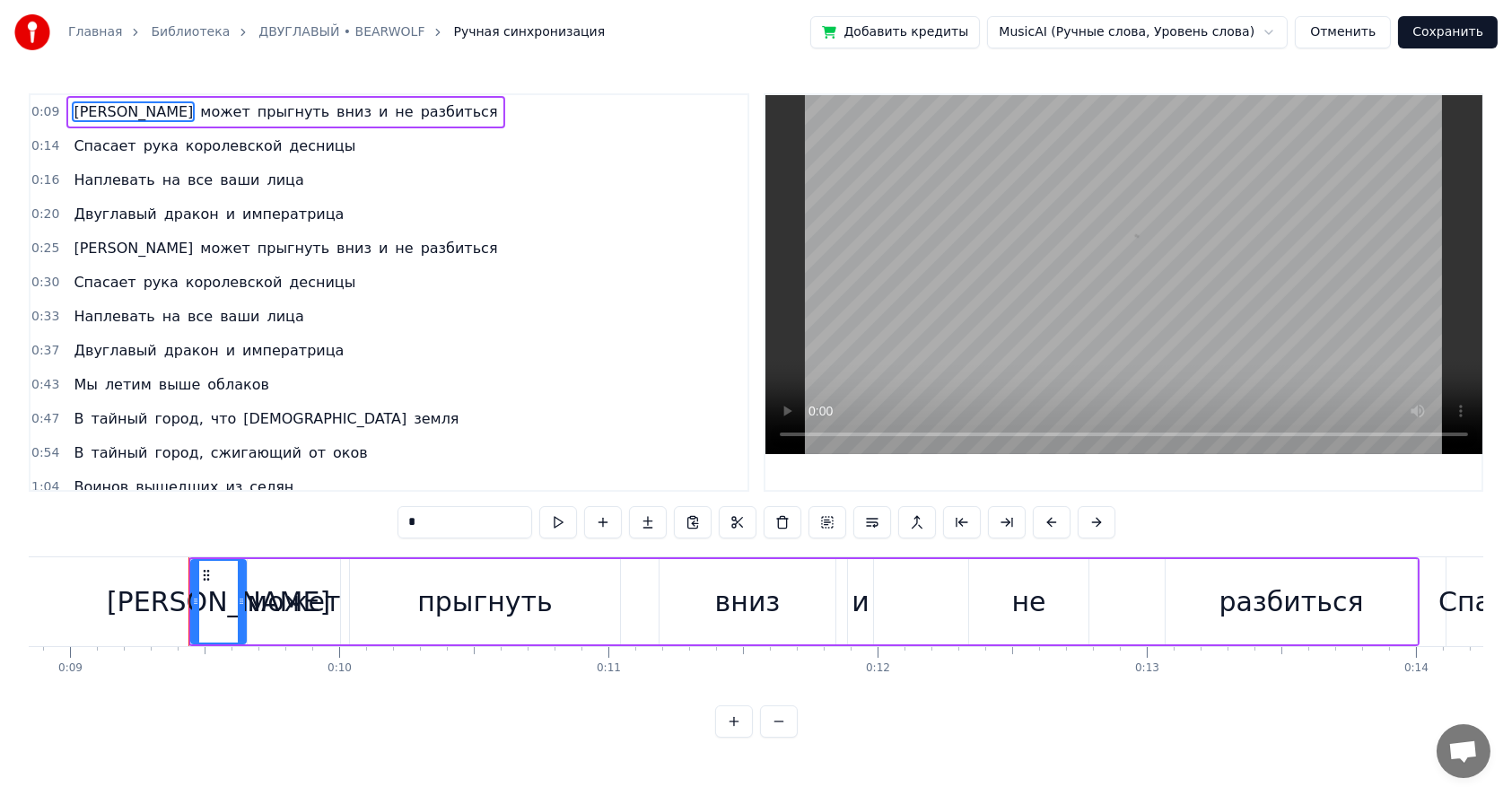
scroll to position [0, 2451]
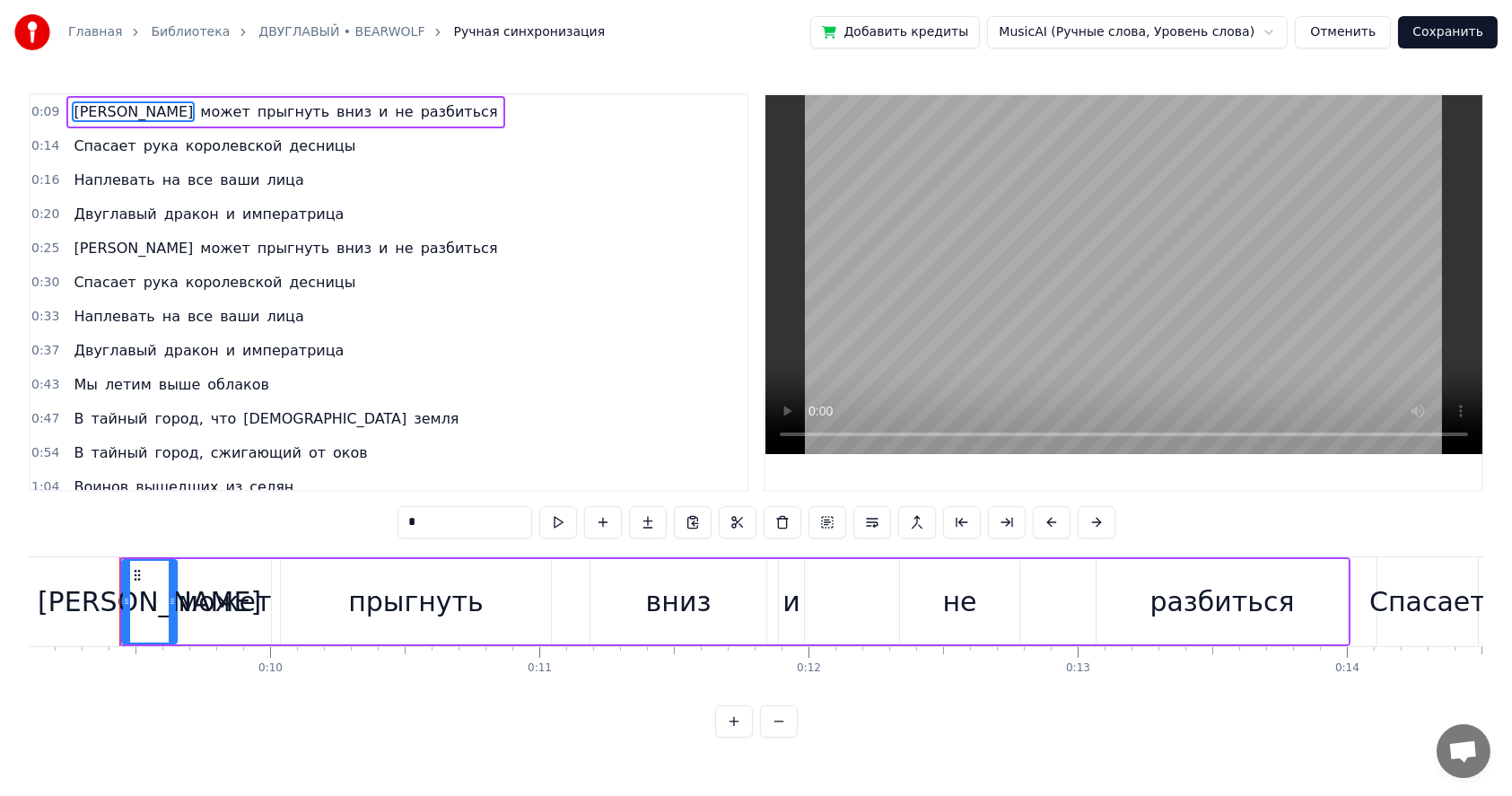
drag, startPoint x: 151, startPoint y: 596, endPoint x: 237, endPoint y: 596, distance: 86.0
click at [237, 596] on div "А может прыгнуть вниз и не разбиться" at bounding box center [735, 602] width 1231 height 89
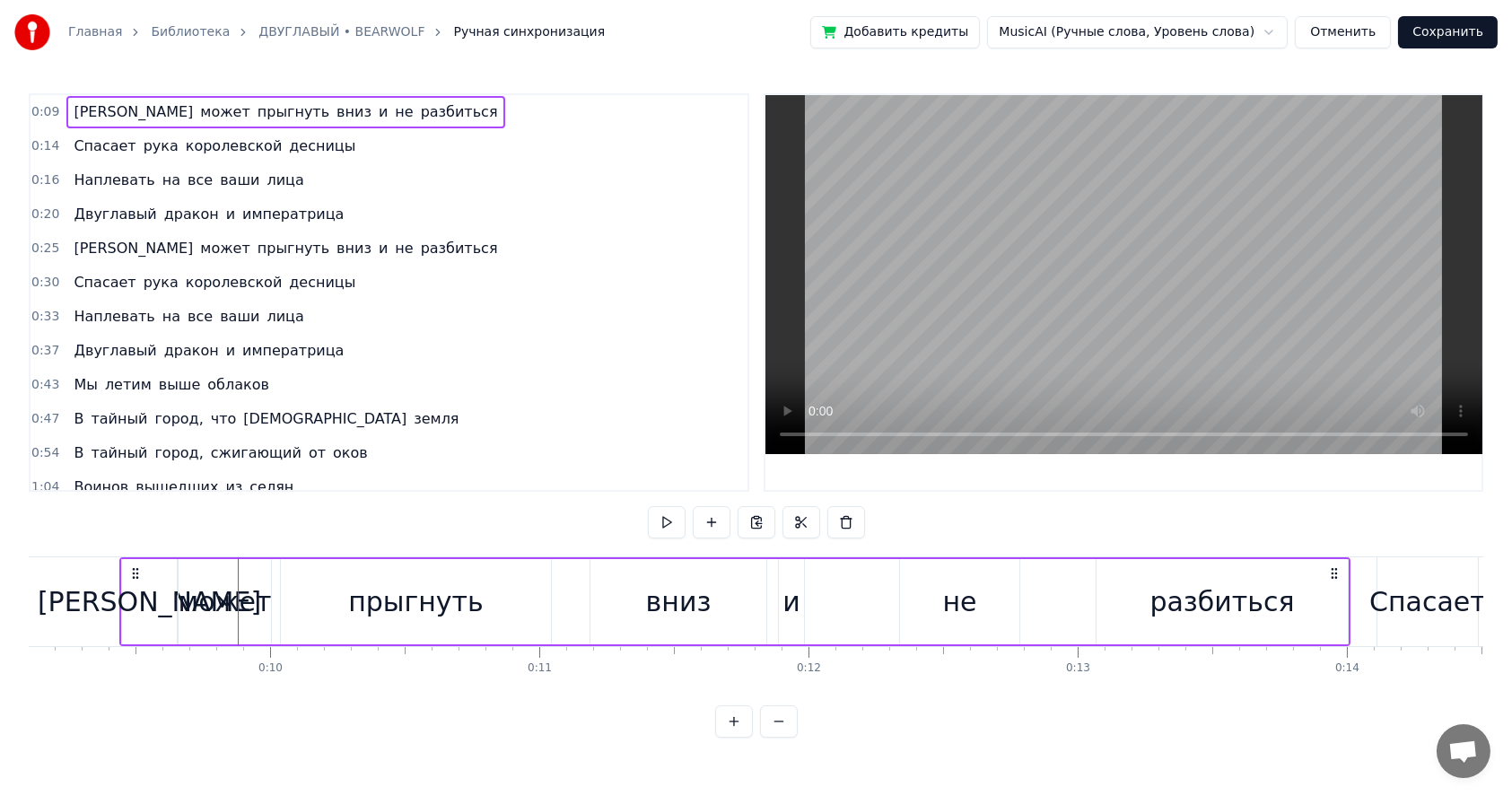
drag, startPoint x: 218, startPoint y: 598, endPoint x: 245, endPoint y: 598, distance: 27.0
click at [245, 598] on div "может" at bounding box center [225, 602] width 94 height 41
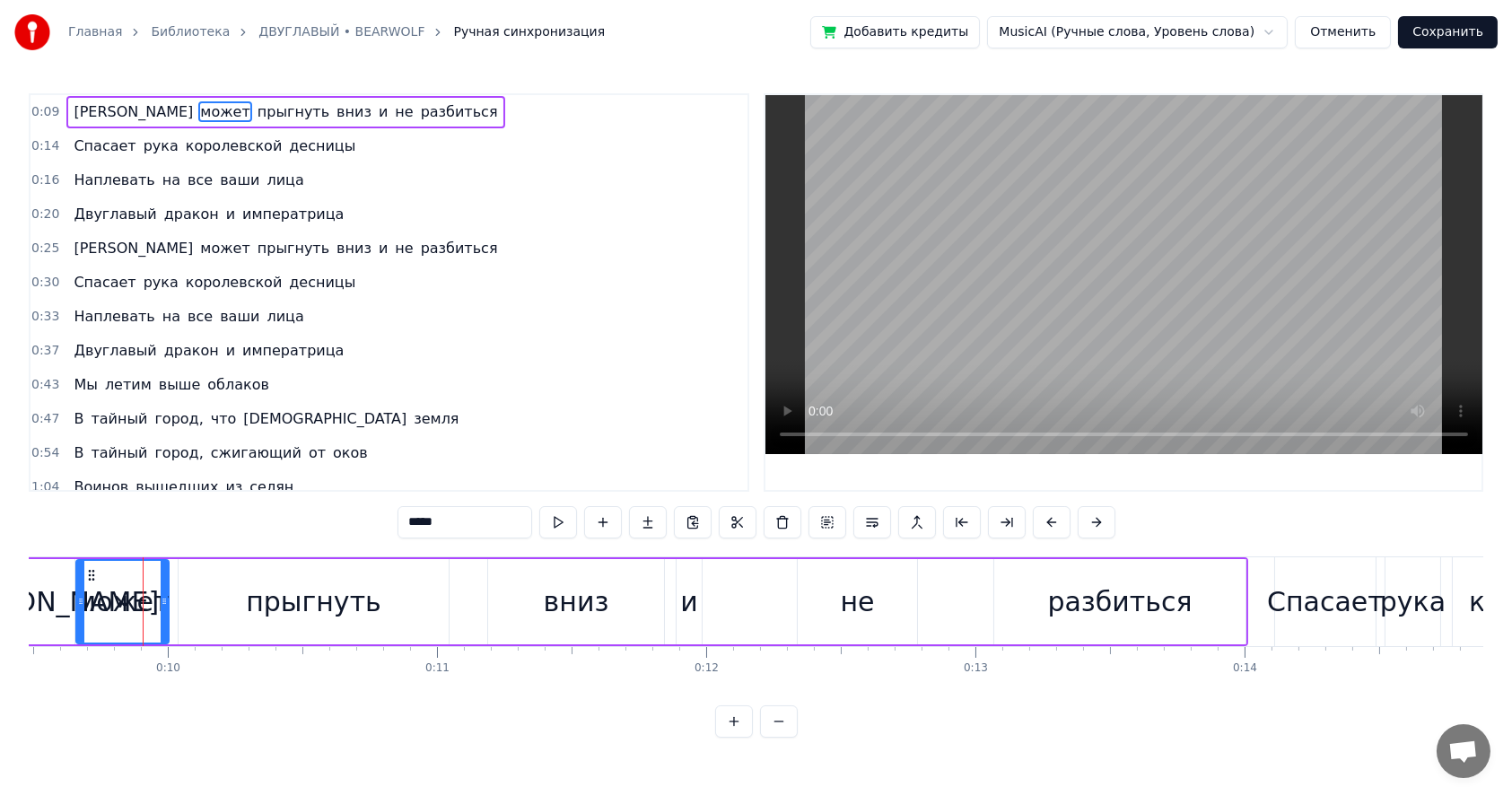
scroll to position [0, 2352]
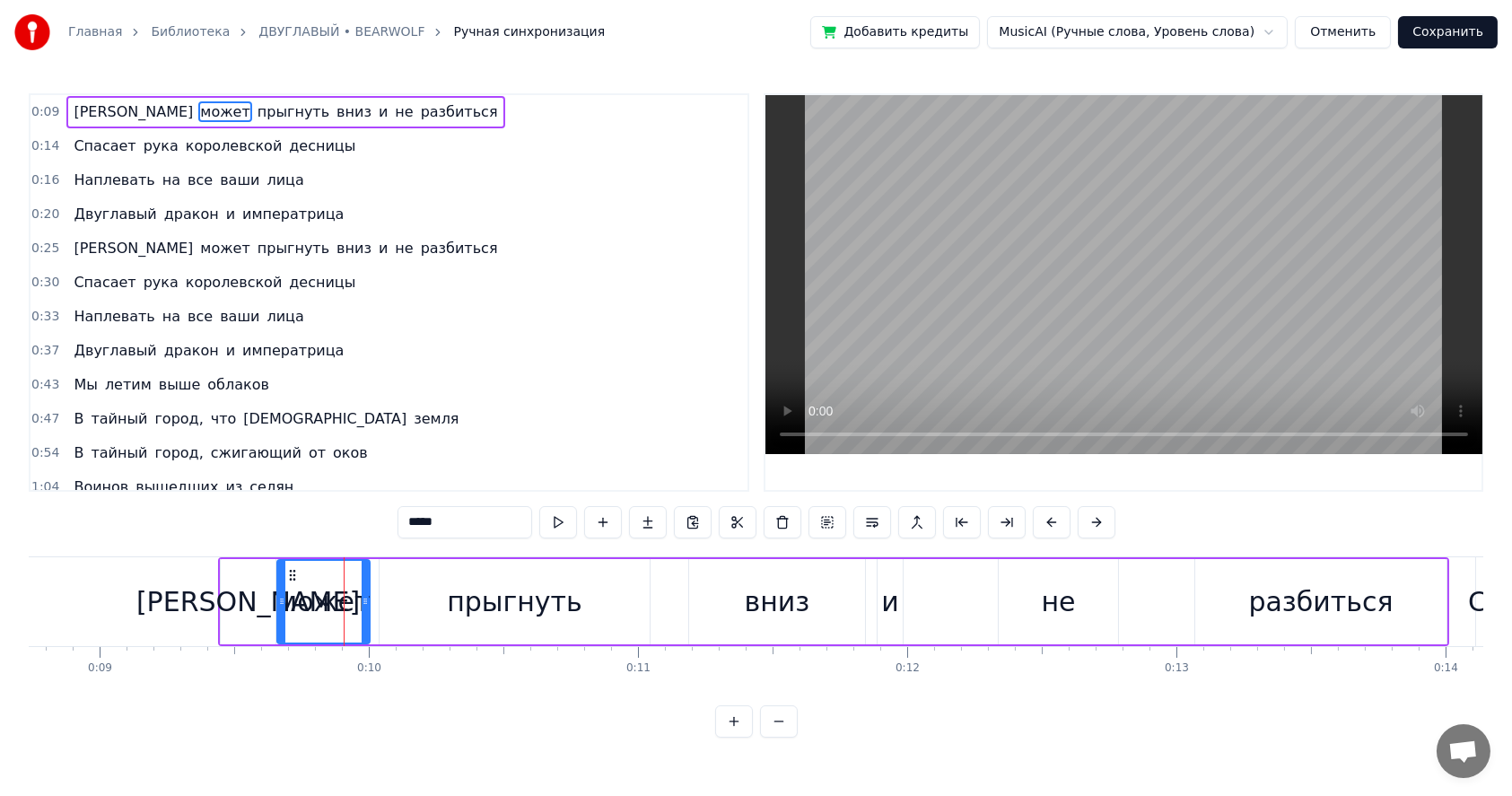
click at [335, 28] on link "ДВУГЛАВЫЙ • BEARWOLF" at bounding box center [341, 32] width 166 height 18
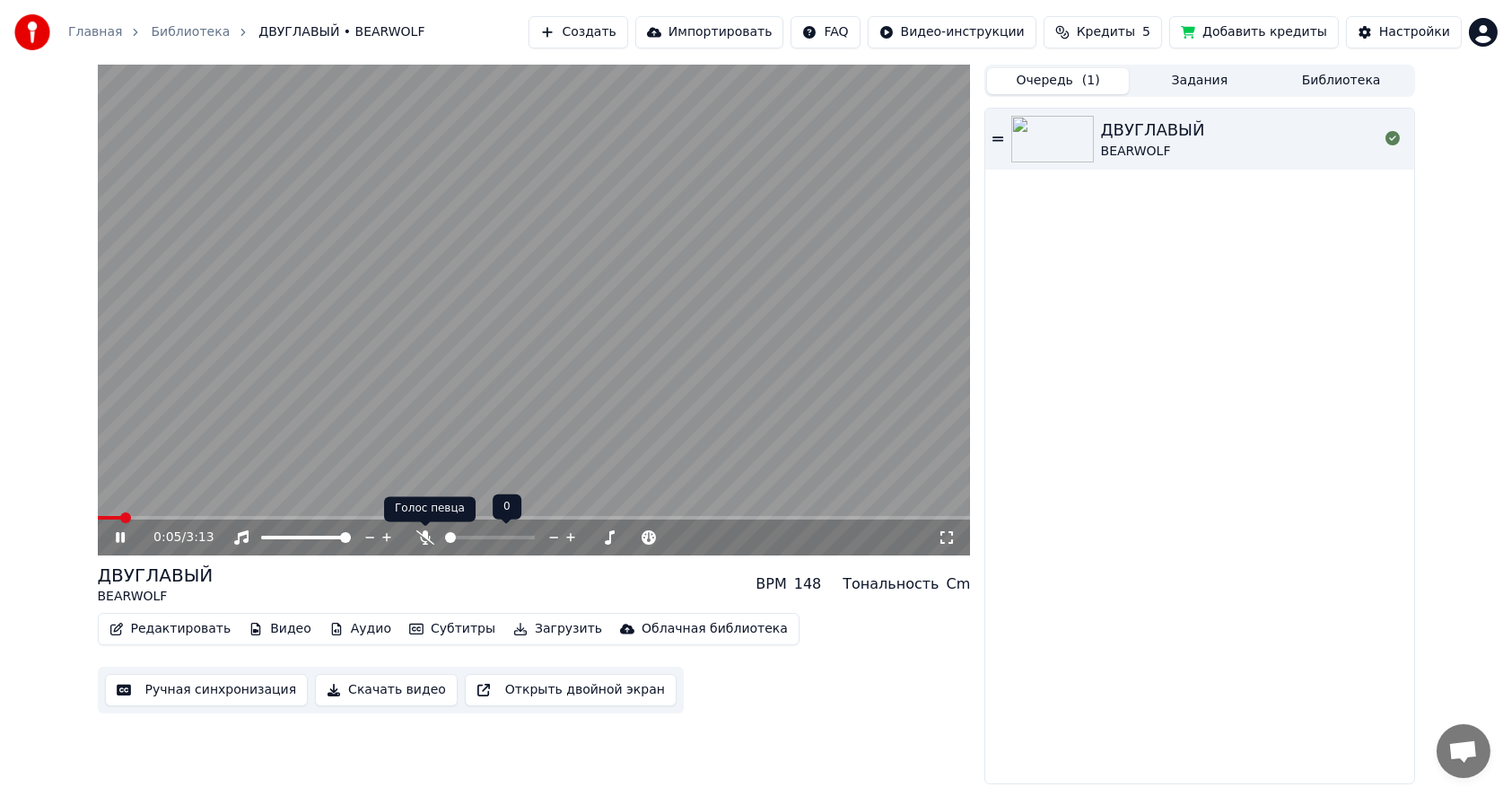
click at [423, 537] on icon at bounding box center [425, 537] width 18 height 14
click at [258, 516] on span at bounding box center [534, 518] width 873 height 4
click at [420, 538] on icon at bounding box center [425, 537] width 18 height 14
click at [424, 538] on icon at bounding box center [425, 537] width 18 height 14
click at [422, 539] on icon at bounding box center [425, 537] width 18 height 14
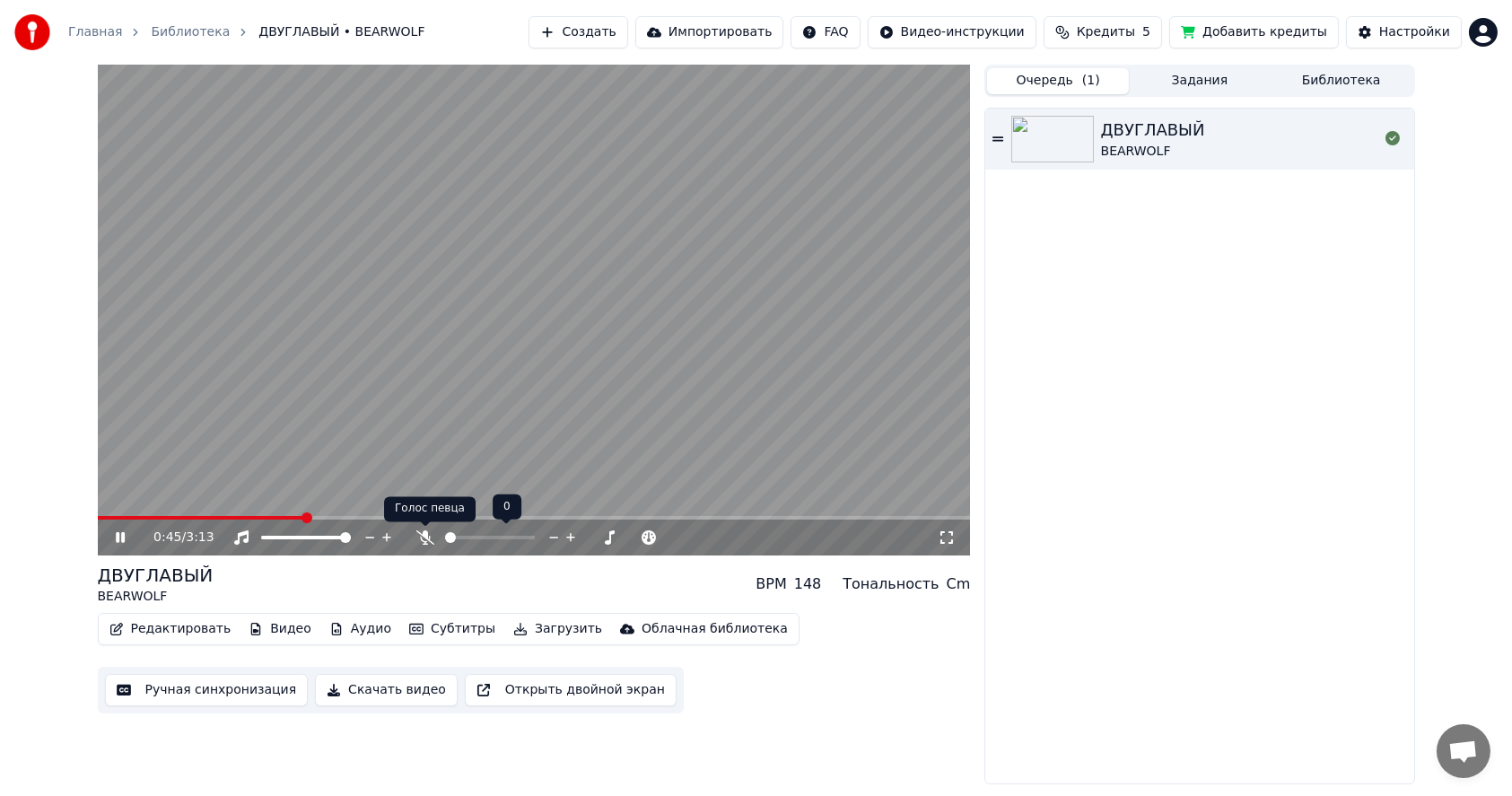
click at [423, 538] on icon at bounding box center [425, 537] width 18 height 14
click at [423, 538] on icon at bounding box center [426, 537] width 10 height 14
click at [423, 538] on icon at bounding box center [425, 537] width 18 height 14
click at [423, 538] on icon at bounding box center [426, 537] width 10 height 14
click at [110, 517] on span at bounding box center [104, 518] width 14 height 4
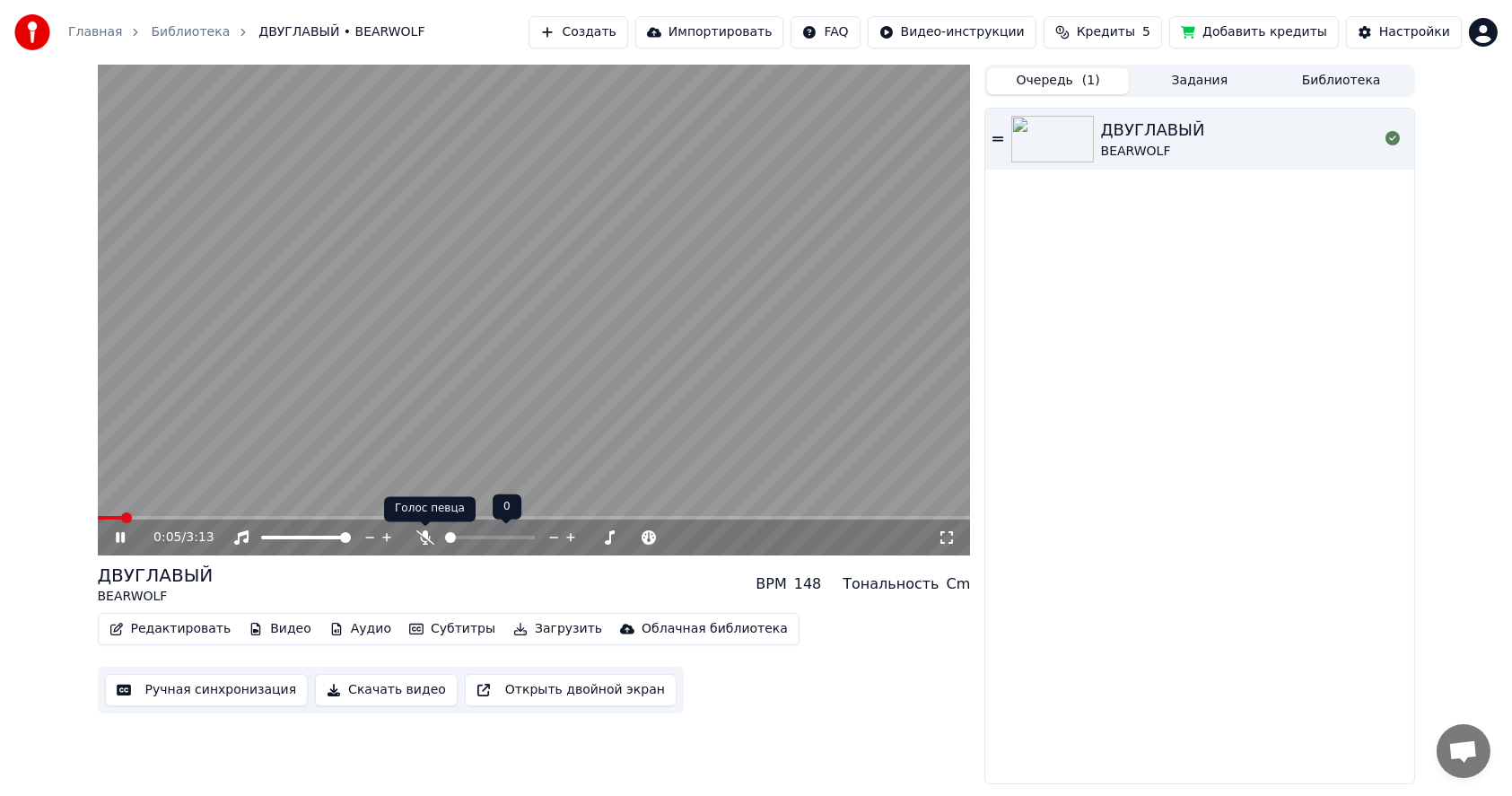
click at [422, 539] on icon at bounding box center [425, 537] width 18 height 14
click at [425, 537] on icon at bounding box center [426, 537] width 10 height 14
click at [115, 516] on span at bounding box center [123, 518] width 50 height 4
click at [106, 516] on span at bounding box center [111, 517] width 11 height 11
click at [97, 518] on span at bounding box center [101, 517] width 11 height 11
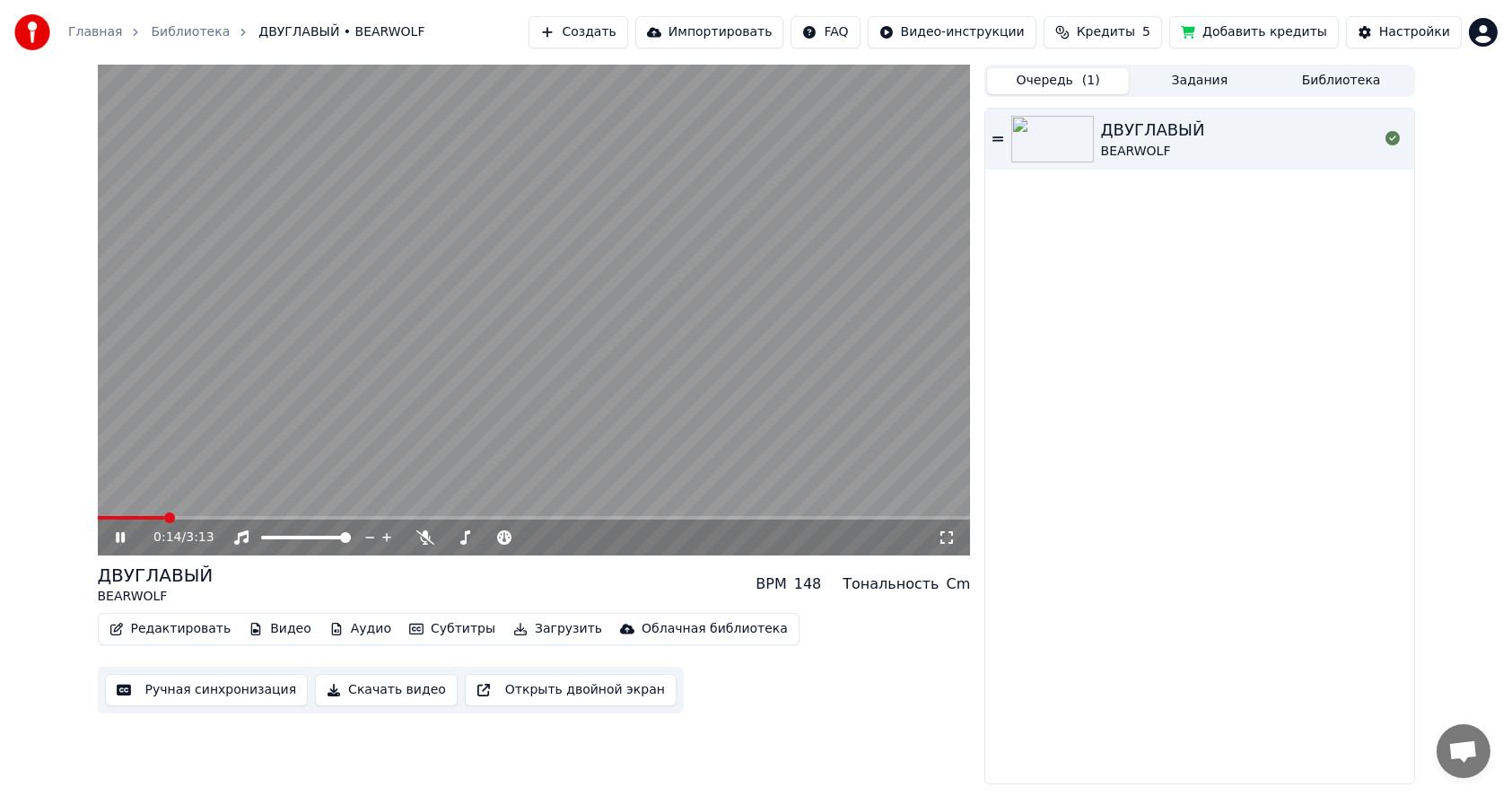
click at [195, 692] on button "Ручная синхронизация" at bounding box center [207, 690] width 204 height 32
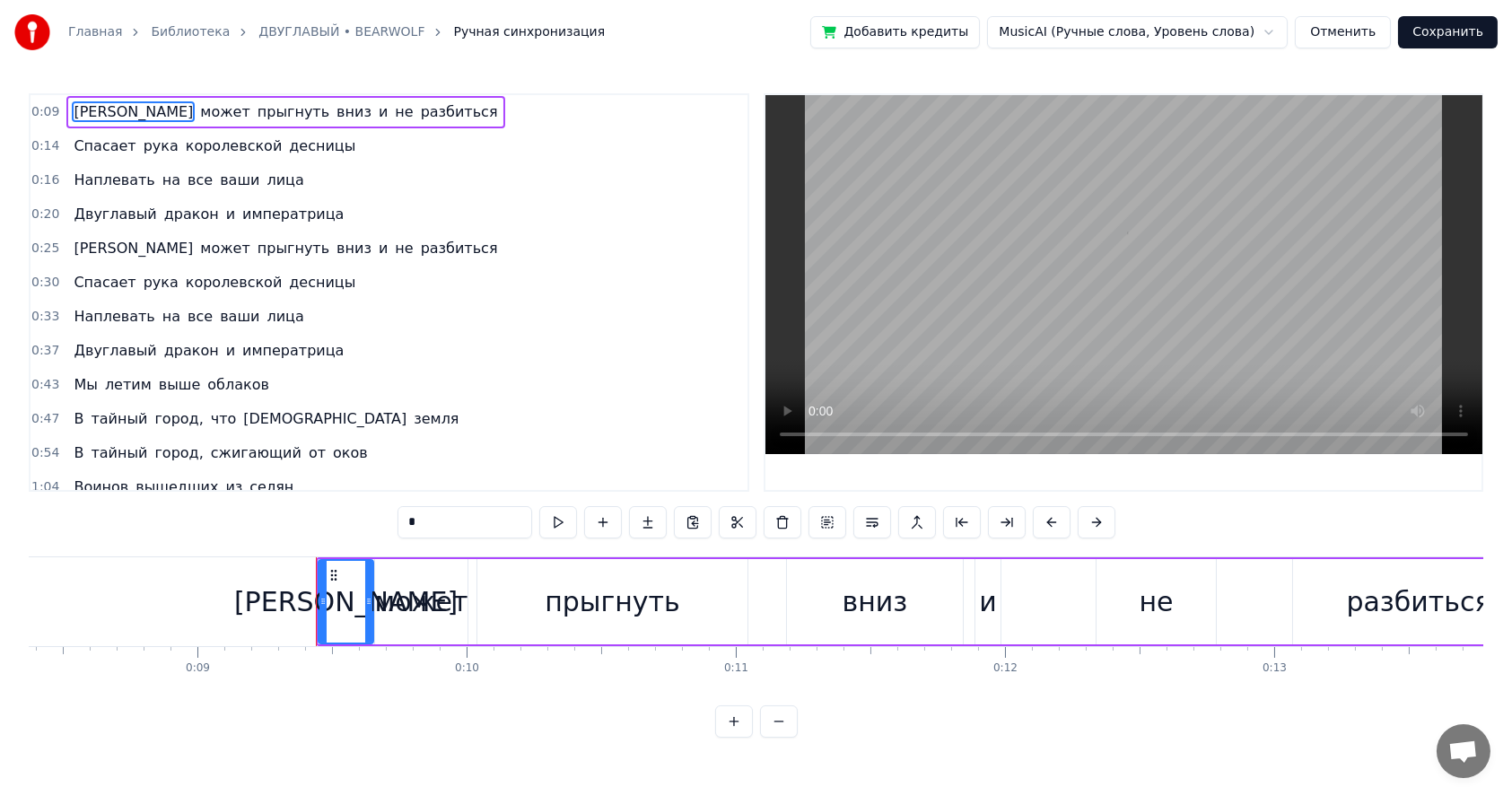
scroll to position [0, 2451]
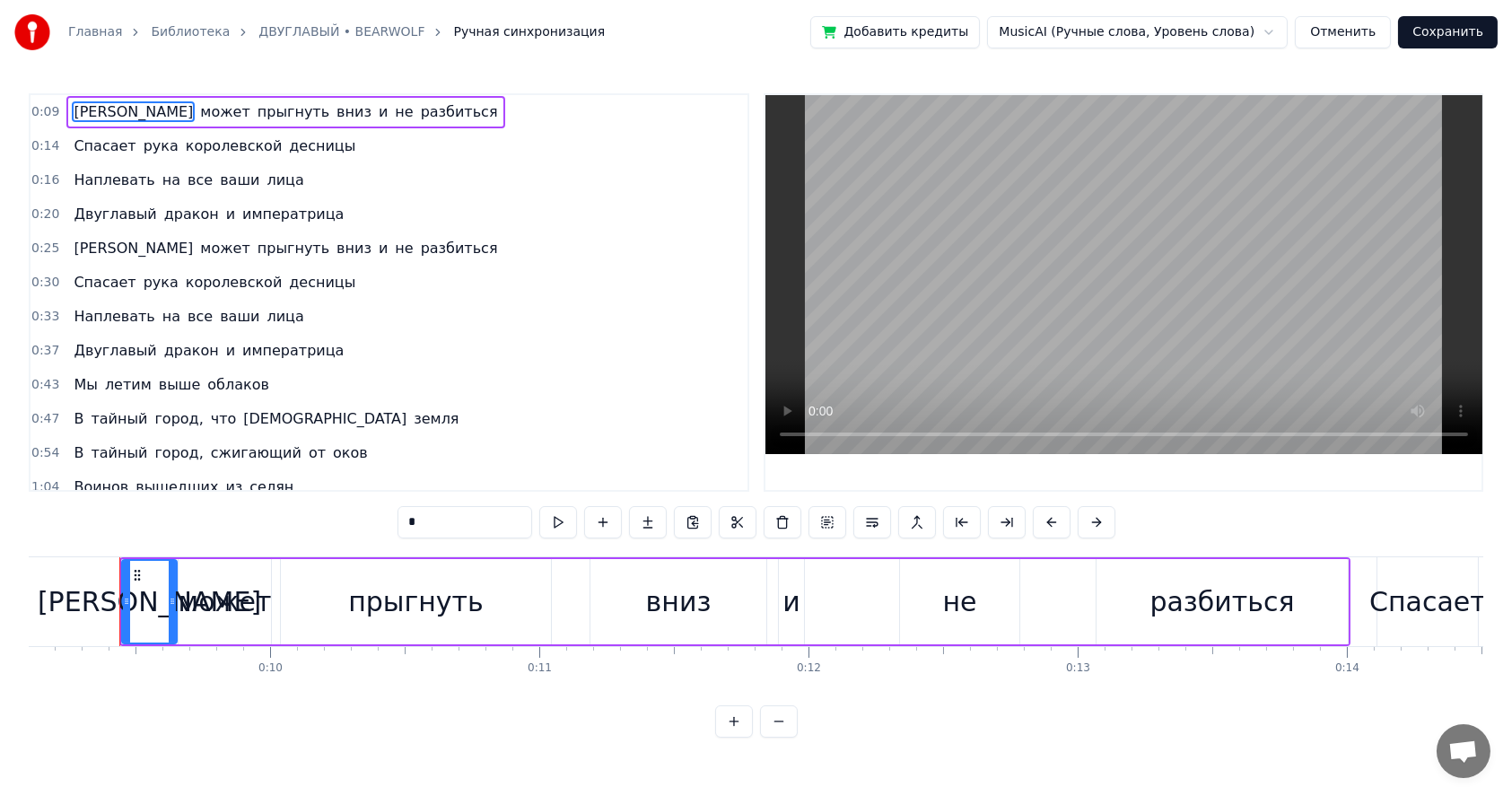
click at [340, 34] on link "ДВУГЛАВЫЙ • BEARWOLF" at bounding box center [341, 32] width 166 height 18
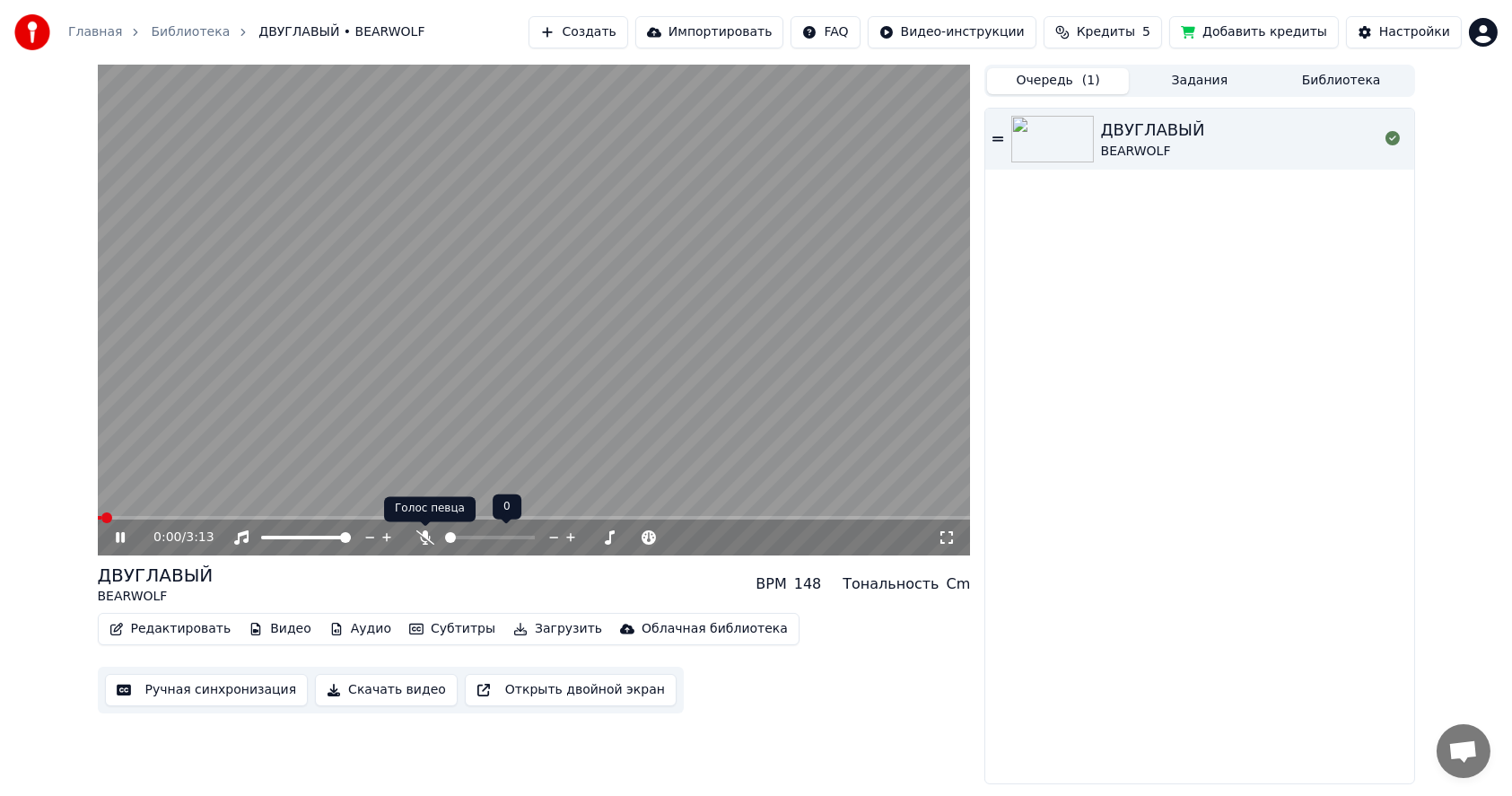
click at [422, 535] on icon at bounding box center [425, 537] width 18 height 14
click at [172, 691] on button "Ручная синхронизация" at bounding box center [207, 690] width 204 height 32
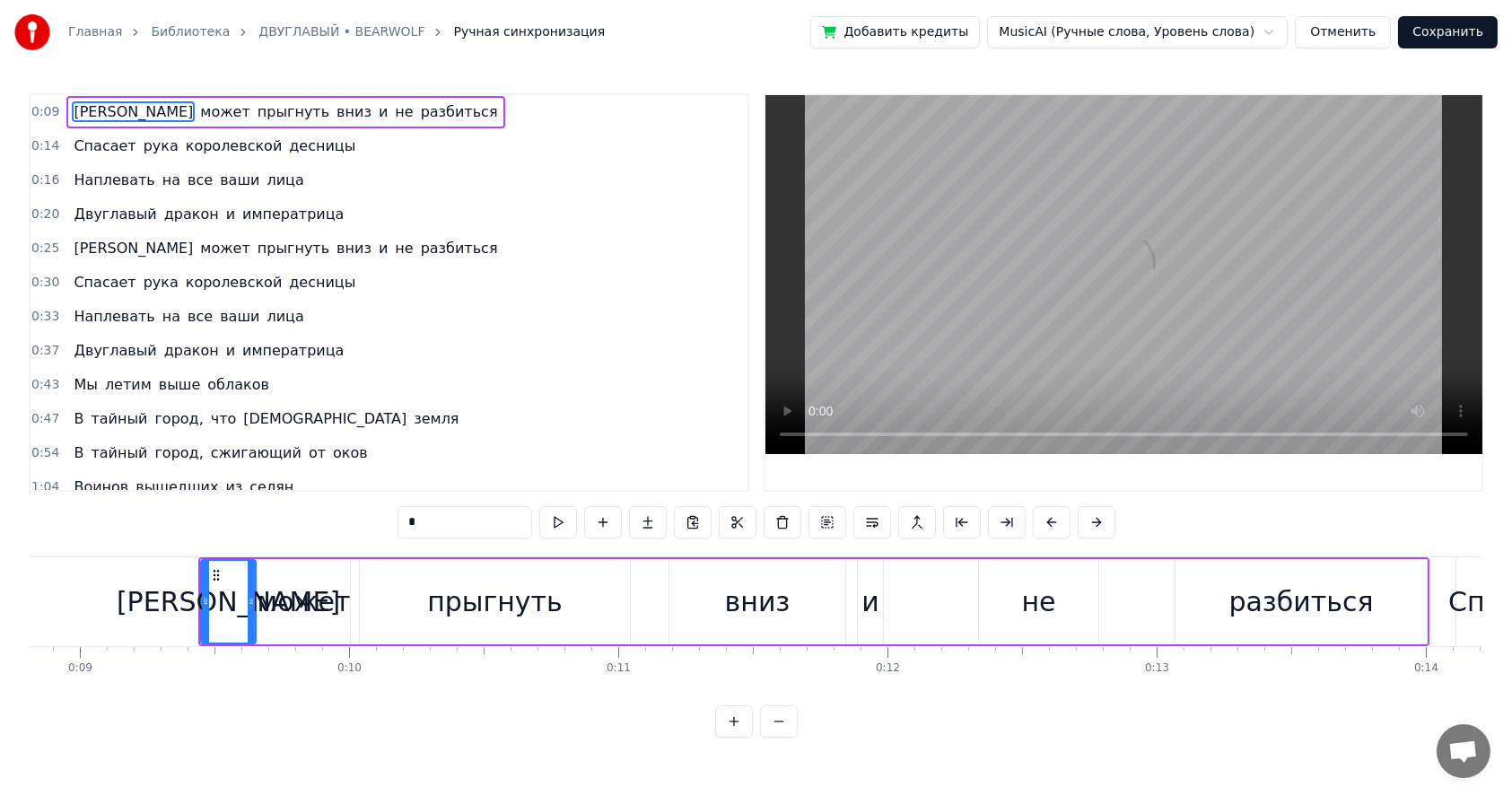
scroll to position [0, 2451]
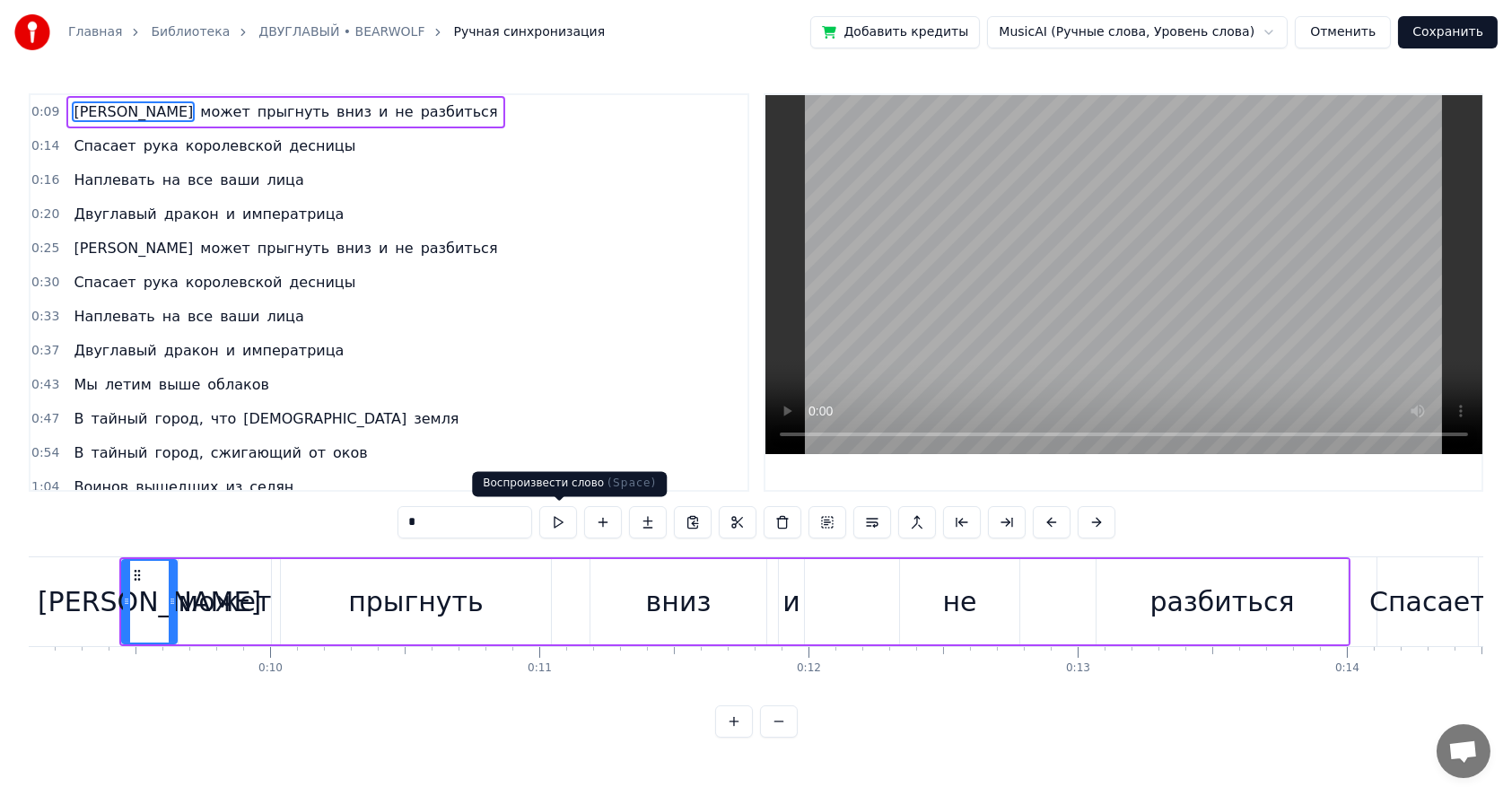
click at [562, 523] on button at bounding box center [557, 522] width 38 height 32
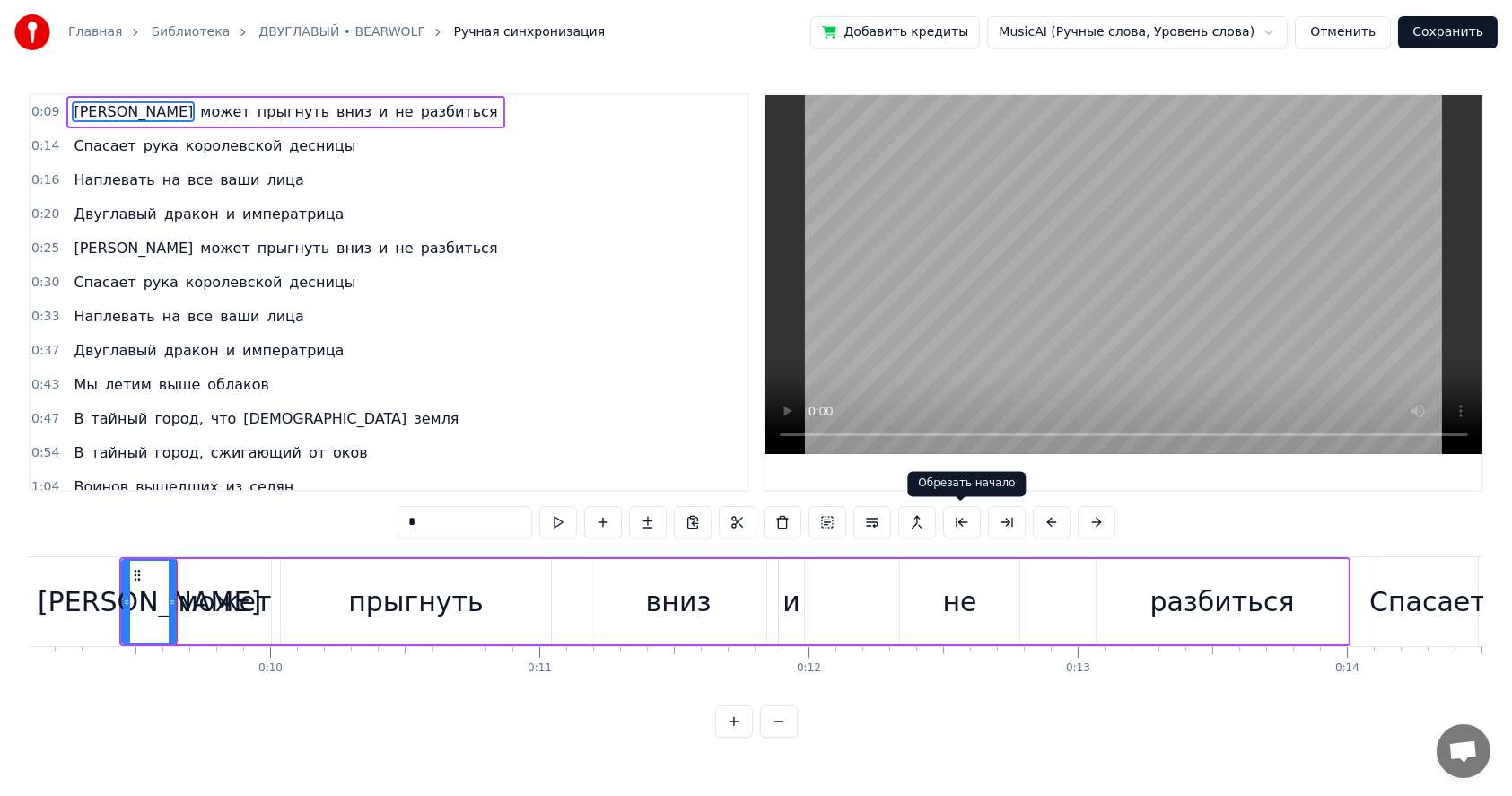
click at [955, 524] on button at bounding box center [961, 522] width 38 height 32
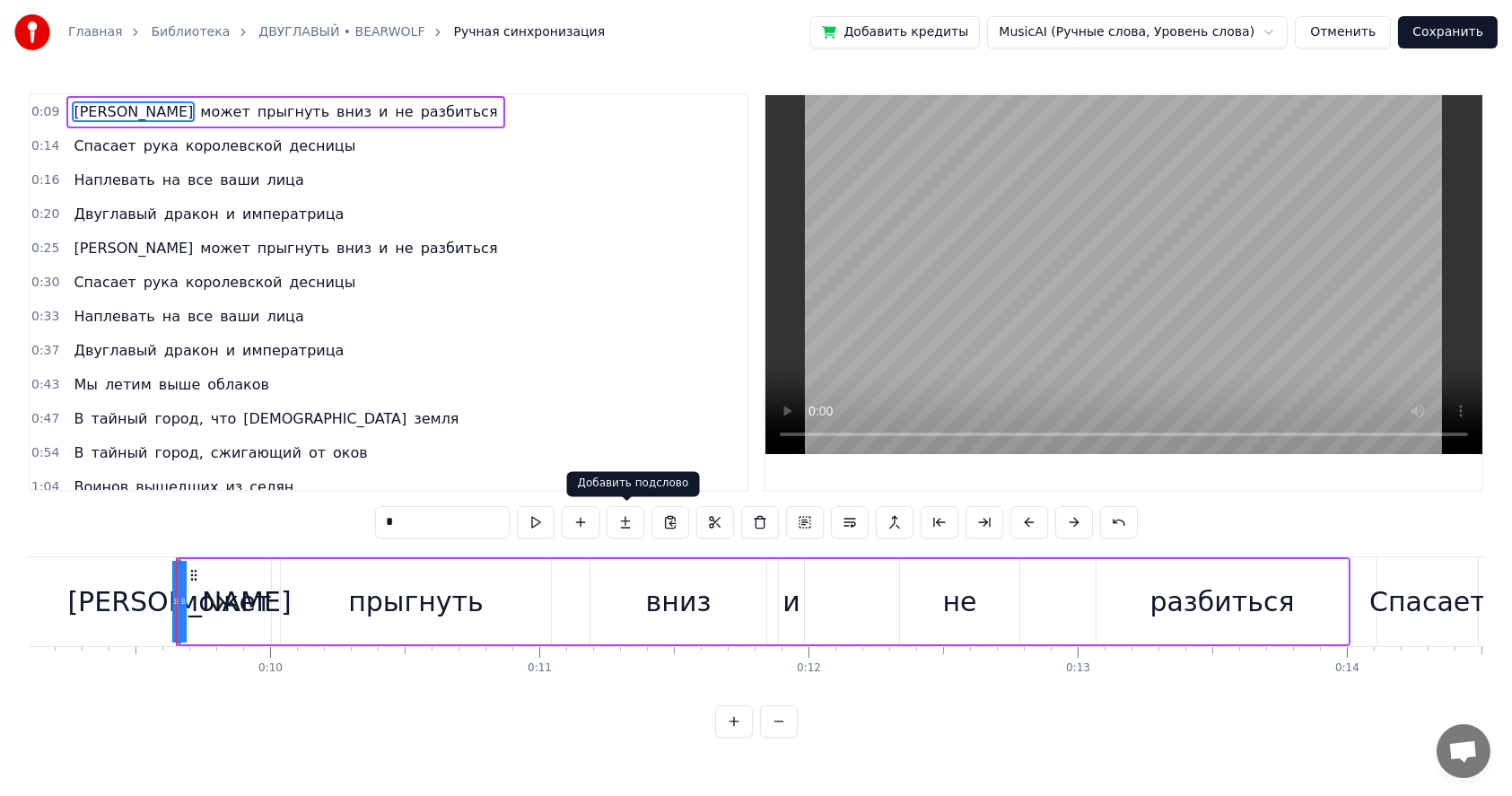
click at [625, 522] on button at bounding box center [625, 522] width 38 height 32
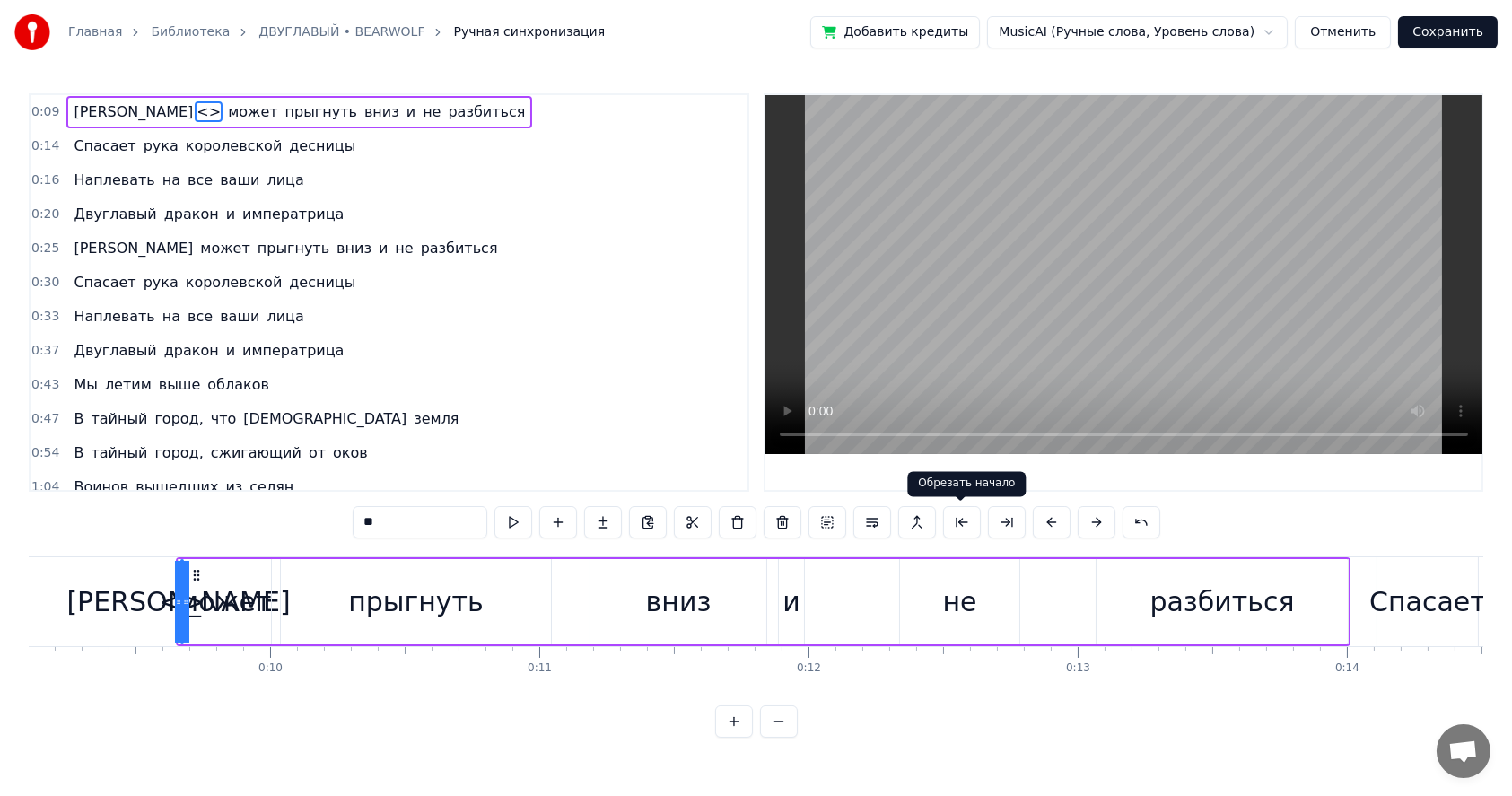
click at [966, 517] on button at bounding box center [961, 522] width 38 height 32
click at [599, 522] on button at bounding box center [603, 522] width 38 height 32
type input "********"
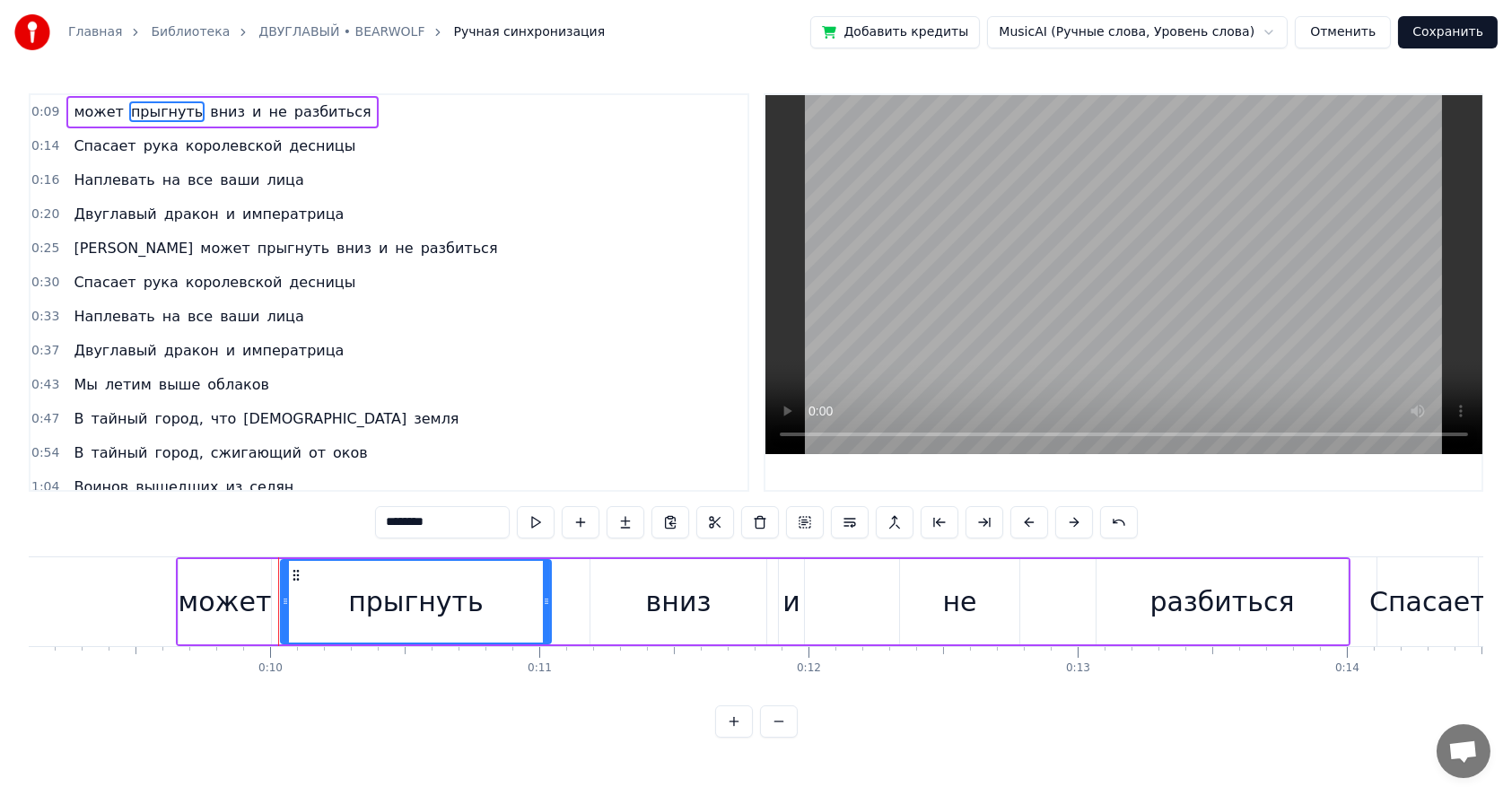
click at [67, 110] on div "может прыгнуть вниз и не разбиться" at bounding box center [222, 111] width 311 height 32
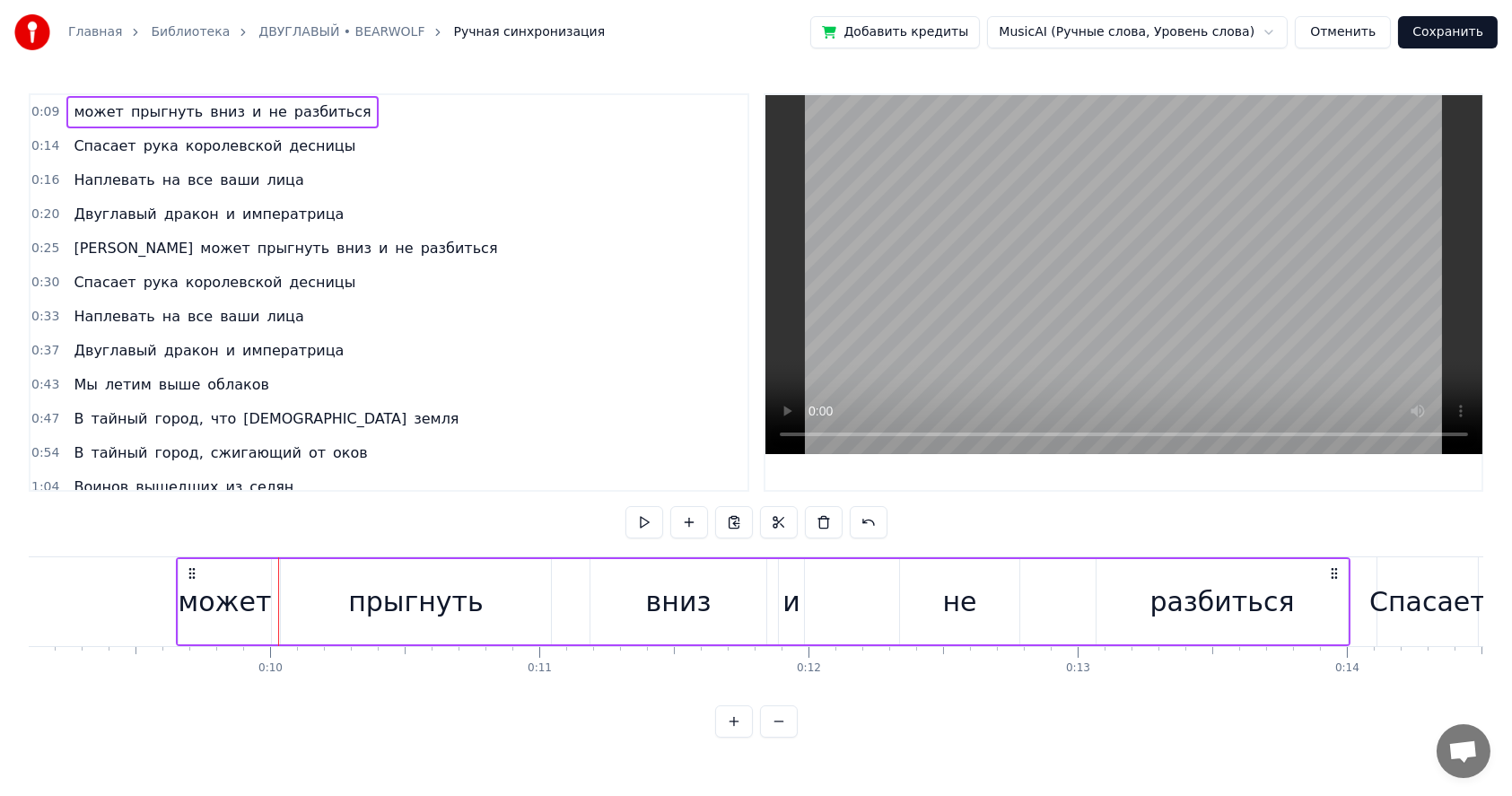
click at [71, 110] on span "может" at bounding box center [98, 111] width 53 height 20
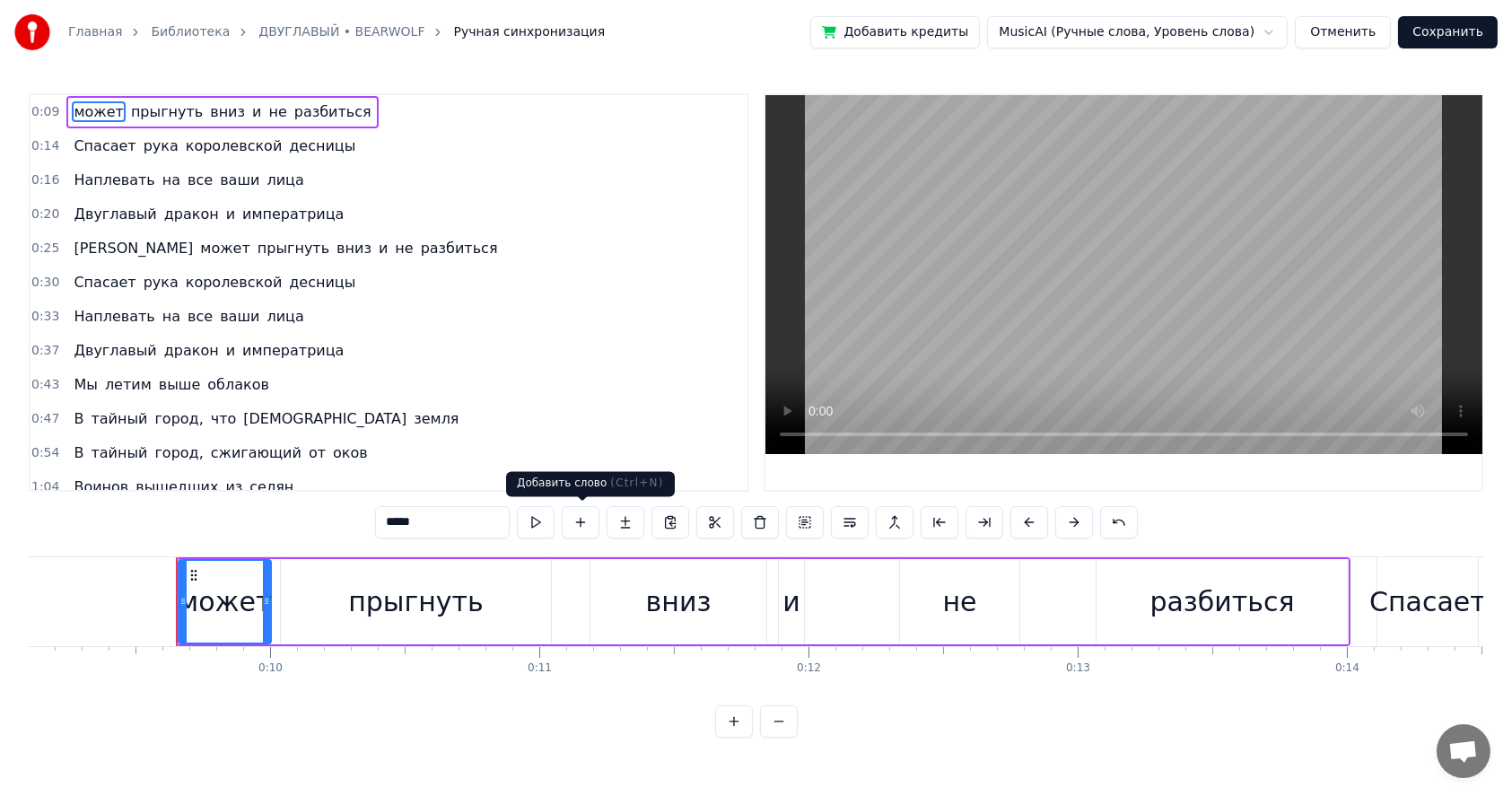
click at [579, 520] on button at bounding box center [580, 522] width 38 height 32
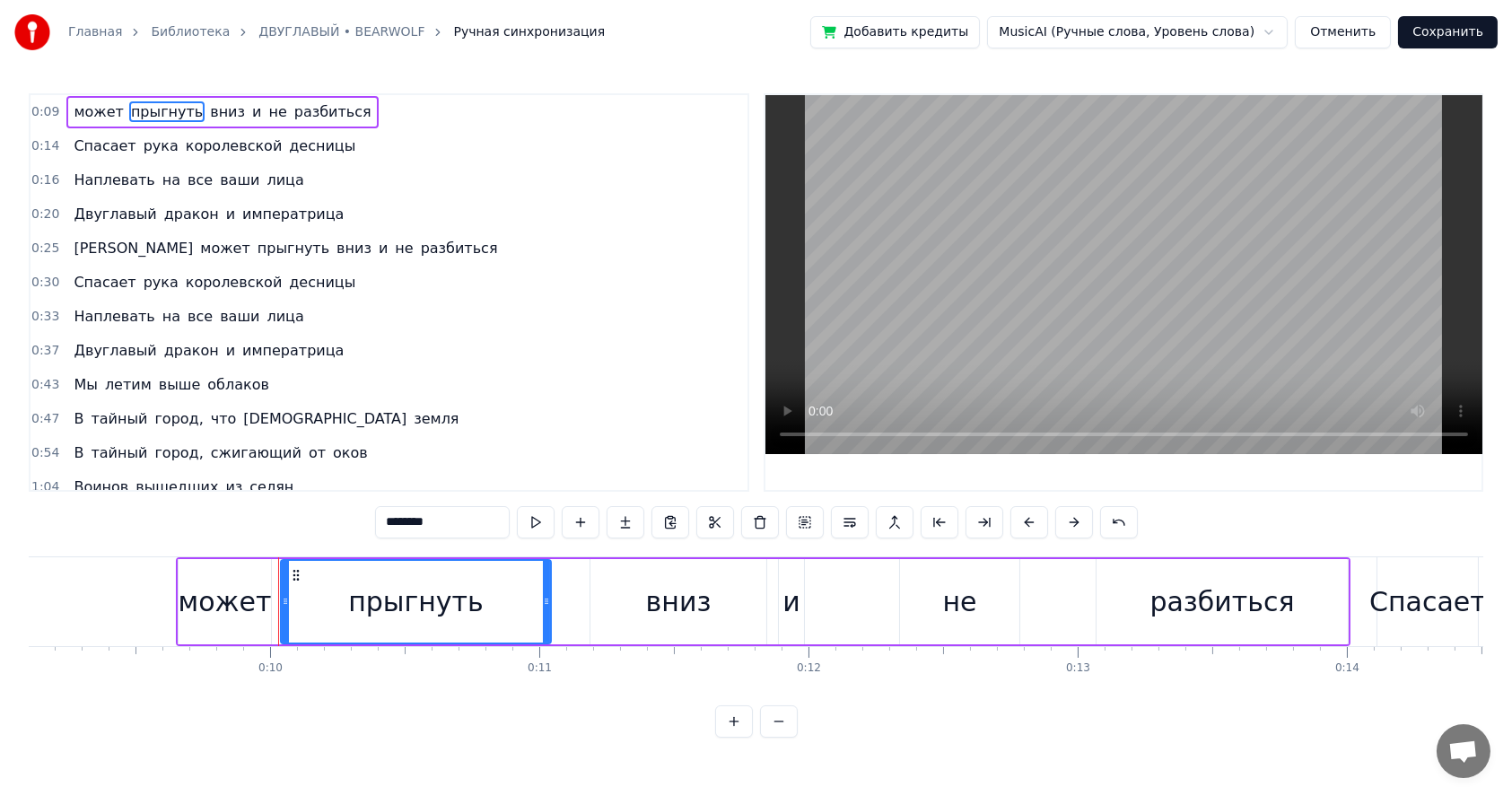
click at [71, 113] on span "может" at bounding box center [98, 111] width 53 height 20
type input "*****"
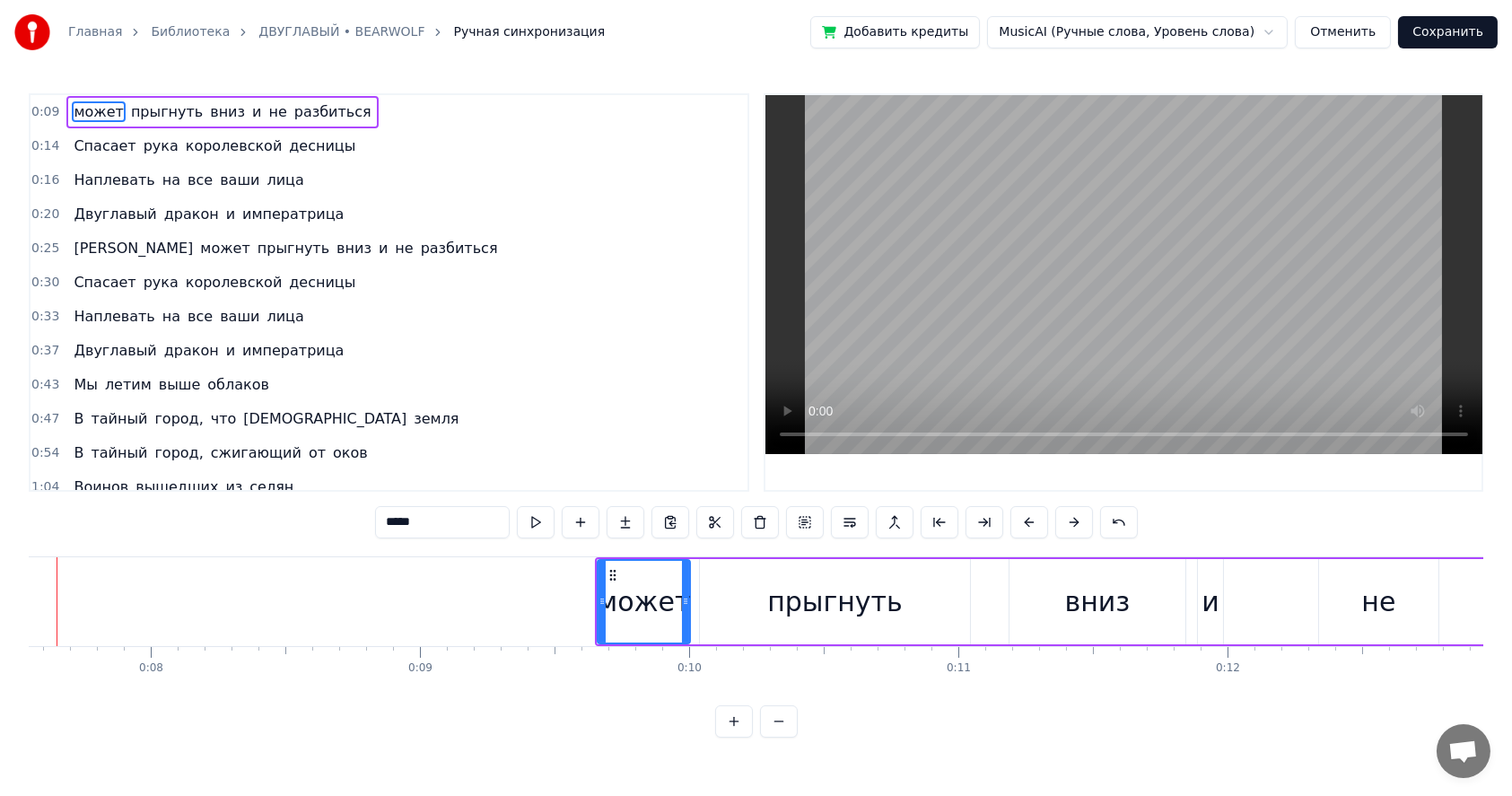
scroll to position [0, 1969]
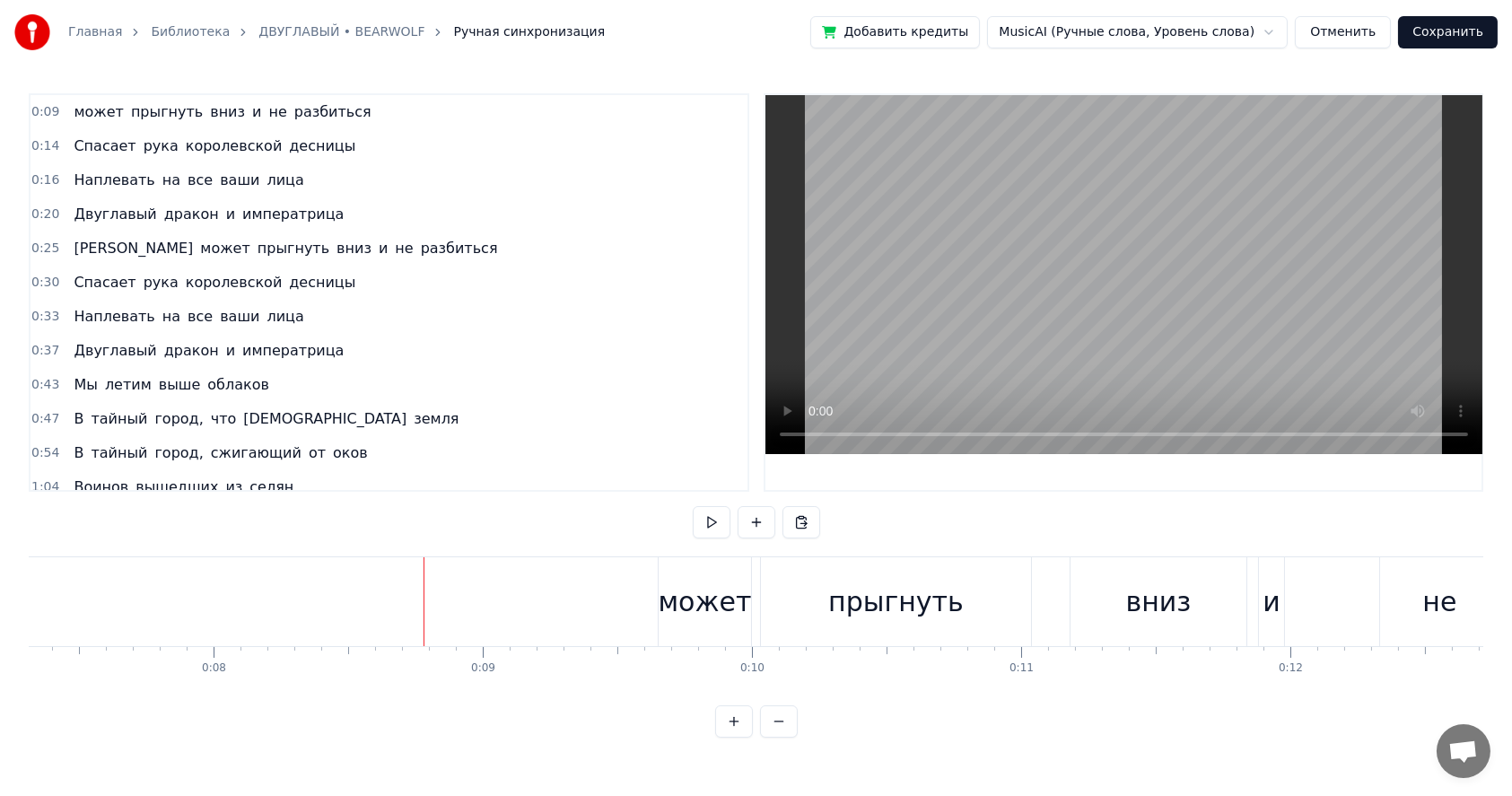
click at [324, 31] on link "ДВУГЛАВЫЙ • BEARWOLF" at bounding box center [341, 32] width 166 height 18
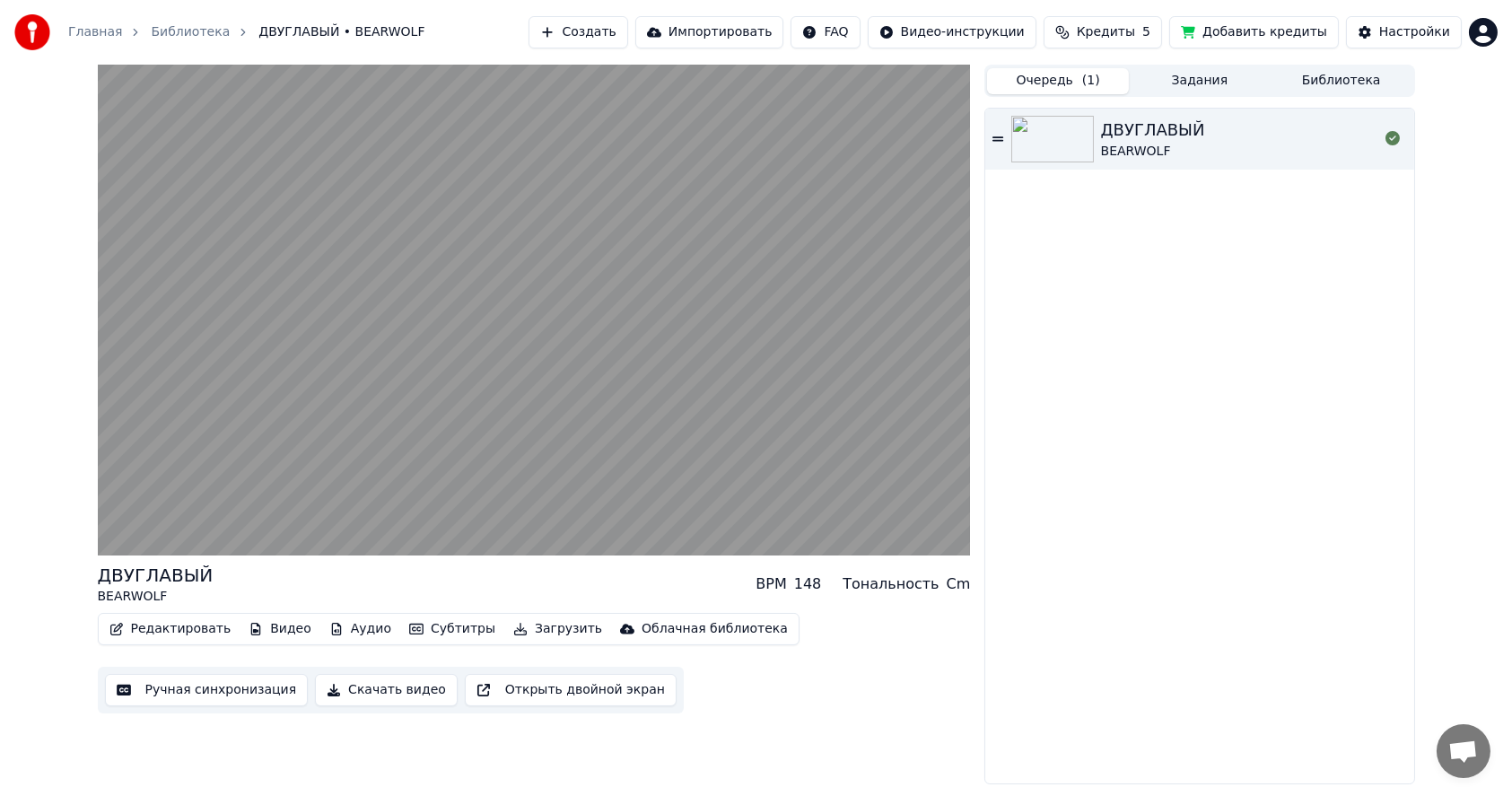
click at [187, 693] on button "Ручная синхронизация" at bounding box center [207, 690] width 204 height 32
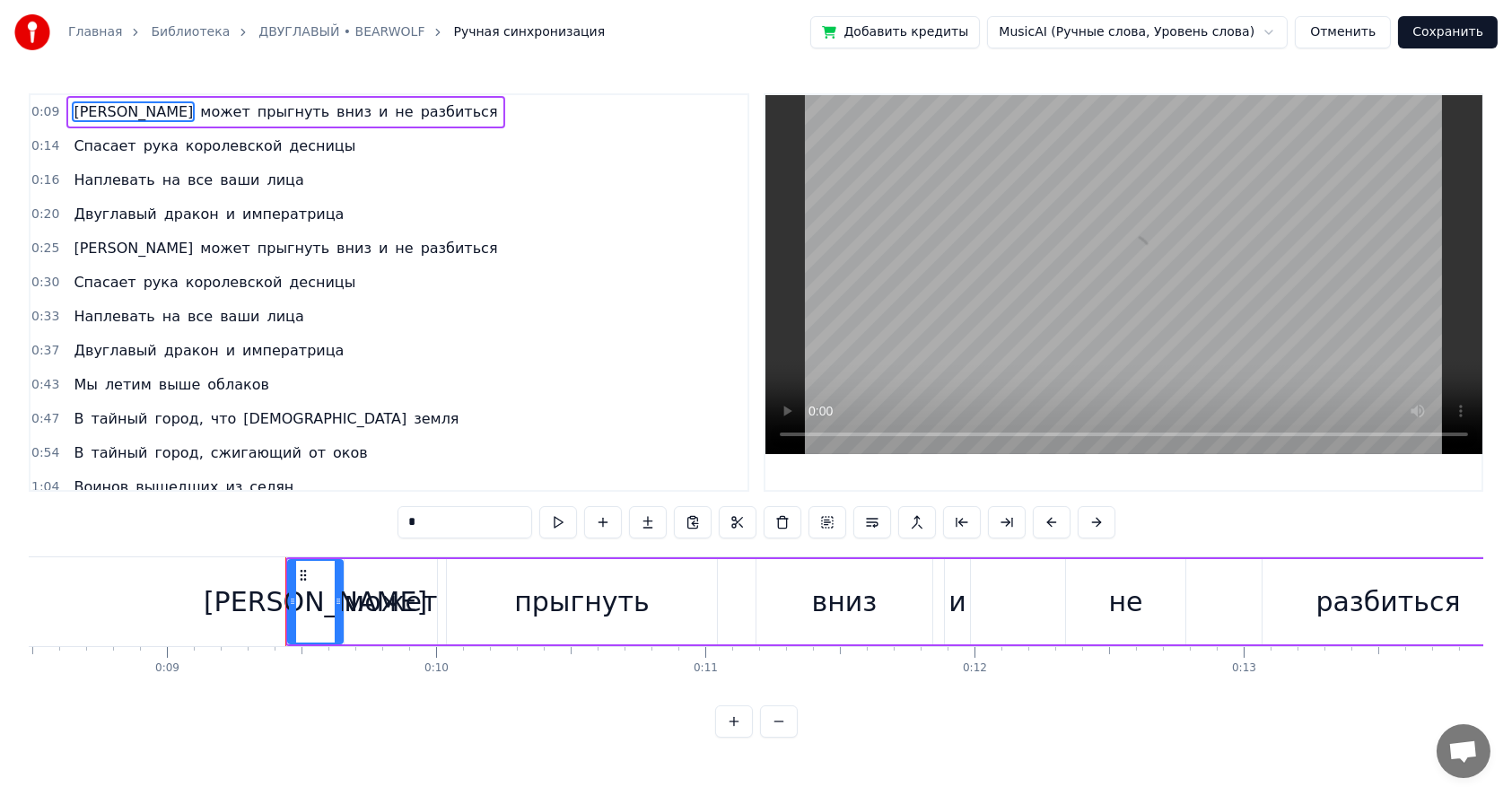
scroll to position [0, 2451]
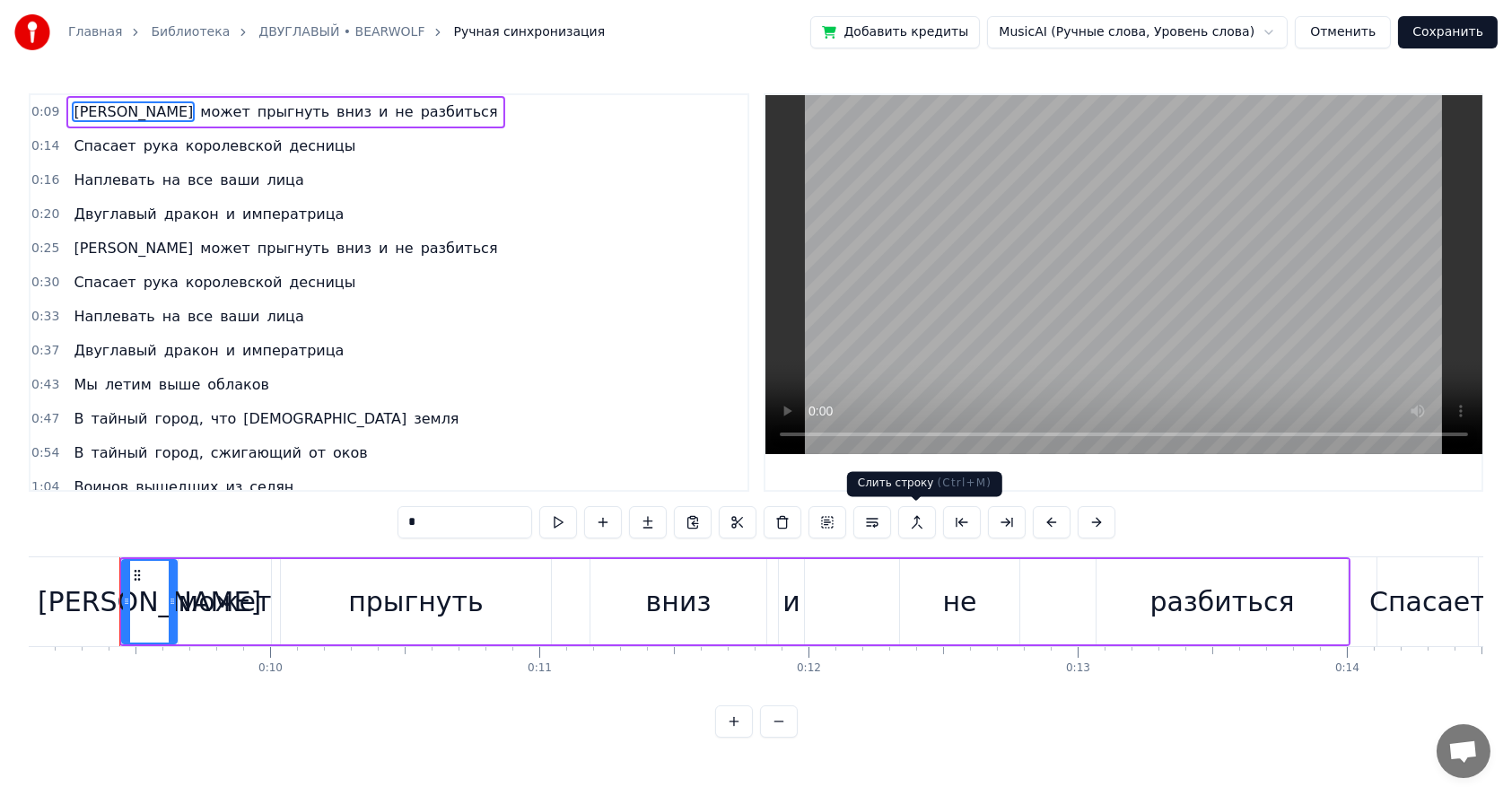
click at [914, 526] on button at bounding box center [917, 522] width 38 height 32
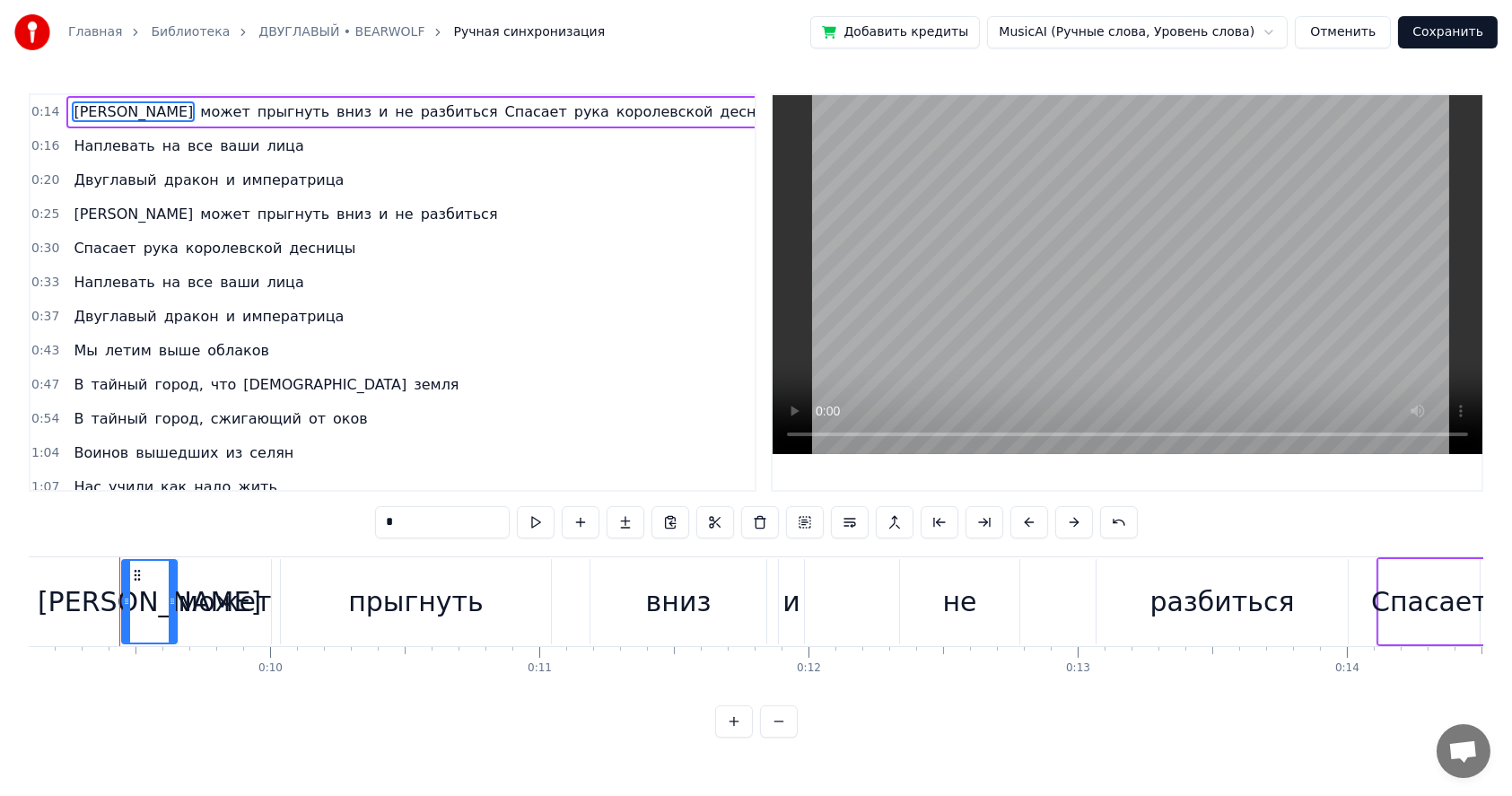
click at [84, 145] on span "Наплевать" at bounding box center [113, 145] width 84 height 20
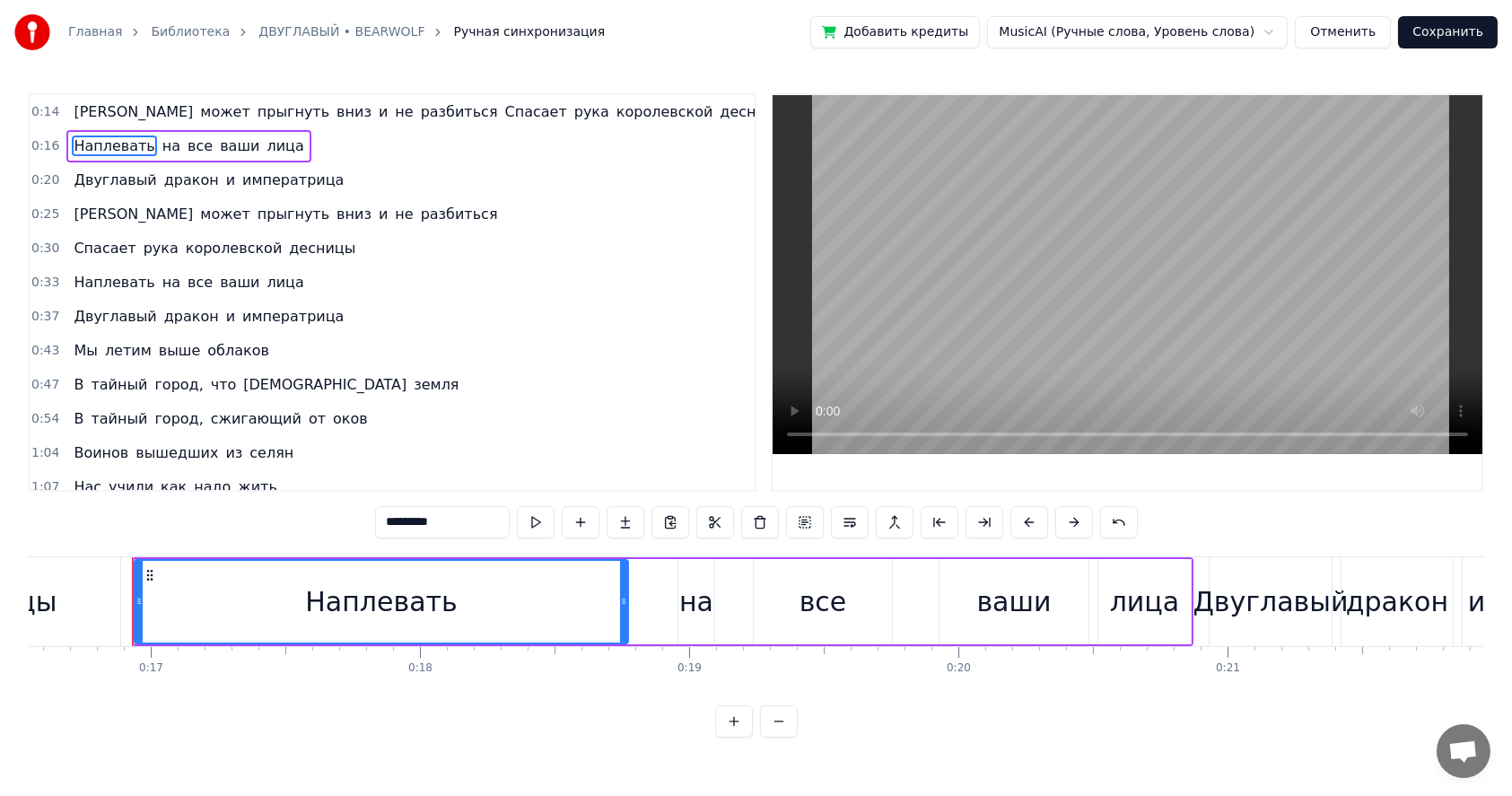
scroll to position [0, 4466]
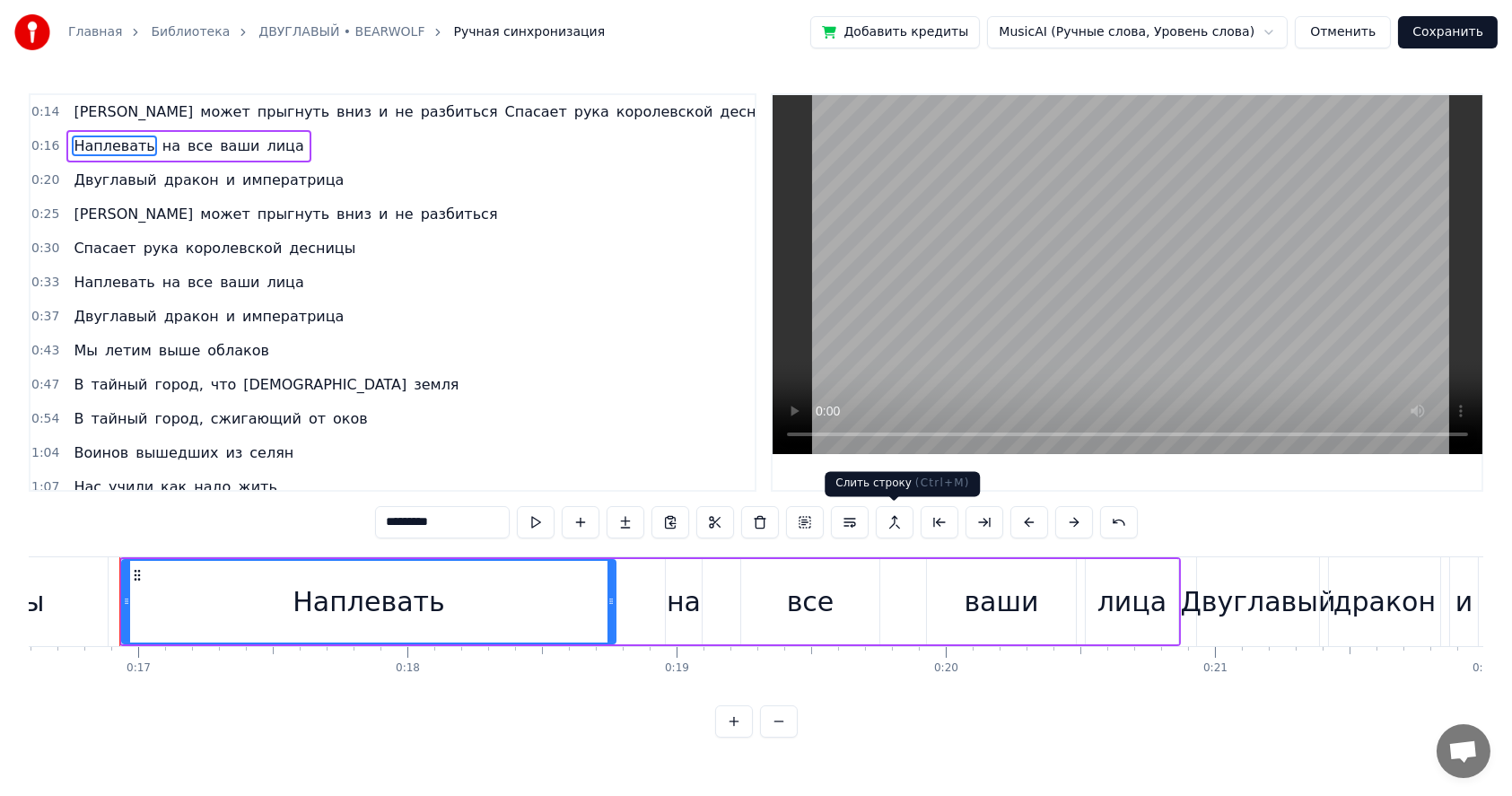
click at [898, 529] on button at bounding box center [894, 522] width 38 height 32
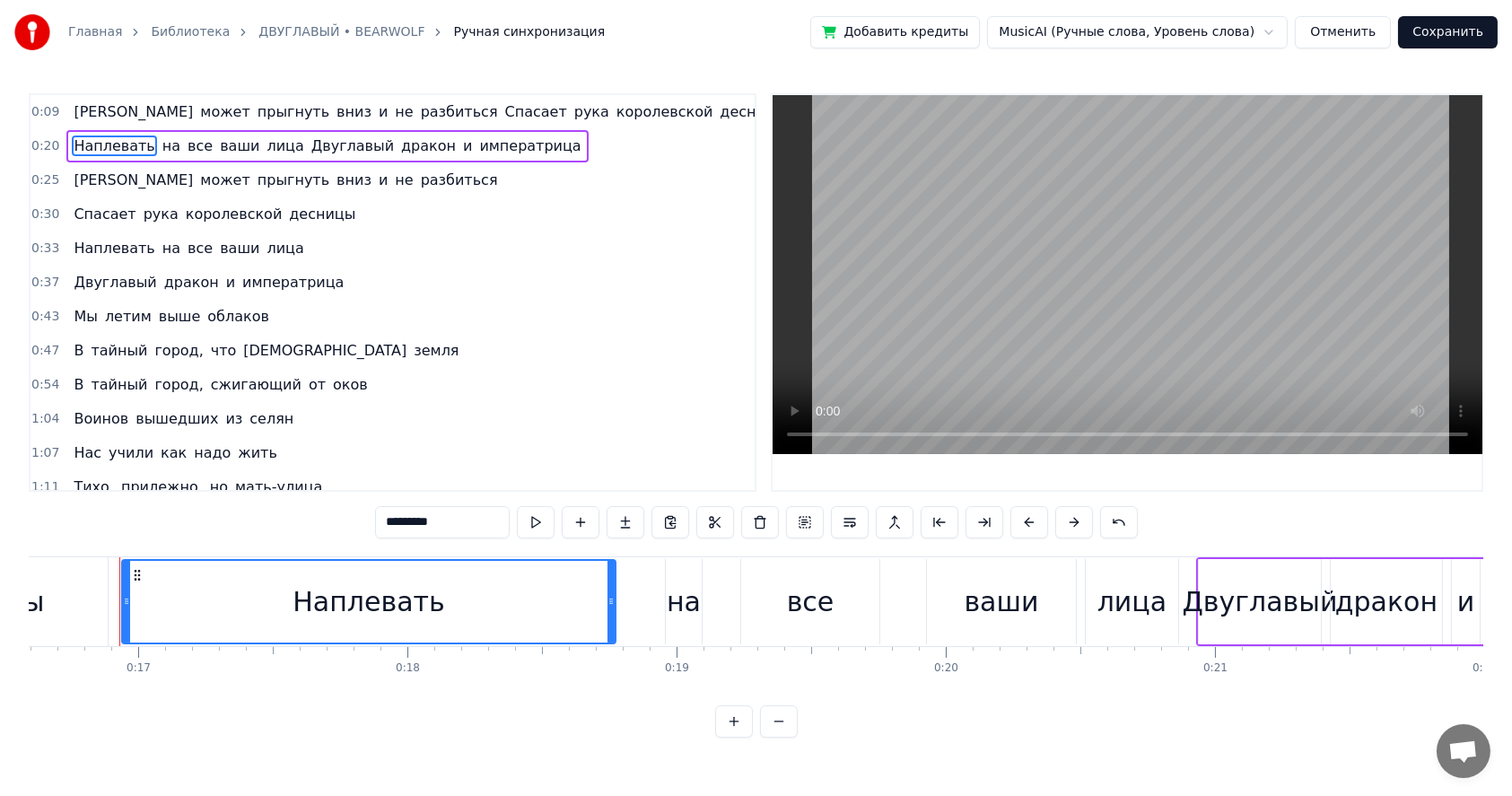
click at [334, 108] on span "вниз" at bounding box center [354, 111] width 39 height 20
type input "****"
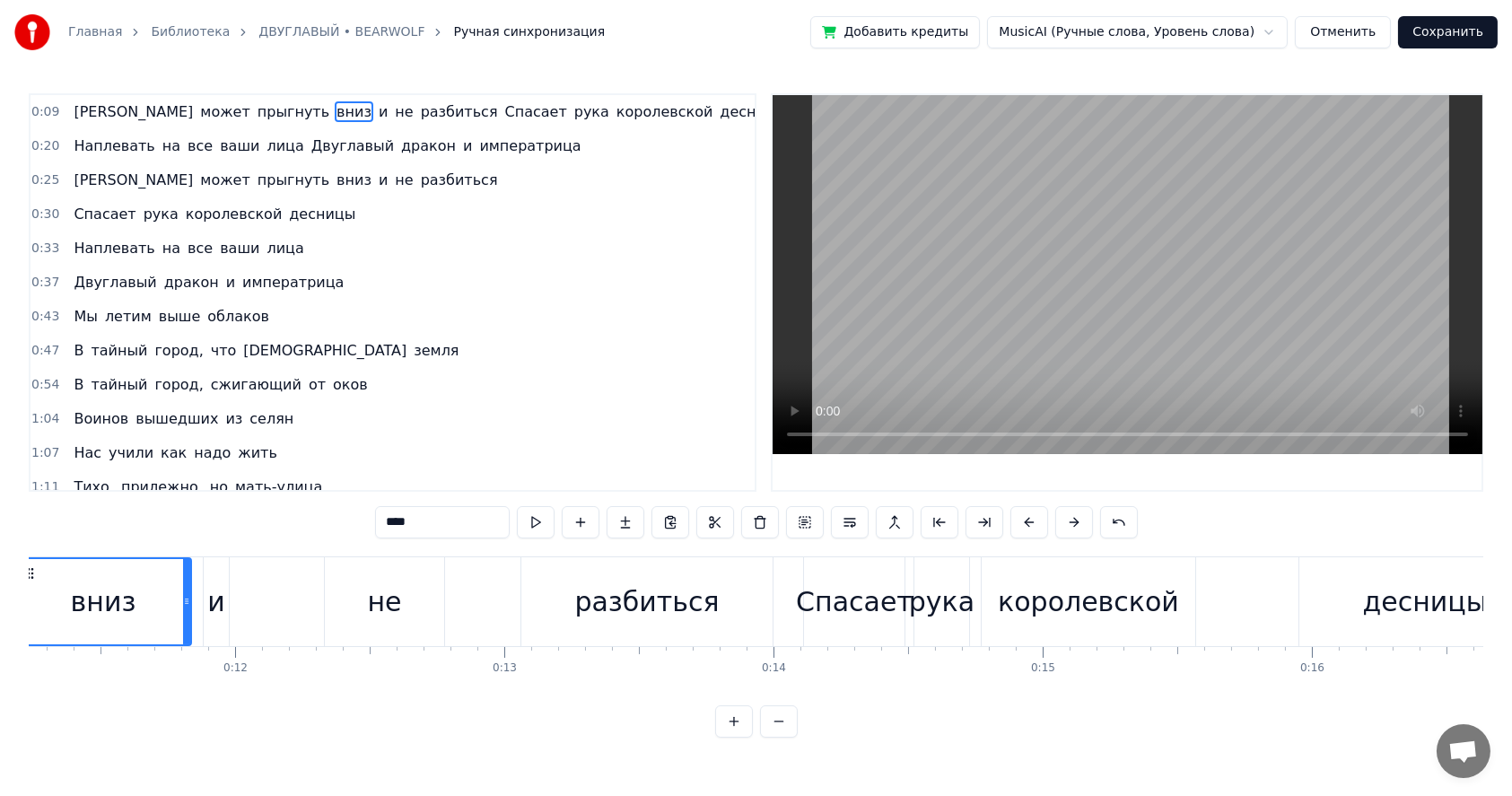
scroll to position [0, 2919]
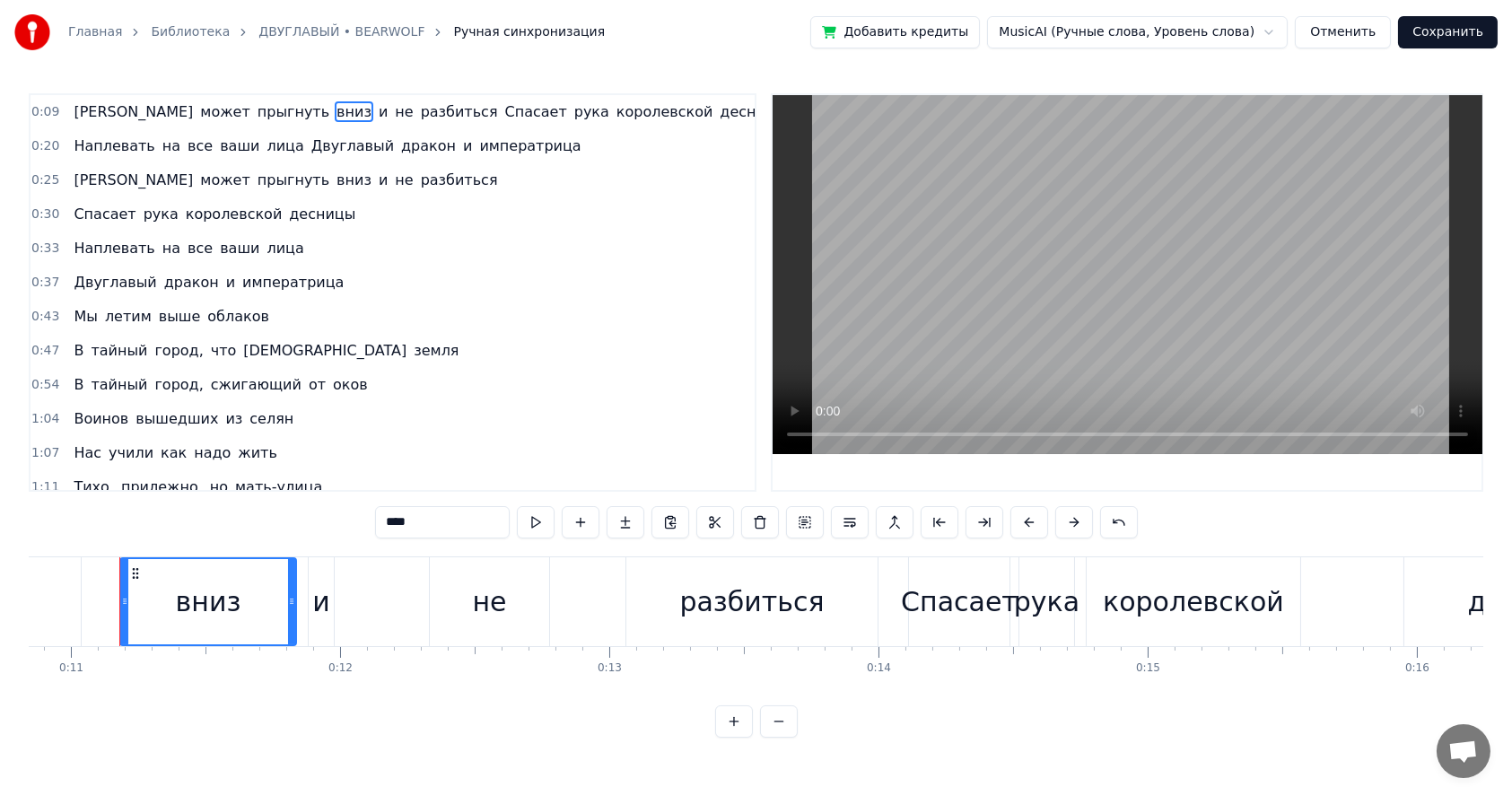
click at [299, 29] on link "ДВУГЛАВЫЙ • BEARWOLF" at bounding box center [341, 32] width 166 height 18
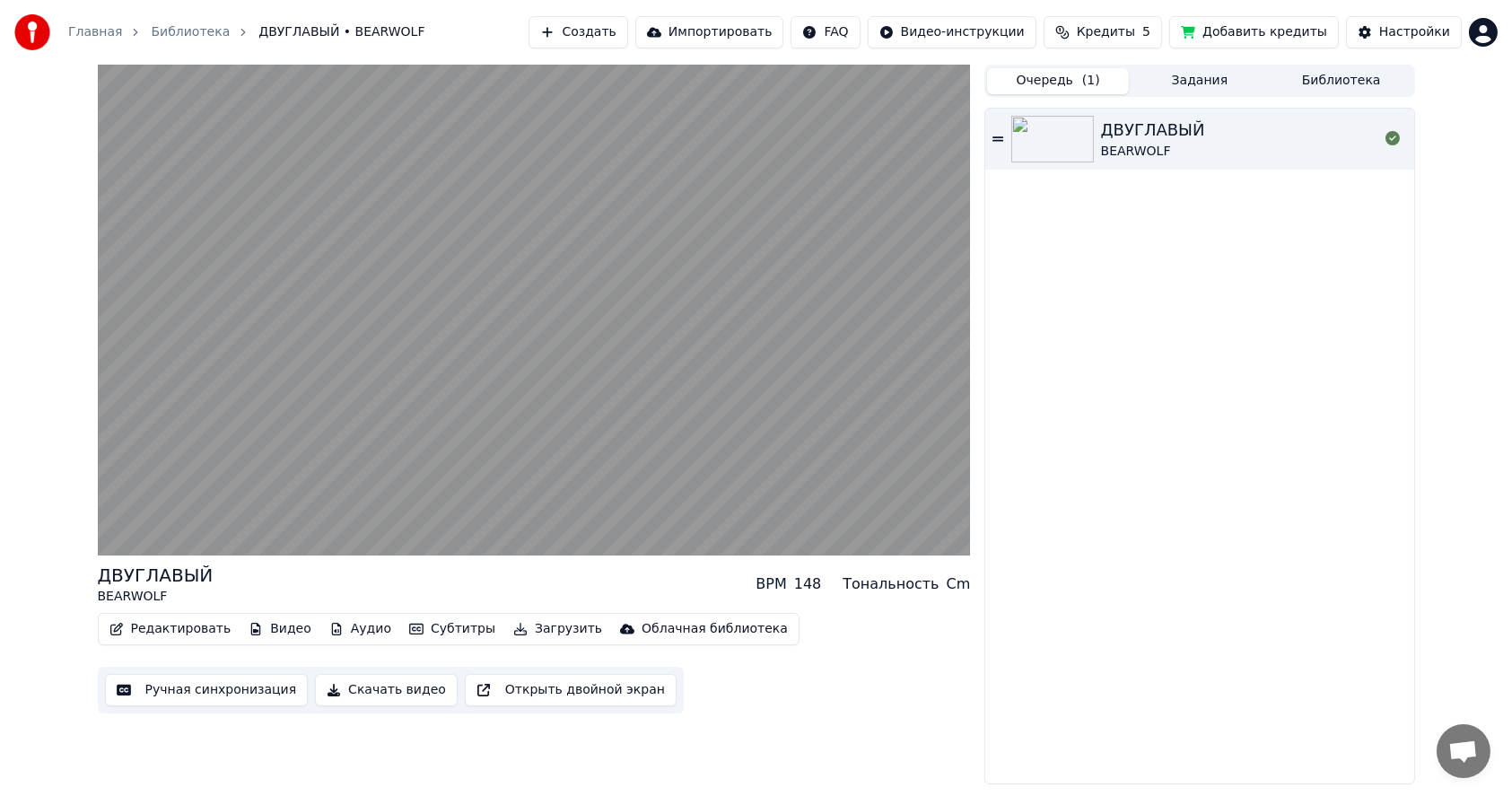
click at [518, 694] on button "Открыть двойной экран" at bounding box center [570, 690] width 212 height 32
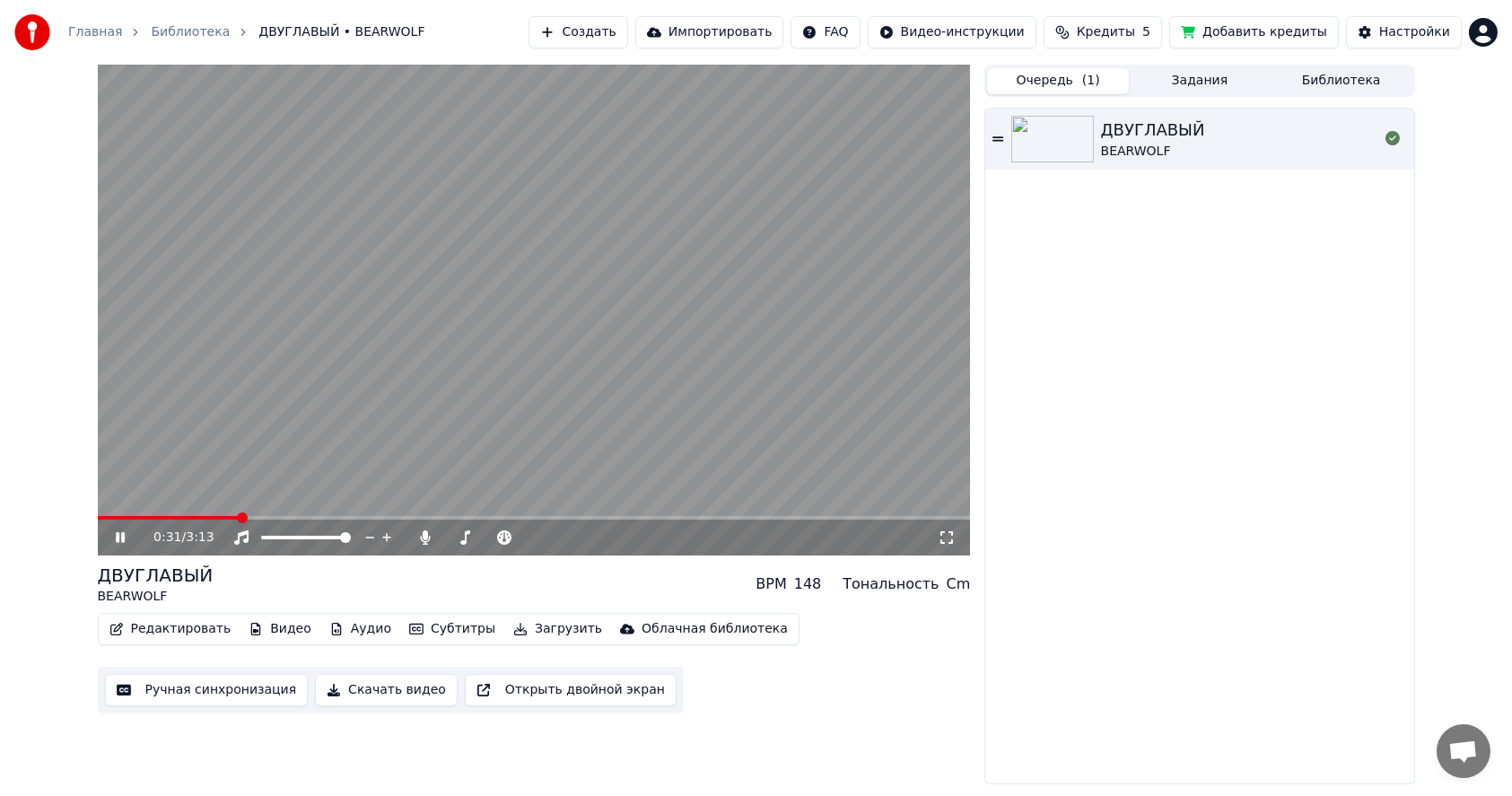
click at [117, 535] on icon at bounding box center [120, 537] width 9 height 11
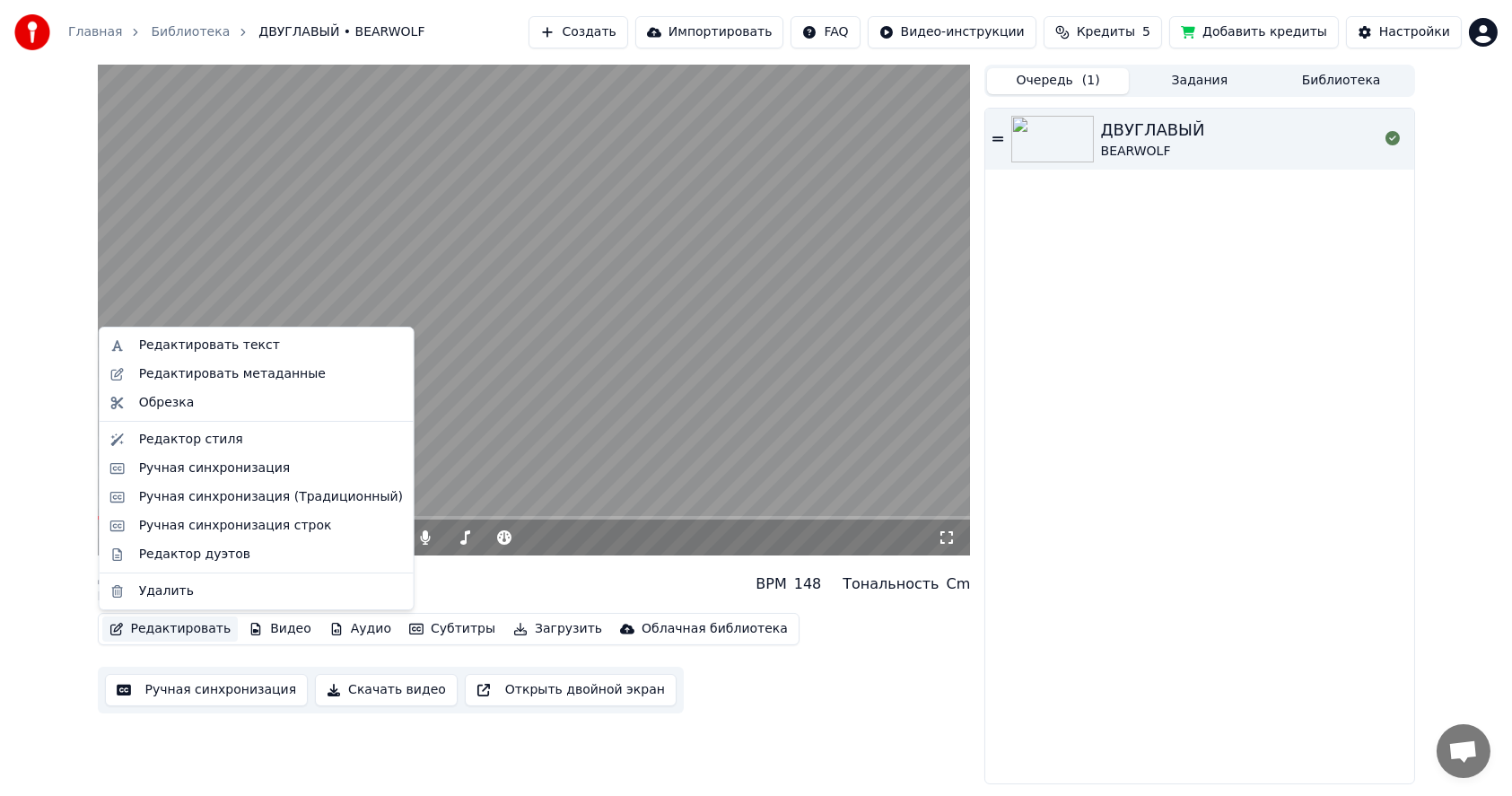
click at [161, 631] on button "Редактировать" at bounding box center [170, 629] width 136 height 25
click at [162, 403] on div "Обрезка" at bounding box center [167, 403] width 56 height 18
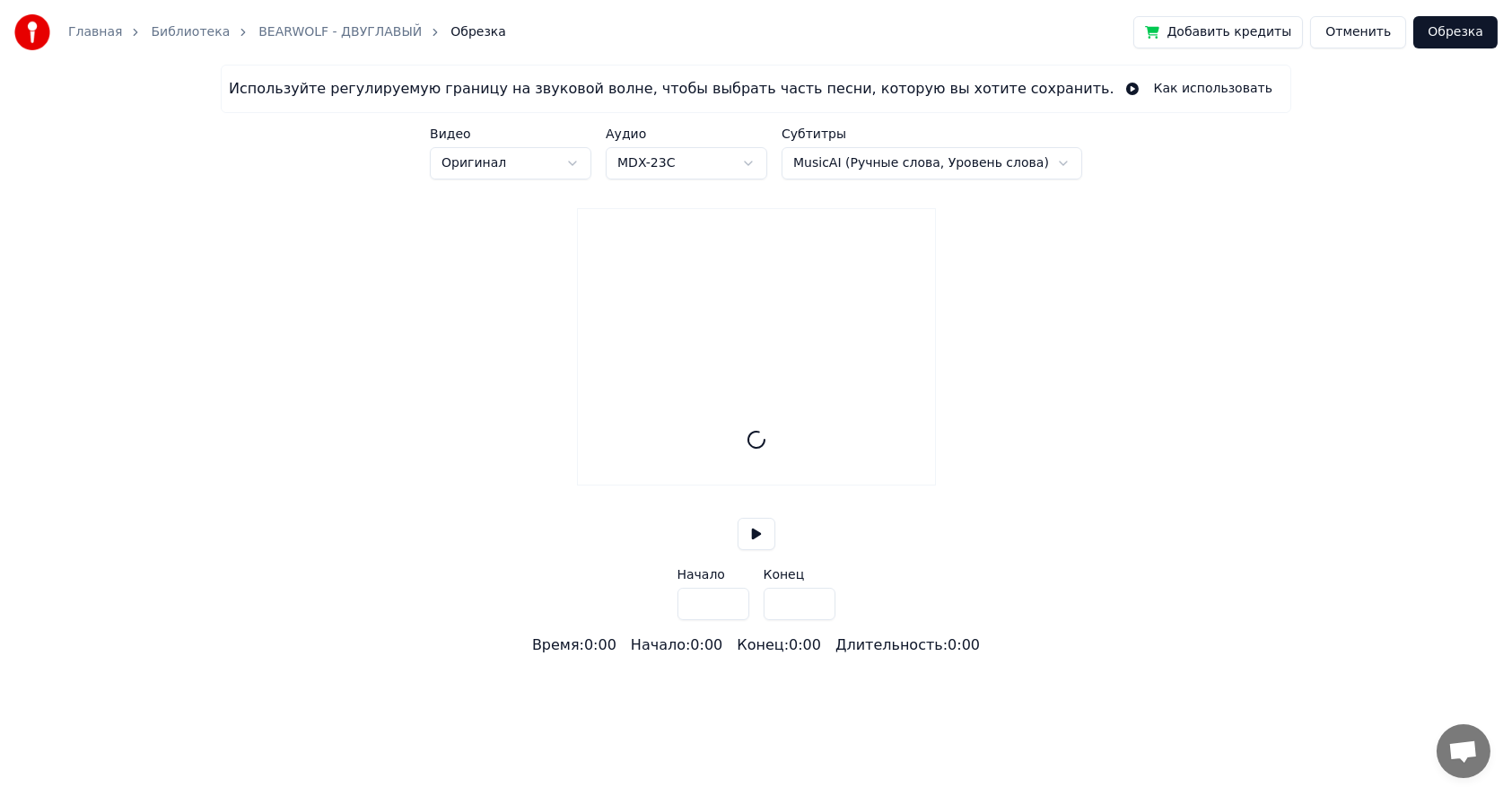
type input "*****"
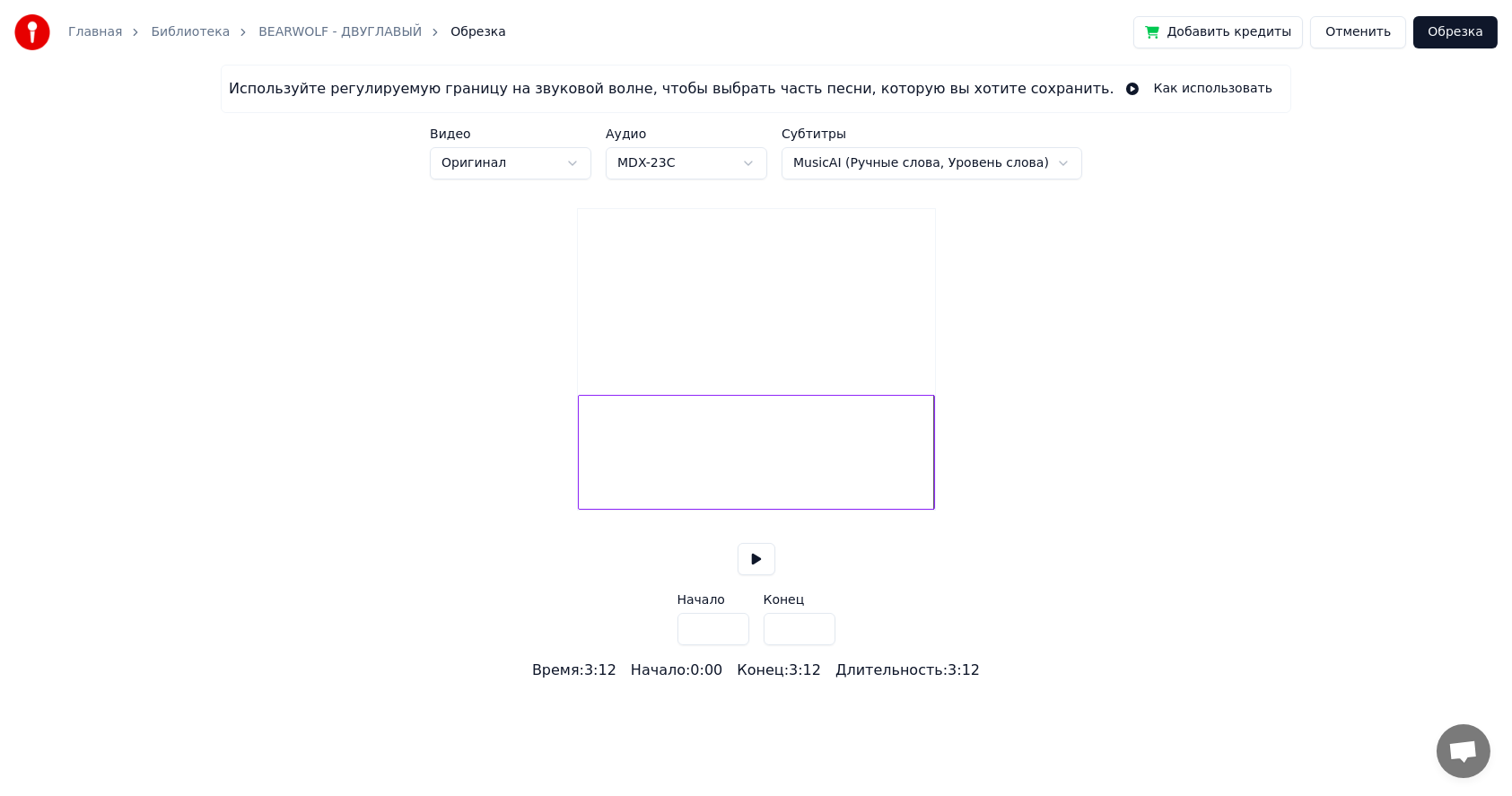
click at [756, 575] on button at bounding box center [756, 558] width 38 height 32
click at [737, 543] on button at bounding box center [756, 558] width 38 height 32
click at [989, 166] on html "Главная Библиотека BEARWOLF - ДВУГЛАВЫЙ Обрезка Добавить кредиты Отменить Обрез…" at bounding box center [756, 340] width 1512 height 681
click at [757, 164] on html "Главная Библиотека BEARWOLF - ДВУГЛАВЫЙ Обрезка Добавить кредиты Отменить Обрез…" at bounding box center [756, 340] width 1512 height 681
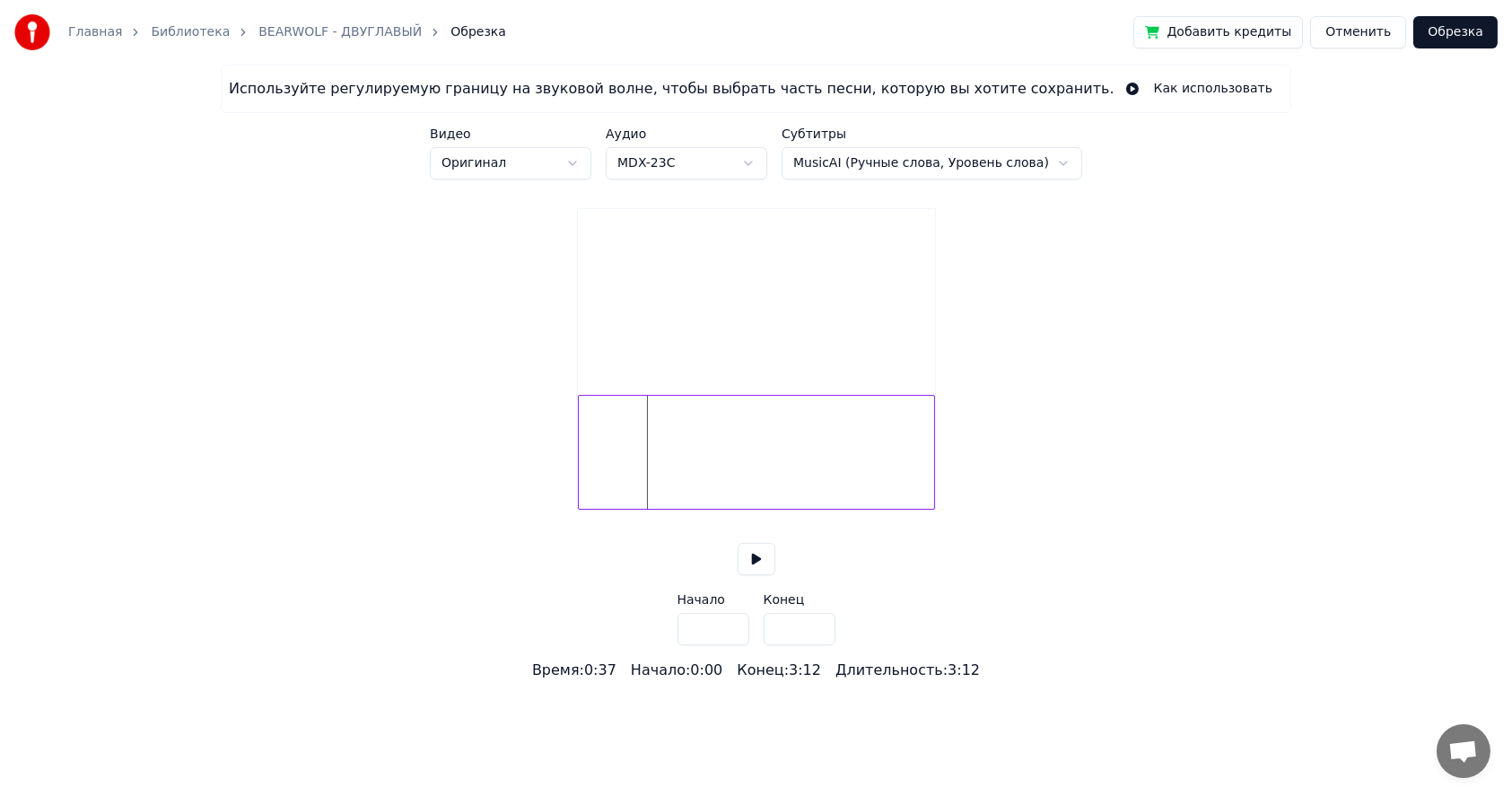
click at [757, 164] on html "Главная Библиотека BEARWOLF - ДВУГЛАВЫЙ Обрезка Добавить кредиты Отменить Обрез…" at bounding box center [756, 340] width 1512 height 681
click at [558, 160] on html "Главная Библиотека BEARWOLF - ДВУГЛАВЫЙ Обрезка Добавить кредиты Отменить Обрез…" at bounding box center [756, 340] width 1512 height 681
click at [602, 470] on div at bounding box center [756, 452] width 357 height 115
click at [594, 484] on div at bounding box center [756, 452] width 357 height 115
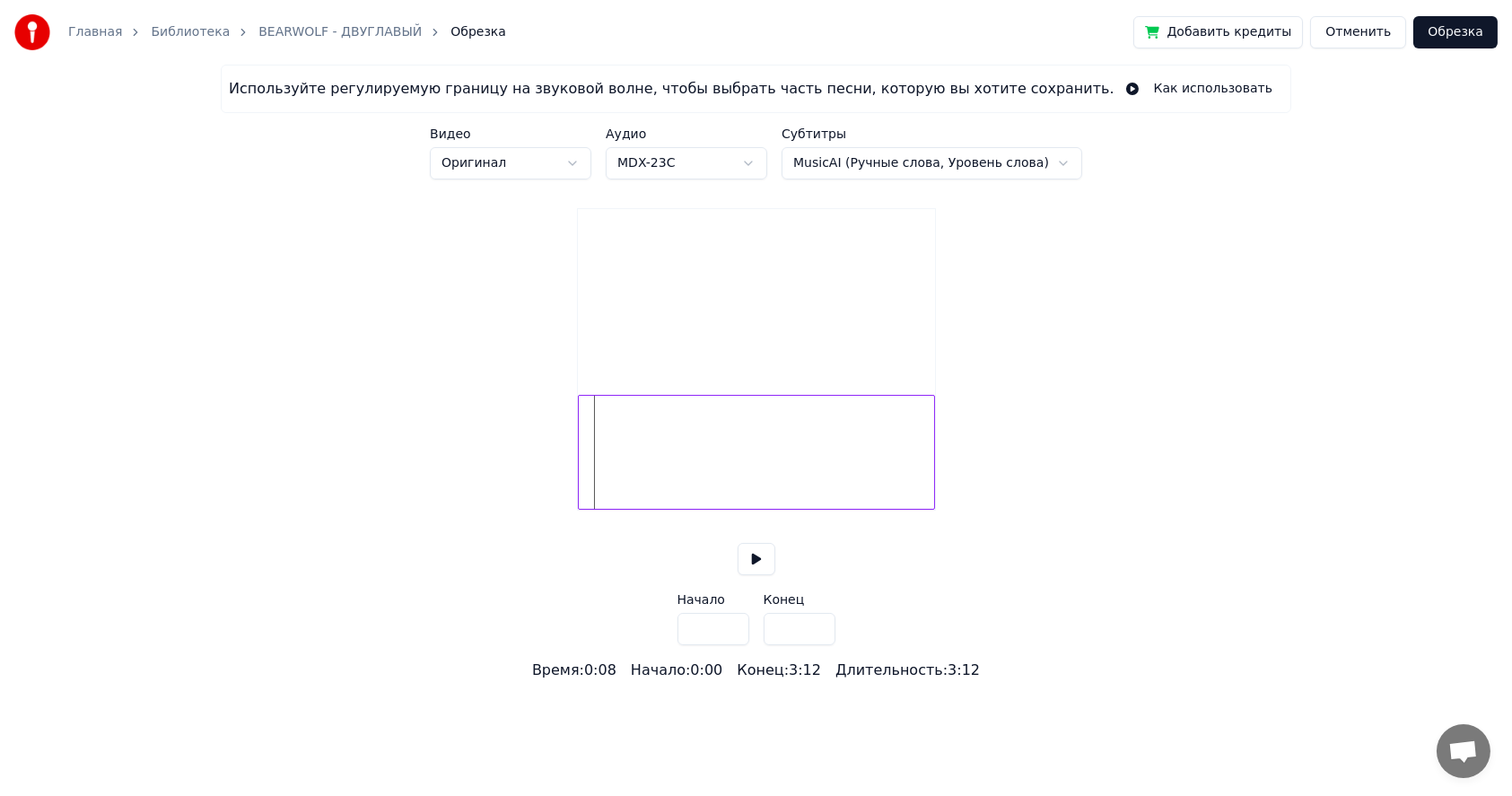
click at [756, 583] on html "Главная Библиотека BEARWOLF - ДВУГЛАВЫЙ Обрезка Добавить кредиты Отменить Обрез…" at bounding box center [756, 340] width 1512 height 681
click at [756, 575] on button at bounding box center [756, 558] width 38 height 32
click at [737, 543] on button at bounding box center [756, 558] width 38 height 32
click at [587, 481] on div at bounding box center [756, 452] width 357 height 115
click at [705, 474] on div at bounding box center [756, 452] width 357 height 115
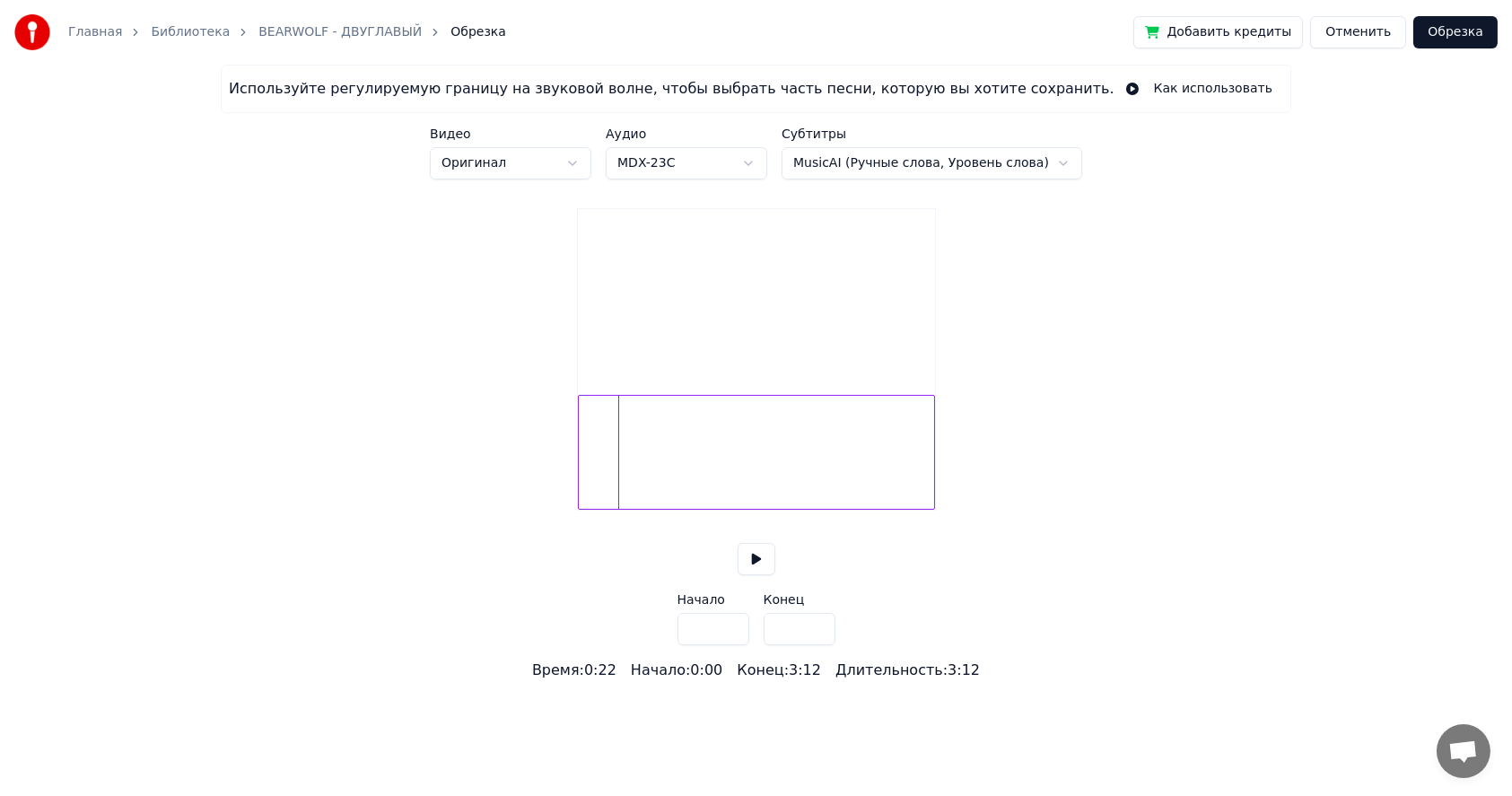
click at [706, 480] on div at bounding box center [756, 452] width 357 height 115
click at [592, 475] on div at bounding box center [756, 452] width 357 height 115
click at [752, 575] on button at bounding box center [756, 558] width 38 height 32
click at [754, 575] on button at bounding box center [756, 558] width 38 height 32
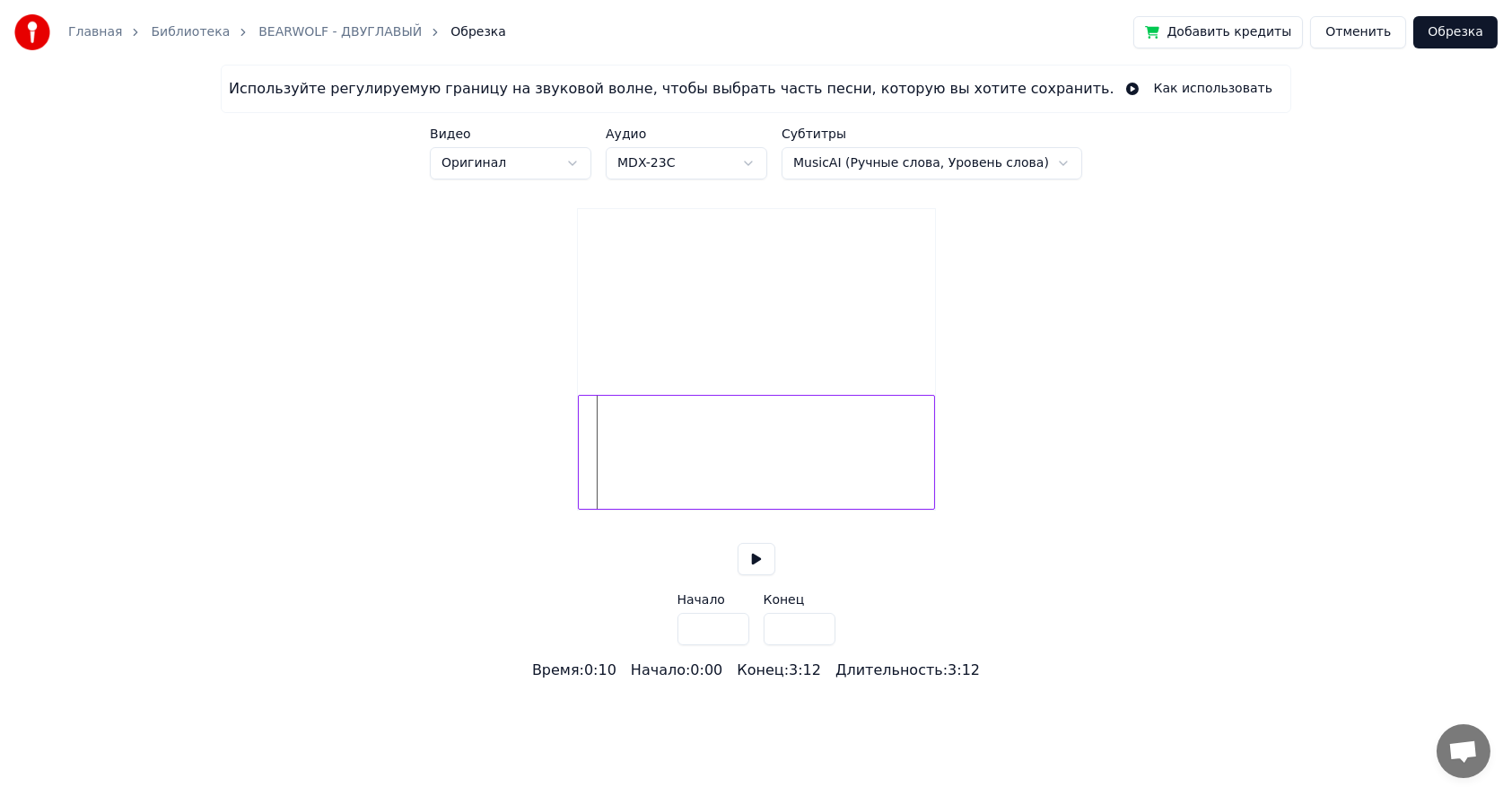
click at [726, 645] on input "***" at bounding box center [713, 628] width 71 height 32
click at [727, 645] on input "***" at bounding box center [713, 628] width 71 height 32
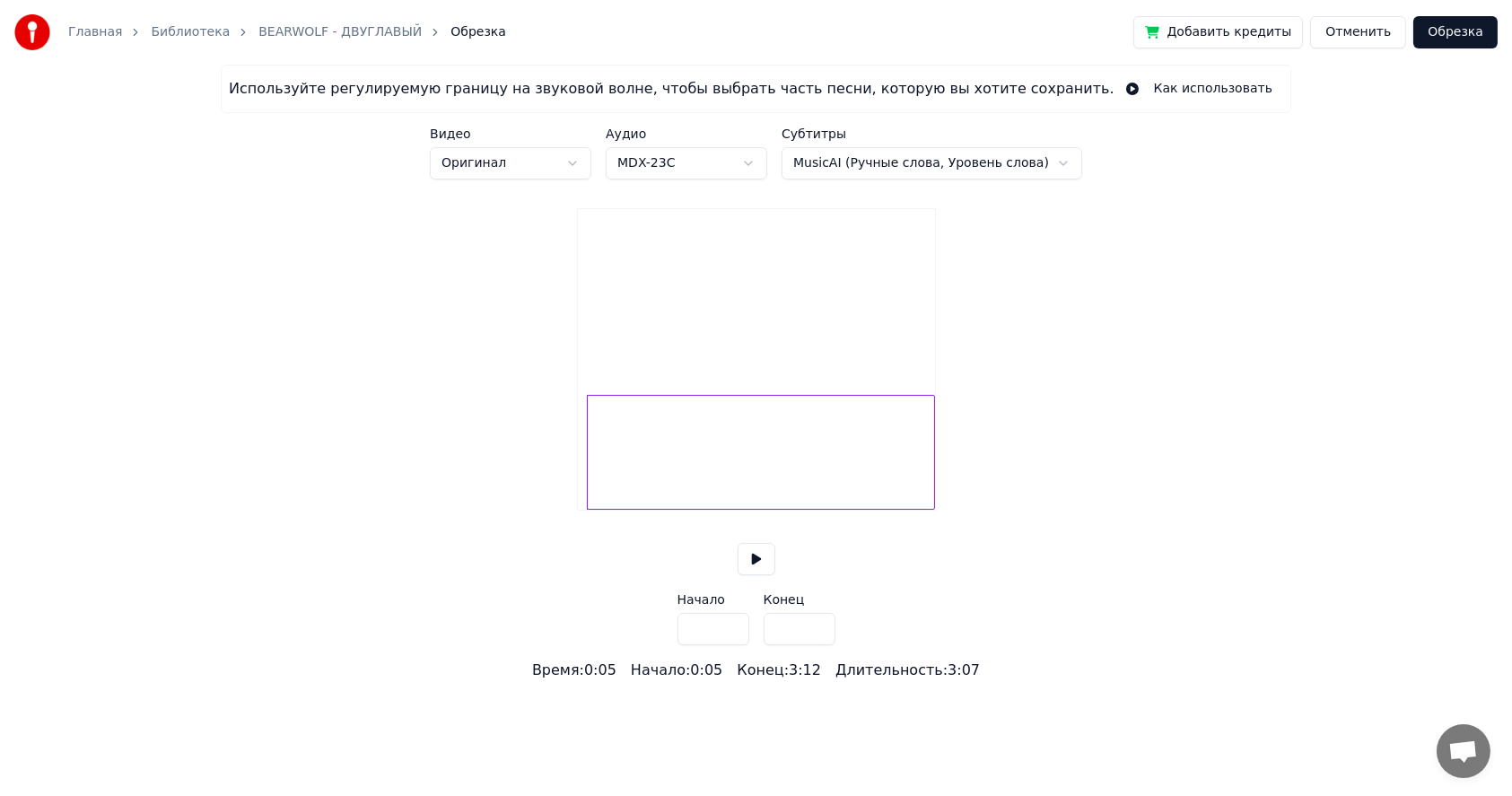
click at [759, 575] on button at bounding box center [756, 558] width 38 height 32
click at [756, 575] on button at bounding box center [756, 558] width 38 height 32
click at [833, 480] on div at bounding box center [760, 452] width 348 height 115
click at [900, 481] on div at bounding box center [760, 452] width 348 height 115
click at [910, 480] on div at bounding box center [760, 452] width 348 height 115
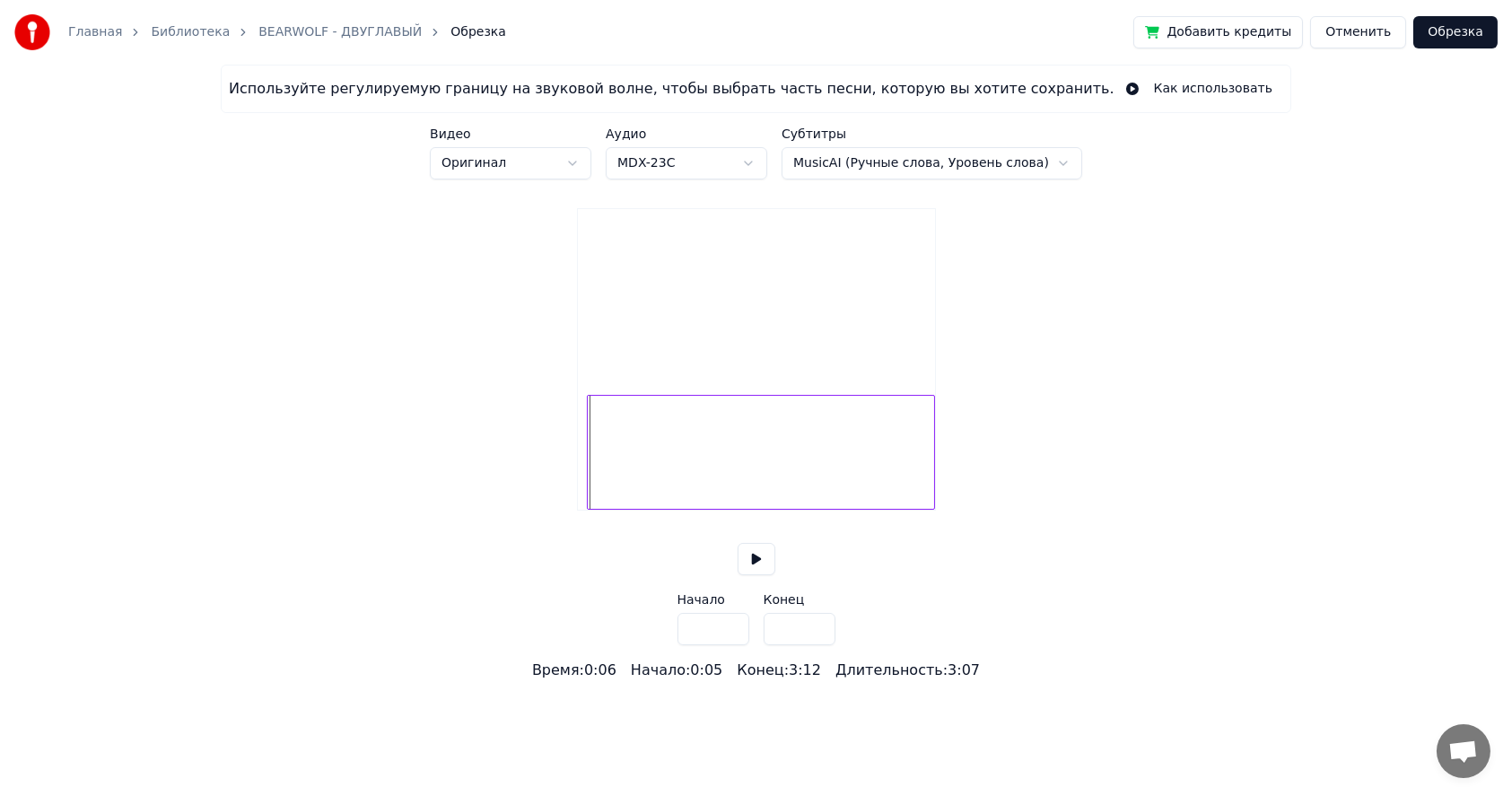
click at [915, 480] on div at bounding box center [760, 452] width 348 height 115
click at [908, 493] on div at bounding box center [754, 452] width 348 height 115
type input "***"
type input "*****"
click at [844, 494] on div at bounding box center [752, 452] width 348 height 115
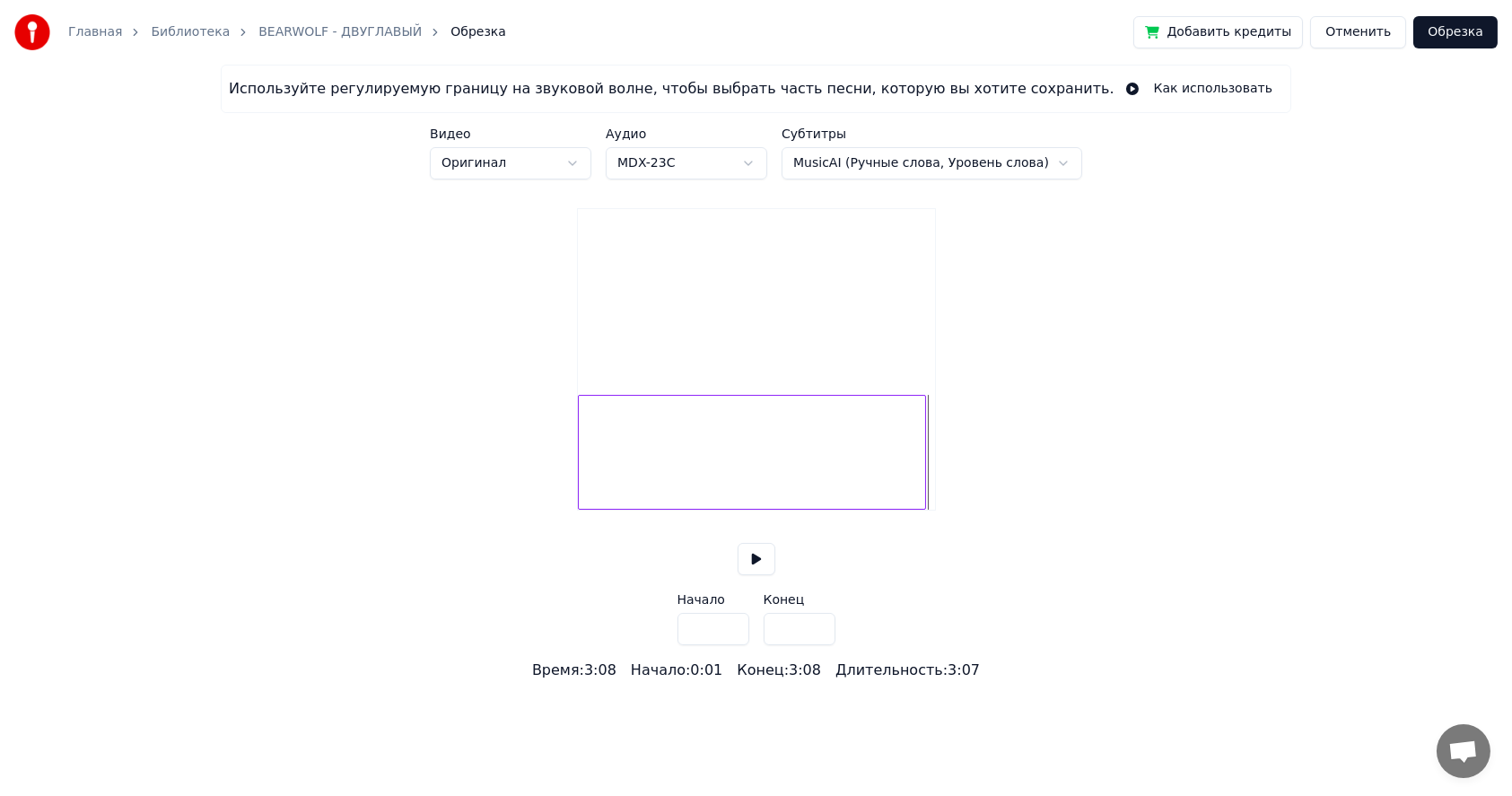
type input "***"
type input "*****"
click at [859, 494] on div at bounding box center [760, 452] width 348 height 115
type input "***"
type input "*****"
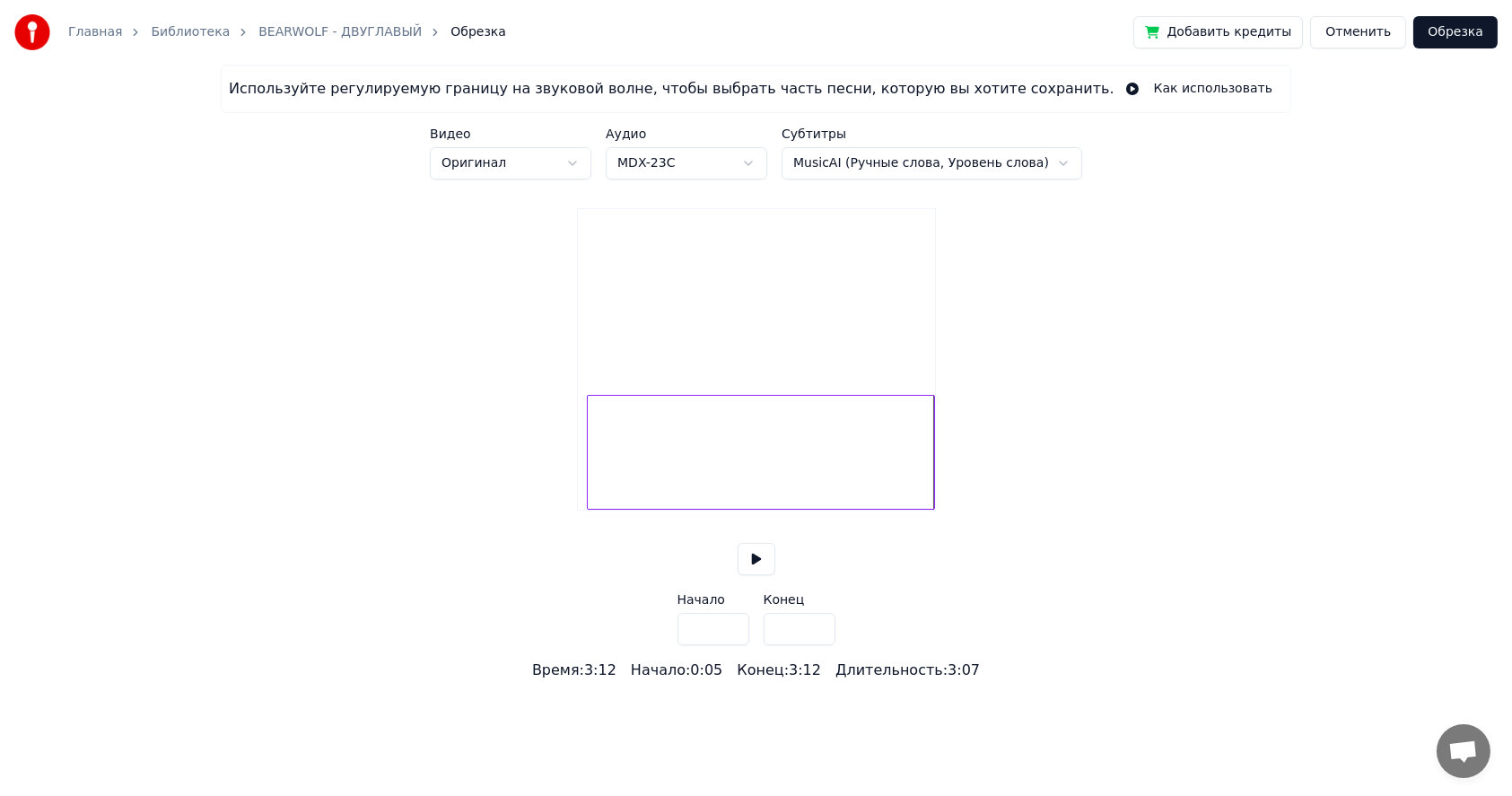
click at [914, 481] on div at bounding box center [760, 452] width 348 height 115
click at [910, 492] on div at bounding box center [760, 452] width 348 height 115
click at [756, 575] on button at bounding box center [756, 558] width 38 height 32
click at [324, 30] on link "BEARWOLF - ДВУГЛАВЫЙ" at bounding box center [339, 32] width 163 height 18
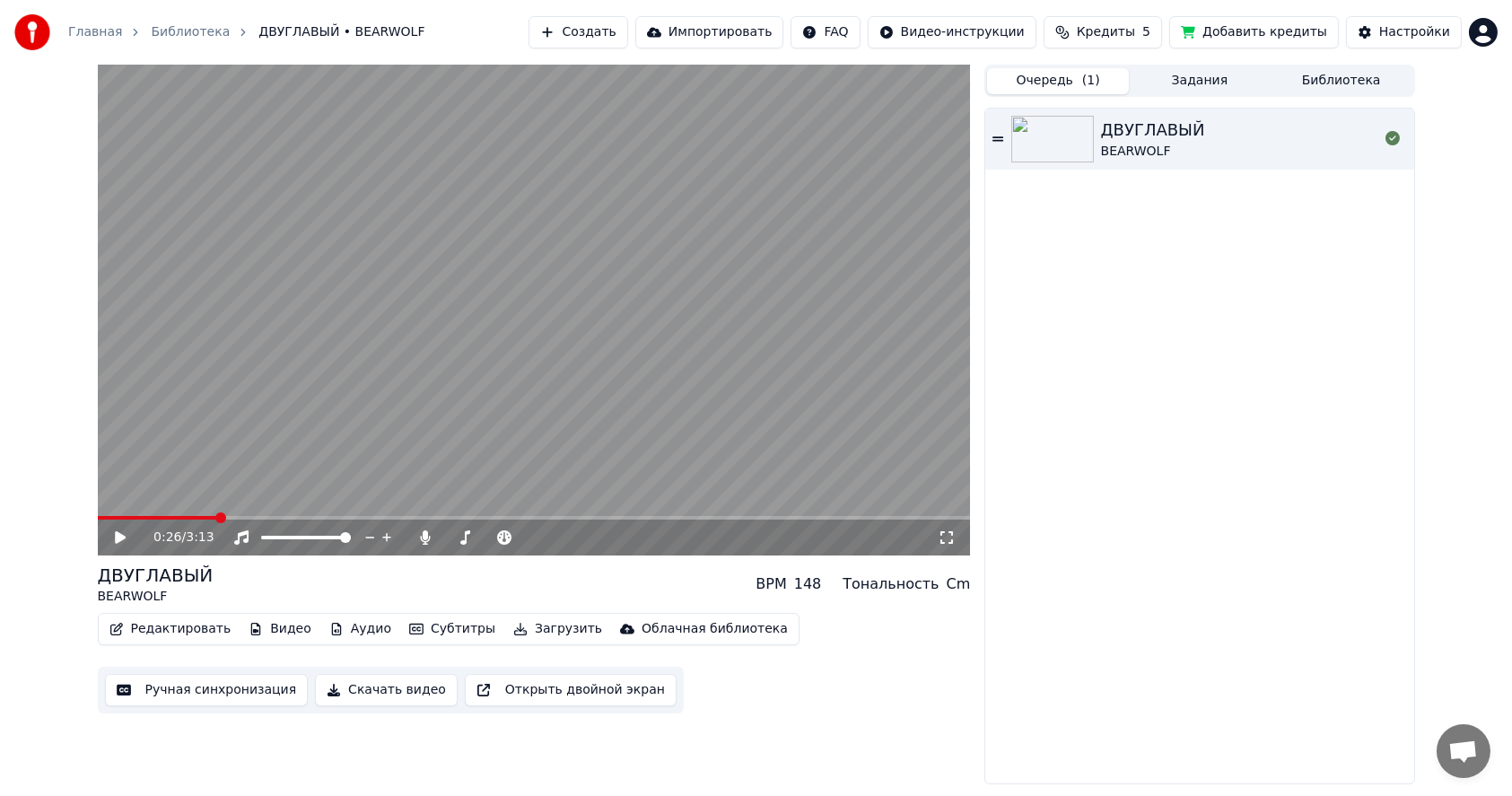
click at [185, 632] on button "Редактировать" at bounding box center [170, 629] width 136 height 25
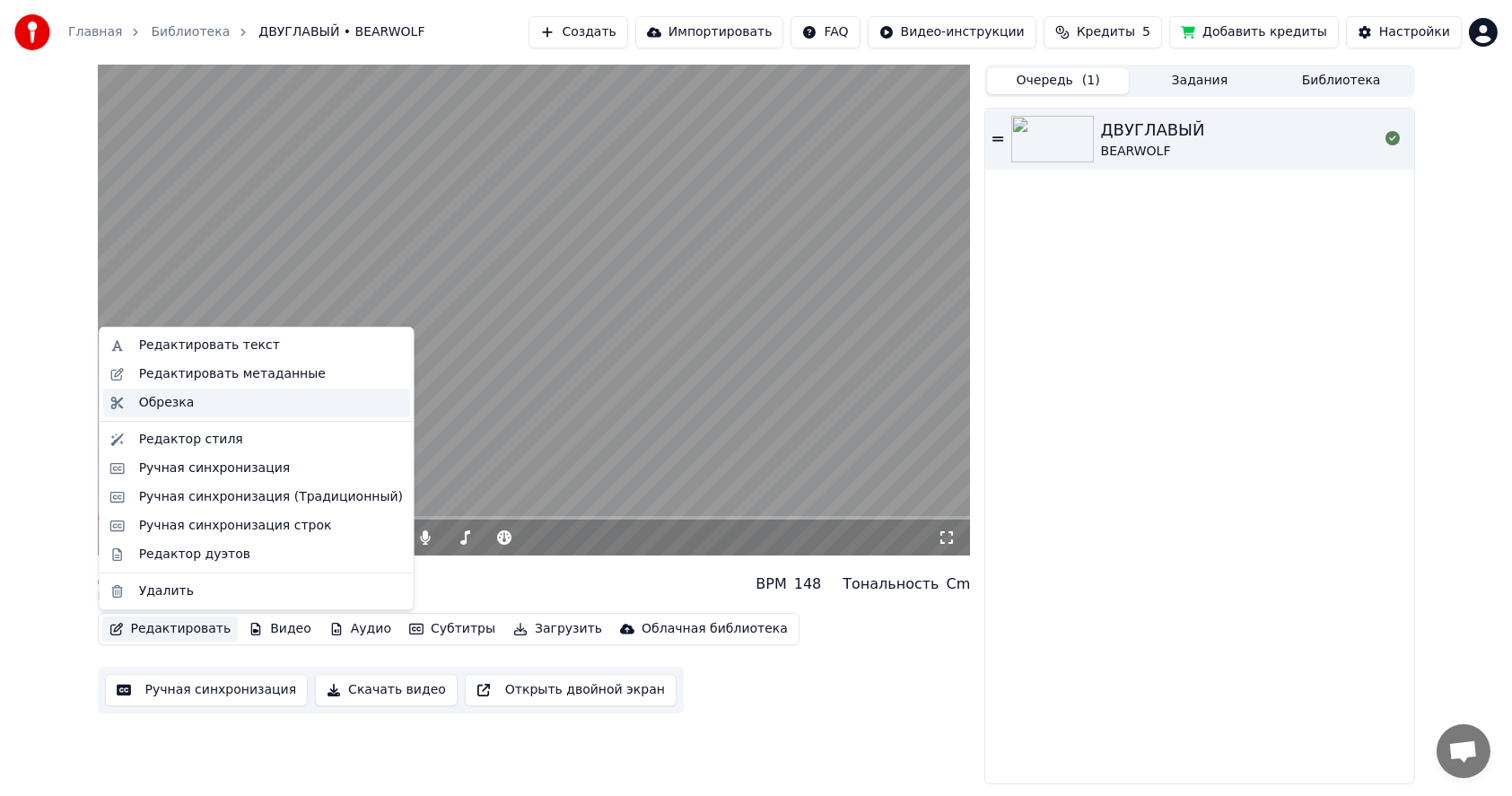
click at [163, 403] on div "Обрезка" at bounding box center [167, 403] width 56 height 18
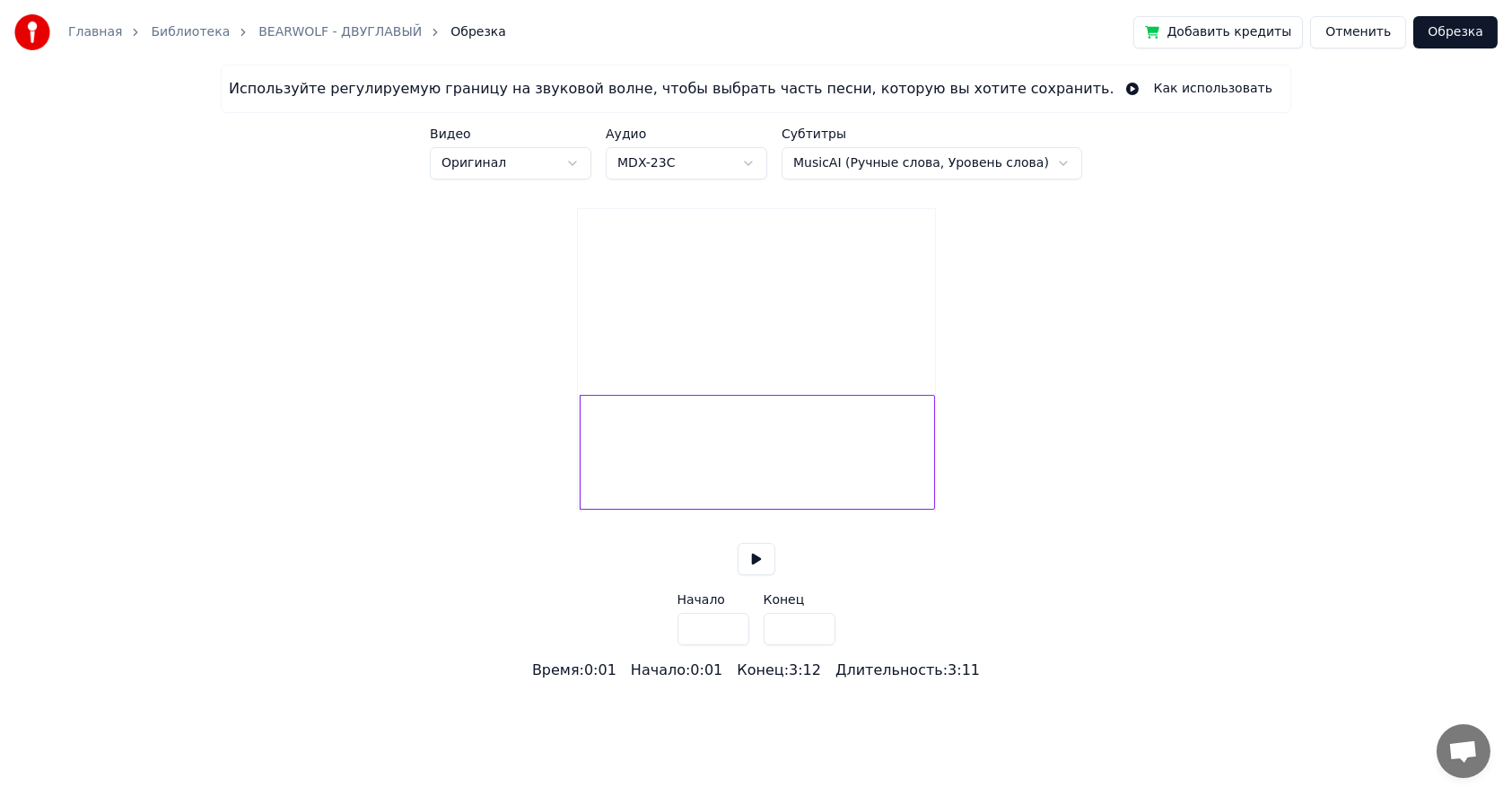
click at [730, 645] on input "***" at bounding box center [713, 628] width 71 height 32
drag, startPoint x: 711, startPoint y: 649, endPoint x: 625, endPoint y: 642, distance: 86.3
click at [627, 644] on div "Используйте регулируемую границу на звуковой волне, чтобы выбрать часть песни, …" at bounding box center [756, 373] width 1512 height 616
click at [733, 645] on input "***" at bounding box center [713, 628] width 71 height 32
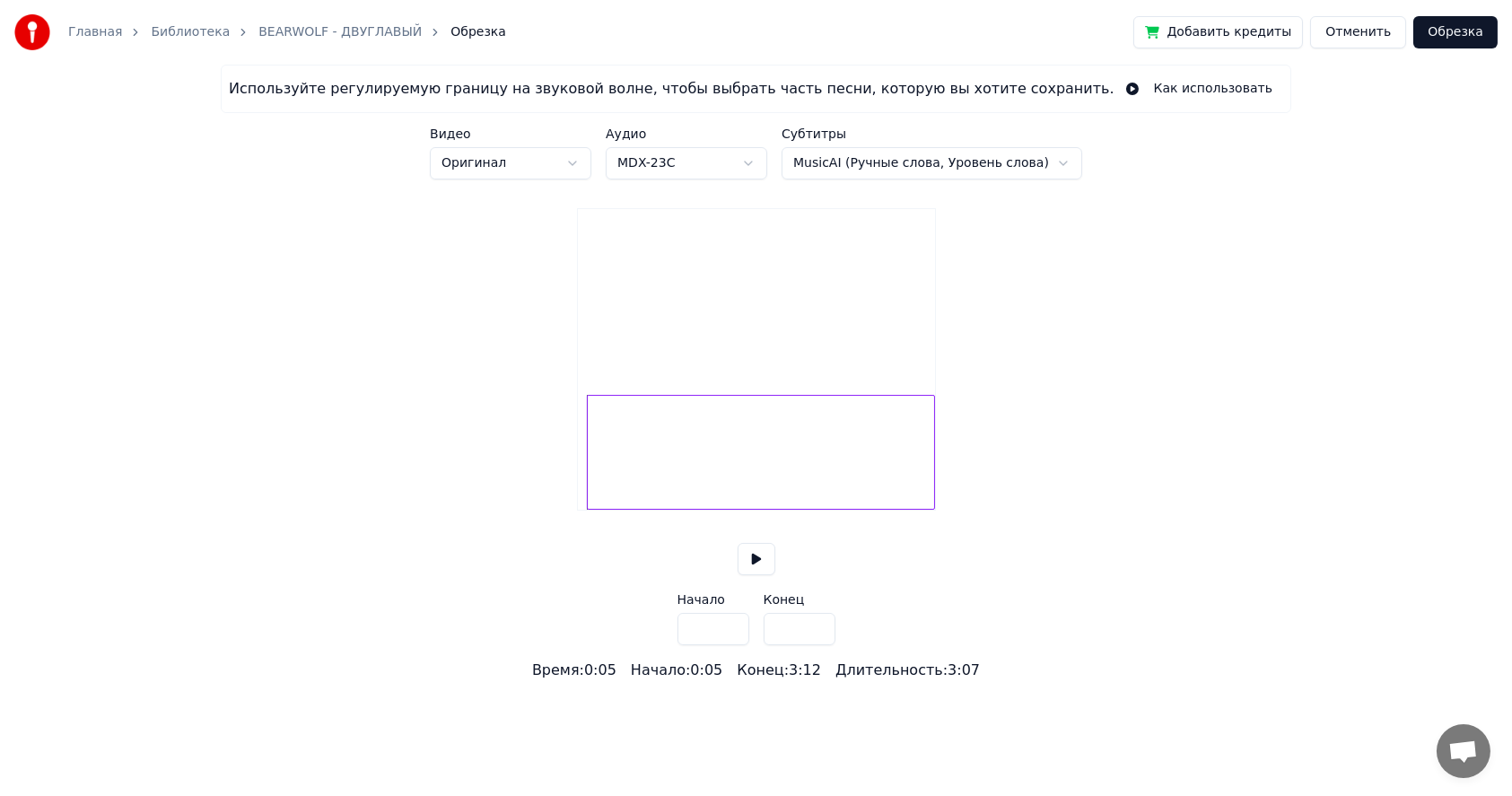
click at [733, 645] on input "***" at bounding box center [713, 628] width 71 height 32
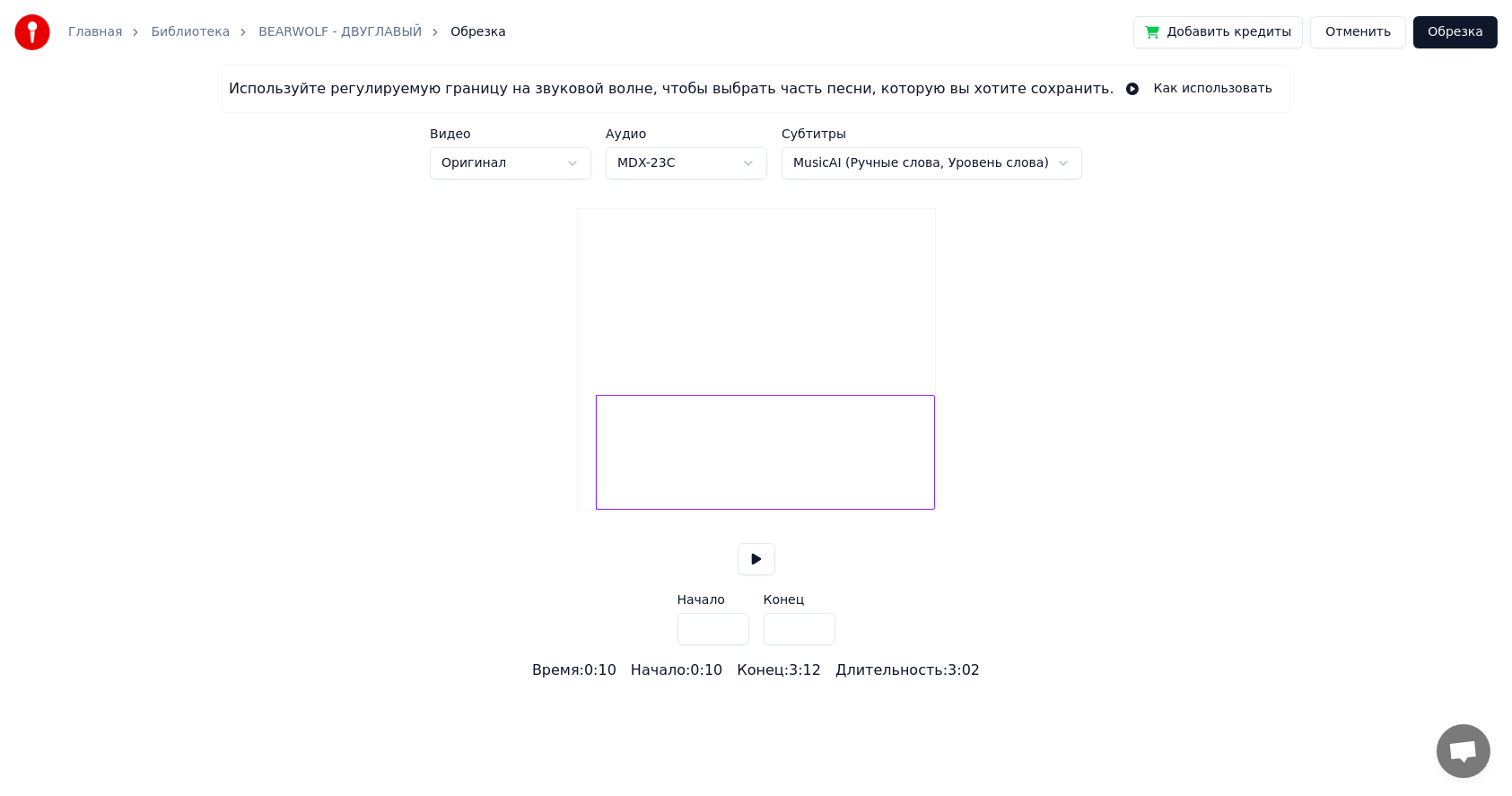
click at [733, 645] on input "****" at bounding box center [713, 628] width 71 height 32
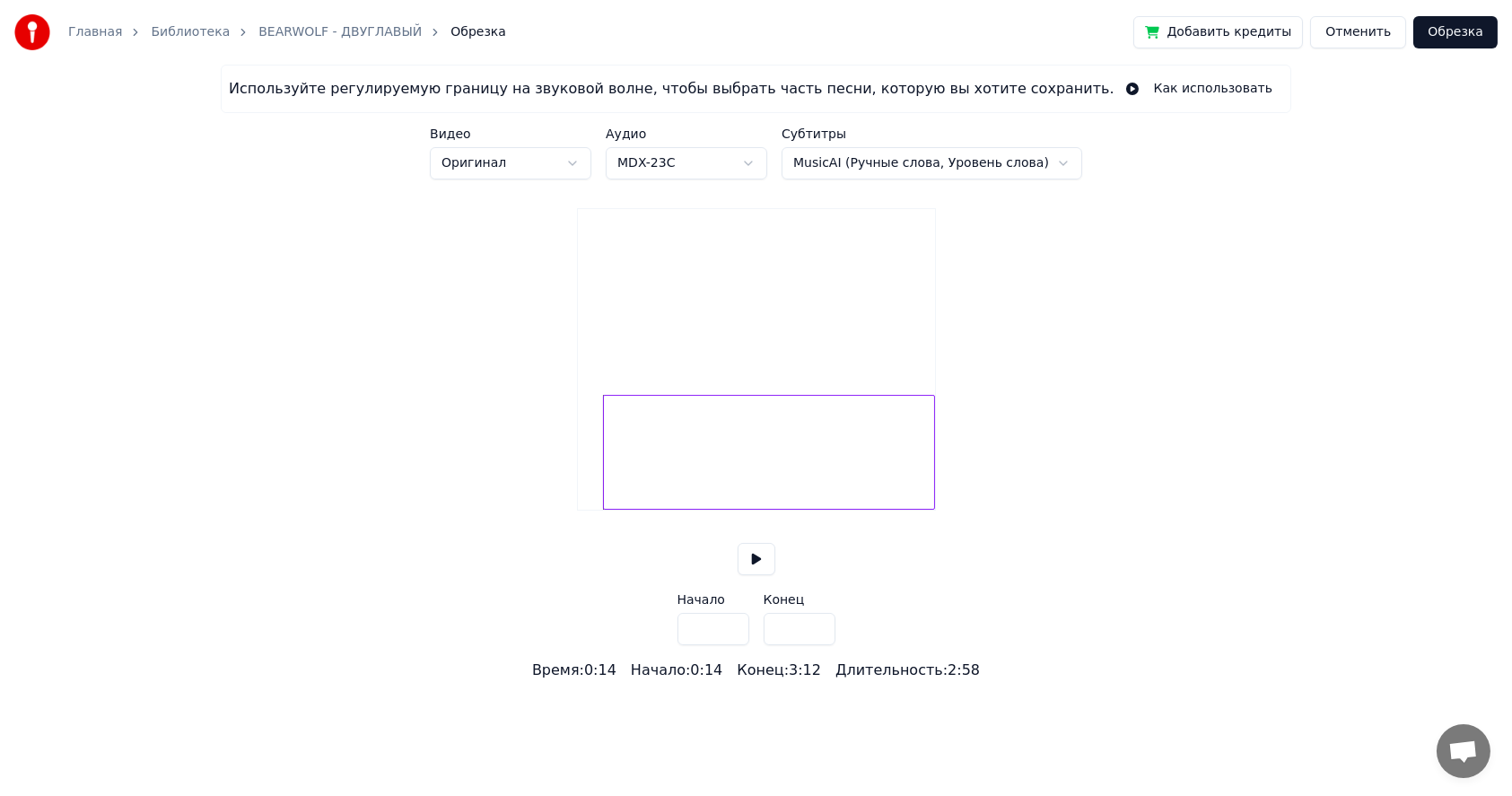
click at [731, 645] on input "****" at bounding box center [713, 628] width 71 height 32
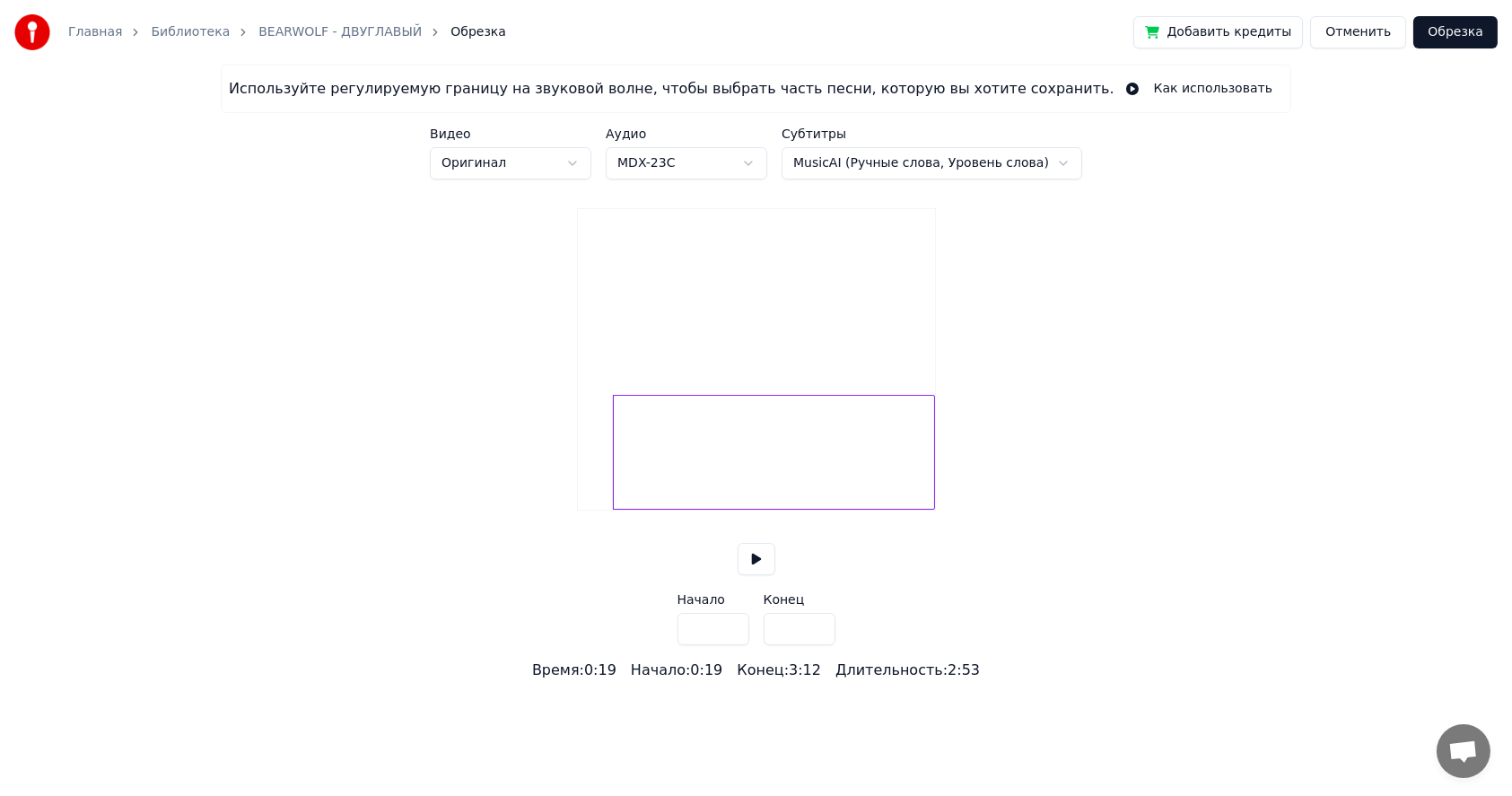
click at [731, 645] on input "****" at bounding box center [713, 628] width 71 height 32
type input "****"
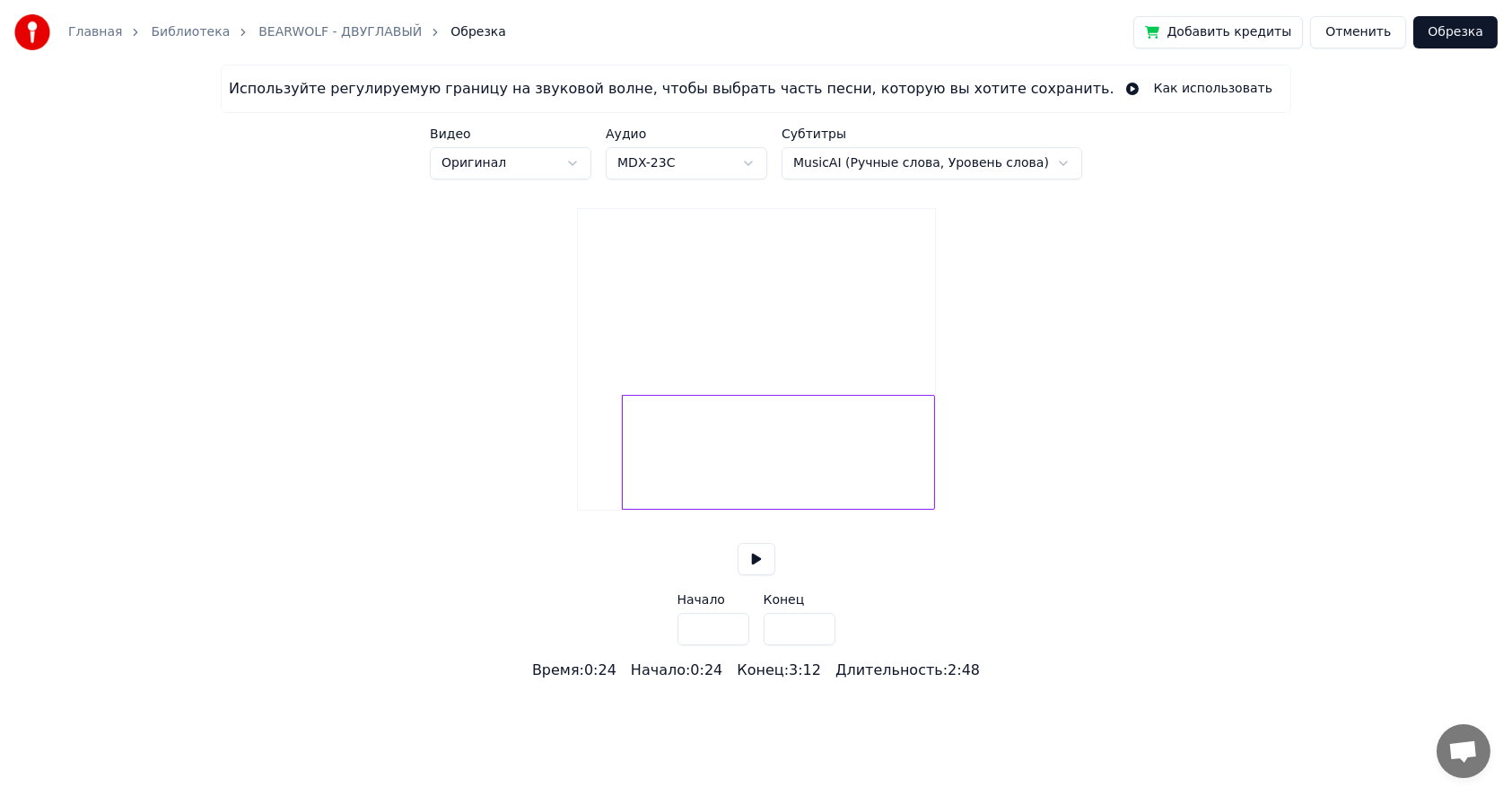
click at [731, 645] on input "****" at bounding box center [713, 628] width 71 height 32
click at [1468, 35] on button "Обрезка" at bounding box center [1455, 32] width 84 height 32
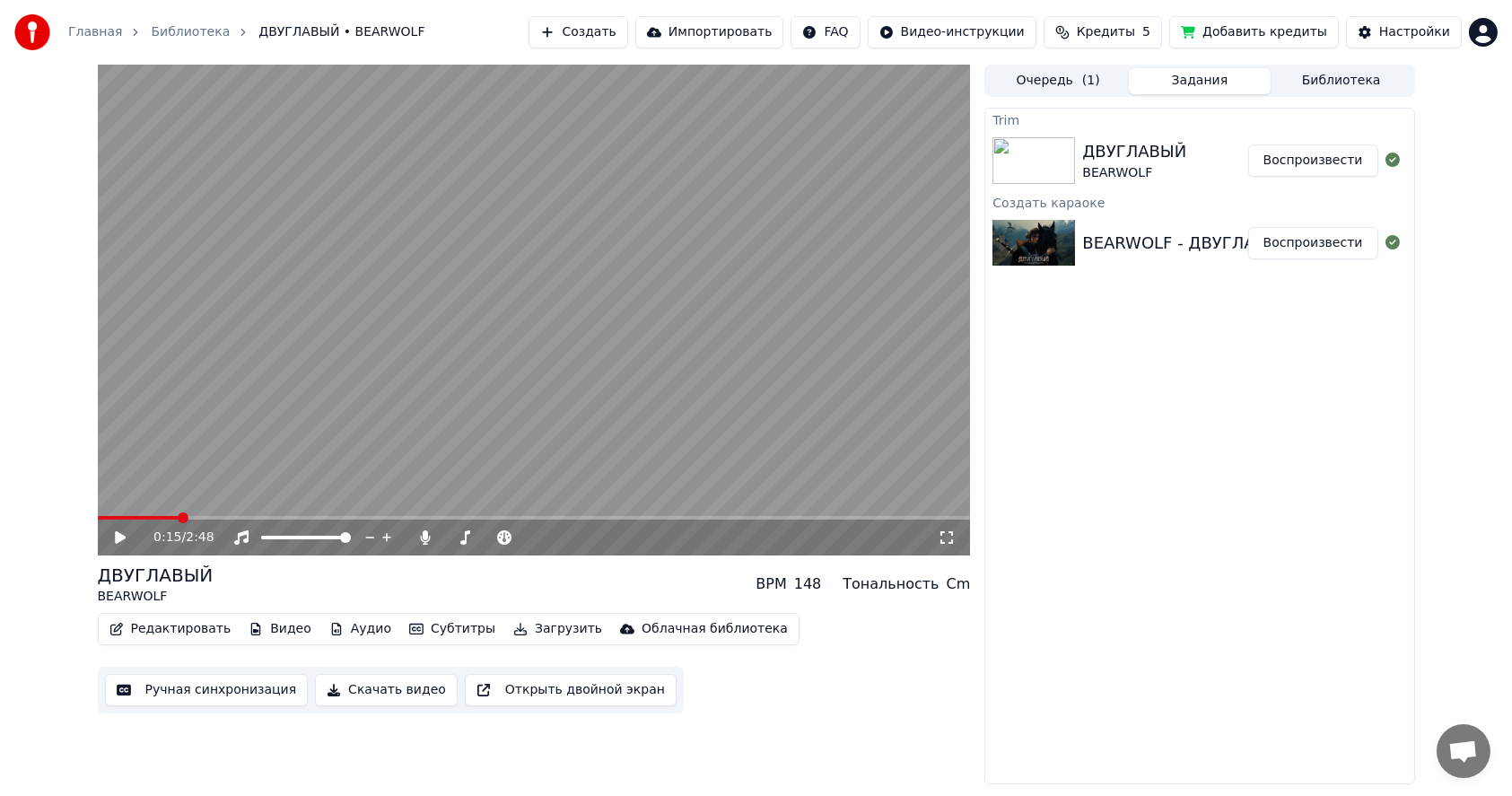
click at [170, 689] on button "Ручная синхронизация" at bounding box center [207, 690] width 204 height 32
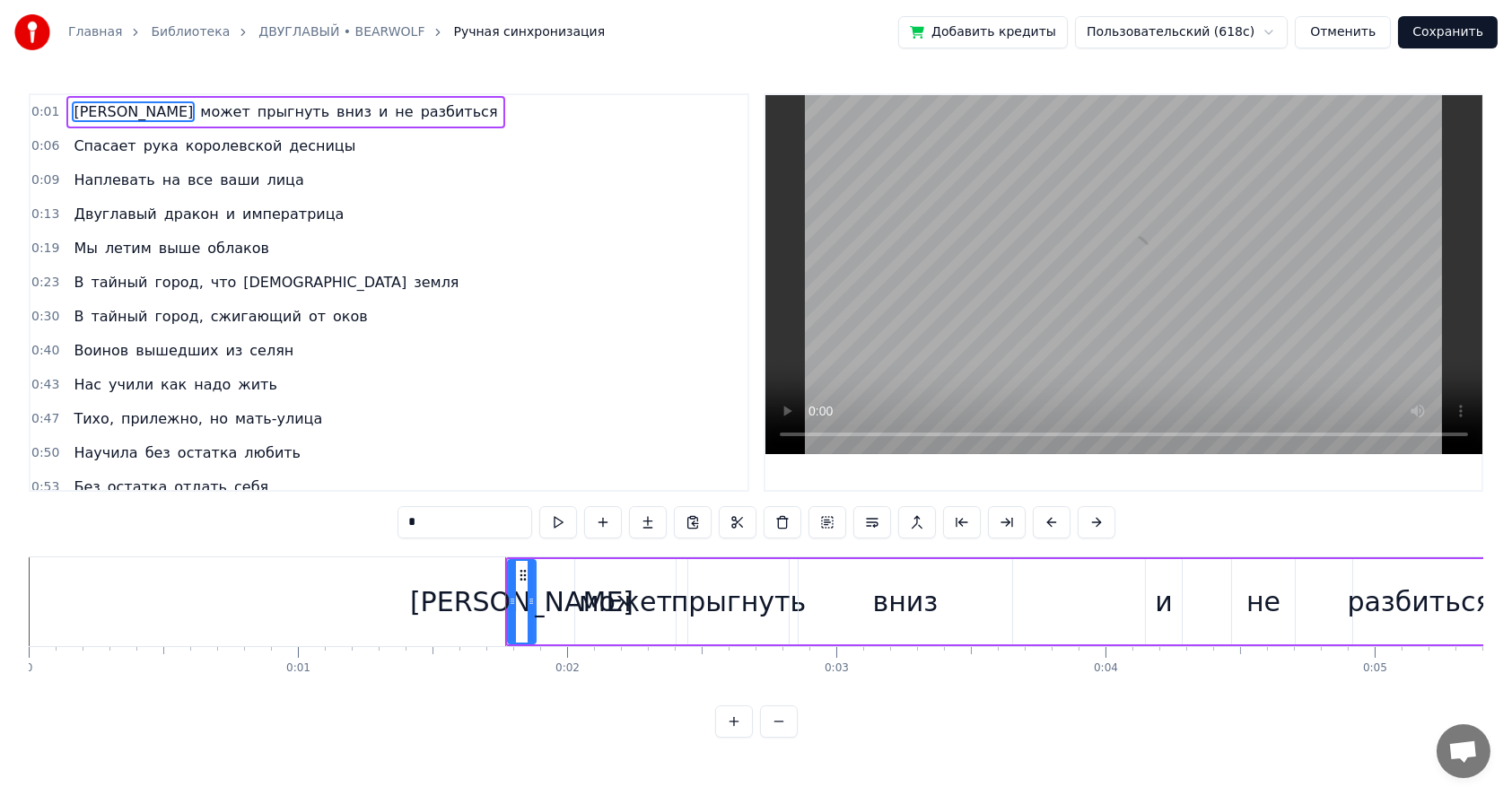
click at [512, 599] on div "[PERSON_NAME]" at bounding box center [522, 601] width 26 height 82
click at [735, 737] on button at bounding box center [733, 721] width 38 height 32
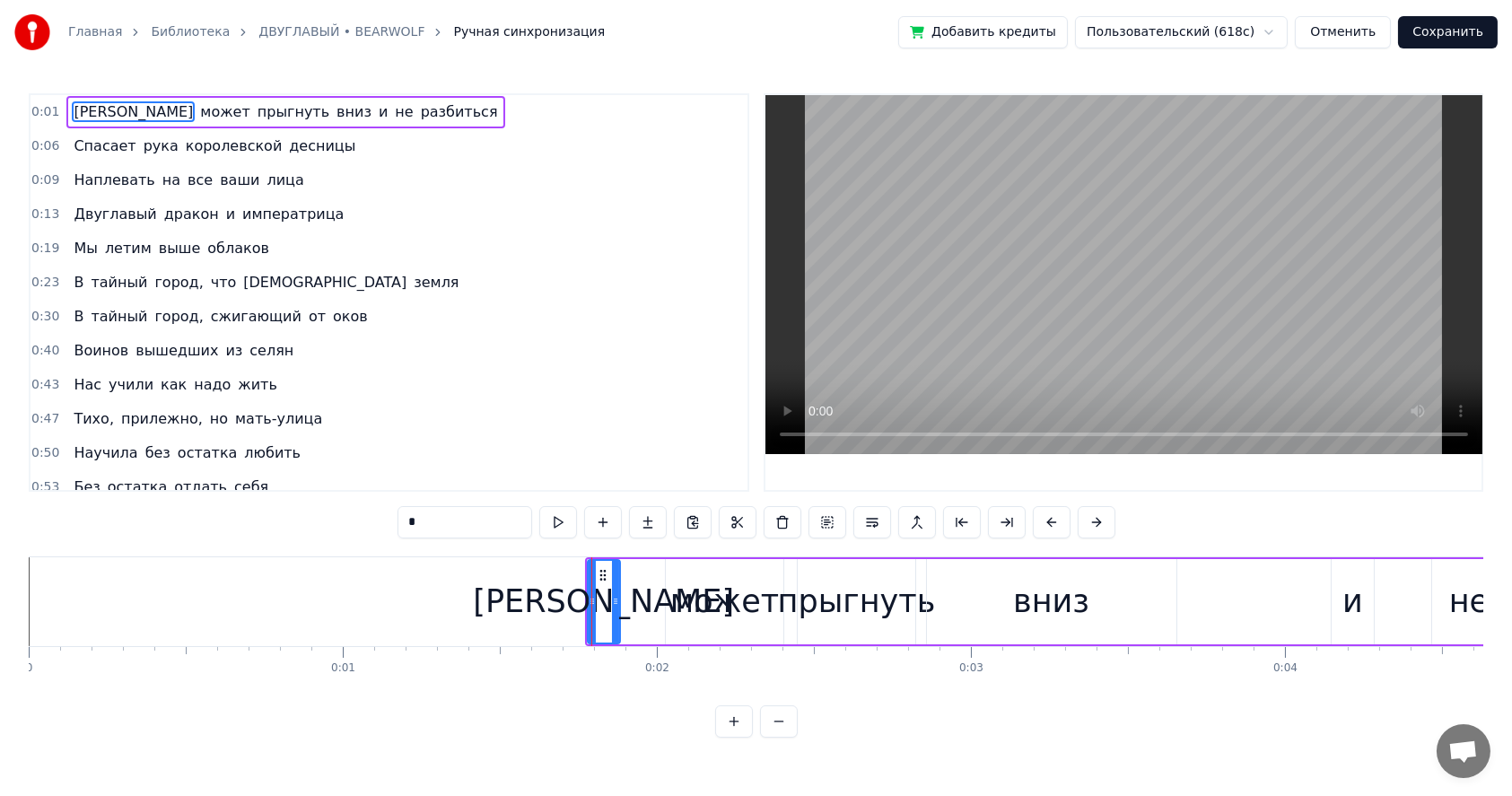
click at [779, 737] on button at bounding box center [779, 721] width 38 height 32
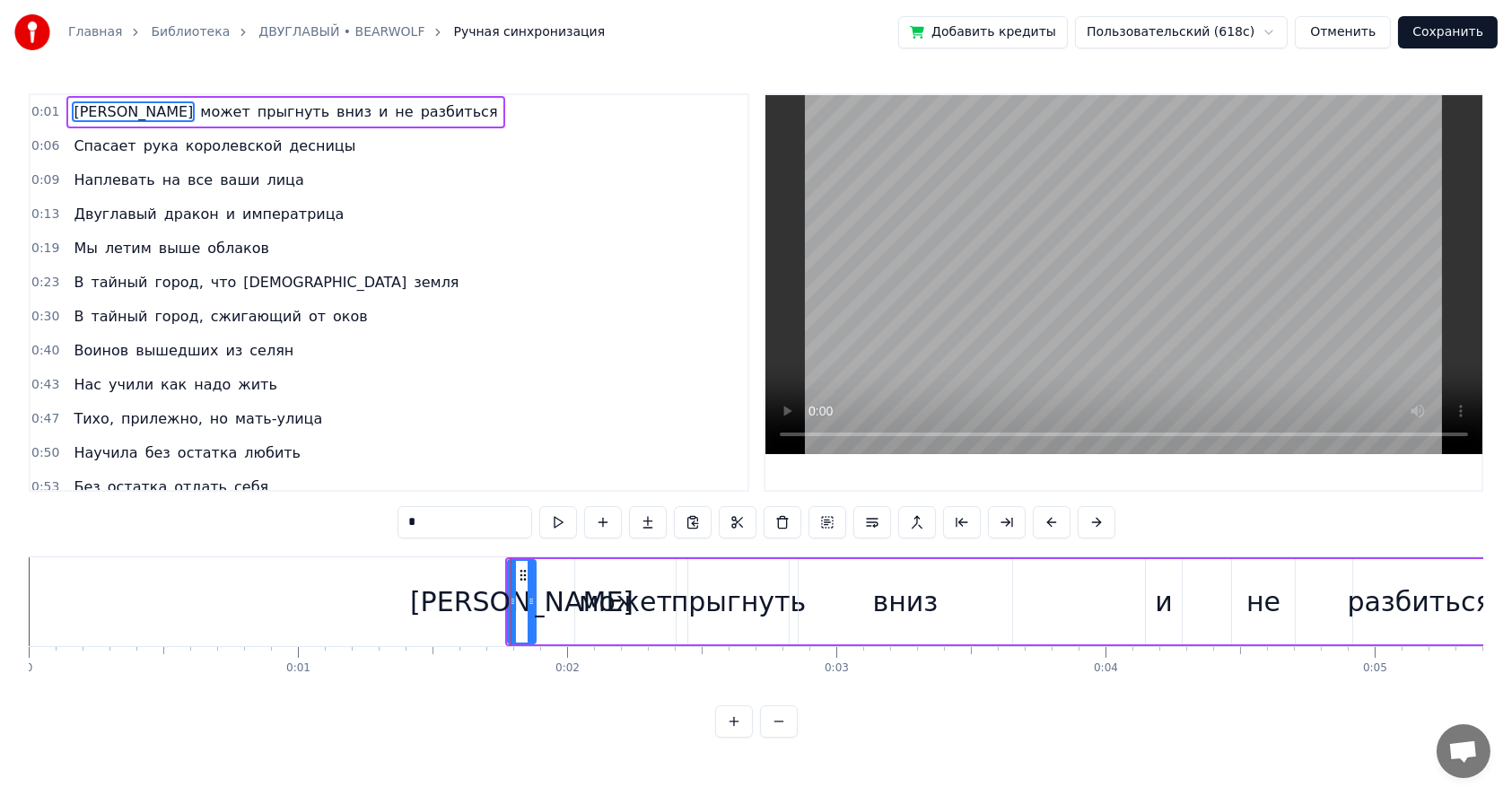
click at [734, 737] on button at bounding box center [733, 721] width 38 height 32
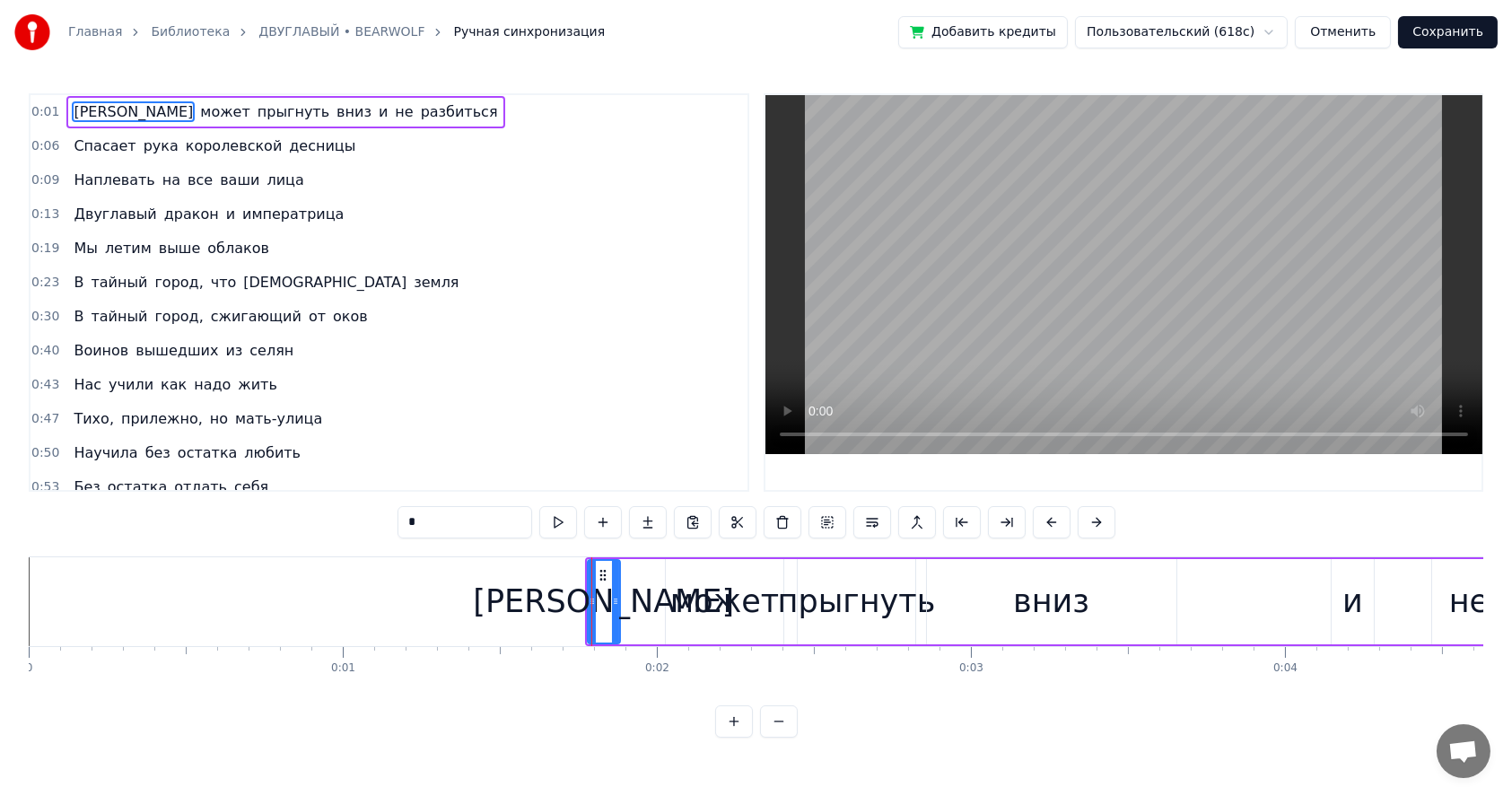
click at [777, 737] on button at bounding box center [779, 721] width 38 height 32
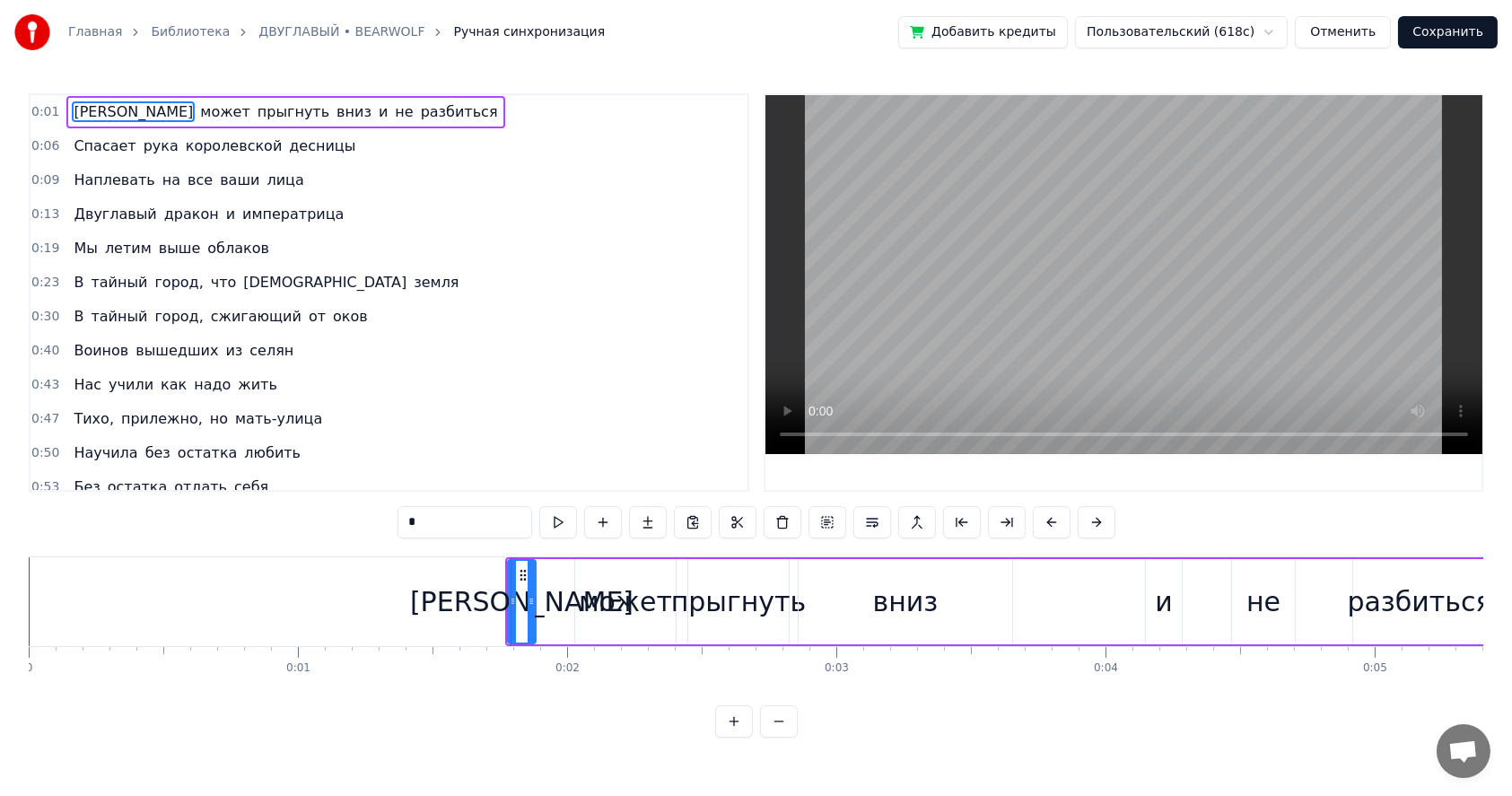
click at [733, 737] on button at bounding box center [733, 721] width 38 height 32
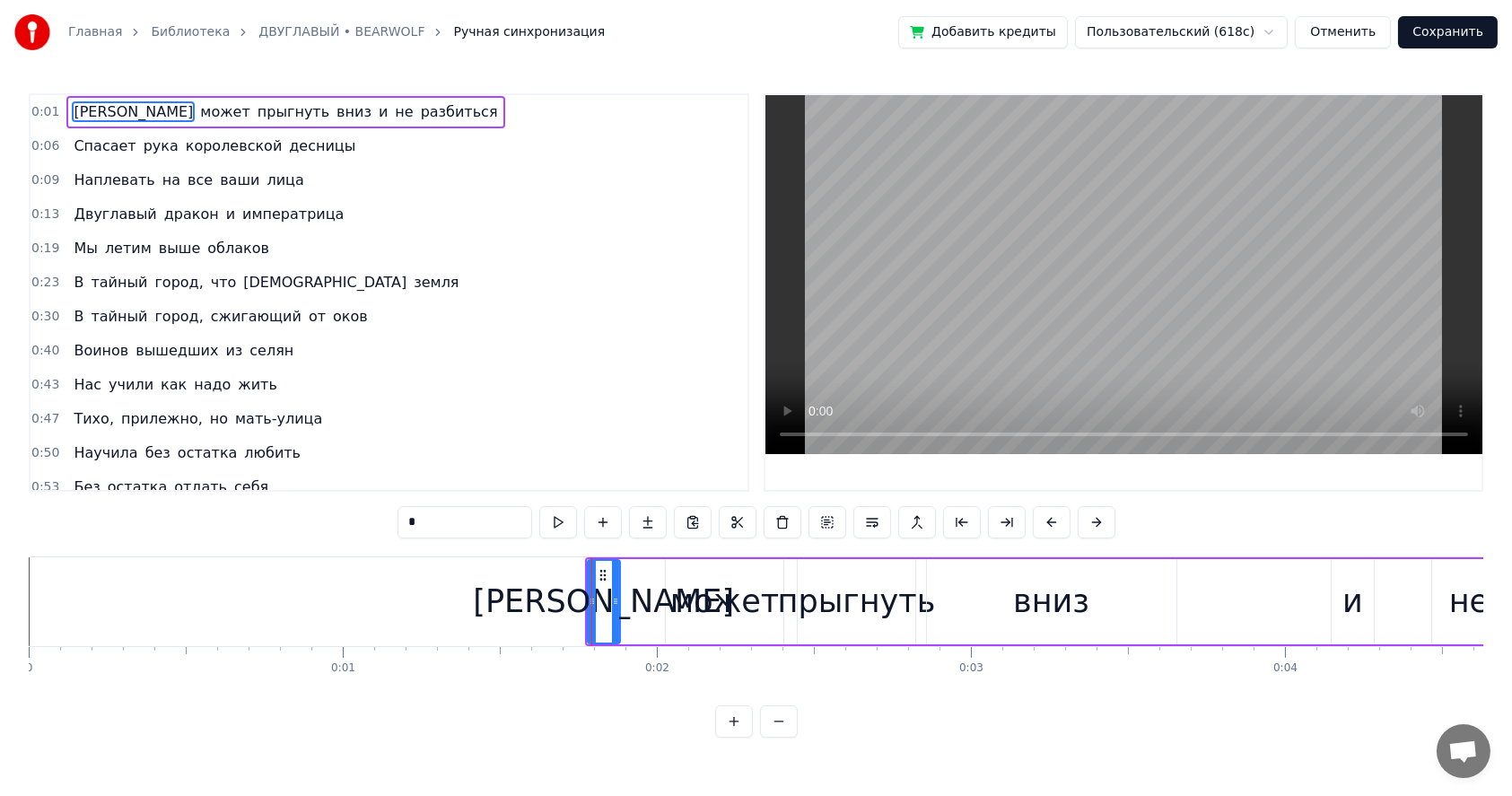
click at [733, 737] on button at bounding box center [733, 721] width 38 height 32
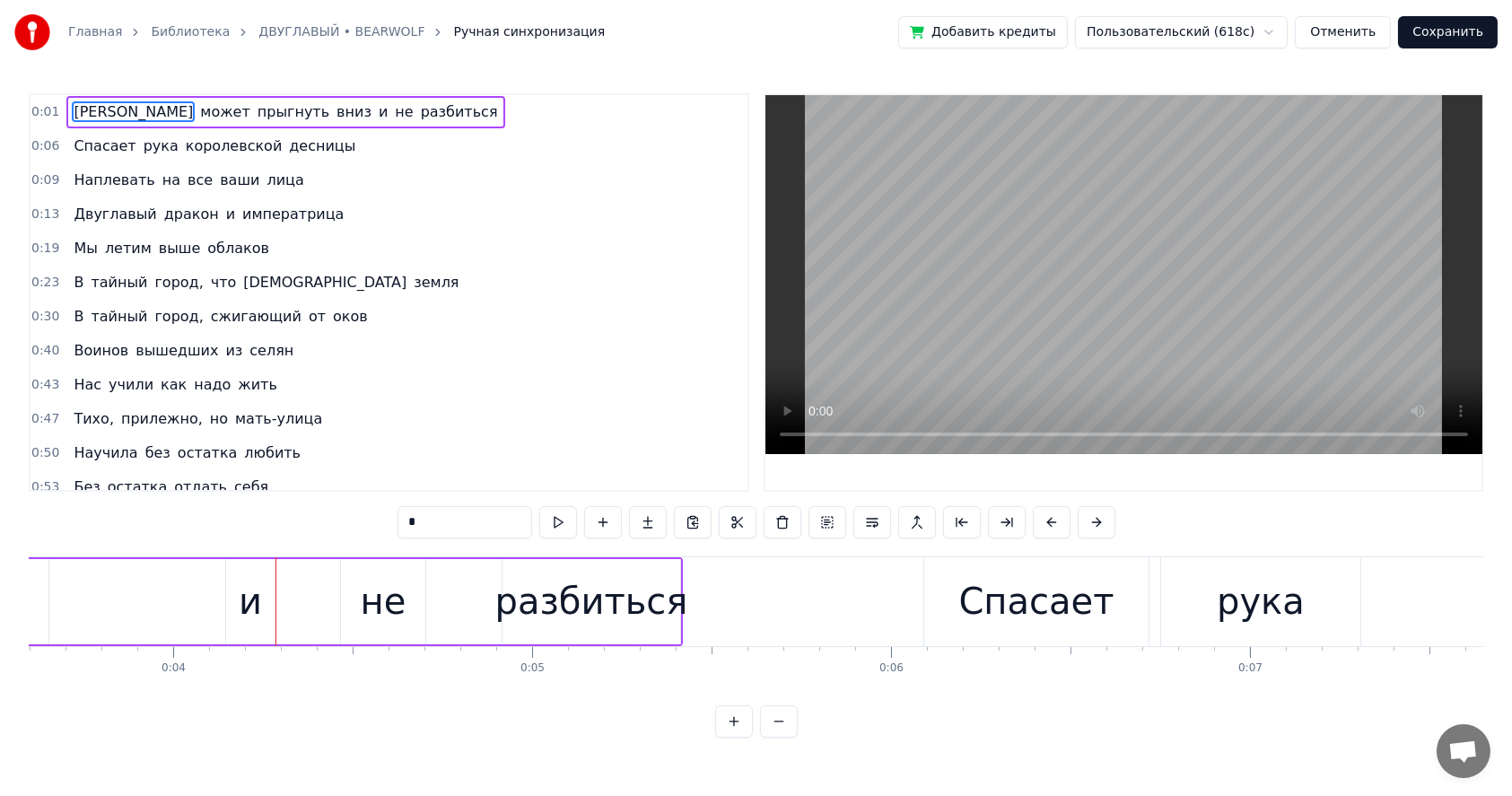
scroll to position [0, 1292]
click at [730, 728] on button at bounding box center [733, 721] width 38 height 32
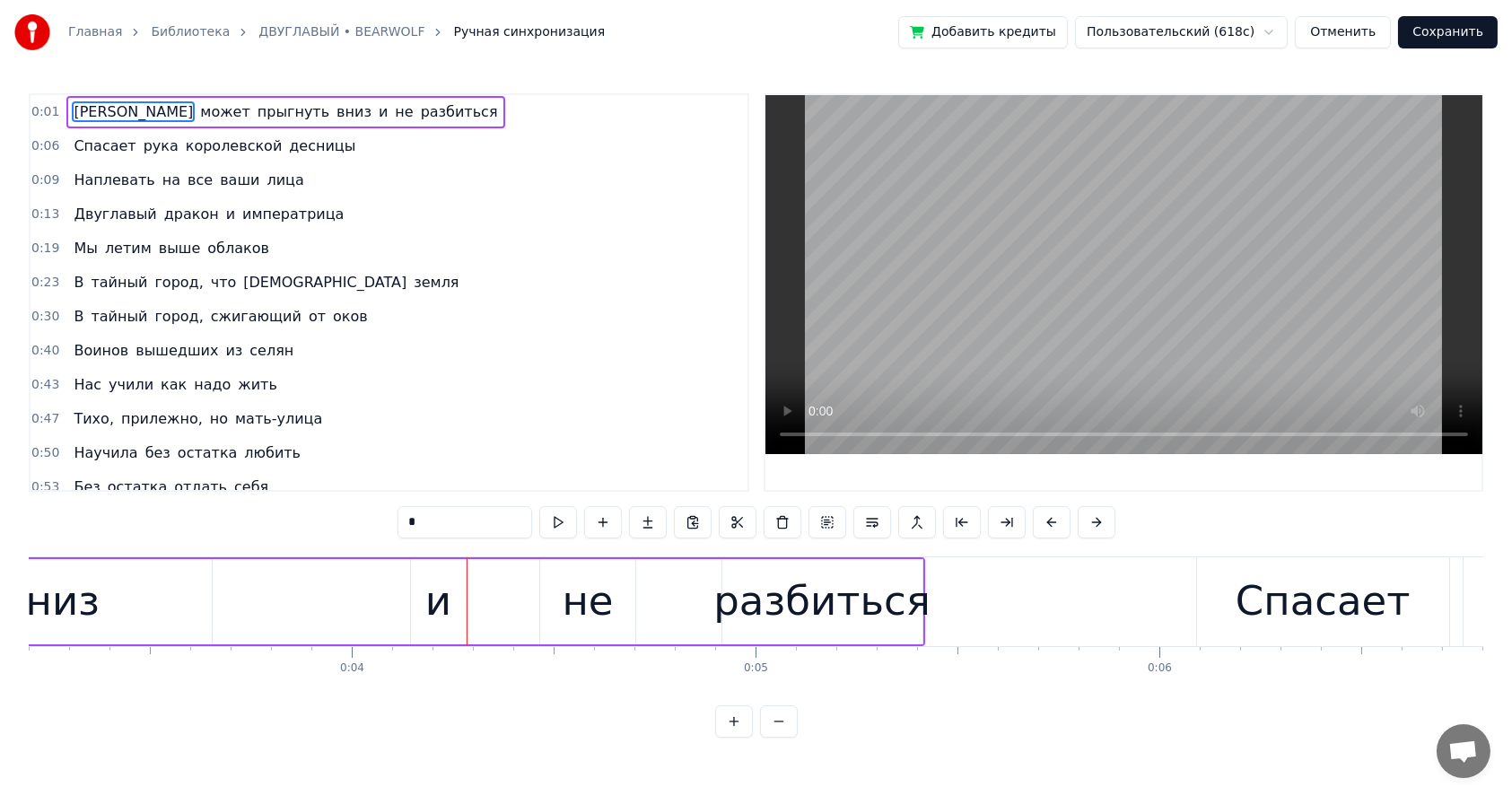
click at [730, 728] on button at bounding box center [733, 721] width 38 height 32
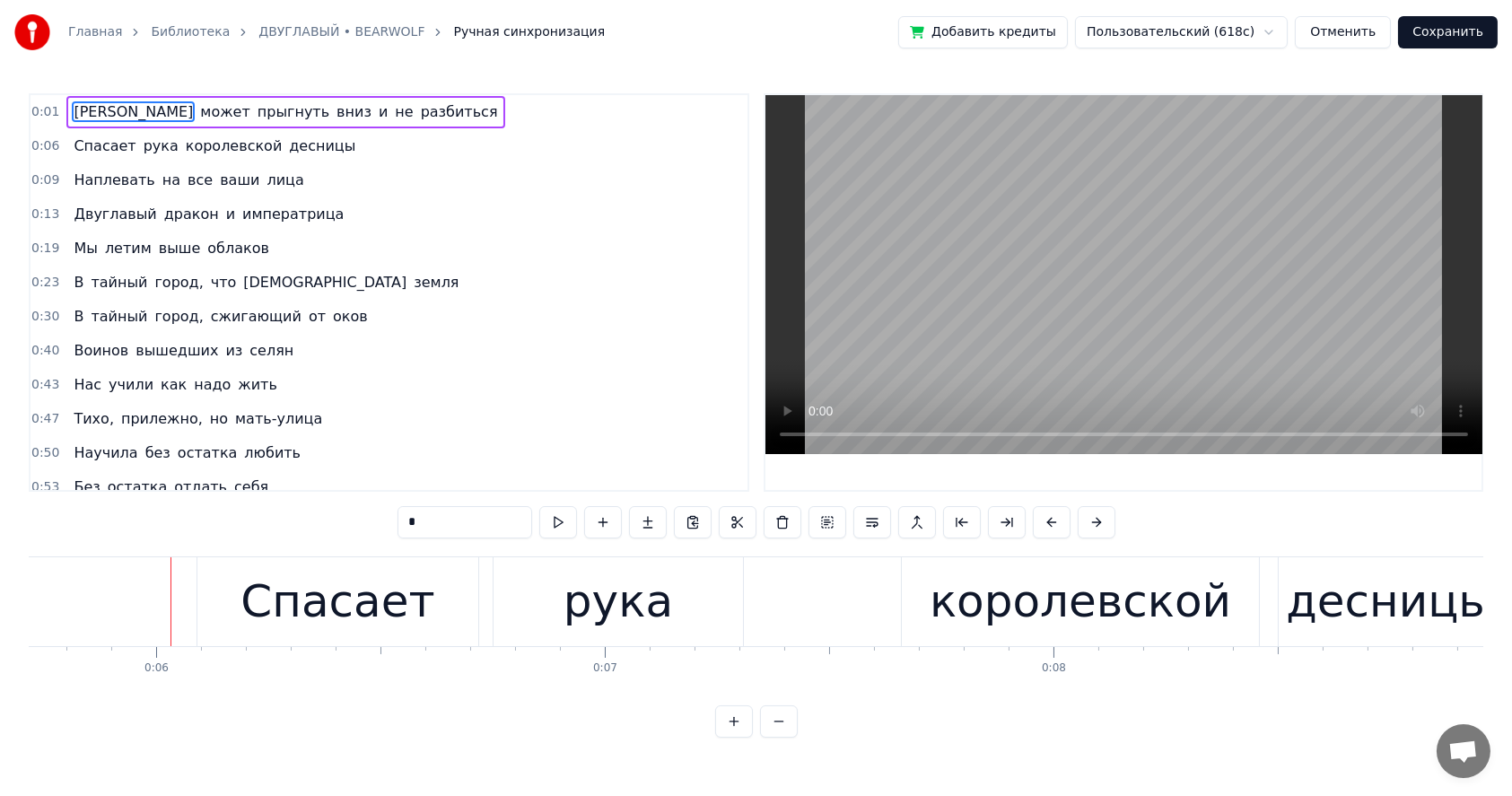
scroll to position [0, 2615]
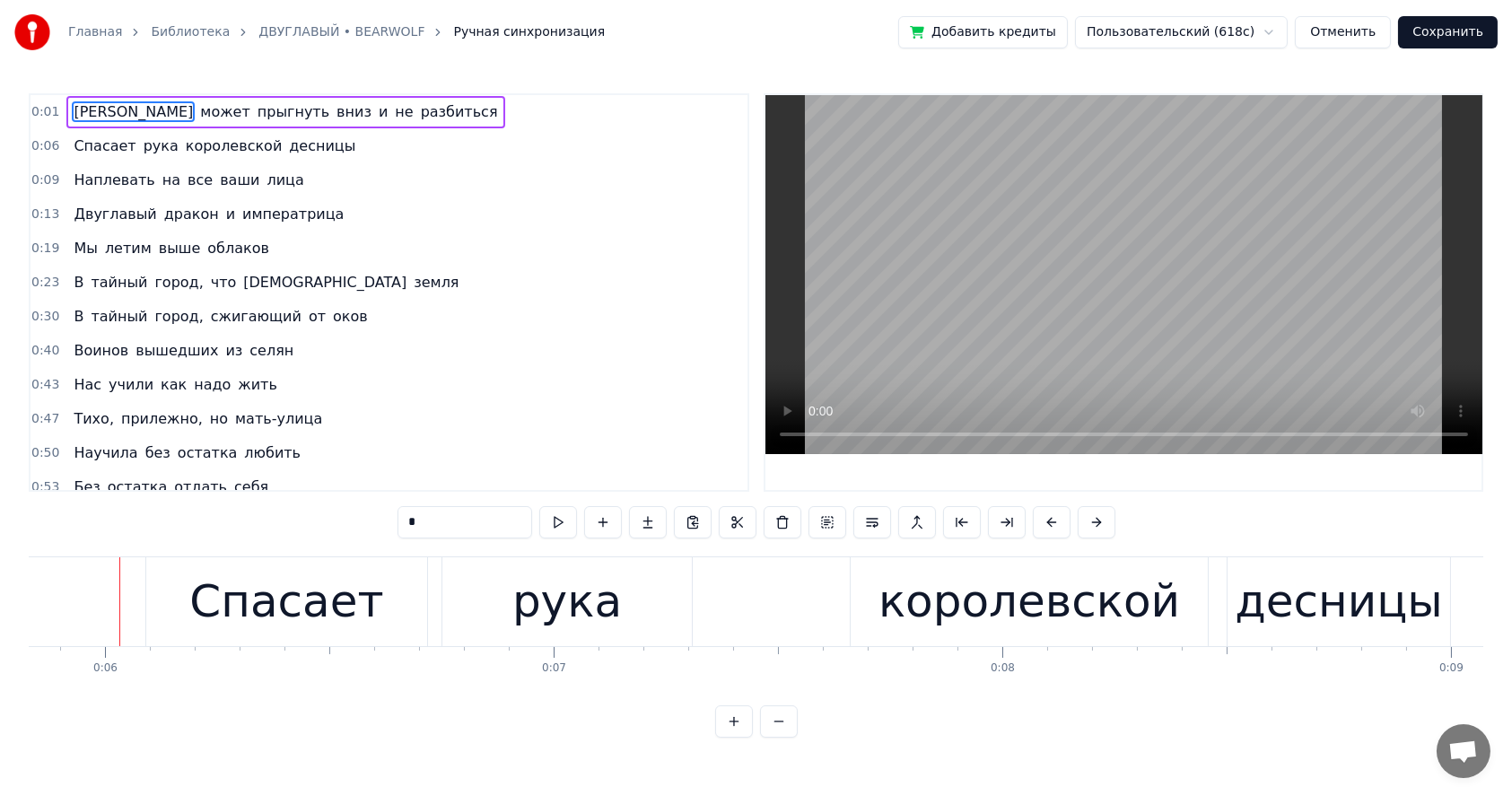
click at [326, 29] on link "ДВУГЛАВЫЙ • BEARWOLF" at bounding box center [341, 32] width 166 height 18
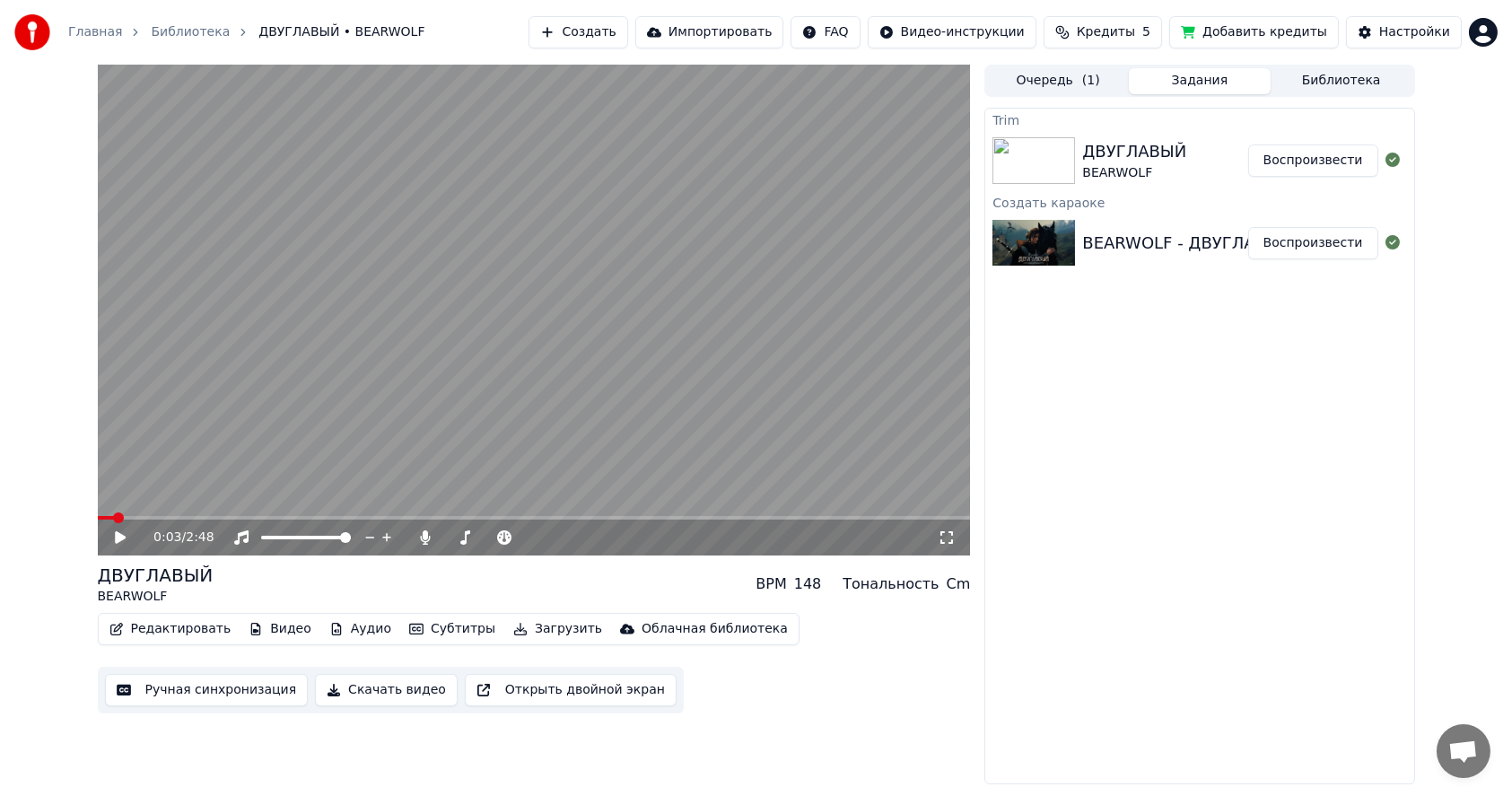
click at [271, 631] on button "Видео" at bounding box center [280, 629] width 77 height 25
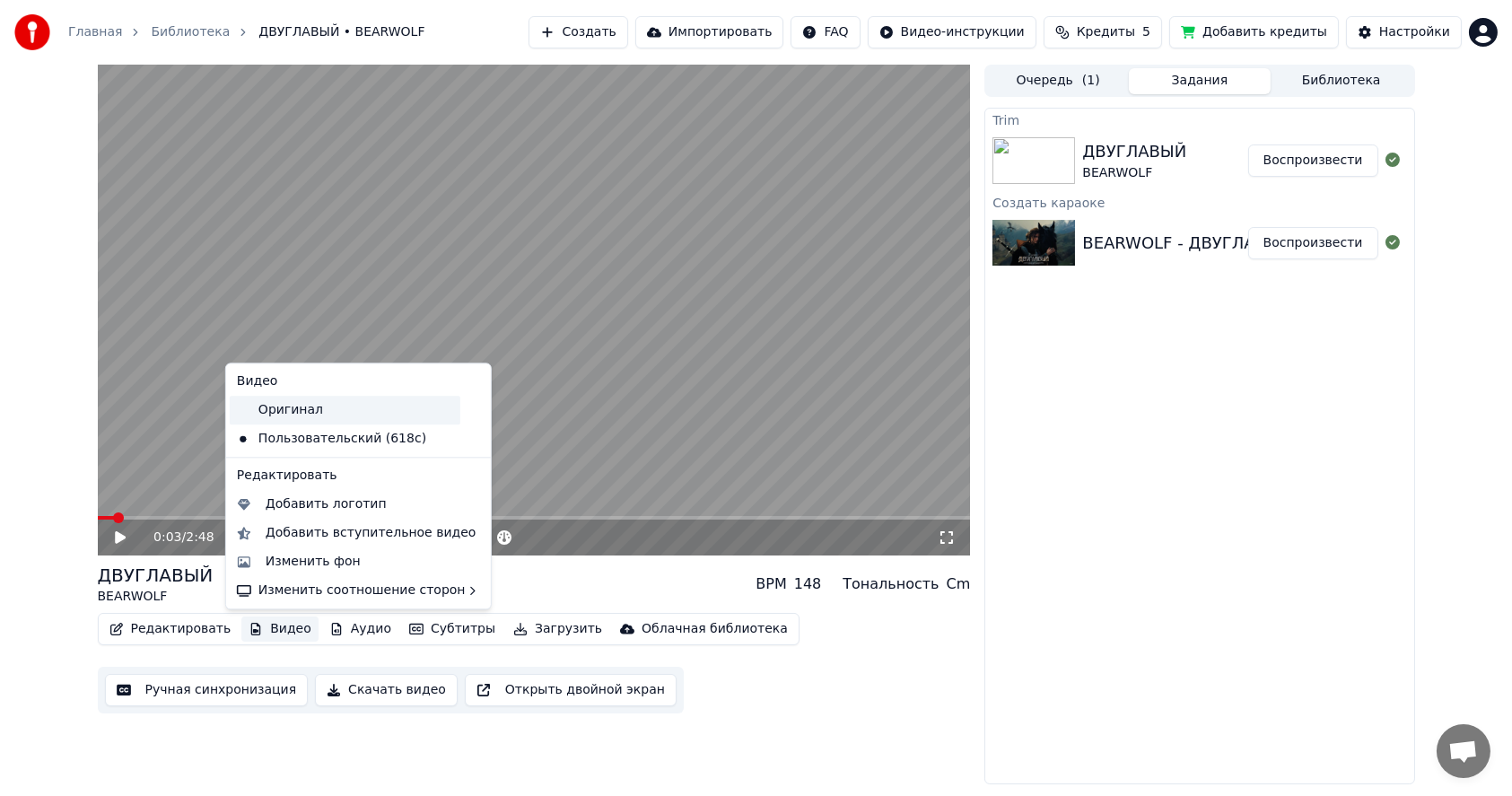
click at [295, 410] on div "Оригинал" at bounding box center [345, 411] width 231 height 29
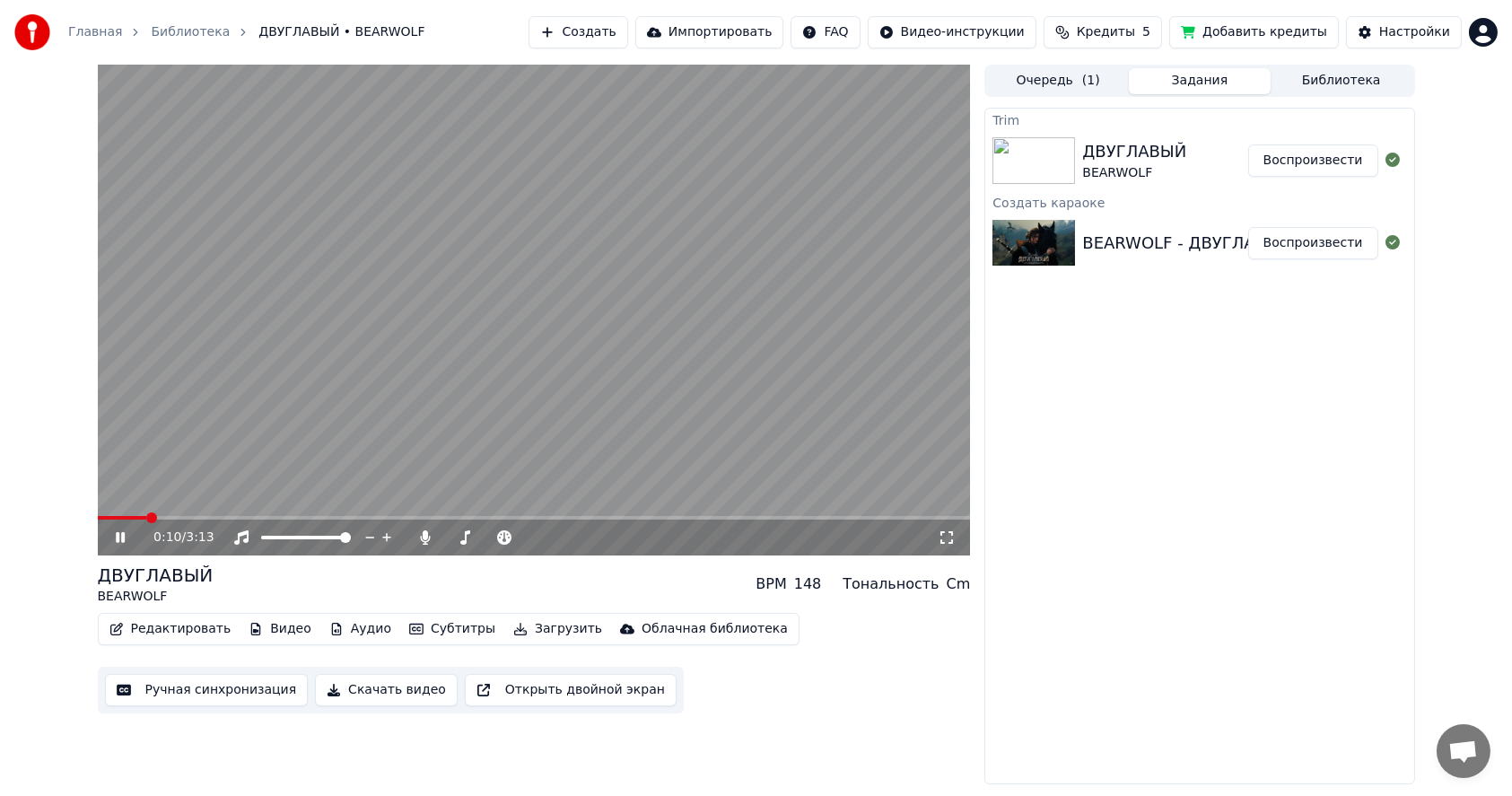
click at [271, 630] on button "Видео" at bounding box center [280, 629] width 77 height 25
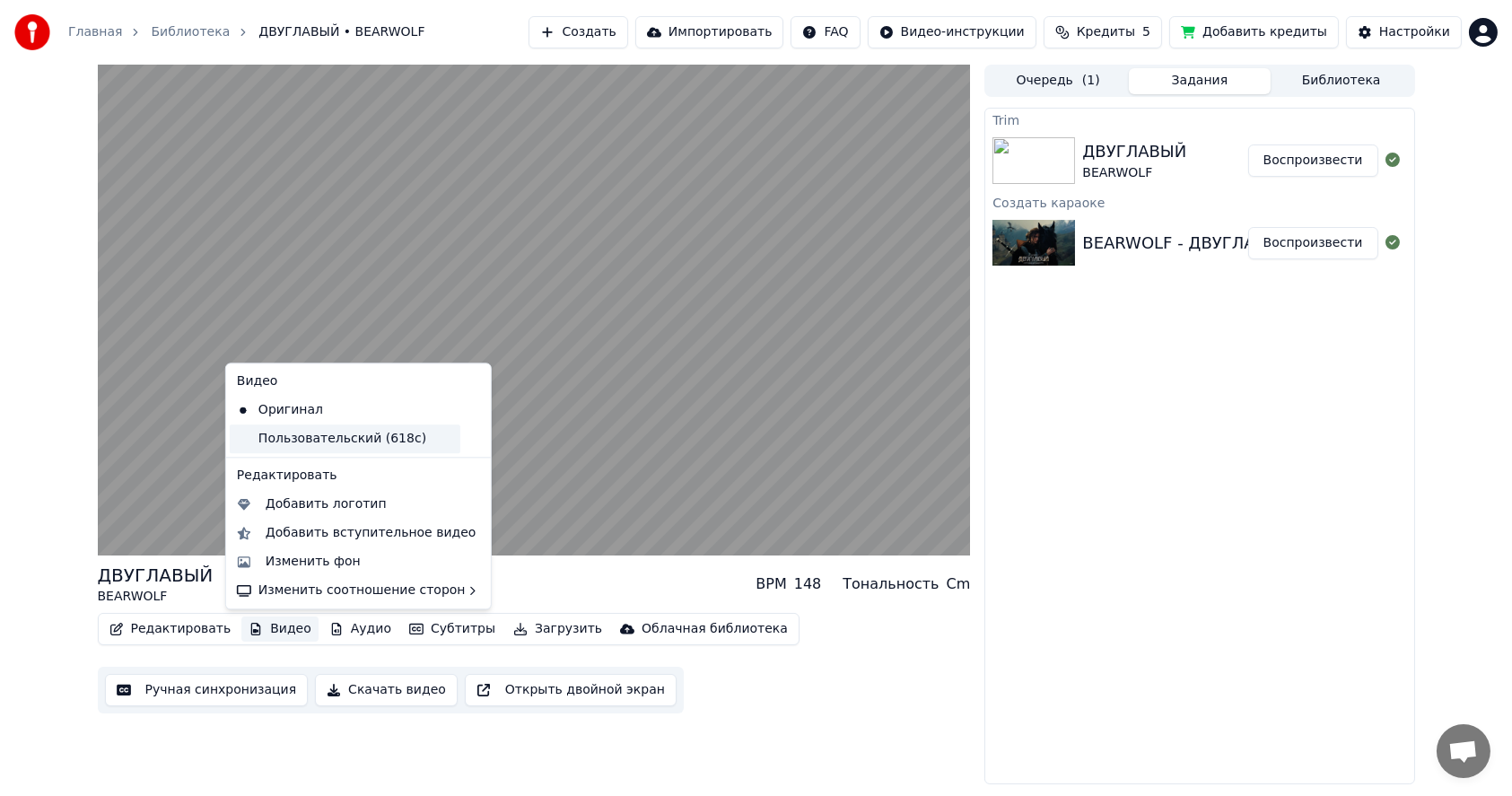
click at [313, 435] on div "Пользовательский (618c)" at bounding box center [345, 439] width 231 height 29
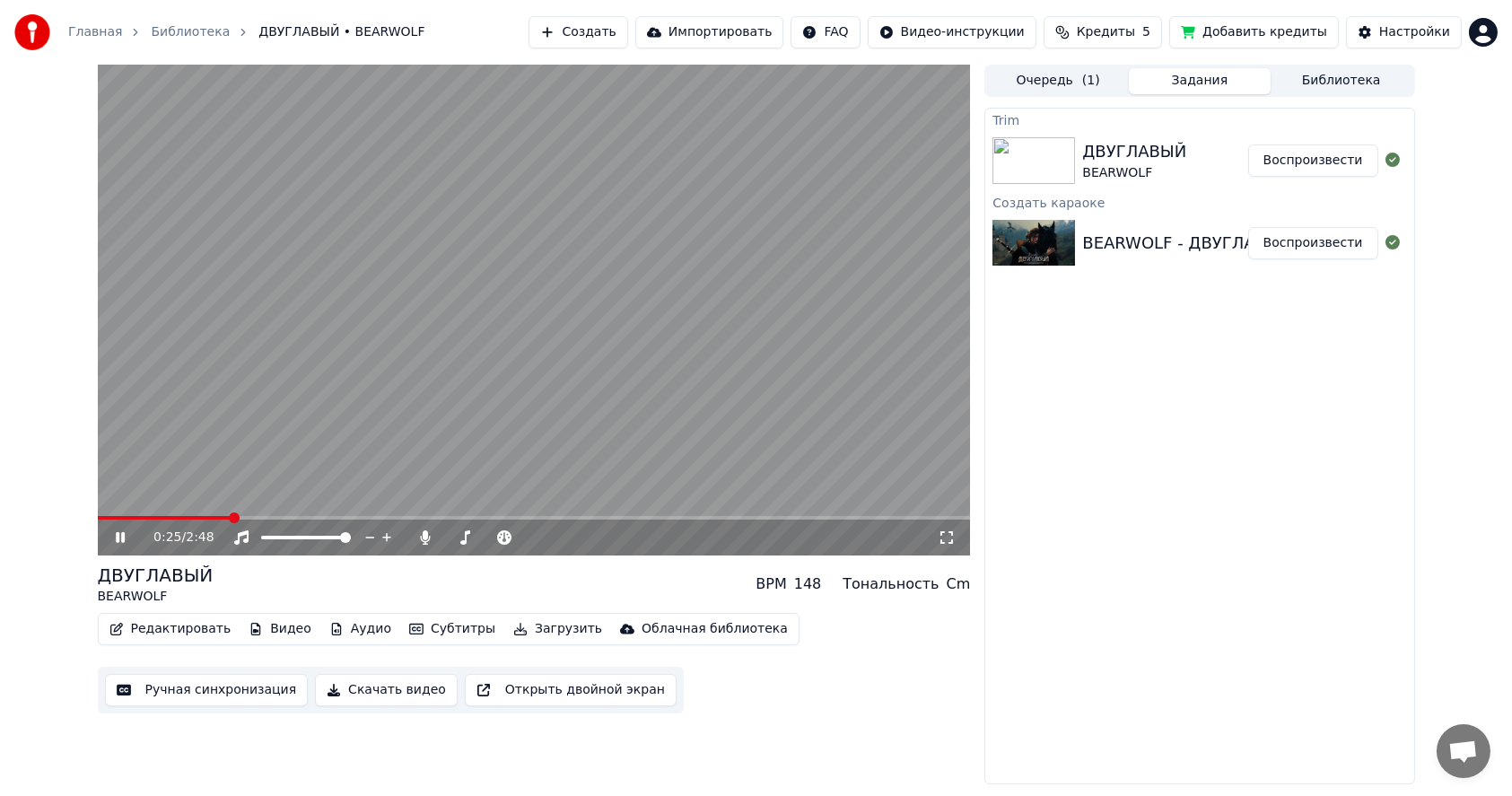
click at [105, 517] on span at bounding box center [164, 518] width 133 height 4
click at [1307, 245] on button "Воспроизвести" at bounding box center [1313, 242] width 130 height 32
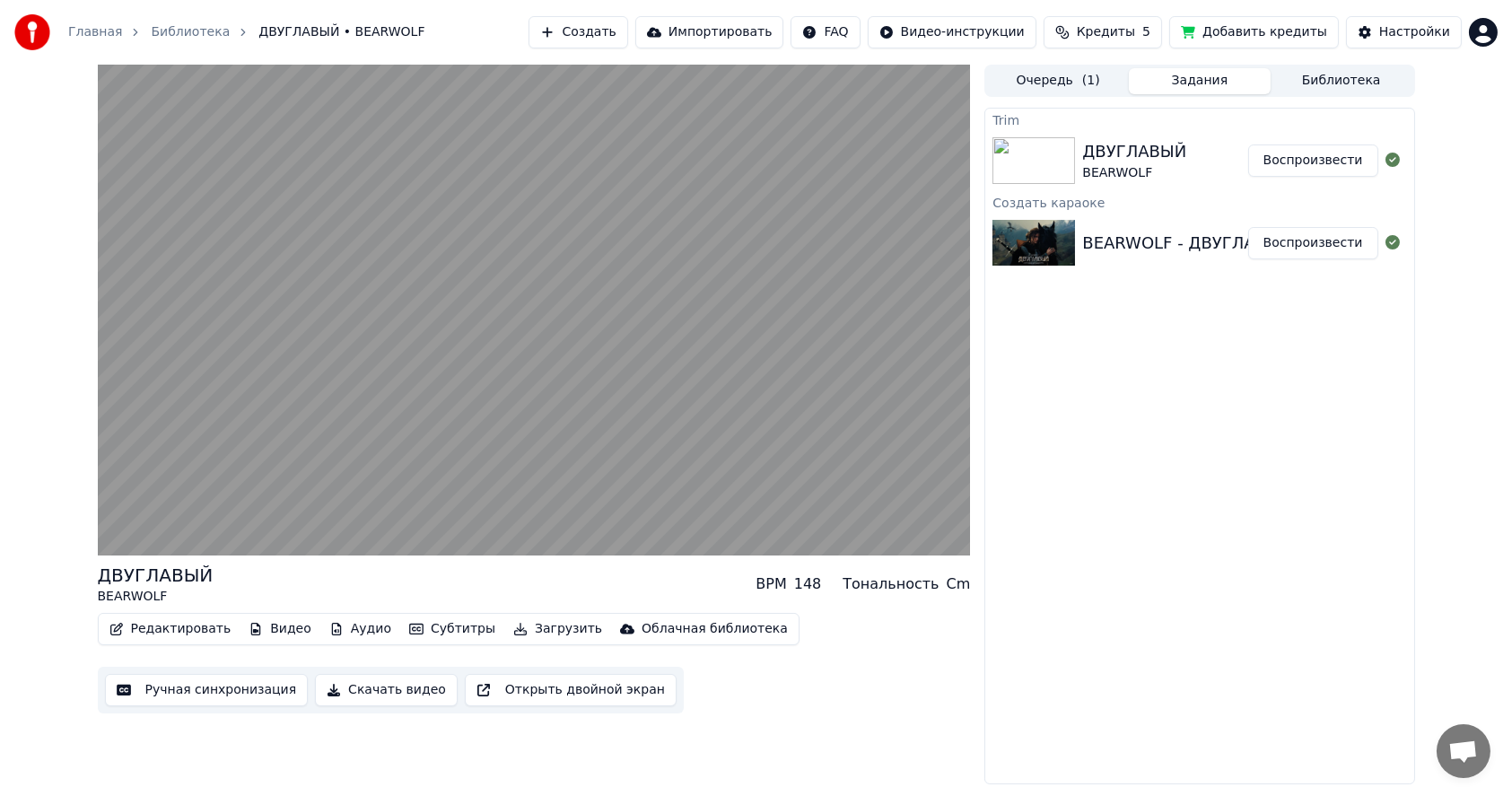
click at [1248, 227] on button "Воспроизвести" at bounding box center [1313, 242] width 130 height 32
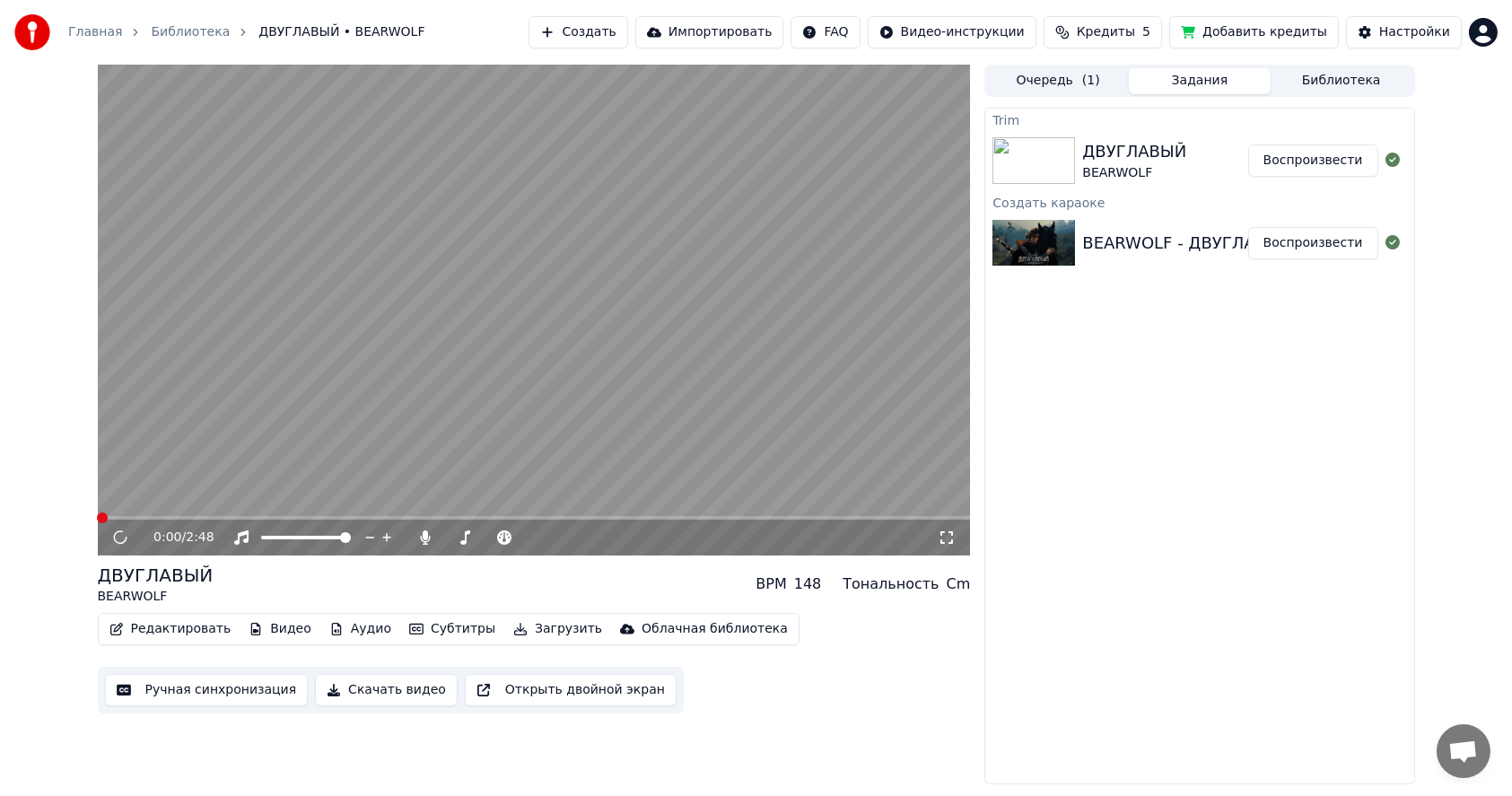
click at [1323, 157] on button "Воспроизвести" at bounding box center [1313, 160] width 130 height 32
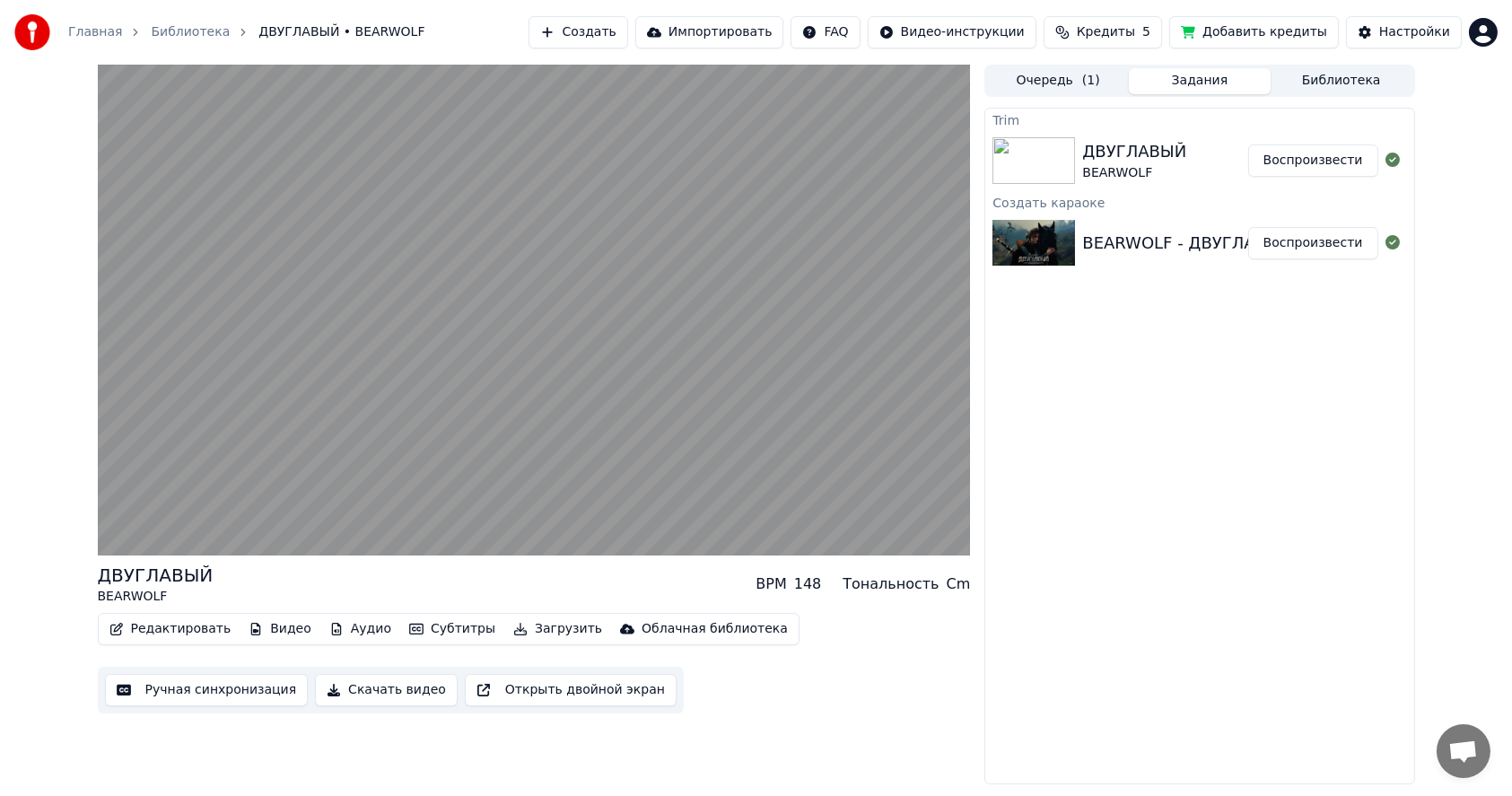
click at [1248, 145] on button "Воспроизвести" at bounding box center [1313, 160] width 130 height 32
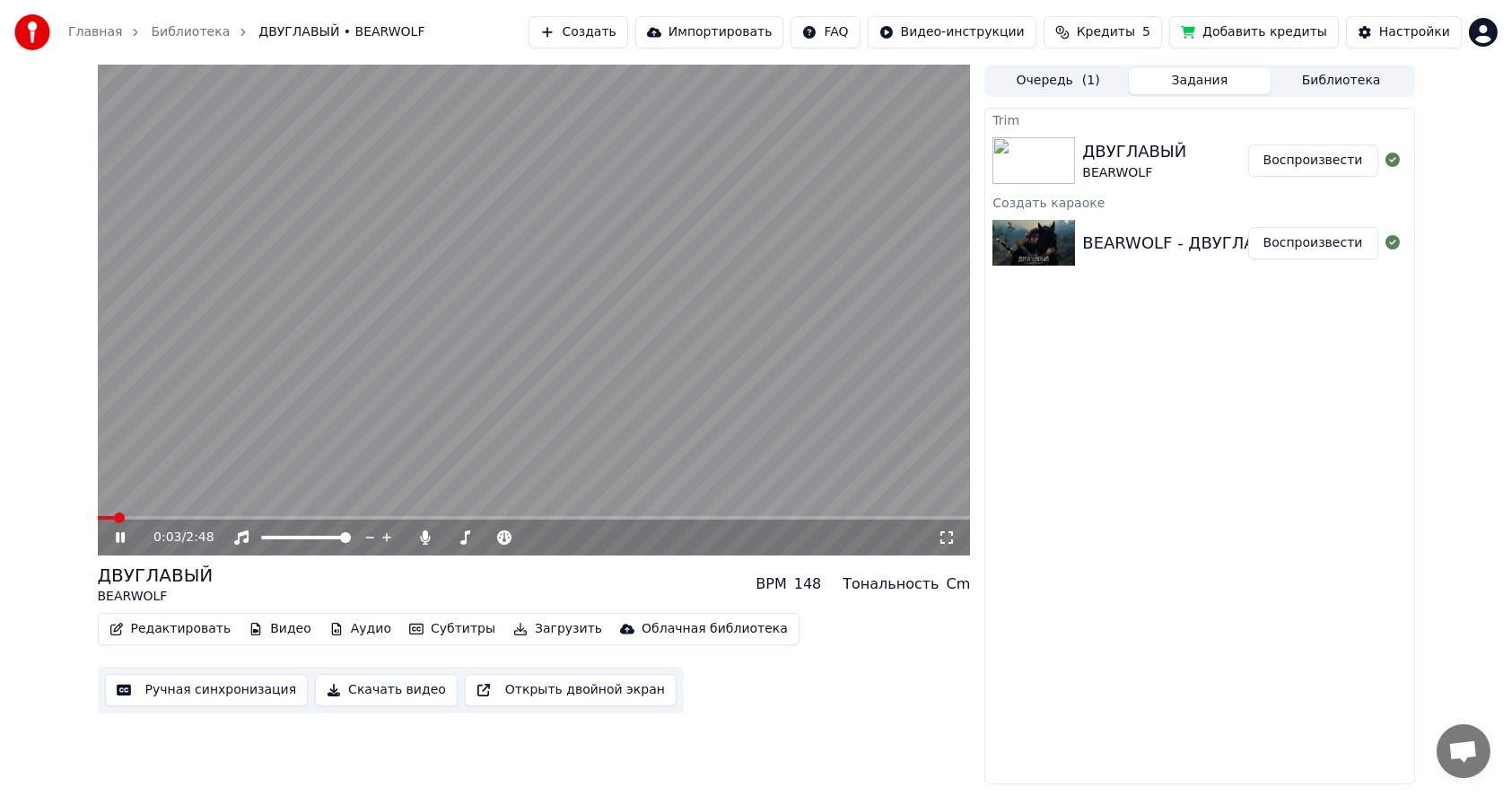
click at [121, 535] on icon at bounding box center [120, 537] width 9 height 11
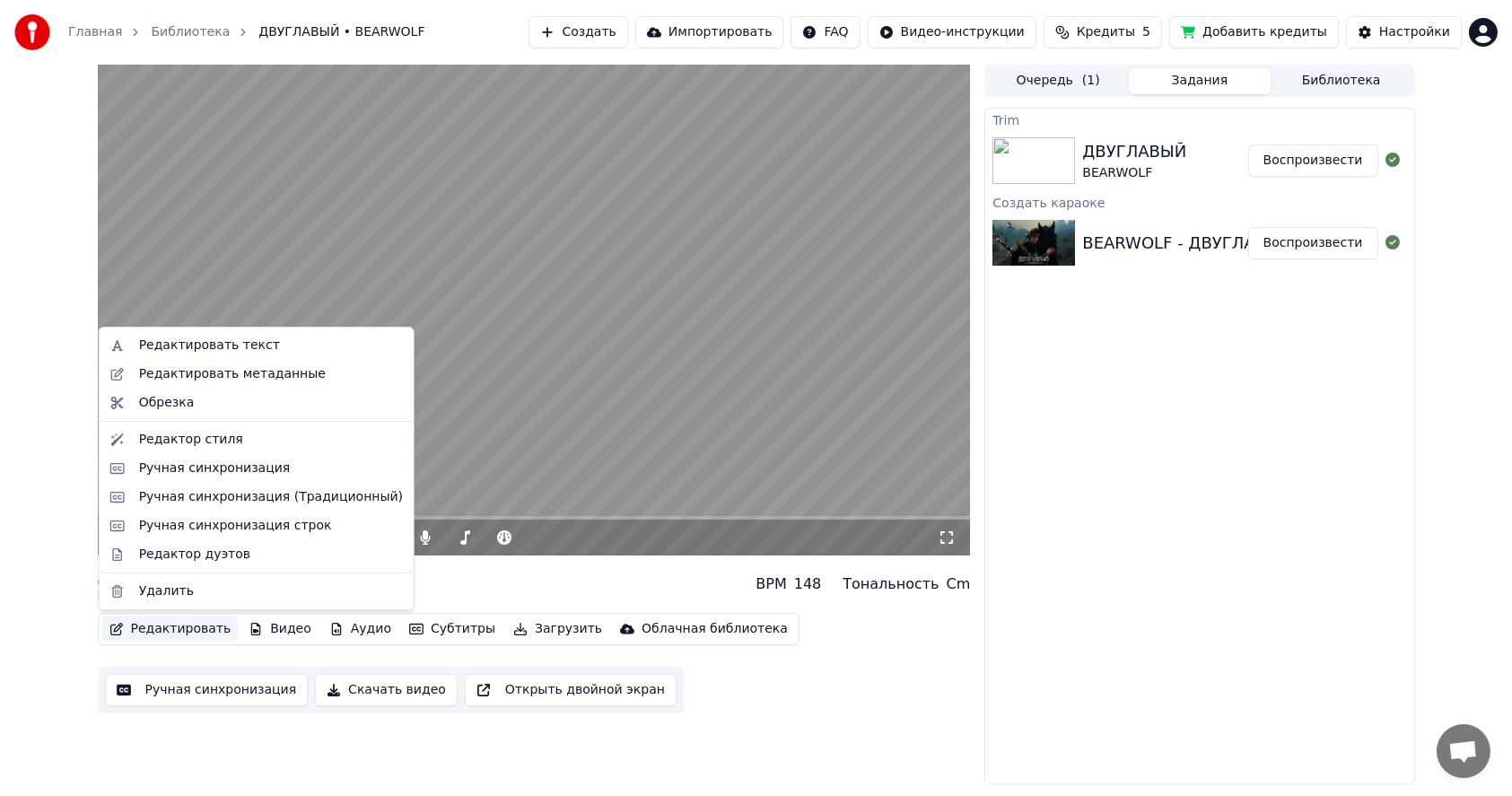
click at [160, 626] on button "Редактировать" at bounding box center [170, 629] width 136 height 25
click at [182, 524] on div "Ручная синхронизация строк" at bounding box center [236, 526] width 193 height 18
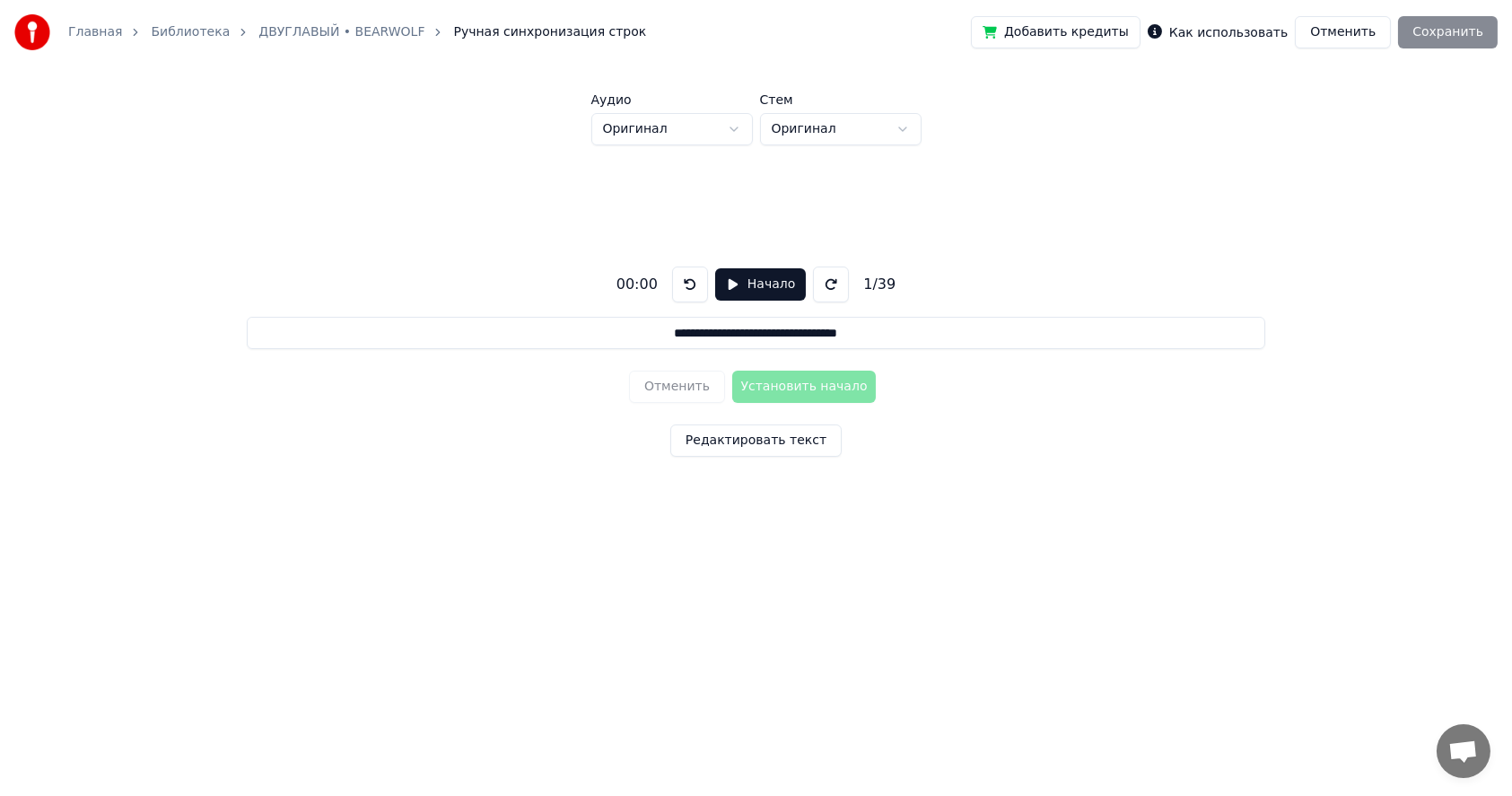
click at [750, 290] on button "Начало" at bounding box center [760, 284] width 91 height 32
click at [818, 287] on button at bounding box center [826, 284] width 36 height 36
click at [809, 267] on button at bounding box center [826, 284] width 36 height 36
click at [689, 286] on button at bounding box center [694, 284] width 36 height 36
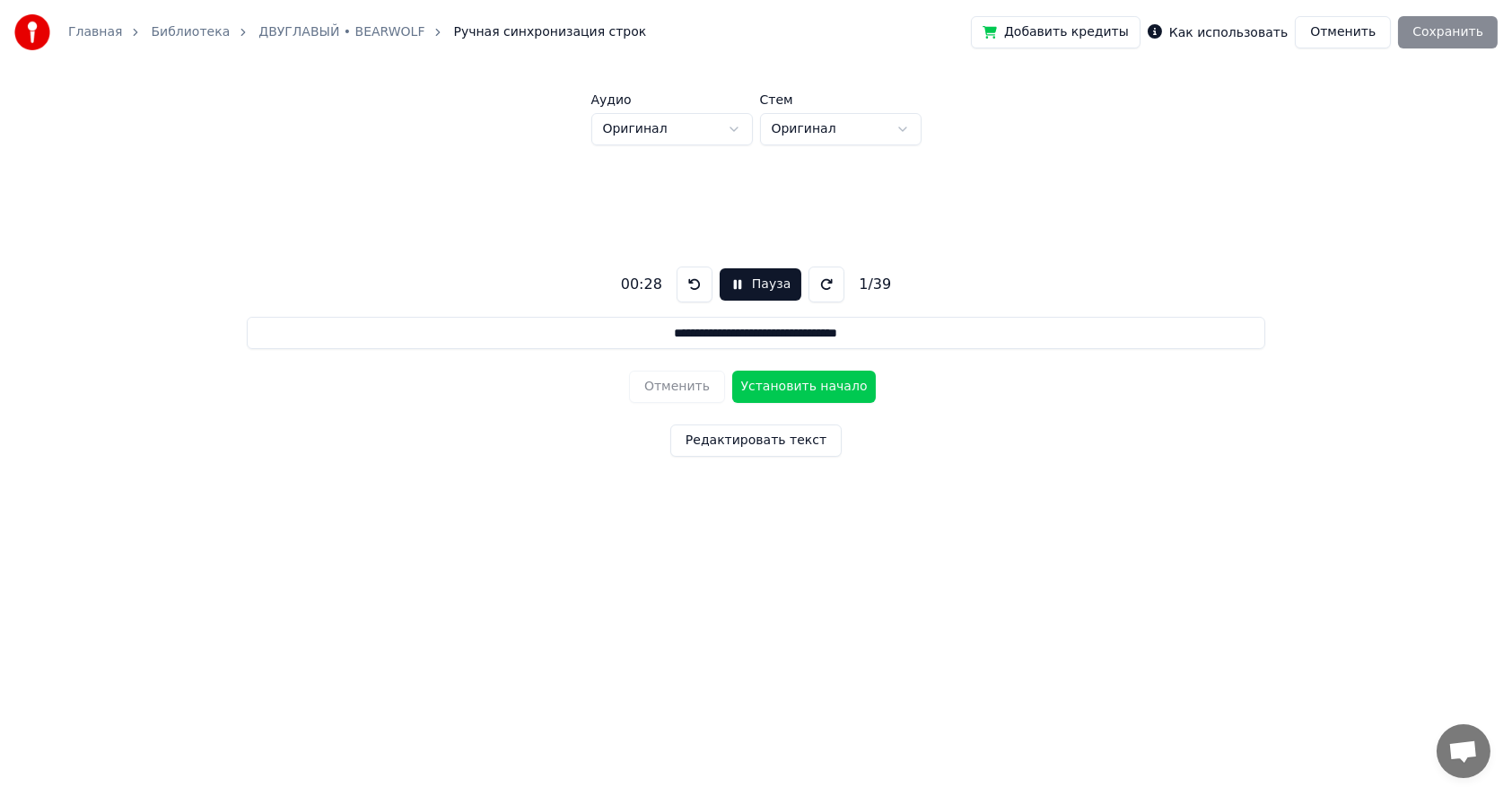
click at [690, 289] on button at bounding box center [694, 284] width 36 height 36
click at [681, 291] on div "00:25 Пауза 1 / 39" at bounding box center [756, 284] width 284 height 36
click at [738, 283] on button "Пауза" at bounding box center [760, 284] width 82 height 32
click at [653, 284] on div "00:27" at bounding box center [638, 284] width 56 height 21
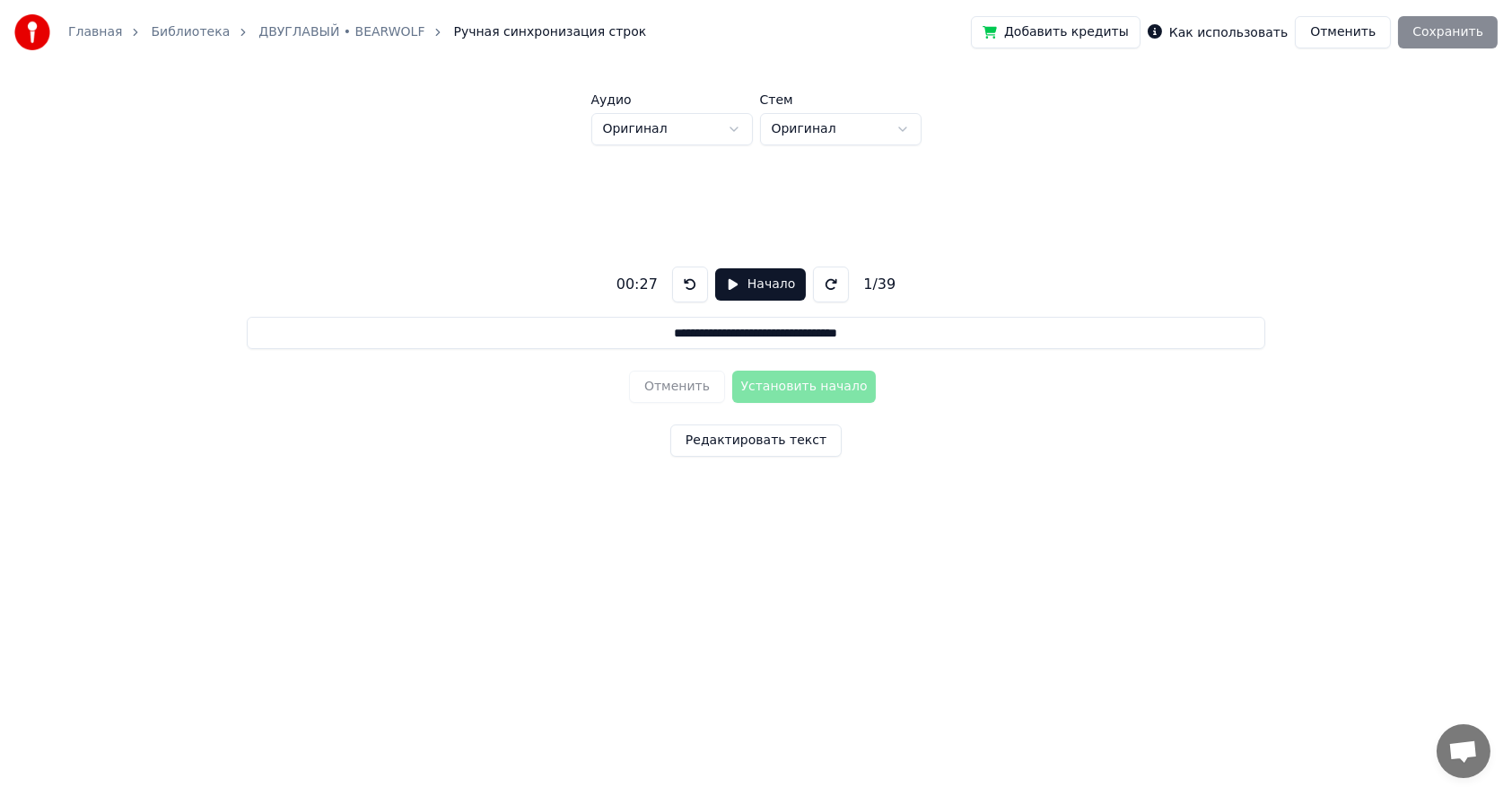
click at [679, 283] on button at bounding box center [690, 284] width 36 height 36
click at [737, 282] on button "Начало" at bounding box center [760, 284] width 91 height 32
click at [737, 282] on button "Пауза" at bounding box center [760, 284] width 82 height 32
click at [737, 282] on button "Начало" at bounding box center [760, 284] width 91 height 32
click at [737, 282] on button "Пауза" at bounding box center [760, 284] width 82 height 32
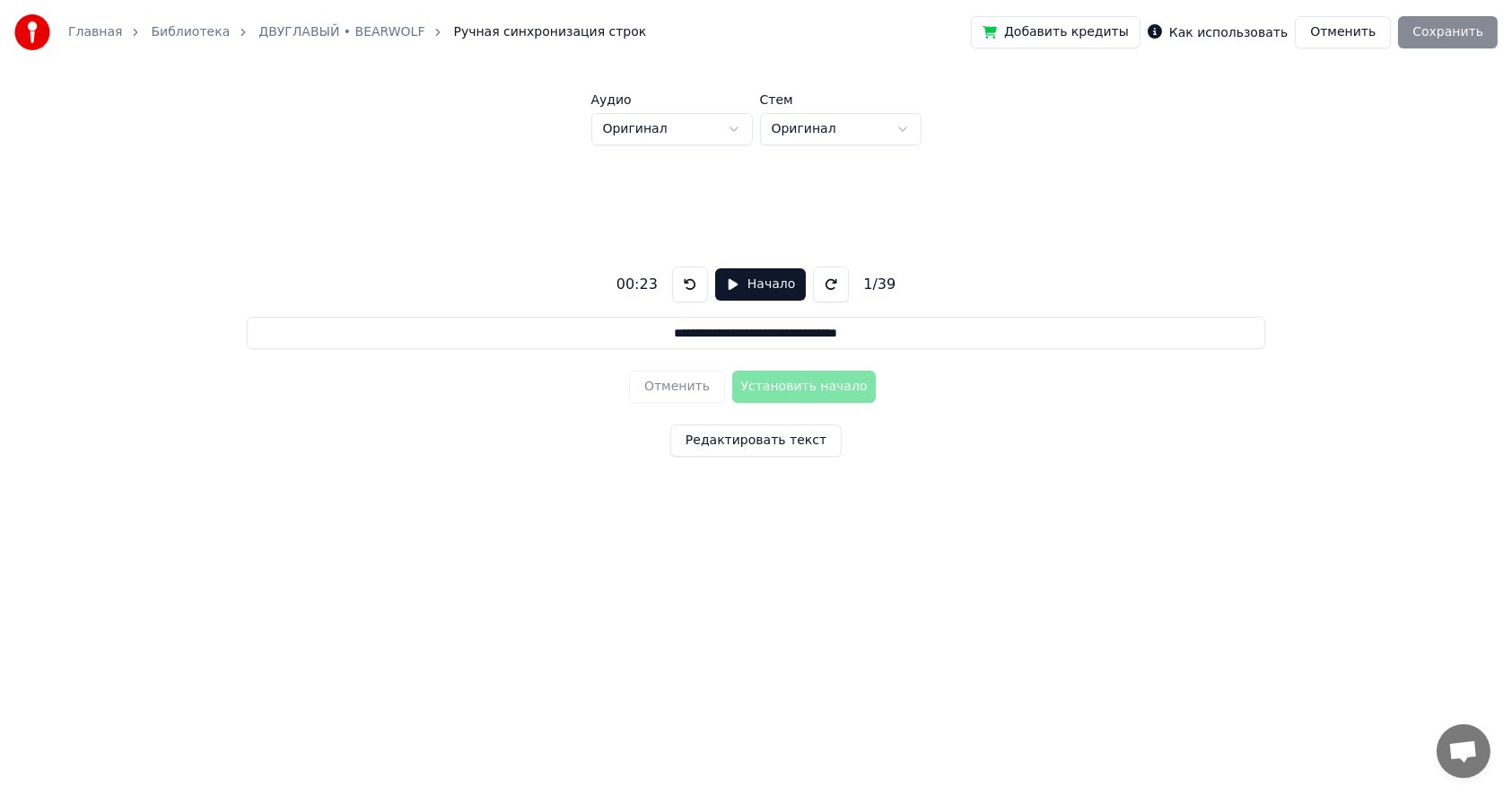
click at [737, 282] on button "Начало" at bounding box center [760, 284] width 91 height 32
click at [737, 282] on button "Пауза" at bounding box center [760, 284] width 82 height 32
click at [686, 281] on button at bounding box center [690, 284] width 36 height 36
click at [734, 283] on button "Начало" at bounding box center [760, 284] width 91 height 32
click at [782, 386] on button "Установить начало" at bounding box center [804, 386] width 144 height 32
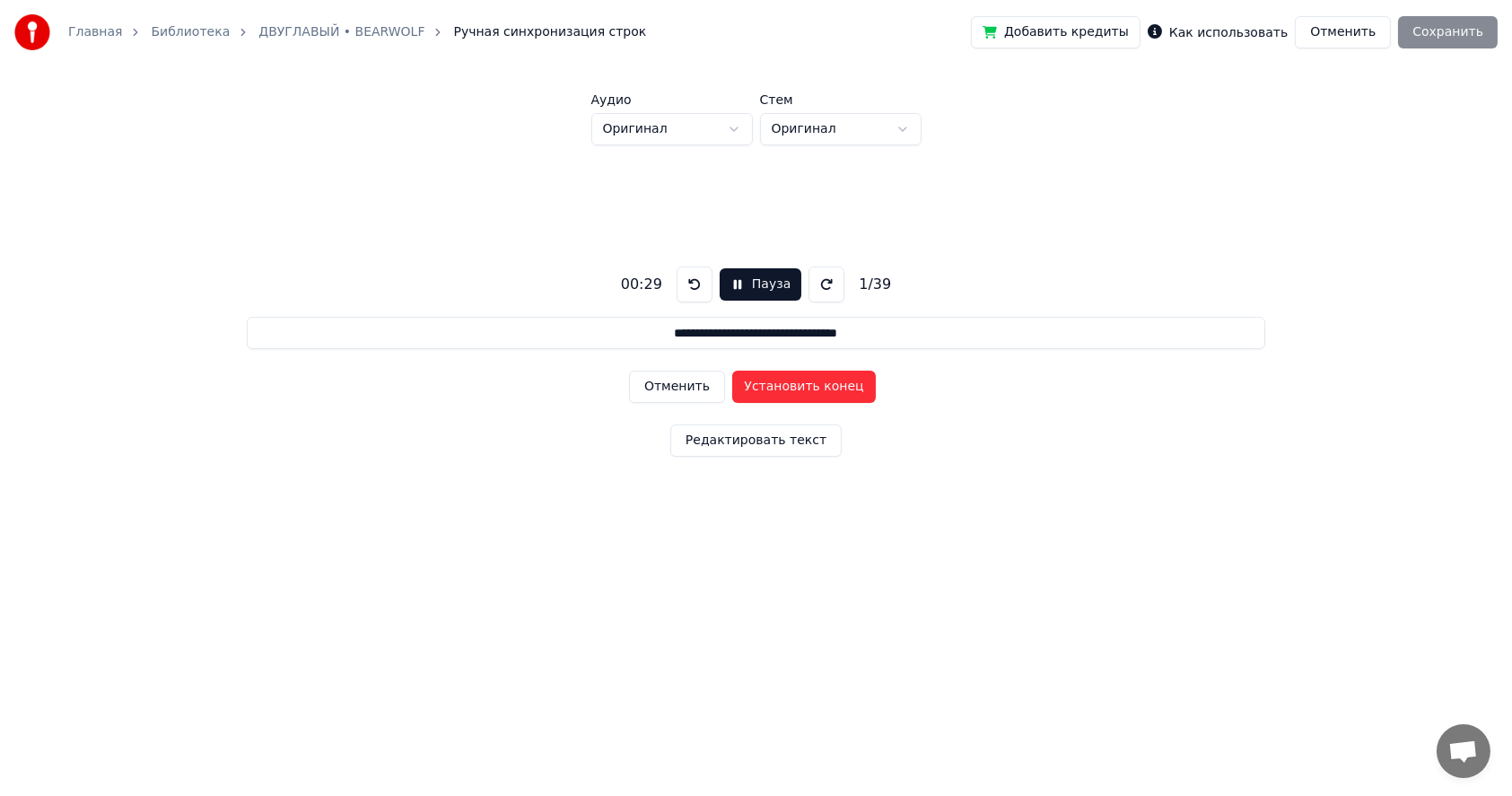
click at [1468, 33] on div "Добавить кредиты Как использовать Отменить Сохранить" at bounding box center [1234, 32] width 527 height 32
click at [750, 283] on button "Пауза" at bounding box center [760, 284] width 82 height 32
click at [734, 137] on html "**********" at bounding box center [756, 299] width 1512 height 599
click at [734, 136] on html "**********" at bounding box center [756, 299] width 1512 height 599
click at [819, 134] on html "**********" at bounding box center [756, 299] width 1512 height 599
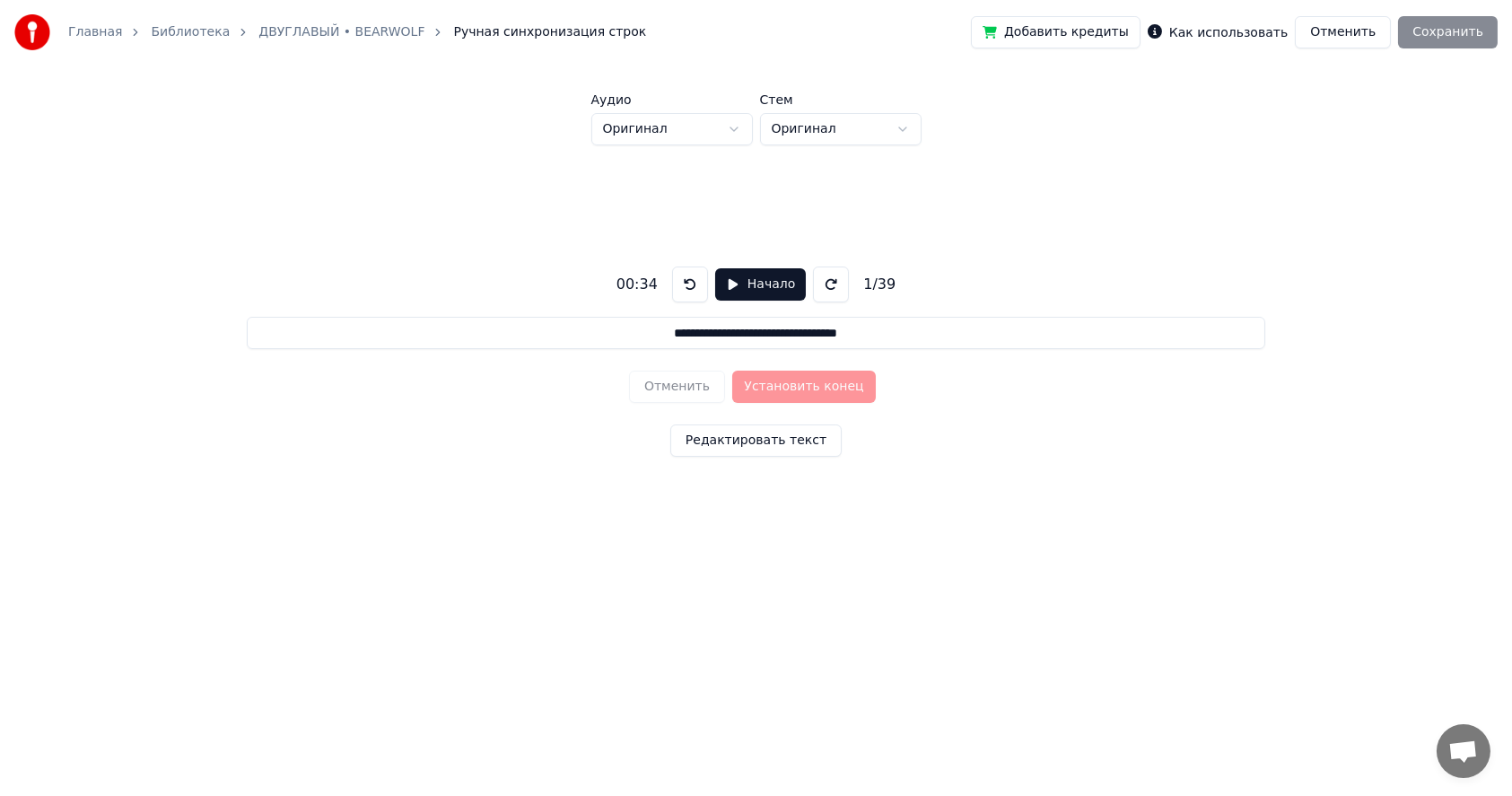
click at [820, 134] on html "**********" at bounding box center [756, 299] width 1512 height 599
click at [728, 132] on html "**********" at bounding box center [756, 299] width 1512 height 599
click at [743, 285] on button "Начало" at bounding box center [760, 284] width 91 height 32
click at [813, 286] on button at bounding box center [826, 284] width 36 height 36
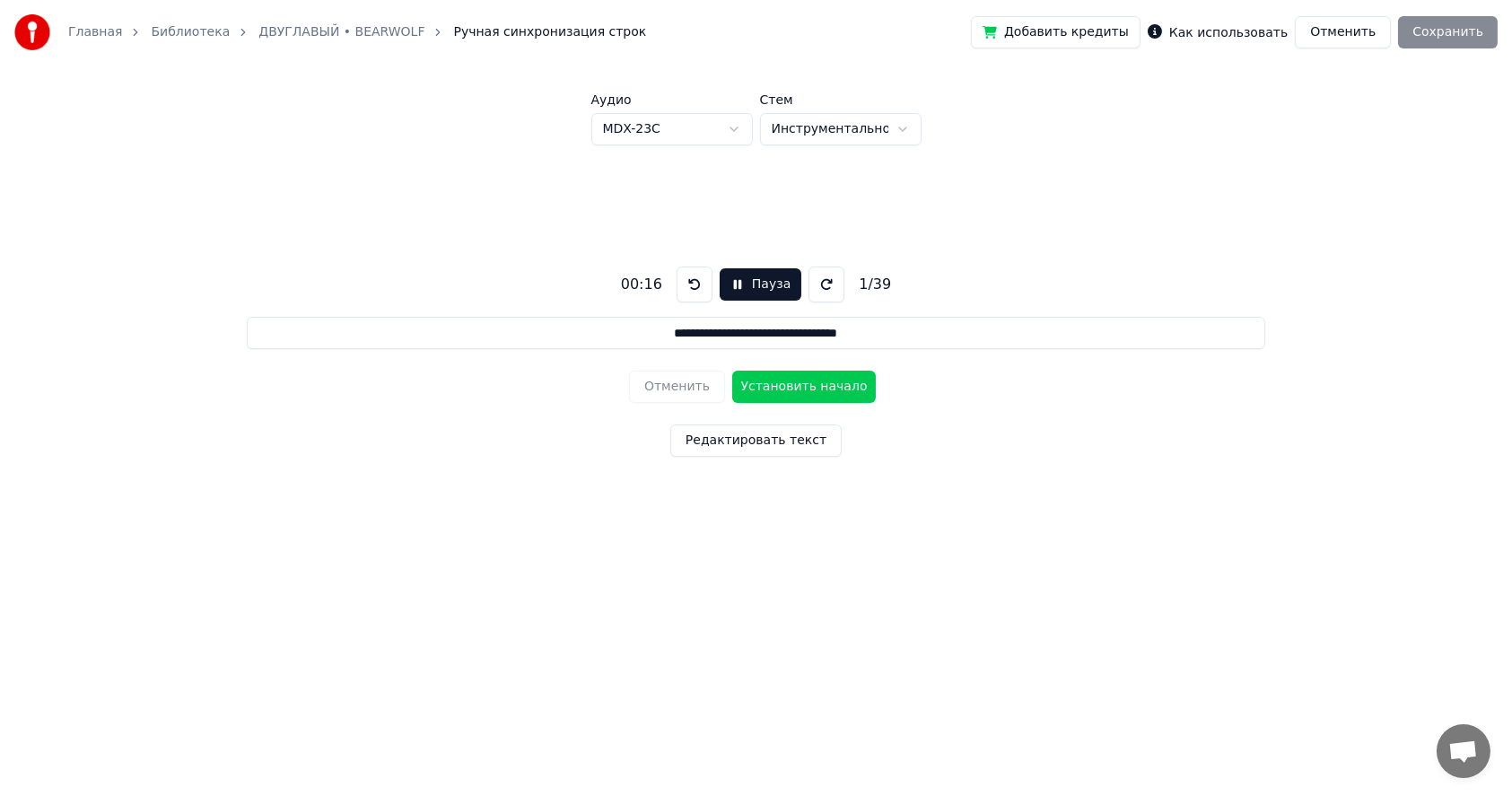
click at [820, 285] on button at bounding box center [826, 284] width 36 height 36
click at [795, 385] on button "Установить начало" at bounding box center [804, 386] width 144 height 32
click at [693, 282] on button at bounding box center [694, 284] width 36 height 36
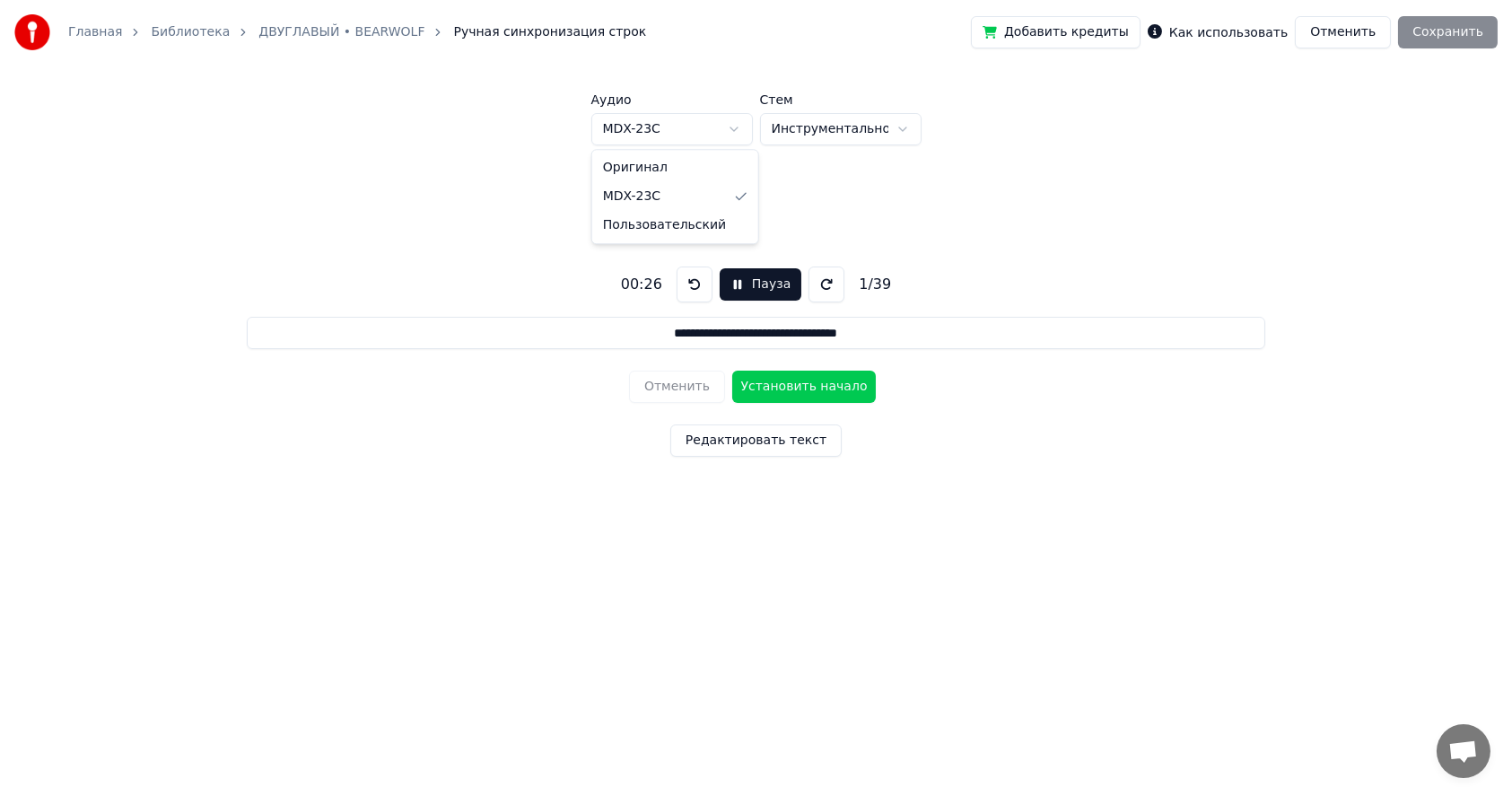
click at [712, 128] on html "**********" at bounding box center [756, 299] width 1512 height 599
click at [735, 284] on button "Пауза" at bounding box center [760, 284] width 82 height 32
click at [725, 127] on html "**********" at bounding box center [756, 299] width 1512 height 599
click at [735, 283] on button "Пауза" at bounding box center [760, 284] width 82 height 32
click at [733, 282] on button "Пауза" at bounding box center [760, 284] width 82 height 32
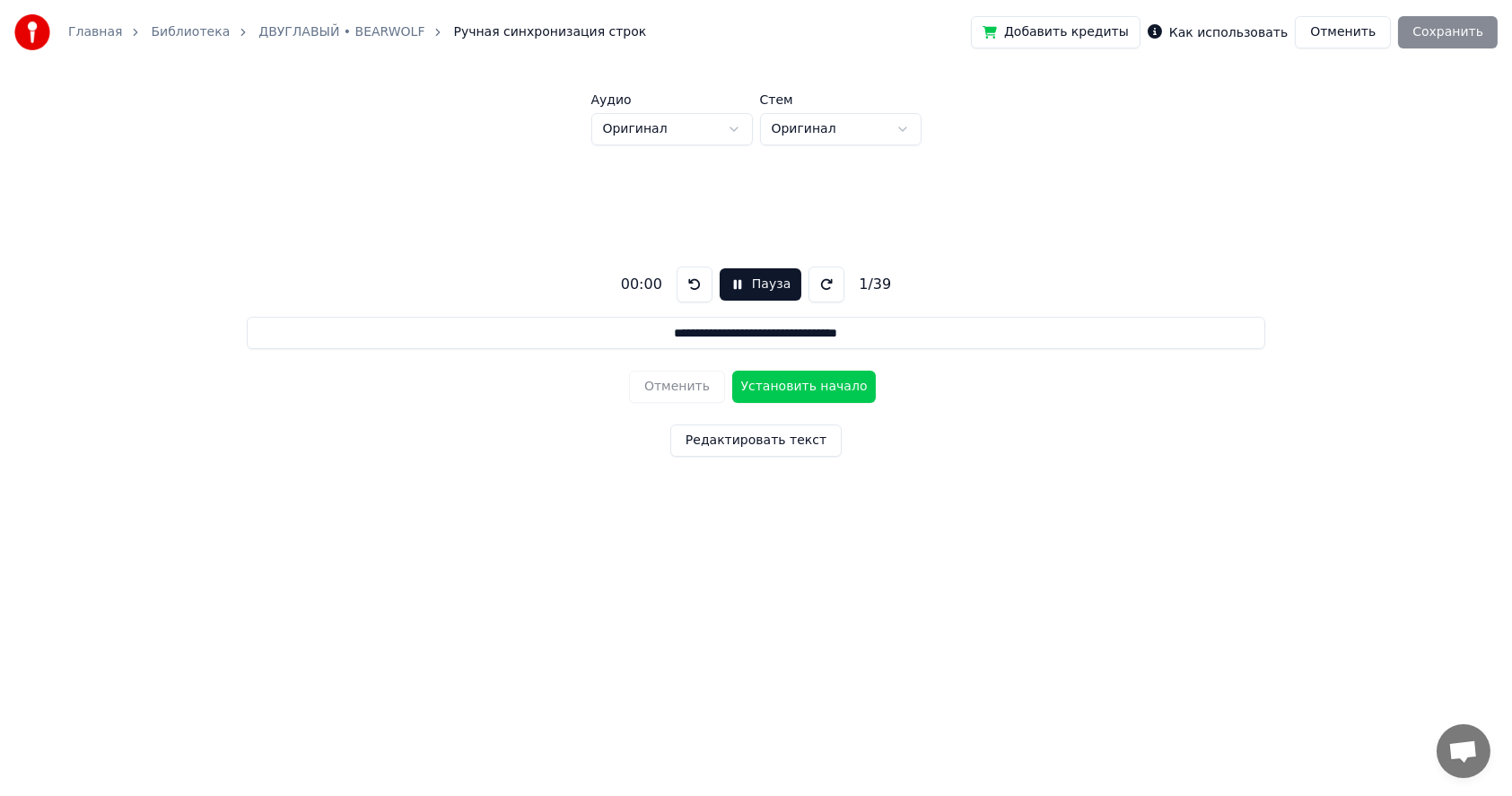
click at [694, 282] on button at bounding box center [694, 284] width 36 height 36
click at [824, 282] on button at bounding box center [826, 284] width 36 height 36
click at [727, 284] on button "Пауза" at bounding box center [760, 284] width 82 height 32
click at [735, 282] on button "Пауза" at bounding box center [760, 284] width 82 height 32
click at [734, 441] on button "Редактировать текст" at bounding box center [756, 440] width 171 height 32
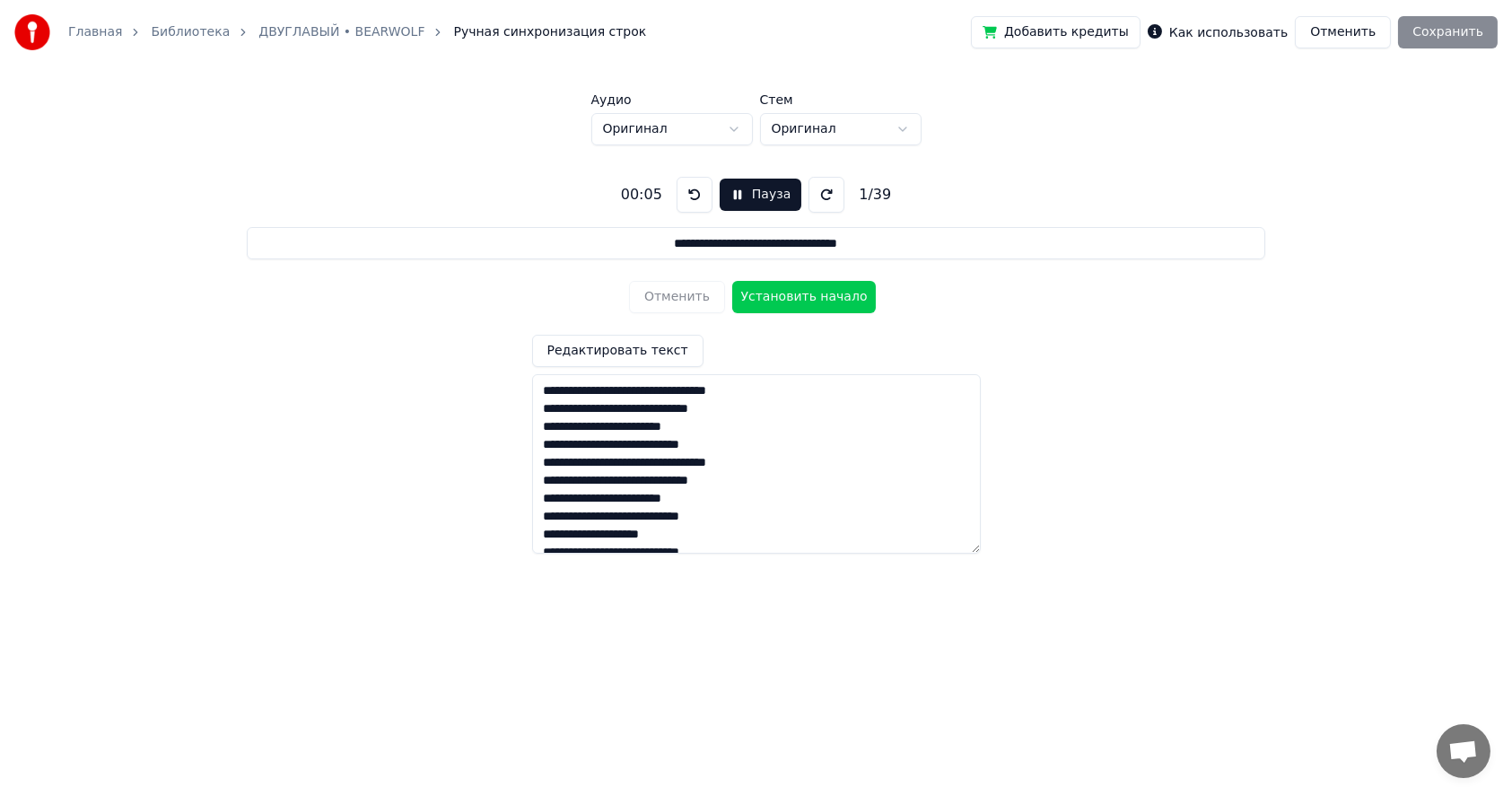
click at [691, 194] on button at bounding box center [694, 194] width 36 height 36
click at [731, 131] on html "**********" at bounding box center [756, 299] width 1512 height 599
click at [1361, 33] on button "Отменить" at bounding box center [1342, 32] width 96 height 32
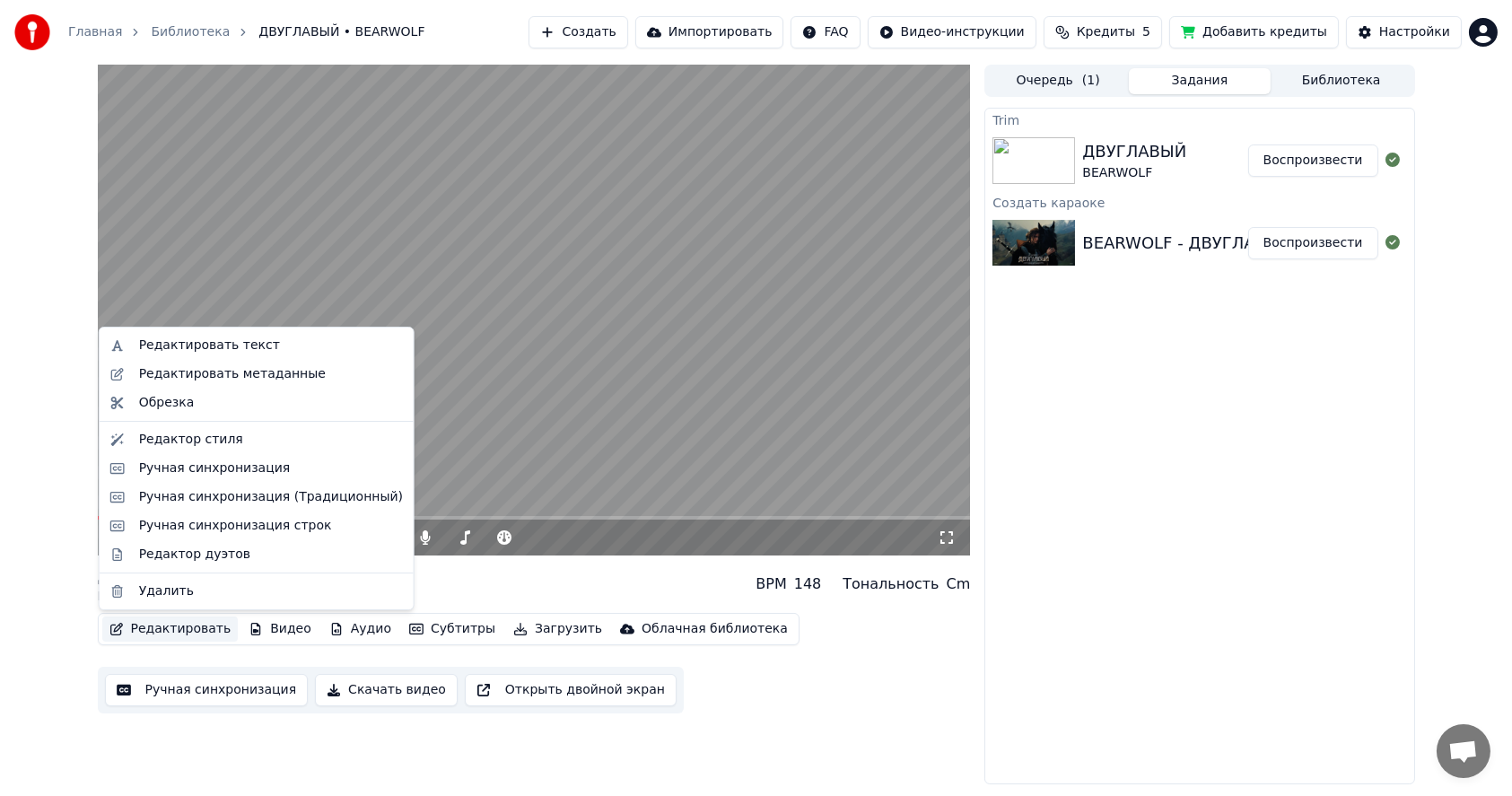
click at [162, 631] on button "Редактировать" at bounding box center [170, 629] width 136 height 25
click at [170, 401] on div "Обрезка" at bounding box center [167, 403] width 56 height 18
